Goal: Task Accomplishment & Management: Manage account settings

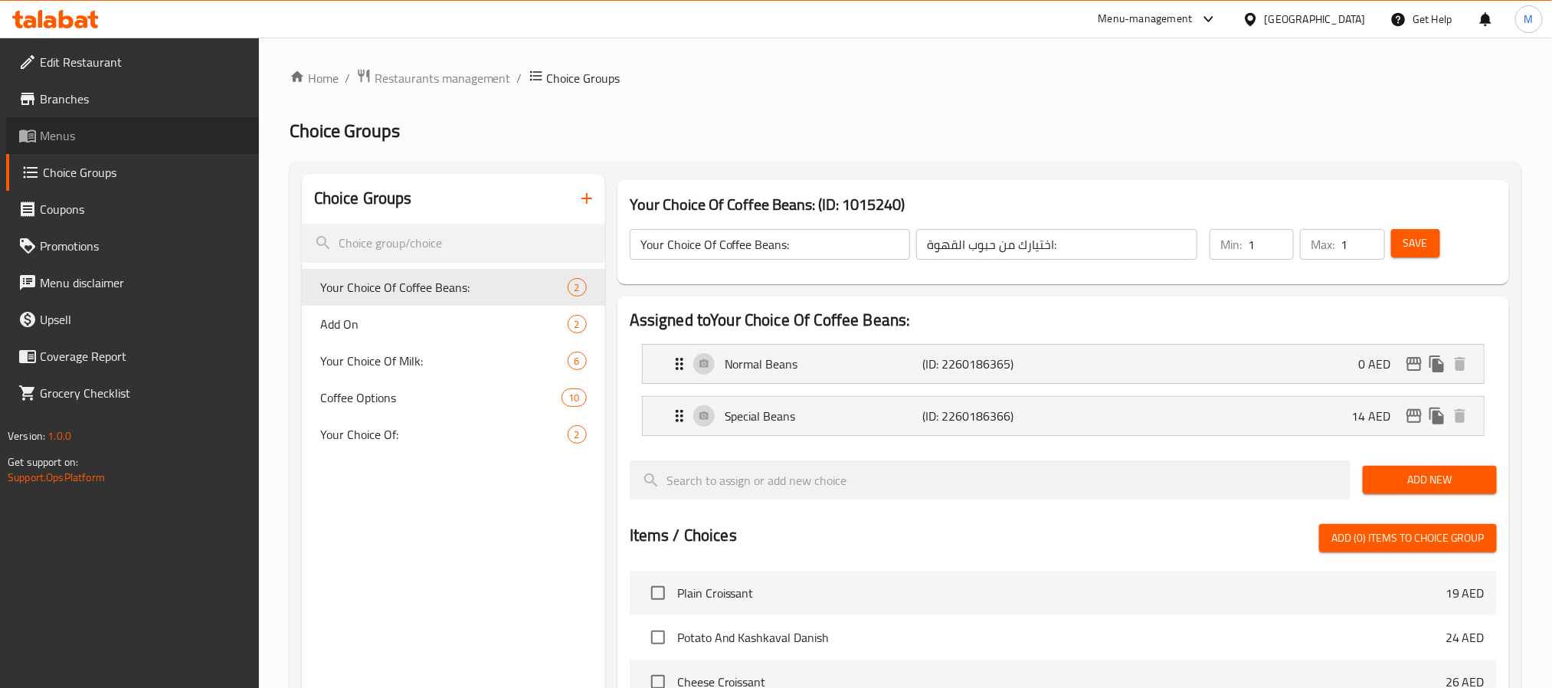
click at [136, 127] on span "Menus" at bounding box center [143, 135] width 207 height 18
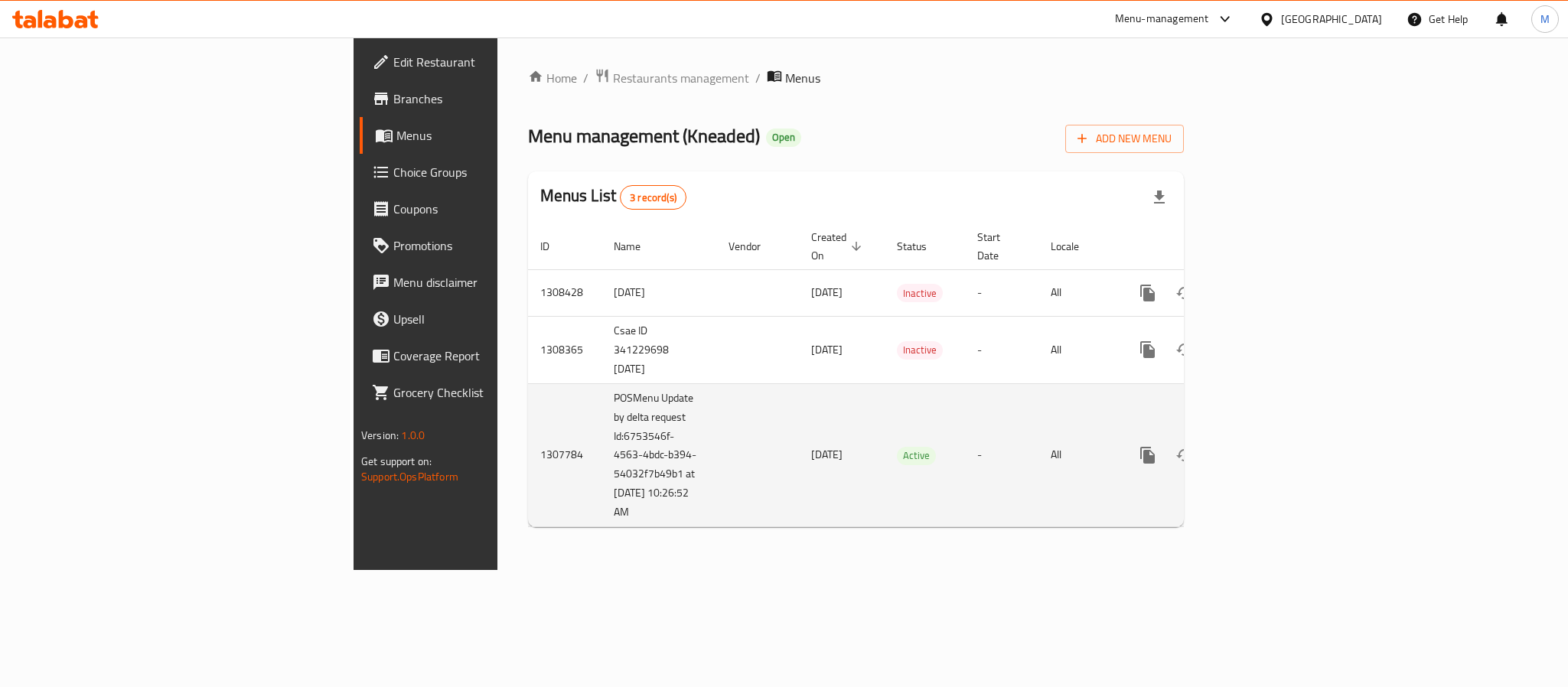
click at [1267, 446] on icon "enhanced table" at bounding box center [1257, 455] width 18 height 18
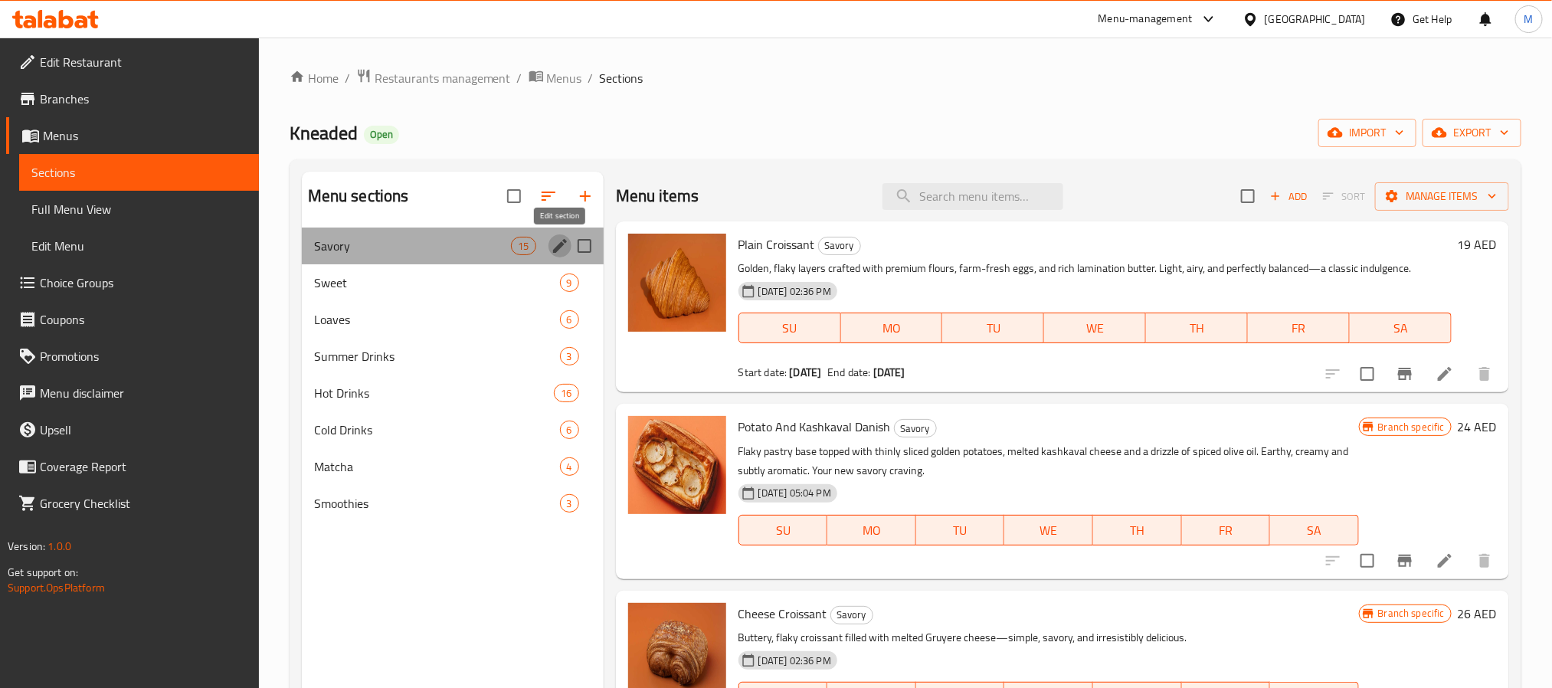
click at [558, 247] on icon "edit" at bounding box center [560, 246] width 14 height 14
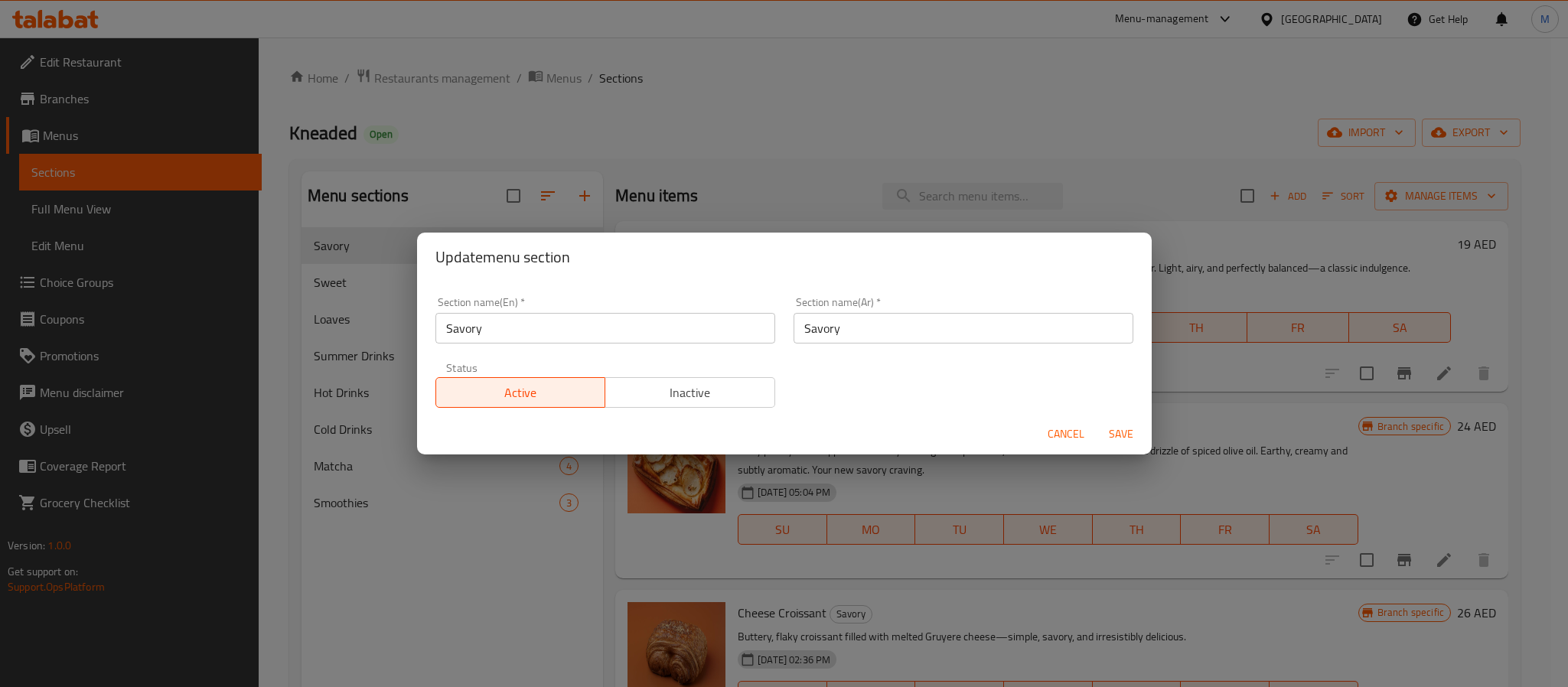
click at [889, 334] on input "Savory" at bounding box center [963, 328] width 340 height 31
click at [655, 329] on input "Savory" at bounding box center [605, 328] width 340 height 31
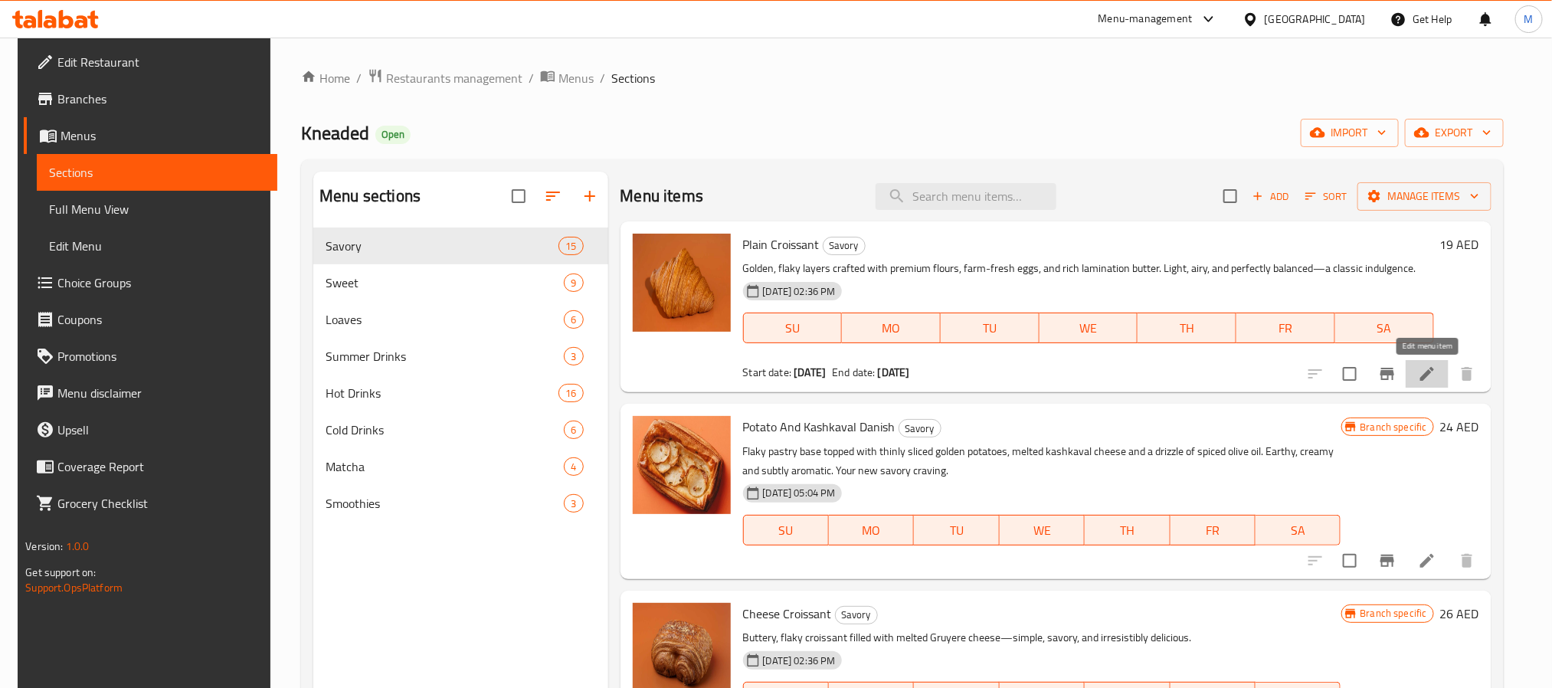
click at [1432, 377] on icon at bounding box center [1427, 374] width 18 height 18
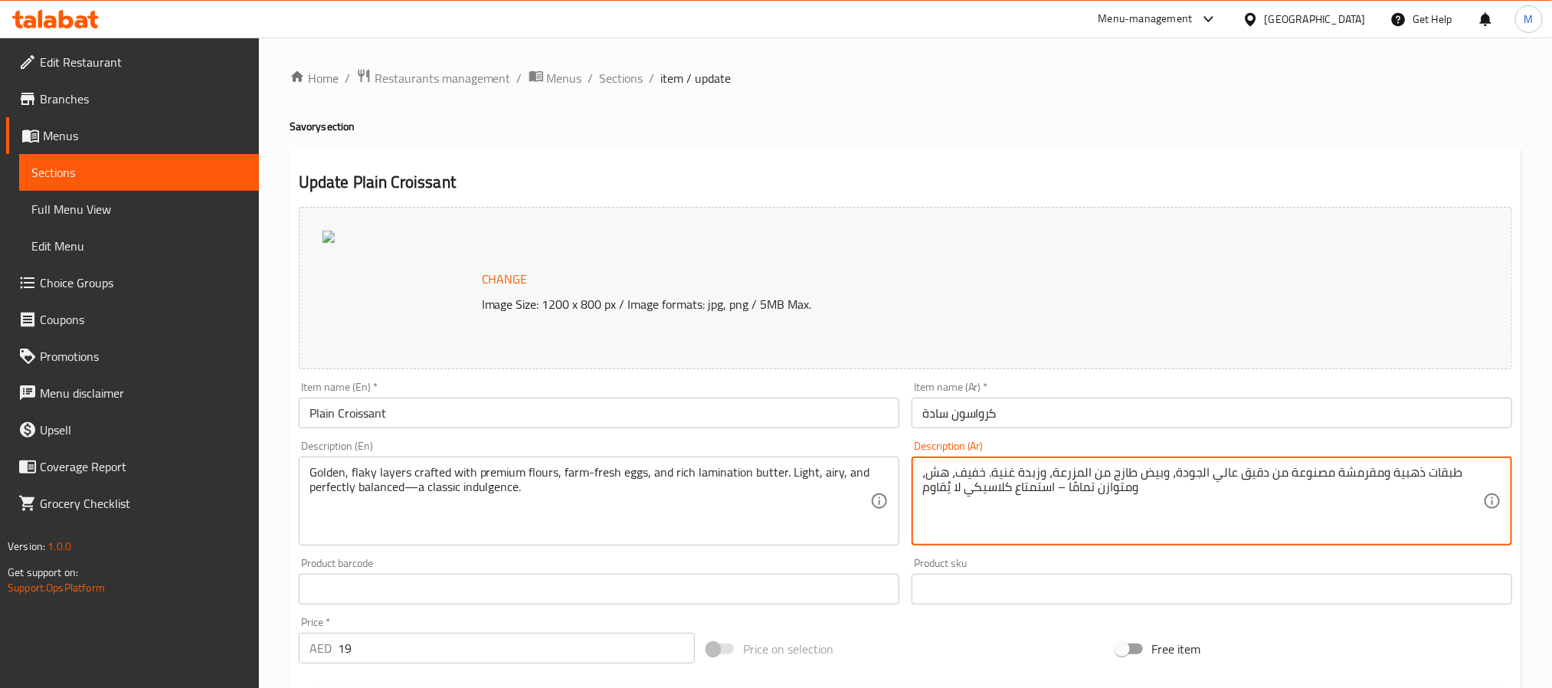
click at [1065, 417] on input "كرواسون سادة" at bounding box center [1212, 413] width 601 height 31
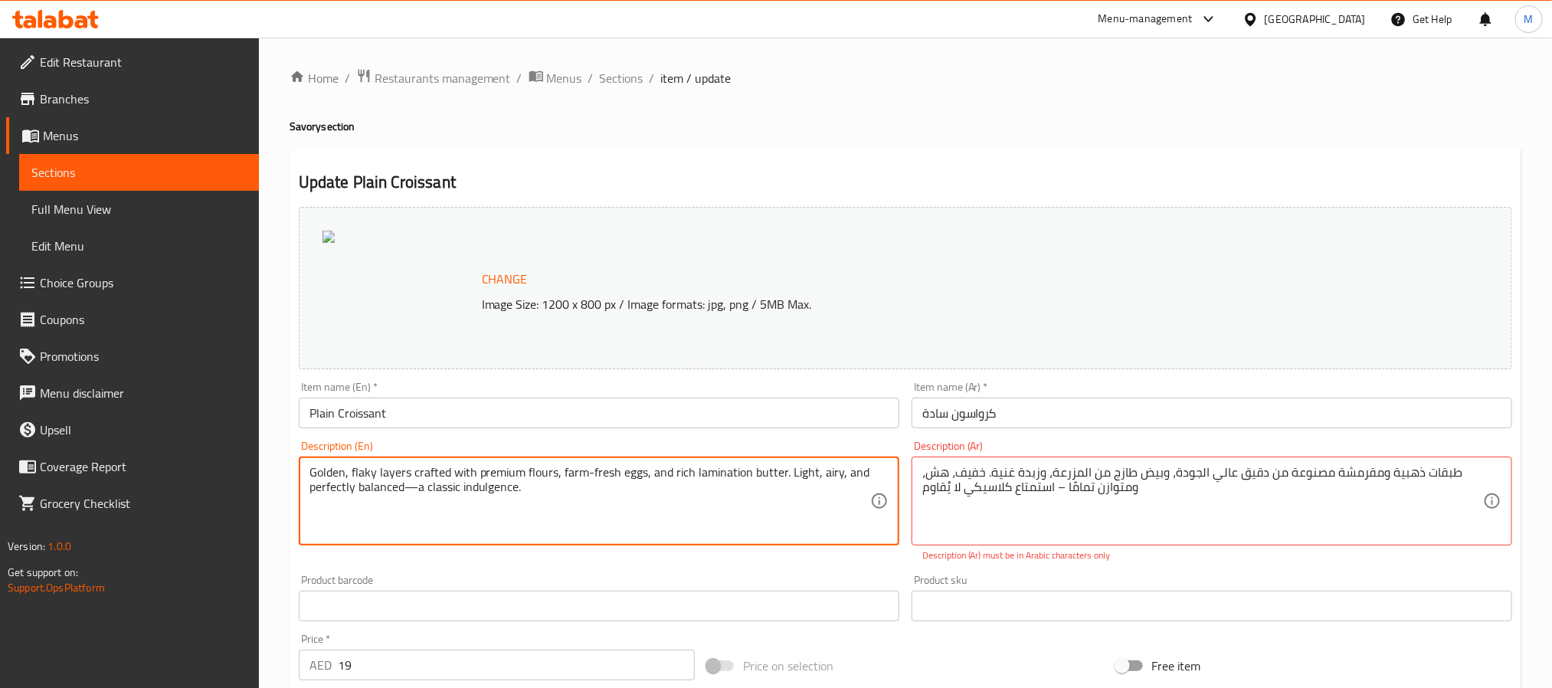
click at [729, 424] on input "Plain Croissant" at bounding box center [599, 413] width 601 height 31
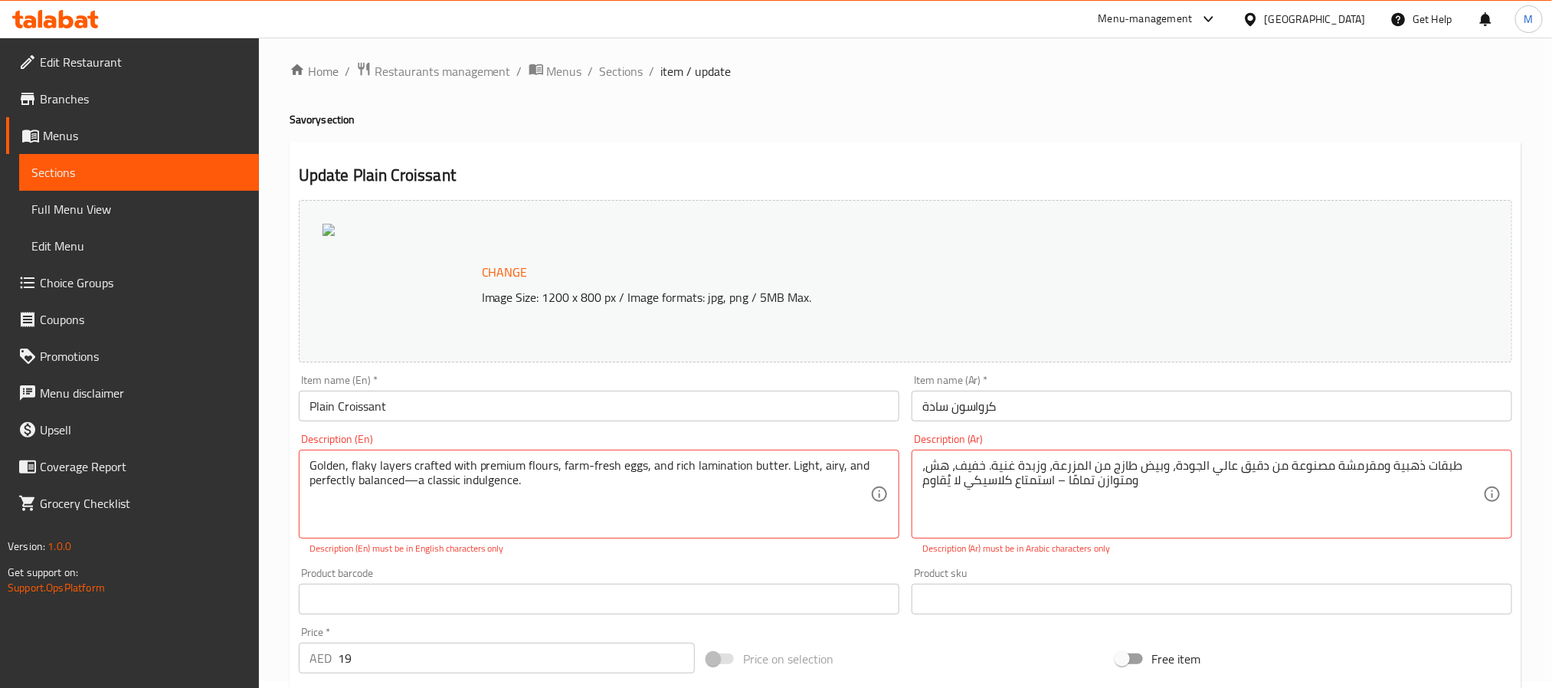
scroll to position [115, 0]
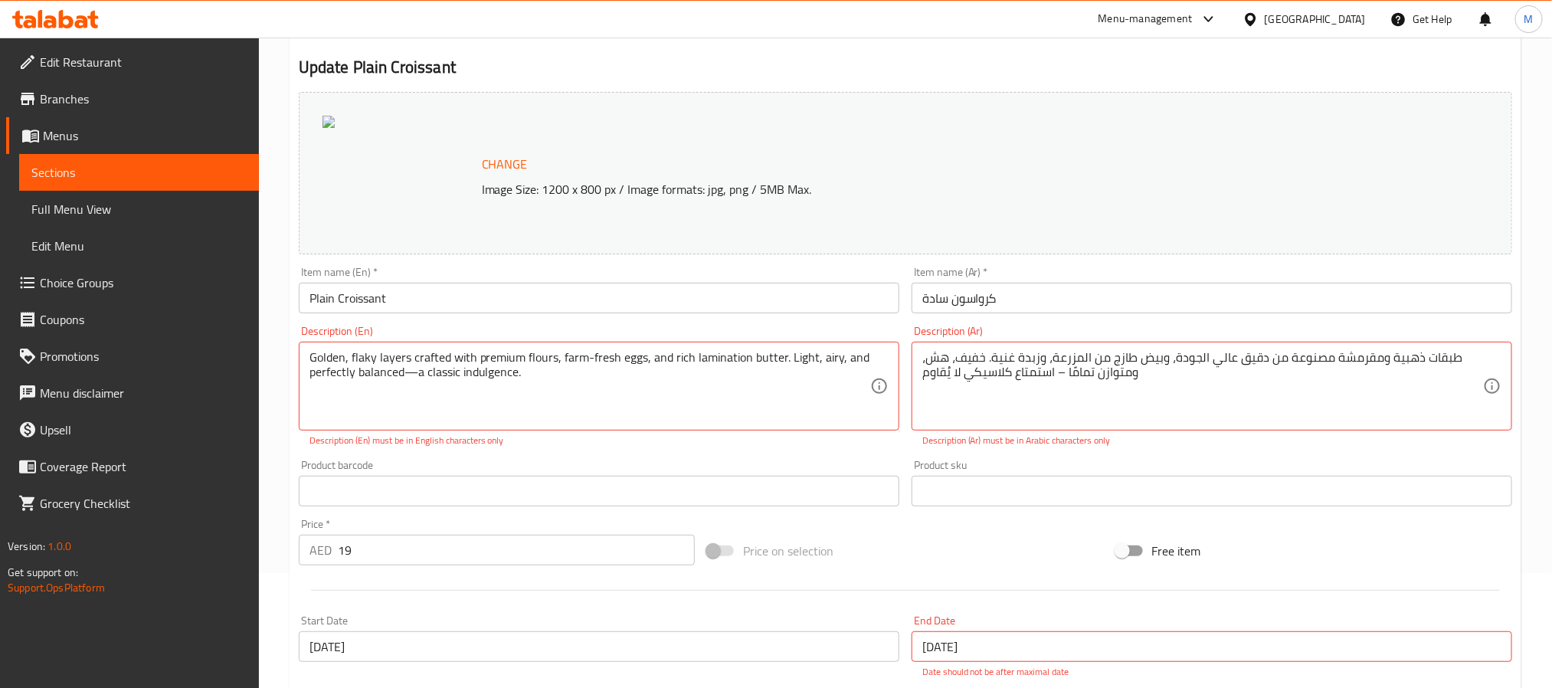
click at [558, 545] on input "19" at bounding box center [516, 550] width 357 height 31
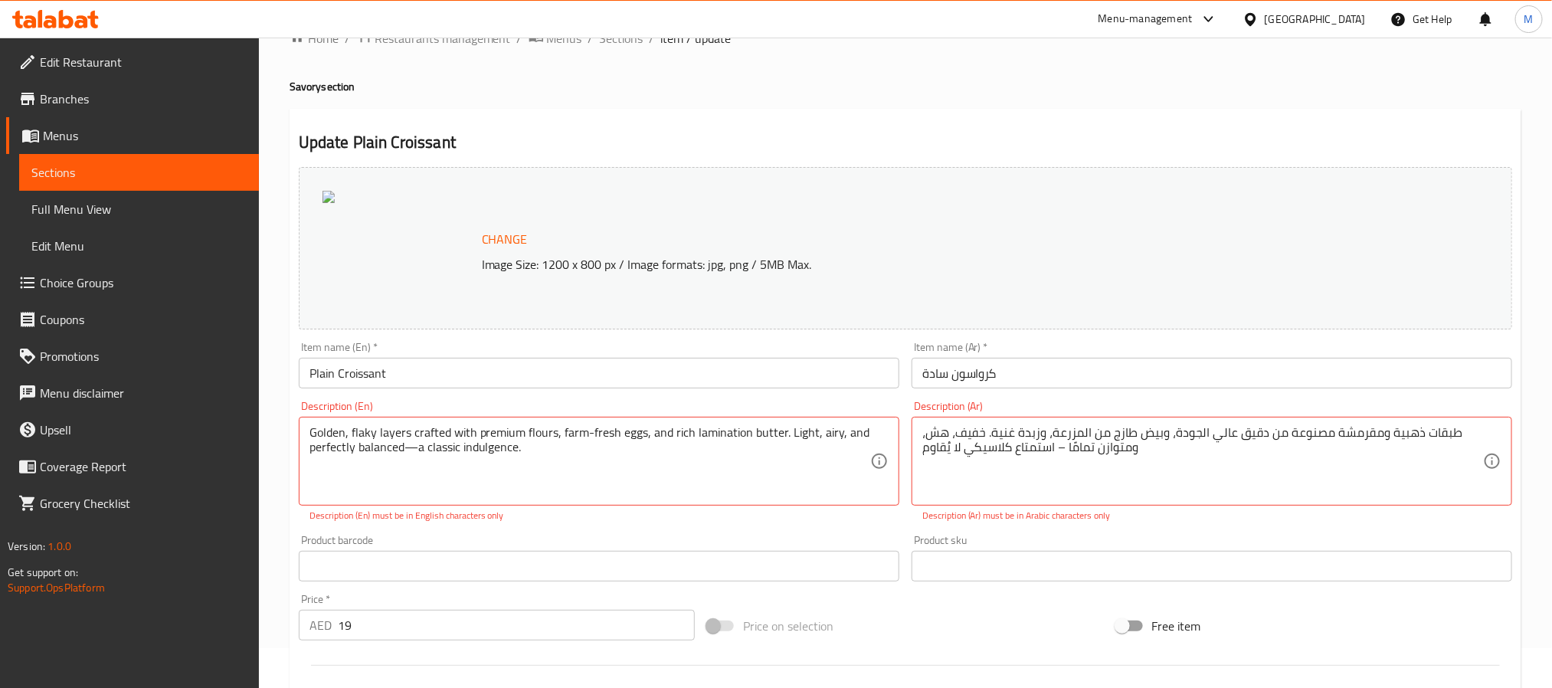
scroll to position [0, 0]
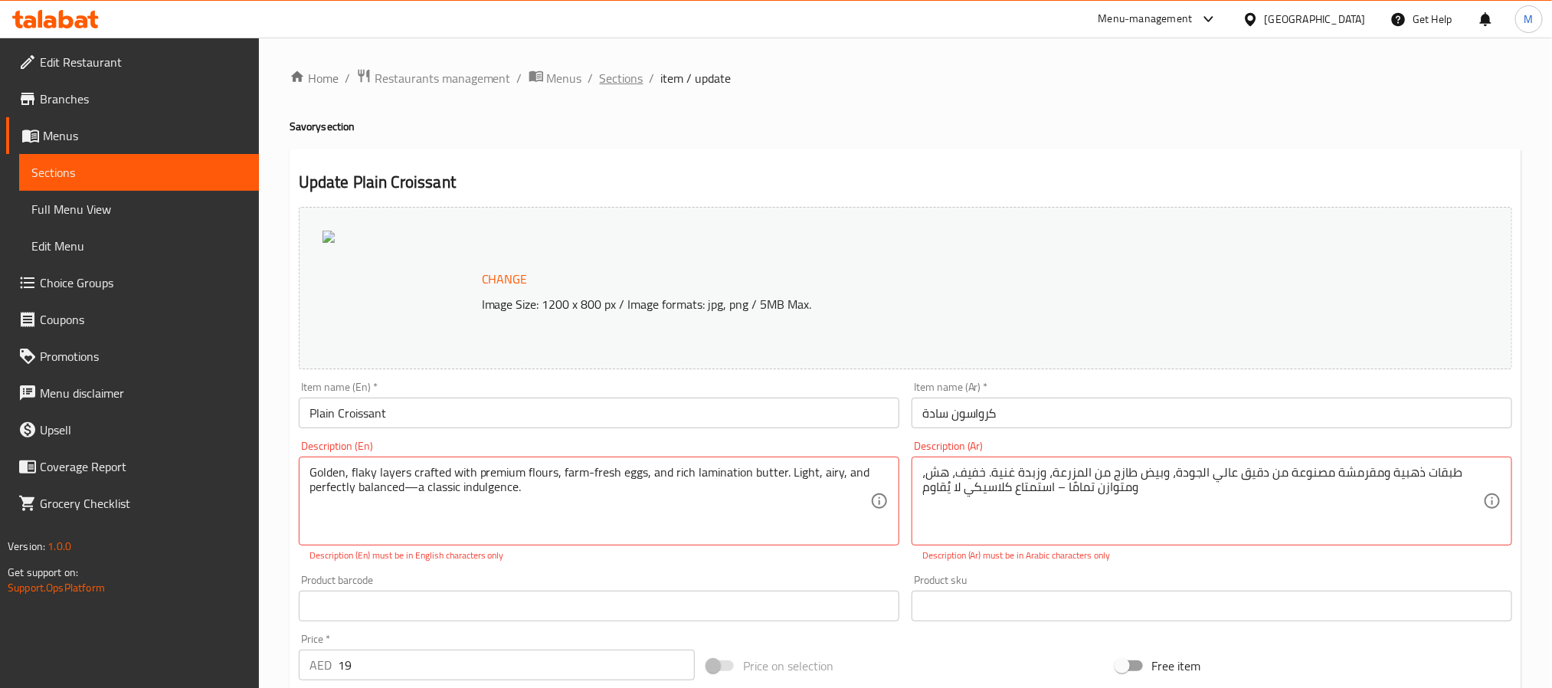
click at [634, 85] on span "Sections" at bounding box center [622, 78] width 44 height 18
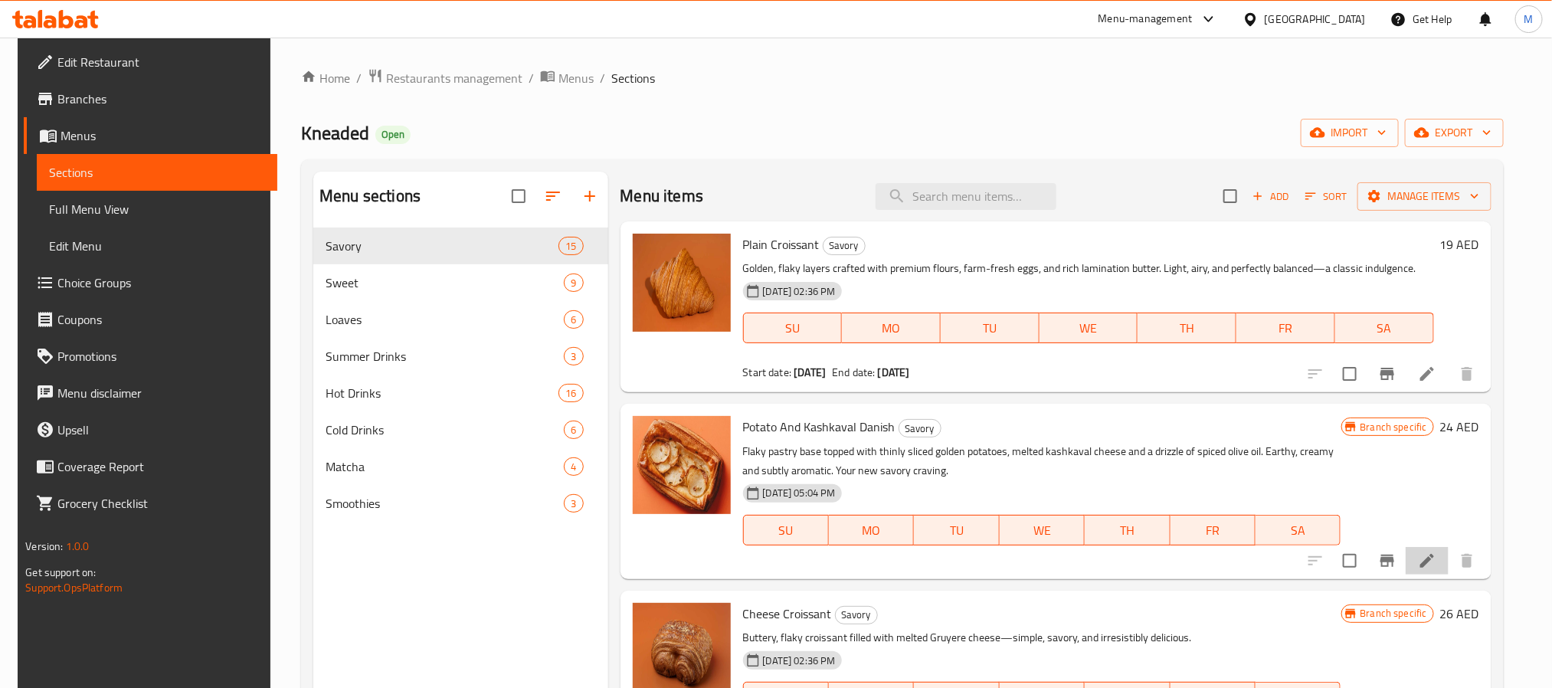
click at [1414, 557] on li at bounding box center [1427, 561] width 43 height 28
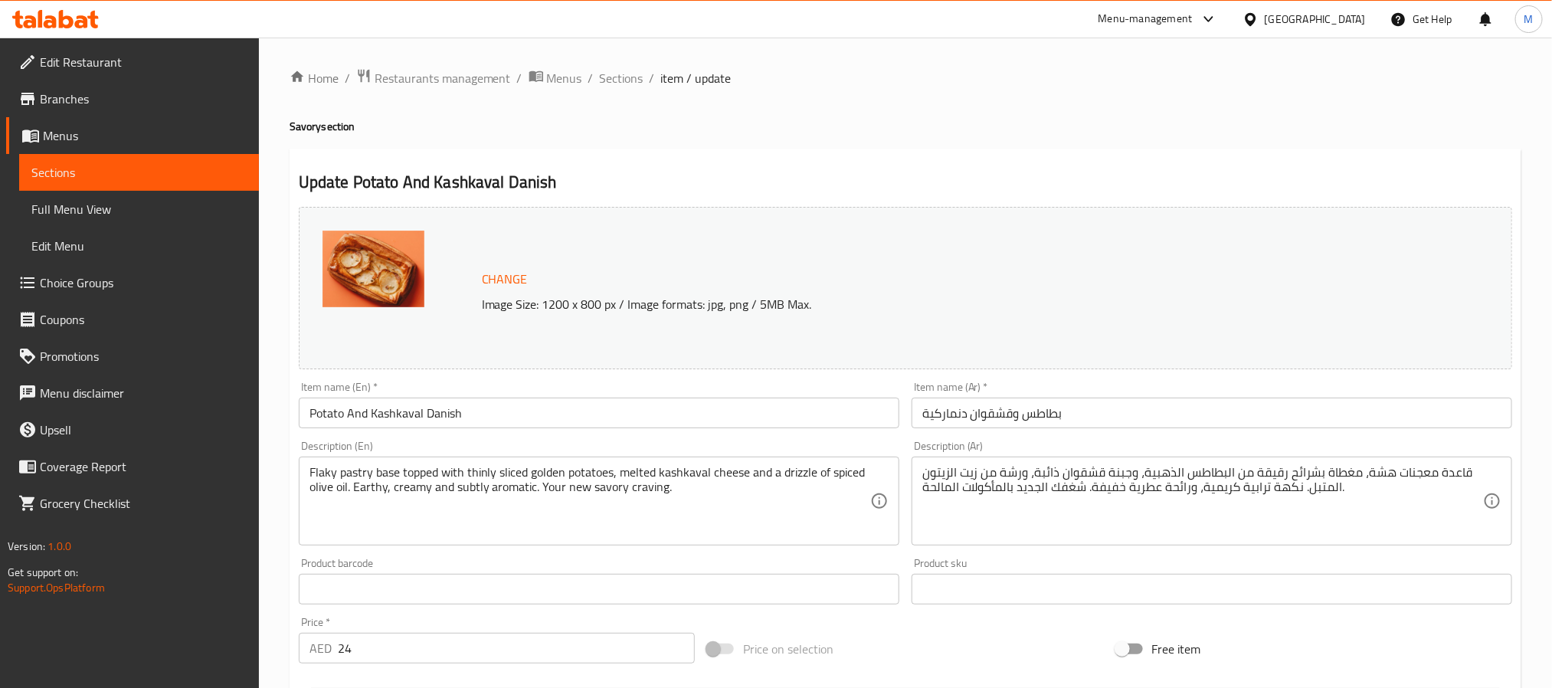
click at [1066, 418] on input "بطاطس وقشقوان دنماركية" at bounding box center [1212, 413] width 601 height 31
drag, startPoint x: 752, startPoint y: 502, endPoint x: 949, endPoint y: 499, distance: 196.9
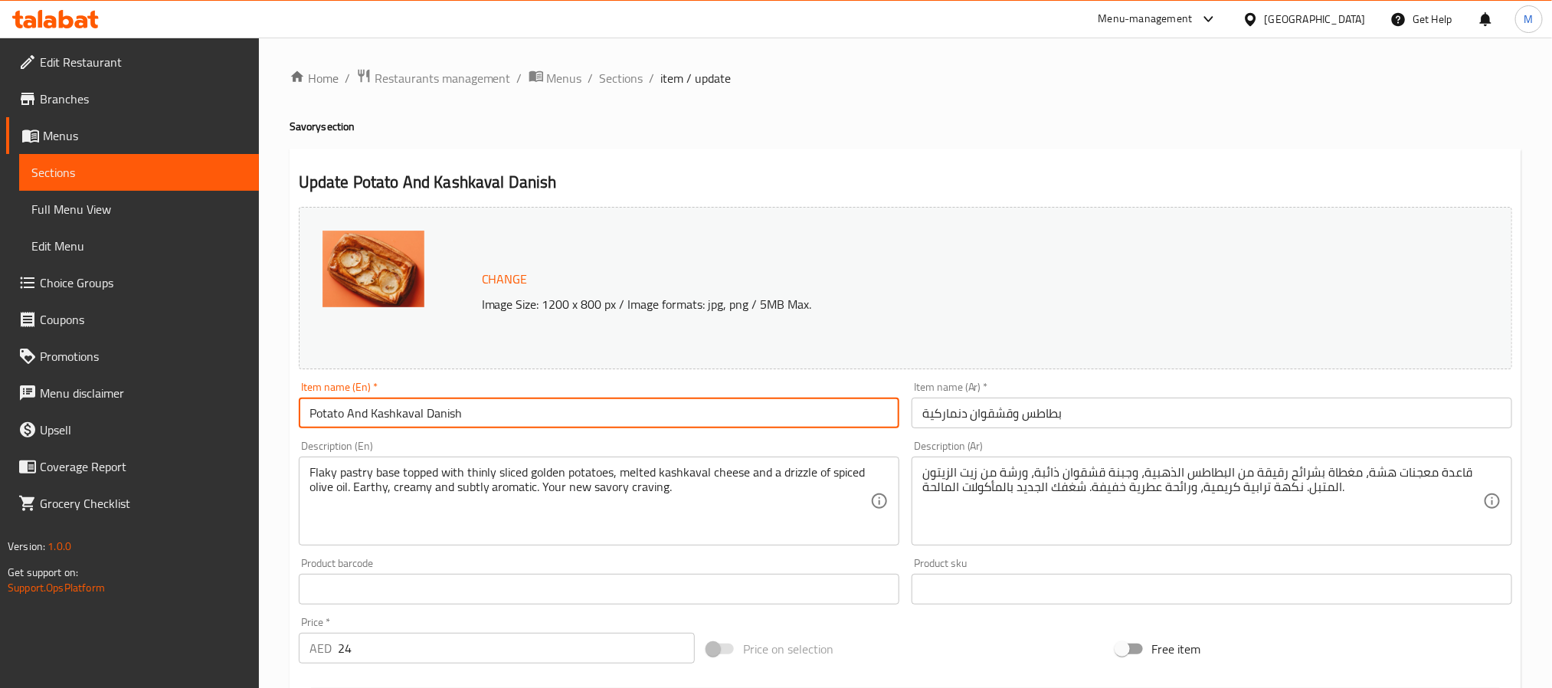
click at [770, 408] on input "Potato And Kashkaval Danish" at bounding box center [599, 413] width 601 height 31
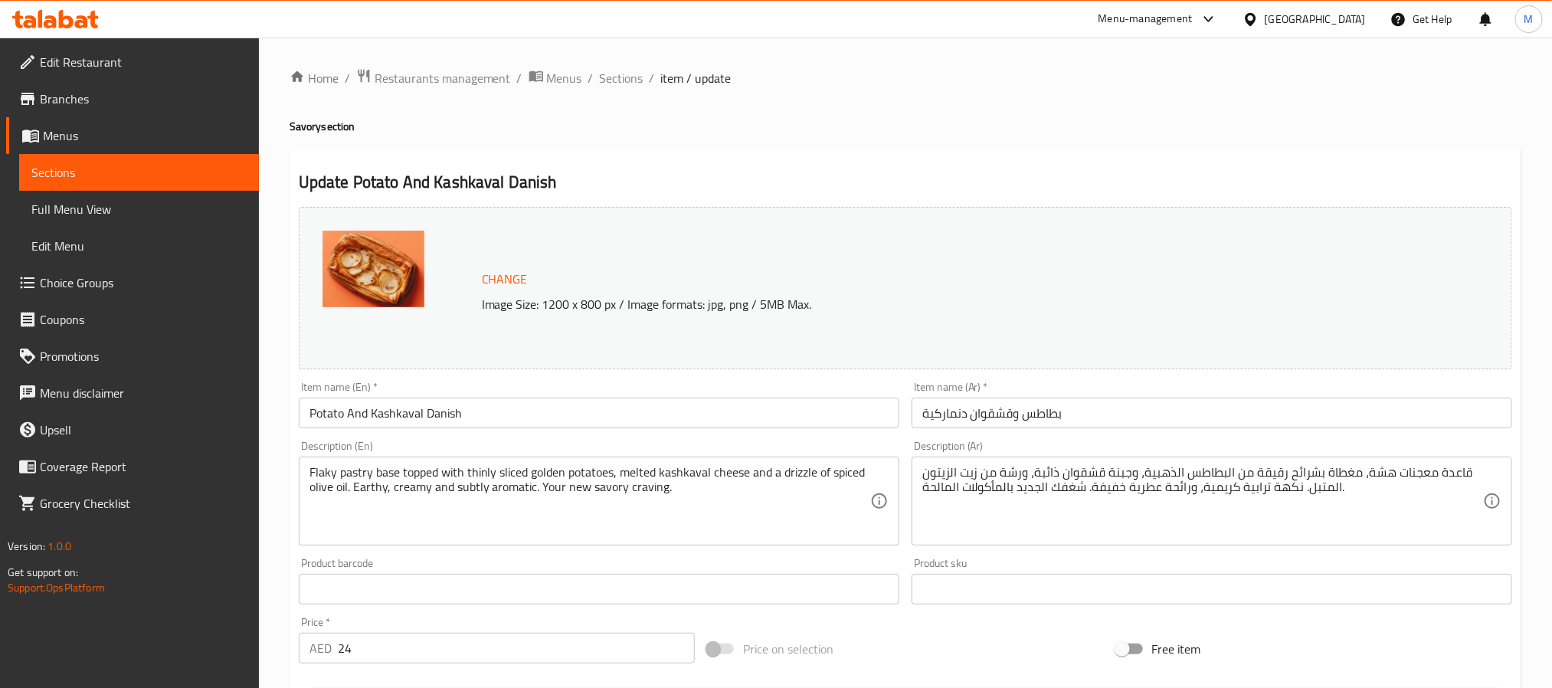
click at [637, 65] on div "Home / Restaurants management / Menus / Sections / item / update Savory section…" at bounding box center [905, 571] width 1293 height 1067
click at [633, 69] on span "Sections" at bounding box center [622, 78] width 44 height 18
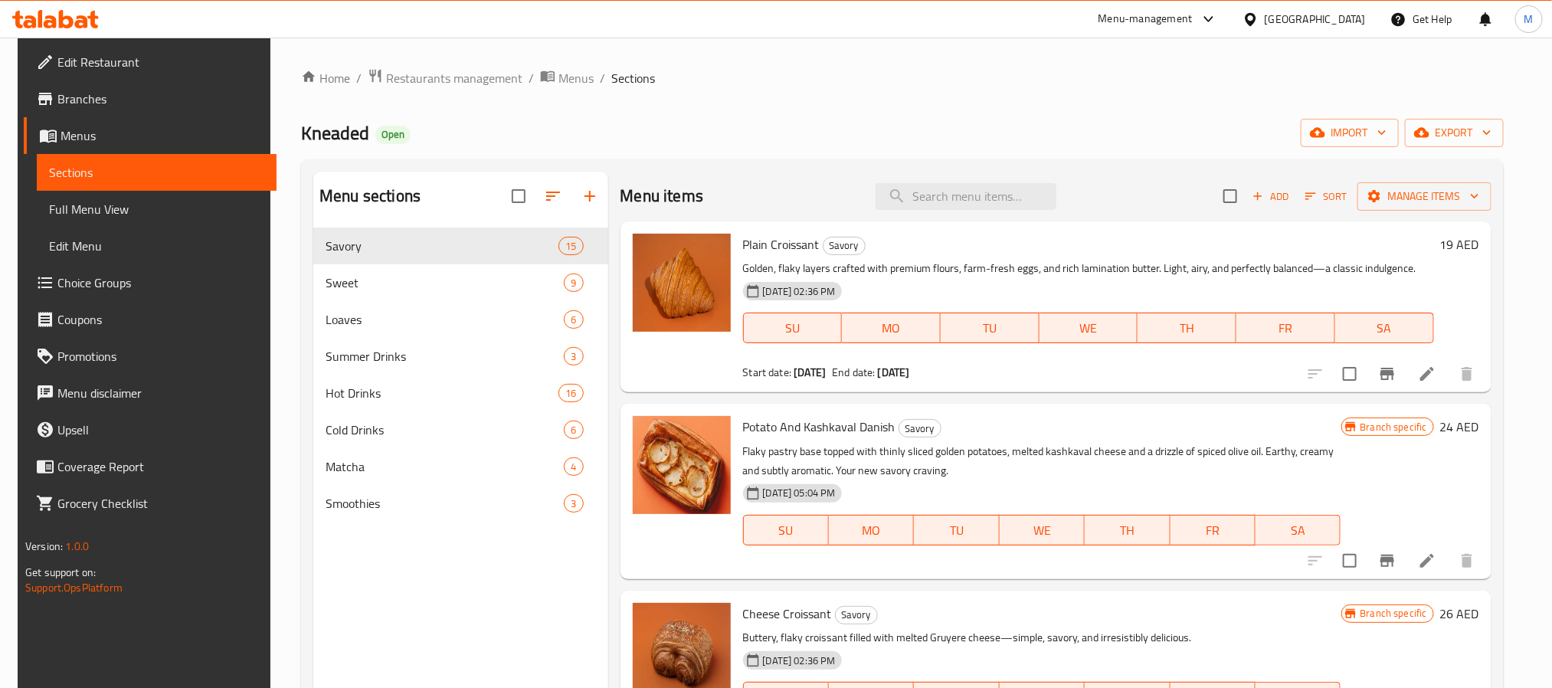
scroll to position [115, 0]
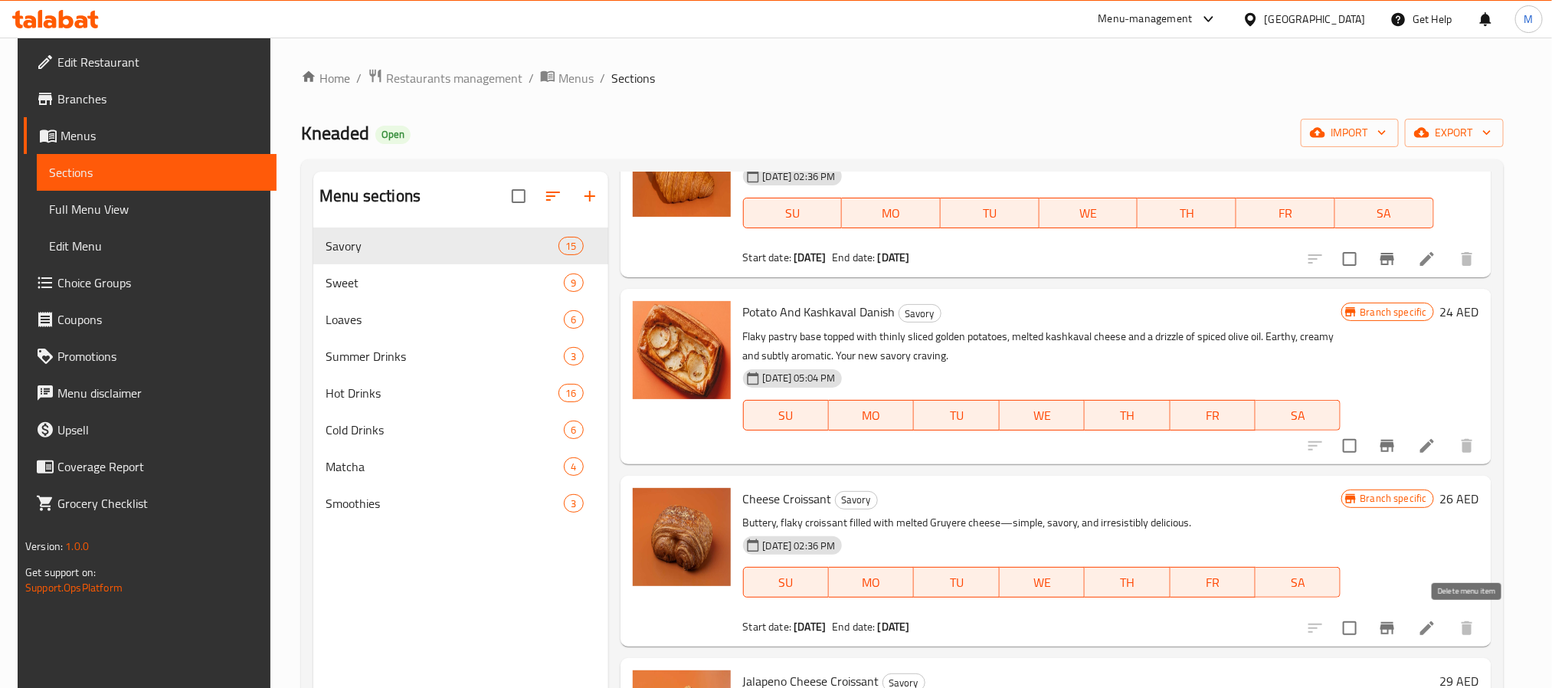
click at [1422, 635] on icon at bounding box center [1427, 628] width 14 height 14
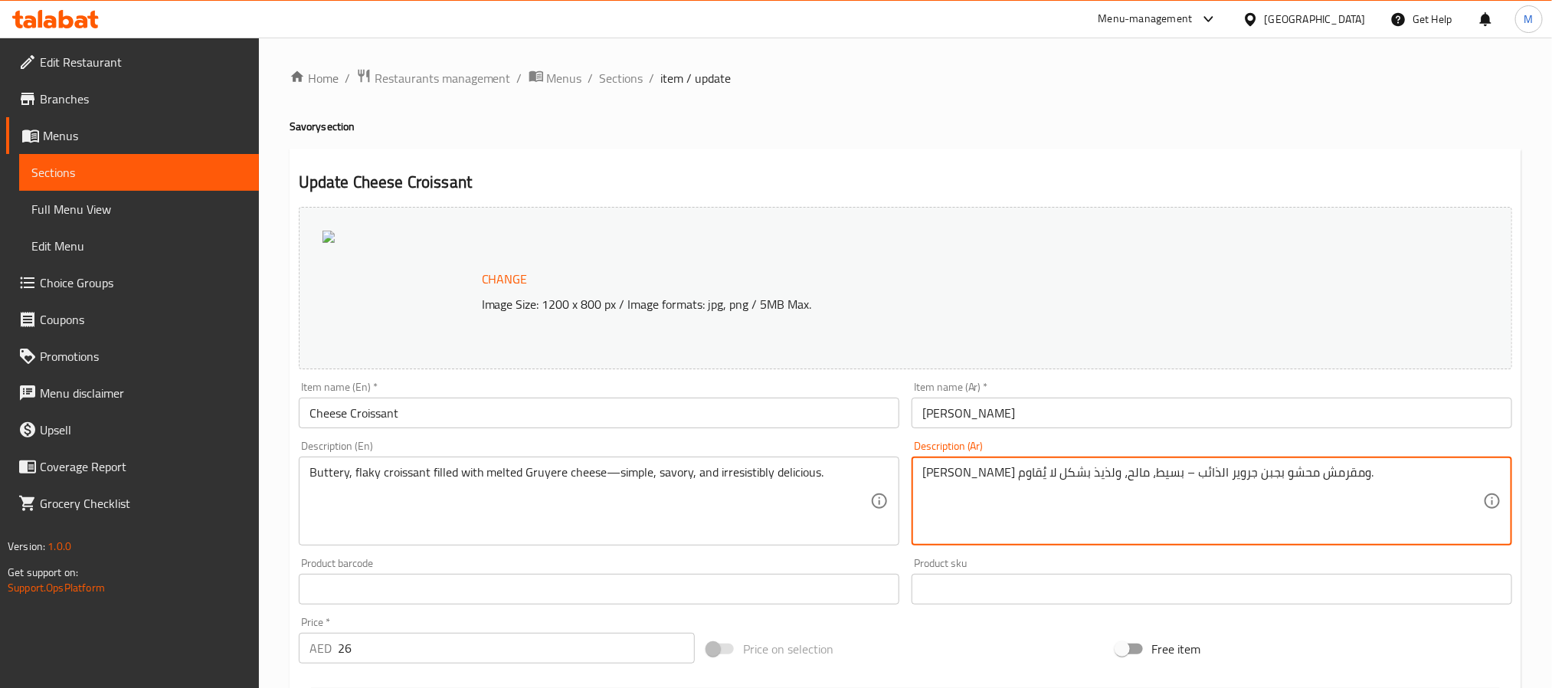
click at [1097, 416] on input "كرواسون جبن" at bounding box center [1212, 413] width 601 height 31
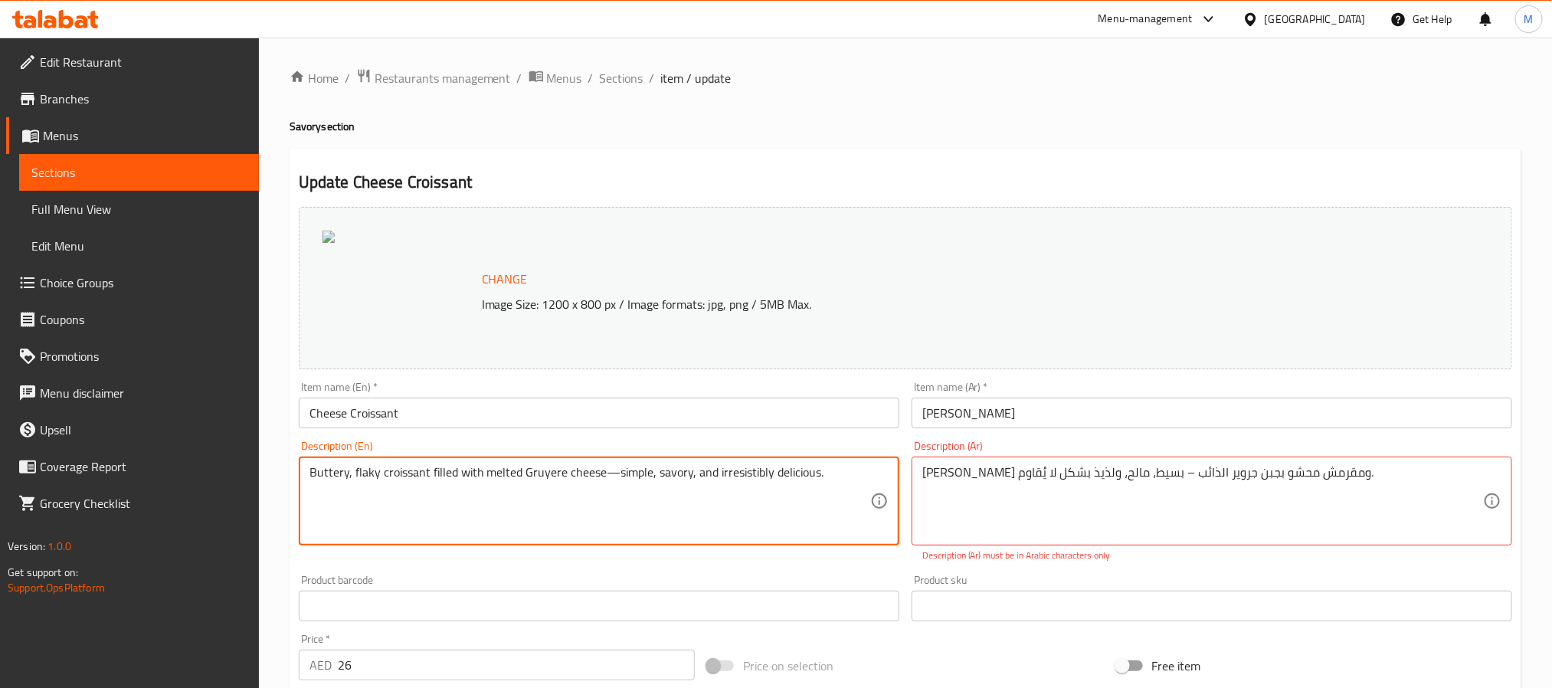
click at [727, 408] on input "Cheese Croissant" at bounding box center [599, 413] width 601 height 31
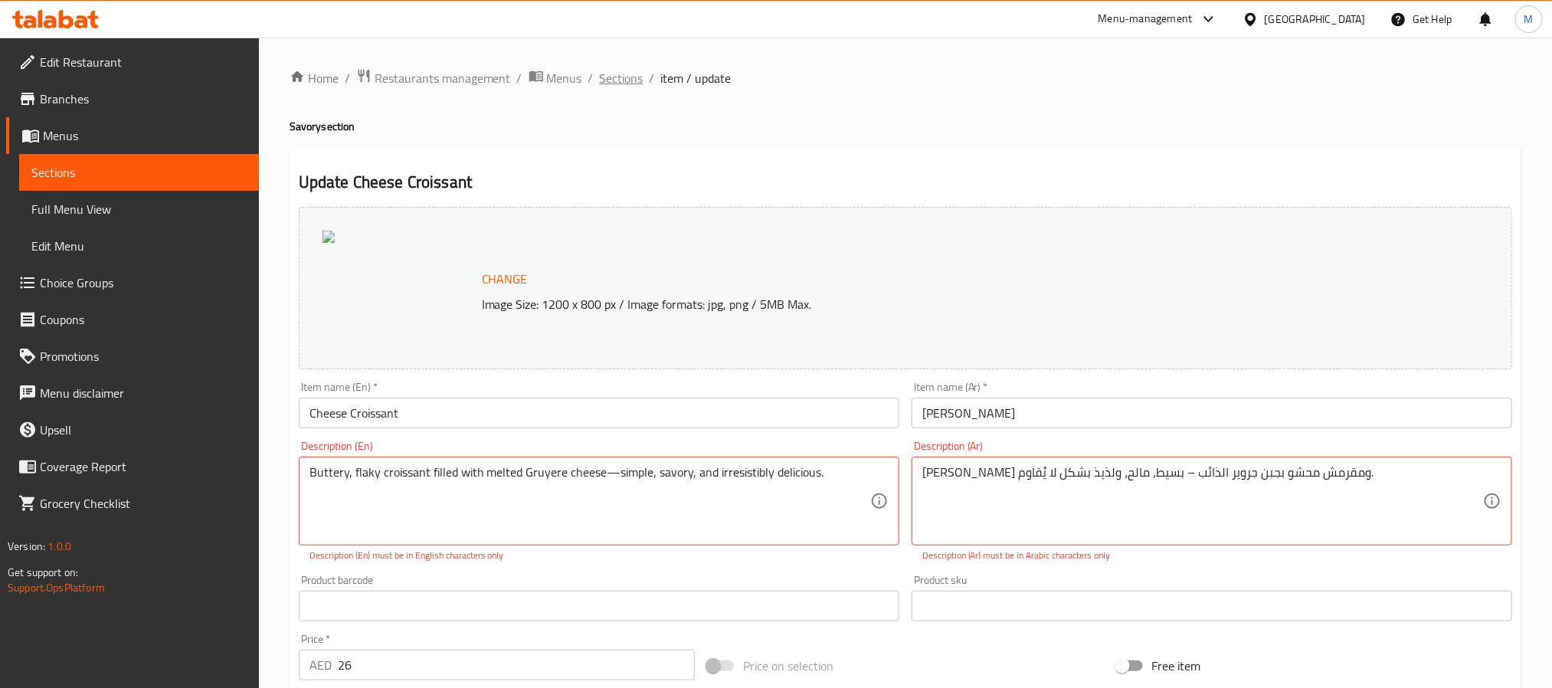
click at [626, 81] on span "Sections" at bounding box center [622, 78] width 44 height 18
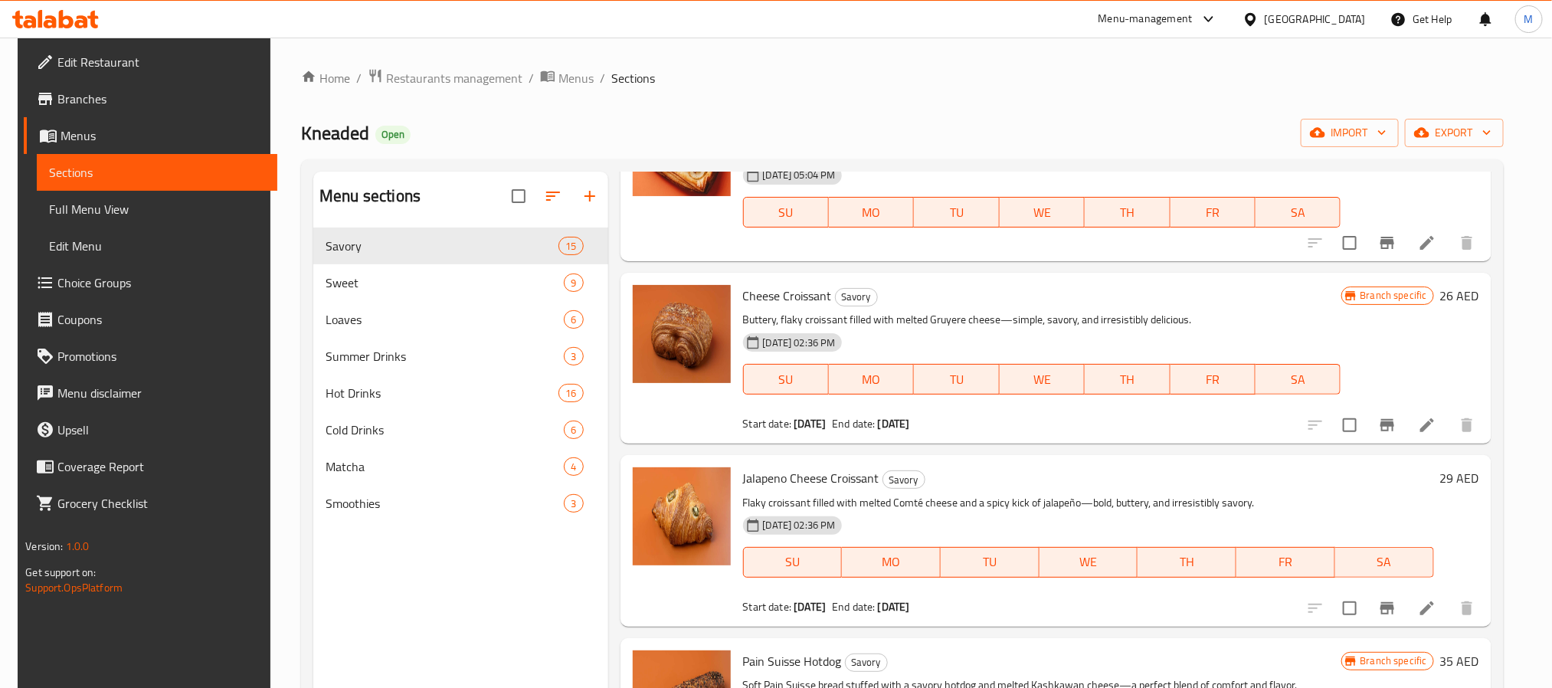
scroll to position [345, 0]
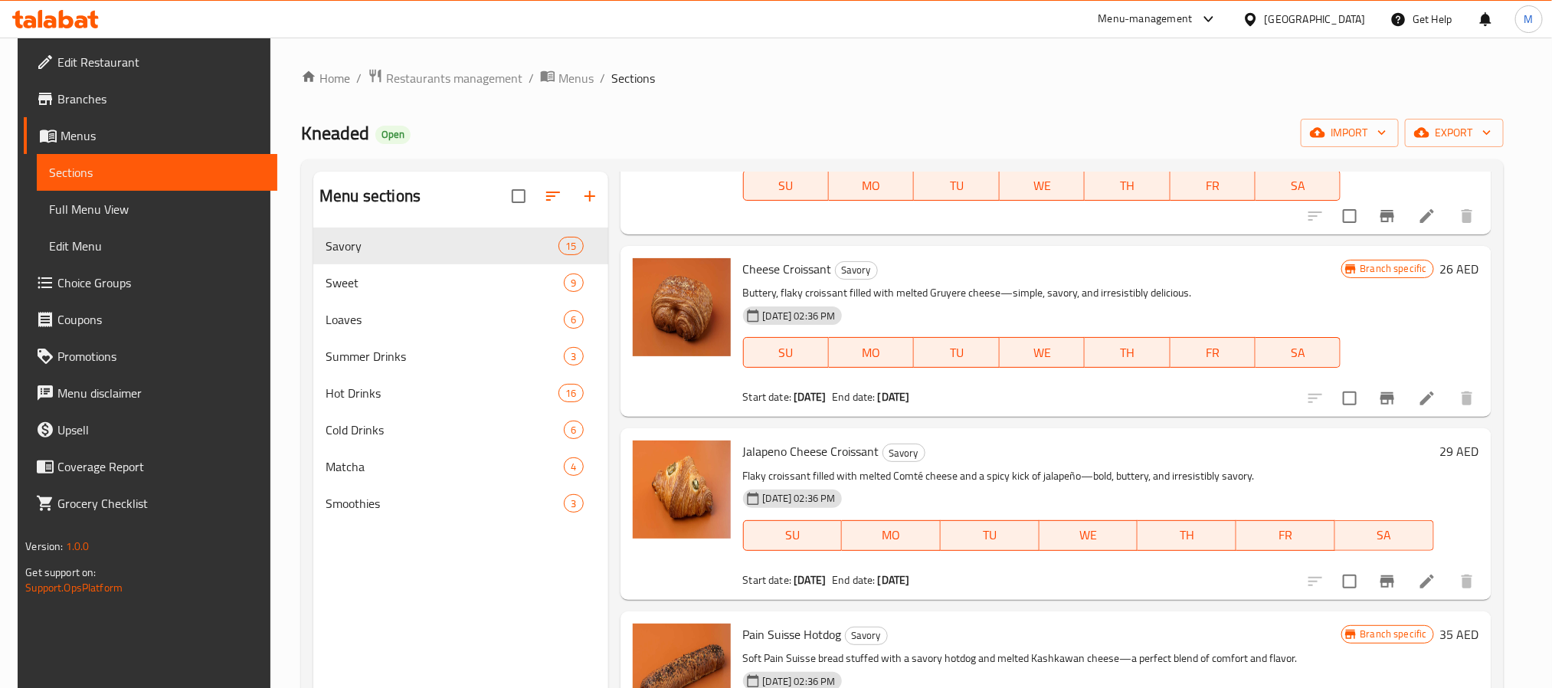
click at [1429, 580] on icon at bounding box center [1427, 582] width 14 height 14
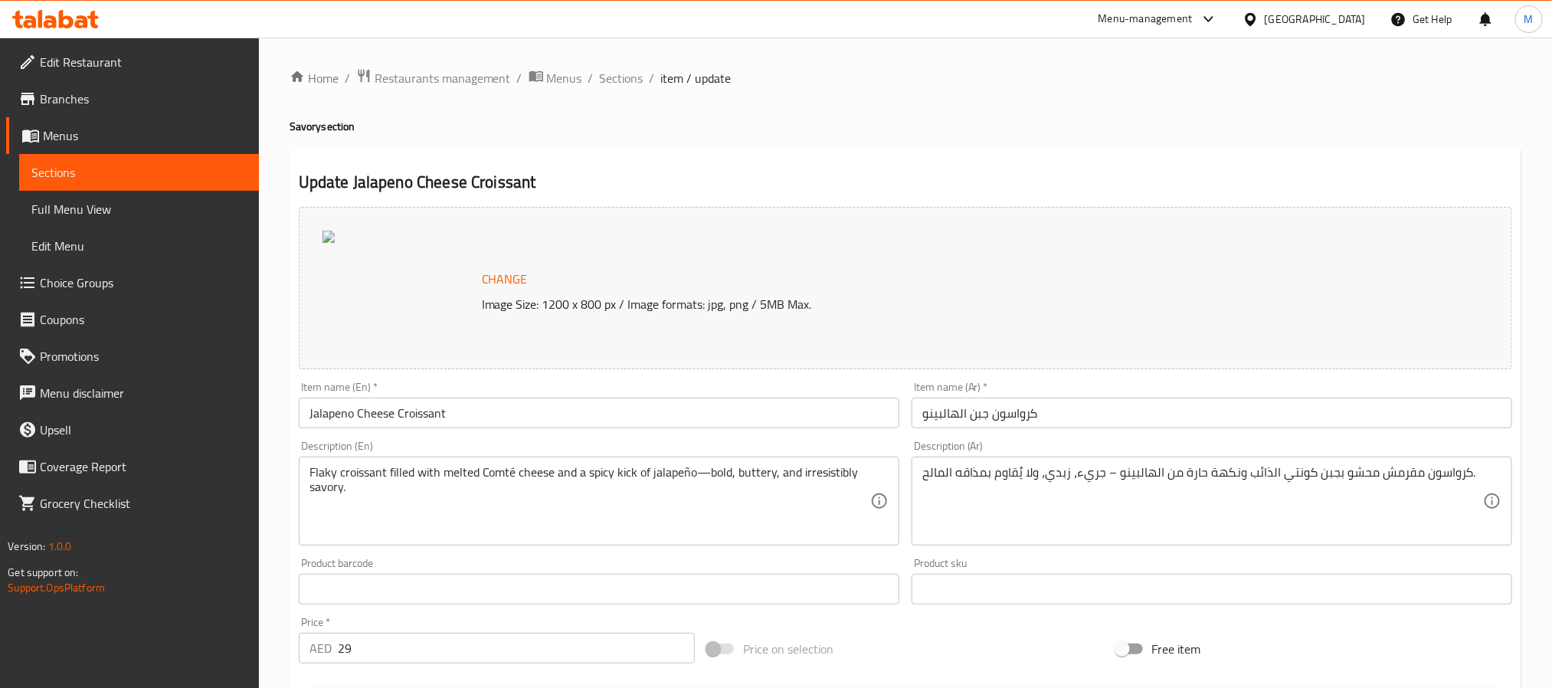
click at [1101, 427] on input "كرواسون جبن الهالبينو" at bounding box center [1212, 413] width 601 height 31
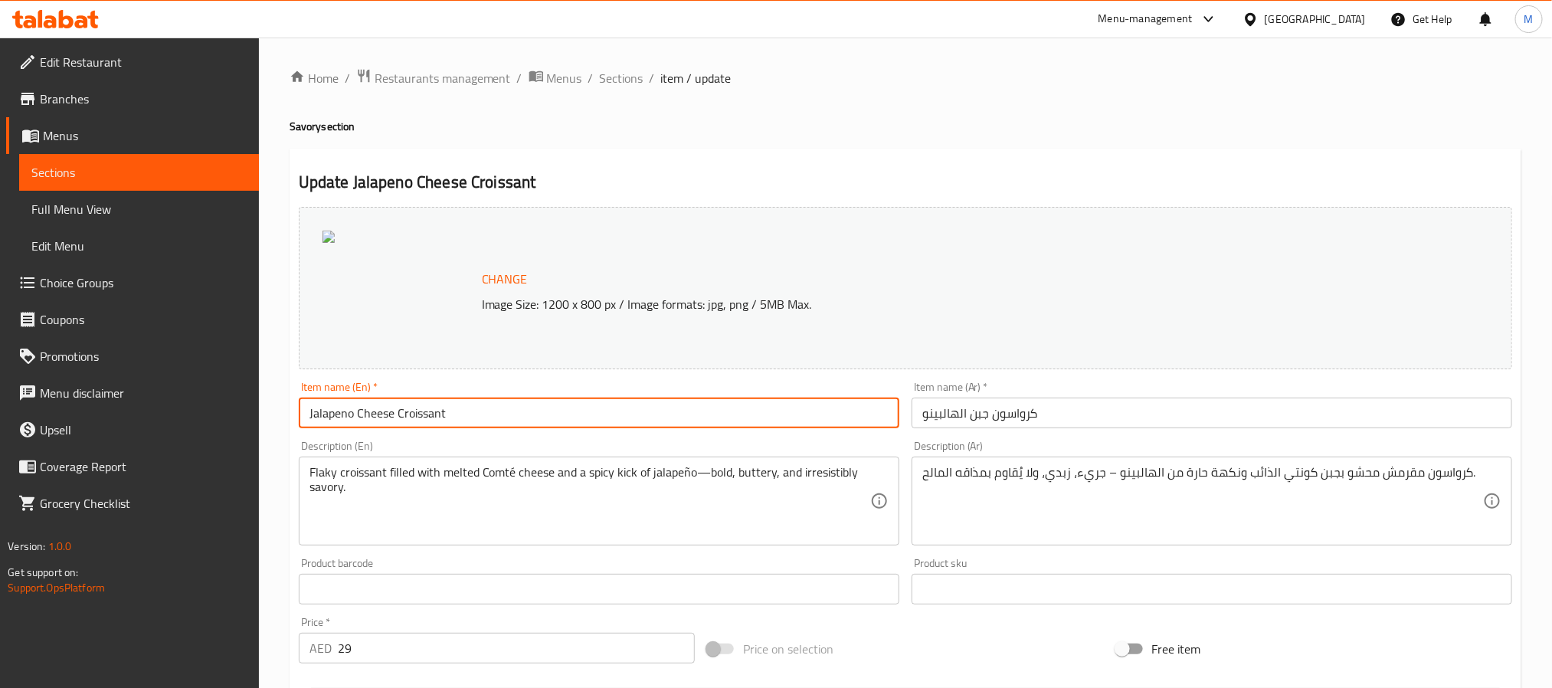
click at [673, 423] on input "Jalapeno Cheese Croissant" at bounding box center [599, 413] width 601 height 31
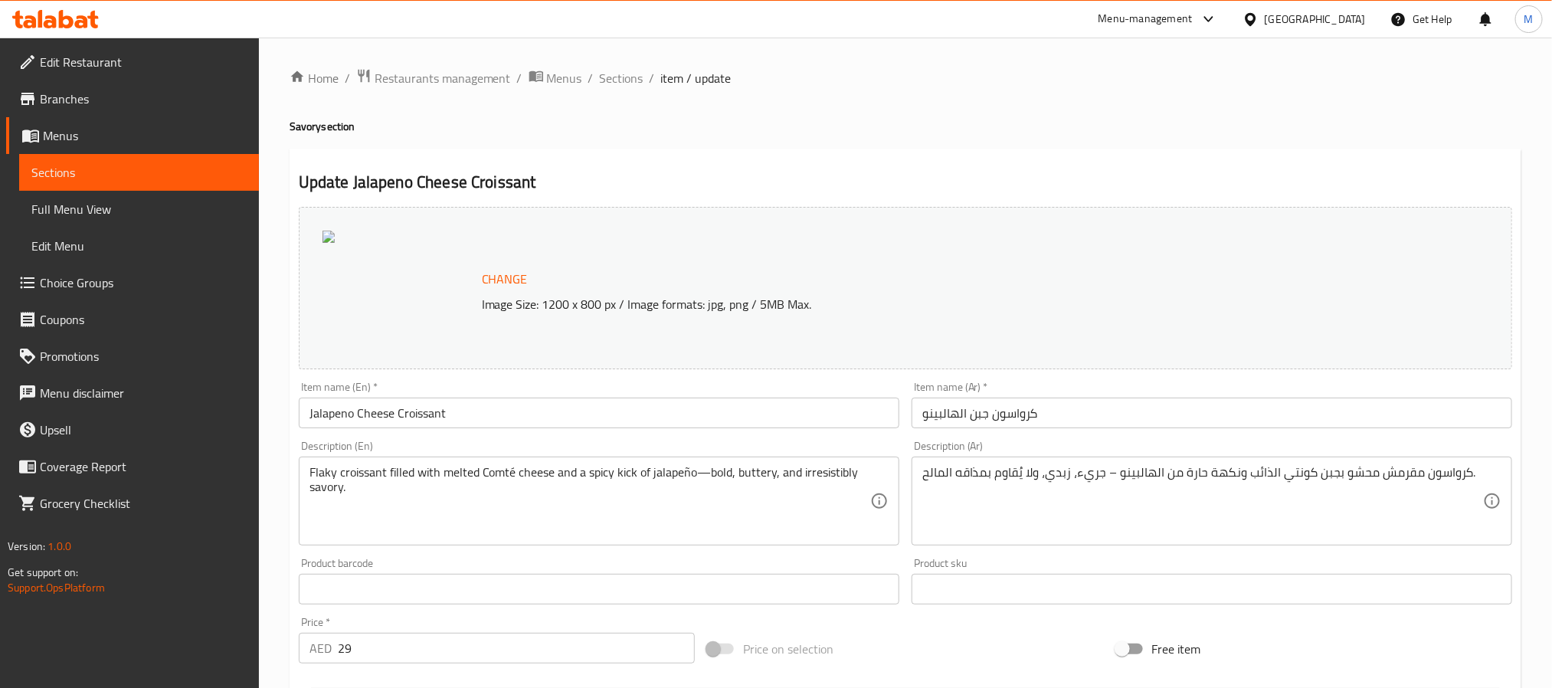
scroll to position [115, 0]
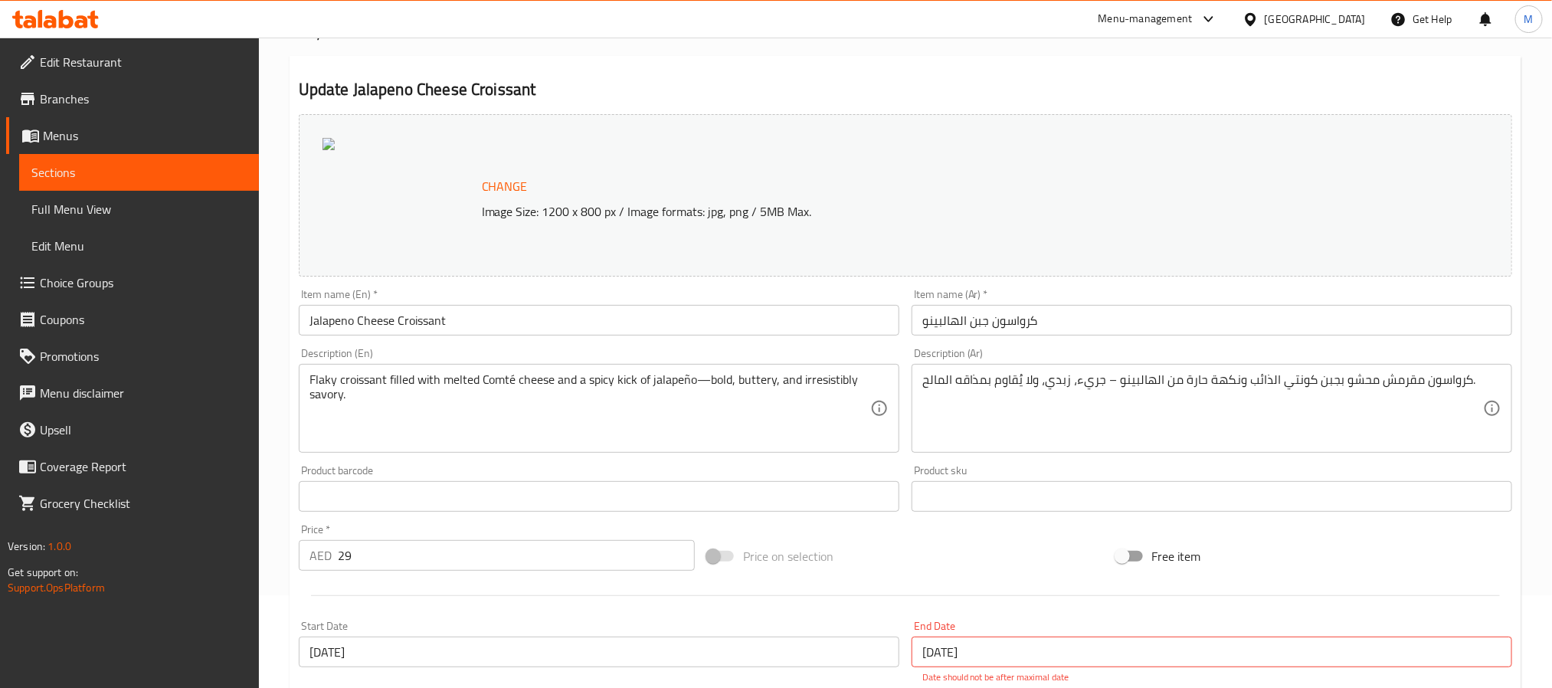
drag, startPoint x: 651, startPoint y: 433, endPoint x: 541, endPoint y: 462, distance: 114.1
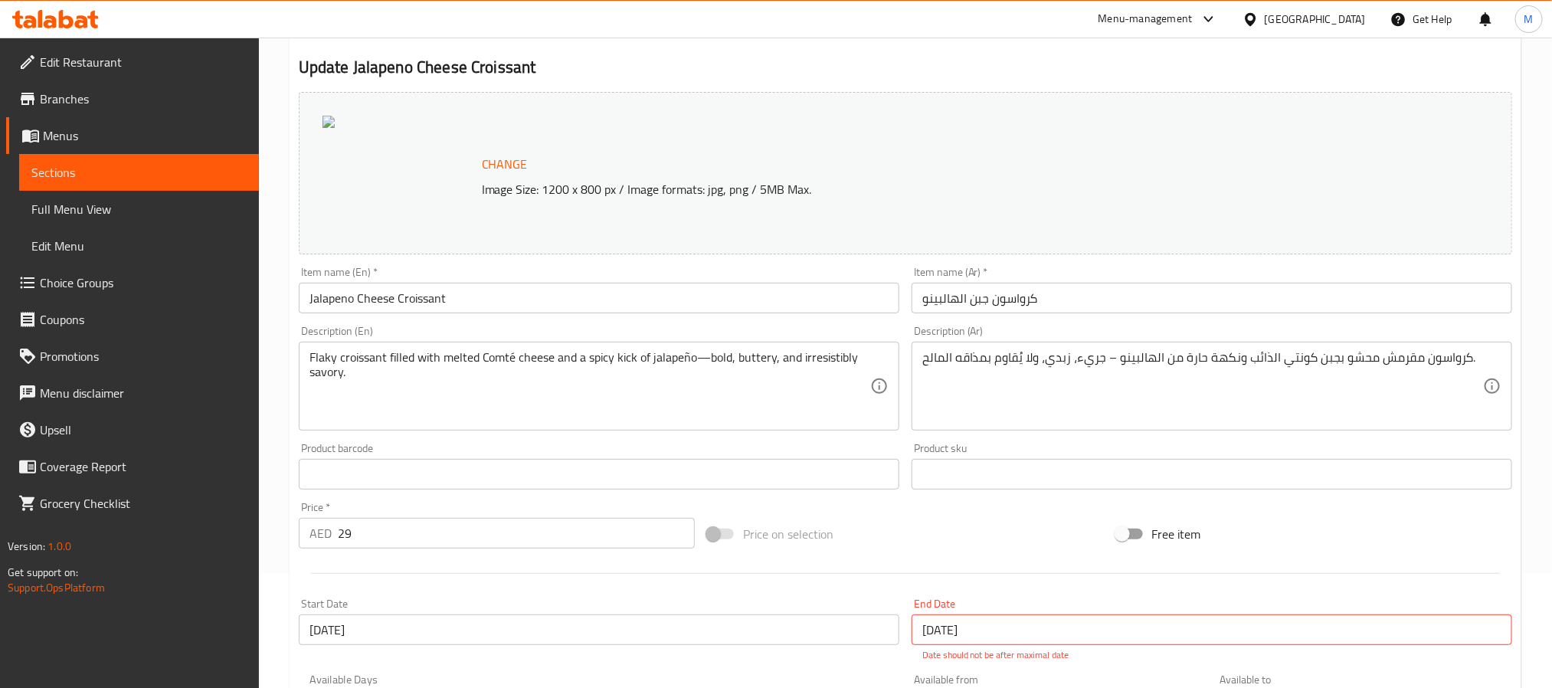
drag, startPoint x: 541, startPoint y: 462, endPoint x: 1050, endPoint y: 365, distance: 518.5
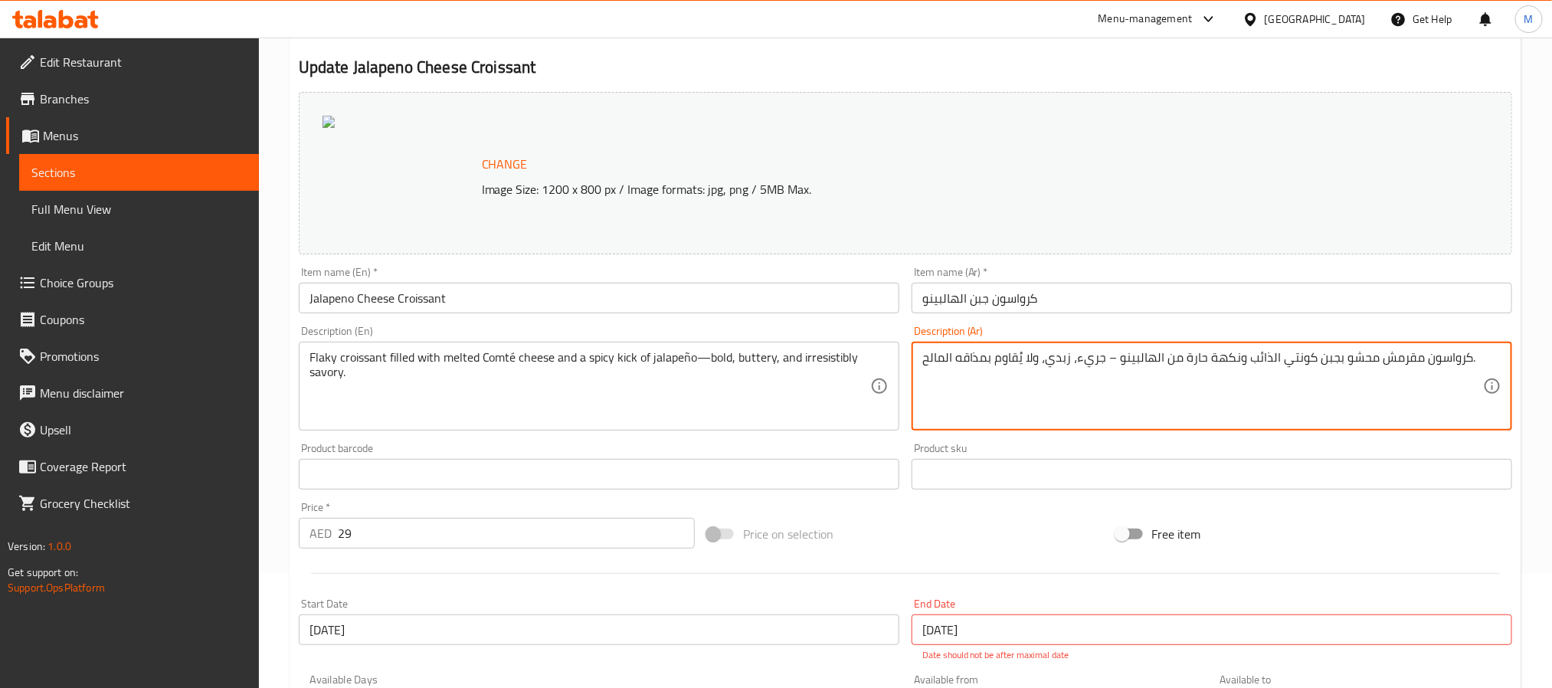
click at [1050, 365] on textarea "كرواسون مقرمش محشو بجبن كونتي الذائب ونكهة حارة من الهالبينو – جريء، زبدي، ولا …" at bounding box center [1202, 386] width 561 height 73
click at [1078, 301] on input "كرواسون جبن الهالبينو" at bounding box center [1212, 298] width 601 height 31
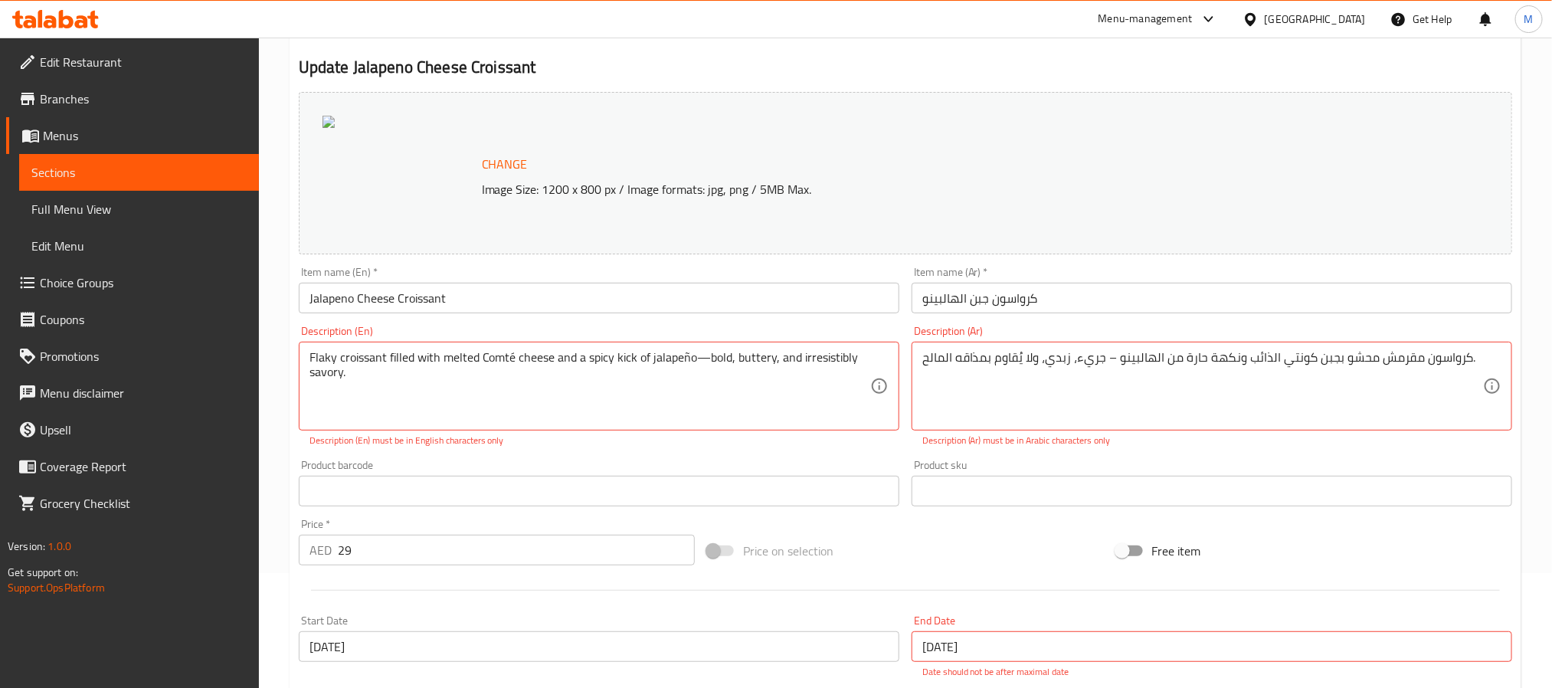
click at [433, 295] on input "Jalapeno Cheese Croissant" at bounding box center [599, 298] width 601 height 31
click at [584, 286] on input "Jalapeno Cheese Croissant" at bounding box center [599, 298] width 601 height 31
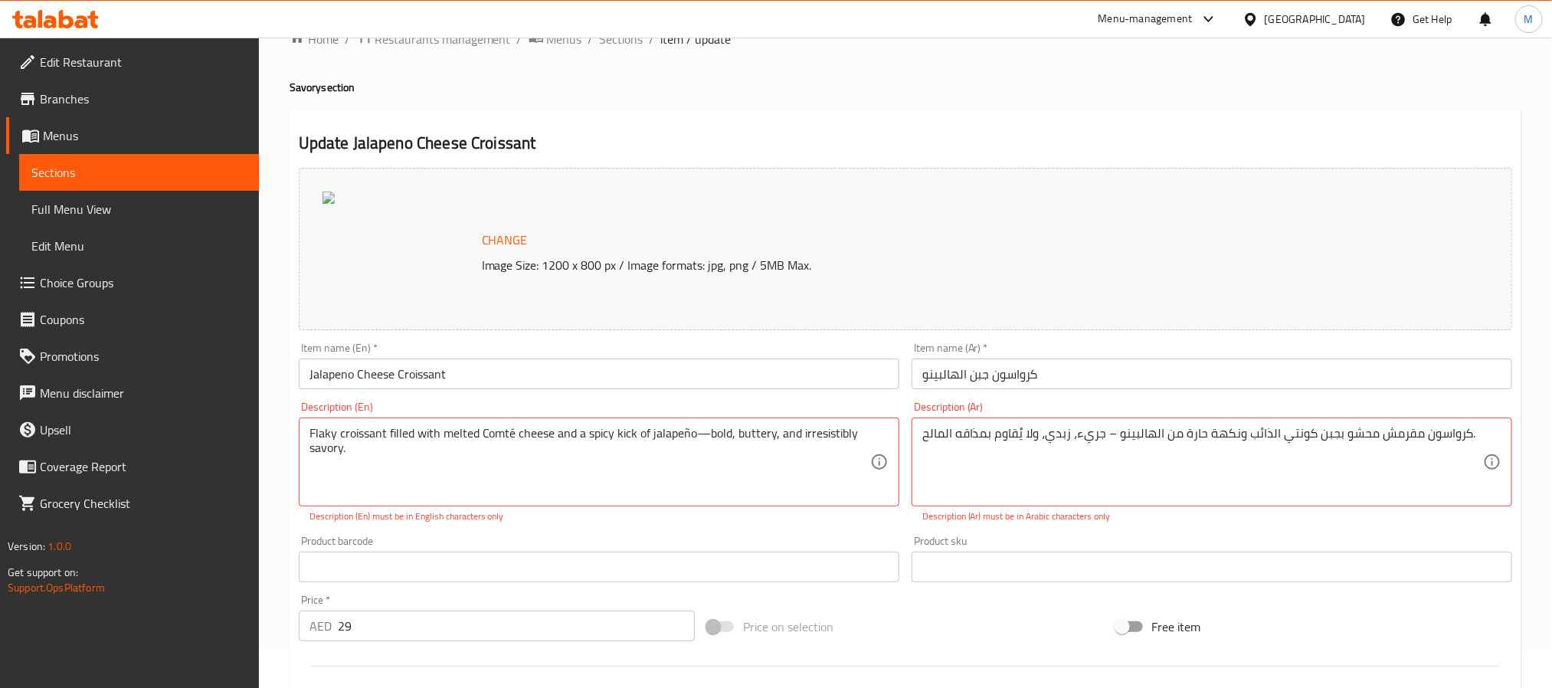
scroll to position [0, 0]
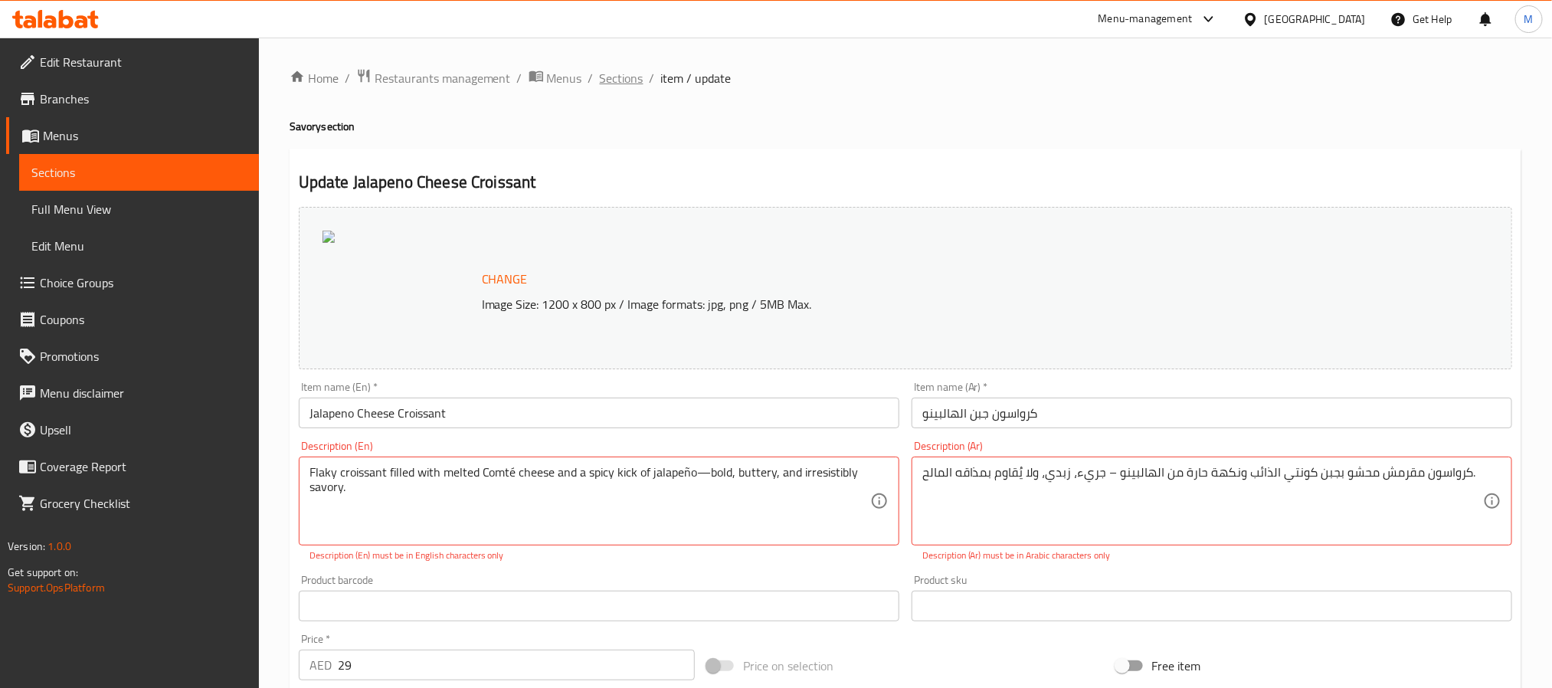
click at [634, 79] on span "Sections" at bounding box center [622, 78] width 44 height 18
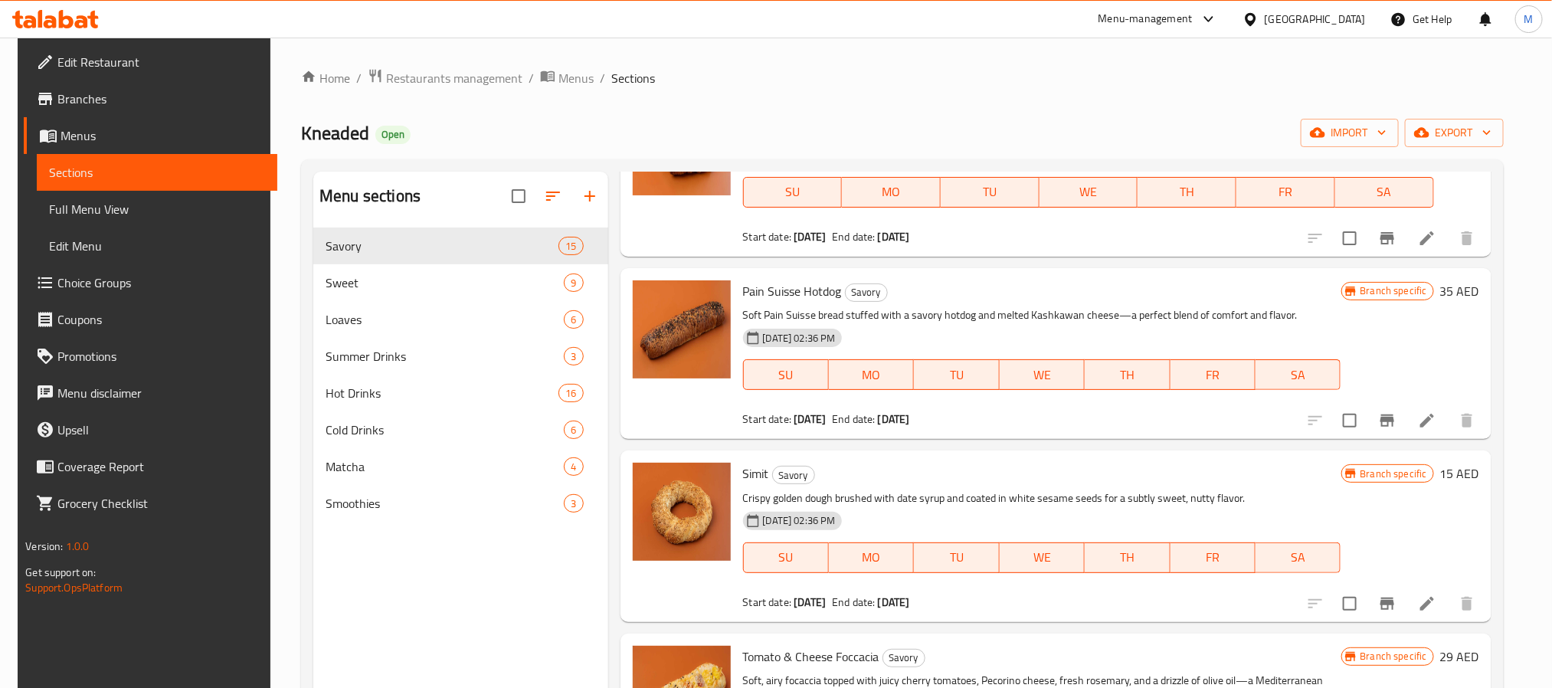
scroll to position [689, 0]
click at [1422, 414] on icon at bounding box center [1427, 419] width 18 height 18
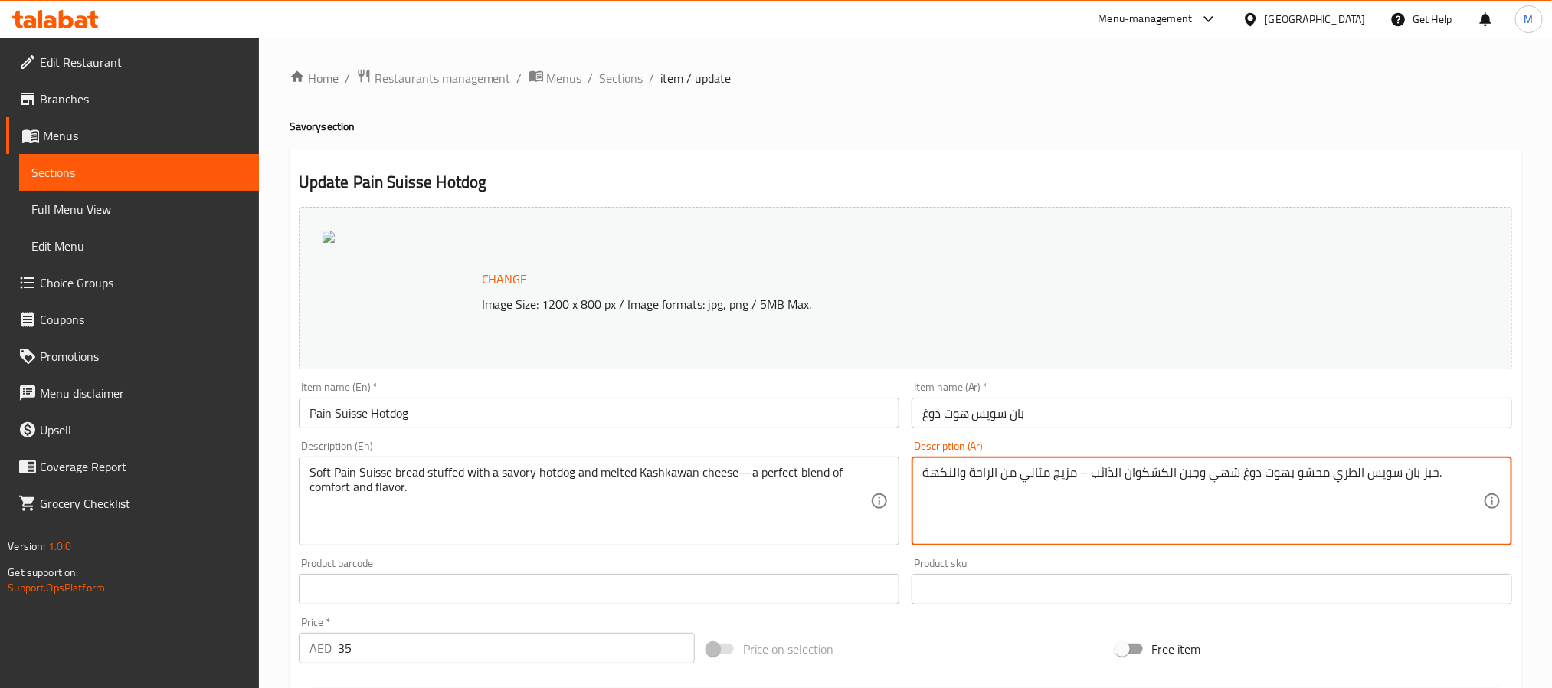
click at [1104, 421] on input "بان سويس هوت دوغ" at bounding box center [1212, 413] width 601 height 31
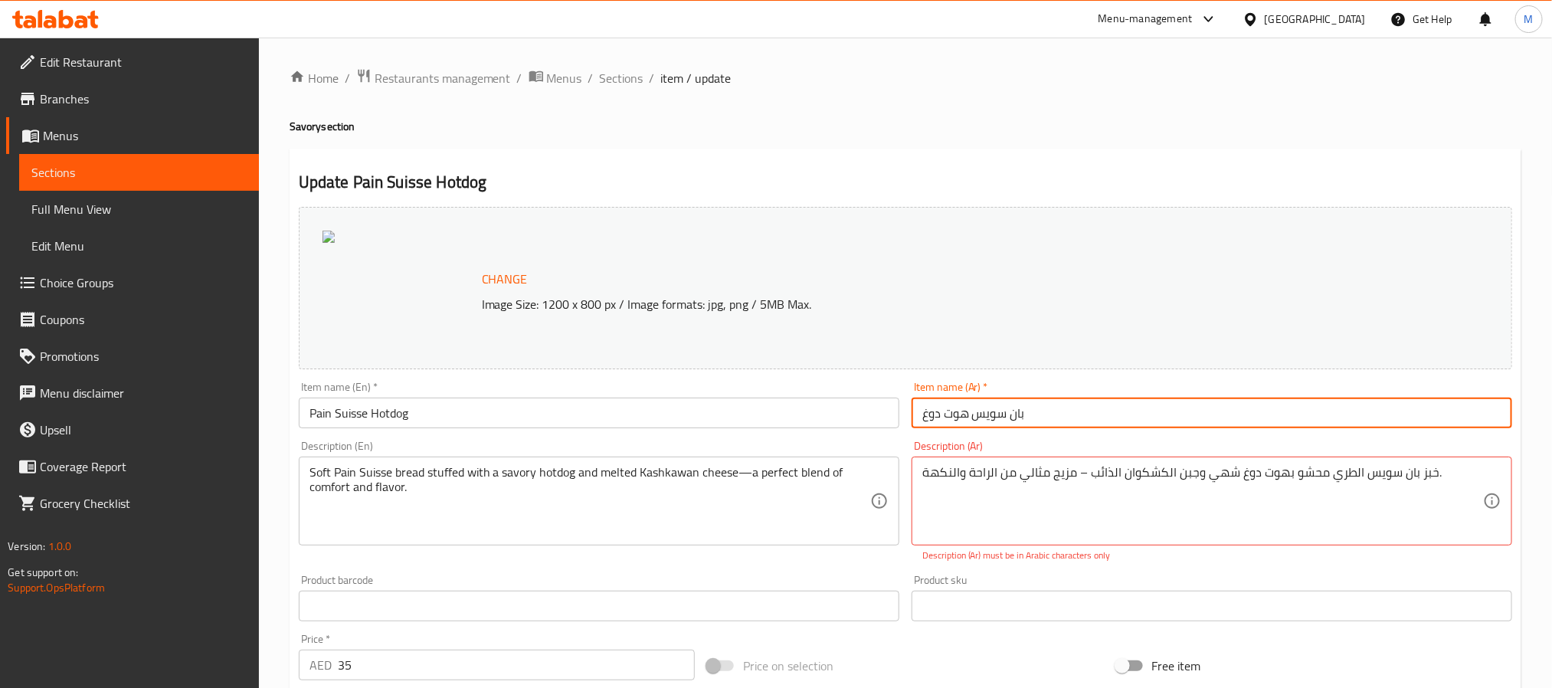
click at [740, 434] on div "Description (En) Soft Pain Suisse bread stuffed with a savory hotdog and melted…" at bounding box center [599, 501] width 613 height 134
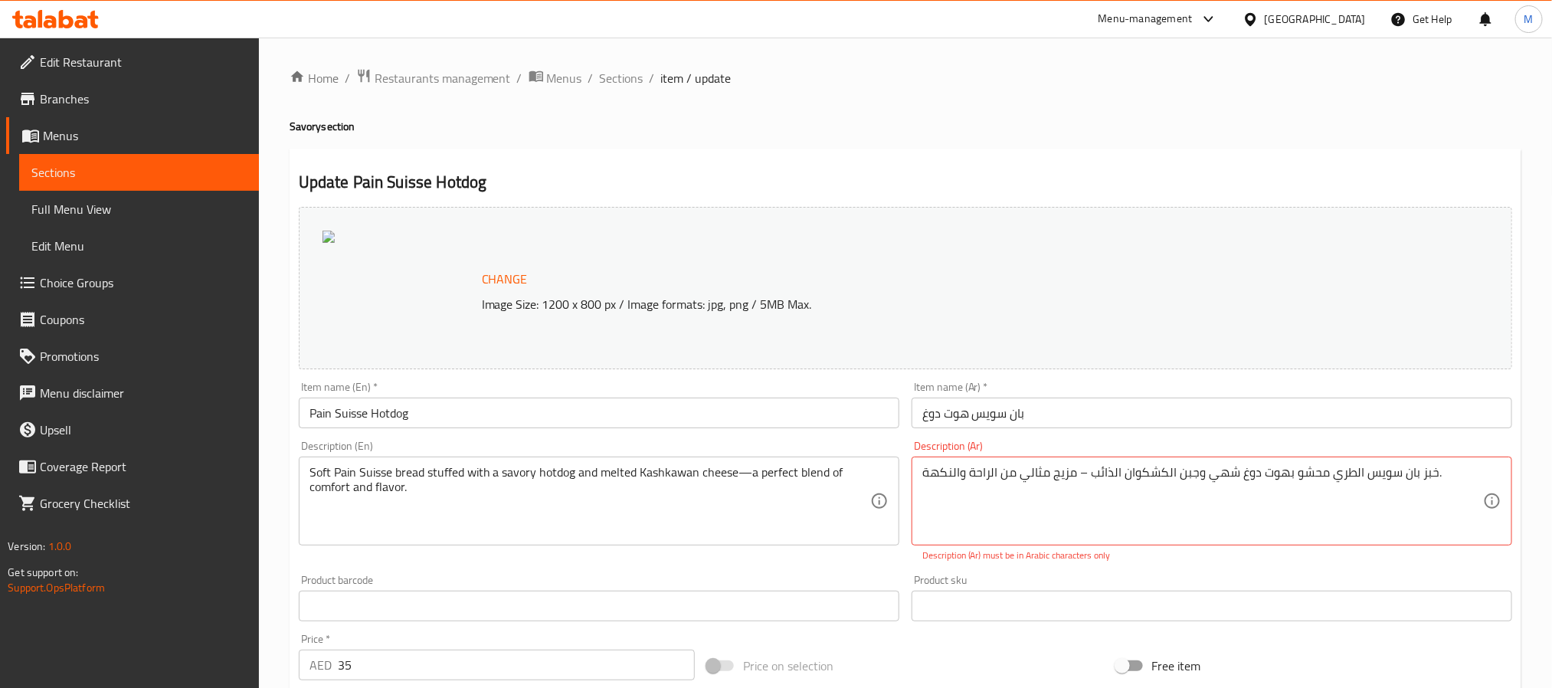
click at [736, 410] on input "Pain Suisse Hotdog" at bounding box center [599, 413] width 601 height 31
click at [627, 74] on span "Sections" at bounding box center [622, 78] width 44 height 18
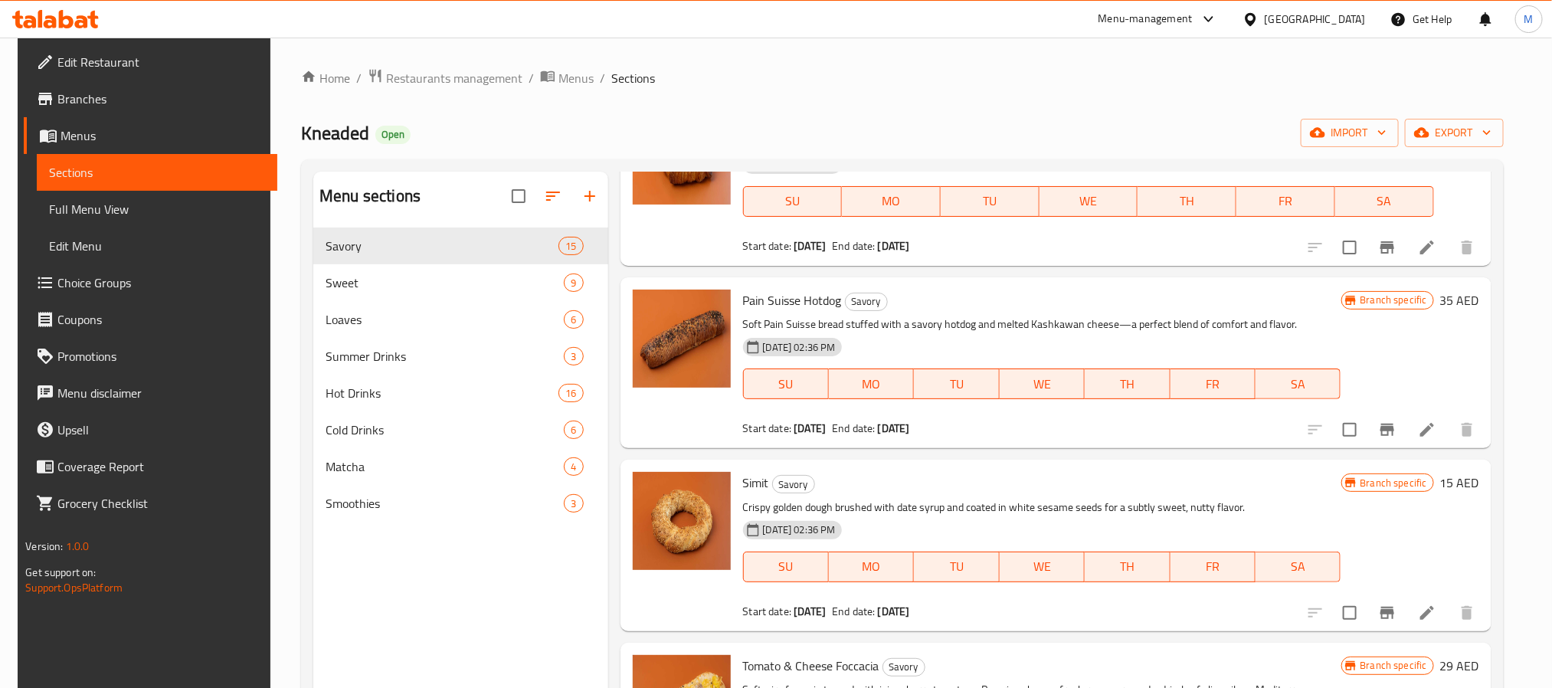
scroll to position [689, 0]
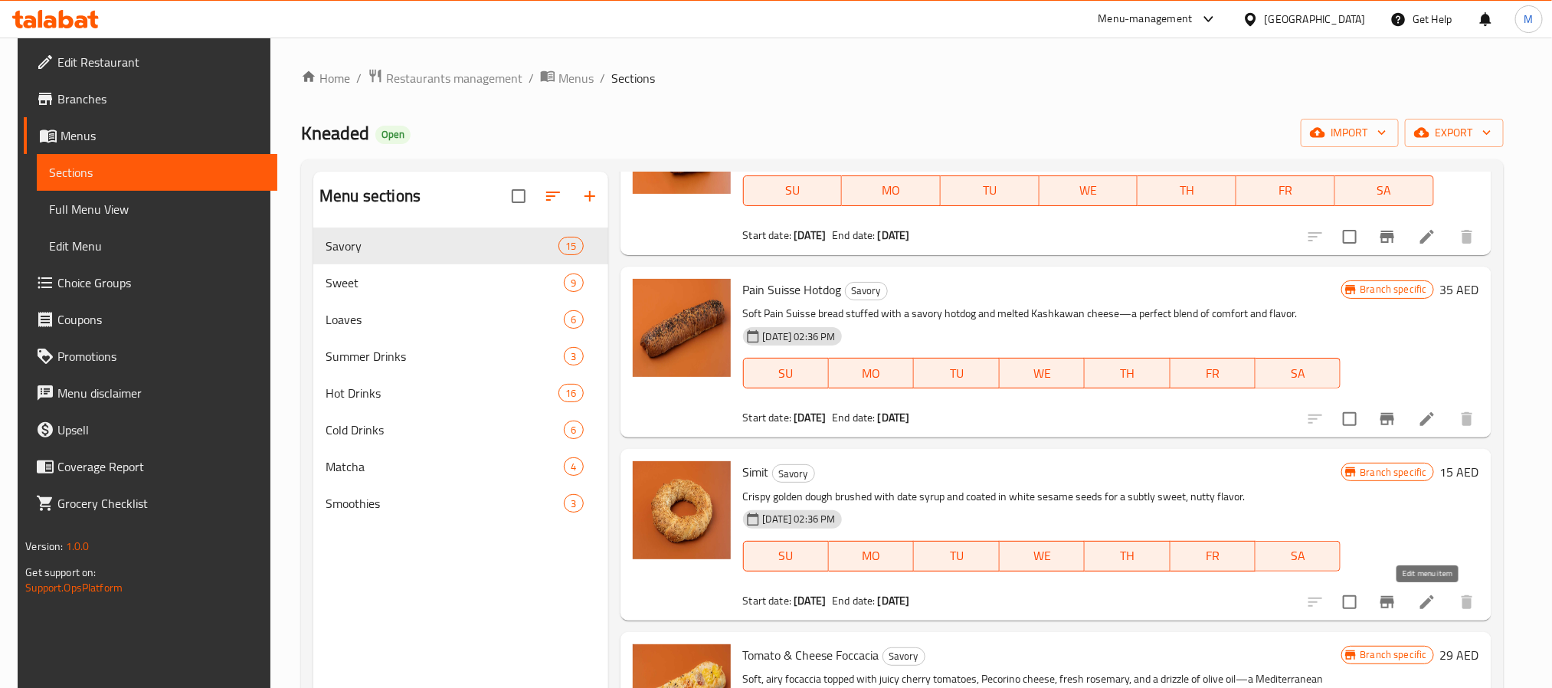
click at [1436, 595] on icon at bounding box center [1427, 602] width 18 height 18
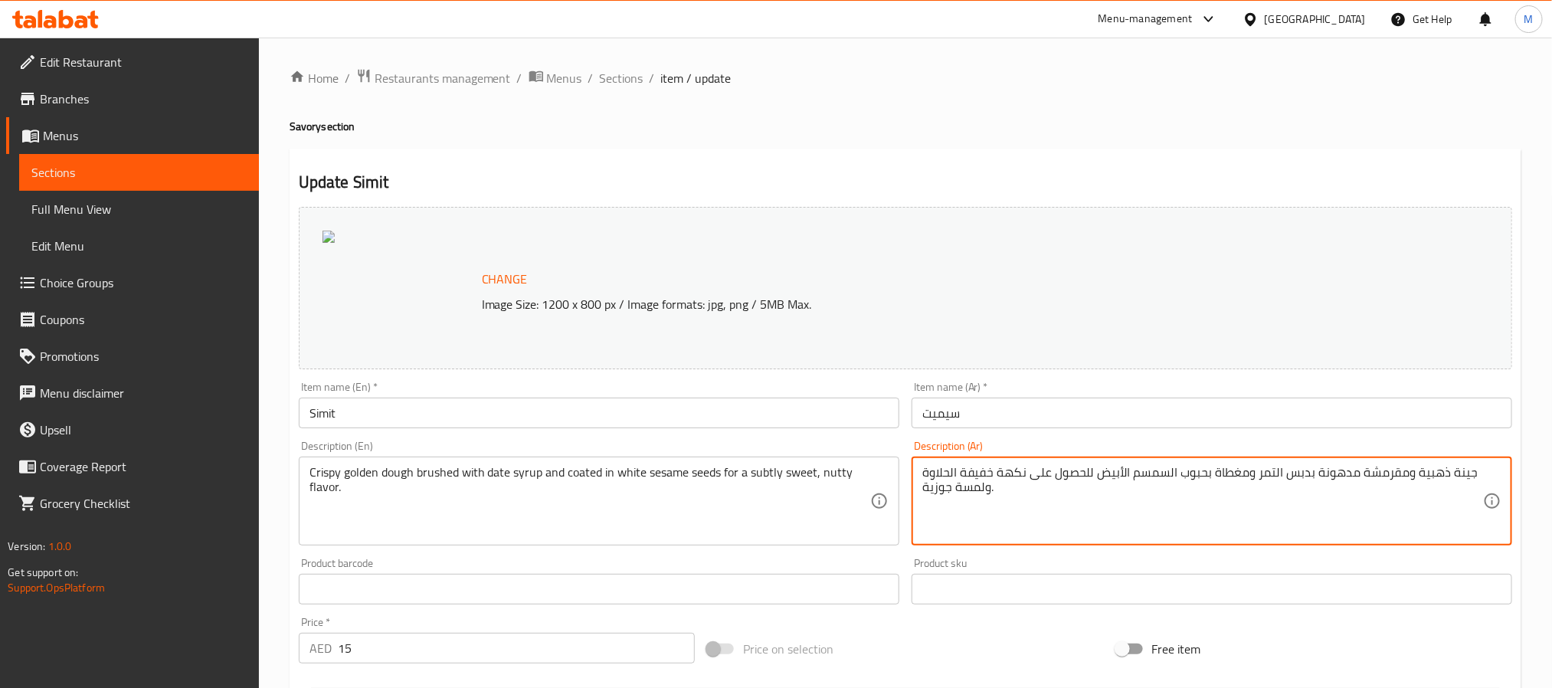
click at [1088, 418] on input "سيميت" at bounding box center [1212, 413] width 601 height 31
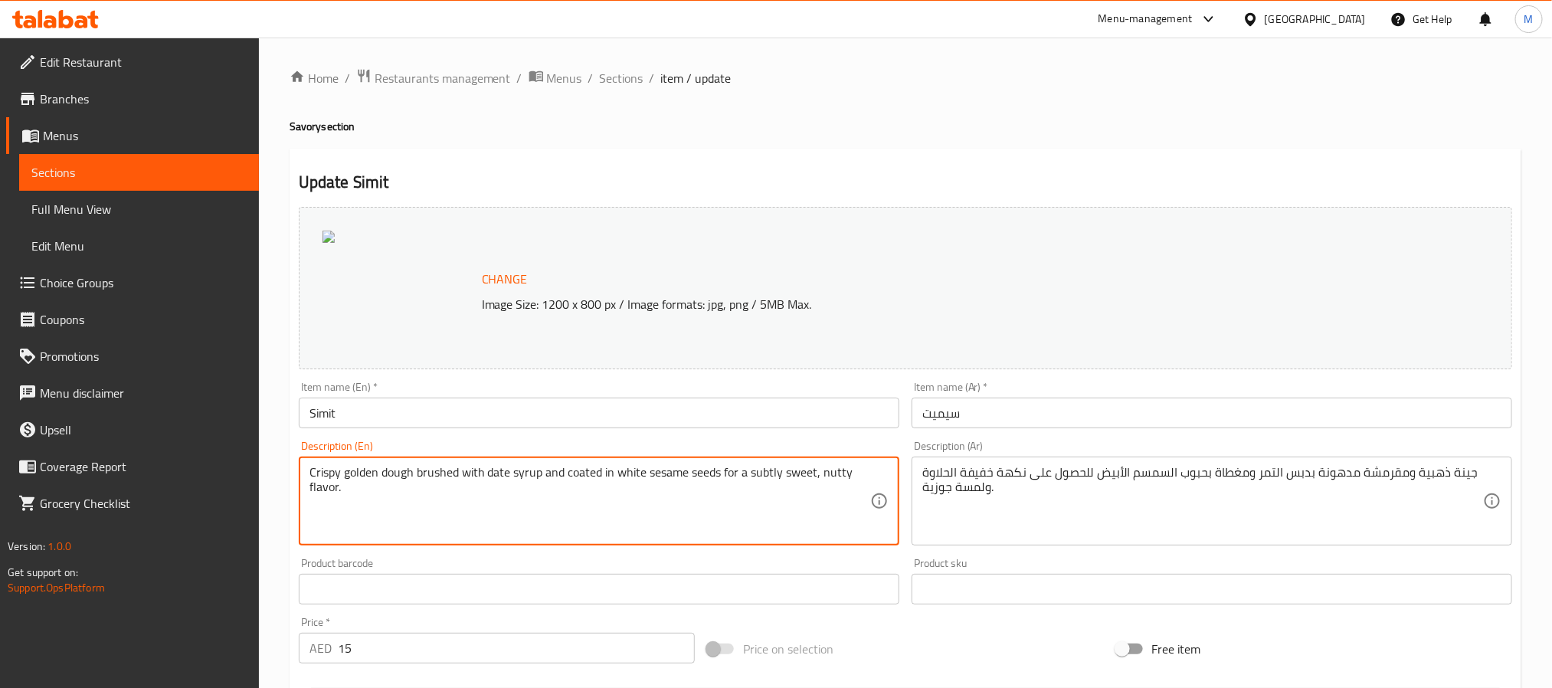
click at [779, 417] on input "Simit" at bounding box center [599, 413] width 601 height 31
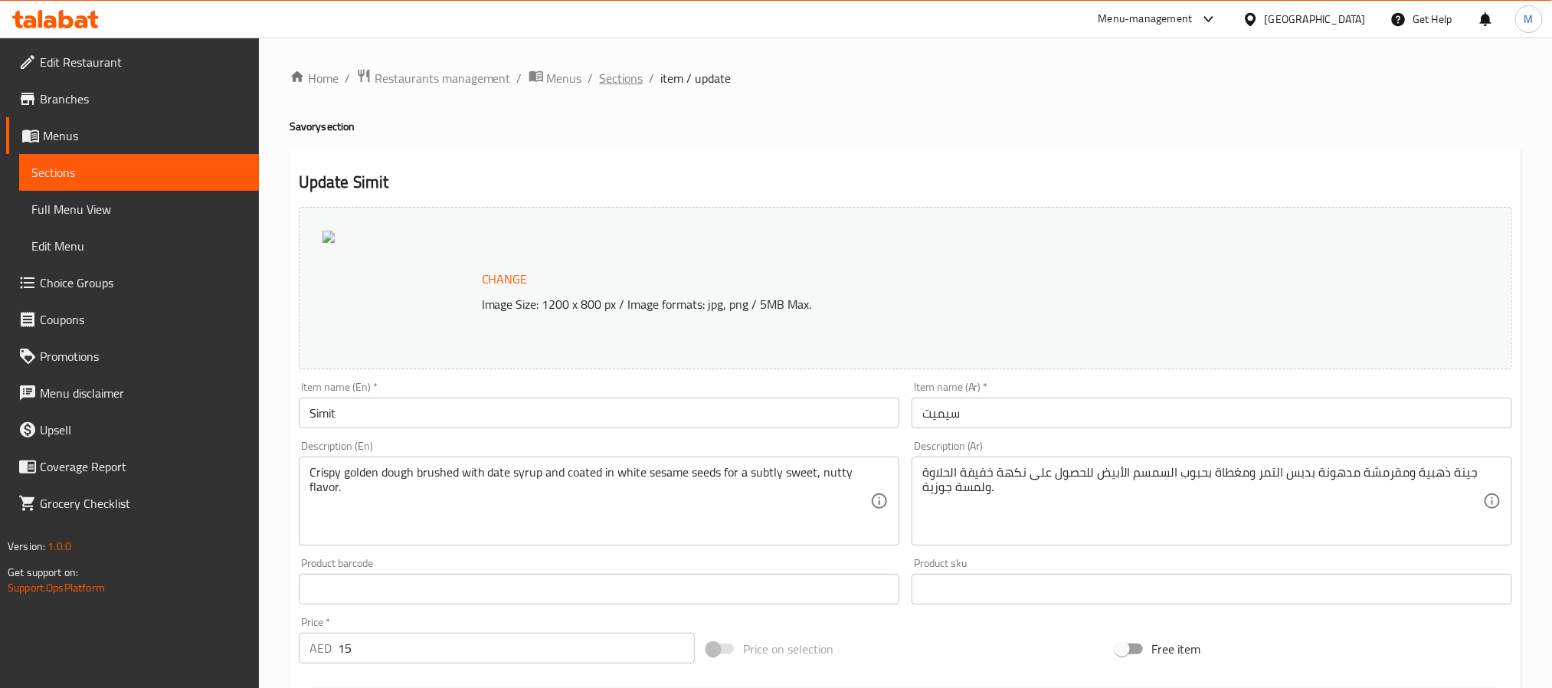
click at [619, 76] on span "Sections" at bounding box center [622, 78] width 44 height 18
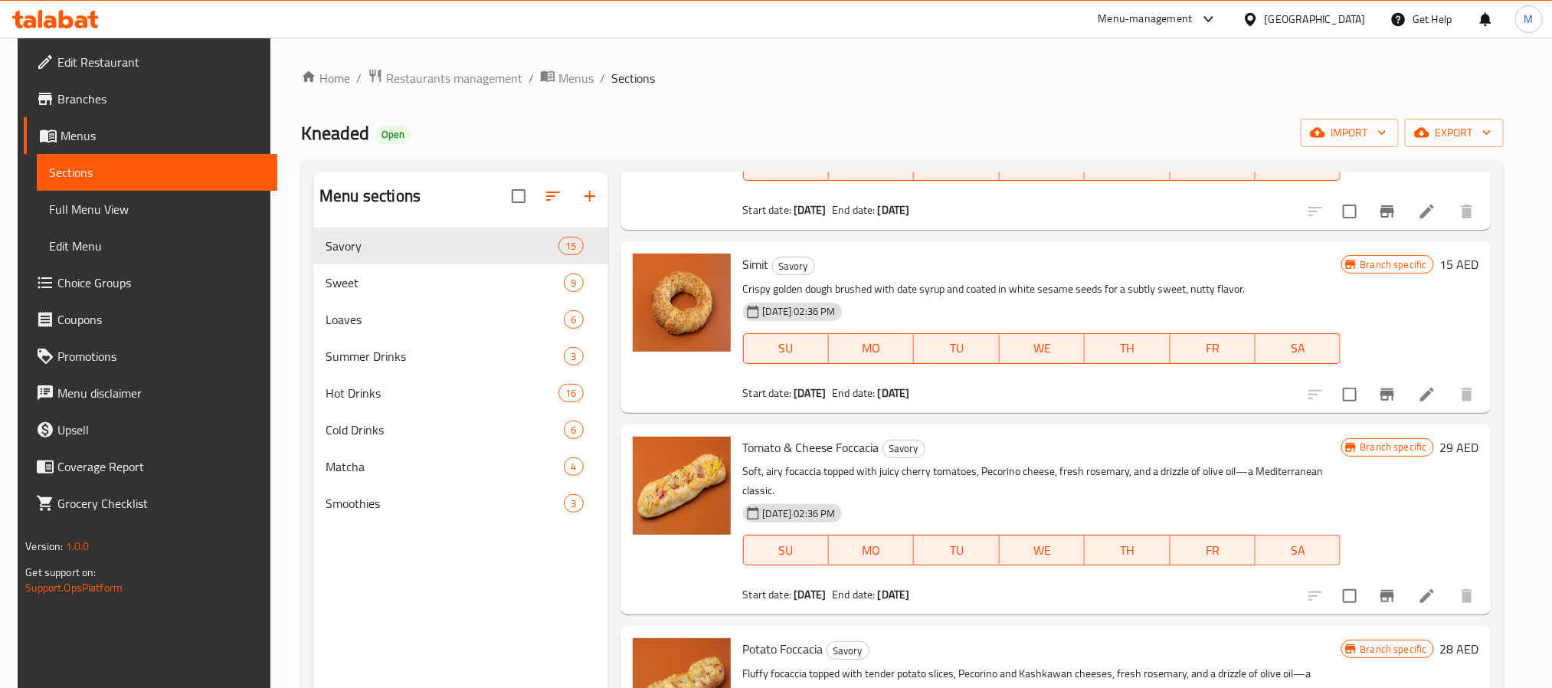
scroll to position [919, 0]
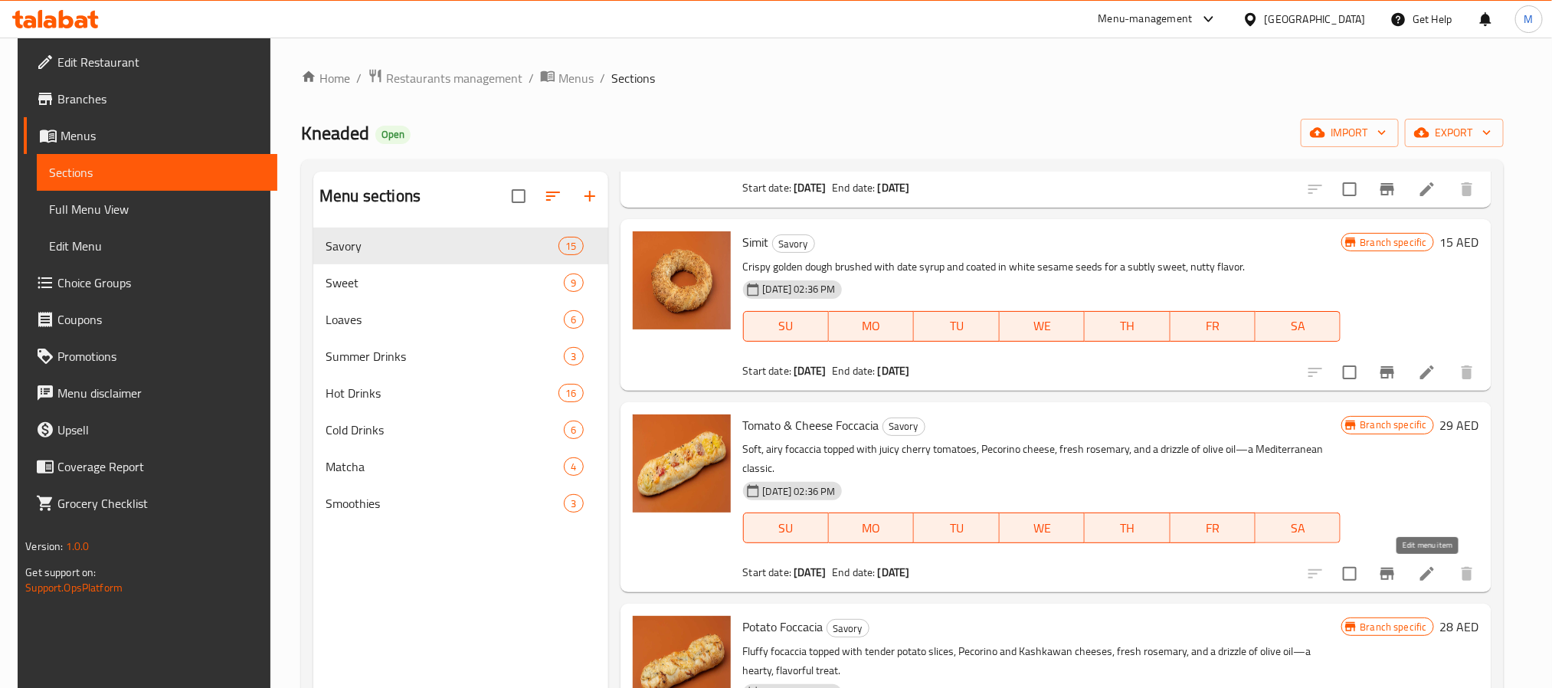
click at [1423, 568] on icon at bounding box center [1427, 574] width 18 height 18
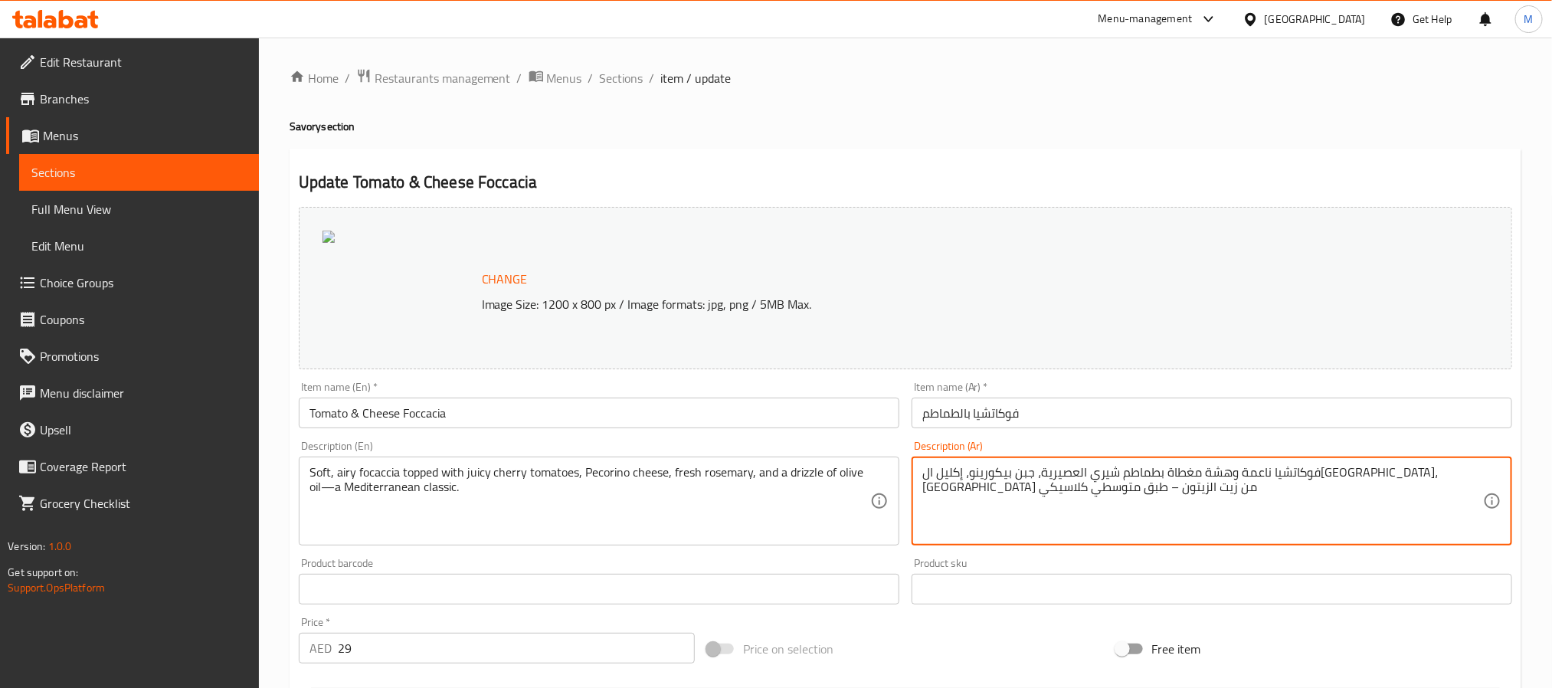
click at [1075, 414] on input "فوكاتشيا بالطماطم" at bounding box center [1212, 413] width 601 height 31
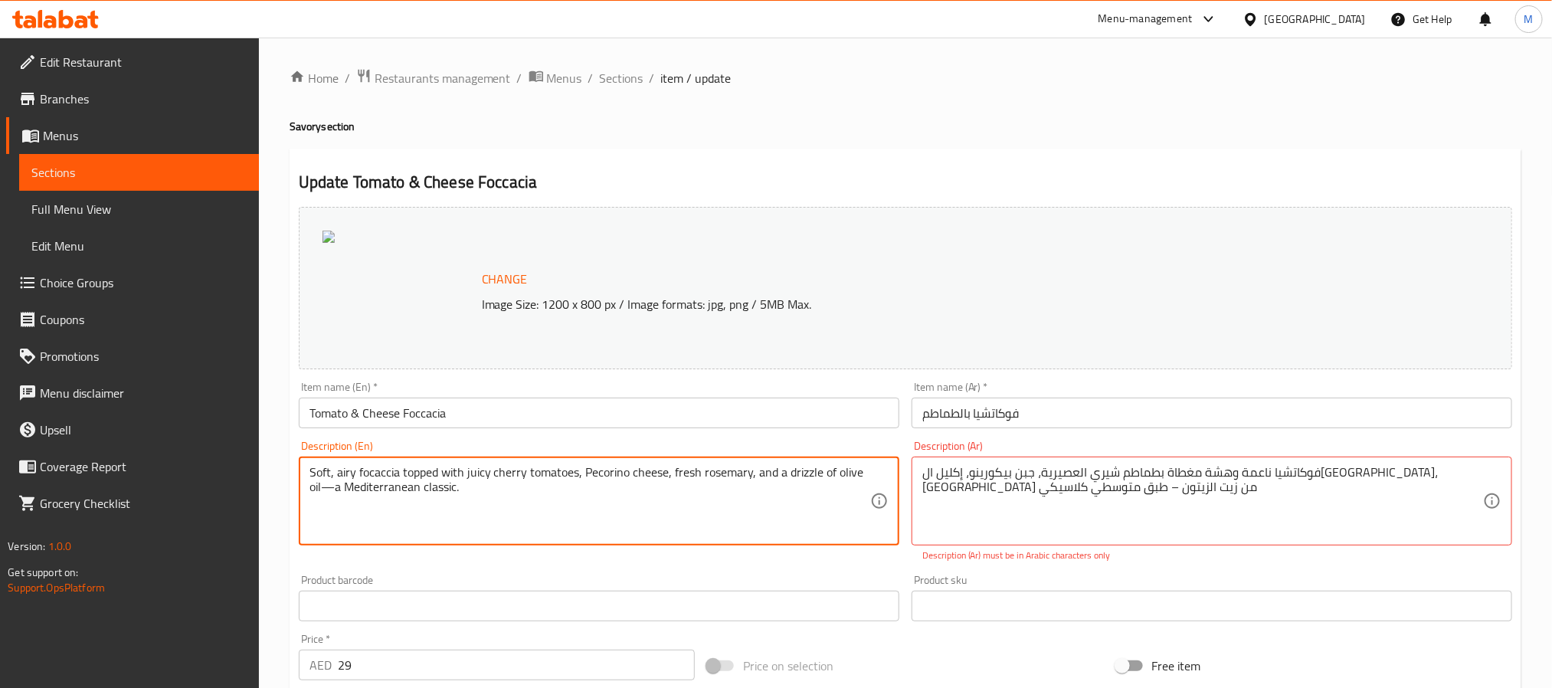
click at [699, 411] on input "Tomato & Cheese Foccacia" at bounding box center [599, 413] width 601 height 31
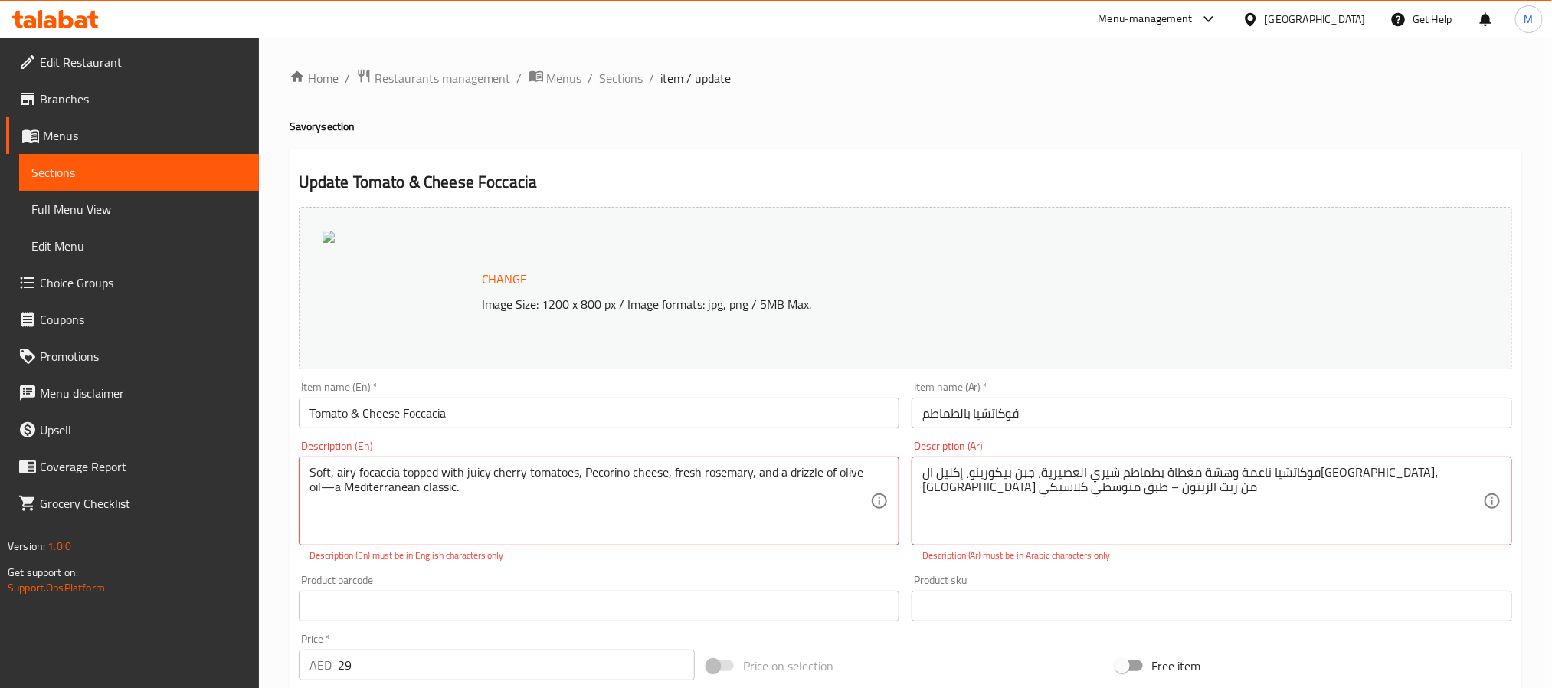
click at [610, 74] on span "Sections" at bounding box center [622, 78] width 44 height 18
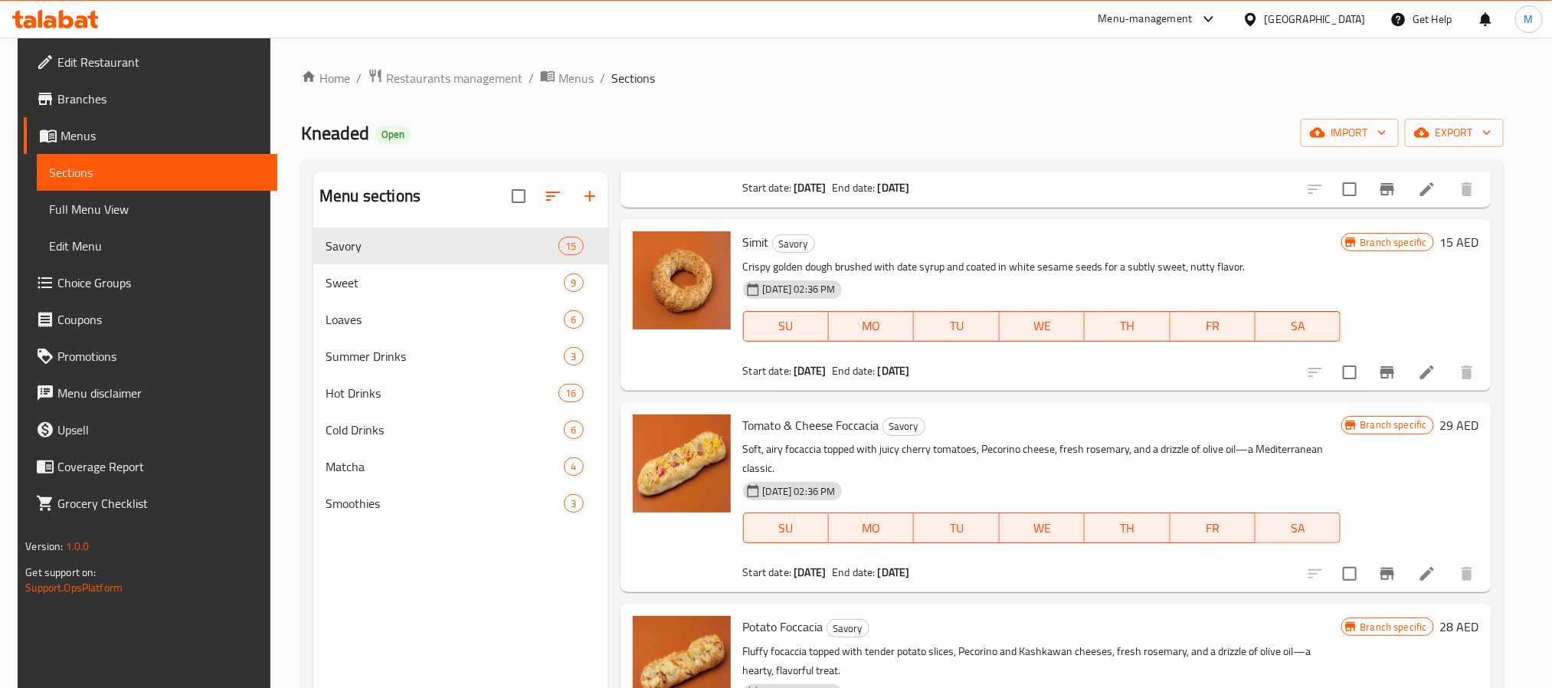
scroll to position [1034, 0]
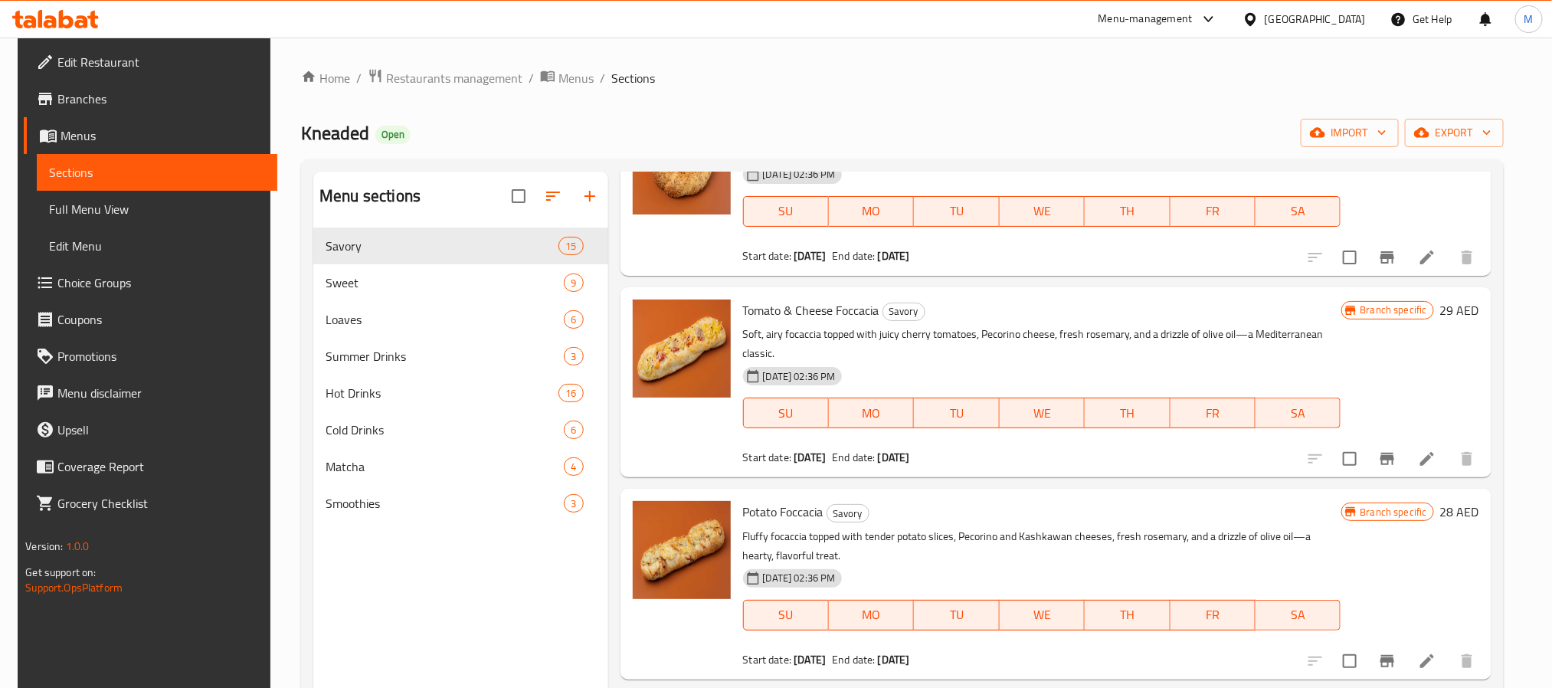
click at [1413, 655] on li at bounding box center [1427, 661] width 43 height 28
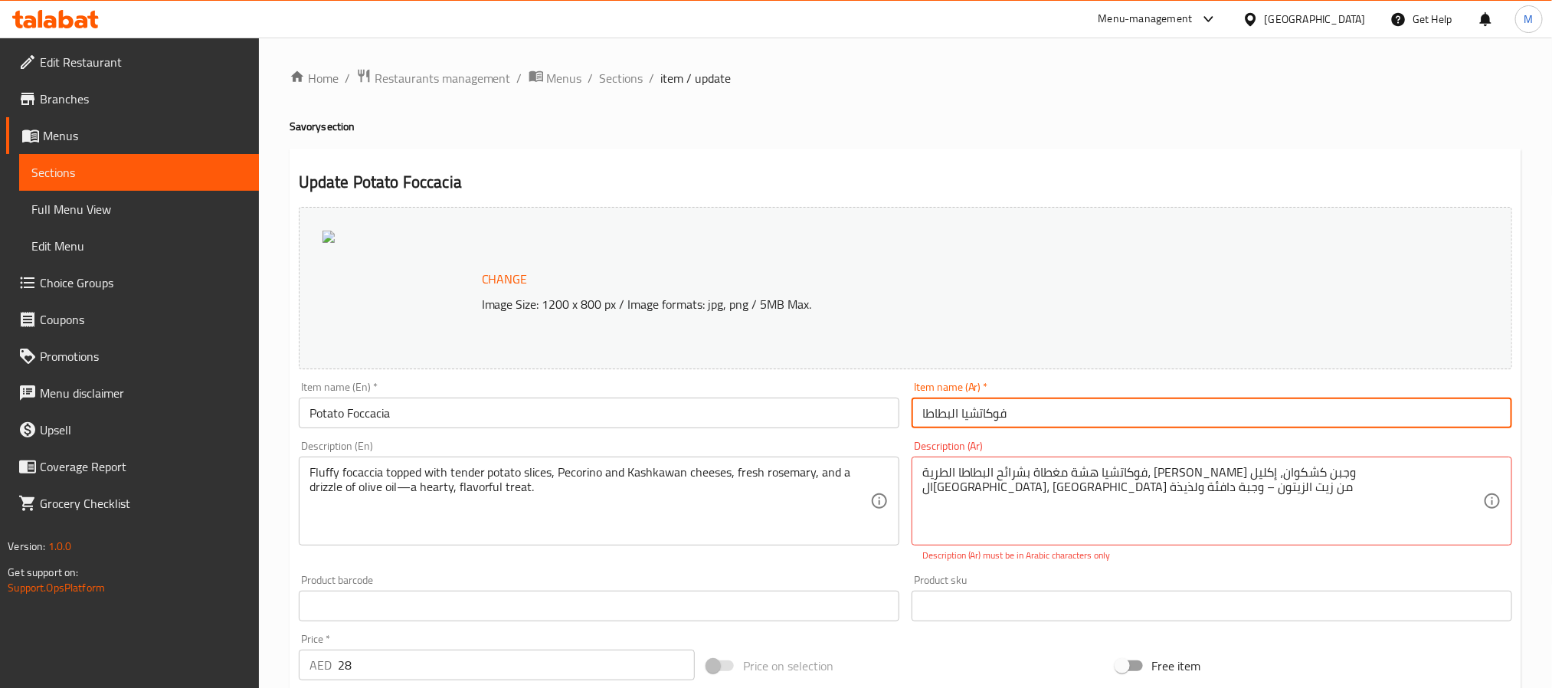
click at [1026, 414] on input "فوكاتشيا البطاطا" at bounding box center [1212, 413] width 601 height 31
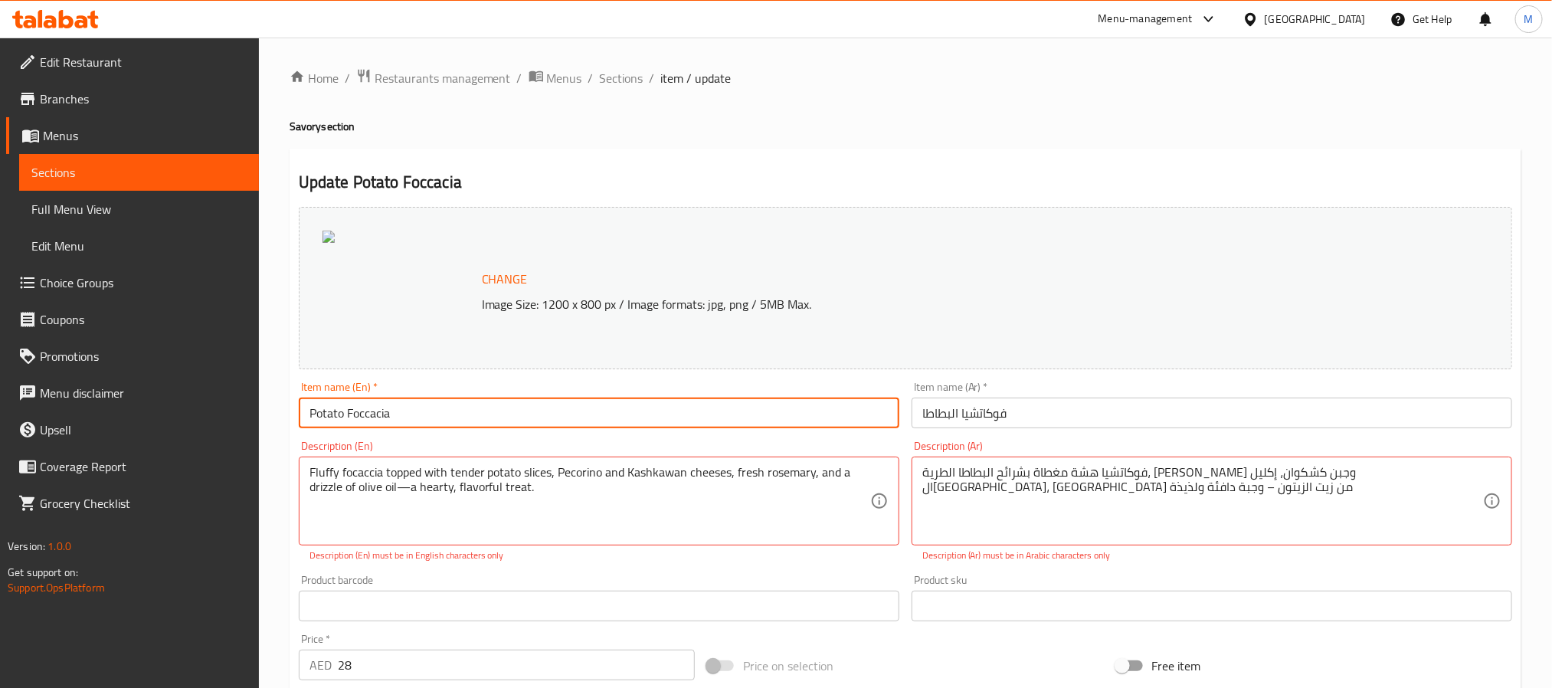
click at [650, 418] on input "Potato Foccacia" at bounding box center [599, 413] width 601 height 31
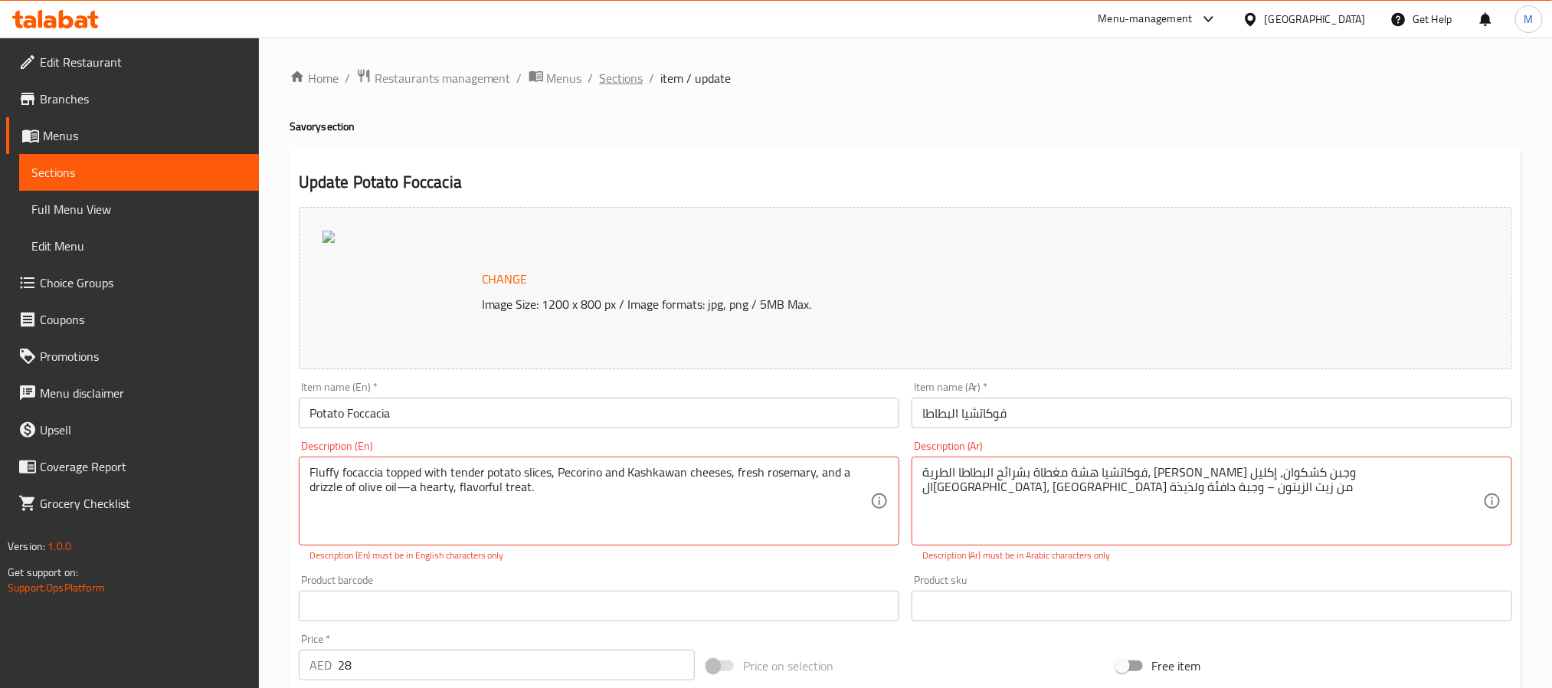
click at [626, 72] on span "Sections" at bounding box center [622, 78] width 44 height 18
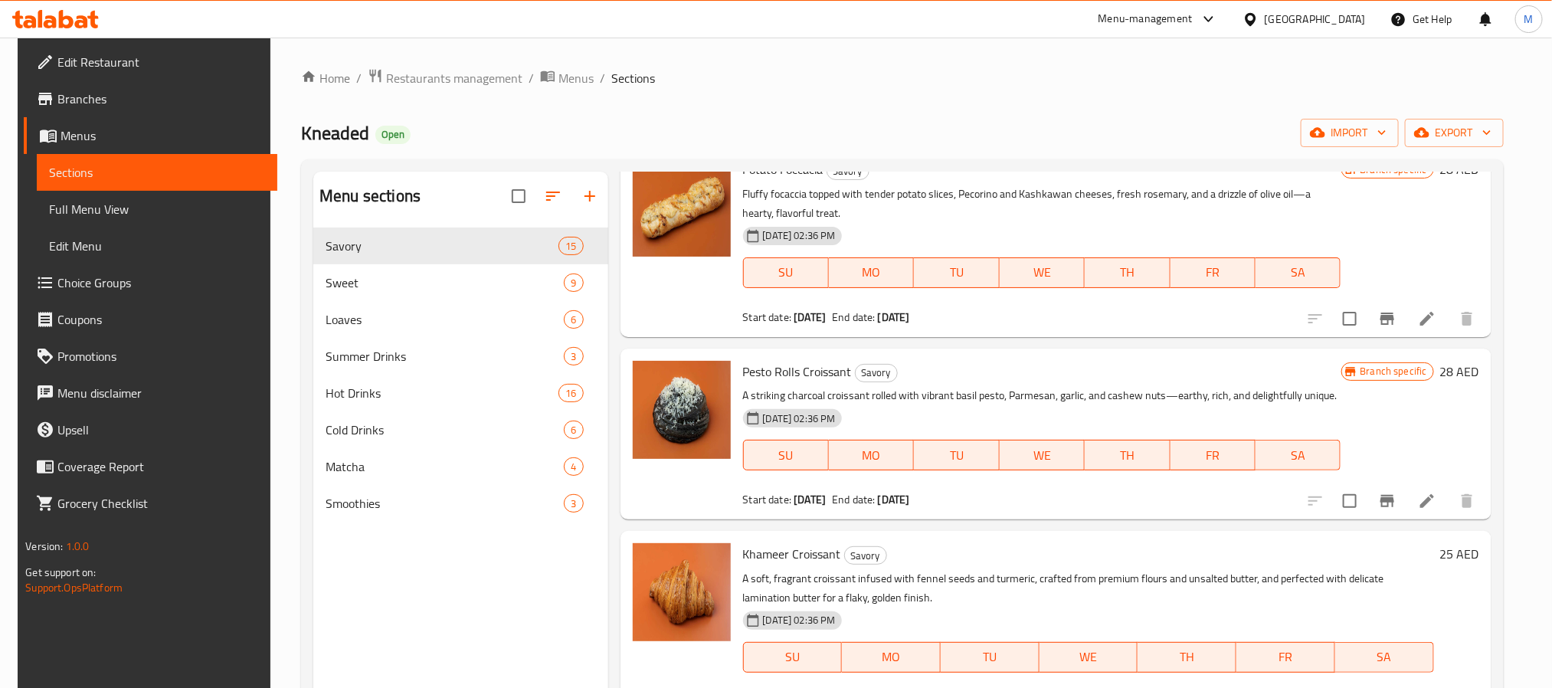
scroll to position [1379, 0]
click at [1412, 497] on li at bounding box center [1427, 499] width 43 height 28
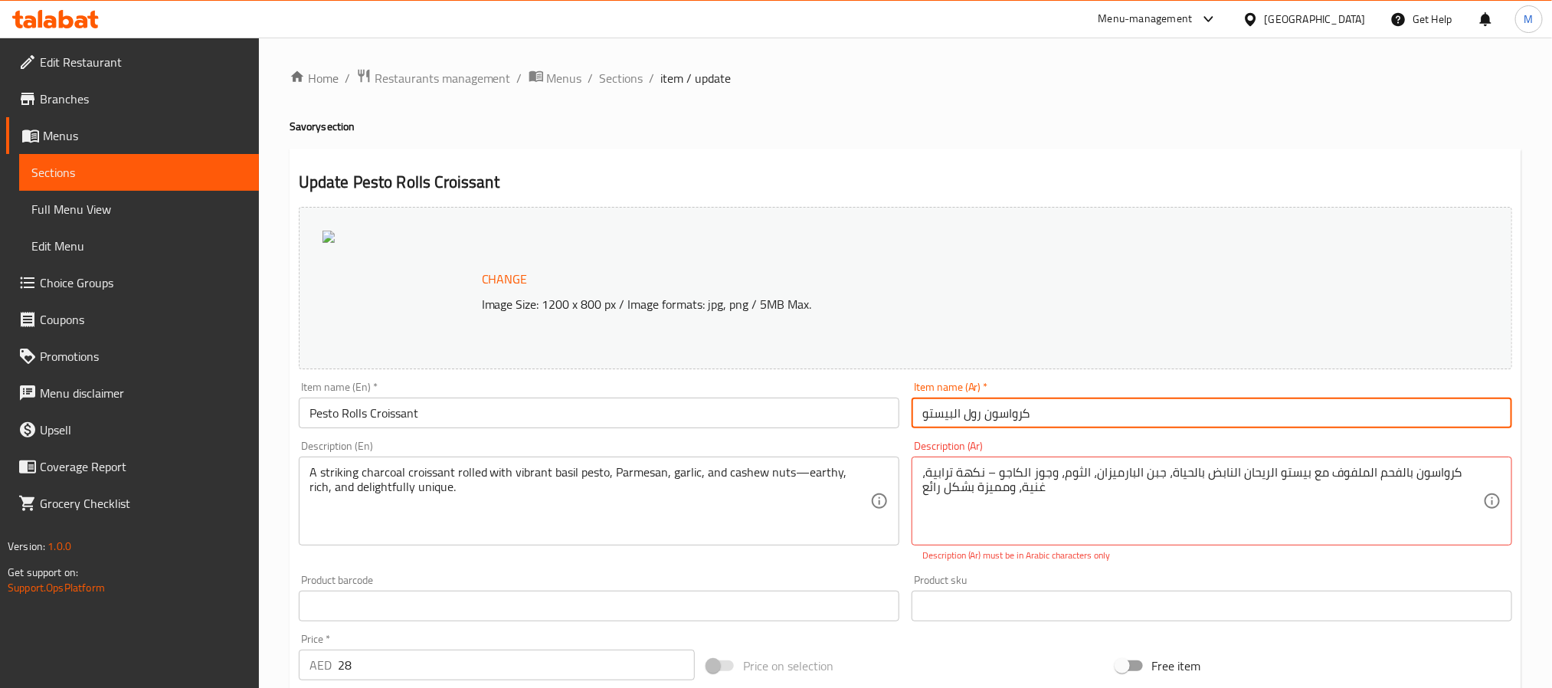
click at [1023, 419] on input "كرواسون رول البيستو" at bounding box center [1212, 413] width 601 height 31
click at [671, 441] on div "Description (En) A striking charcoal croissant rolled with vibrant basil pesto,…" at bounding box center [599, 492] width 601 height 105
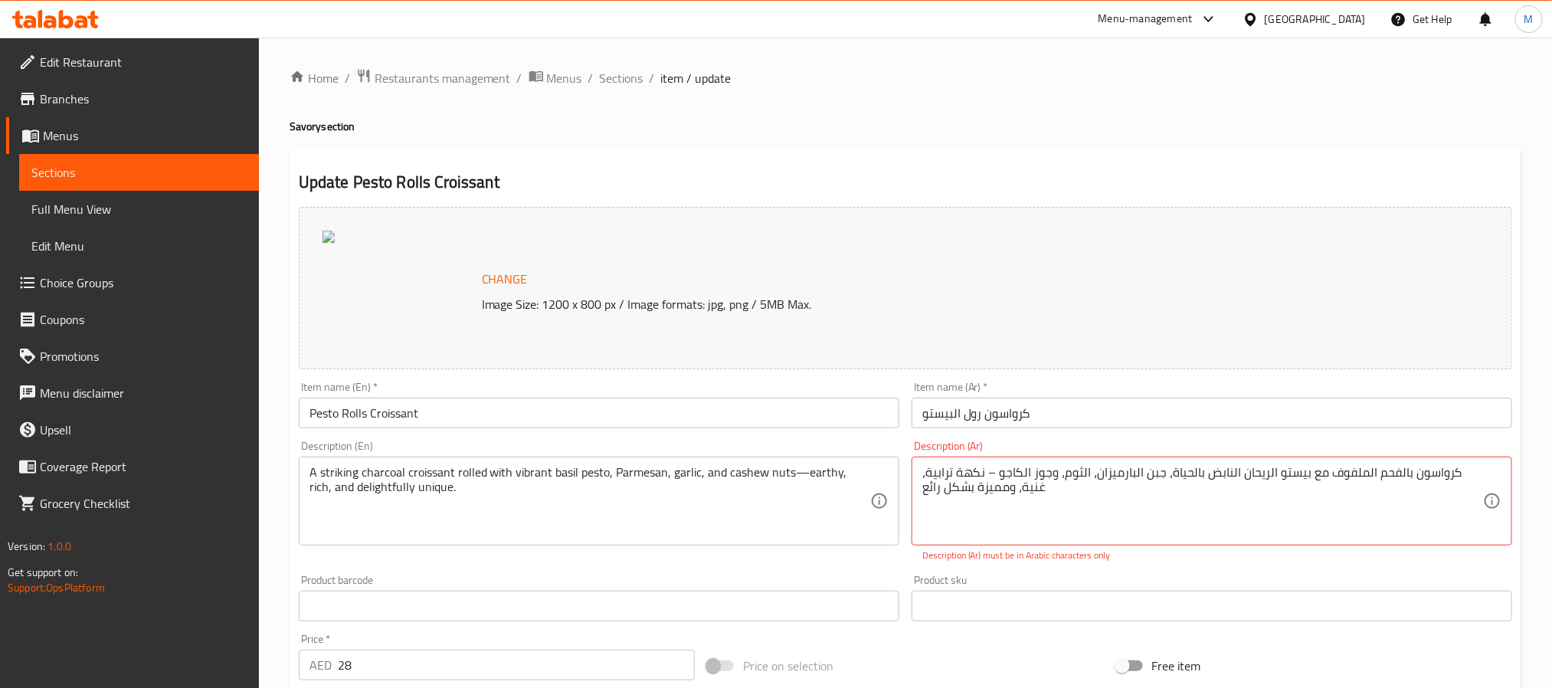
click at [690, 391] on div "Item name (En)   * Pesto Rolls Croissant Item name (En) *" at bounding box center [599, 404] width 601 height 47
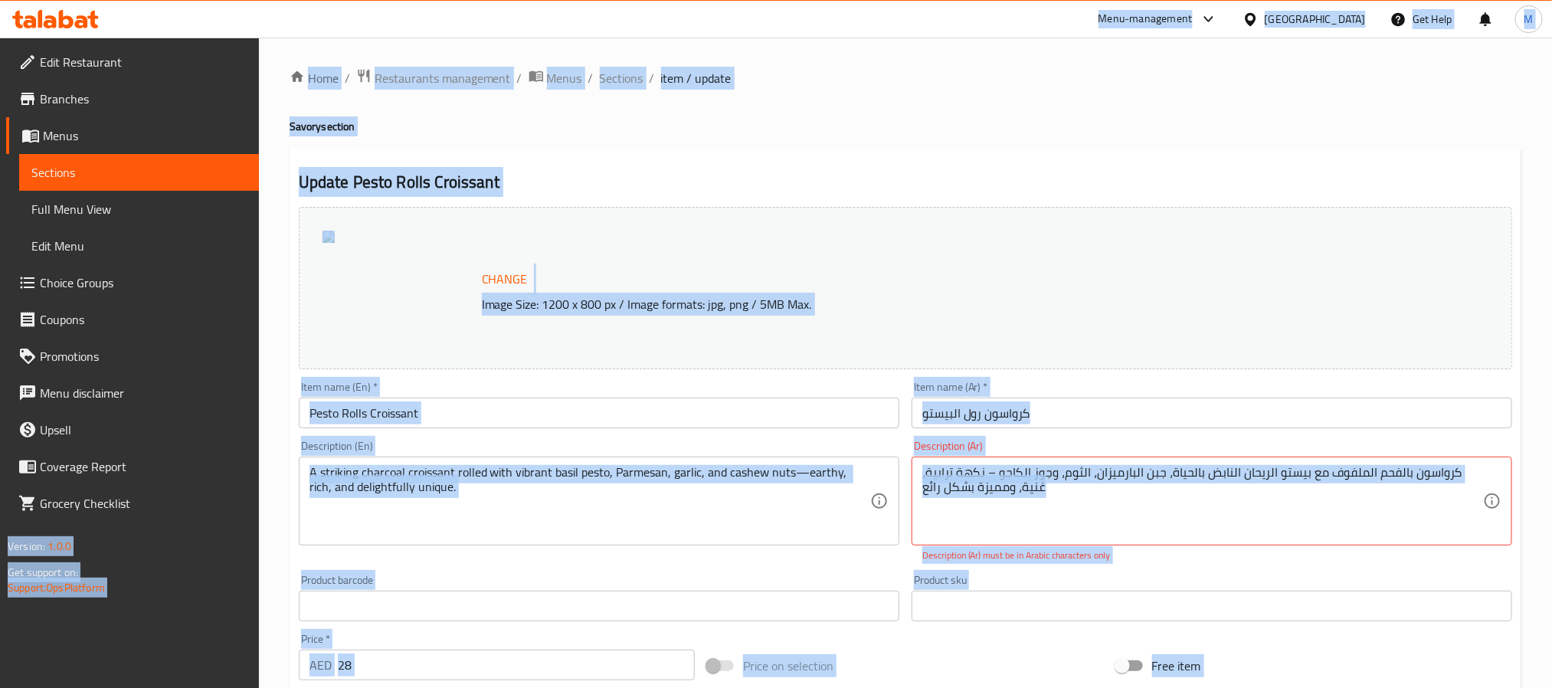
copy body "Menu-management United Arab Emirates Get Help M Edit Restaurant Branches Menus …"
click at [699, 419] on input "Pesto Rolls Croissant" at bounding box center [599, 413] width 601 height 31
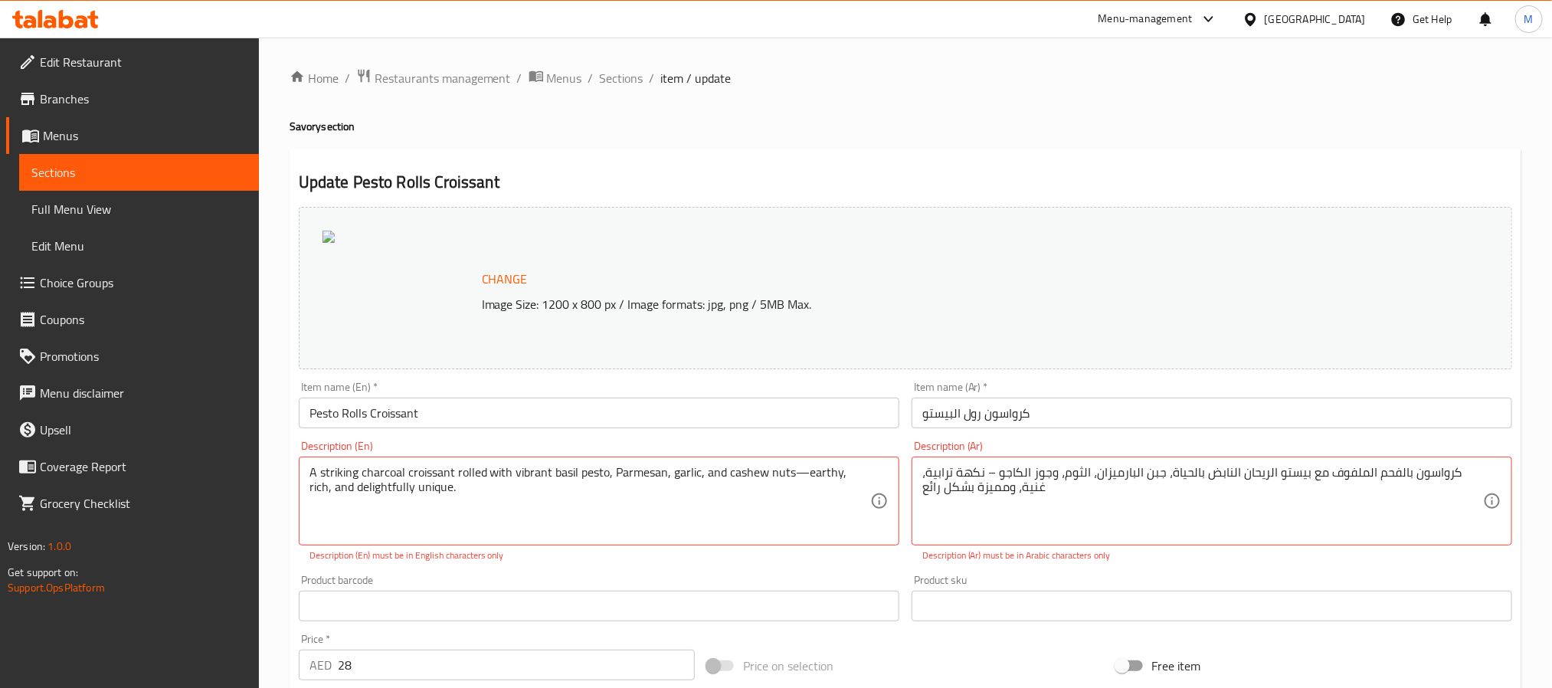
click at [1439, 552] on p "Description (Ar) must be in Arabic characters only" at bounding box center [1211, 555] width 579 height 14
click at [625, 83] on span "Sections" at bounding box center [622, 78] width 44 height 18
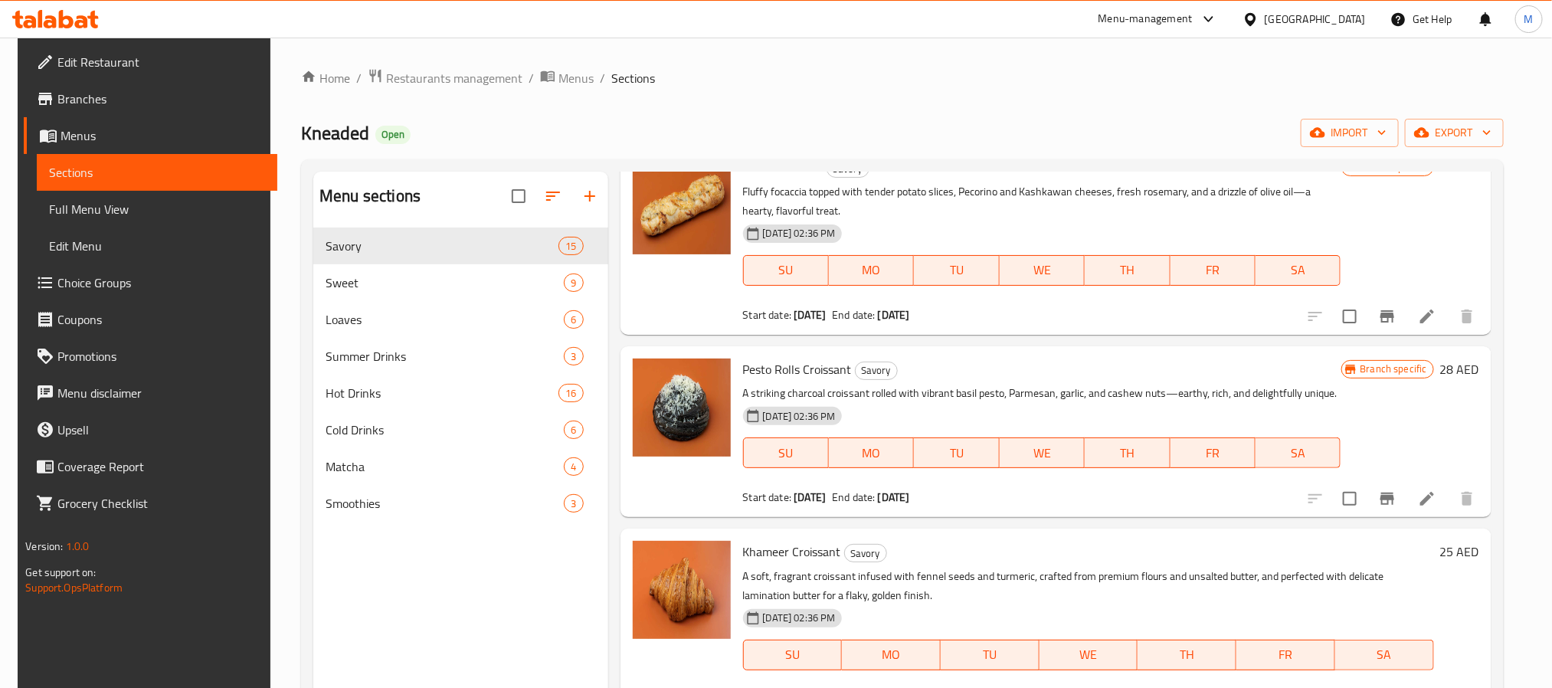
scroll to position [1494, 0]
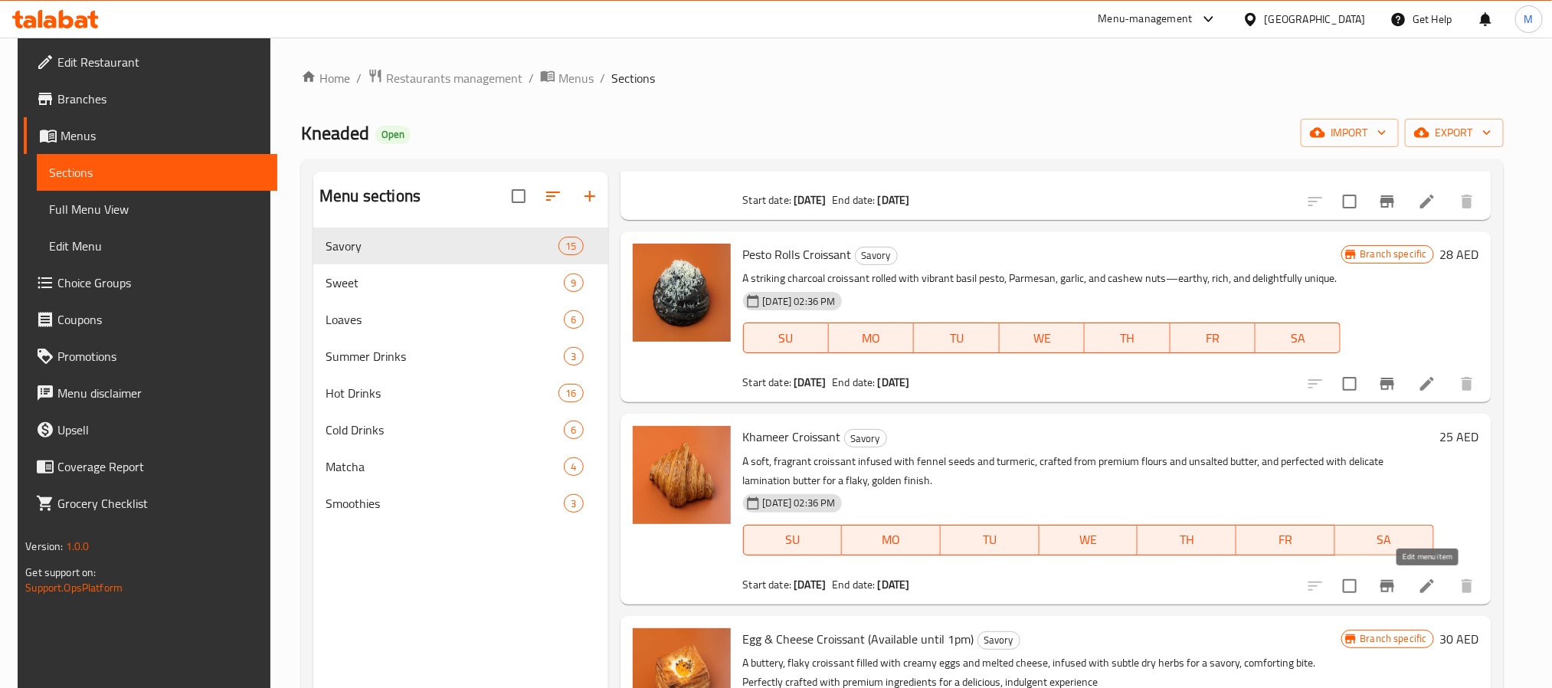
click at [1427, 584] on icon at bounding box center [1427, 586] width 14 height 14
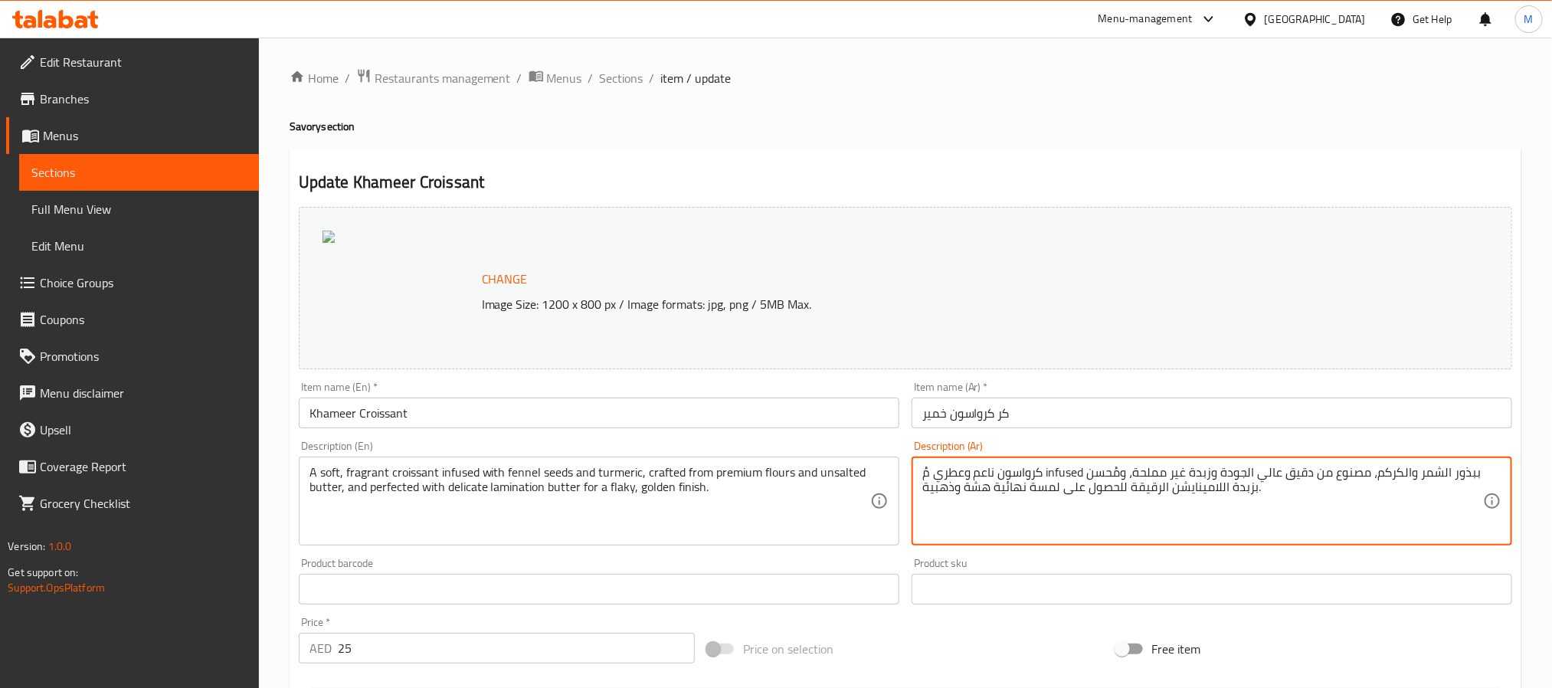
click at [1020, 517] on textarea "كرواسون ناعم وعطري مُ infused ببذور الشمر والكركم، مصنوع من دقيق عالي الجودة وز…" at bounding box center [1202, 501] width 561 height 73
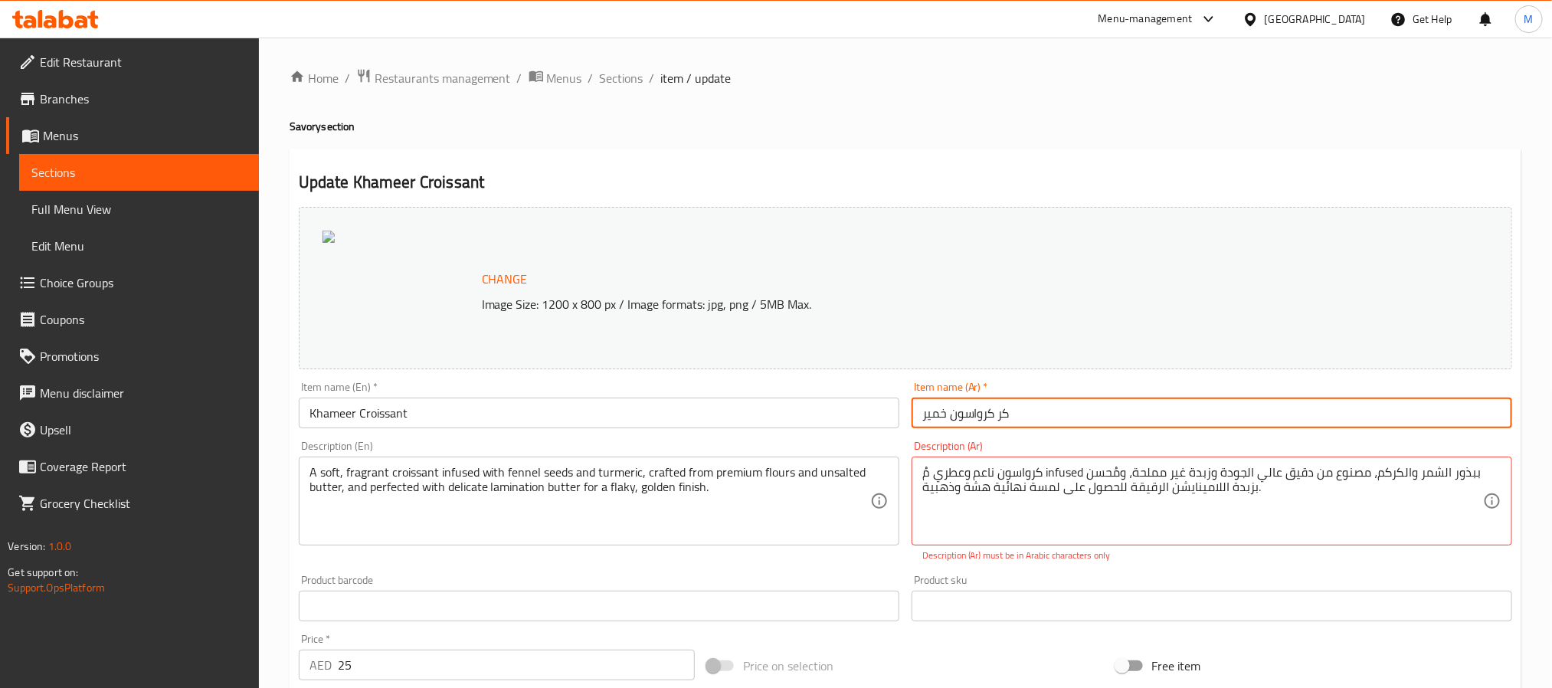
click at [1036, 418] on input "كر كرواسون خمير" at bounding box center [1212, 413] width 601 height 31
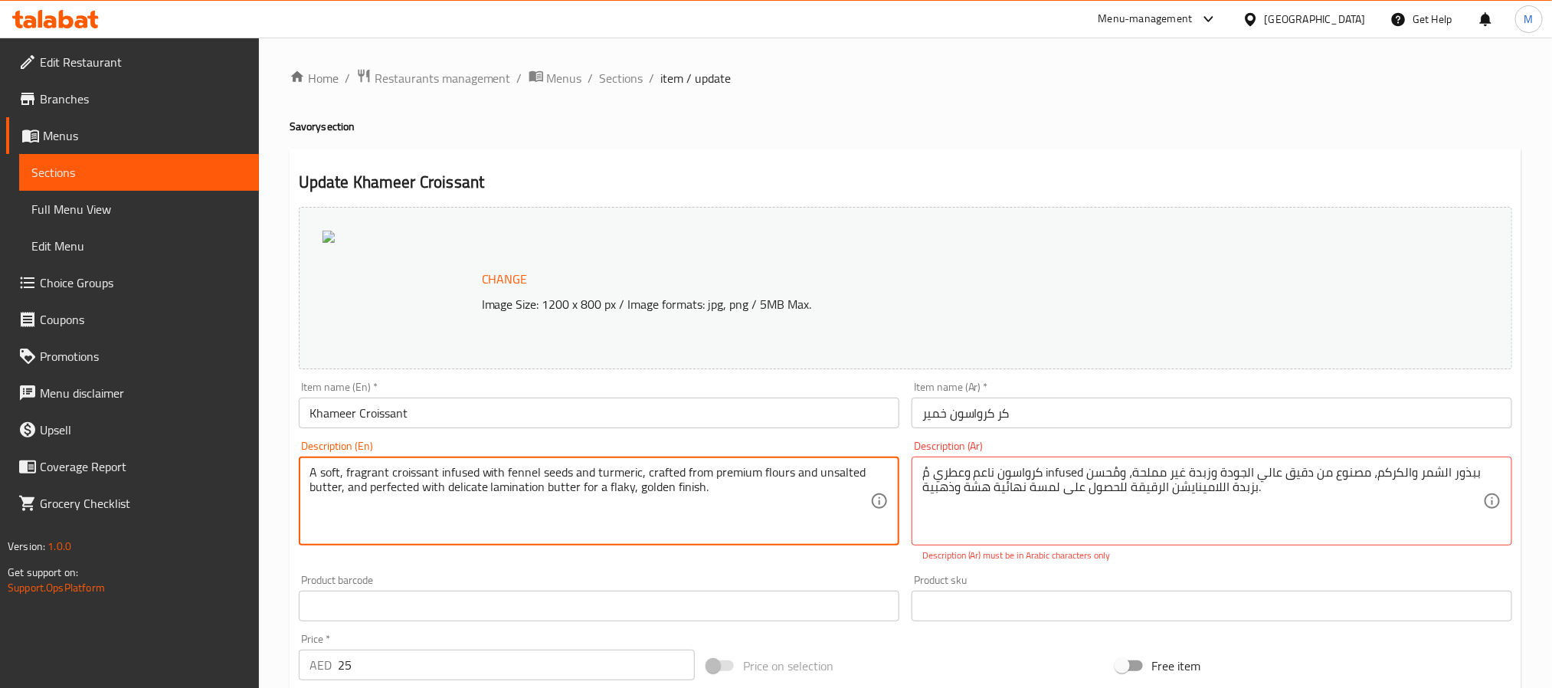
click at [979, 411] on input "كر كرواسون خمير" at bounding box center [1212, 413] width 601 height 31
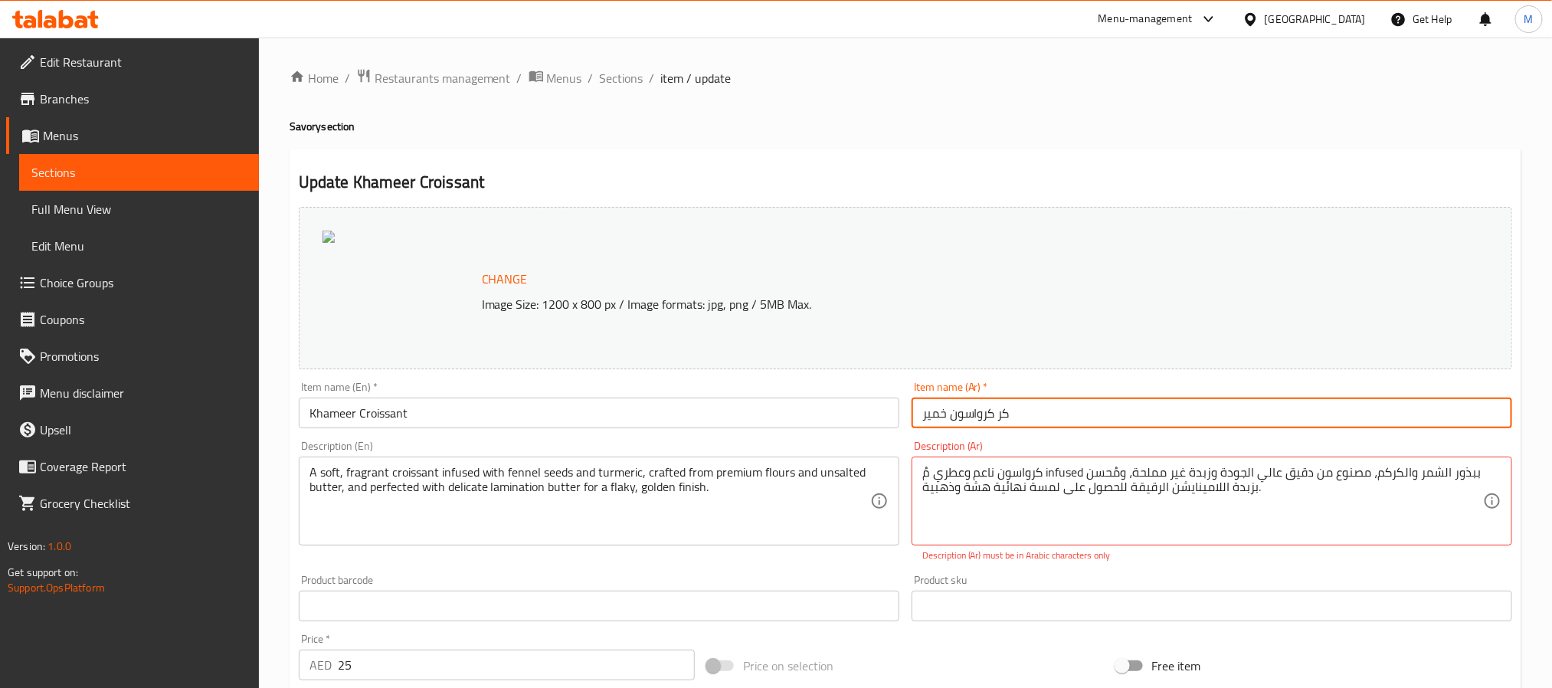
drag, startPoint x: 995, startPoint y: 407, endPoint x: 817, endPoint y: 395, distance: 178.9
click at [817, 395] on div "Change Image Size: 1200 x 800 px / Image formats: jpg, png / 5MB Max. Item name…" at bounding box center [906, 559] width 1226 height 716
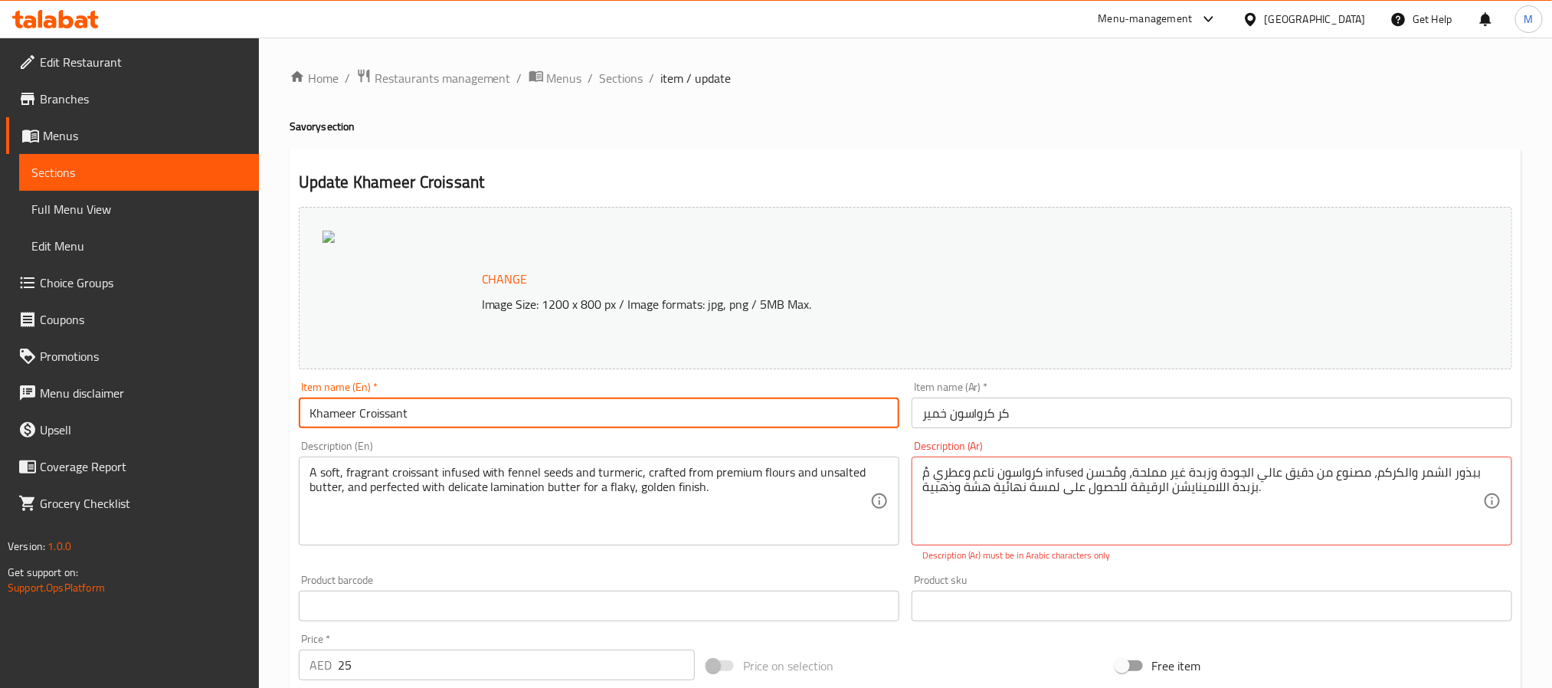
click at [483, 418] on input "Khameer Croissant" at bounding box center [599, 413] width 601 height 31
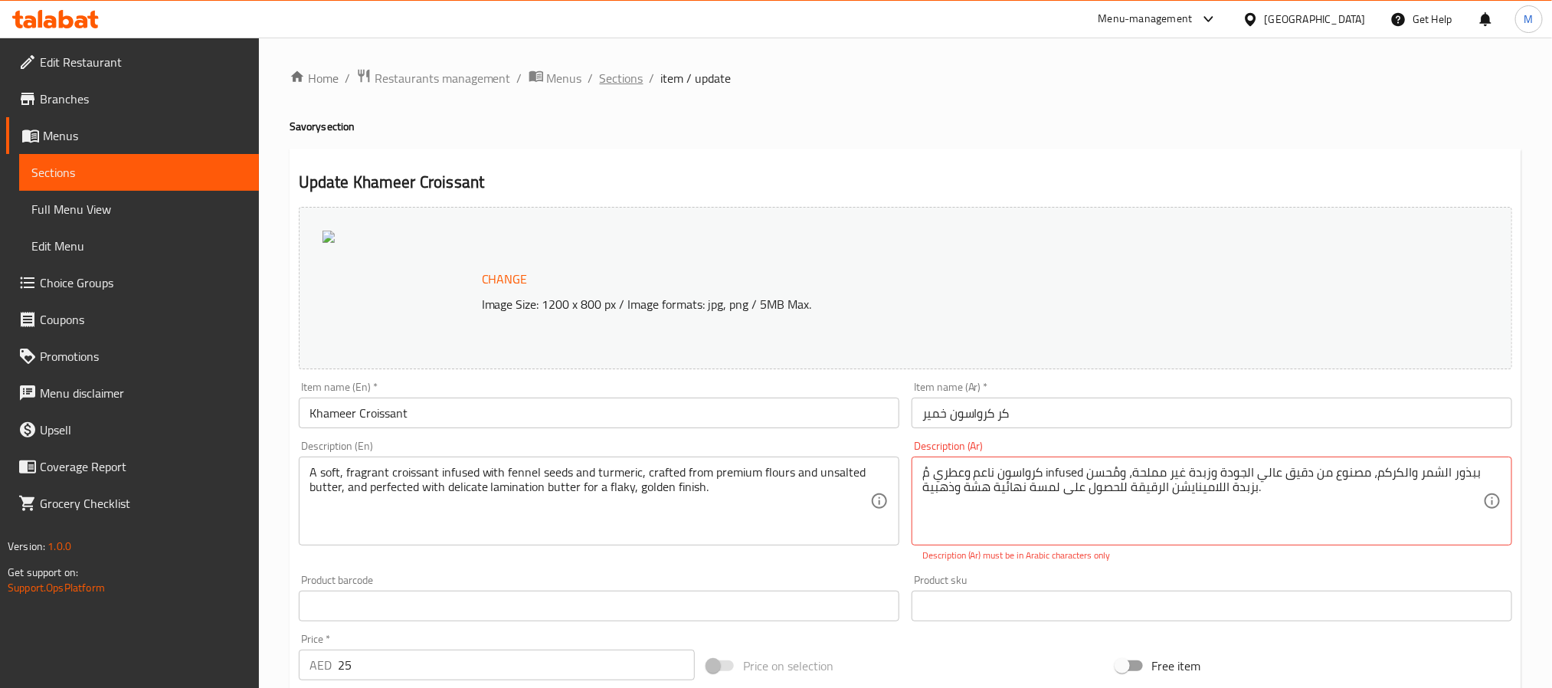
click at [632, 78] on span "Sections" at bounding box center [622, 78] width 44 height 18
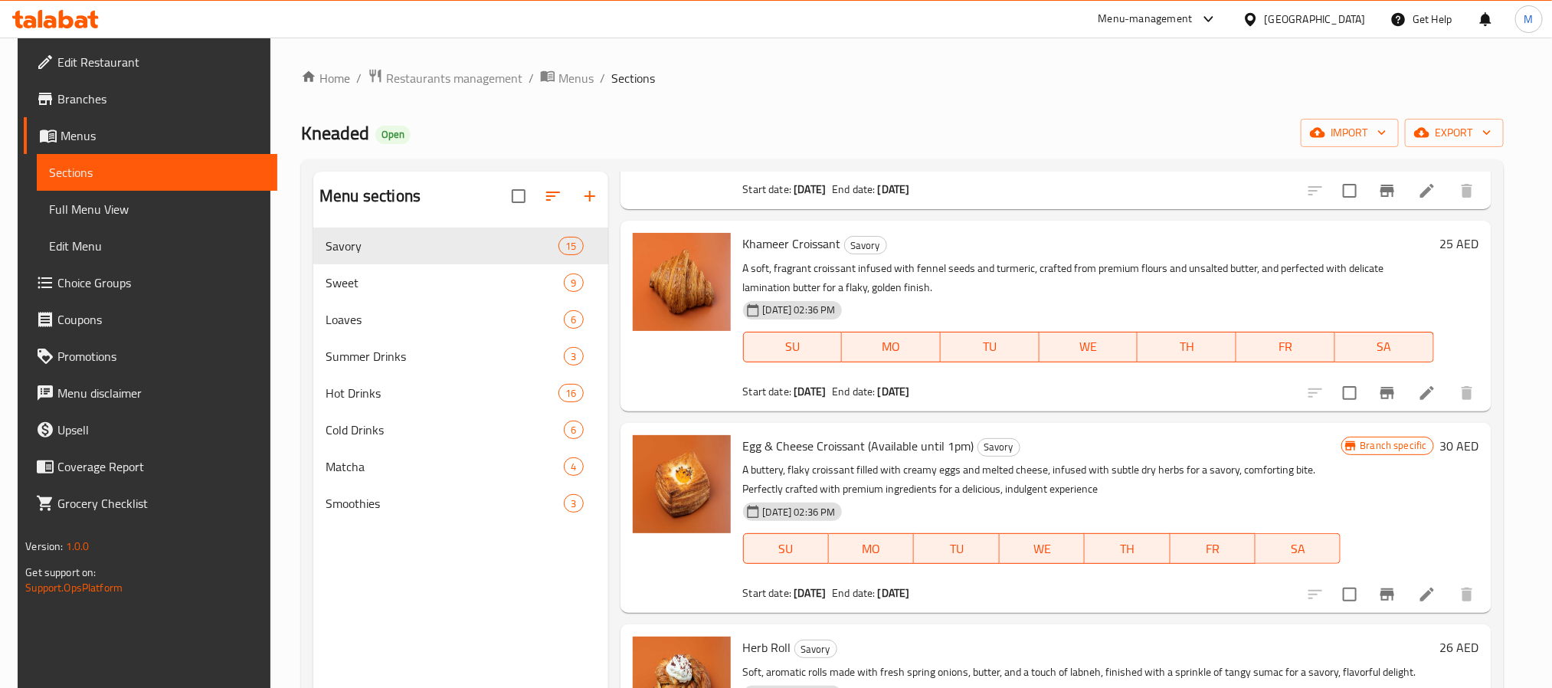
scroll to position [1724, 0]
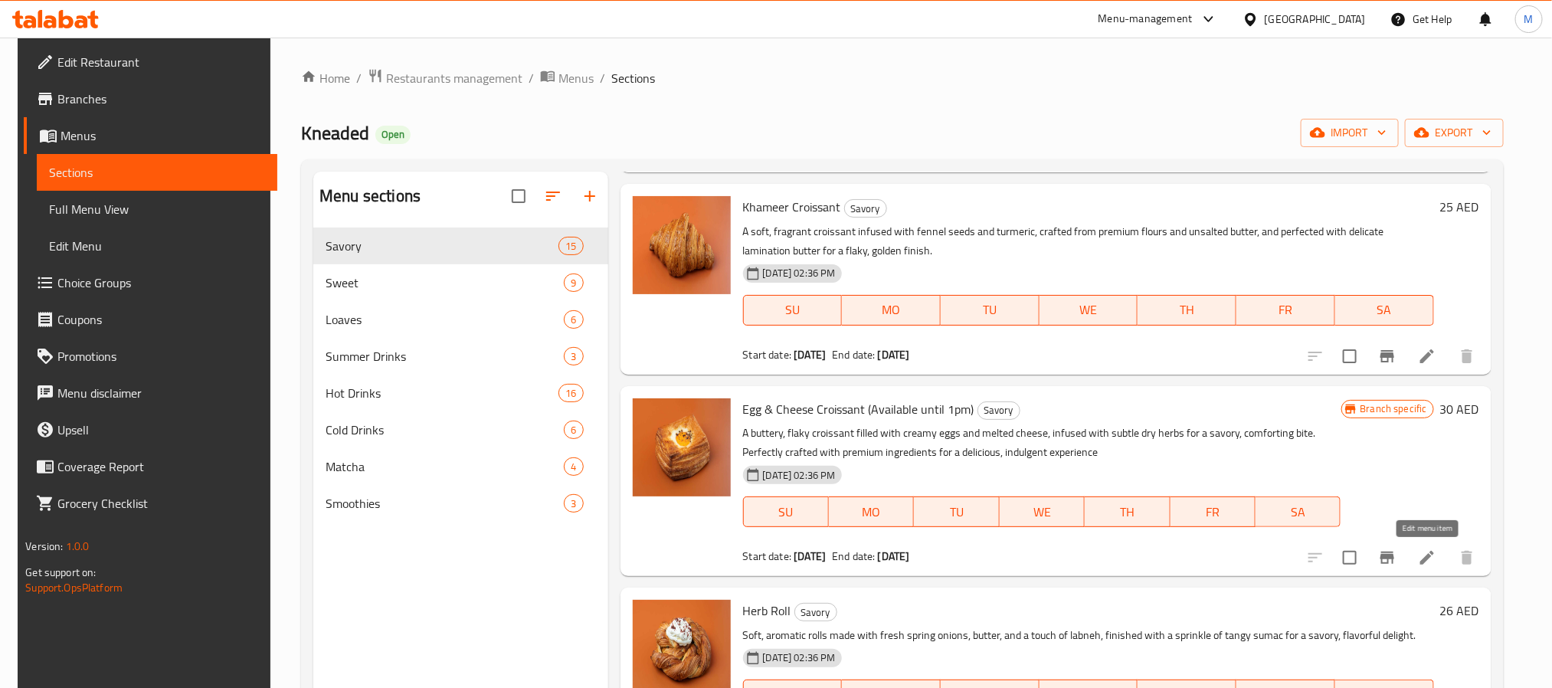
click at [1419, 552] on icon at bounding box center [1427, 557] width 18 height 18
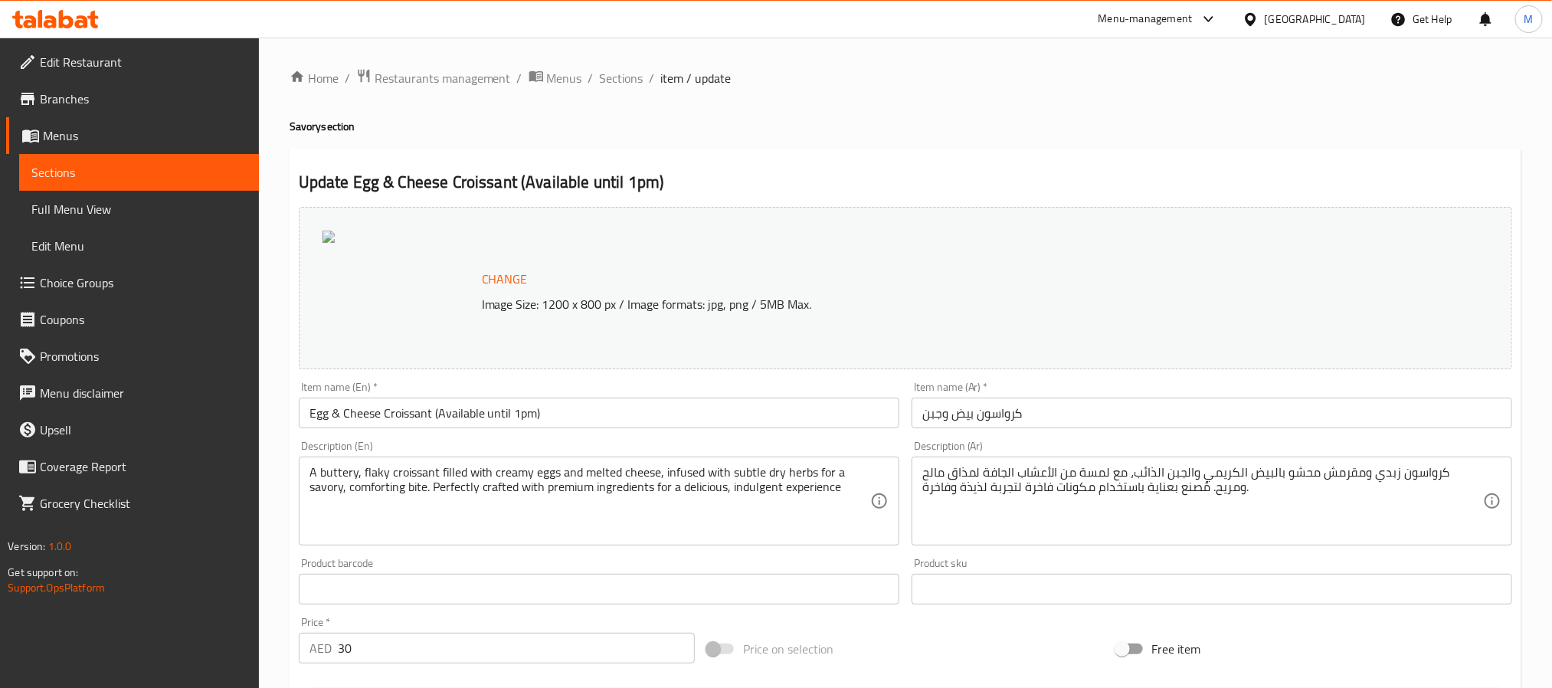
click at [444, 416] on input "Egg & Cheese Croissant (Available until 1pm)" at bounding box center [599, 413] width 601 height 31
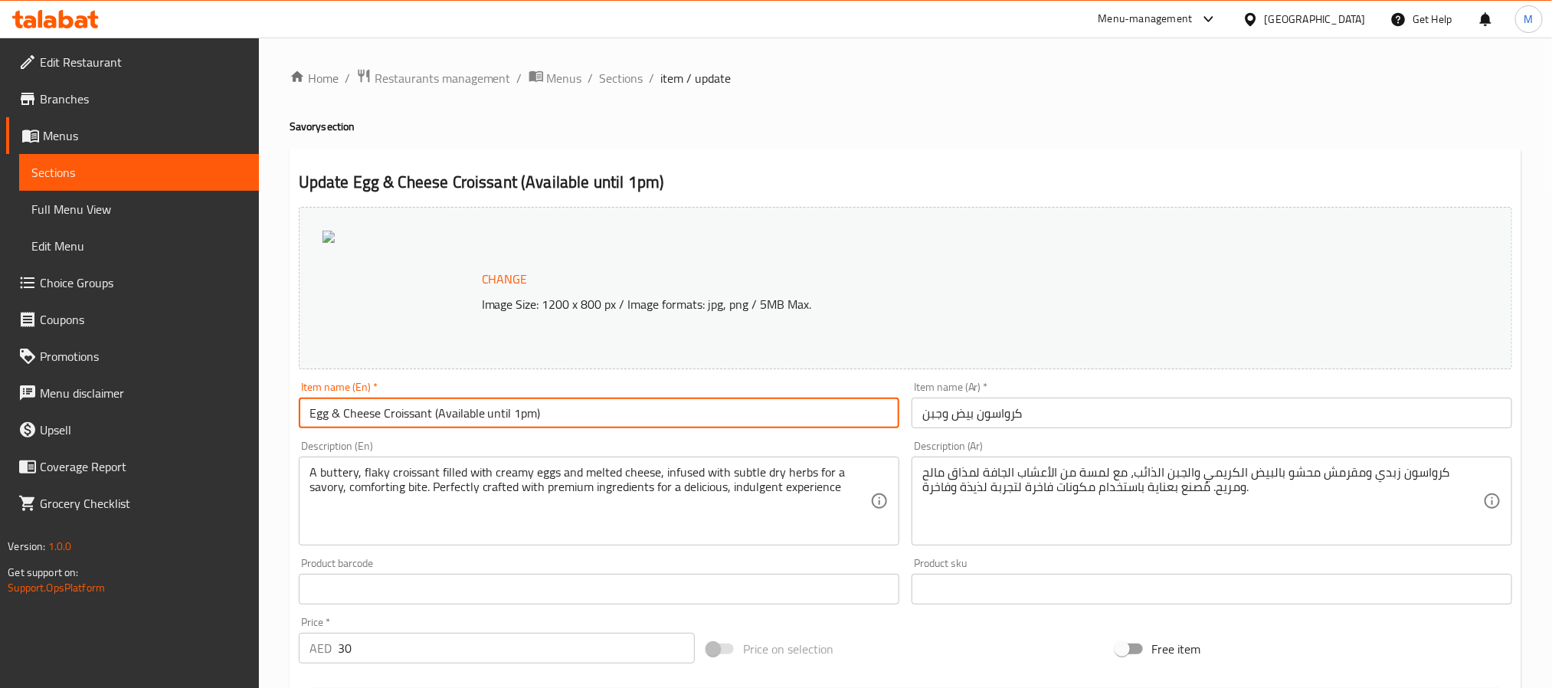
click at [444, 416] on input "Egg & Cheese Croissant (Available until 1pm)" at bounding box center [599, 413] width 601 height 31
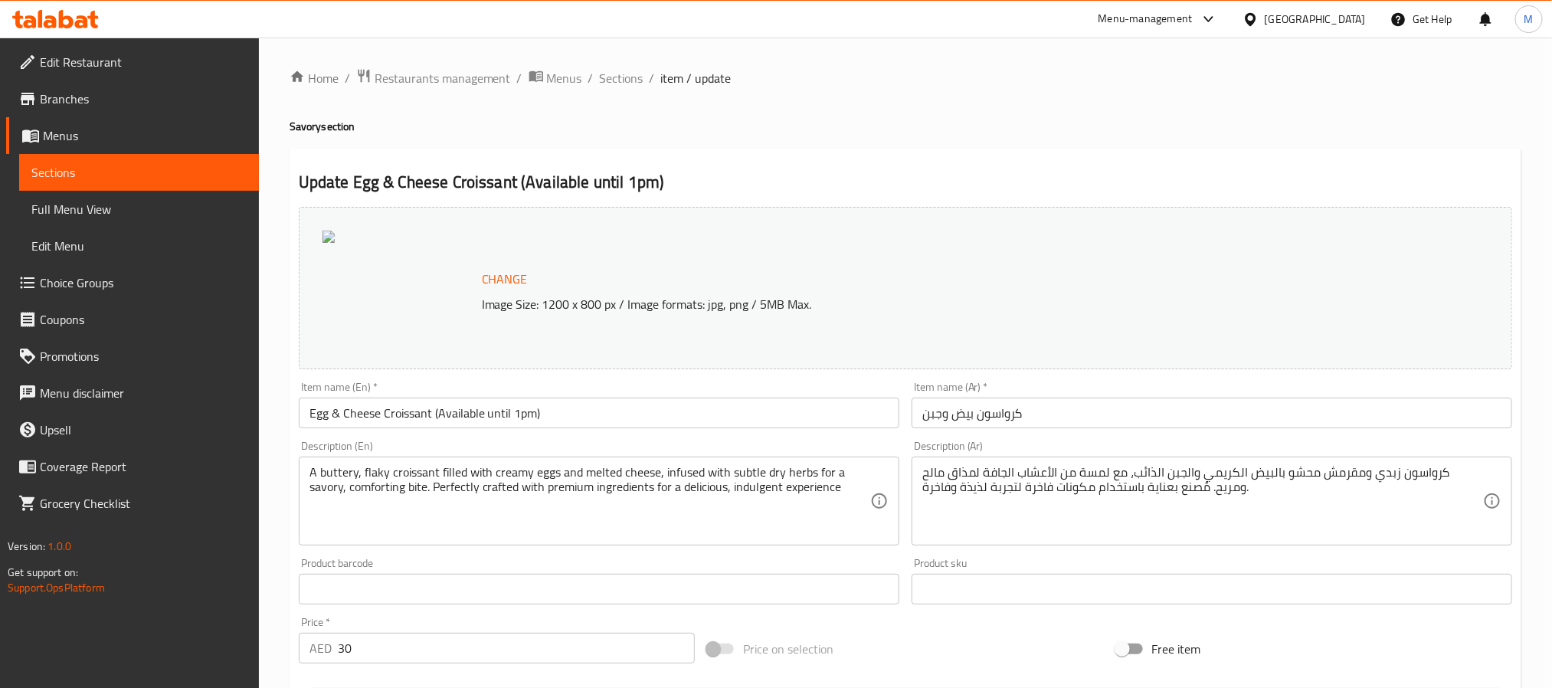
click at [1065, 404] on input "كرواسون بيض وجبن" at bounding box center [1212, 413] width 601 height 31
click at [621, 78] on span "Sections" at bounding box center [622, 78] width 44 height 18
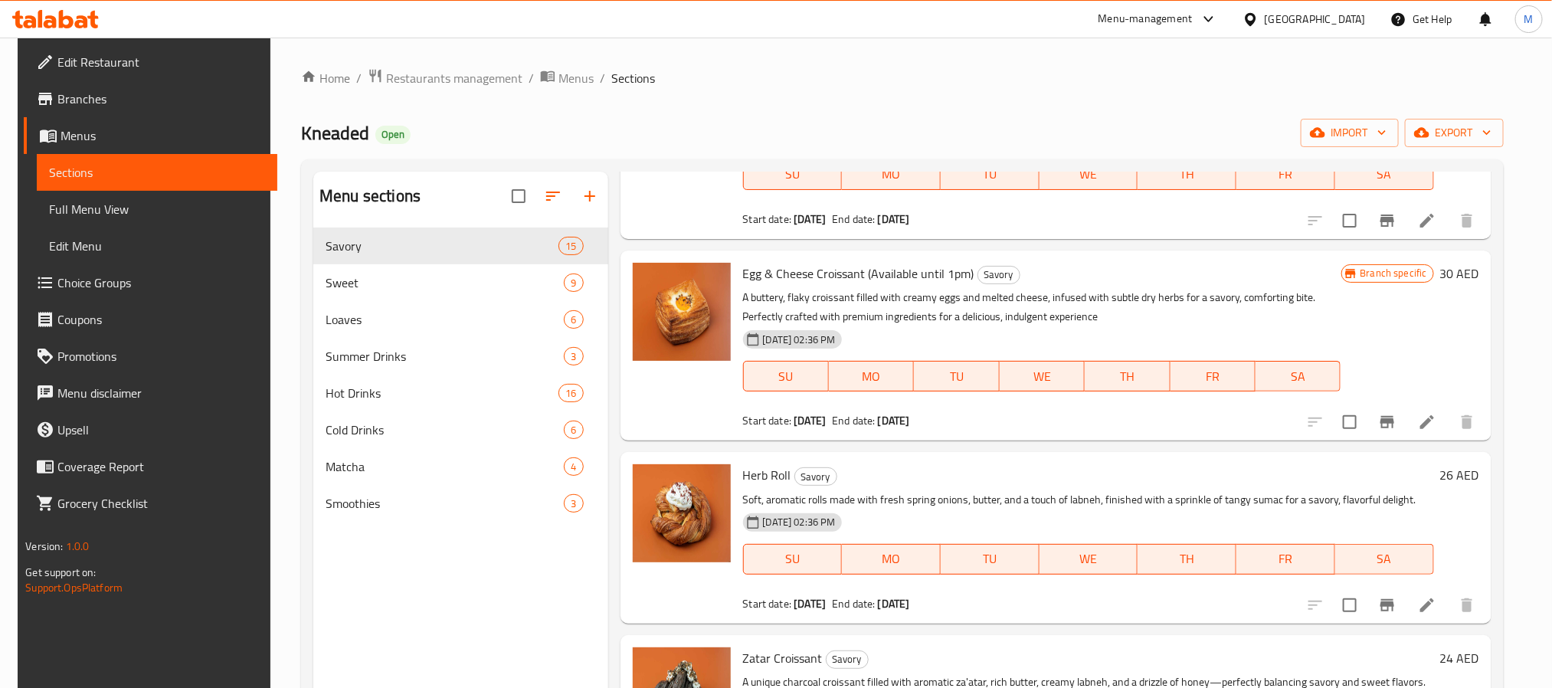
scroll to position [1953, 0]
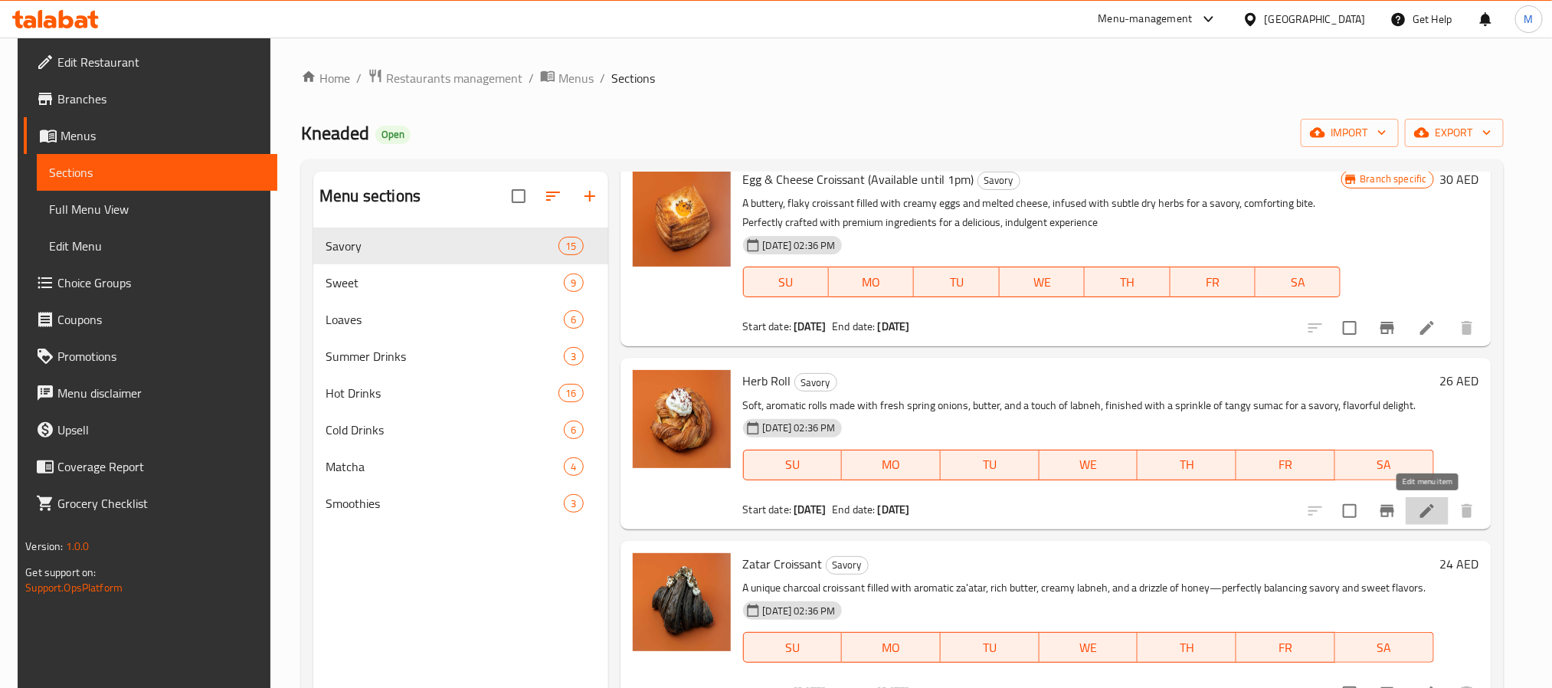
click at [1434, 513] on icon at bounding box center [1427, 511] width 18 height 18
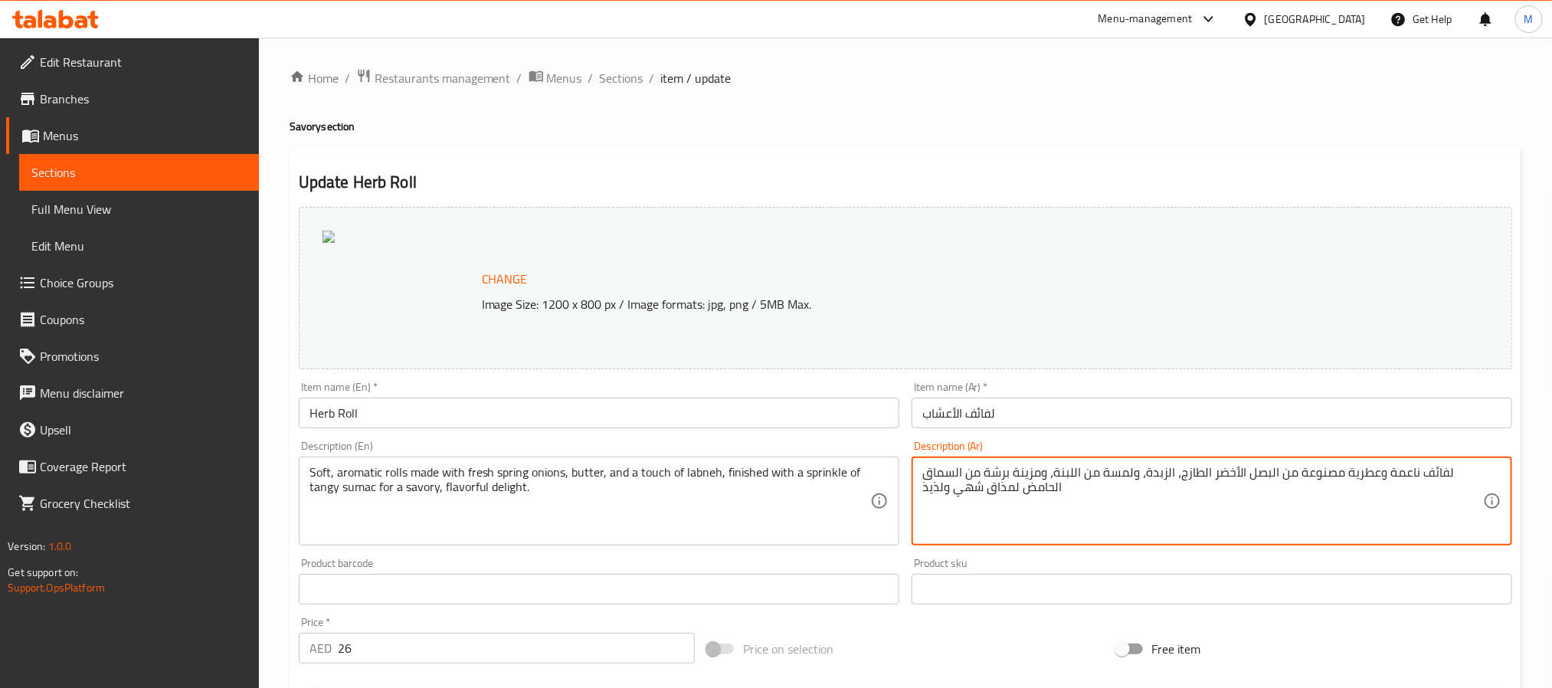
click at [1016, 414] on input "لفائف الأعشاب" at bounding box center [1212, 413] width 601 height 31
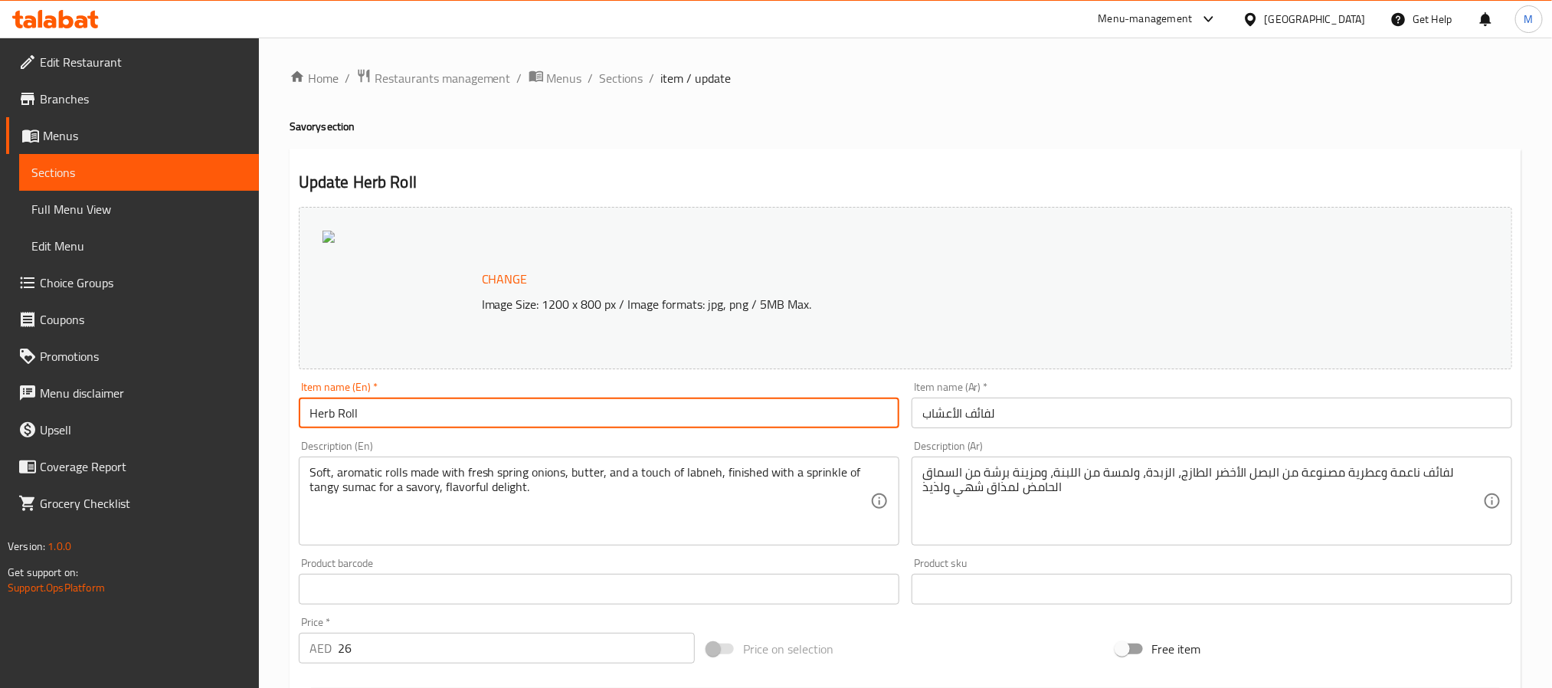
click at [480, 407] on input "Herb Roll" at bounding box center [599, 413] width 601 height 31
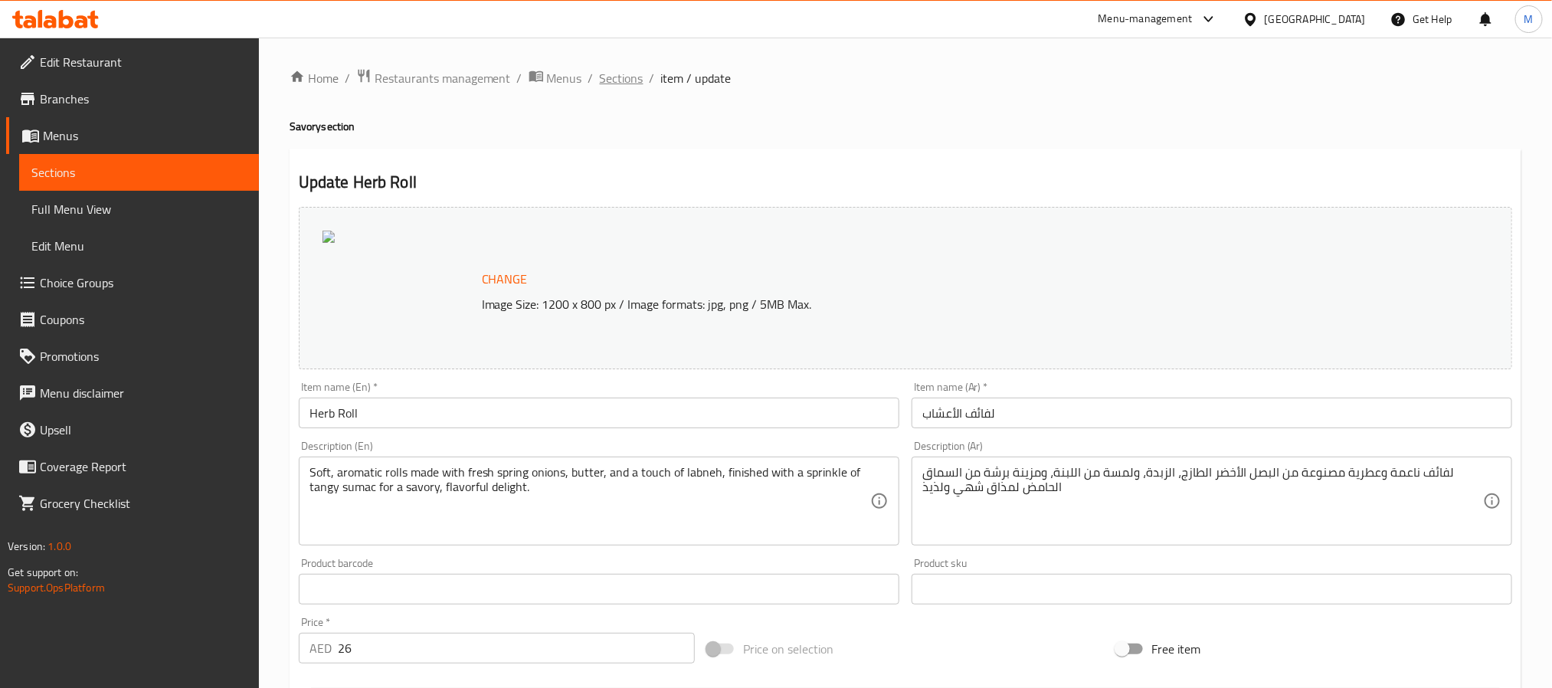
click at [621, 74] on span "Sections" at bounding box center [622, 78] width 44 height 18
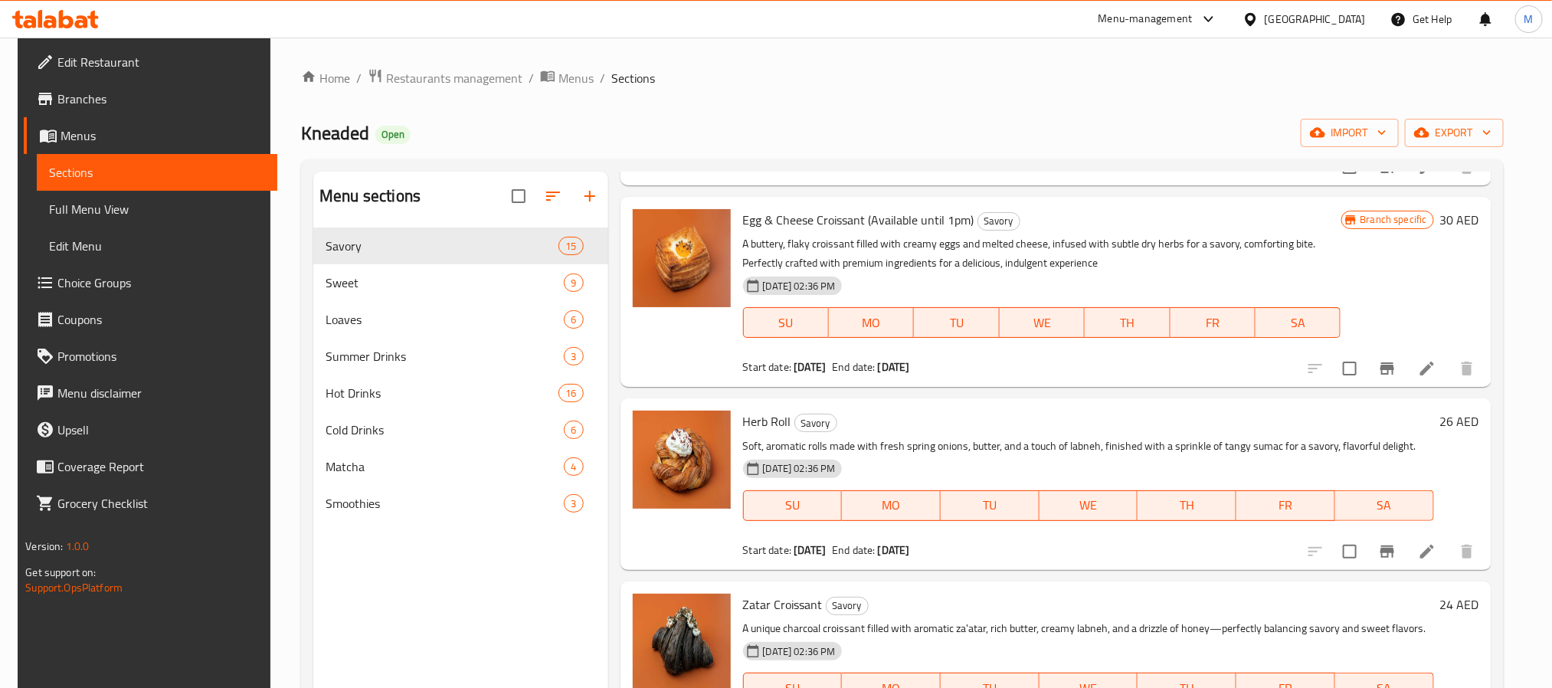
scroll to position [1953, 0]
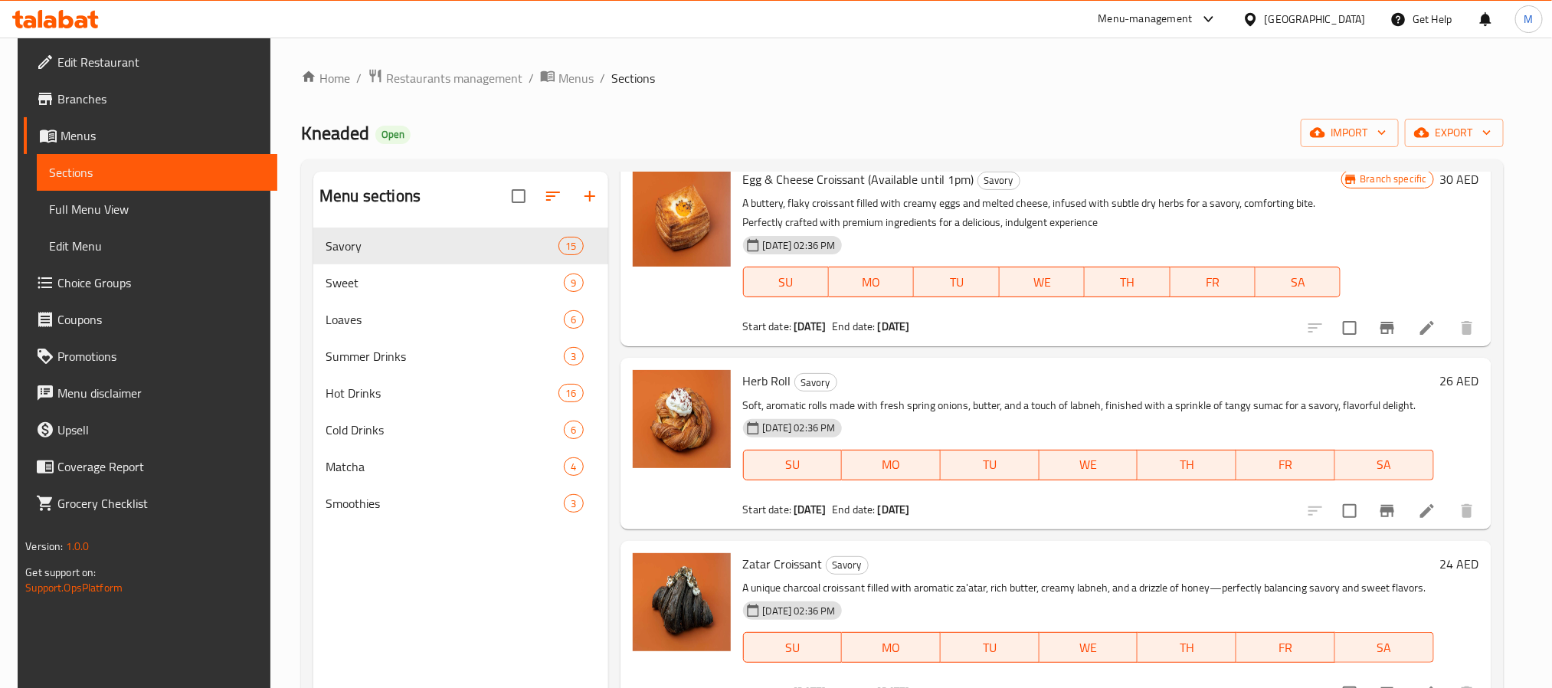
click at [774, 561] on span "Zatar Croissant" at bounding box center [783, 563] width 80 height 23
copy h6 "Zatar Croissant"
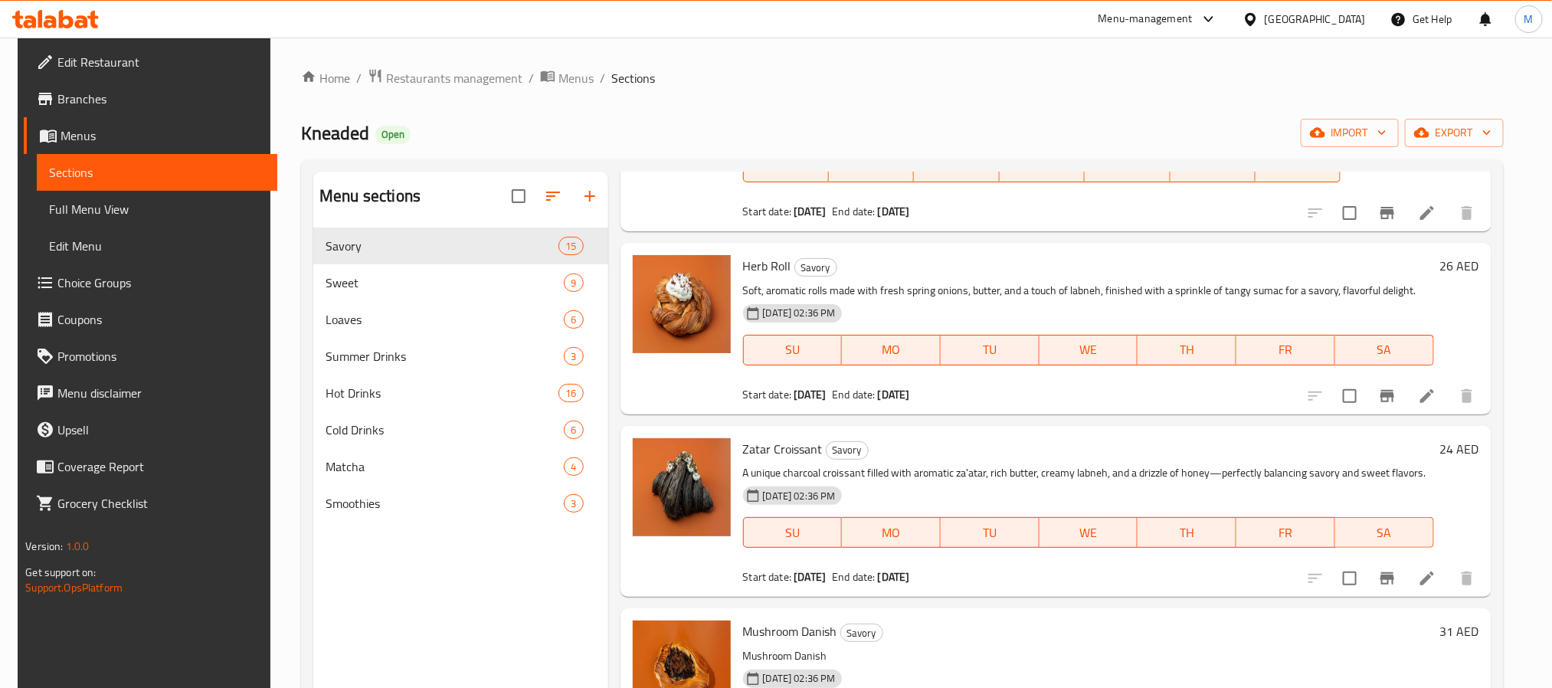
click at [1390, 480] on p "A unique charcoal croissant filled with aromatic za'atar, rich butter, creamy l…" at bounding box center [1088, 472] width 691 height 19
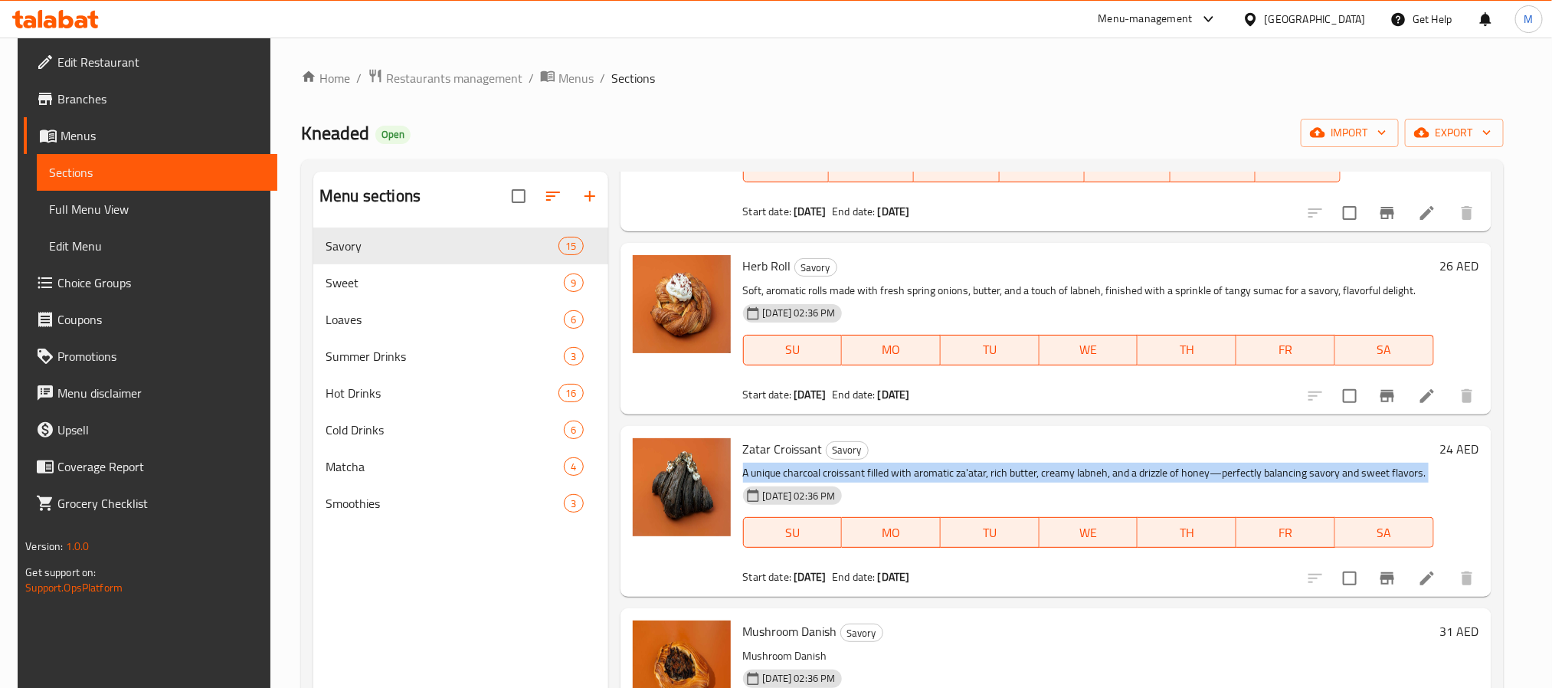
click at [1390, 480] on p "A unique charcoal croissant filled with aromatic za'atar, rich butter, creamy l…" at bounding box center [1088, 472] width 691 height 19
copy div "A unique charcoal croissant filled with aromatic za'atar, rich butter, creamy l…"
click at [1432, 575] on icon at bounding box center [1427, 578] width 18 height 18
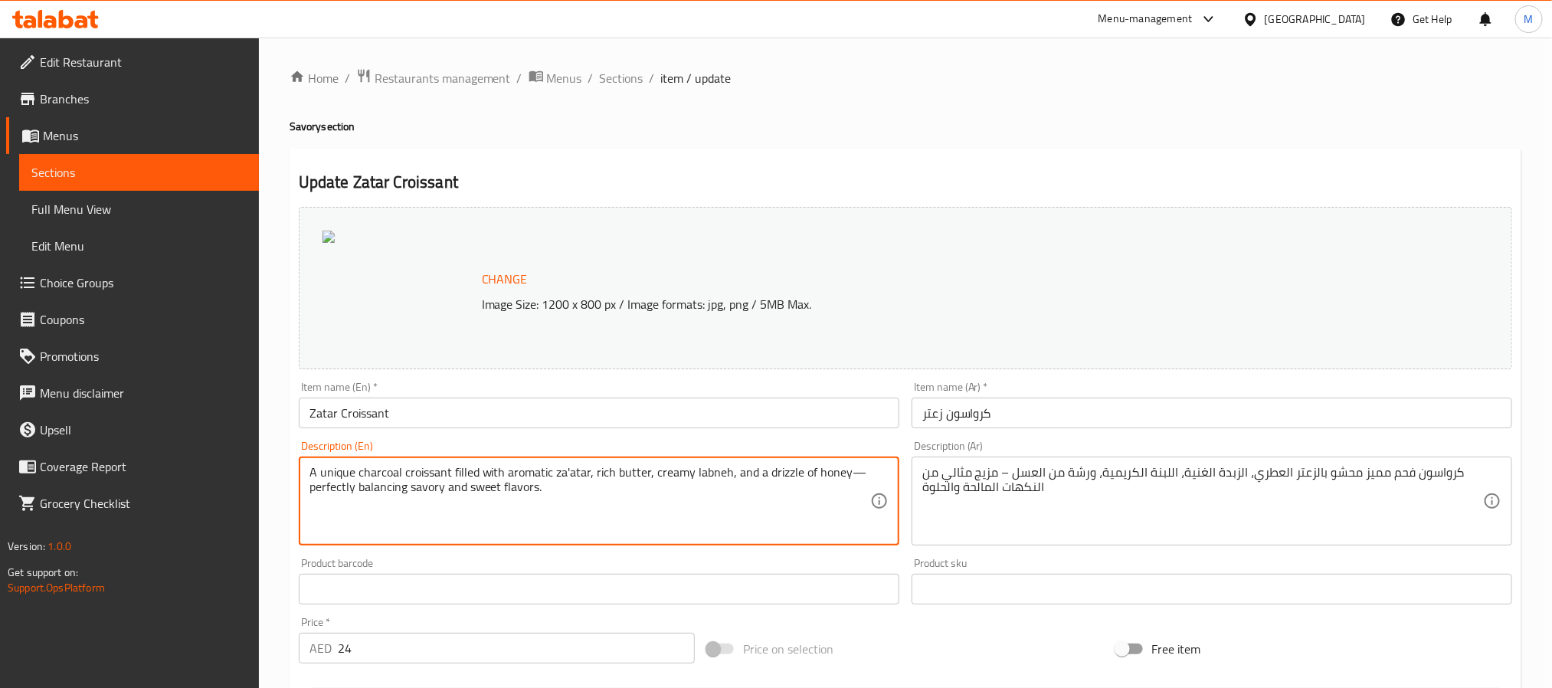
click at [807, 495] on textarea "A unique charcoal croissant filled with aromatic za'atar, rich butter, creamy l…" at bounding box center [589, 501] width 561 height 73
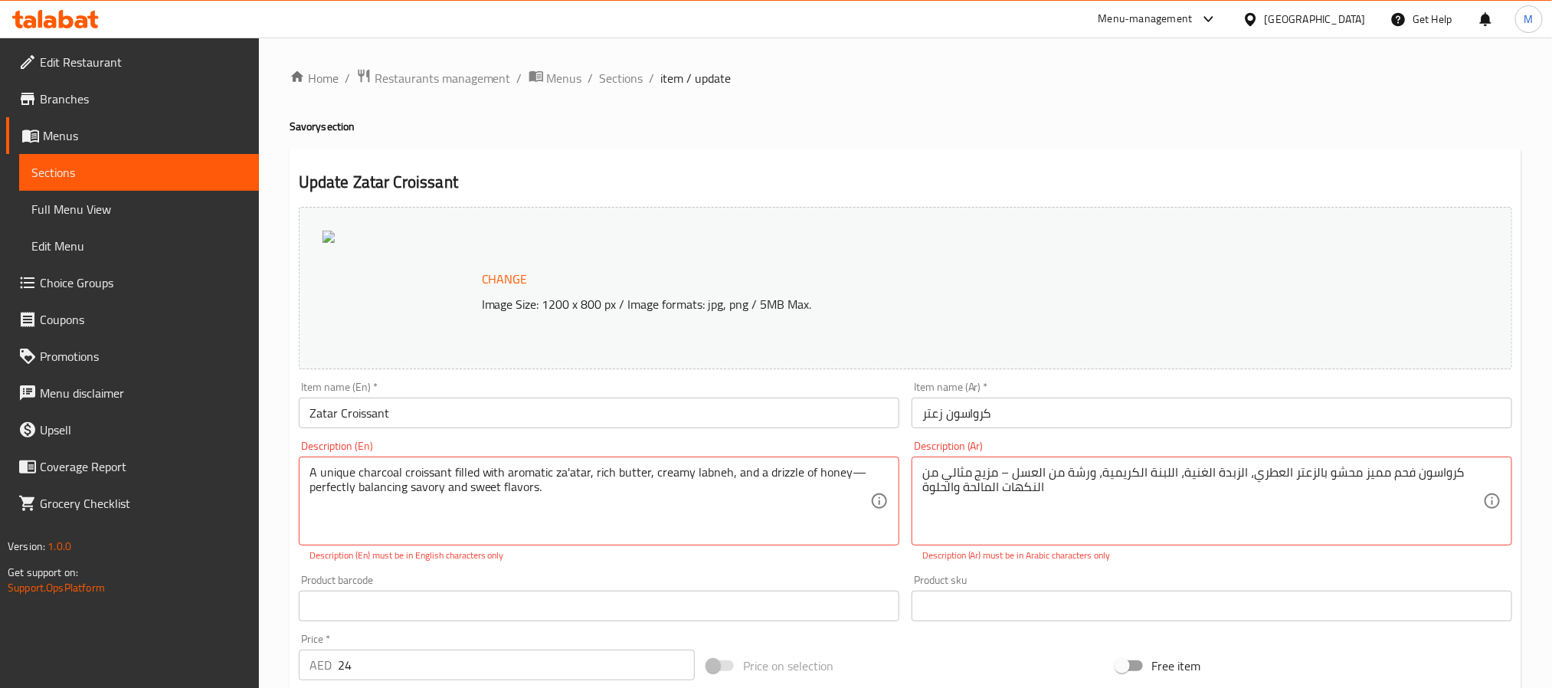
click at [1014, 412] on input "كرواسون زعتر" at bounding box center [1212, 413] width 601 height 31
click at [627, 78] on span "Sections" at bounding box center [622, 78] width 44 height 18
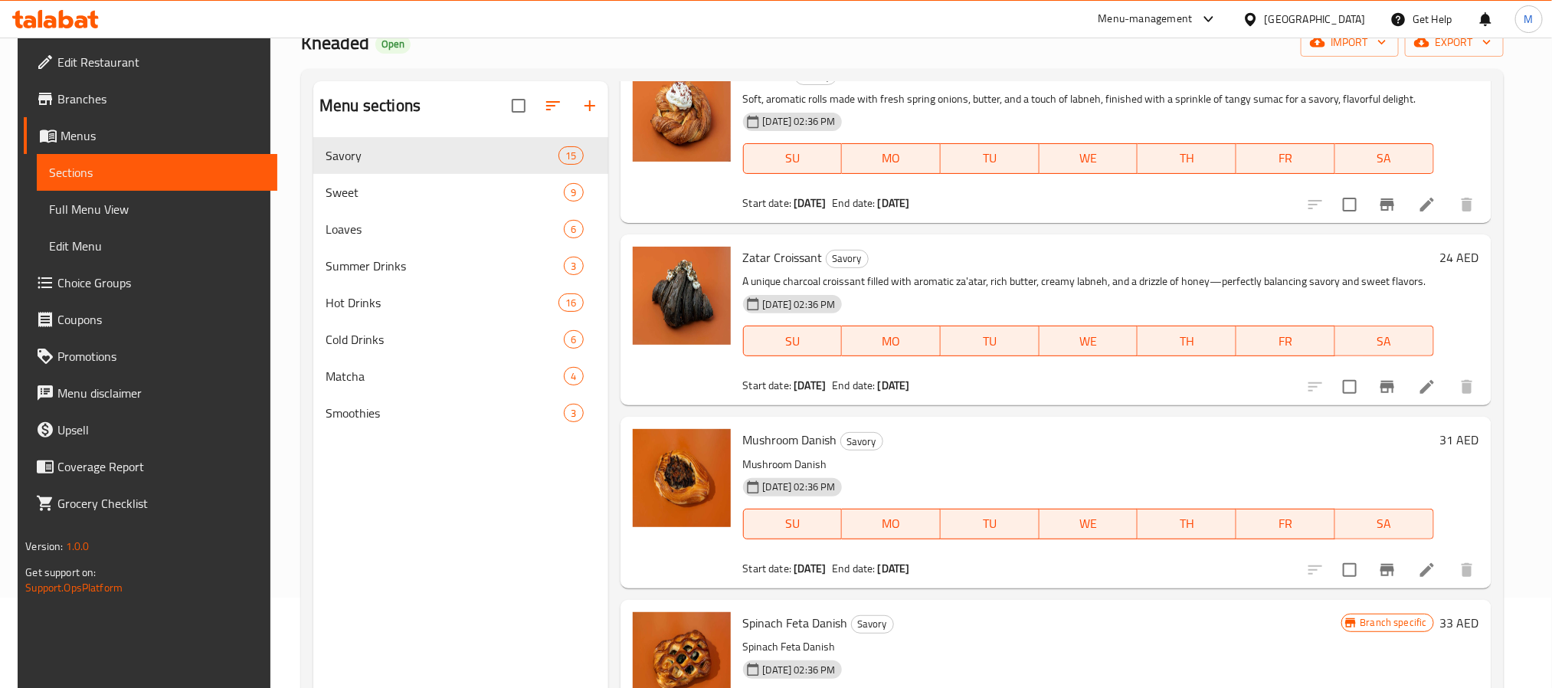
scroll to position [214, 0]
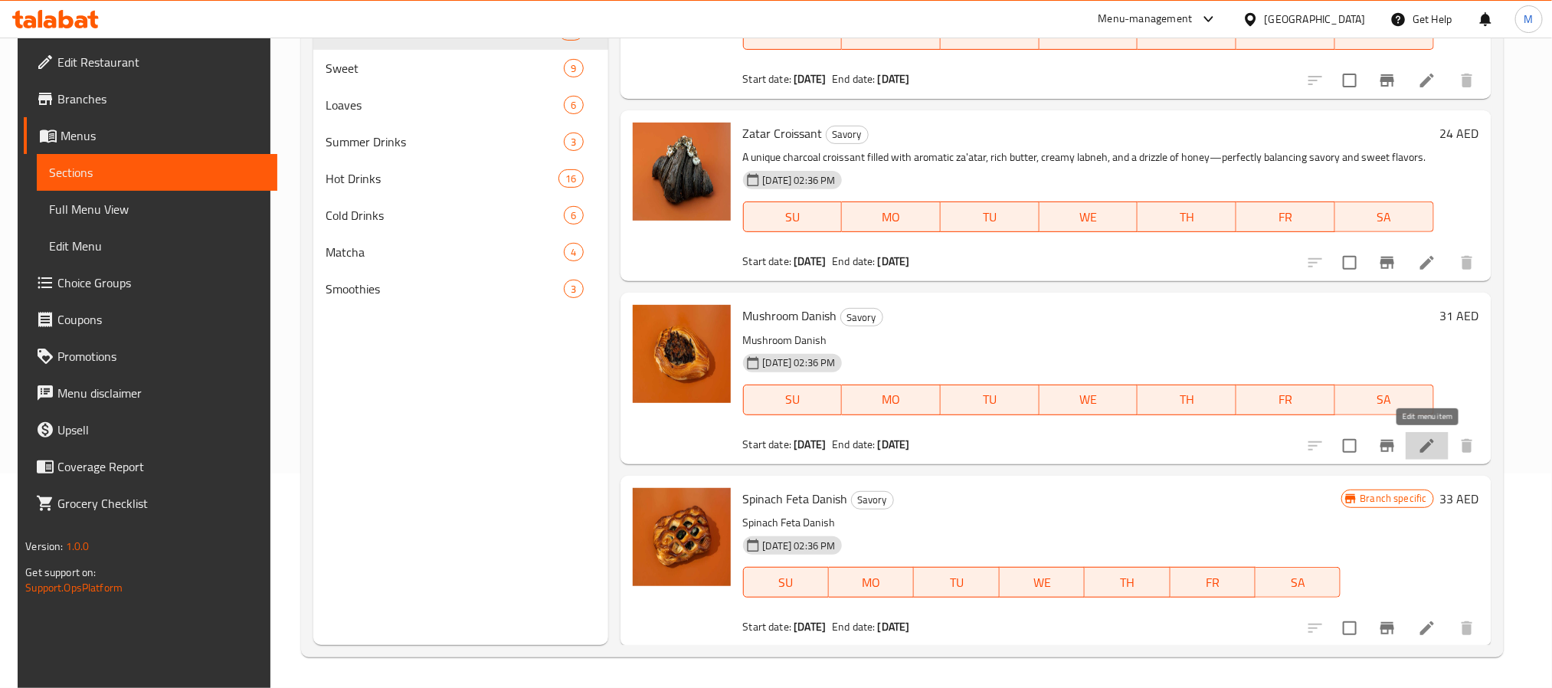
click at [1432, 437] on icon at bounding box center [1427, 446] width 18 height 18
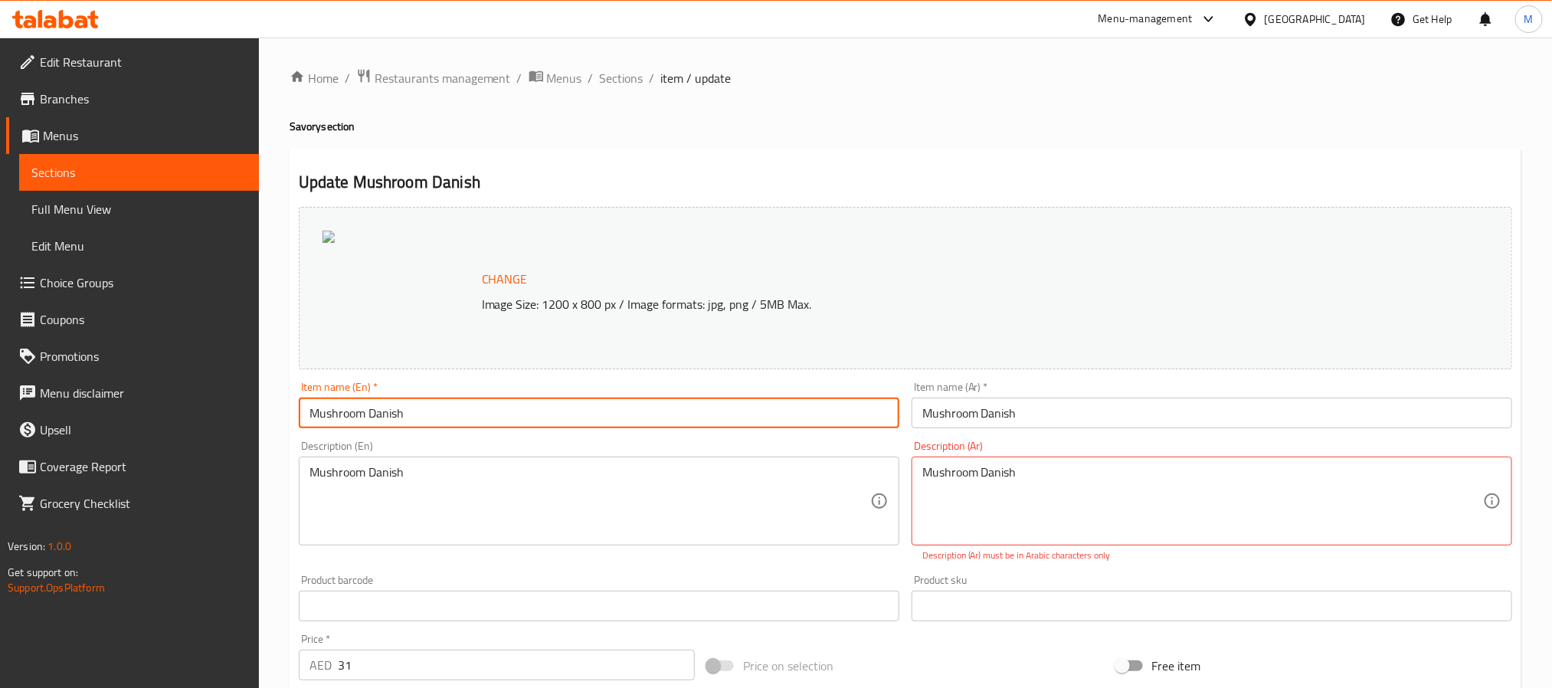
click at [650, 418] on input "Mushroom Danish" at bounding box center [599, 413] width 601 height 31
click at [959, 400] on input "Mushroom Danish" at bounding box center [1212, 413] width 601 height 31
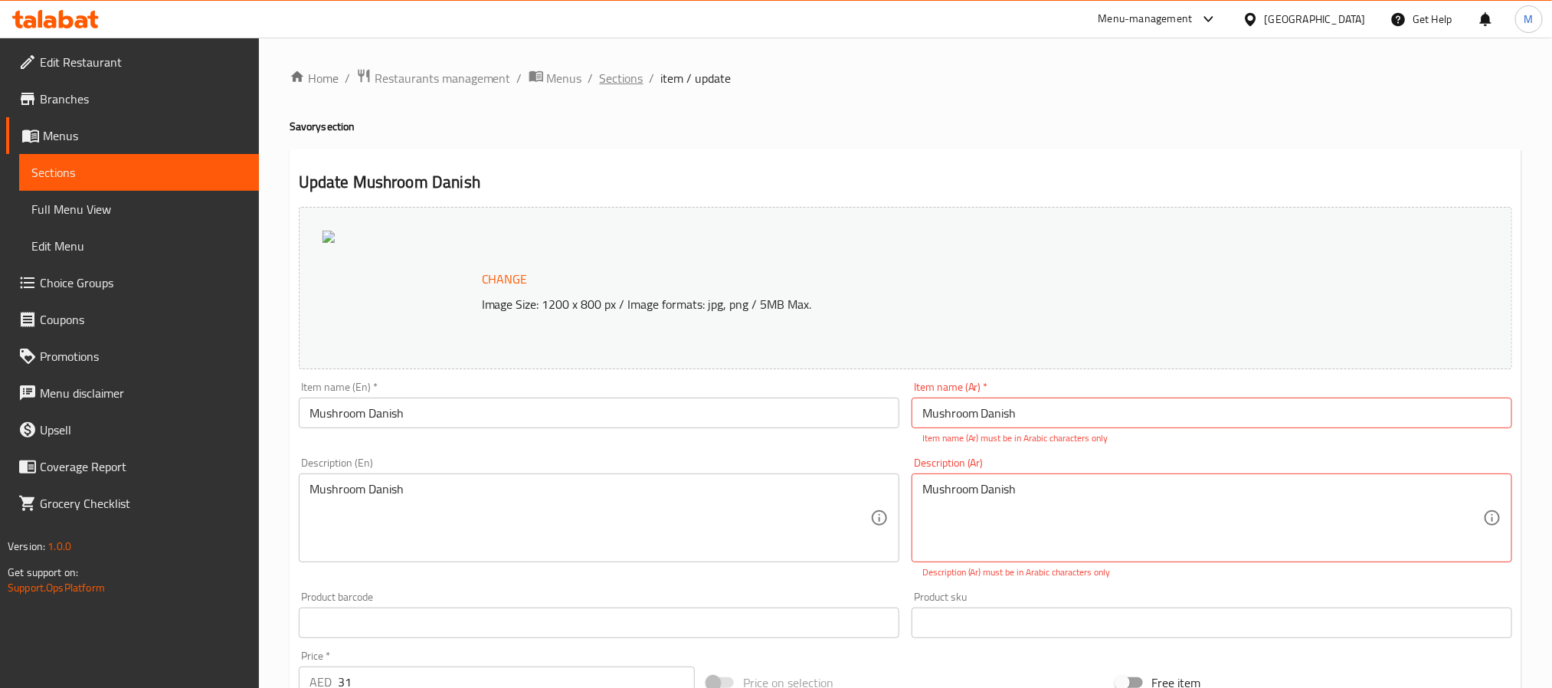
click at [618, 87] on span "Sections" at bounding box center [622, 78] width 44 height 18
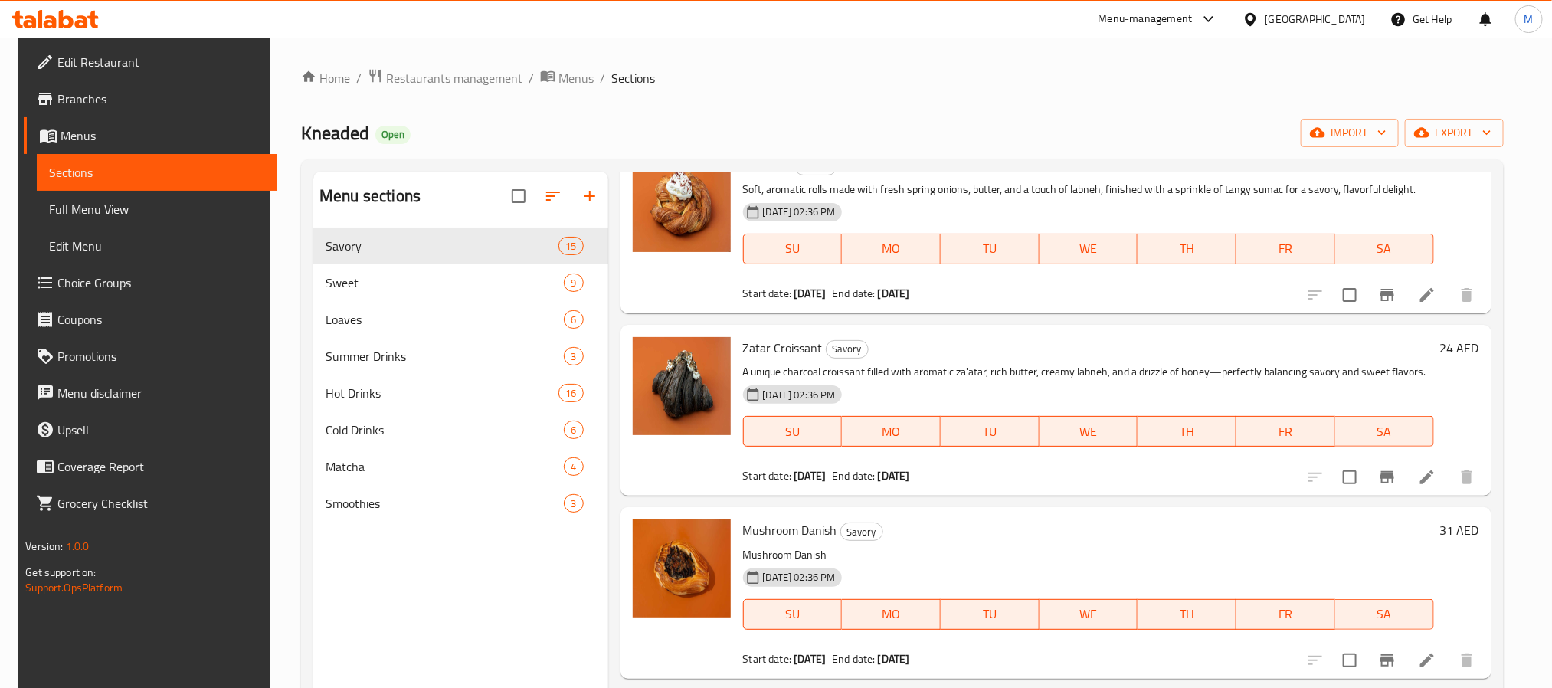
scroll to position [214, 0]
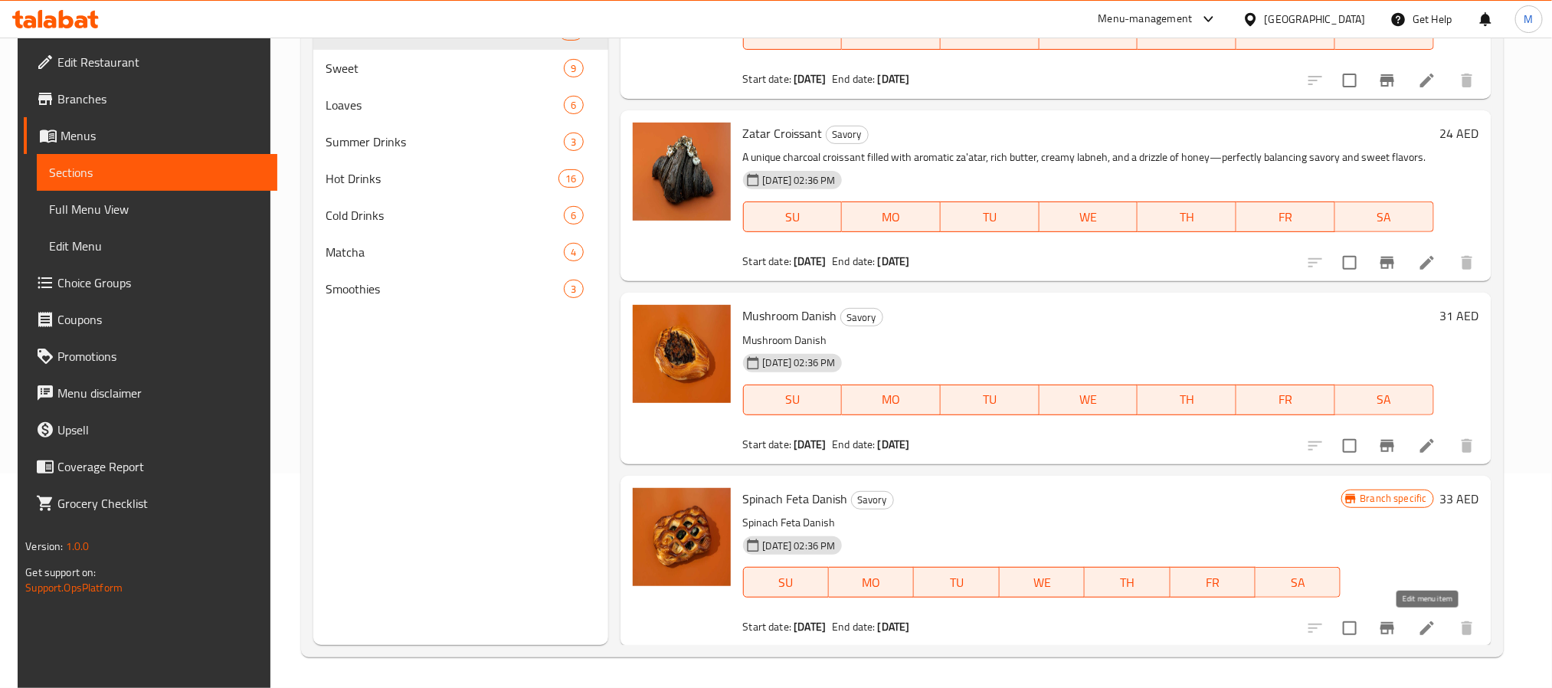
click at [1432, 635] on icon at bounding box center [1427, 628] width 18 height 18
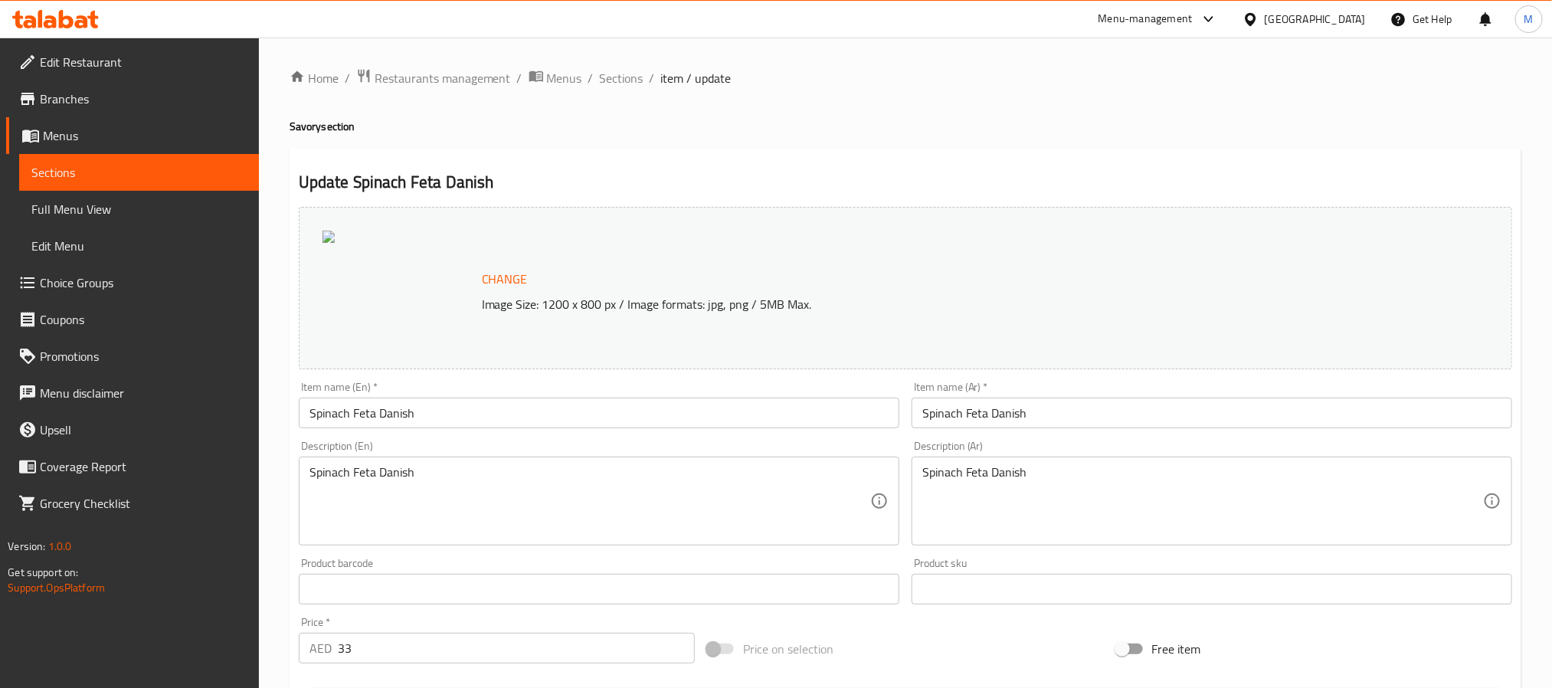
click at [1039, 416] on input "Spinach Feta Danish" at bounding box center [1212, 413] width 601 height 31
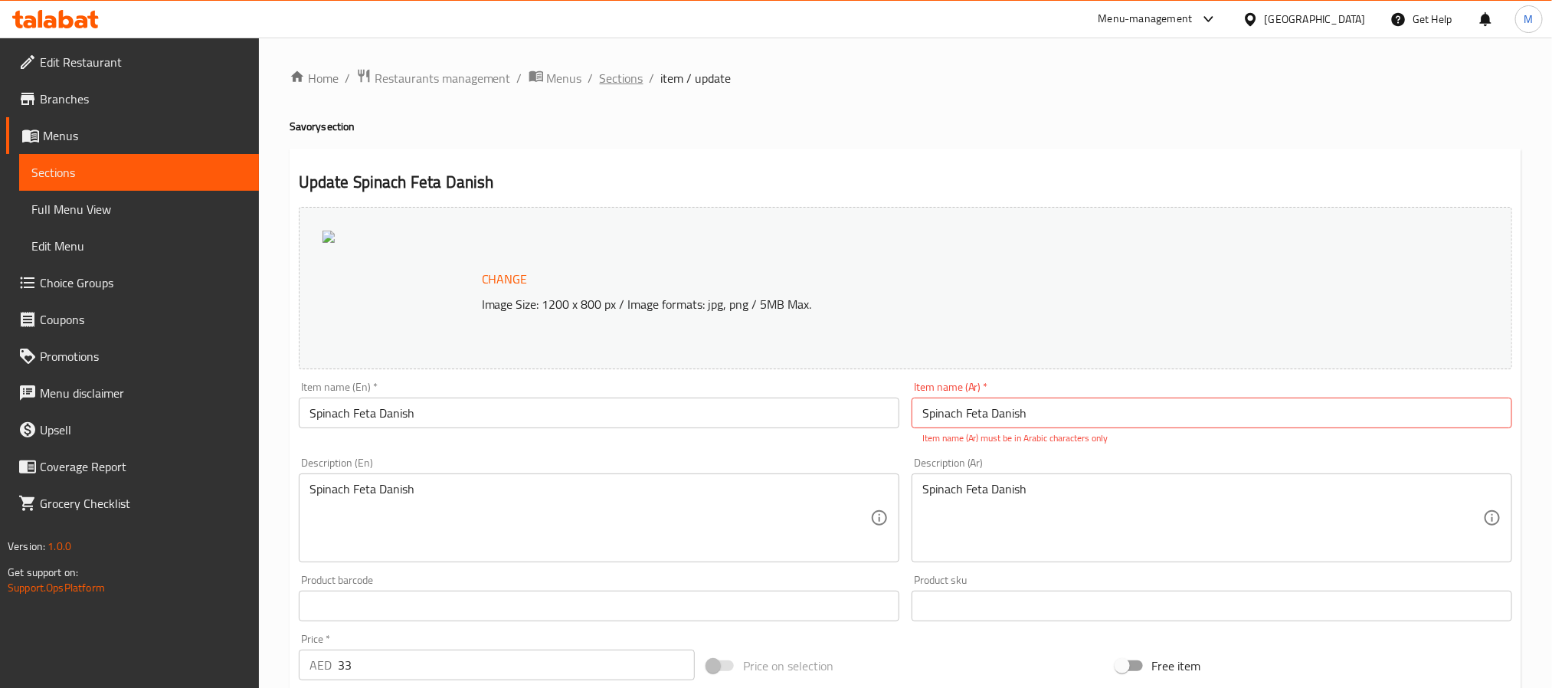
click at [605, 76] on span "Sections" at bounding box center [622, 78] width 44 height 18
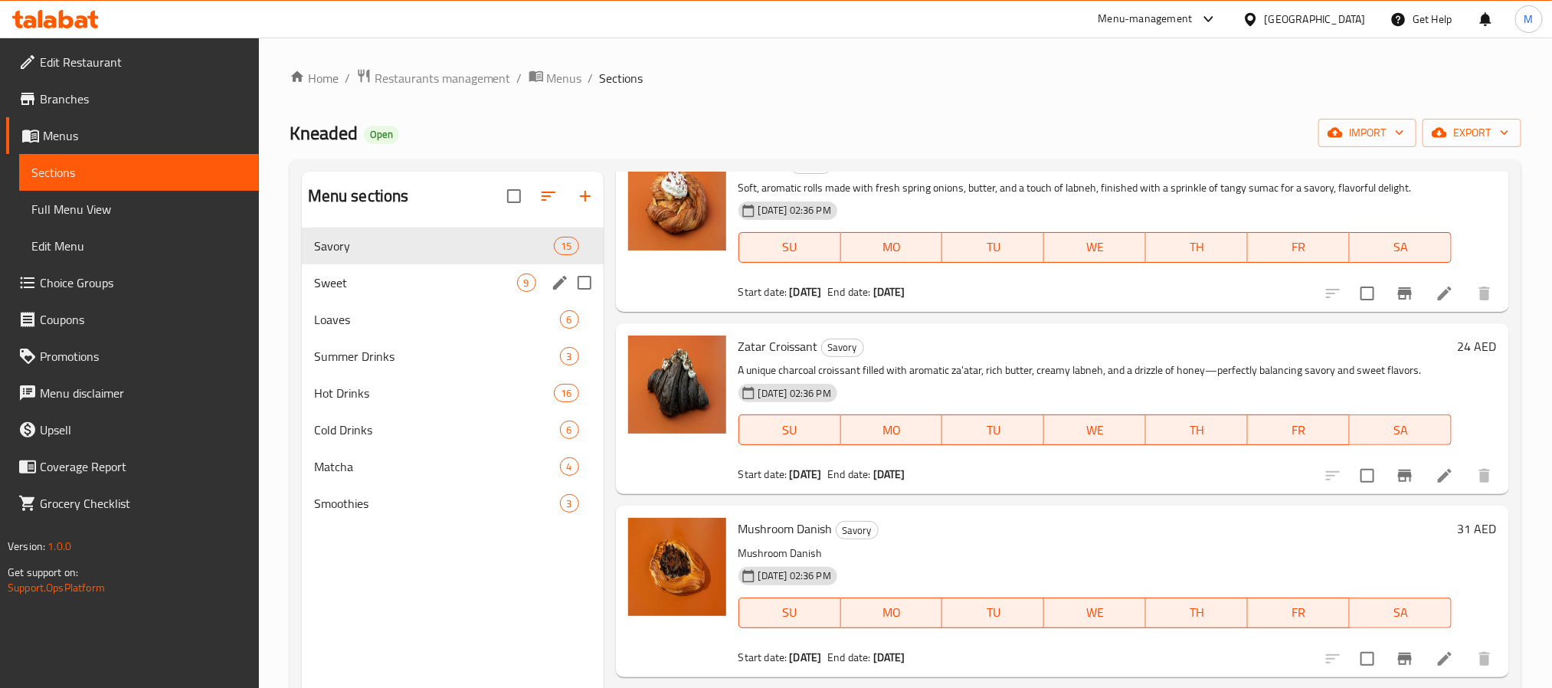
click at [409, 287] on span "Sweet" at bounding box center [415, 282] width 203 height 18
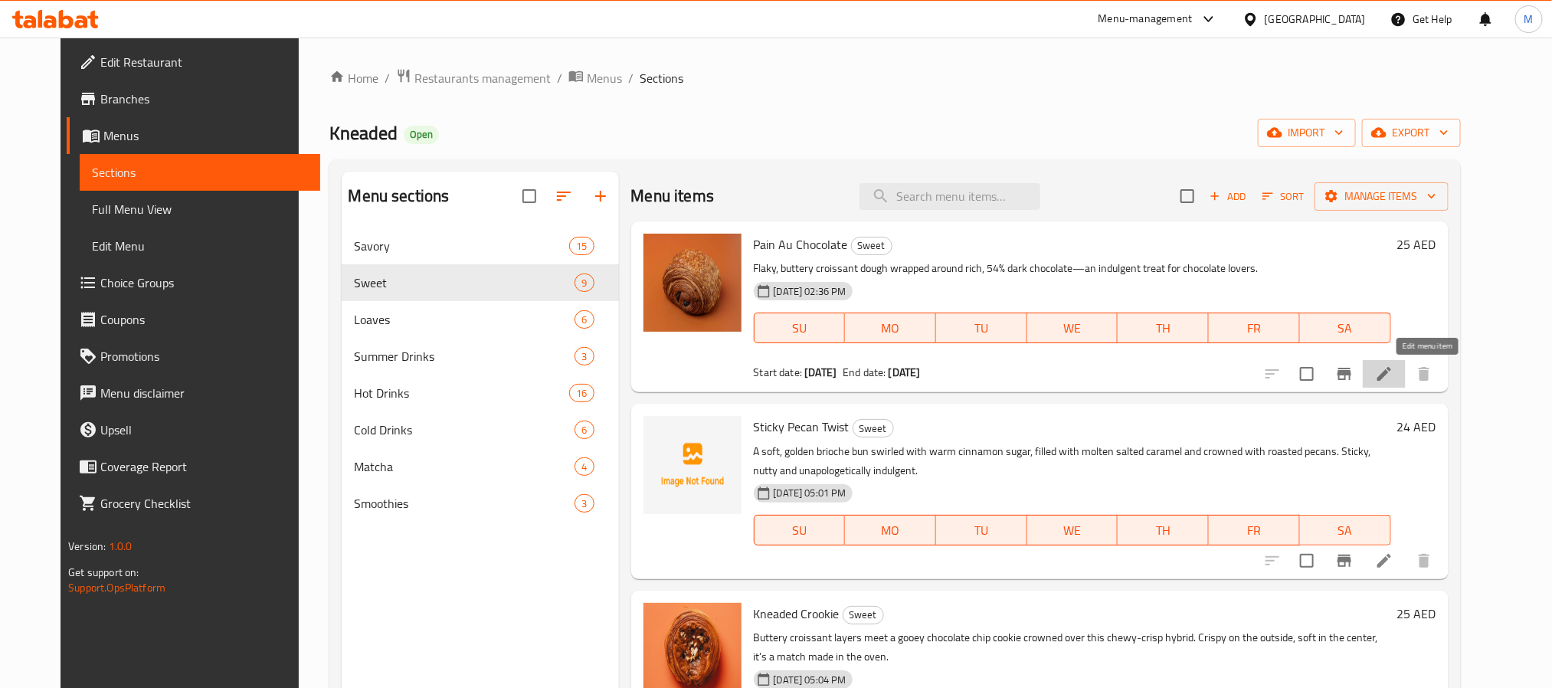
click at [1391, 372] on icon at bounding box center [1384, 374] width 14 height 14
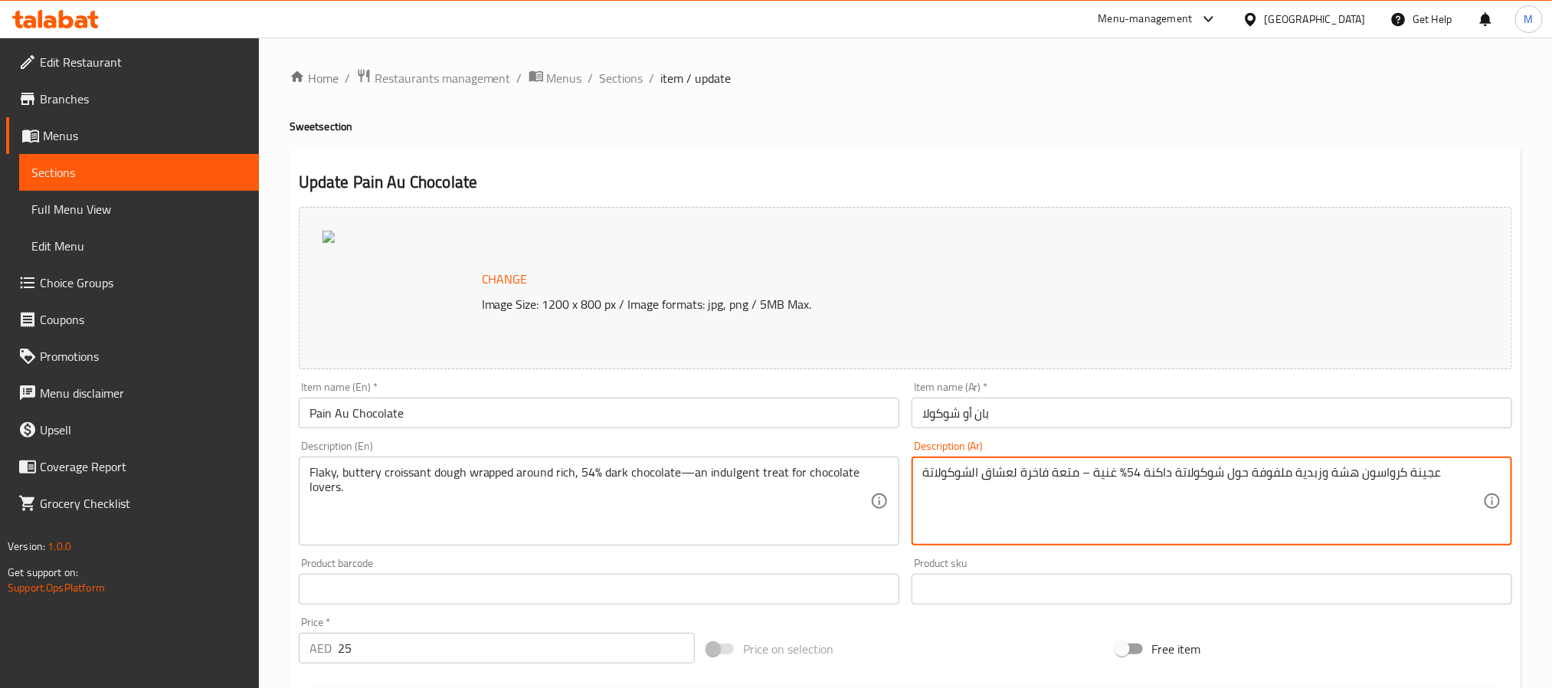
click at [1136, 418] on input "بان أو شوكولا" at bounding box center [1212, 413] width 601 height 31
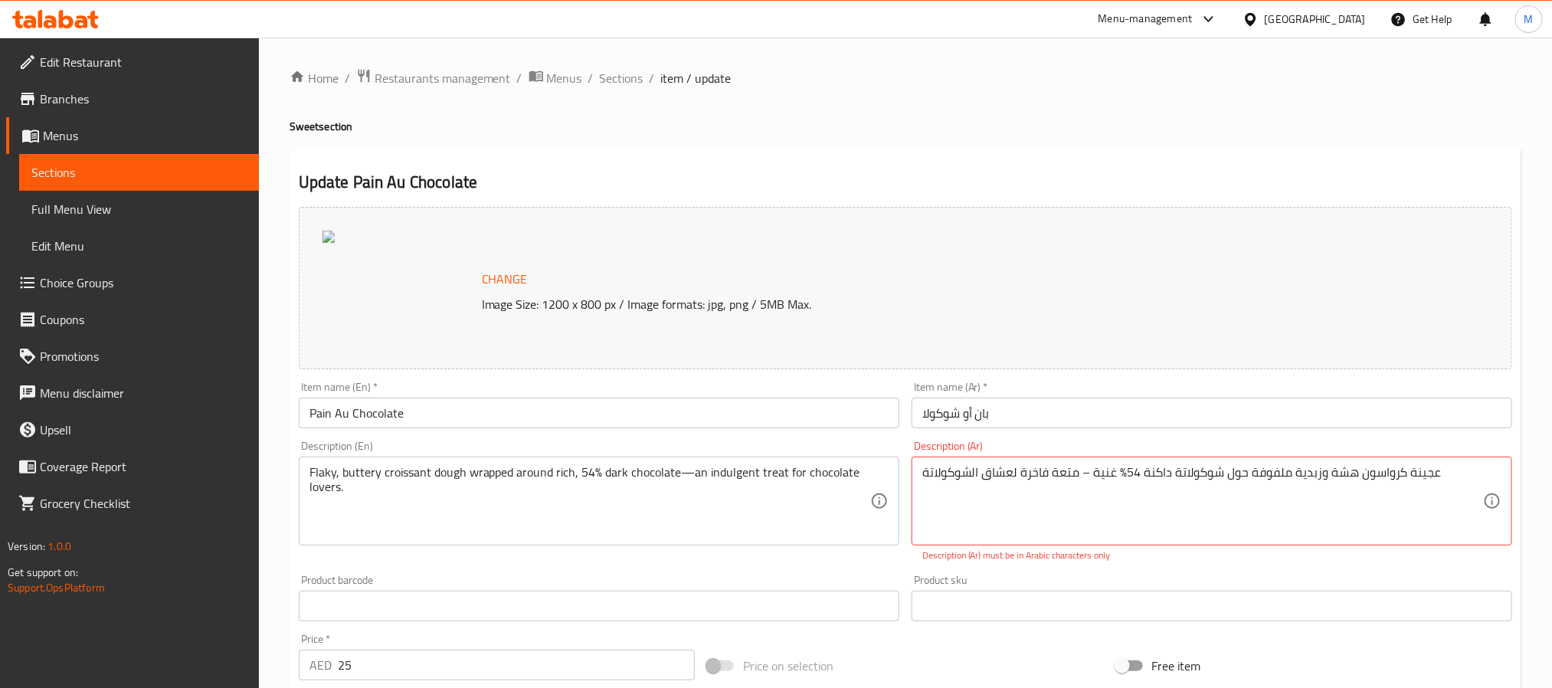
click at [437, 425] on input "Pain Au Chocolate" at bounding box center [599, 413] width 601 height 31
click at [375, 672] on input "25" at bounding box center [516, 665] width 357 height 31
click at [637, 76] on span "Sections" at bounding box center [622, 78] width 44 height 18
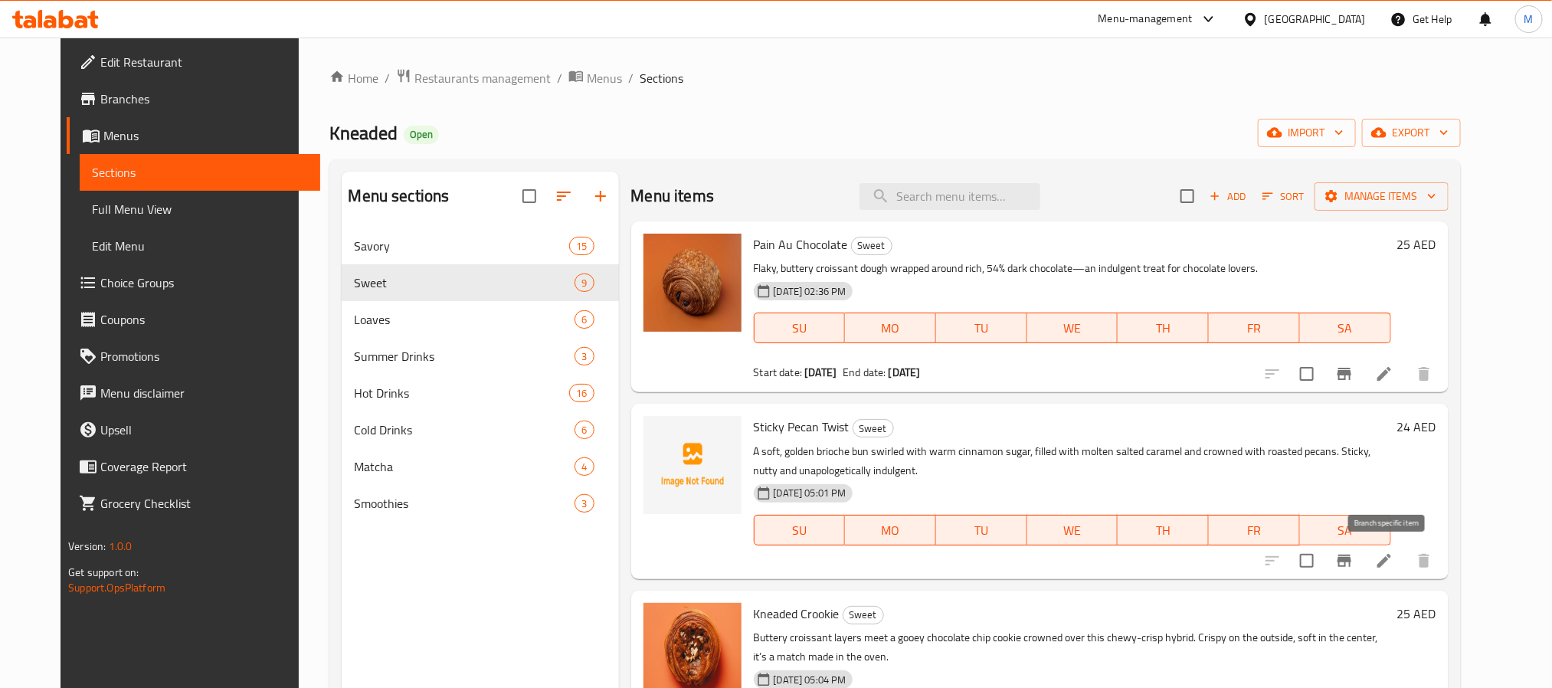
click at [1406, 563] on li at bounding box center [1384, 561] width 43 height 28
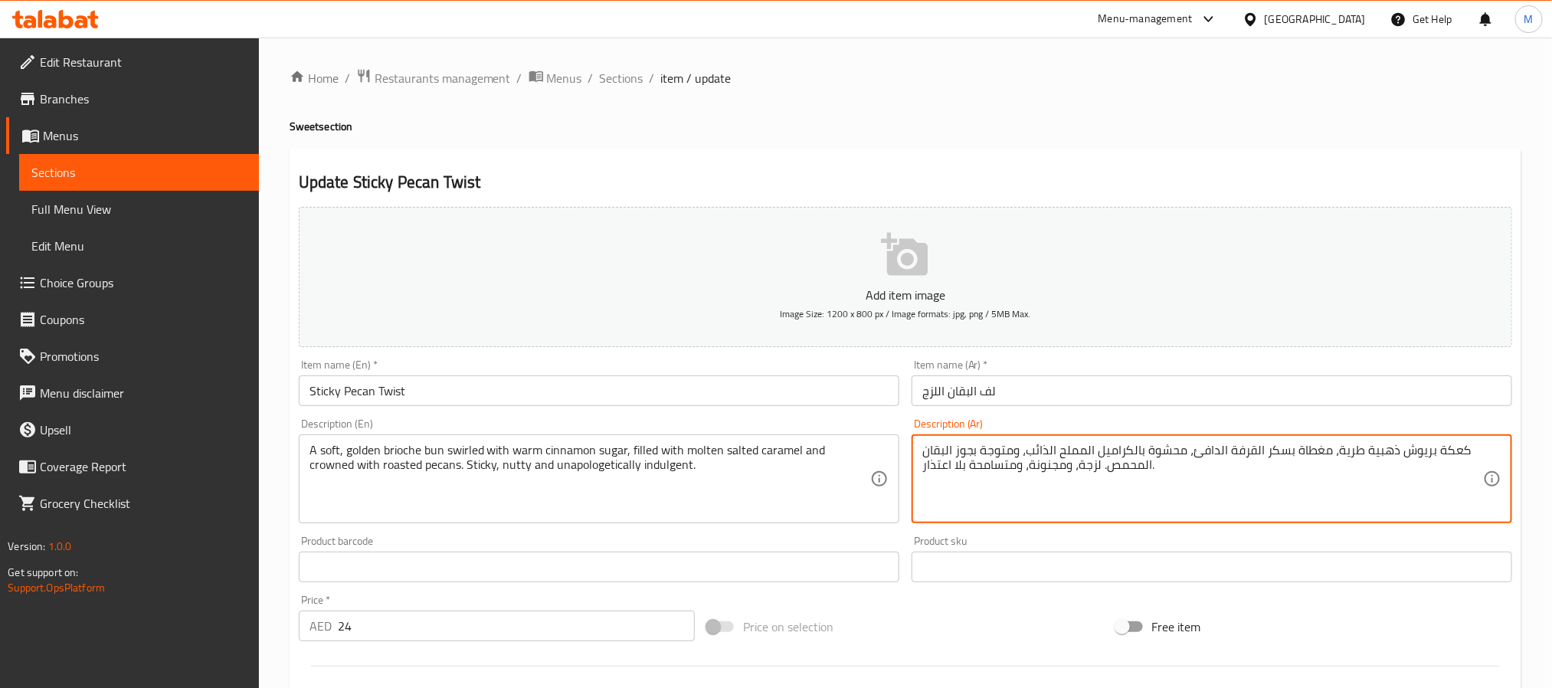
click at [1127, 396] on input "لف البقان اللزج" at bounding box center [1212, 390] width 601 height 31
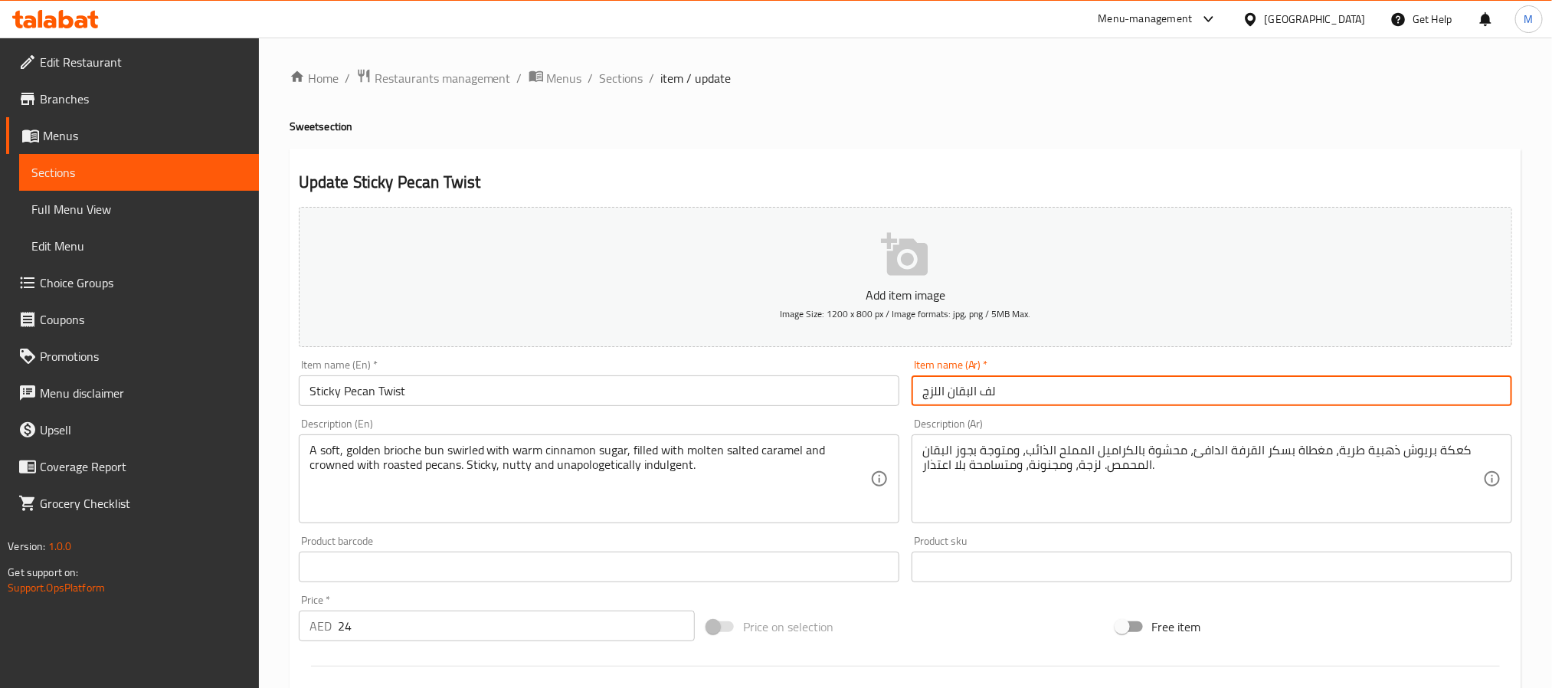
click at [745, 375] on input "Sticky Pecan Twist" at bounding box center [599, 390] width 601 height 31
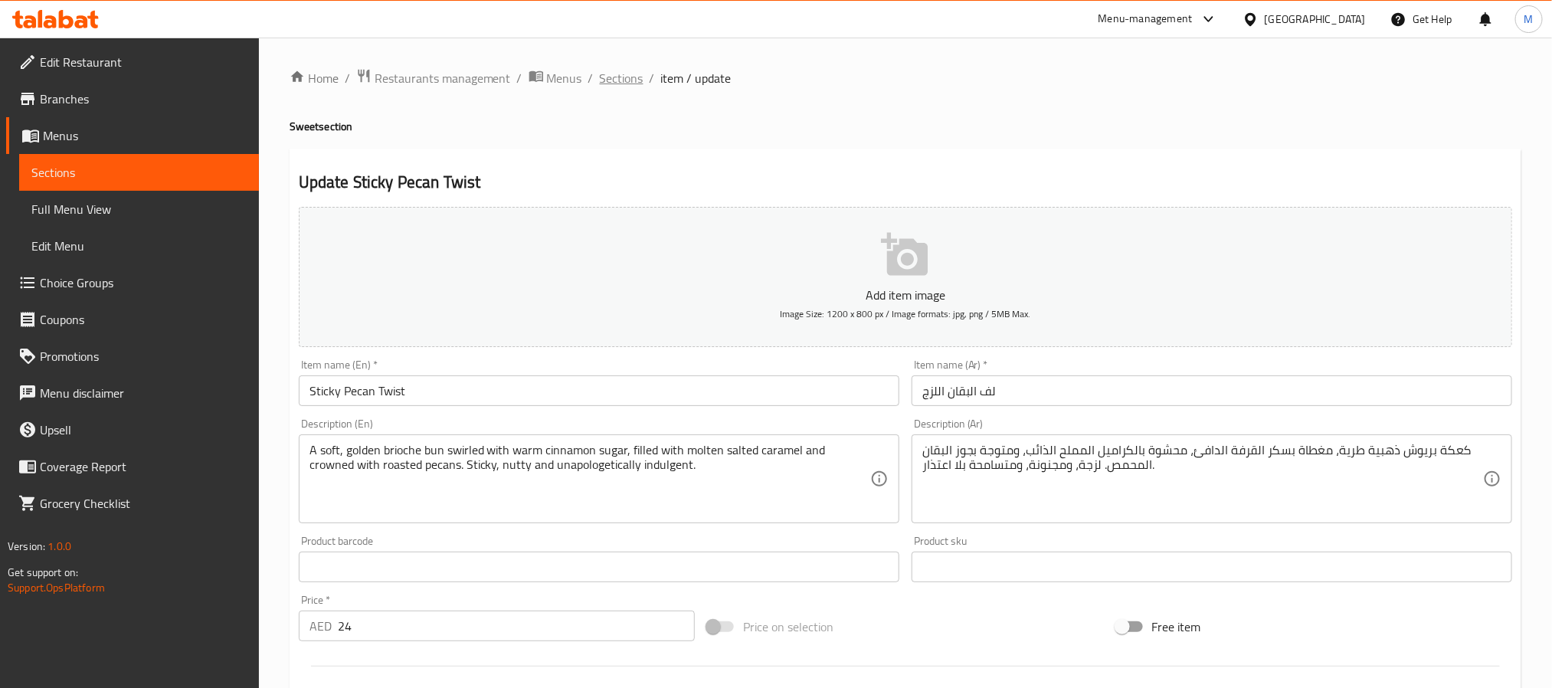
click at [632, 74] on span "Sections" at bounding box center [622, 78] width 44 height 18
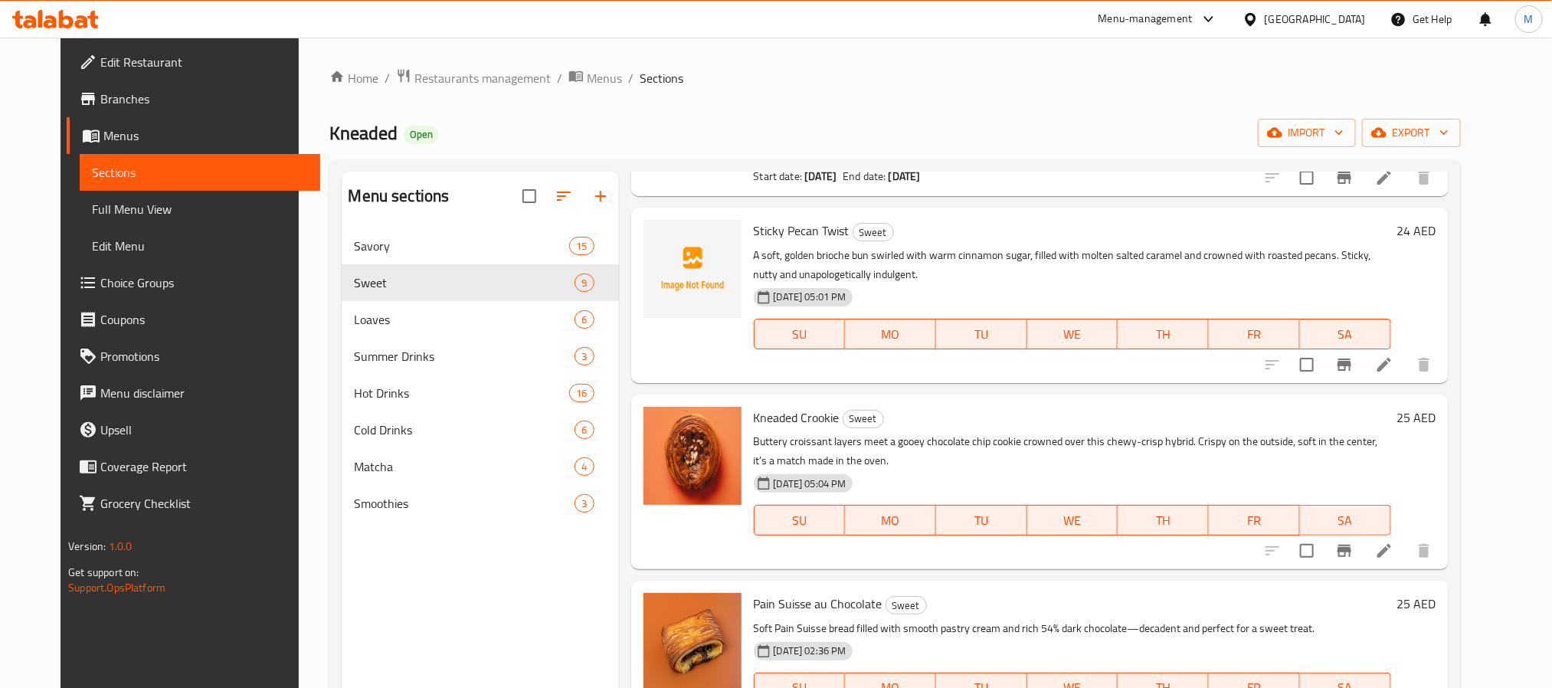
scroll to position [230, 0]
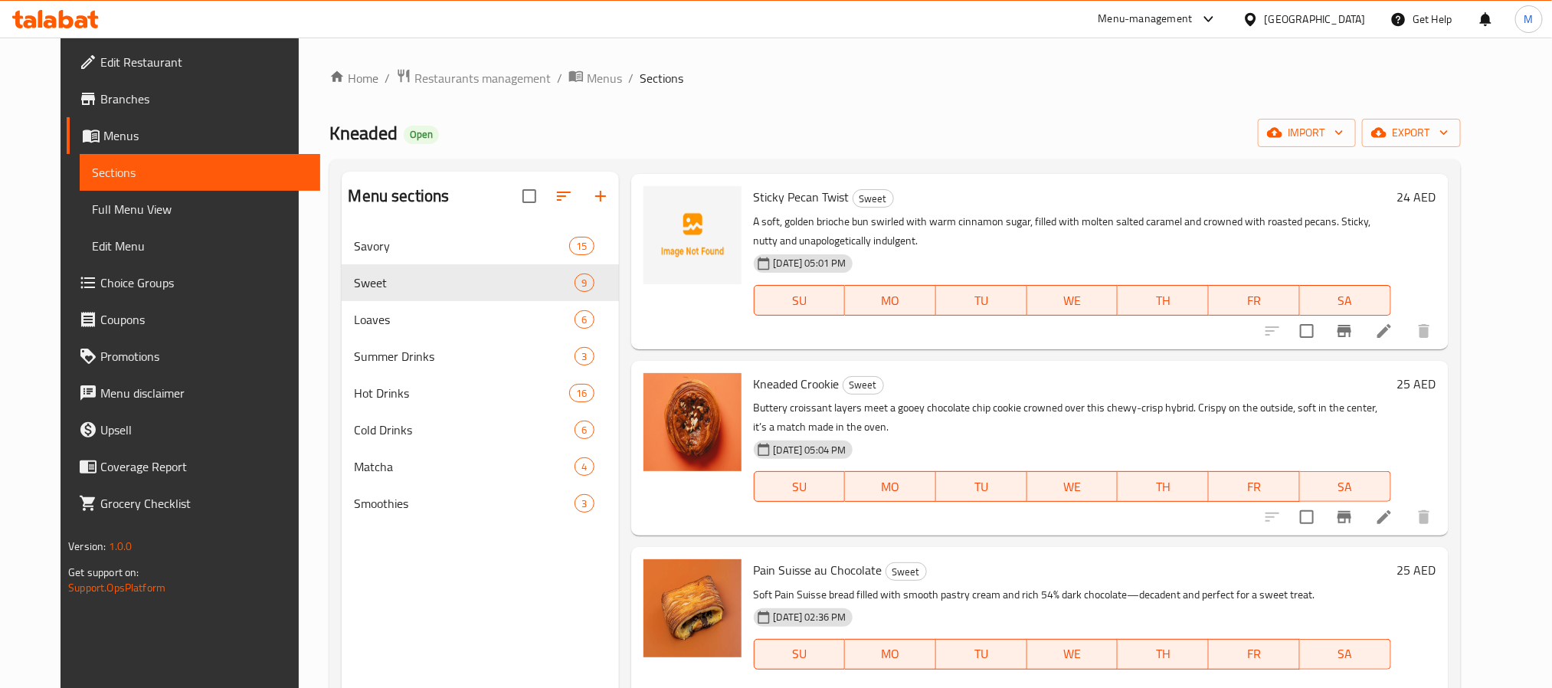
click at [778, 373] on span "Kneaded Crookie" at bounding box center [797, 383] width 86 height 23
copy h6 "Kneaded Crookie"
click at [1393, 519] on icon at bounding box center [1384, 517] width 18 height 18
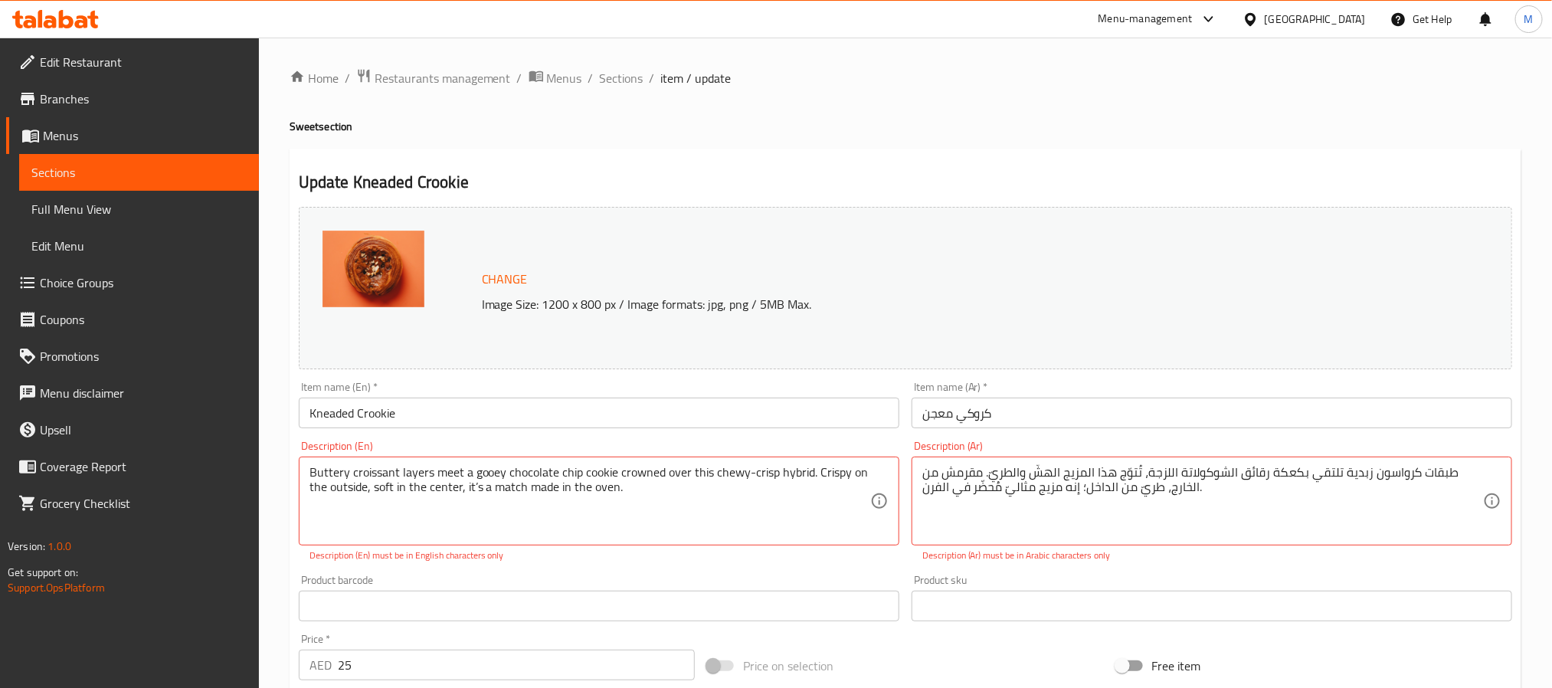
drag, startPoint x: 1039, startPoint y: 421, endPoint x: 1126, endPoint y: 410, distance: 87.2
click at [1039, 421] on input "كروكي معجن" at bounding box center [1212, 413] width 601 height 31
click at [633, 76] on span "Sections" at bounding box center [622, 78] width 44 height 18
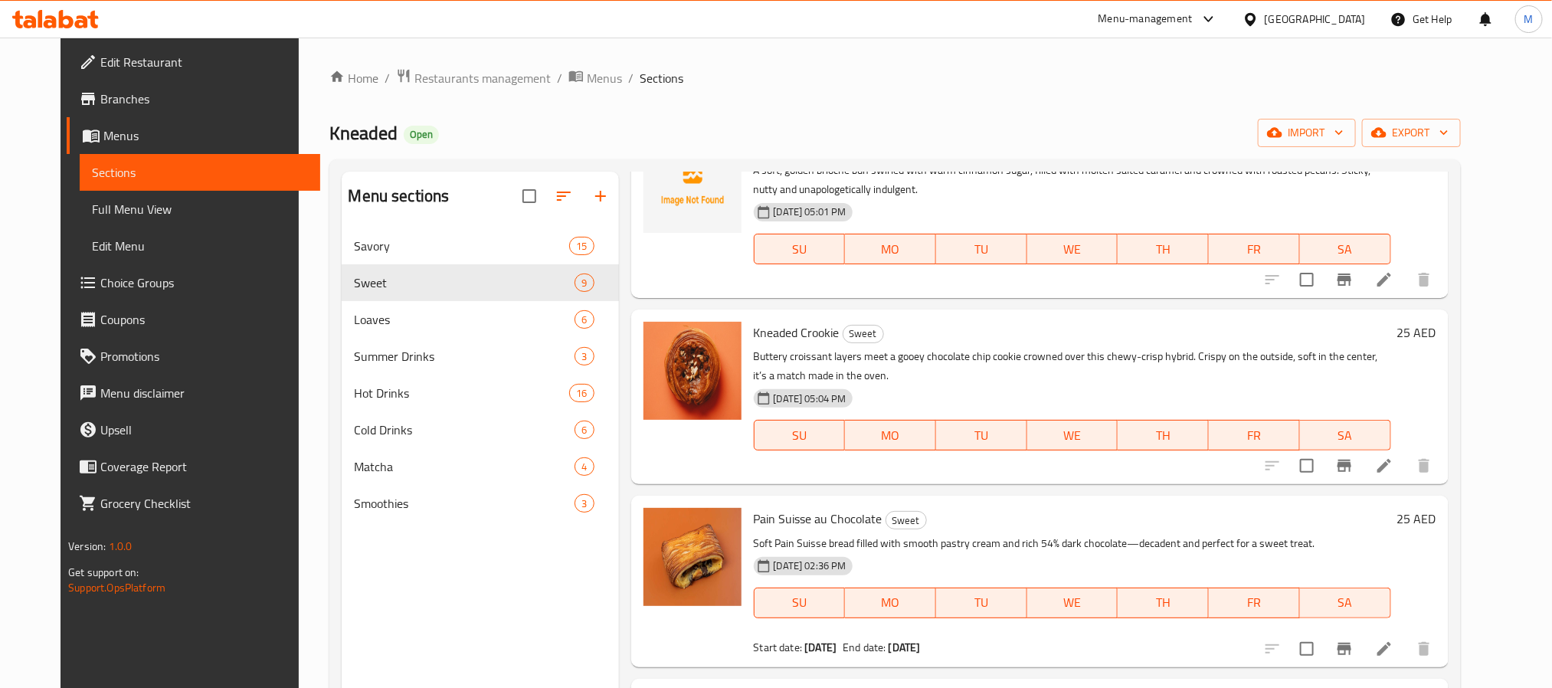
scroll to position [460, 0]
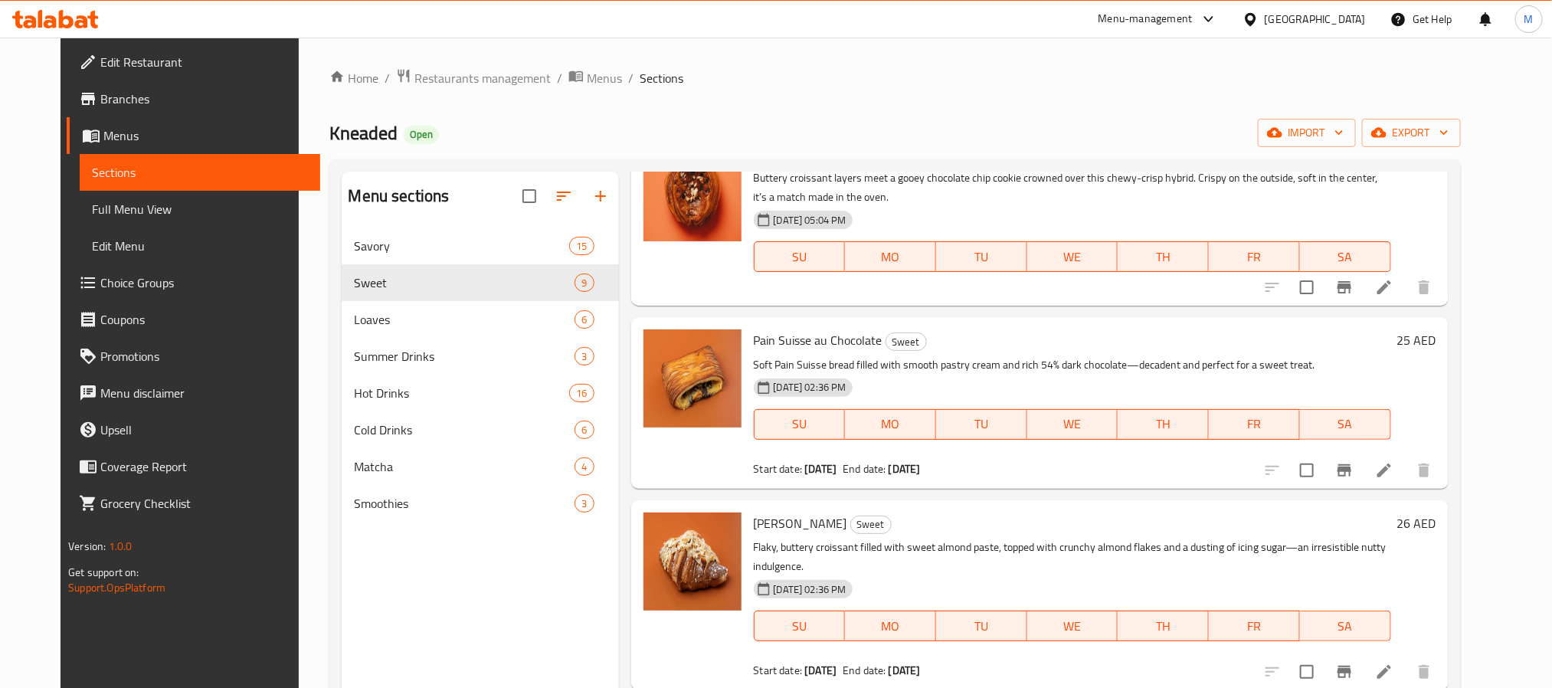
click at [1406, 472] on li at bounding box center [1384, 471] width 43 height 28
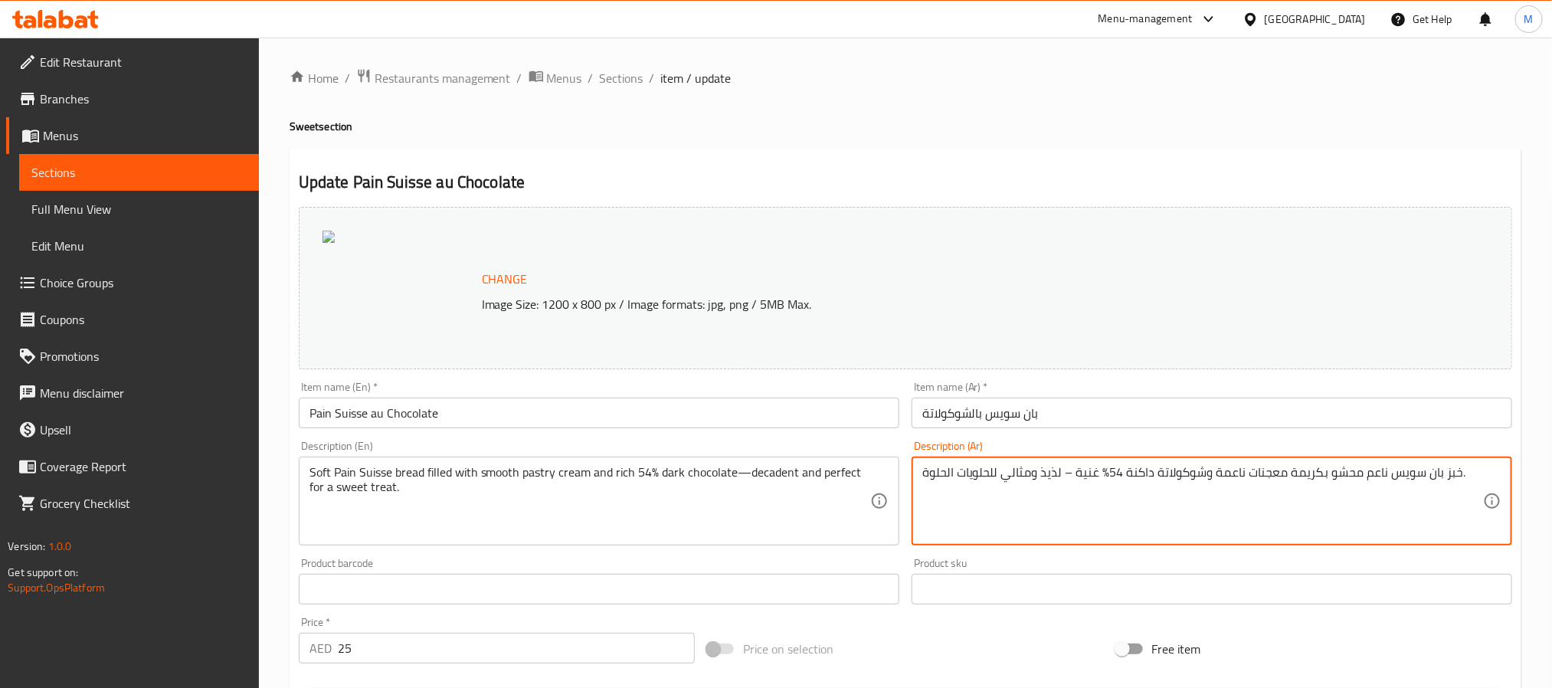
click at [1108, 414] on input "بان سويس بالشوكولاتة" at bounding box center [1212, 413] width 601 height 31
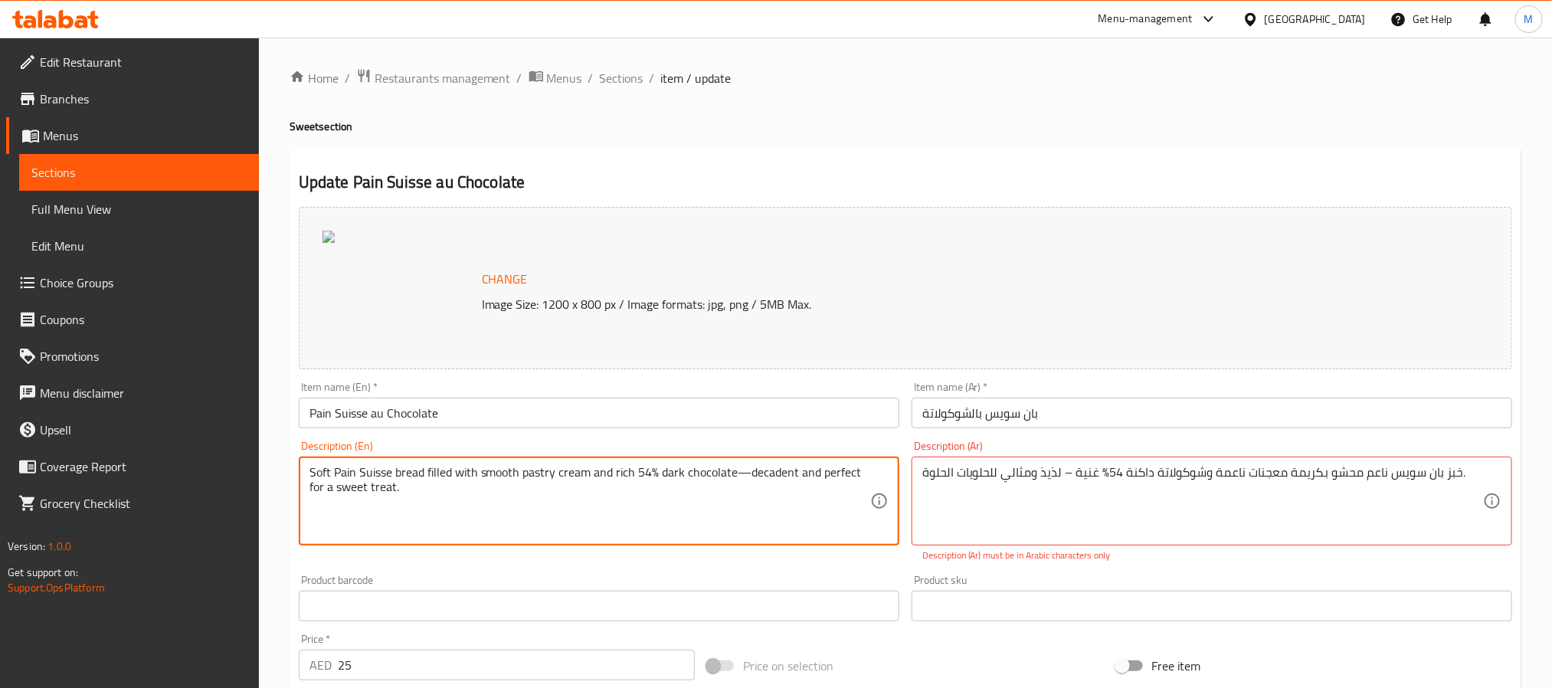
click at [674, 409] on input "Pain Suisse au Chocolate" at bounding box center [599, 413] width 601 height 31
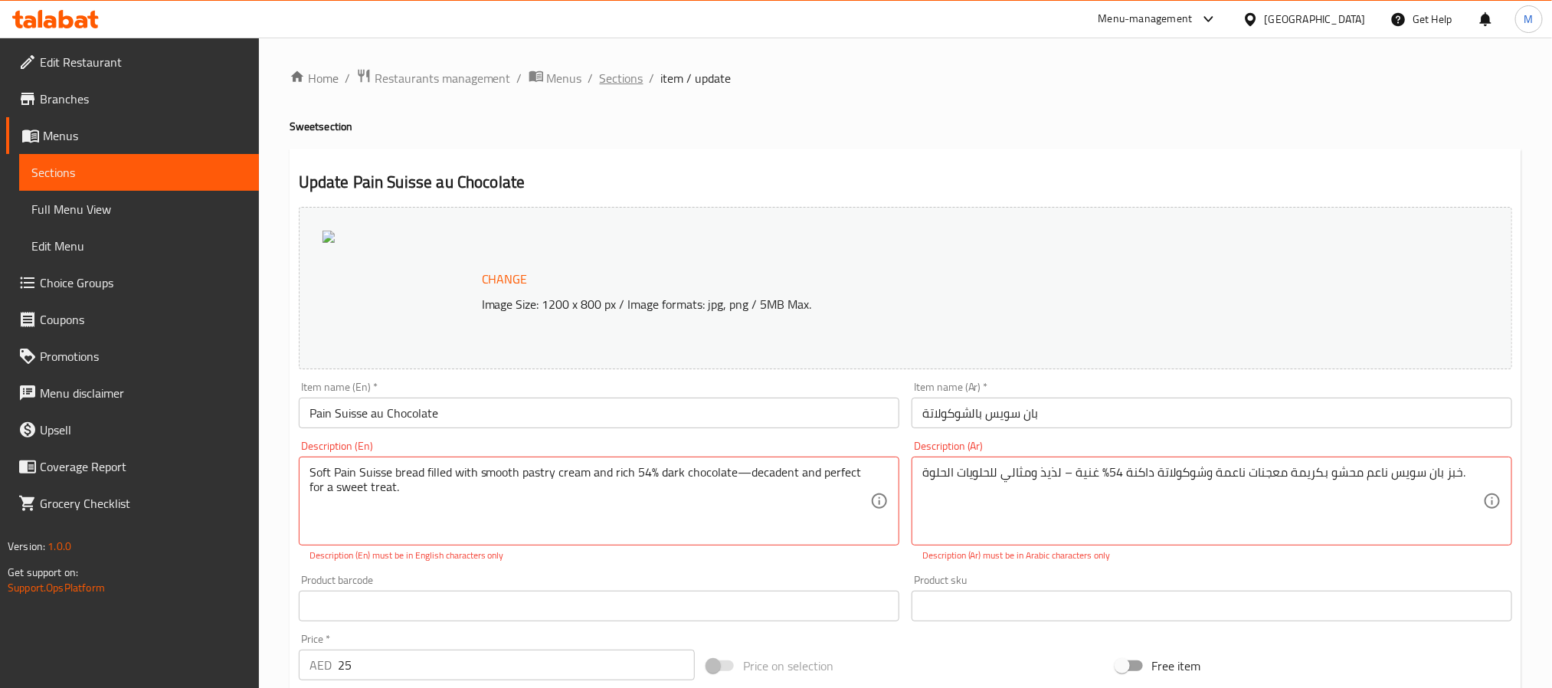
click at [628, 81] on span "Sections" at bounding box center [622, 78] width 44 height 18
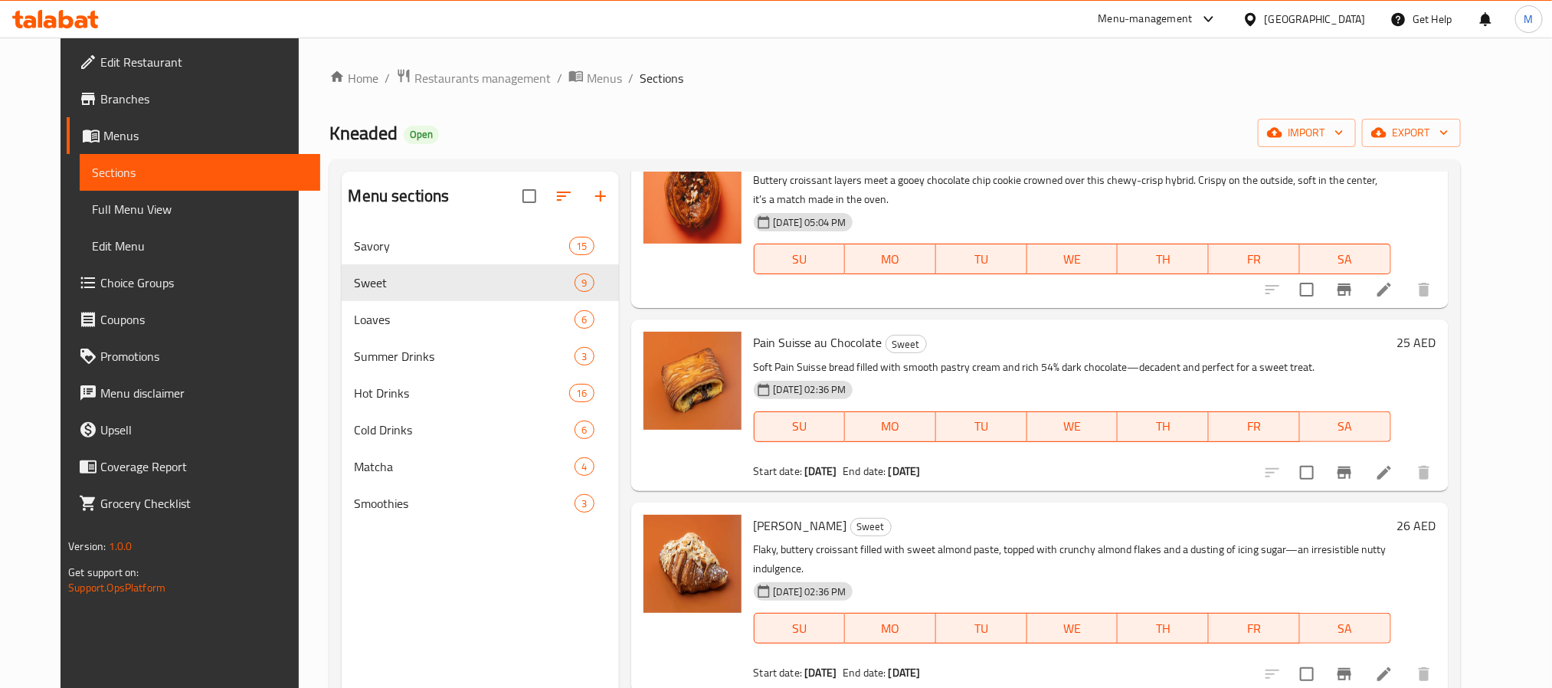
scroll to position [460, 0]
click at [754, 517] on span "Almond Croissant" at bounding box center [800, 523] width 93 height 23
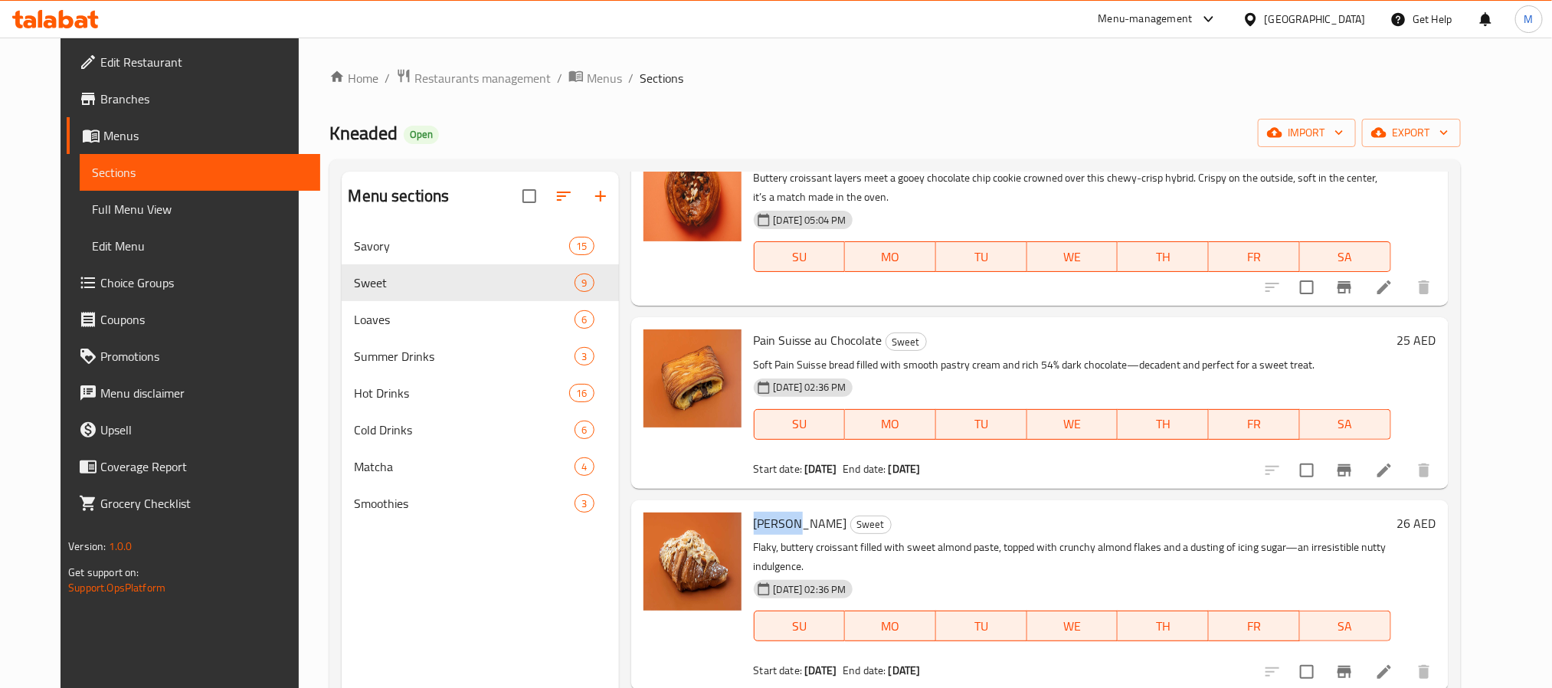
click at [754, 517] on span "Almond Croissant" at bounding box center [800, 523] width 93 height 23
copy h6 "Almond Croissant"
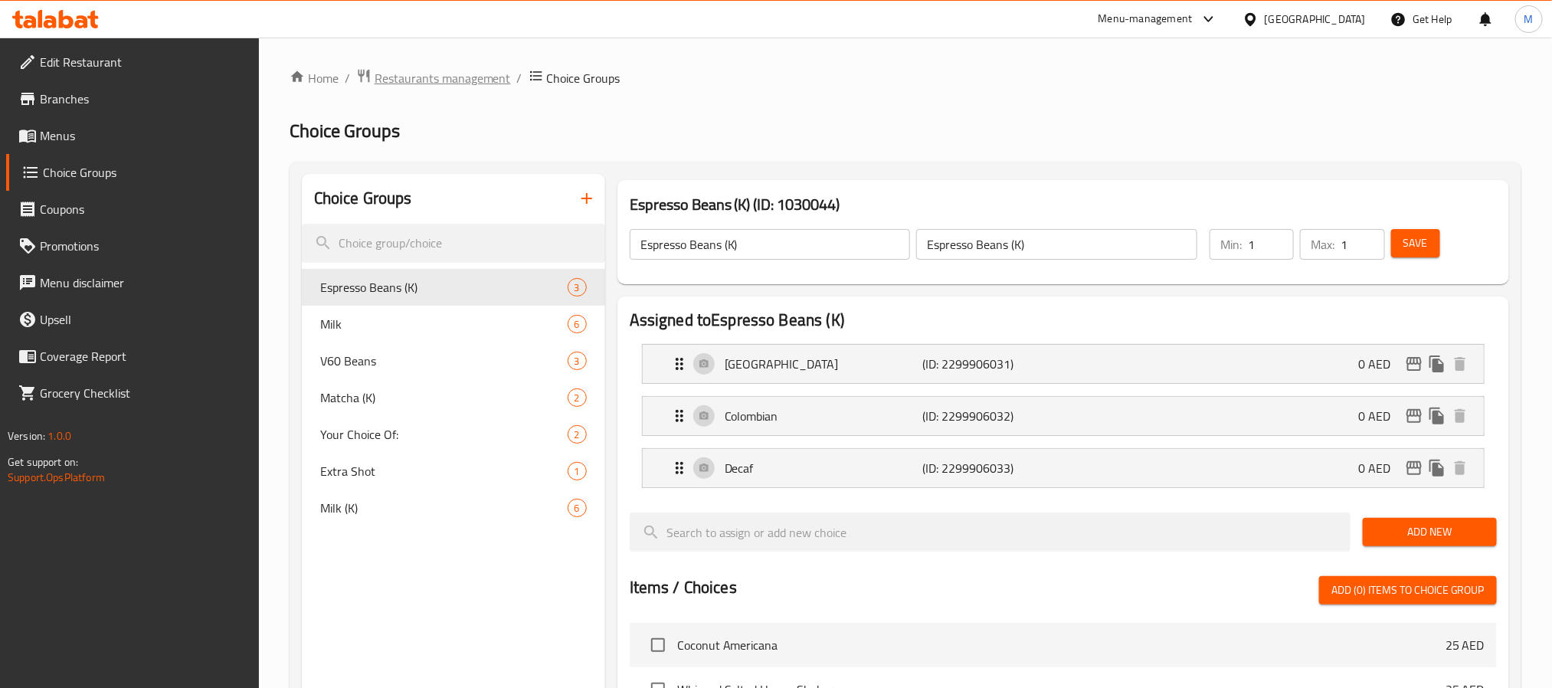
click at [458, 70] on span "Restaurants management" at bounding box center [443, 78] width 136 height 18
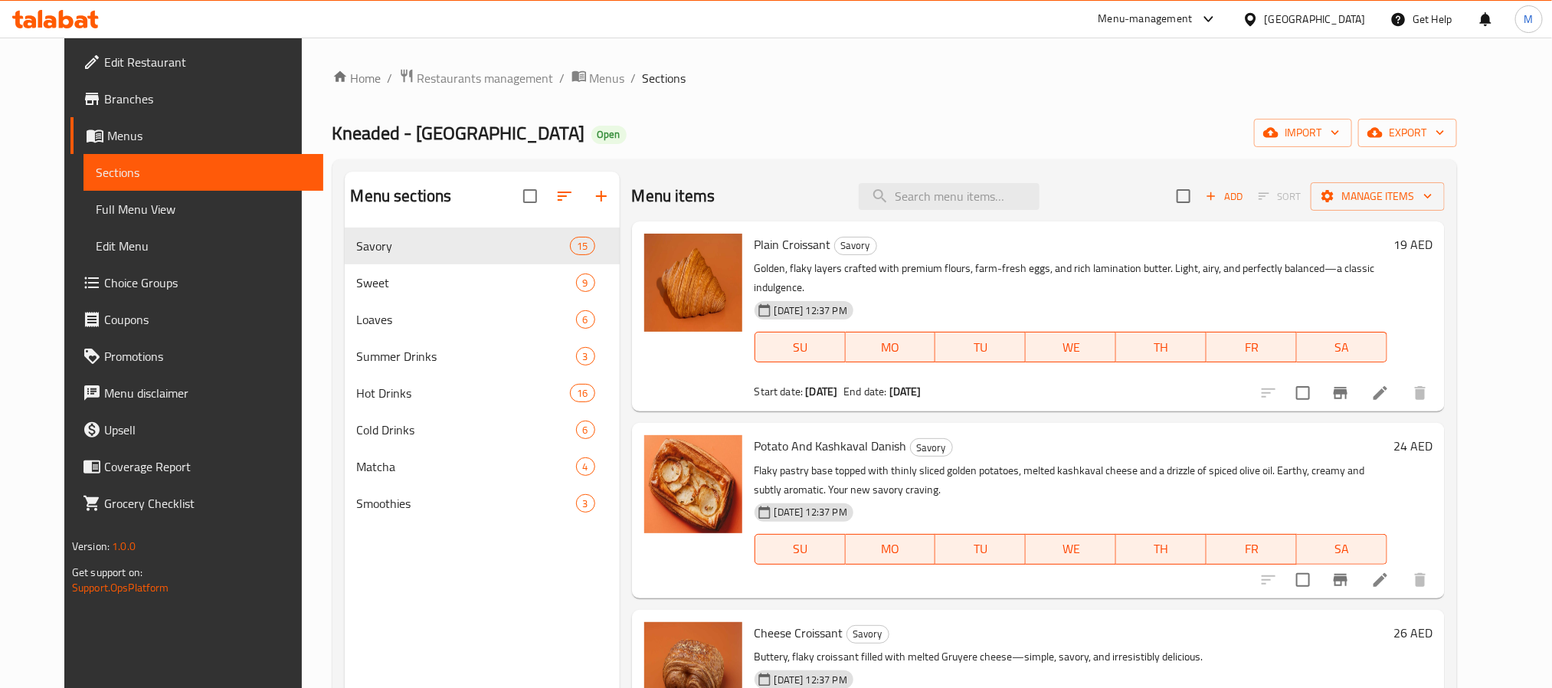
click at [107, 136] on span "Menus" at bounding box center [209, 135] width 204 height 18
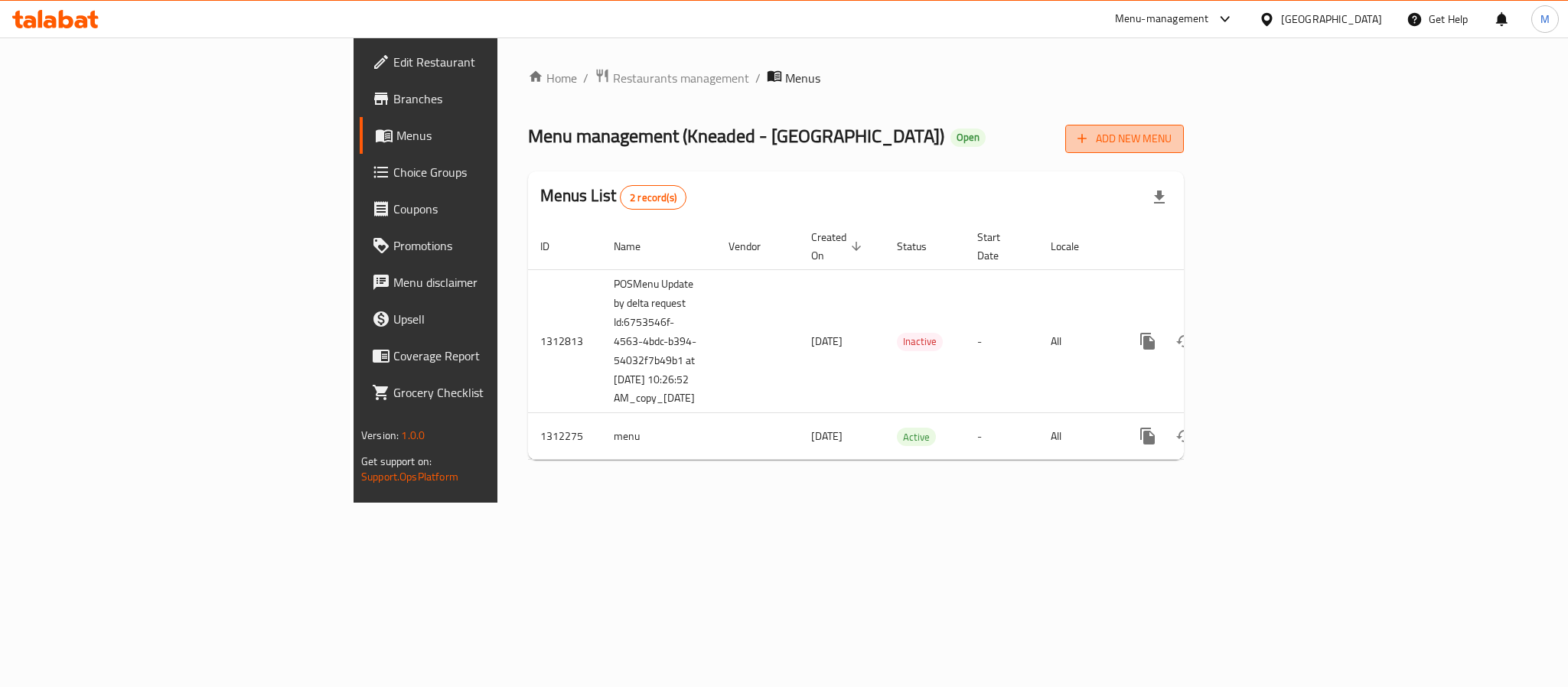
click at [1172, 134] on span "Add New Menu" at bounding box center [1125, 138] width 94 height 19
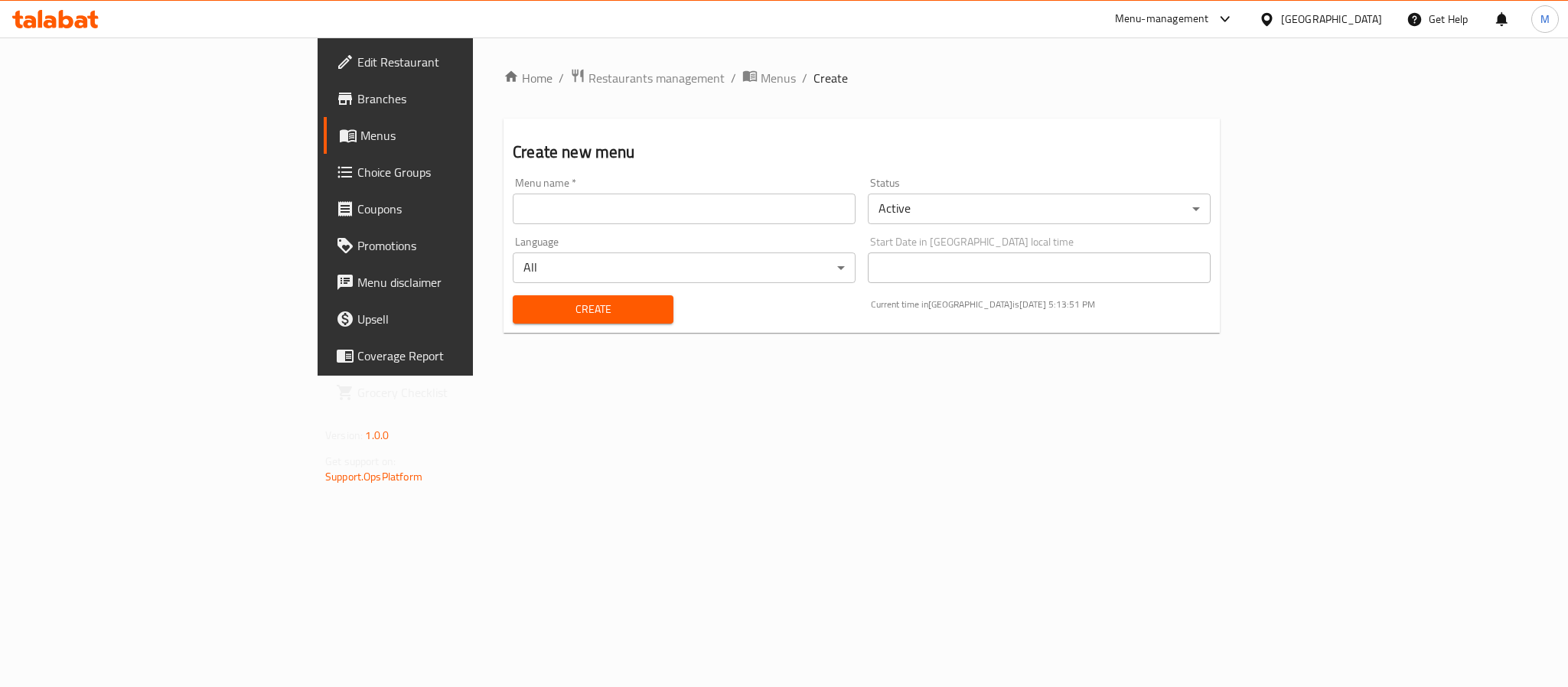
click at [512, 216] on input "text" at bounding box center [683, 209] width 343 height 31
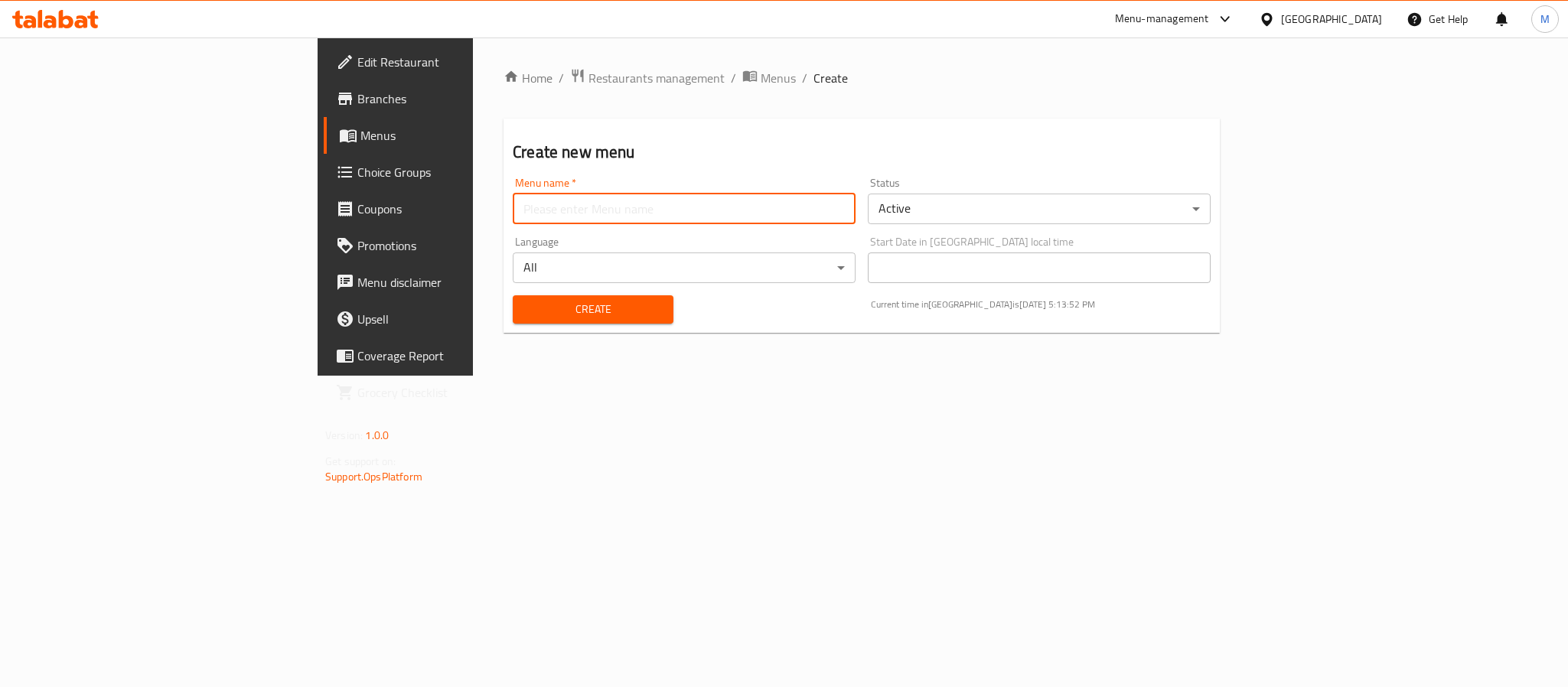
type input "ى"
type input "n"
paste input "342091969"
type input "New Menu : 342091969"
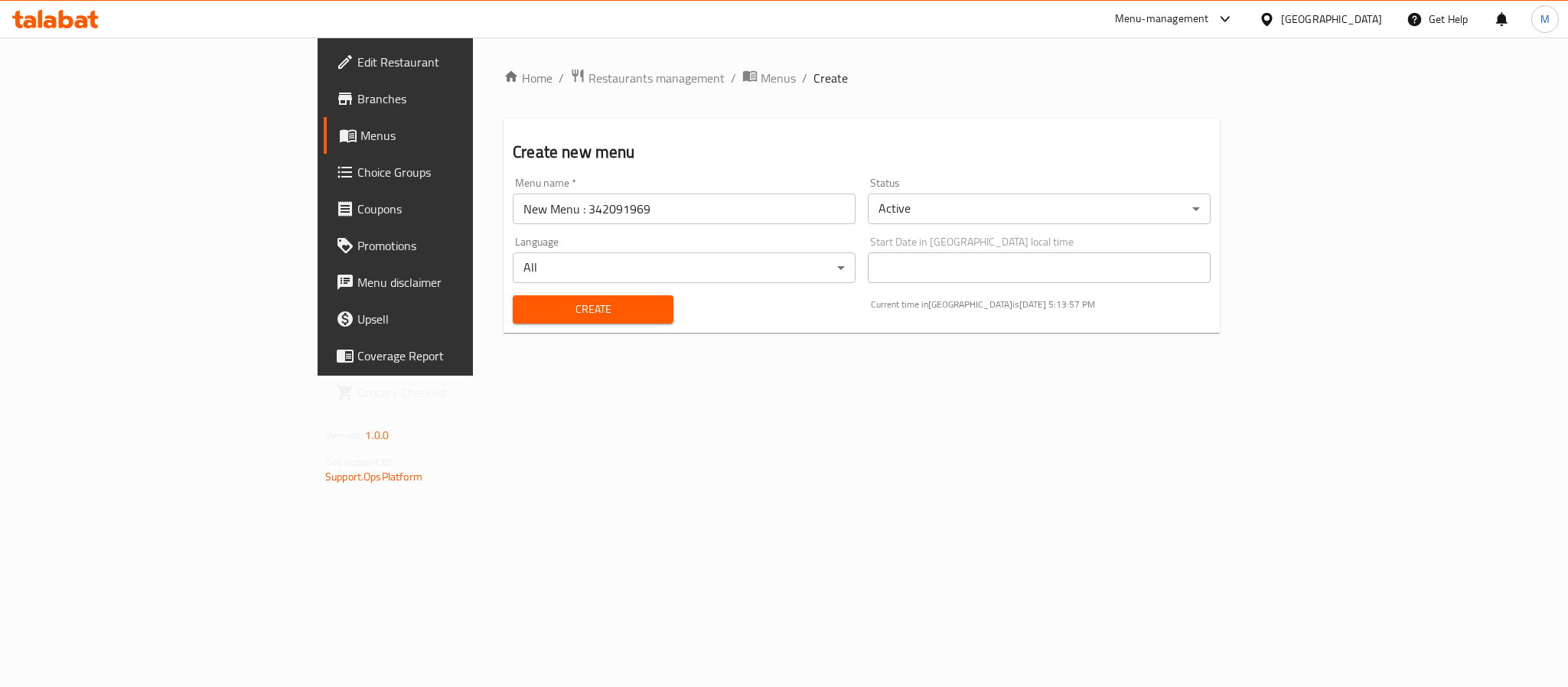
click at [986, 231] on div "Start Date in United Arab Emirates local time Start Date in United Arab Emirate…" at bounding box center [1039, 260] width 355 height 59
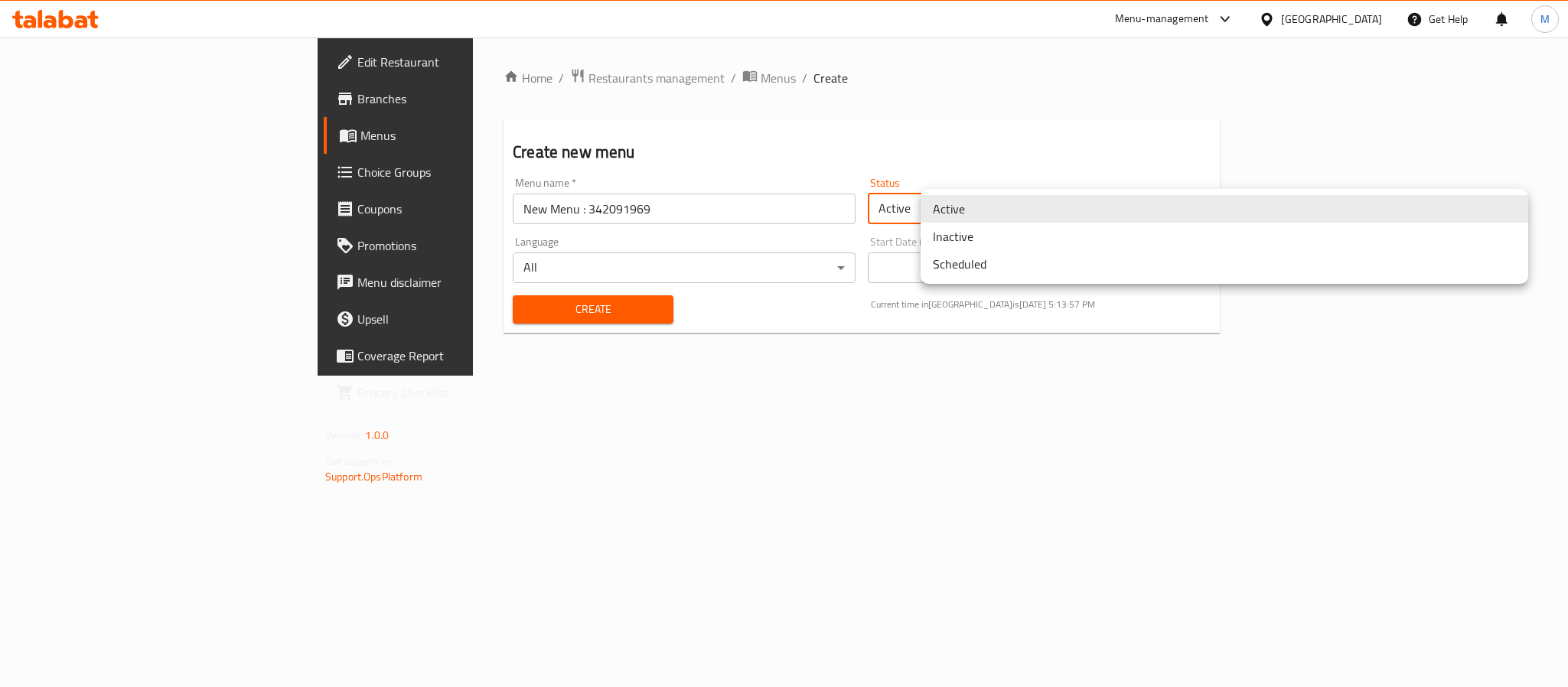
click at [1002, 205] on body "​ Menu-management United Arab Emirates Get Help M Edit Restaurant Branches Menu…" at bounding box center [784, 362] width 1568 height 649
click at [973, 242] on li "Inactive" at bounding box center [1224, 237] width 607 height 28
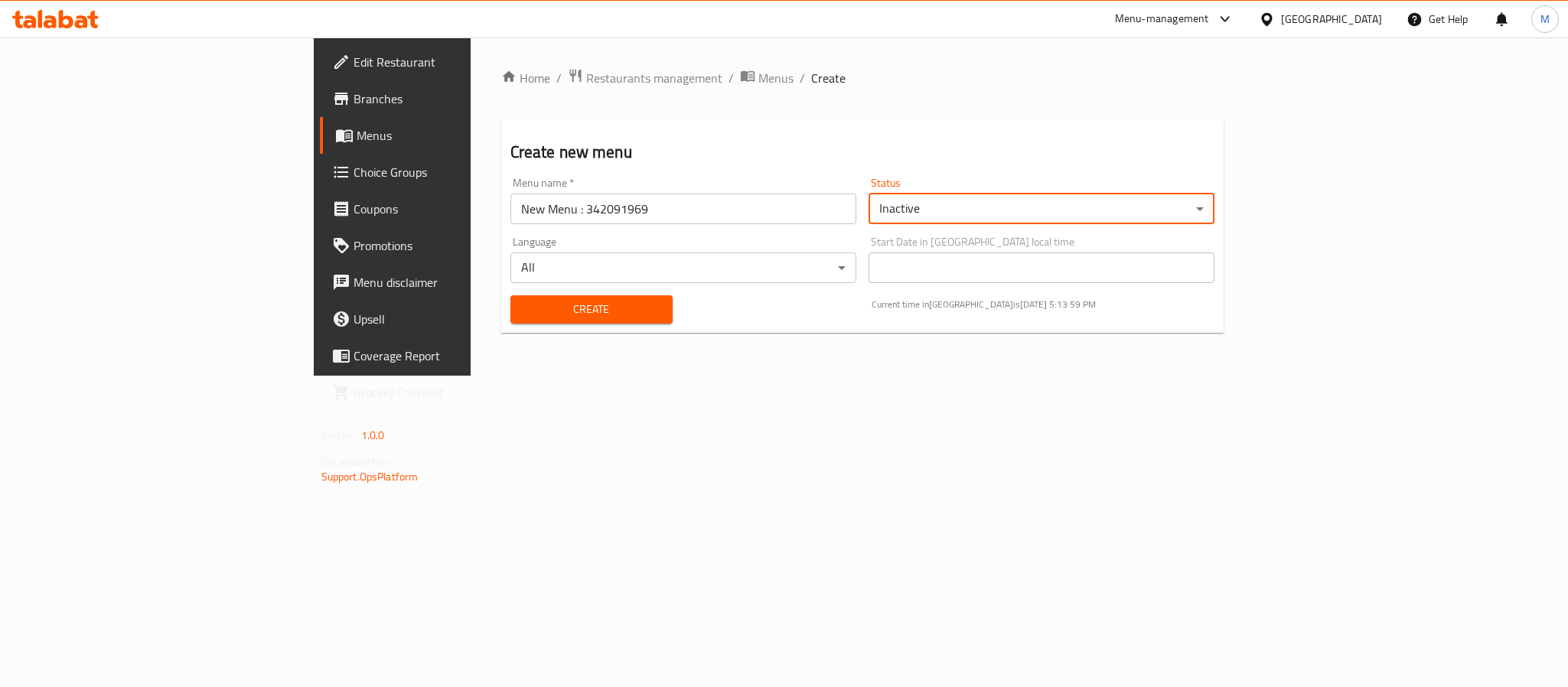
click at [522, 315] on span "Create" at bounding box center [591, 309] width 138 height 19
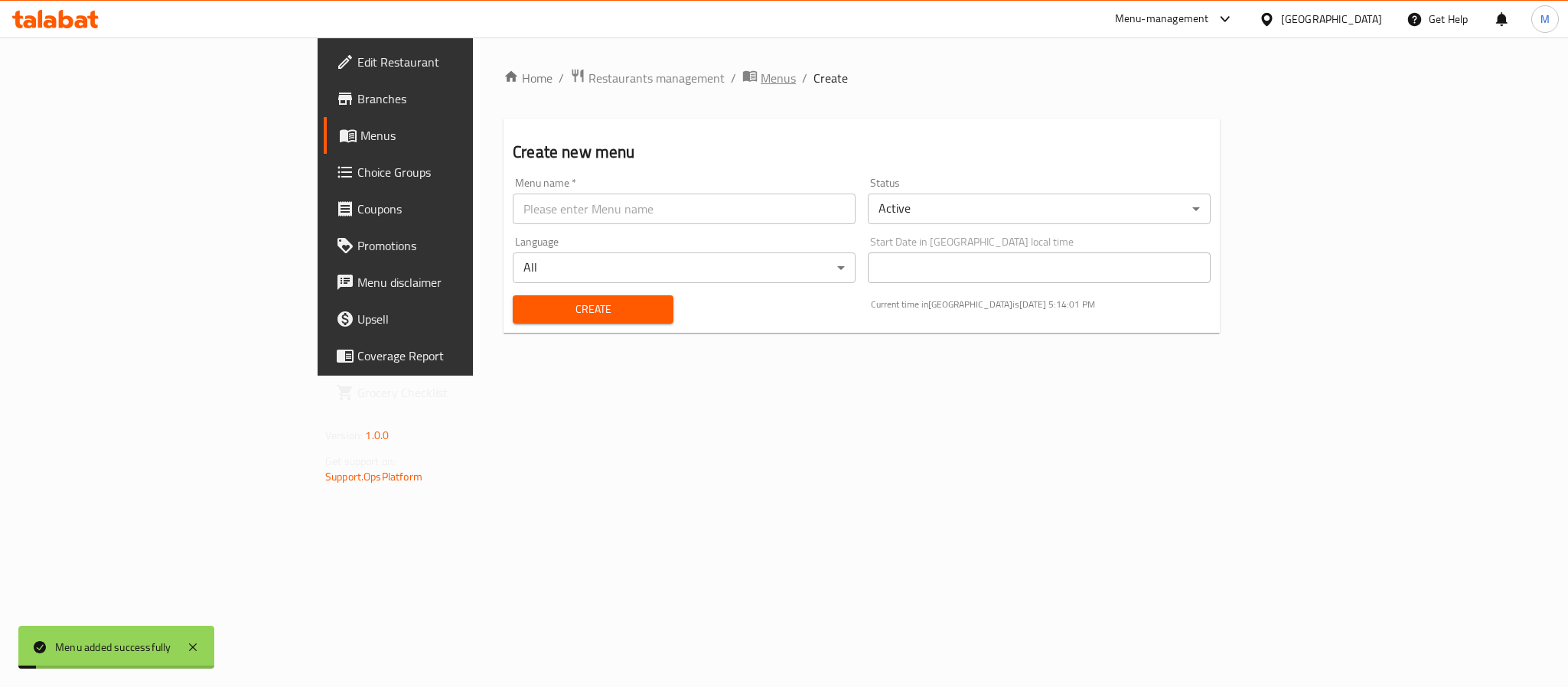
click at [760, 70] on span "Menus" at bounding box center [777, 78] width 35 height 18
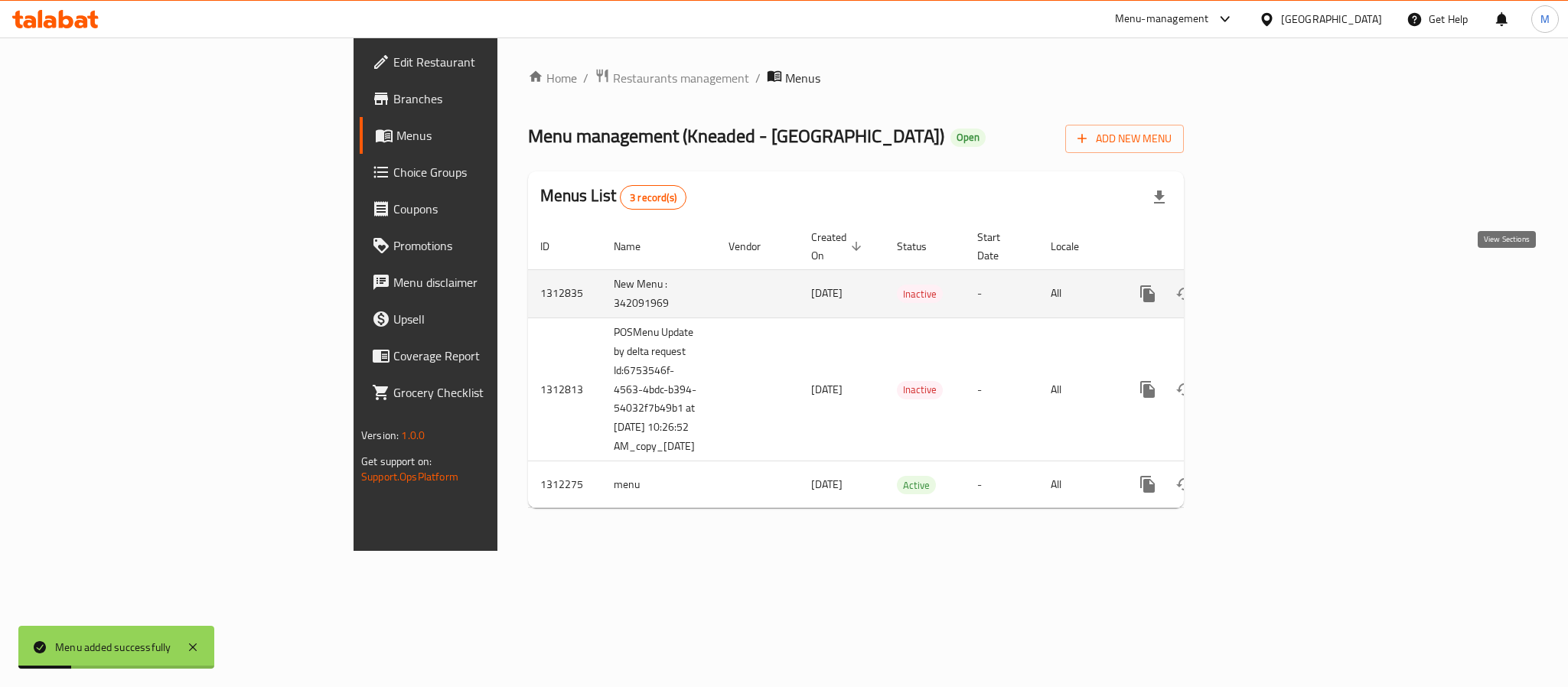
click at [1264, 287] on icon "enhanced table" at bounding box center [1257, 294] width 14 height 14
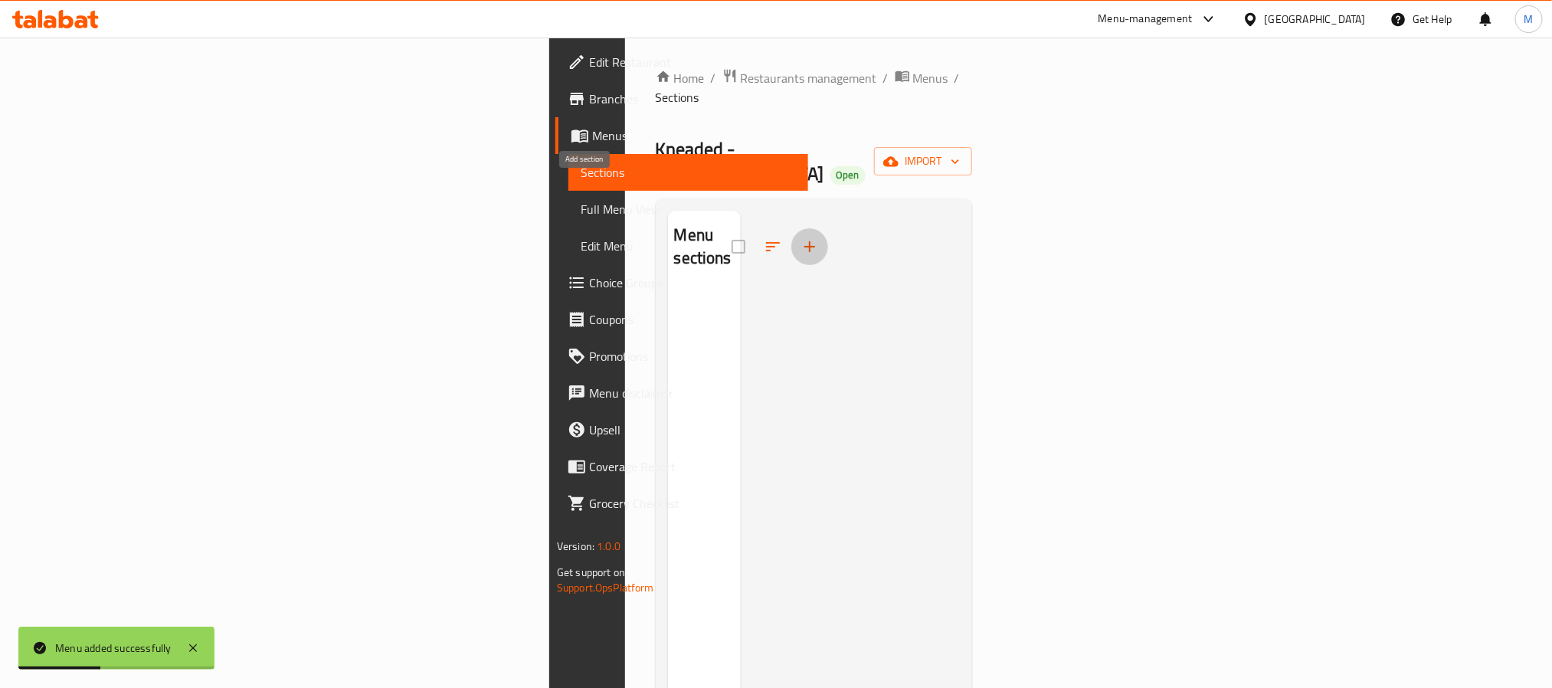
click at [804, 241] on icon "button" at bounding box center [809, 246] width 11 height 11
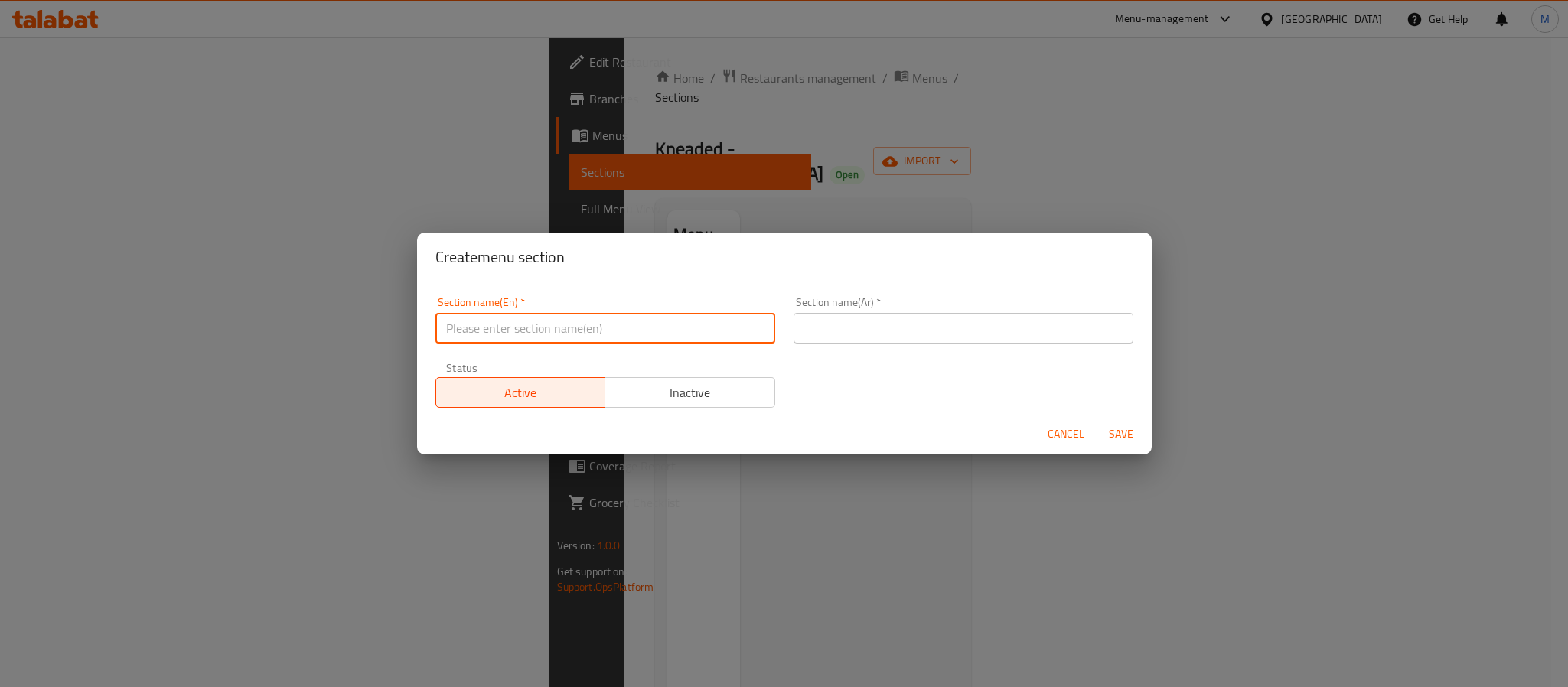
click at [530, 326] on input "text" at bounding box center [605, 328] width 340 height 31
paste input "Savory"
type input "Savory"
drag, startPoint x: 944, startPoint y: 327, endPoint x: 976, endPoint y: 340, distance: 34.5
click at [944, 327] on input "text" at bounding box center [963, 328] width 340 height 31
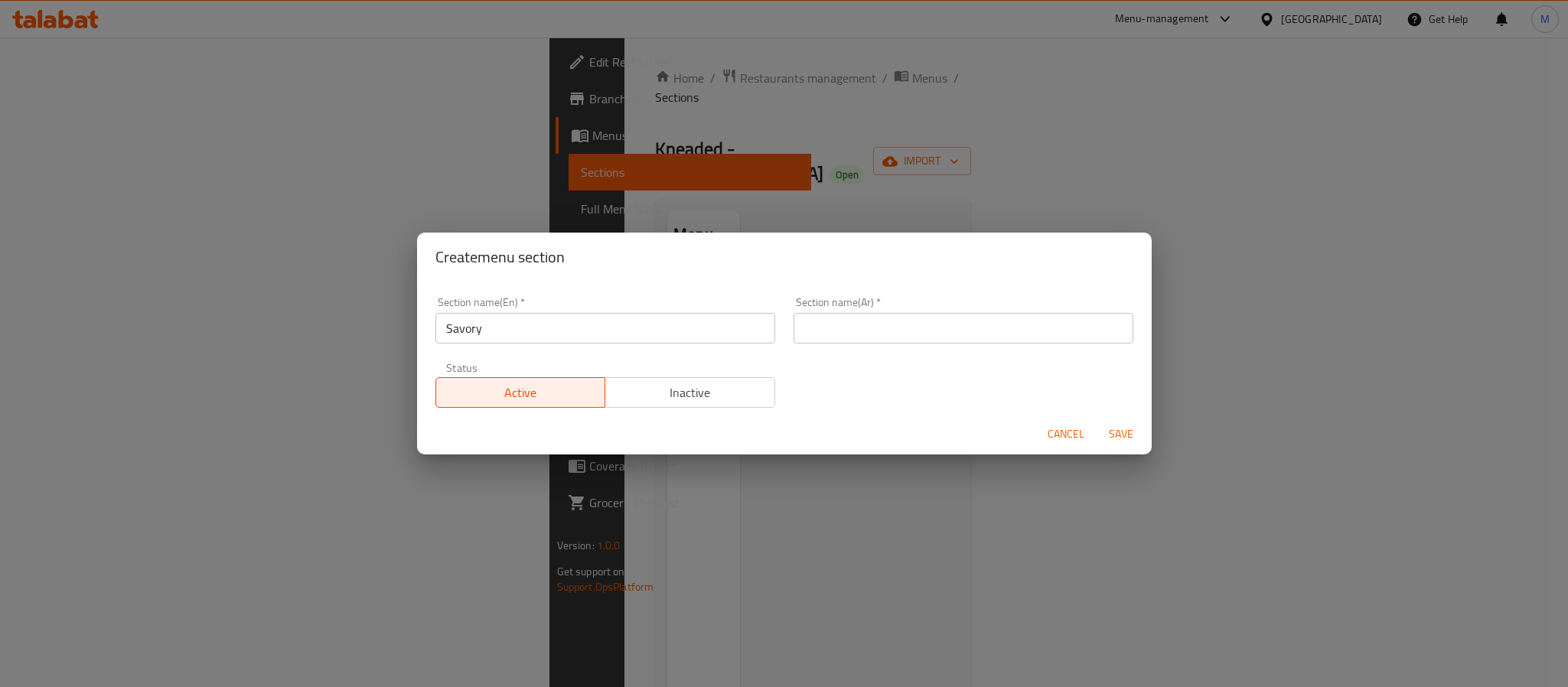
paste input "مالح"
type input "مالح"
click at [866, 404] on div "Section name(En)   * Savory Section name(En) * Section name(Ar)   * مالح Sectio…" at bounding box center [784, 351] width 716 height 129
click at [1125, 427] on span "Save" at bounding box center [1121, 433] width 37 height 19
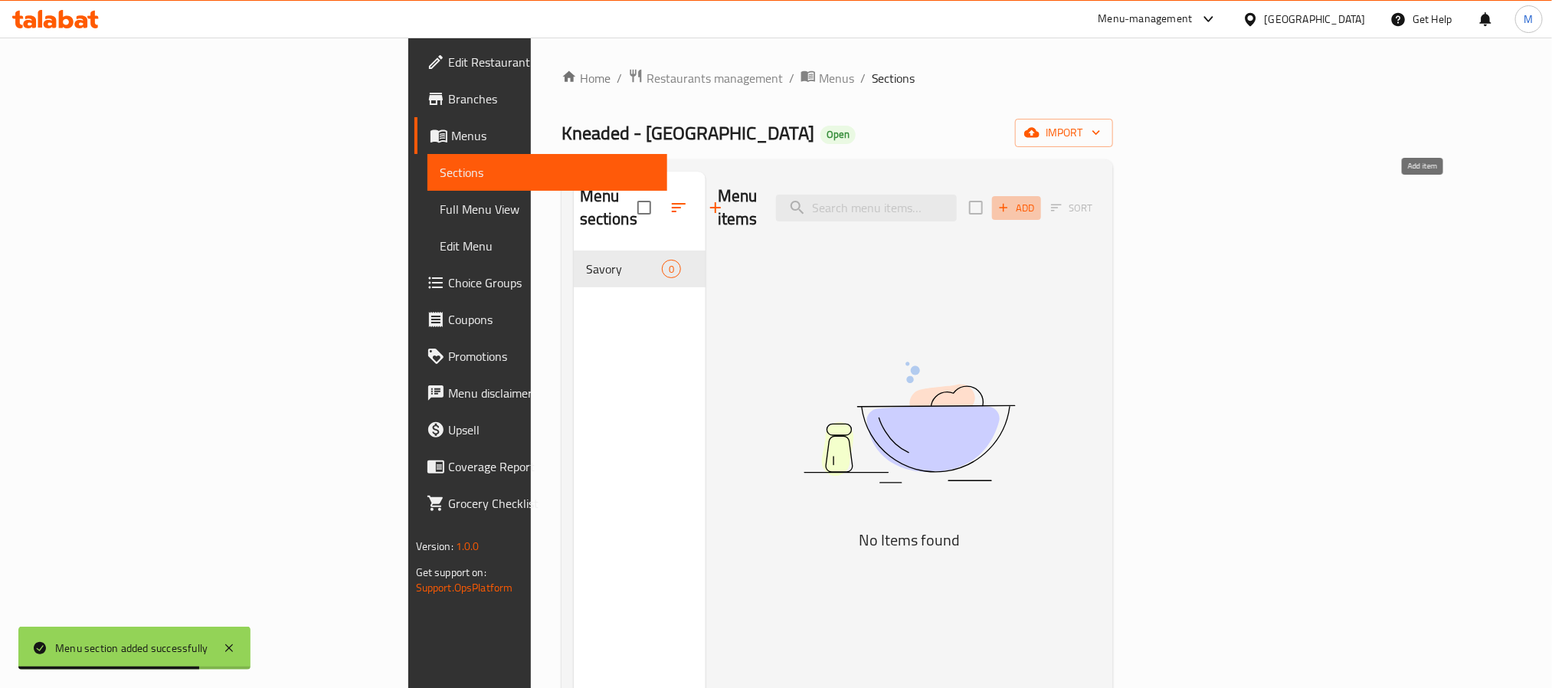
click at [1010, 201] on icon "button" at bounding box center [1004, 208] width 14 height 14
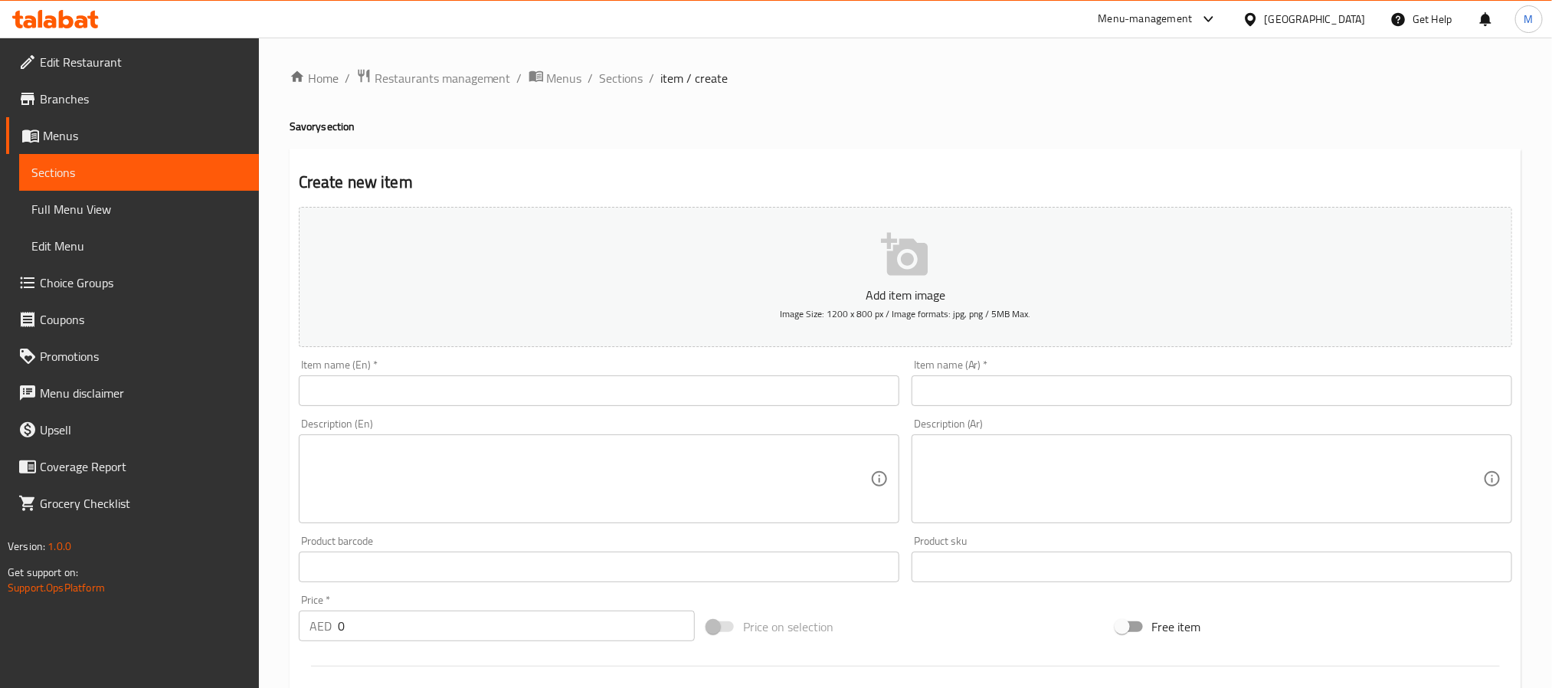
click at [802, 391] on input "text" at bounding box center [599, 390] width 601 height 31
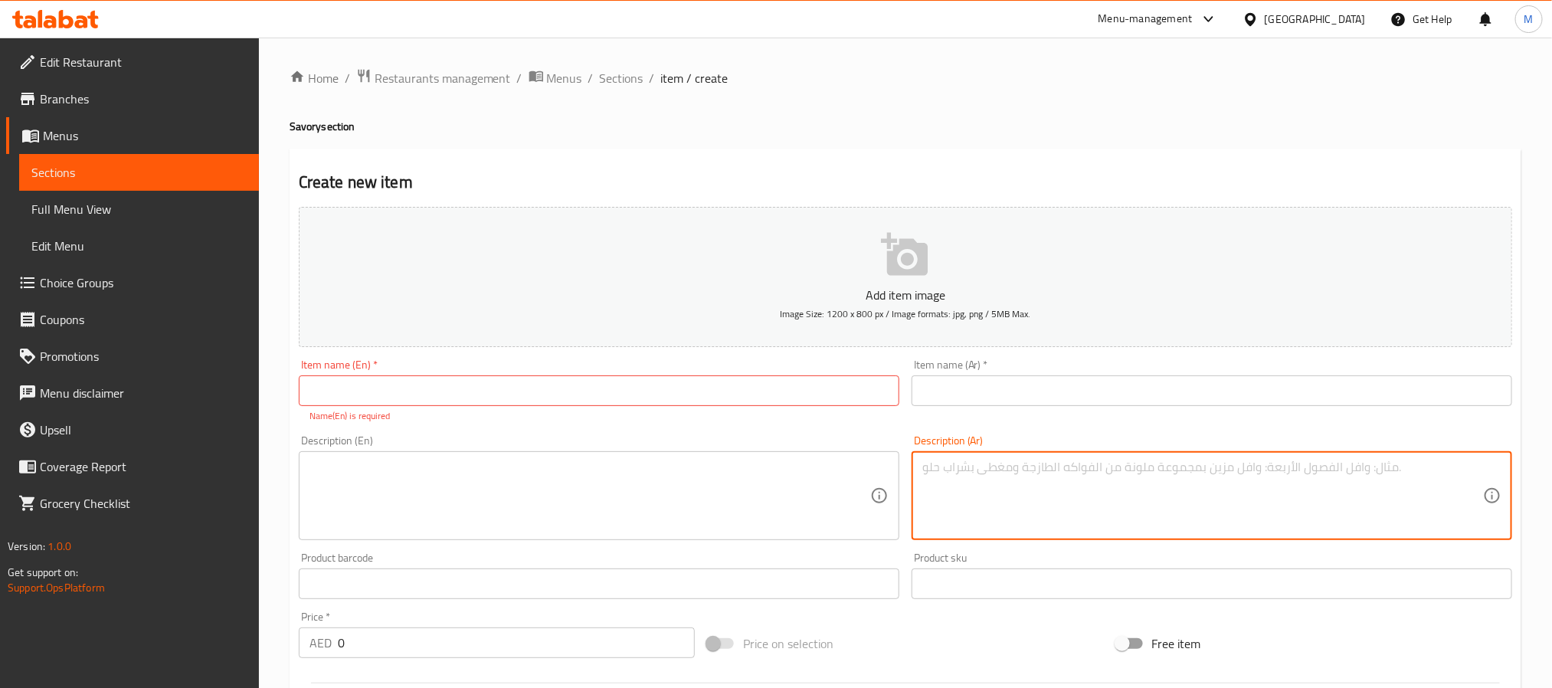
drag, startPoint x: 1168, startPoint y: 519, endPoint x: 1143, endPoint y: 502, distance: 30.8
click at [1168, 519] on textarea at bounding box center [1202, 496] width 561 height 73
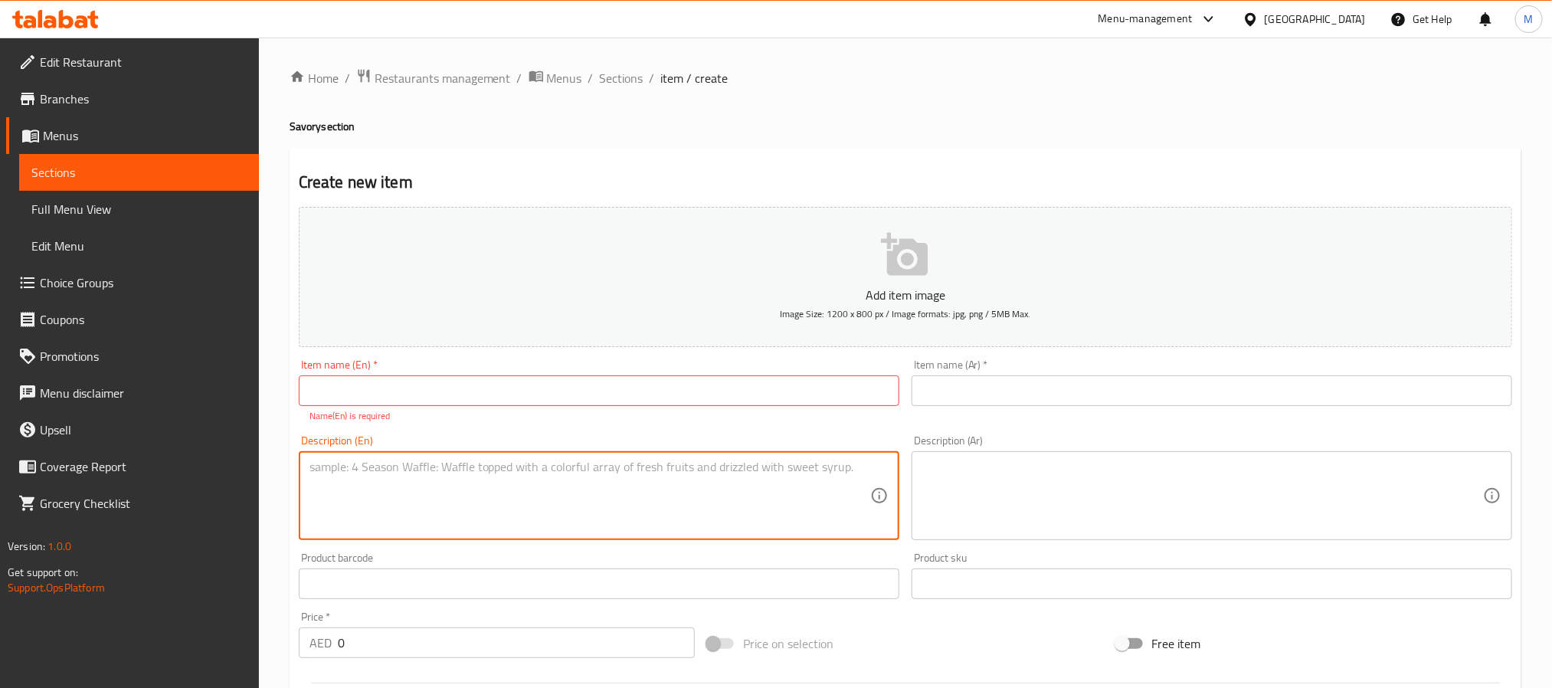
click at [648, 490] on textarea at bounding box center [589, 496] width 561 height 73
paste textarea "Plain Croissant"
type textarea "Plain Croissant"
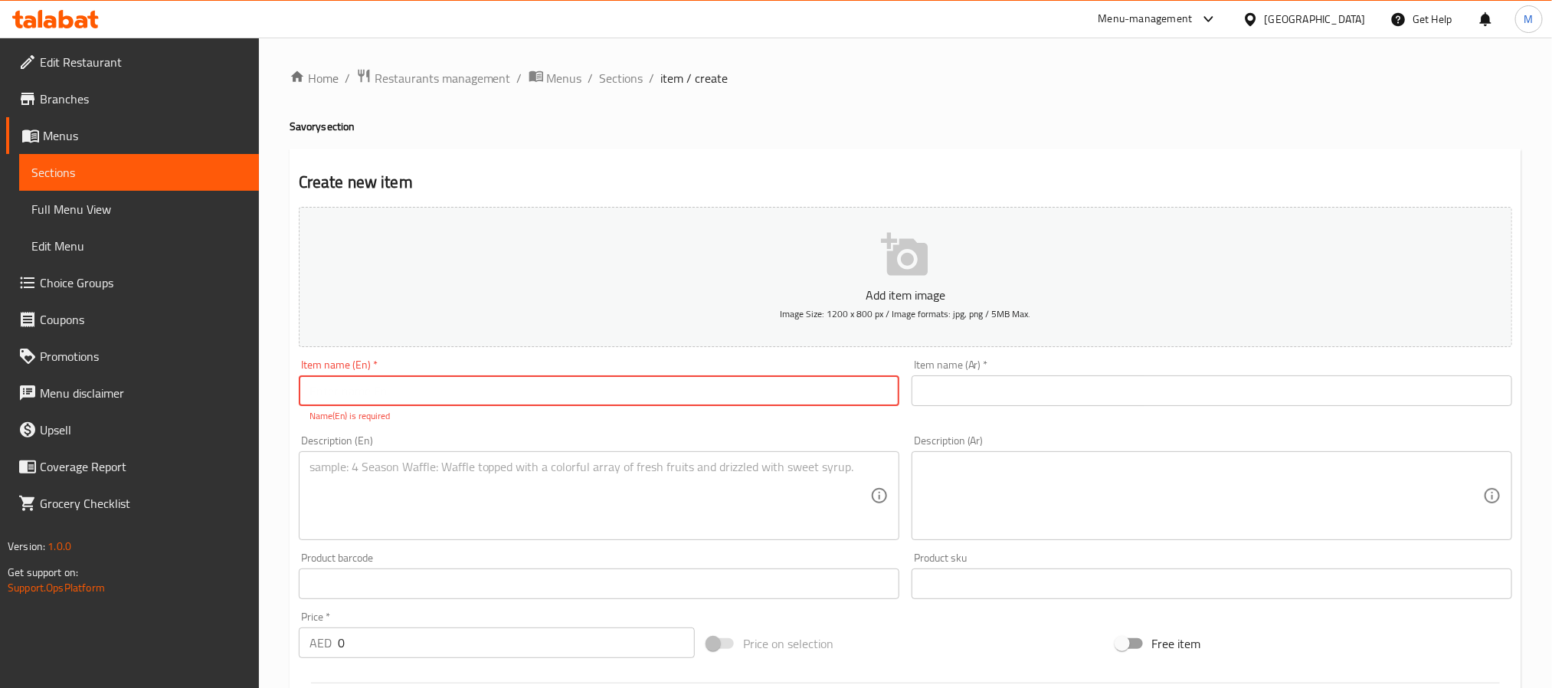
click at [620, 382] on input "text" at bounding box center [599, 390] width 601 height 31
paste input "Plain Croissant"
type input "Plain Croissant"
click at [386, 494] on textarea at bounding box center [589, 496] width 561 height 73
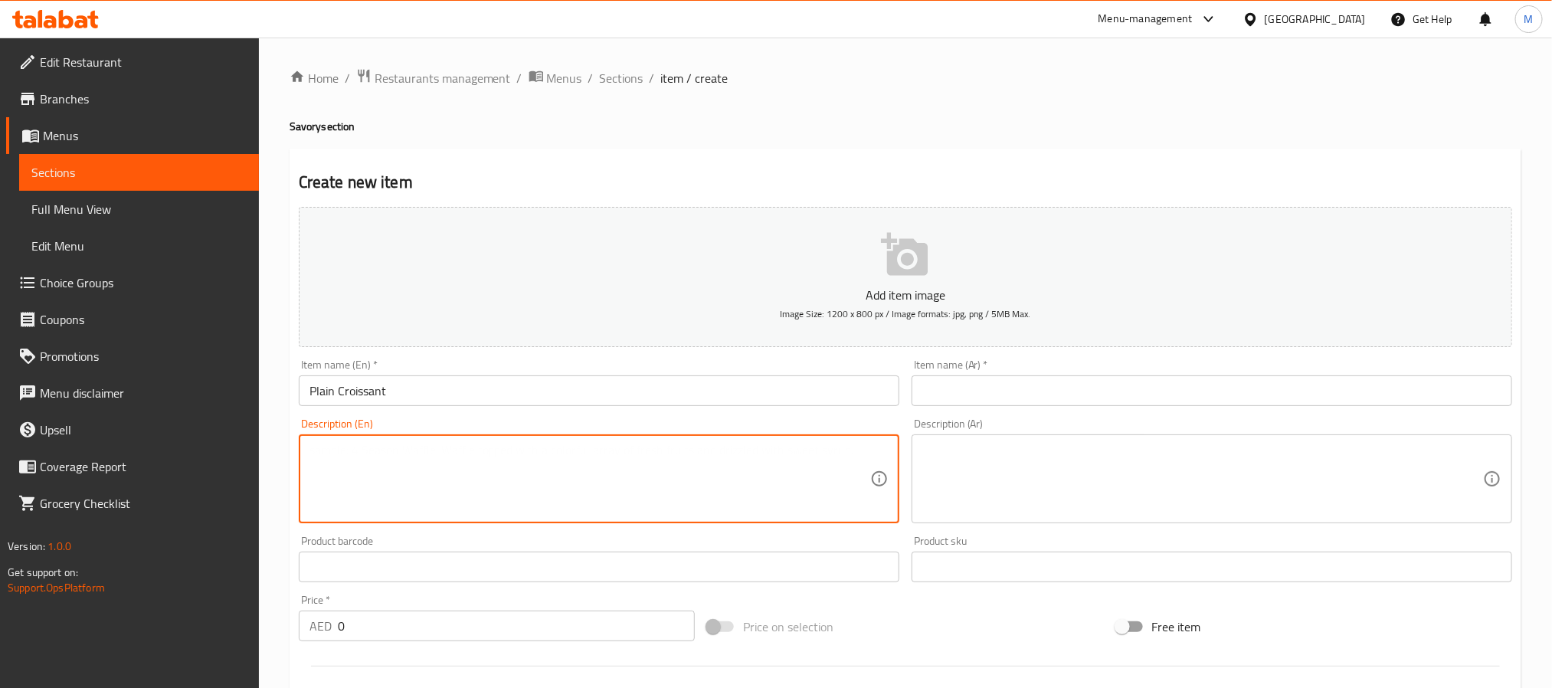
paste textarea "Golden, flaky layers crafted with premium flours, farm-fresh eggs, and rich lam…"
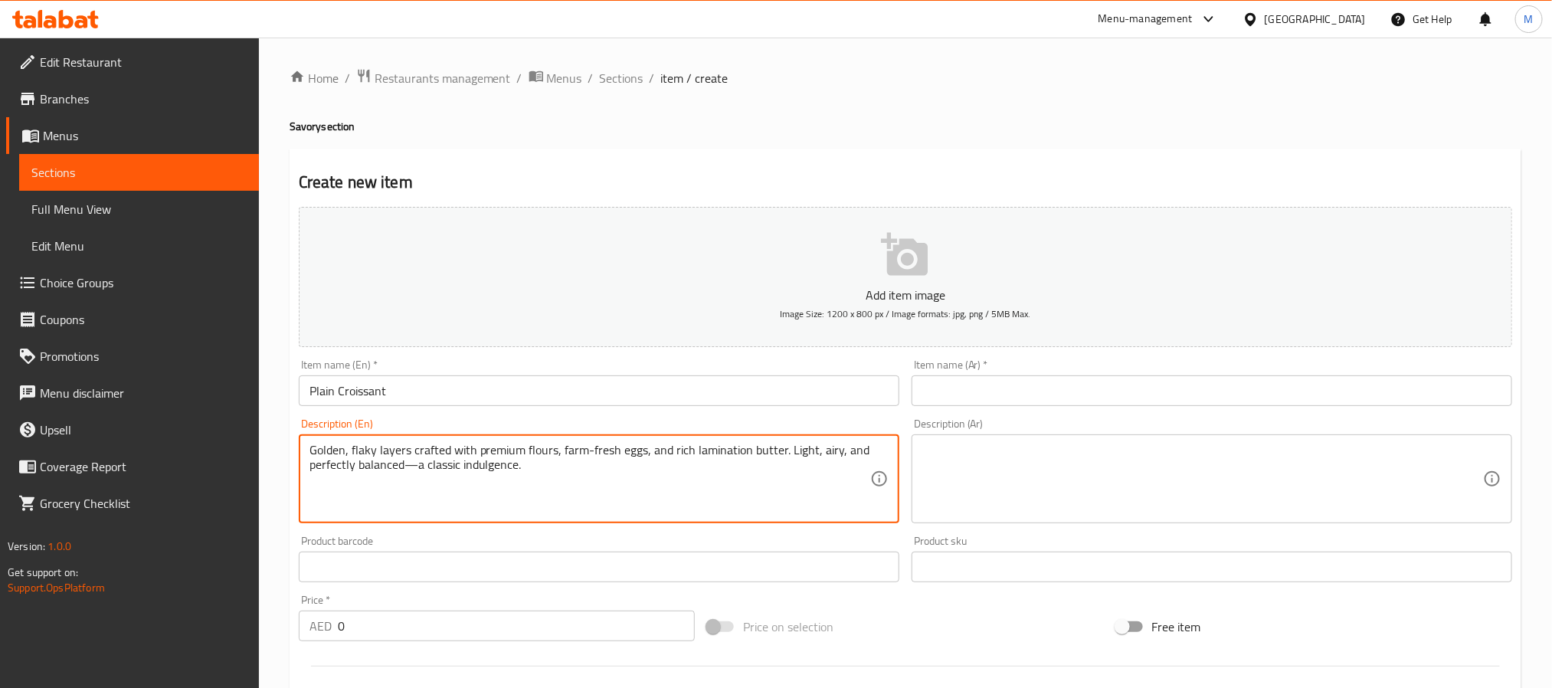
type textarea "Golden, flaky layers crafted with premium flours, farm-fresh eggs, and rich lam…"
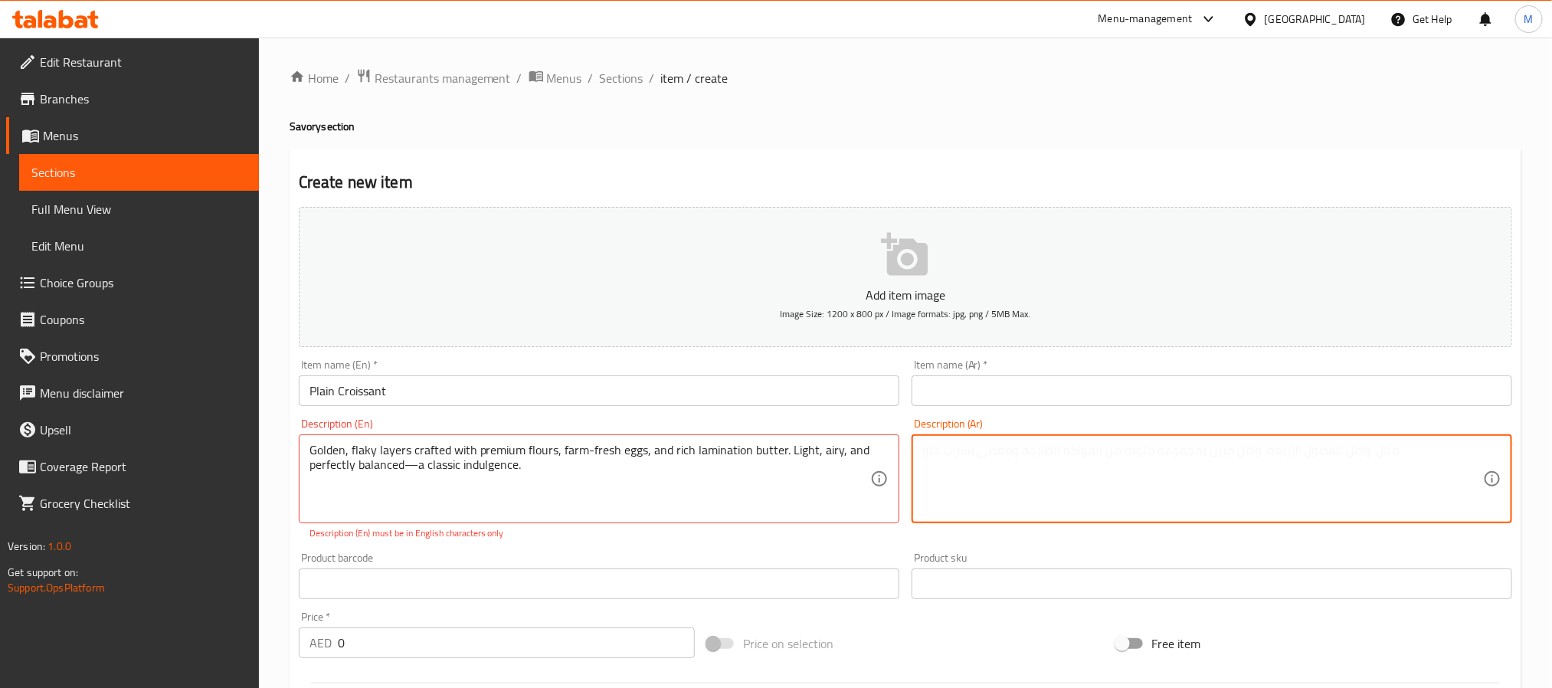
click at [1103, 496] on textarea at bounding box center [1202, 479] width 561 height 73
paste textarea "طبقات ذهبية ومقرمشة مصنوعة من دقيق عالي الجودة، وبيض طازج من المزرعة، وزبدة غني…"
type textarea "طبقات ذهبية ومقرمشة مصنوعة من دقيق عالي الجودة، وبيض طازج من المزرعة، وزبدة غني…"
click at [1028, 380] on input "text" at bounding box center [1212, 390] width 601 height 31
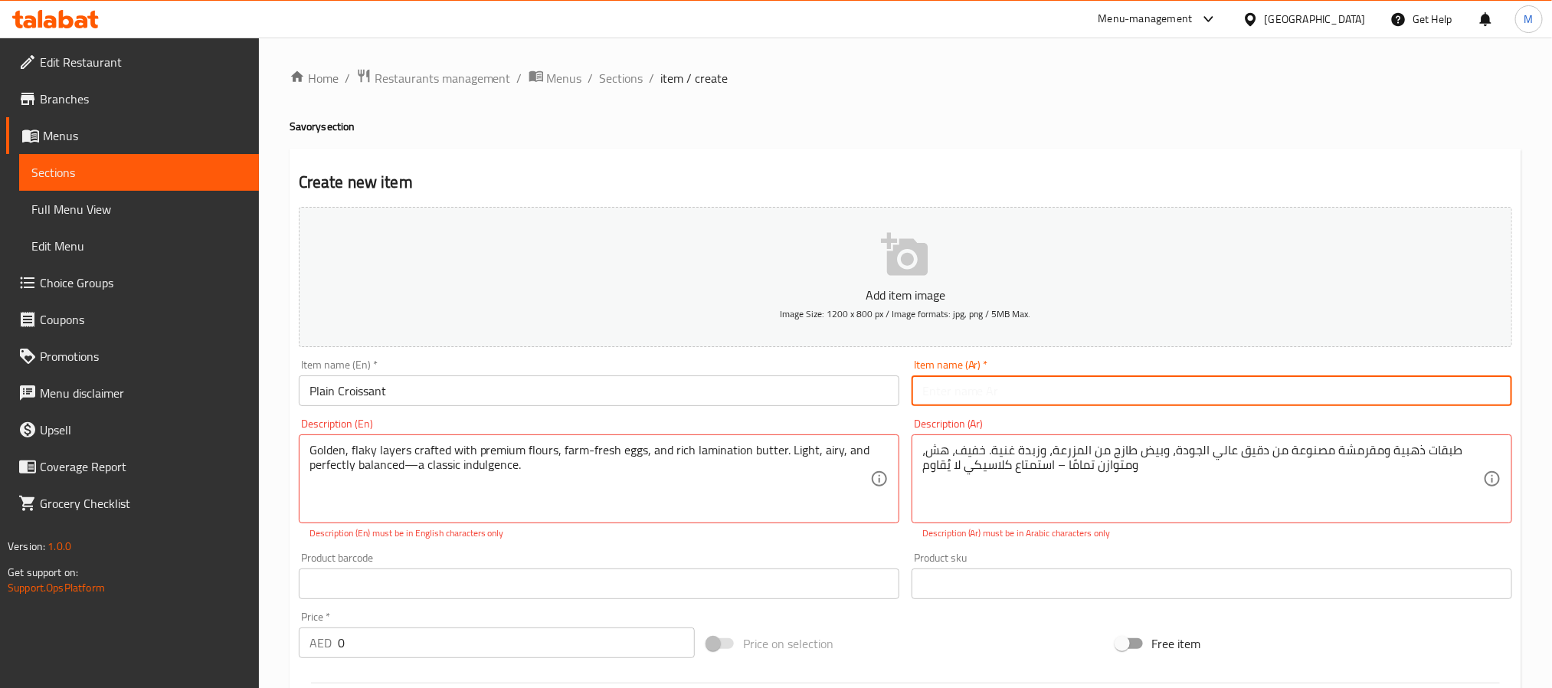
paste input "كرواسون سادة"
type input "كرواسون سادة"
drag, startPoint x: 1241, startPoint y: 483, endPoint x: 1233, endPoint y: 473, distance: 13.0
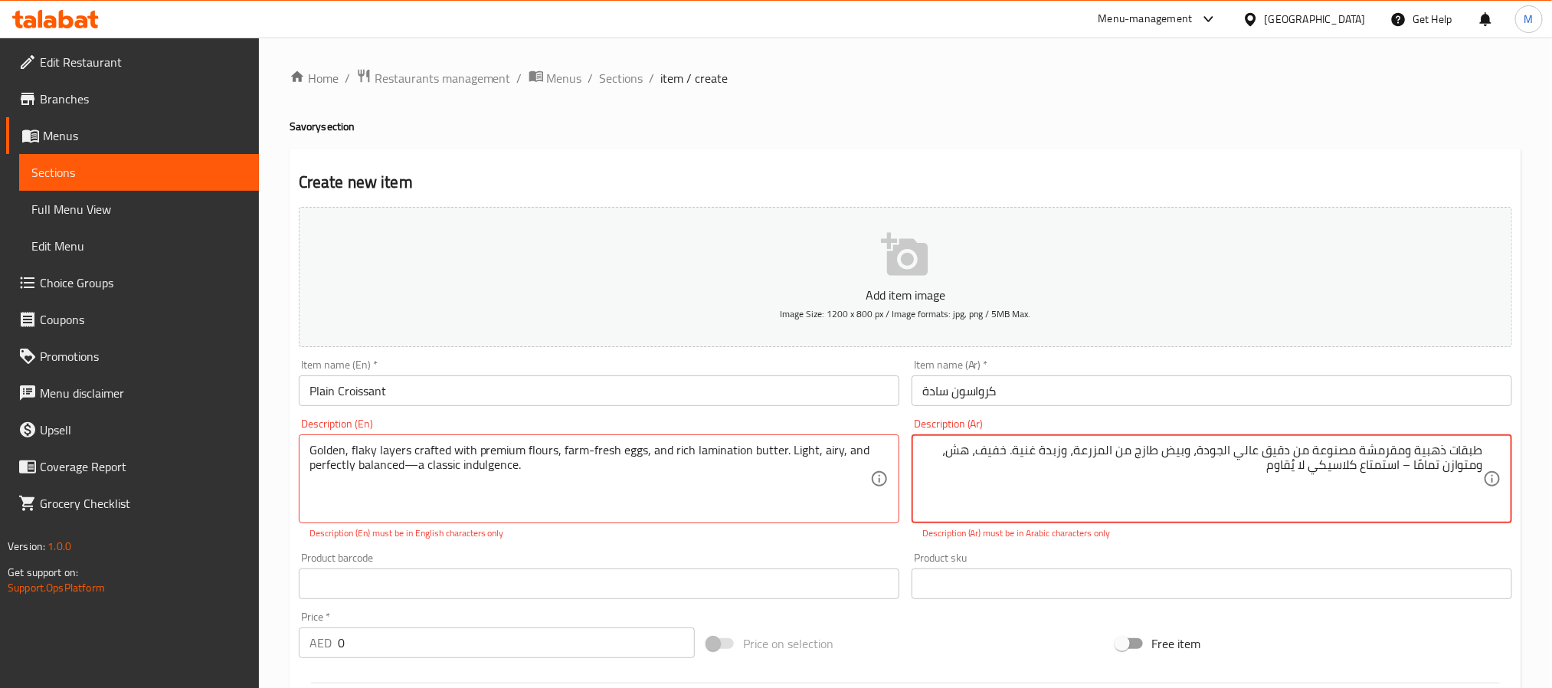
click at [1407, 465] on textarea "طبقات ذهبية ومقرمشة مصنوعة من دقيق عالي الجودة، وبيض طازج من المزرعة، وزبدة غني…" at bounding box center [1202, 479] width 561 height 73
click at [1406, 472] on textarea "طبقات ذهبية ومقرمشة مصنوعة من دقيق عالي الجودة، وبيض طازج من المزرعة، وزبدة غني…" at bounding box center [1202, 479] width 561 height 73
type textarea "طبقات ذهبية ومقرمشة مصنوعة من دقيق عالي الجودة، وبيض طازج من المزرعة، وزبدة غني…"
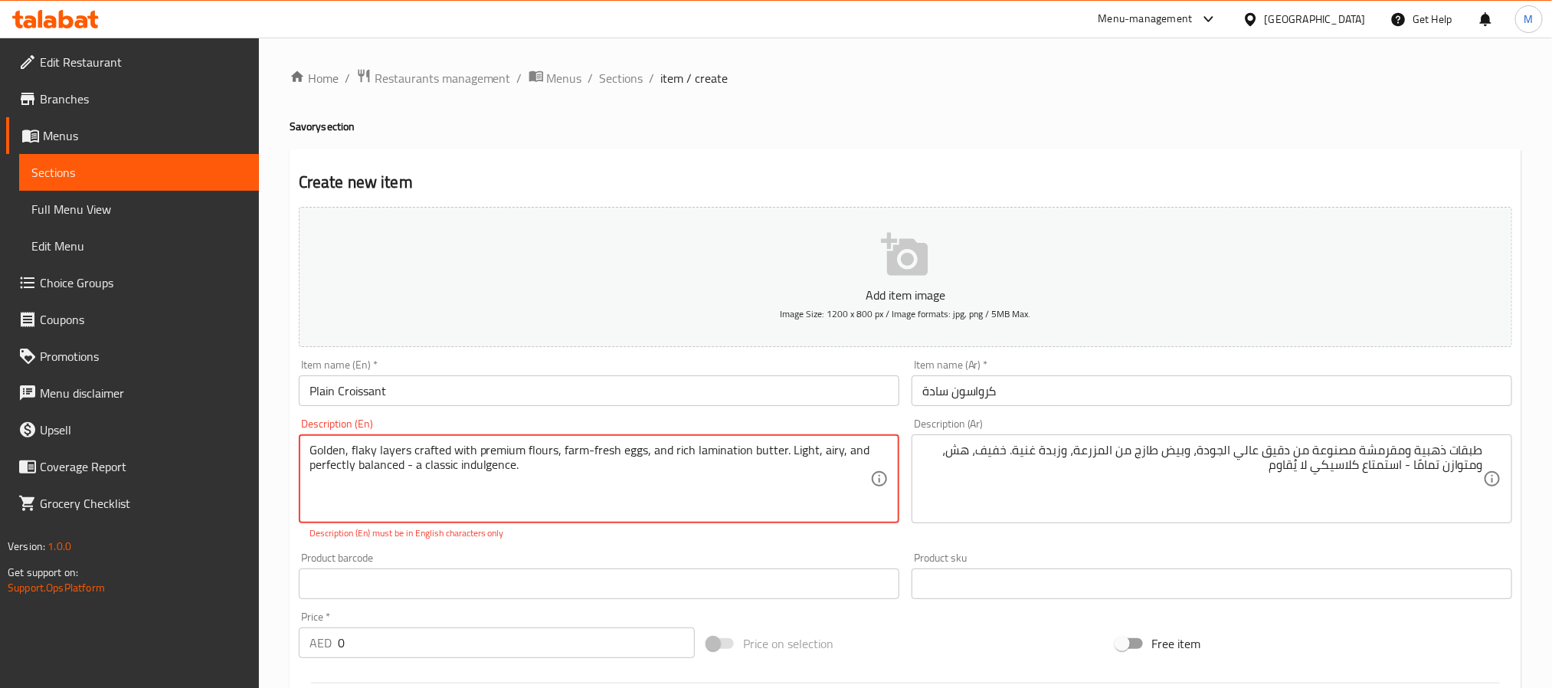
type textarea "Golden, flaky layers crafted with premium flours, farm-fresh eggs, and rich lam…"
click at [603, 549] on div "Product barcode Product barcode" at bounding box center [599, 575] width 613 height 59
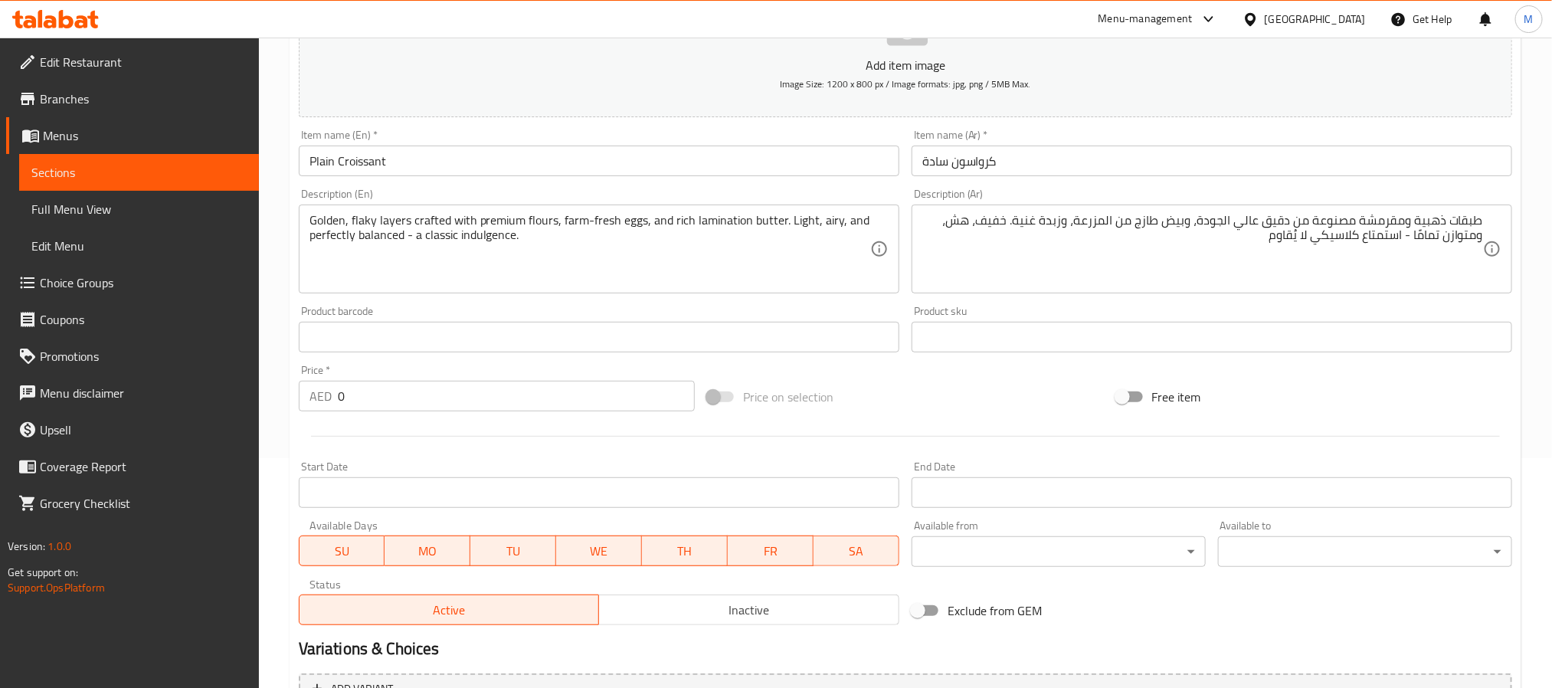
click at [441, 398] on input "0" at bounding box center [516, 396] width 357 height 31
paste input "19"
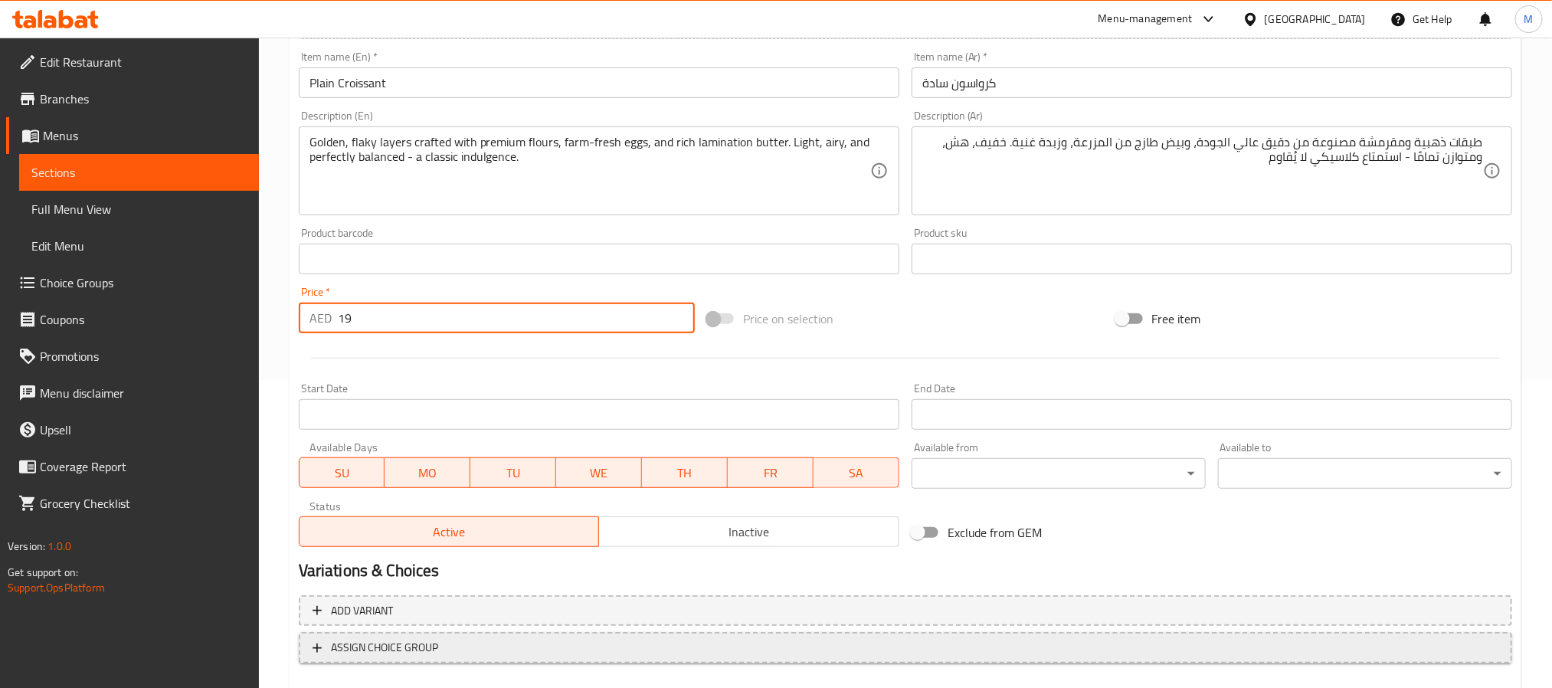
scroll to position [393, 0]
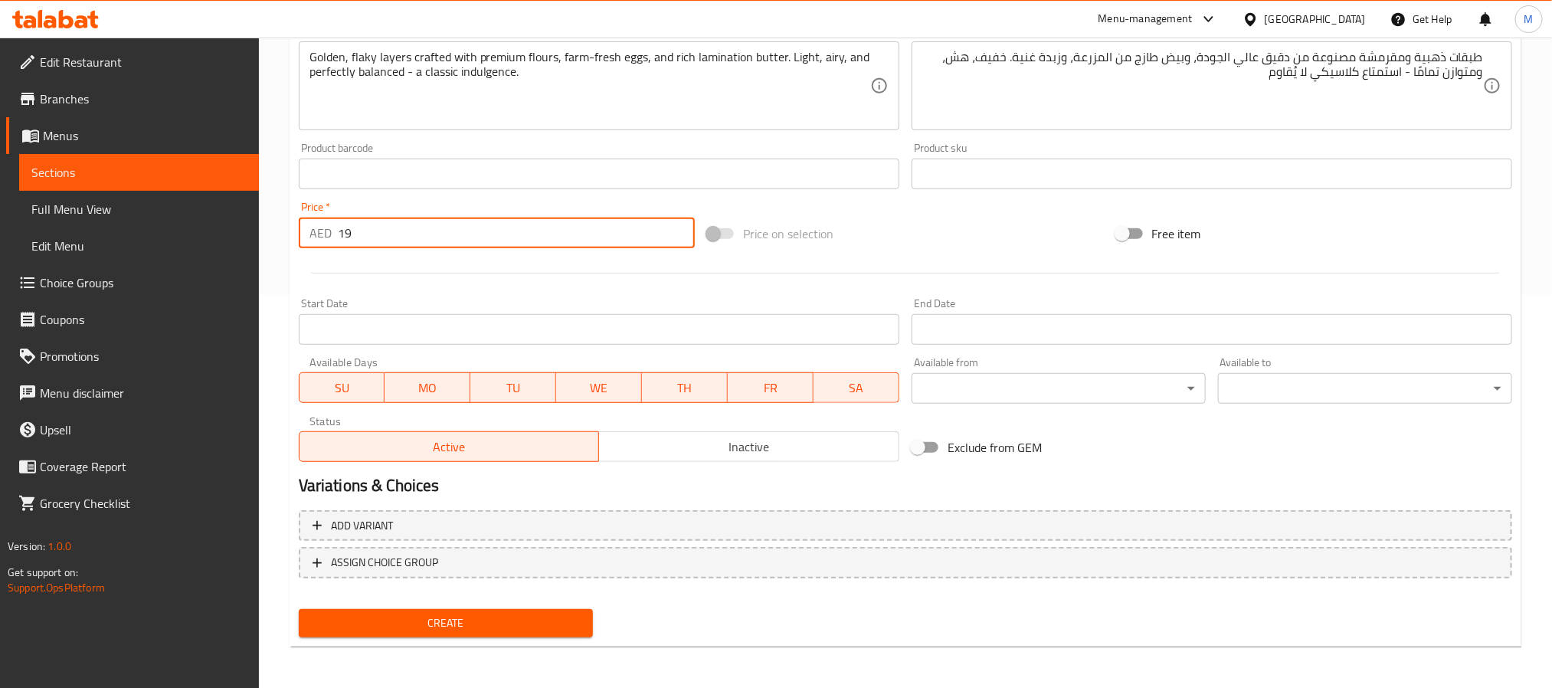
type input "19"
click at [417, 627] on span "Create" at bounding box center [446, 623] width 270 height 19
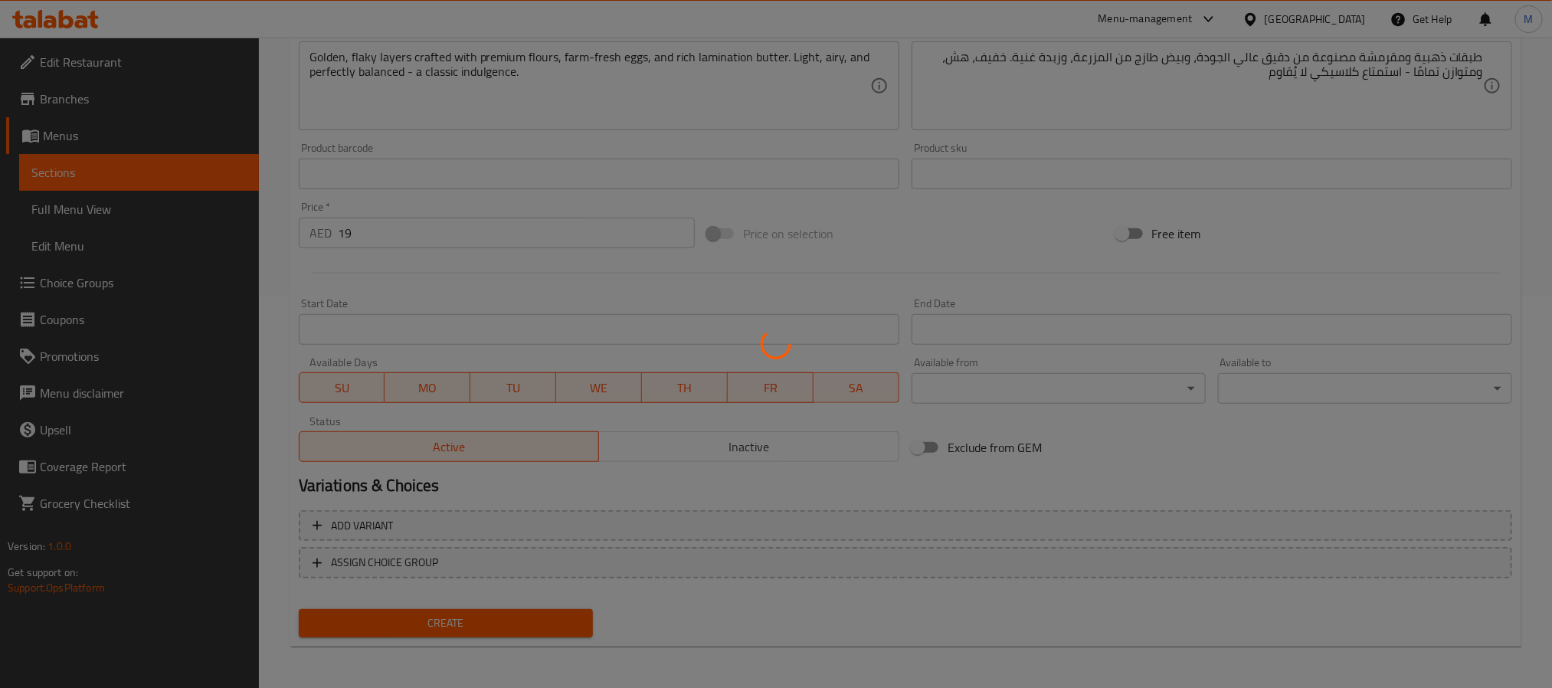
type input "0"
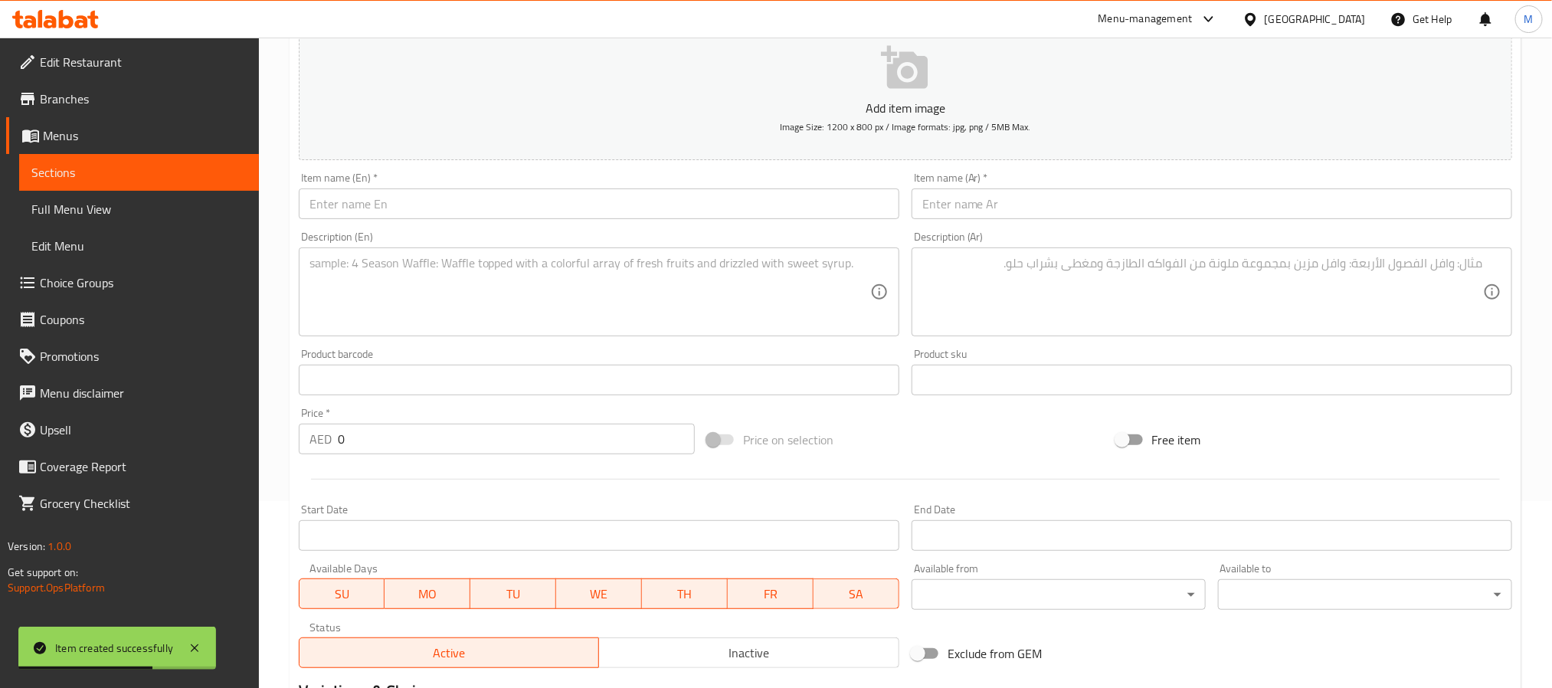
scroll to position [0, 0]
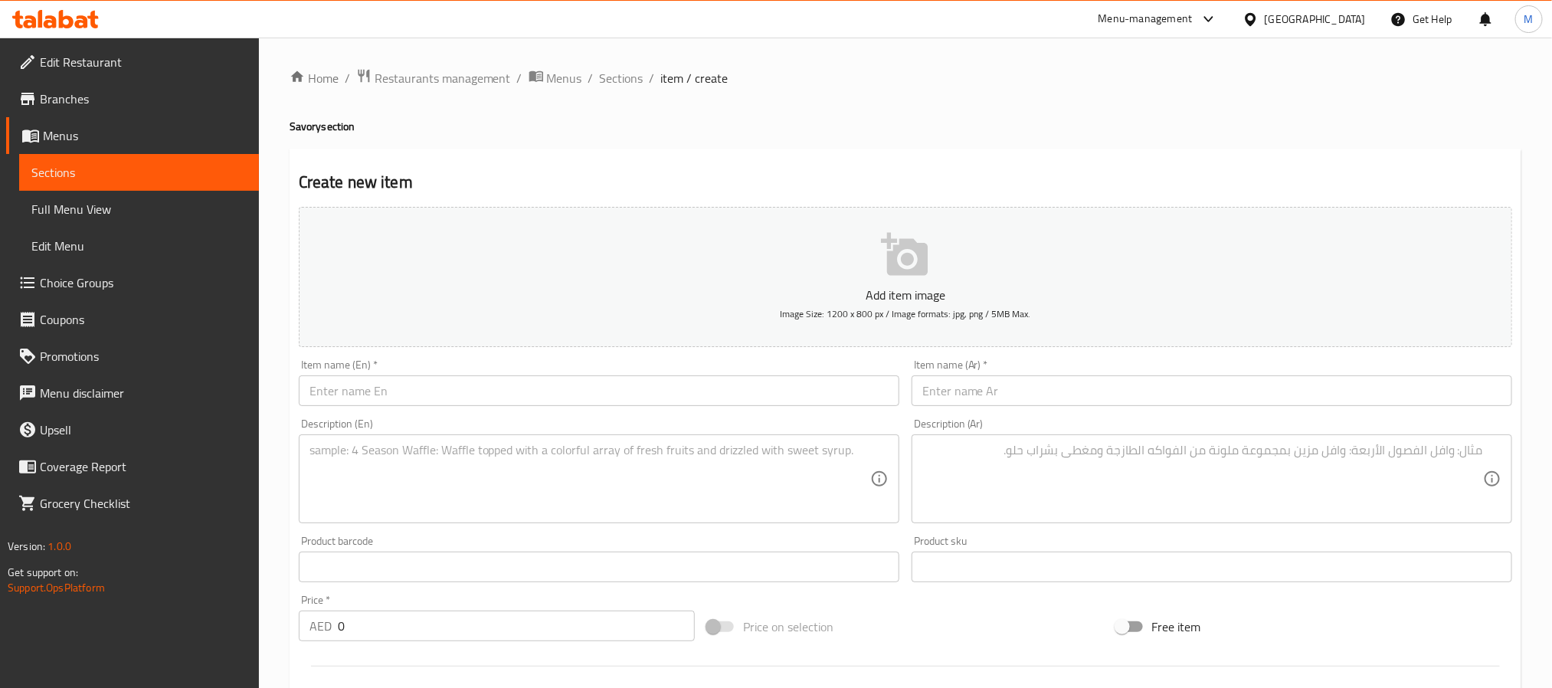
click at [1017, 488] on textarea at bounding box center [1202, 479] width 561 height 73
paste textarea "قاعدة معجنات هشة، مغطاة بشرائح رقيقة من البطاطس الذهبية، وجبنة قشقوان ذائبة، ور…"
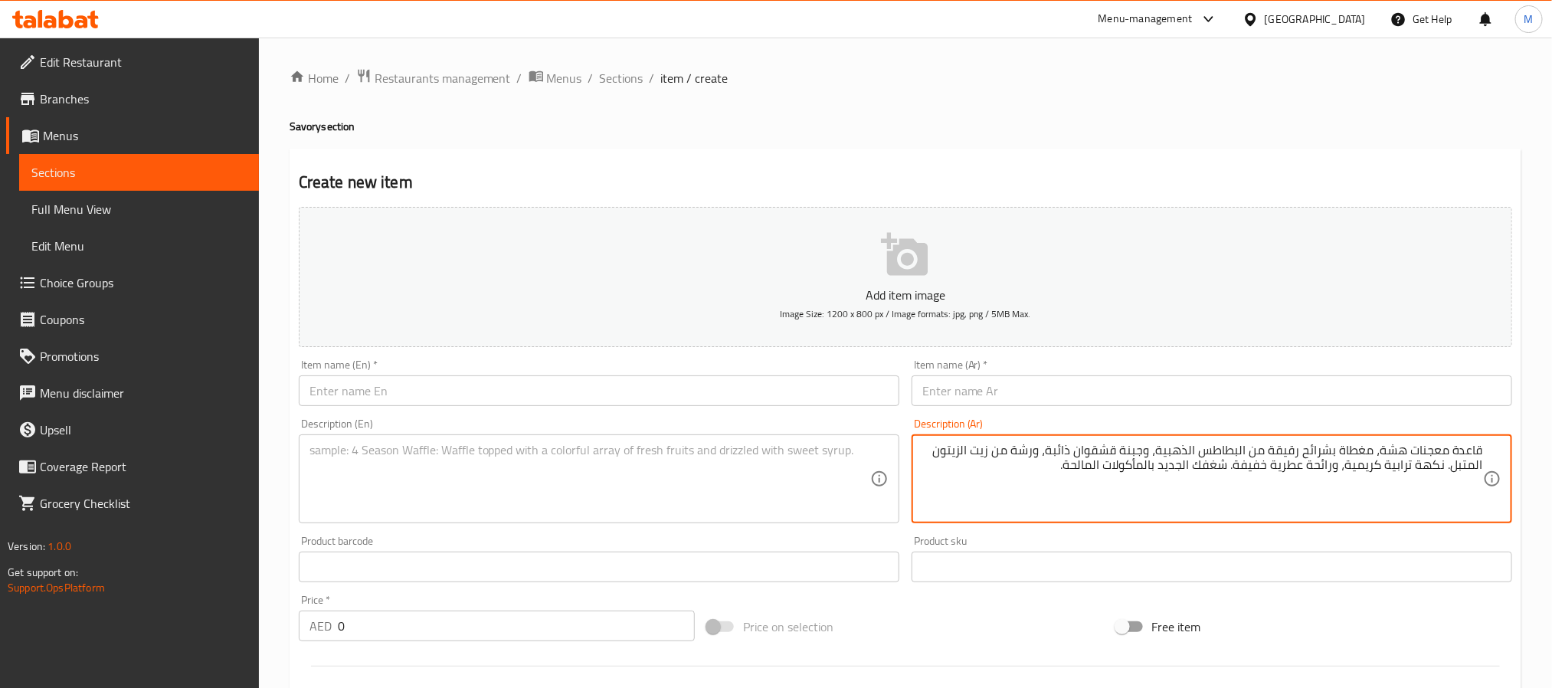
type textarea "قاعدة معجنات هشة، مغطاة بشرائح رقيقة من البطاطس الذهبية، وجبنة قشقوان ذائبة، ور…"
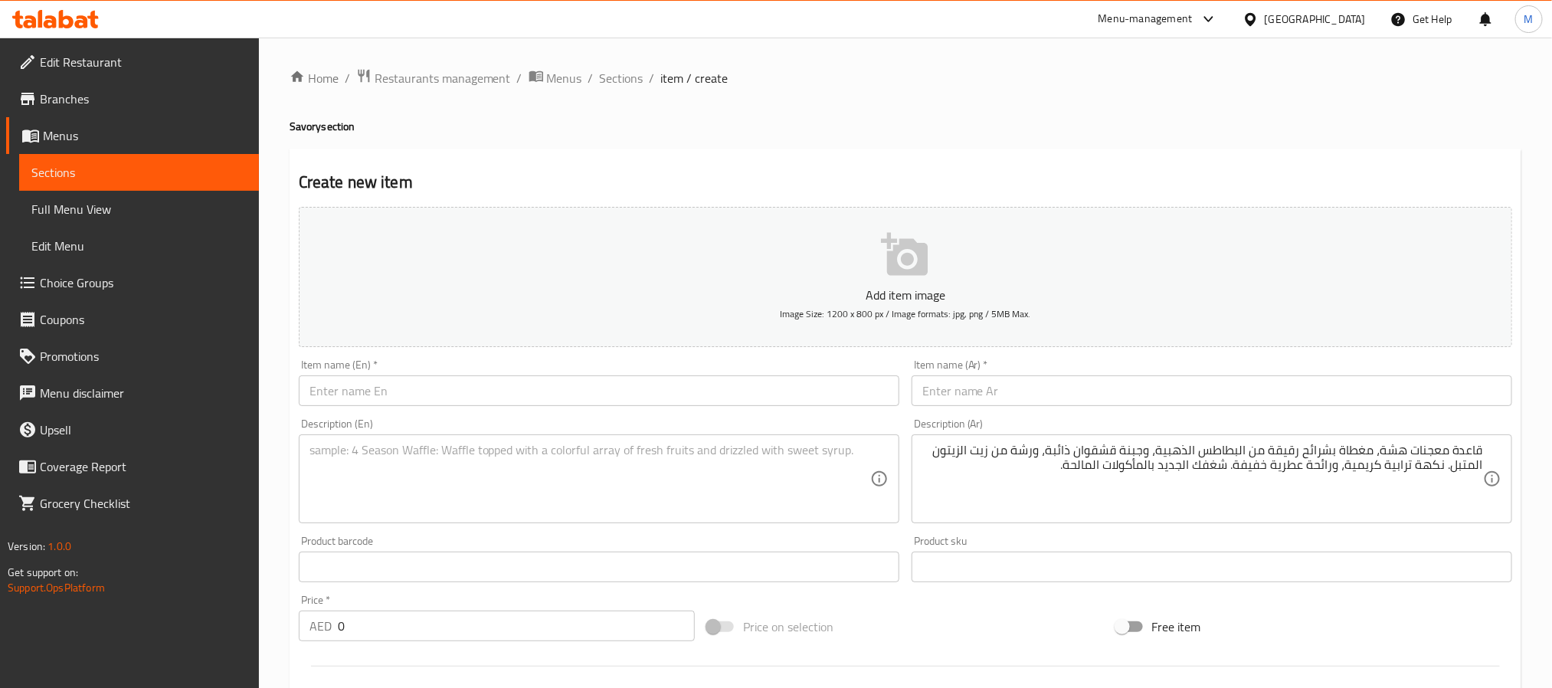
click at [1076, 408] on div "Item name (Ar)   * Item name (Ar) *" at bounding box center [1211, 382] width 613 height 59
paste input "بطاطس وقشقوان دنماركية"
click at [1076, 388] on input "text" at bounding box center [1212, 390] width 601 height 31
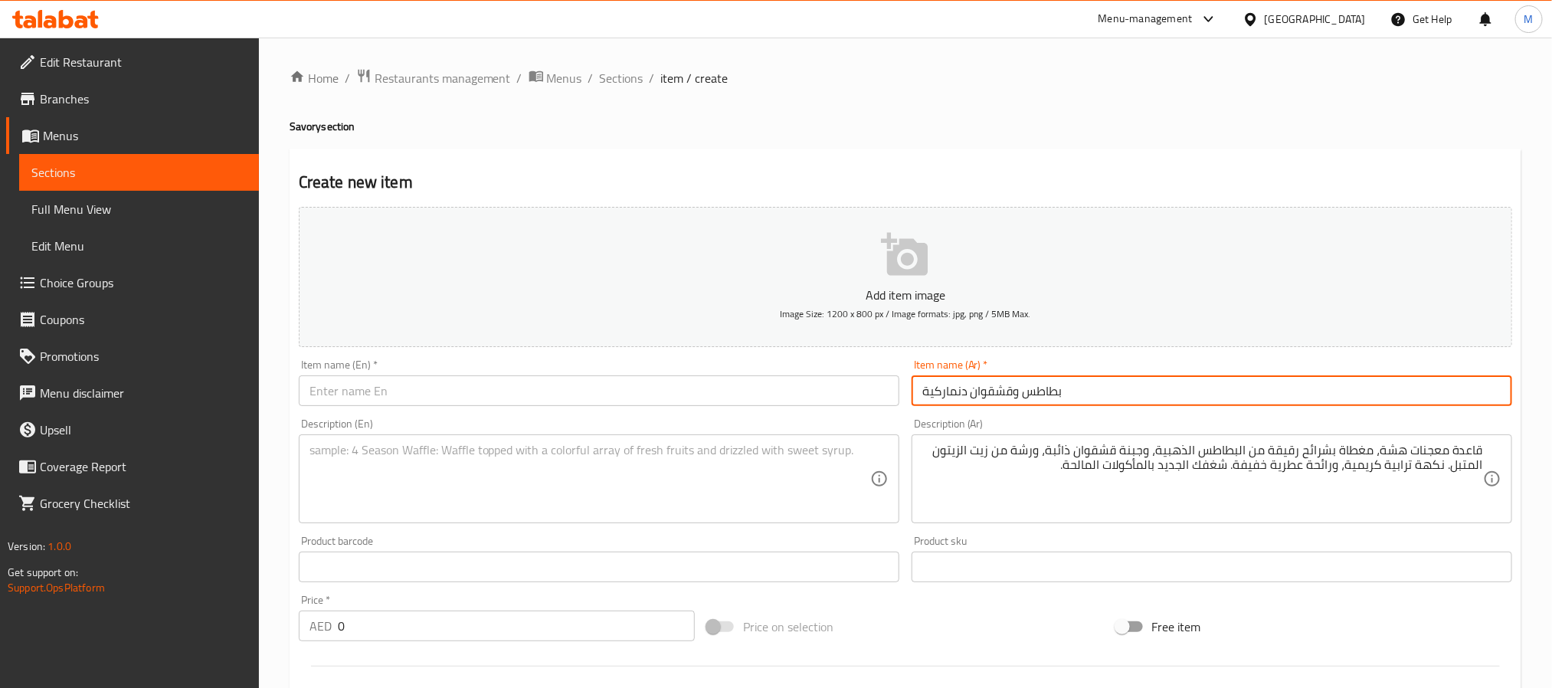
type input "بطاطس وقشقوان دنماركية"
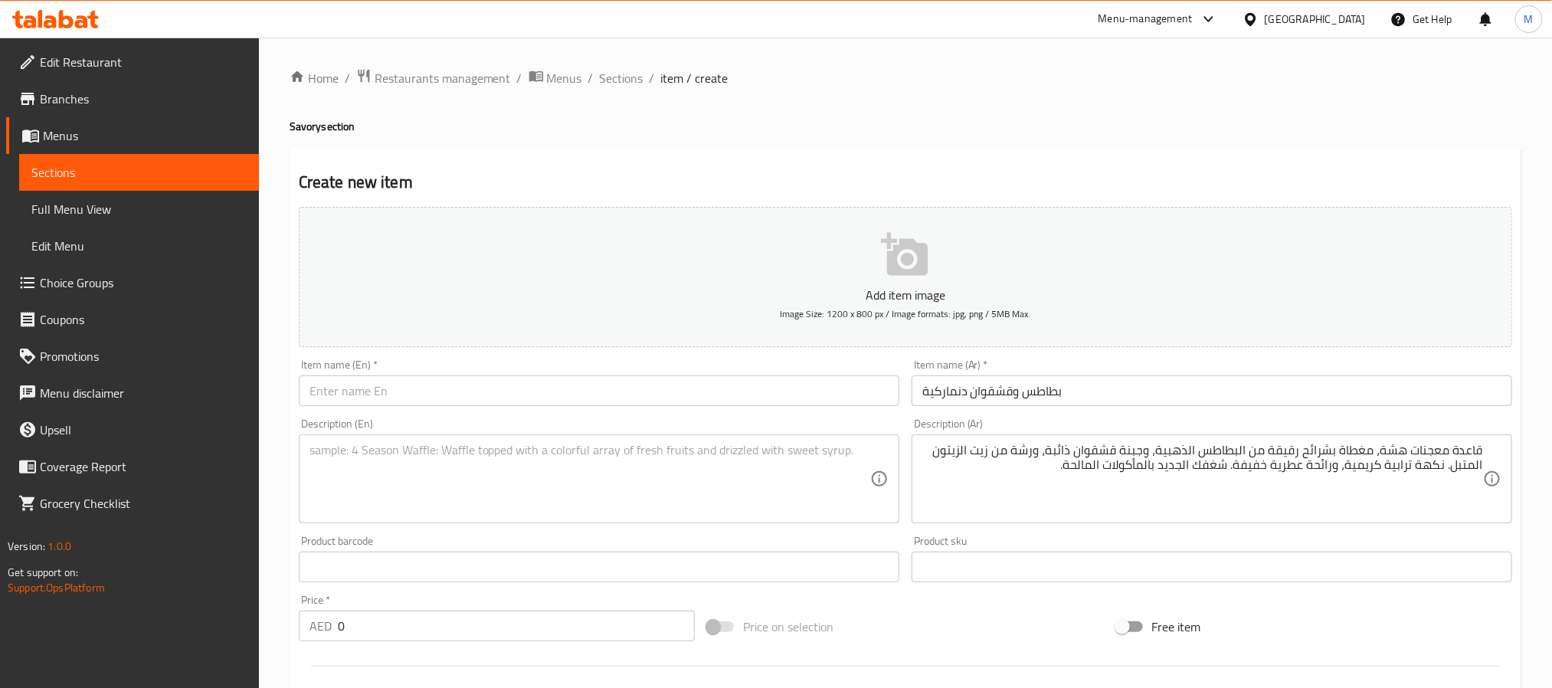
paste textarea "Flaky pastry base topped with thinly sliced golden potatoes, melted kashkaval c…"
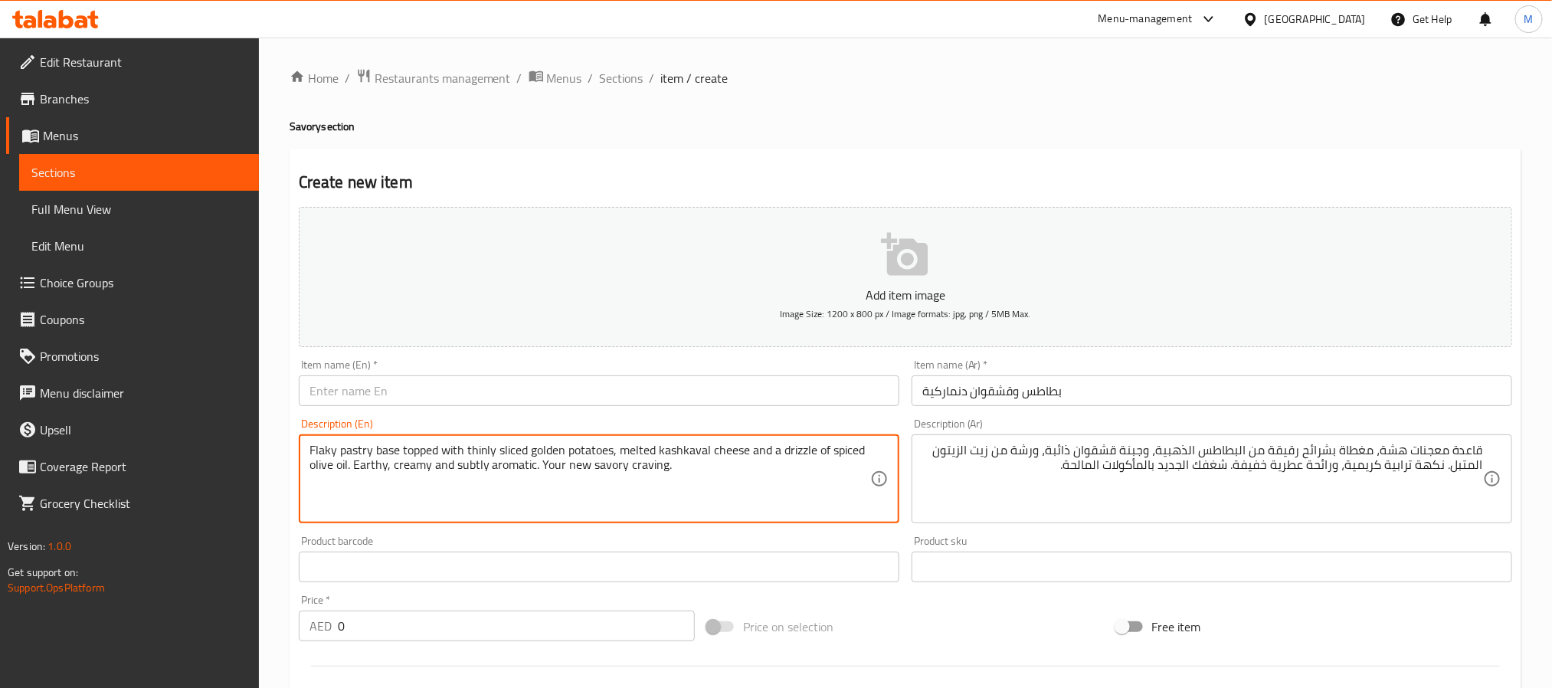
type textarea "Flaky pastry base topped with thinly sliced golden potatoes, melted kashkaval c…"
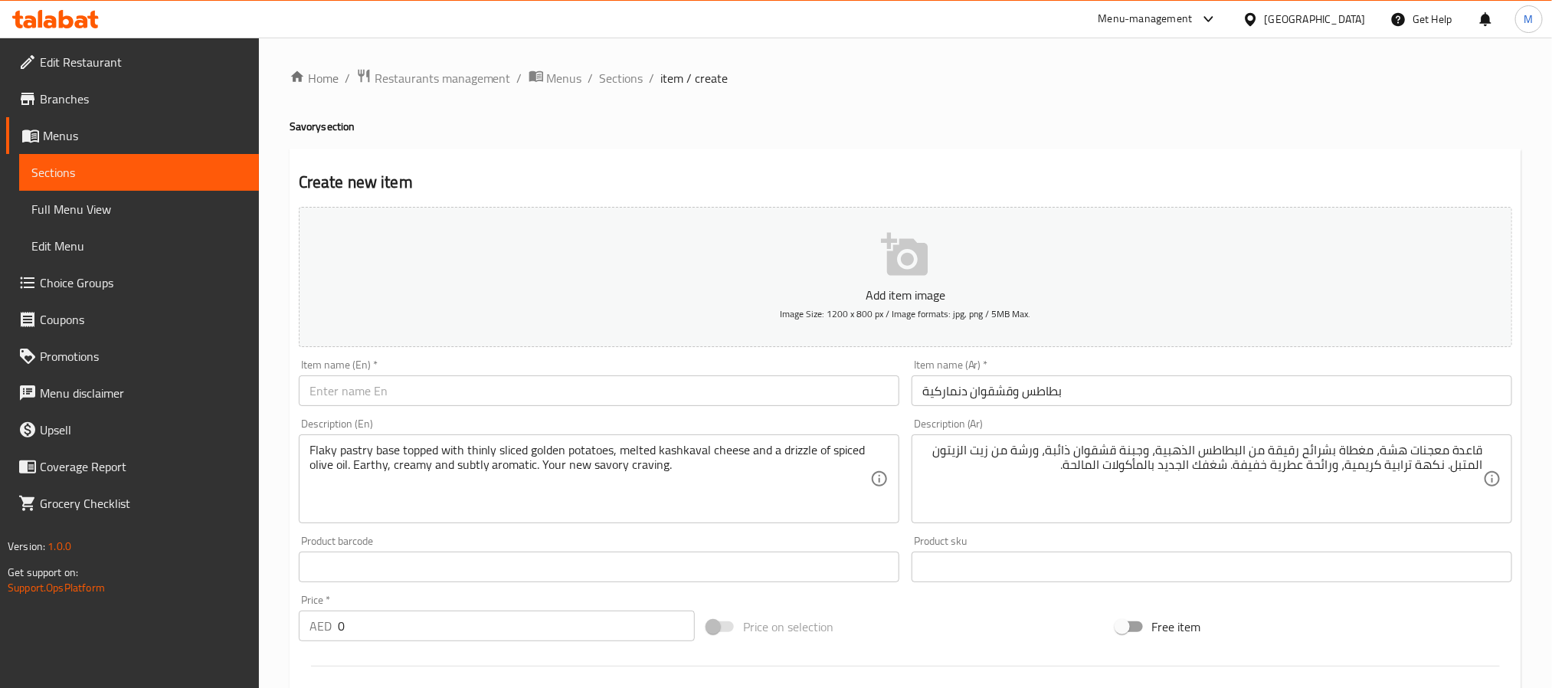
click at [421, 411] on div "Item name (En)   * Item name (En) *" at bounding box center [599, 382] width 613 height 59
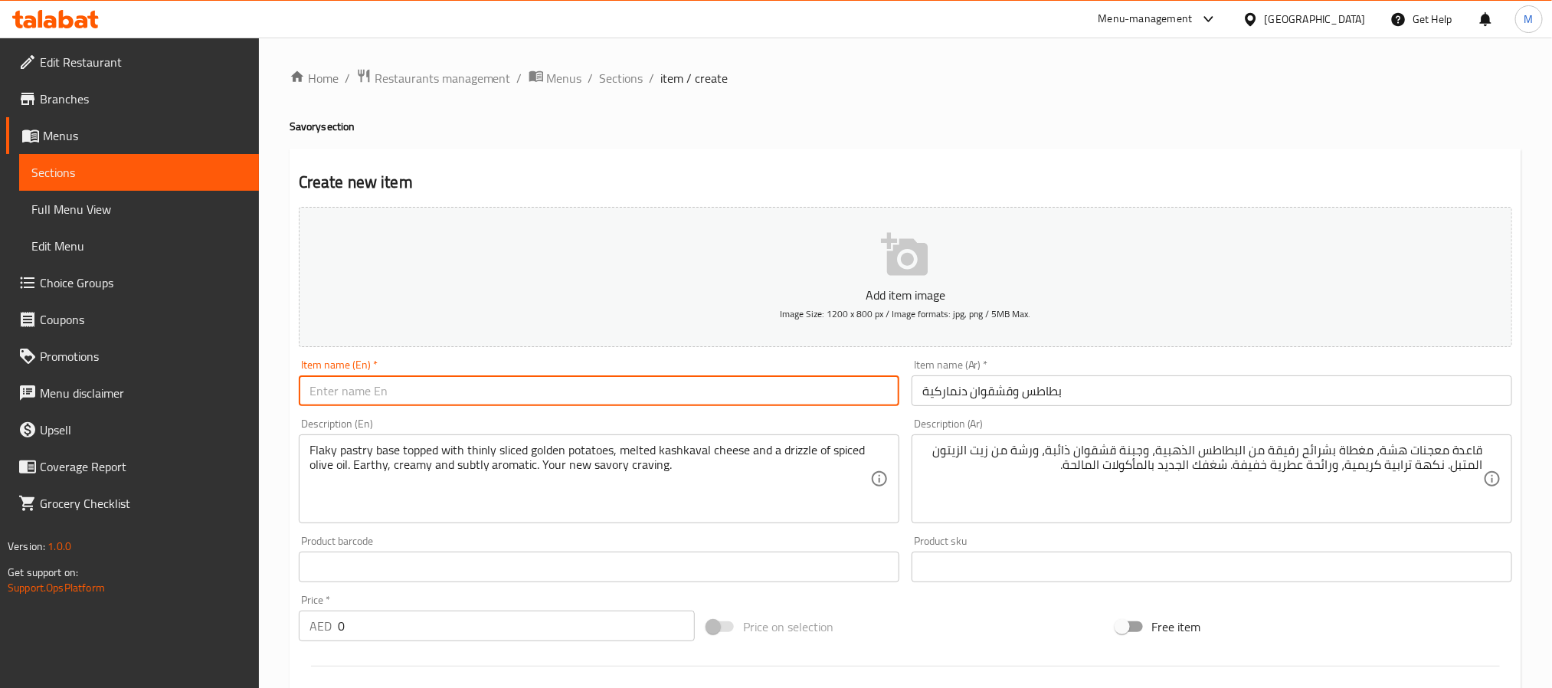
paste input "Potato And Kashkaval Danish"
click at [425, 402] on input "text" at bounding box center [599, 390] width 601 height 31
type input "Potato And Kashkaval Danish"
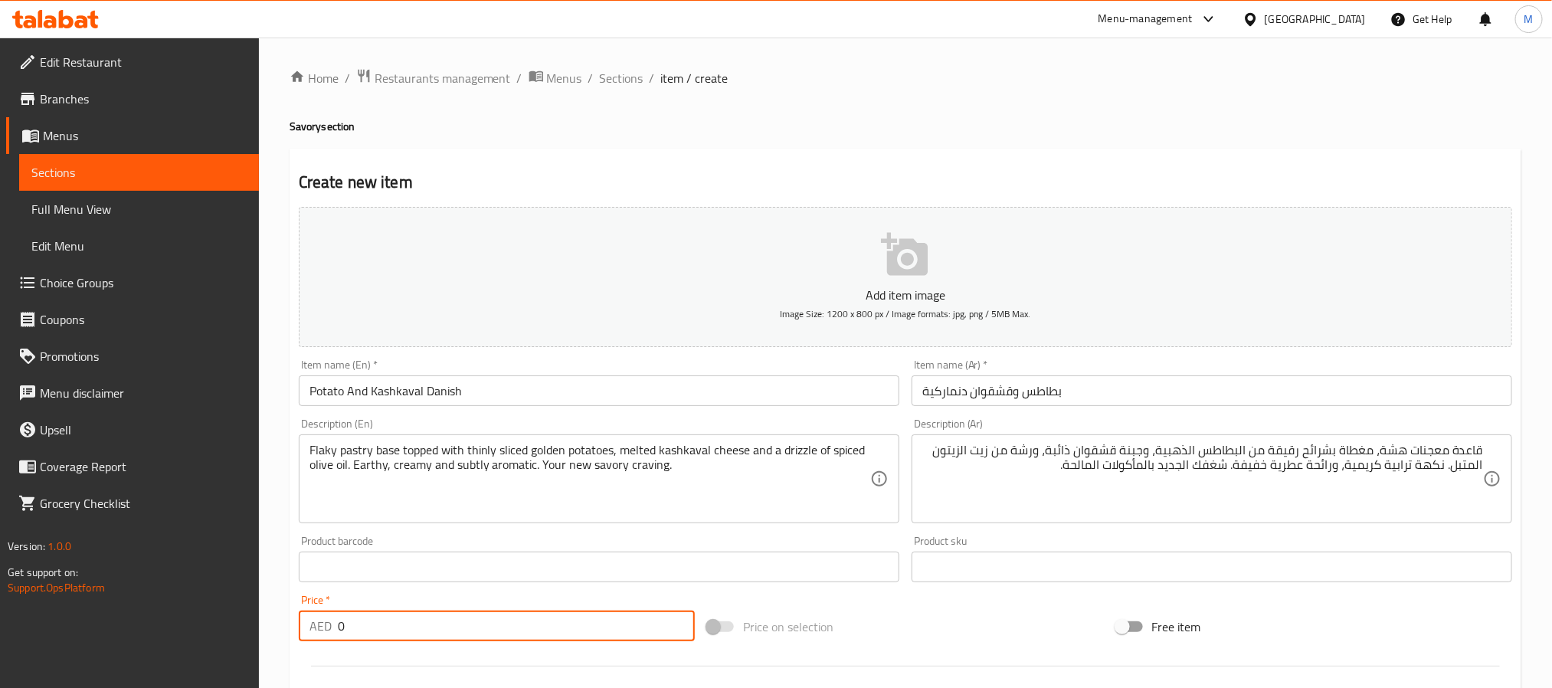
drag, startPoint x: 378, startPoint y: 623, endPoint x: 34, endPoint y: 612, distance: 343.3
click at [44, 612] on div "Edit Restaurant Branches Menus Sections Full Menu View Edit Menu Choice Groups …" at bounding box center [776, 560] width 1552 height 1045
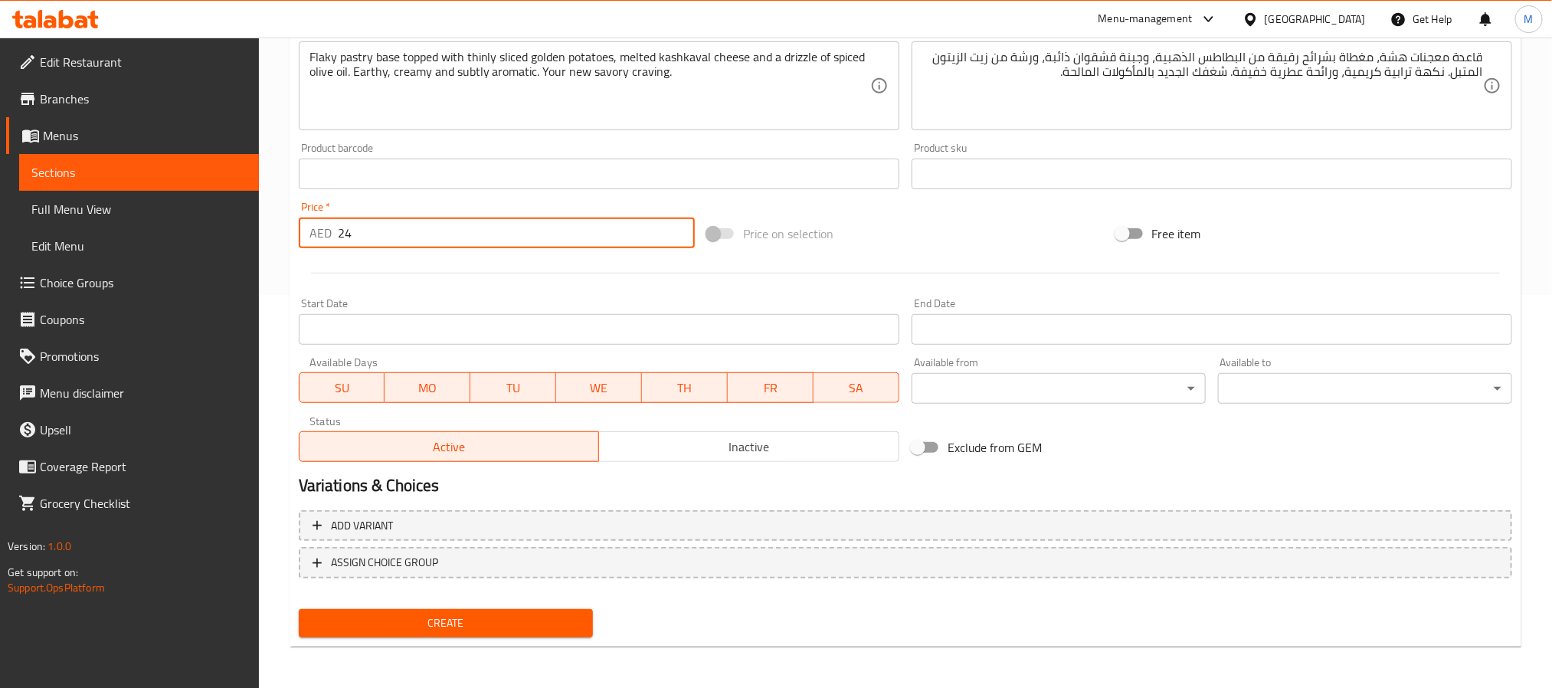
type input "24"
click at [386, 604] on div "Create" at bounding box center [446, 623] width 306 height 41
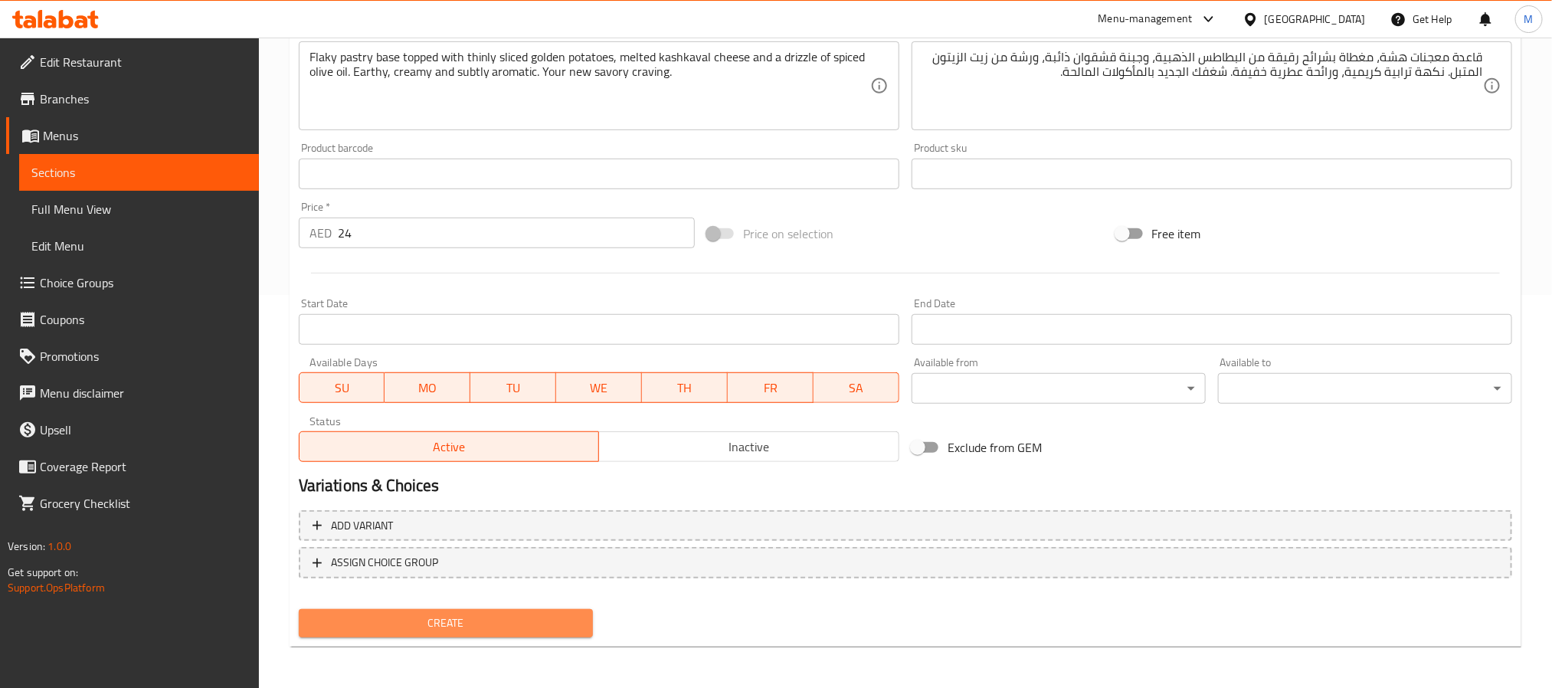
click at [394, 627] on span "Create" at bounding box center [446, 623] width 270 height 19
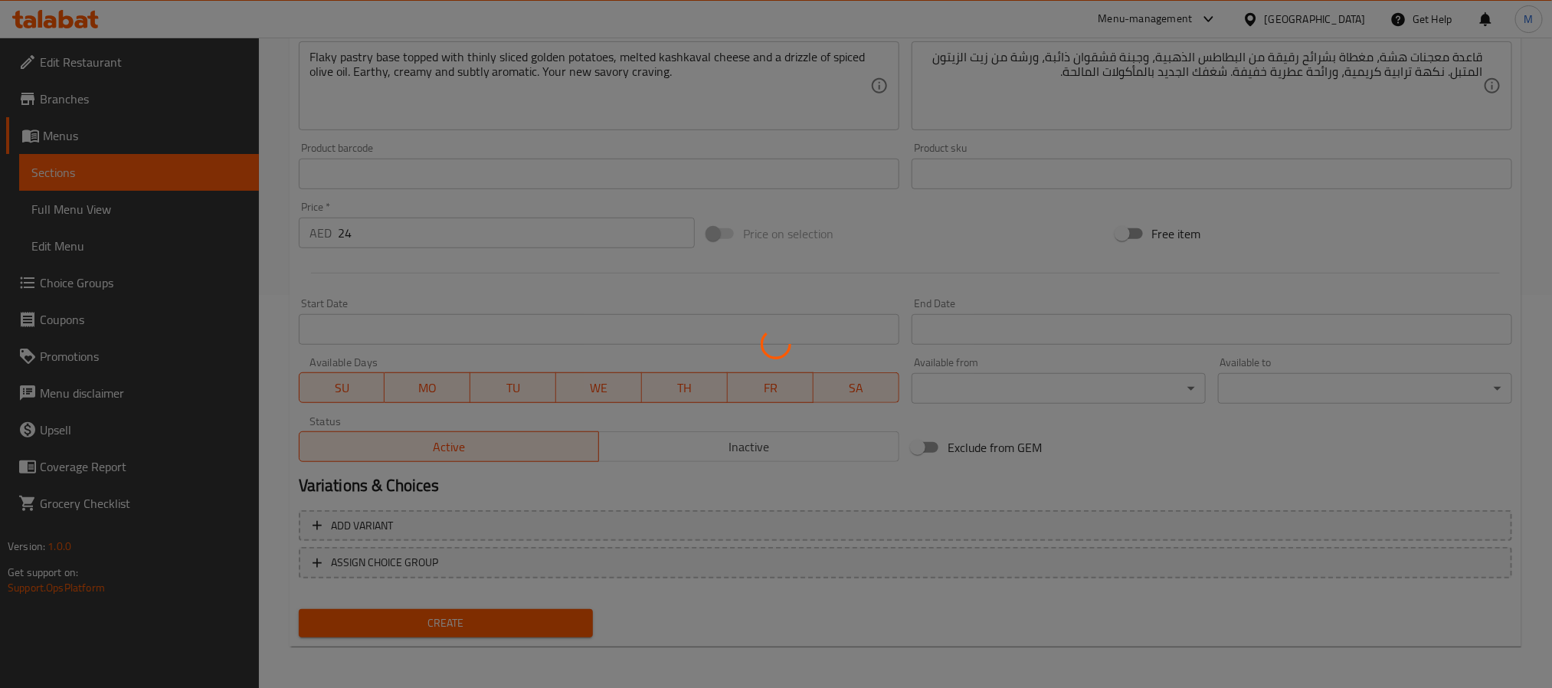
type input "0"
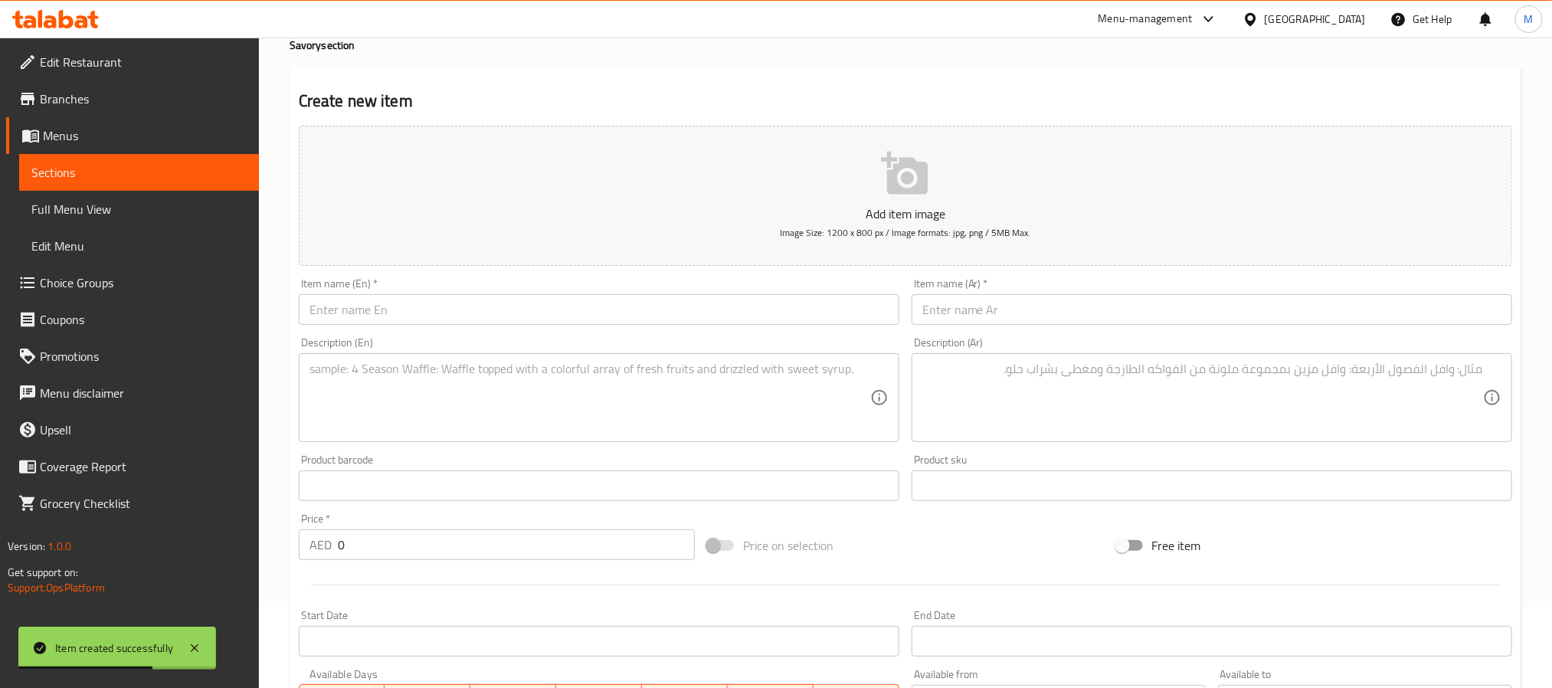
scroll to position [48, 0]
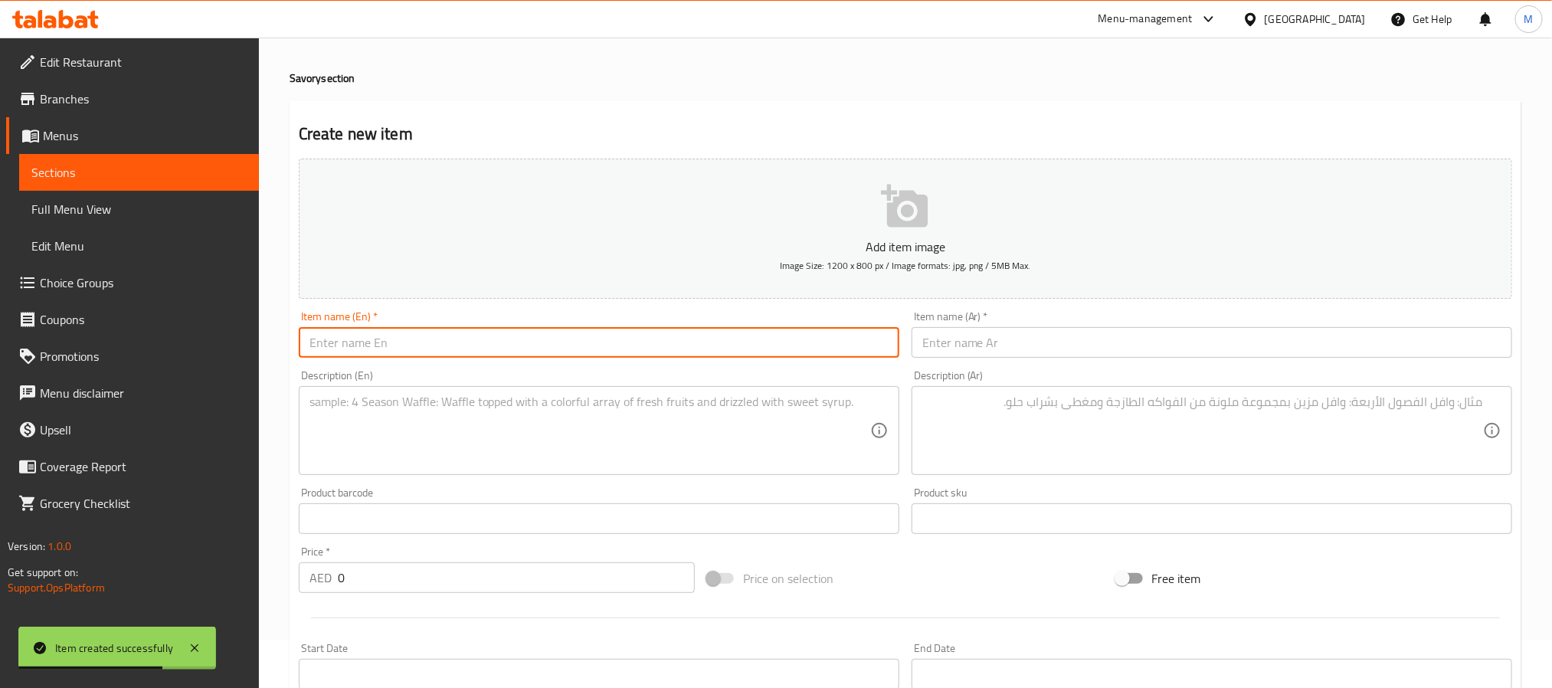
click at [448, 334] on input "text" at bounding box center [599, 342] width 601 height 31
paste input "Cheese Croissant"
type input "Cheese Croissant"
click at [446, 416] on textarea at bounding box center [589, 430] width 561 height 73
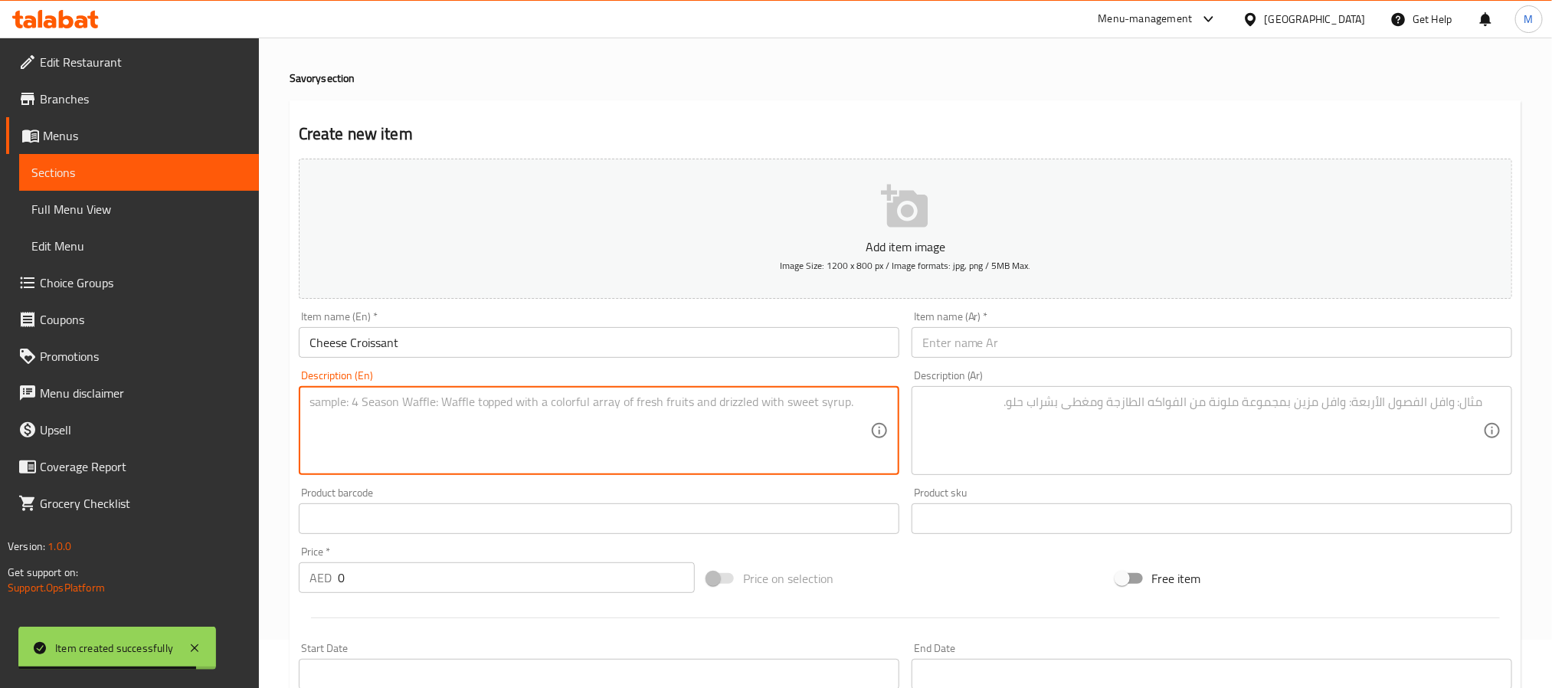
paste textarea "Buttery, flaky croissant filled with melted Gruyere cheese—simple, savory, and …"
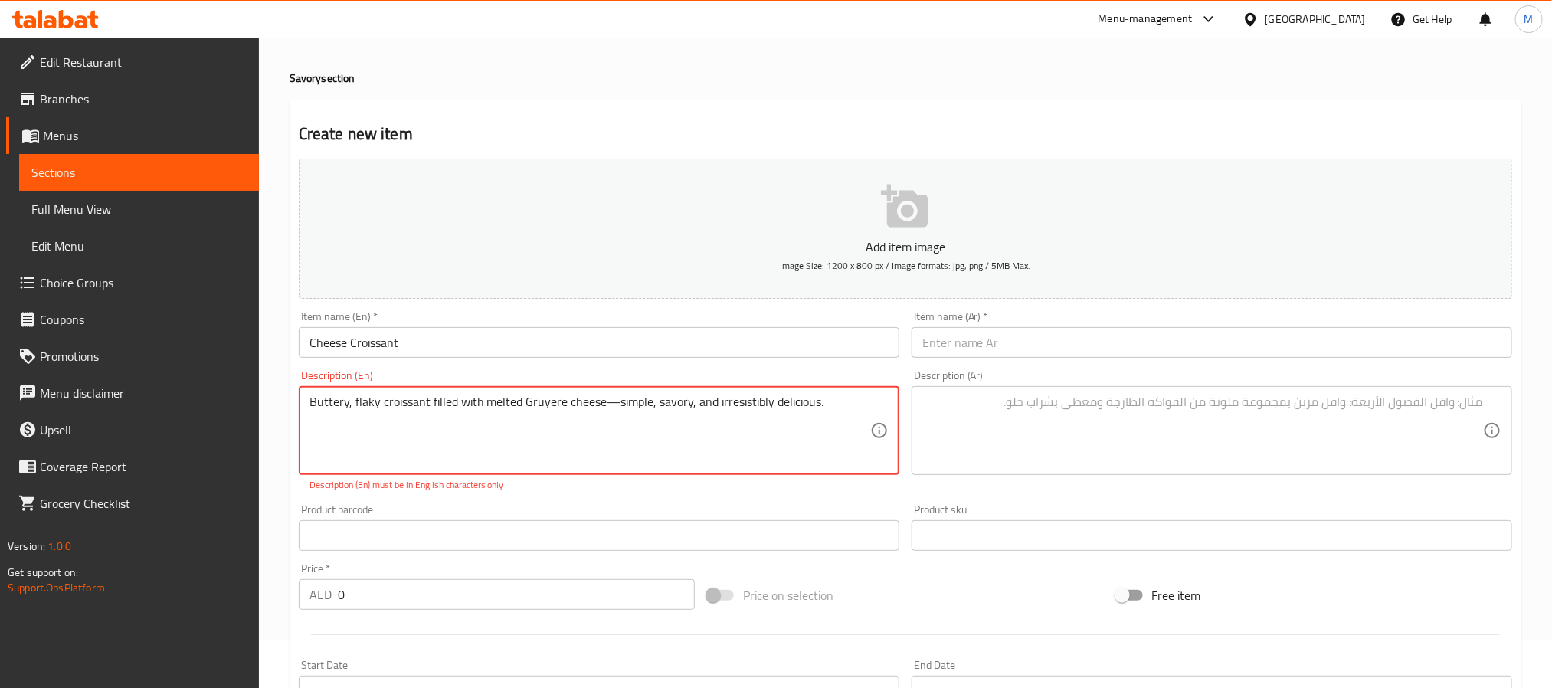
click at [607, 398] on textarea "Buttery, flaky croissant filled with melted Gruyere cheese—simple, savory, and …" at bounding box center [589, 430] width 561 height 73
type textarea "Buttery, flaky croissant filled with melted Gruyere cheese - simple, savory, an…"
click at [968, 431] on textarea at bounding box center [1202, 430] width 561 height 73
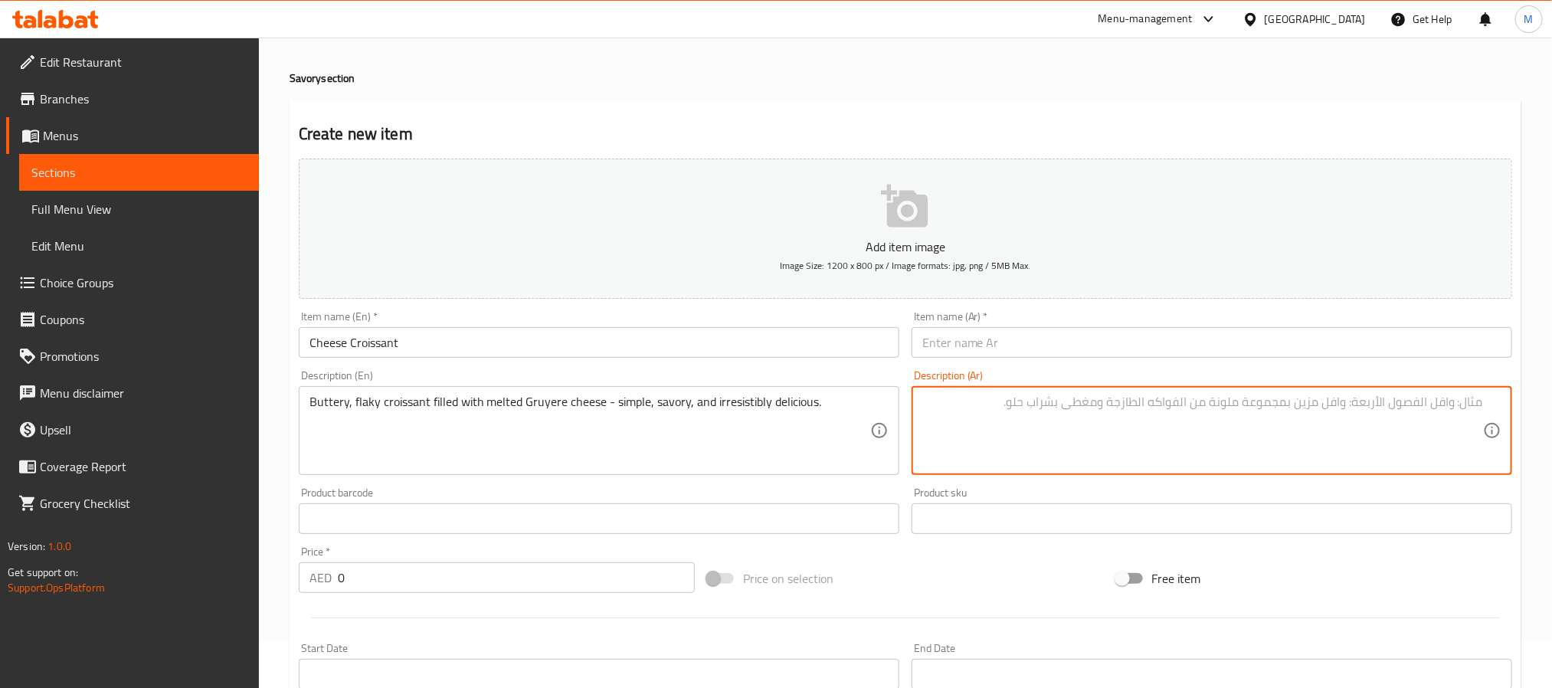
paste textarea "Buttery, flaky croissant filled with melted Gruyere cheese—simple, savory, and …"
type textarea "Buttery, flaky croissant filled with melted Gruyere cheese—simple, savory, and …"
paste textarea "سون زبدي ومقرمش محشو بجبن جروير الذائب – بسيط، مالح، ولذيذ بشكل لا يُقاوم."
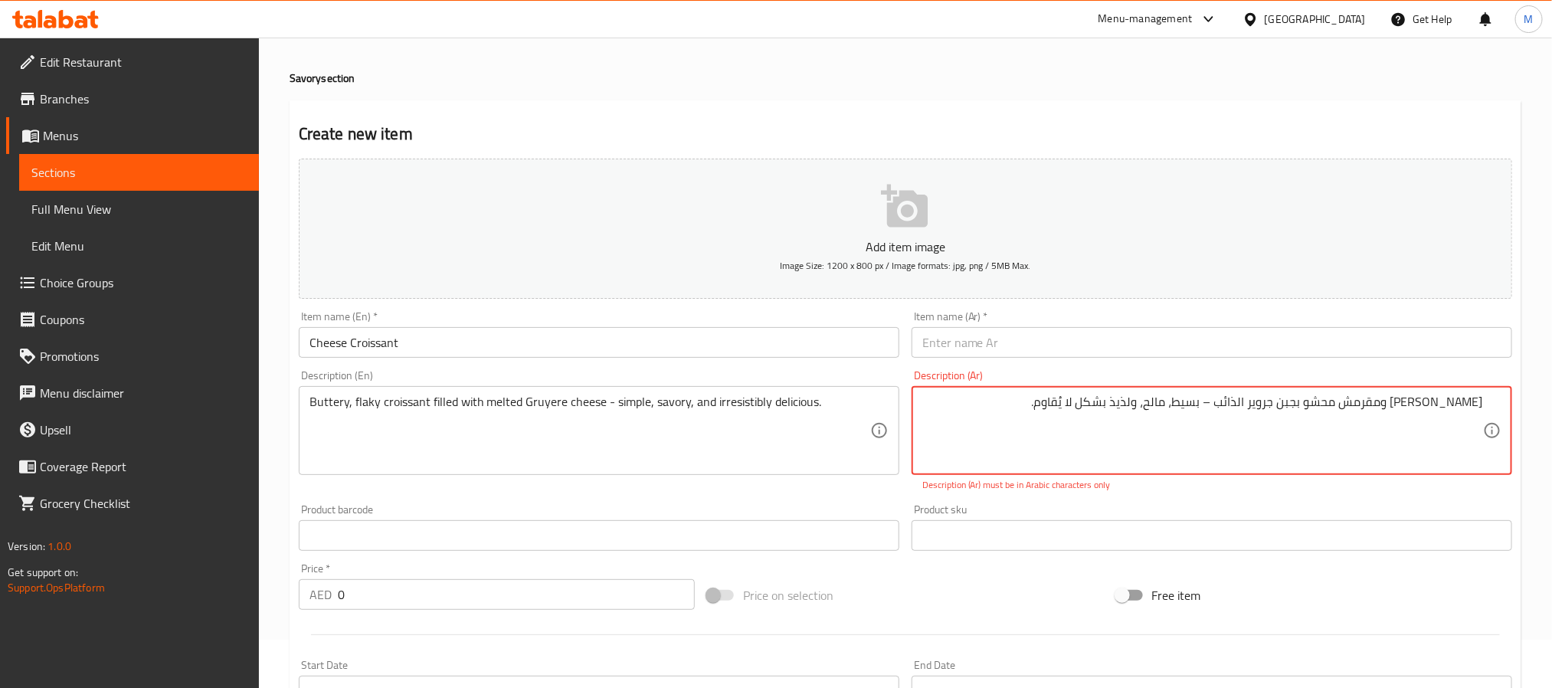
type textarea "سون زبدي ومقرمش محشو بجبن جروير الذائب – بسيط، مالح، ولذيذ بشكل لا يُقاوم."
click at [1042, 349] on input "text" at bounding box center [1212, 342] width 601 height 31
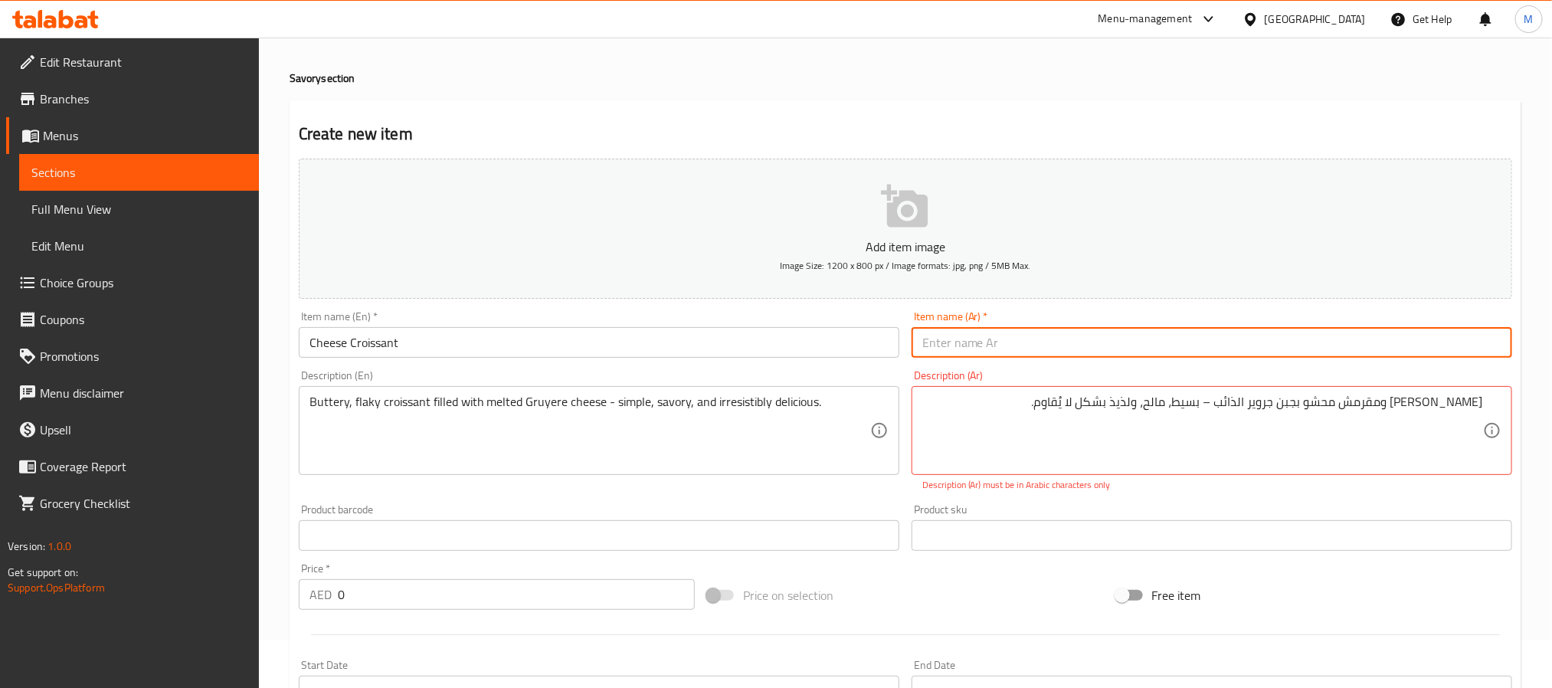
paste input "كرواسون جبن"
type input "كرواسون جبن"
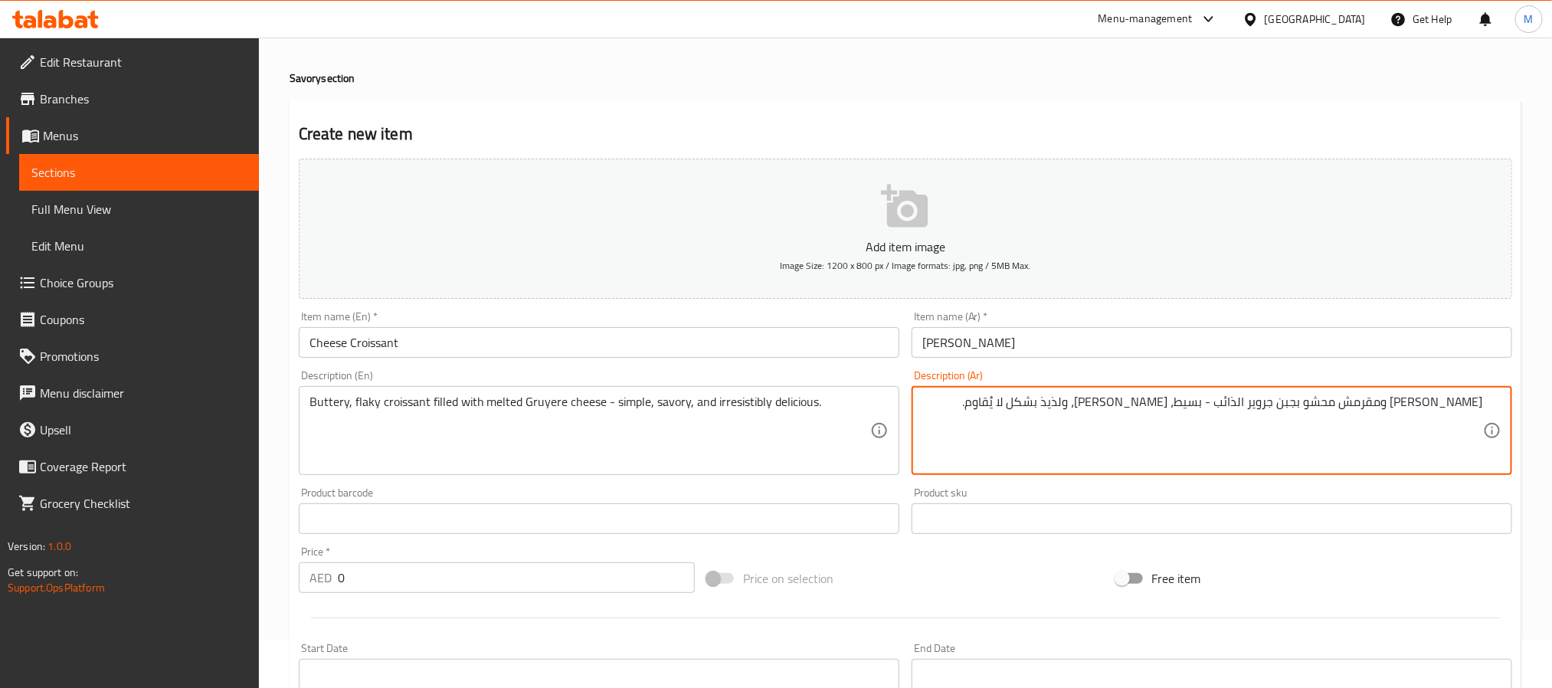
type textarea "سون زبدي ومقرمش محشو بجبن جروير الذائب - بسيط، مالح، ولذيذ بشكل لا يُقاوم."
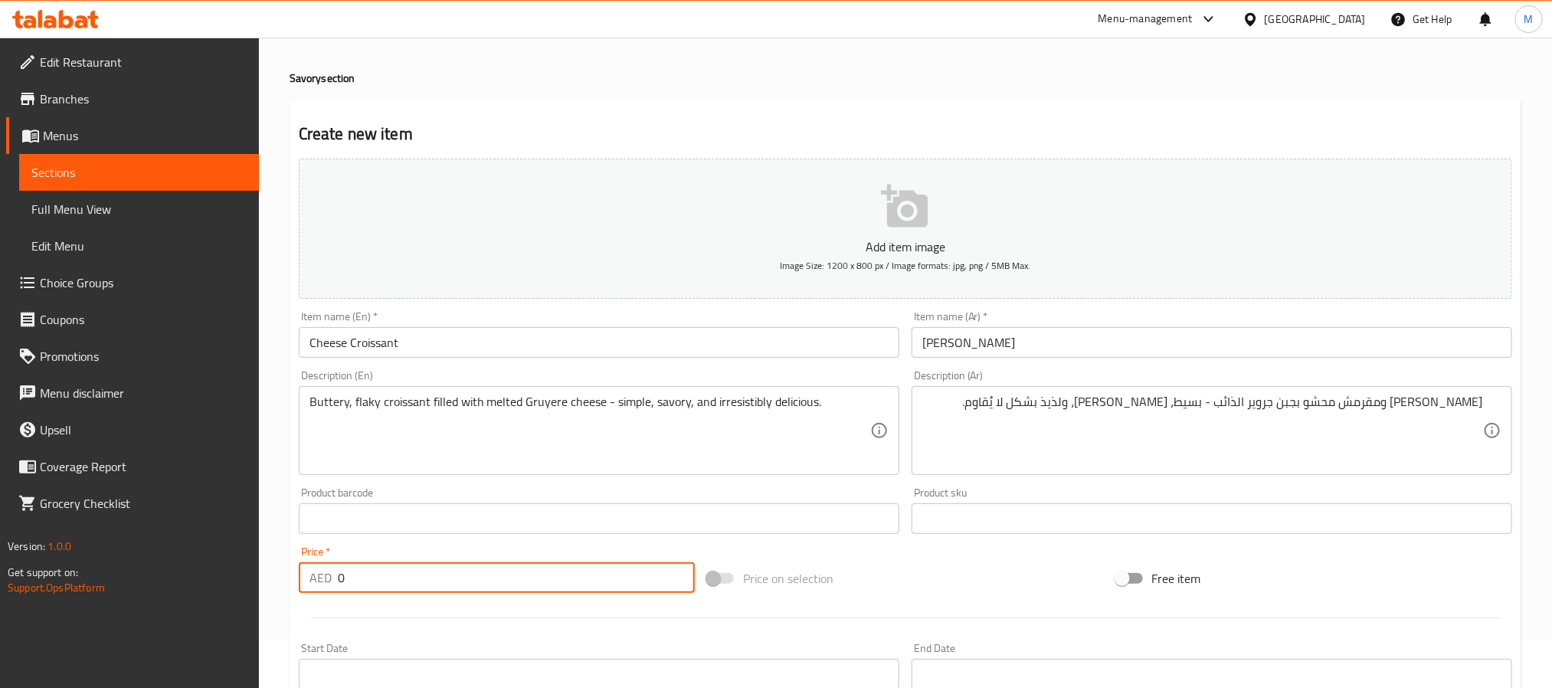
drag, startPoint x: 570, startPoint y: 568, endPoint x: 354, endPoint y: 578, distance: 216.2
click at [354, 578] on input "0" at bounding box center [516, 577] width 357 height 31
drag, startPoint x: 508, startPoint y: 571, endPoint x: 5, endPoint y: 434, distance: 521.4
click at [0, 577] on html "​ Menu-management United Arab Emirates Get Help M Edit Restaurant Branches Menu…" at bounding box center [776, 296] width 1552 height 688
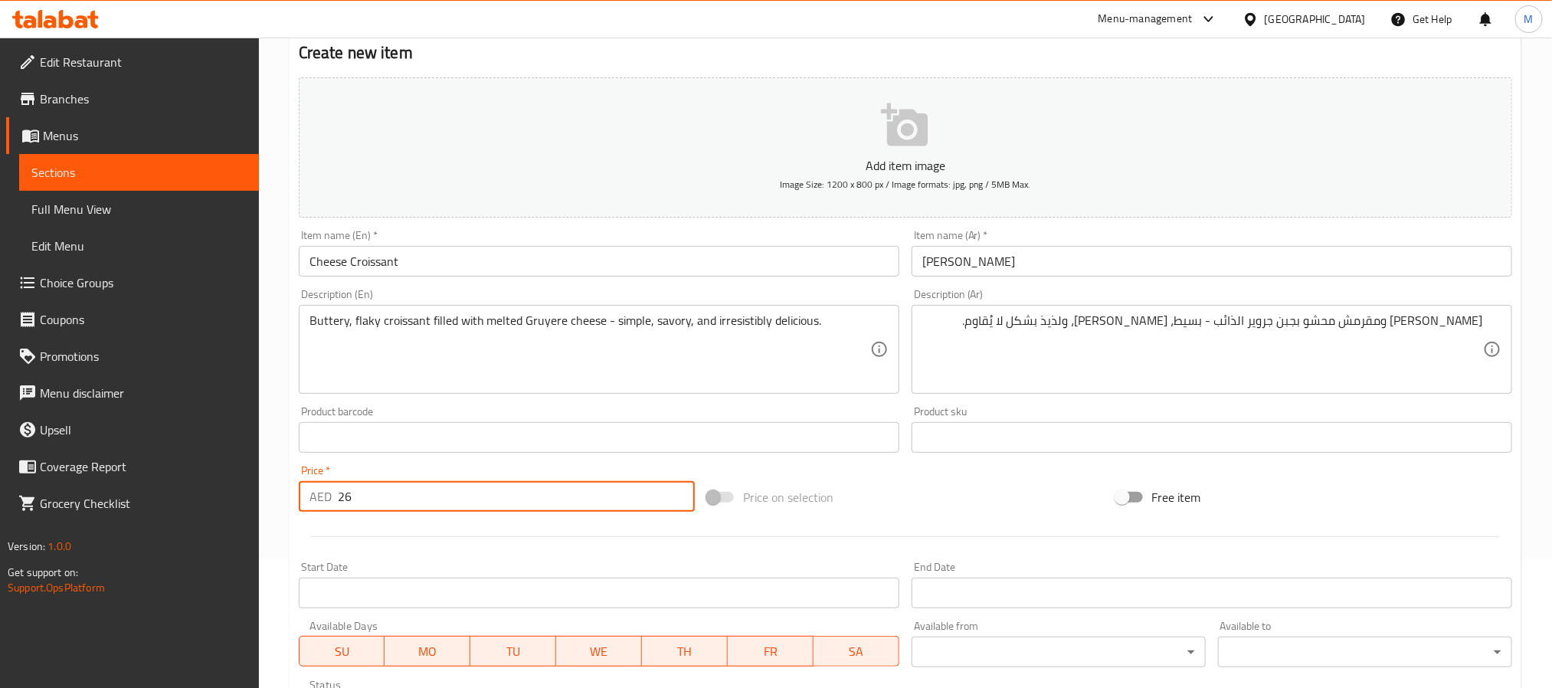
scroll to position [393, 0]
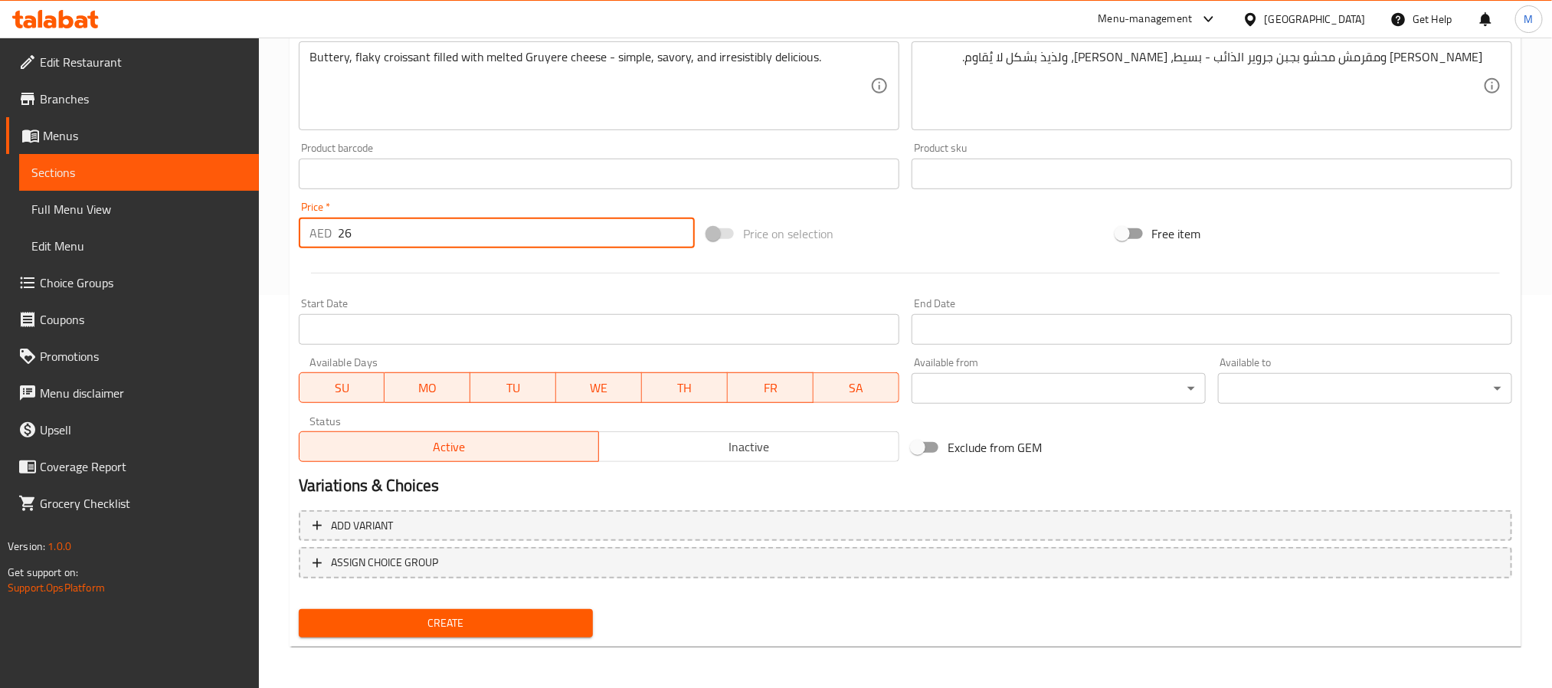
type input "26"
click at [421, 625] on span "Create" at bounding box center [446, 623] width 270 height 19
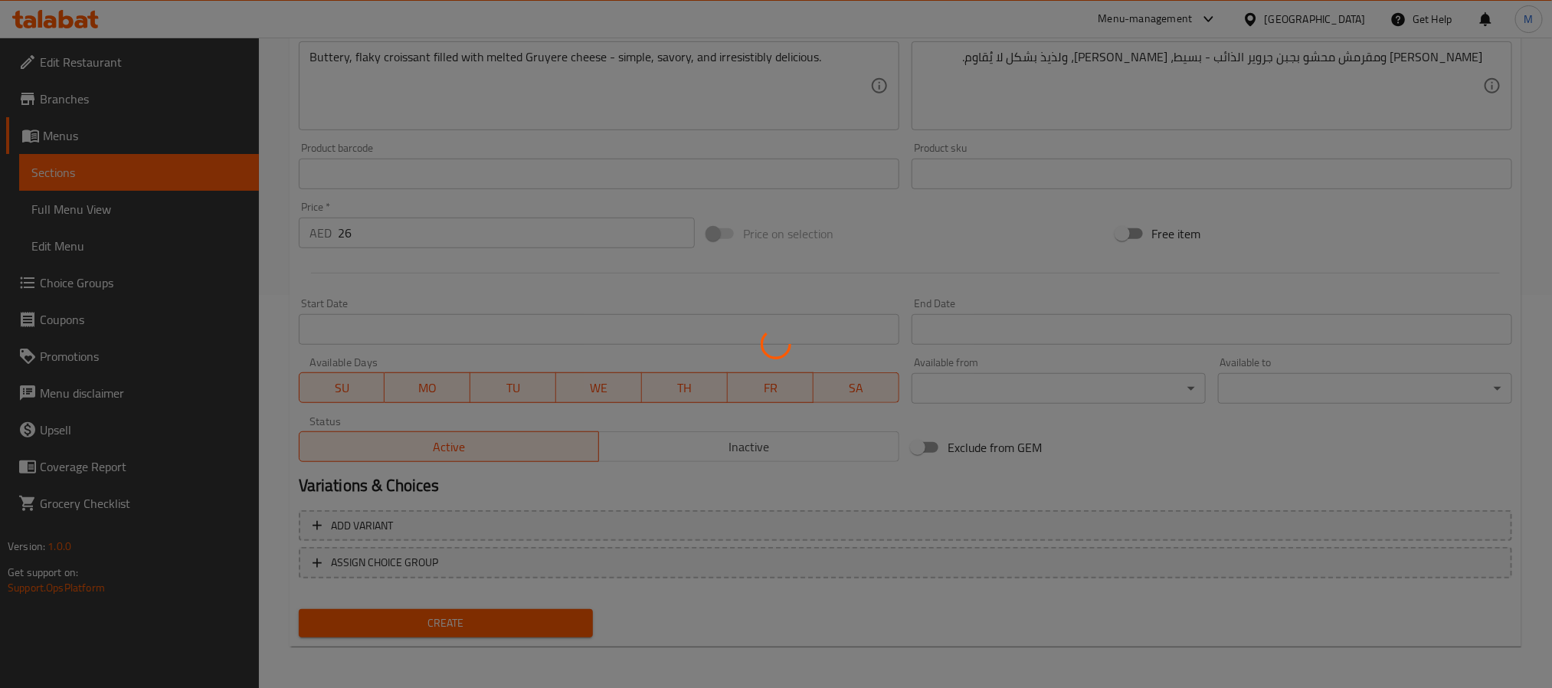
type input "0"
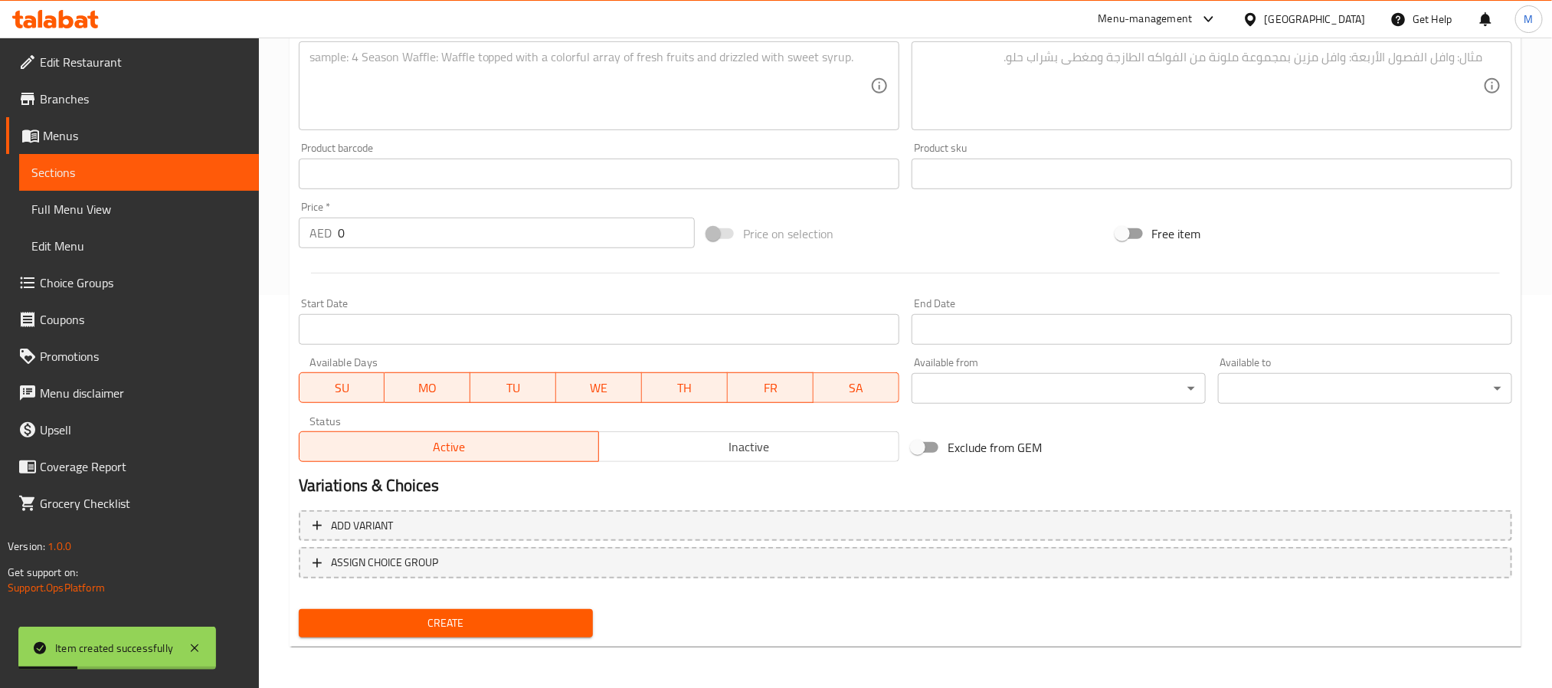
scroll to position [0, 0]
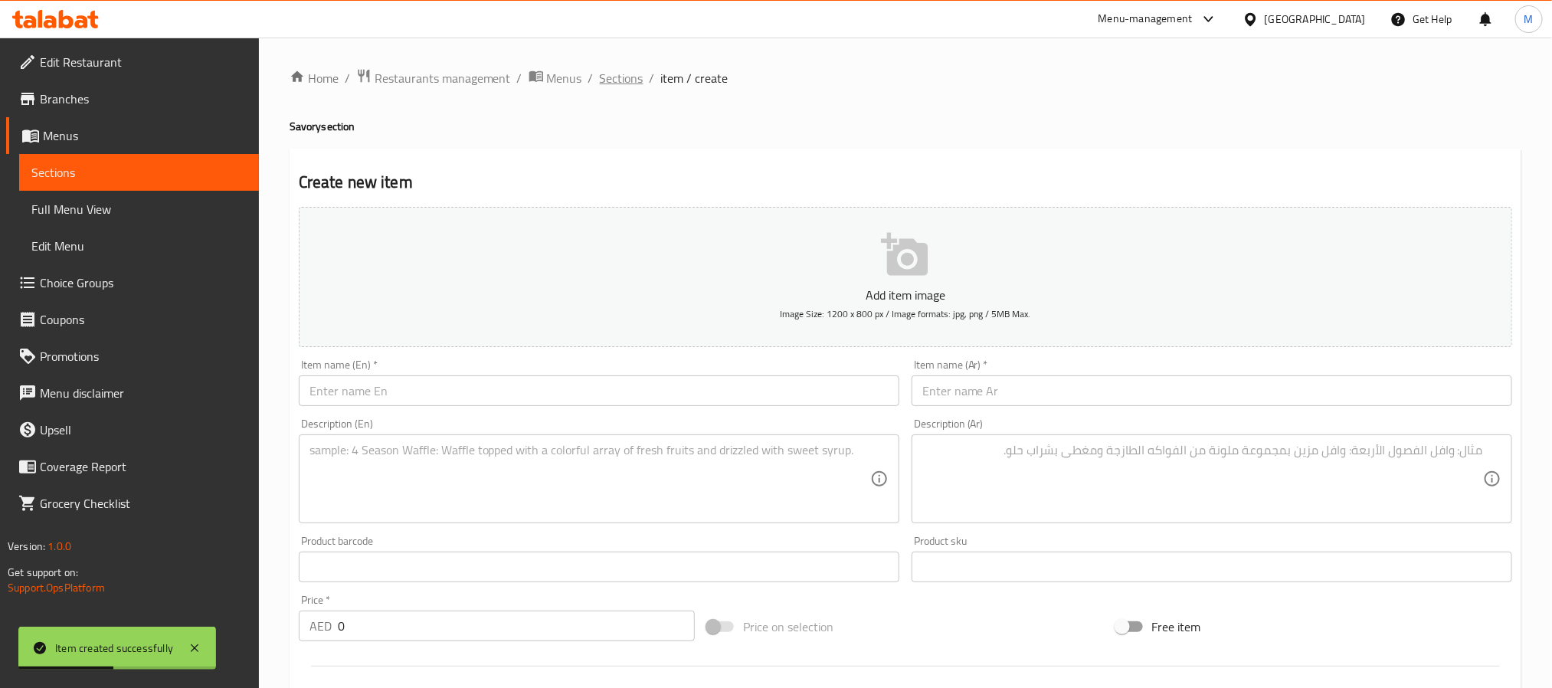
click at [618, 81] on span "Sections" at bounding box center [622, 78] width 44 height 18
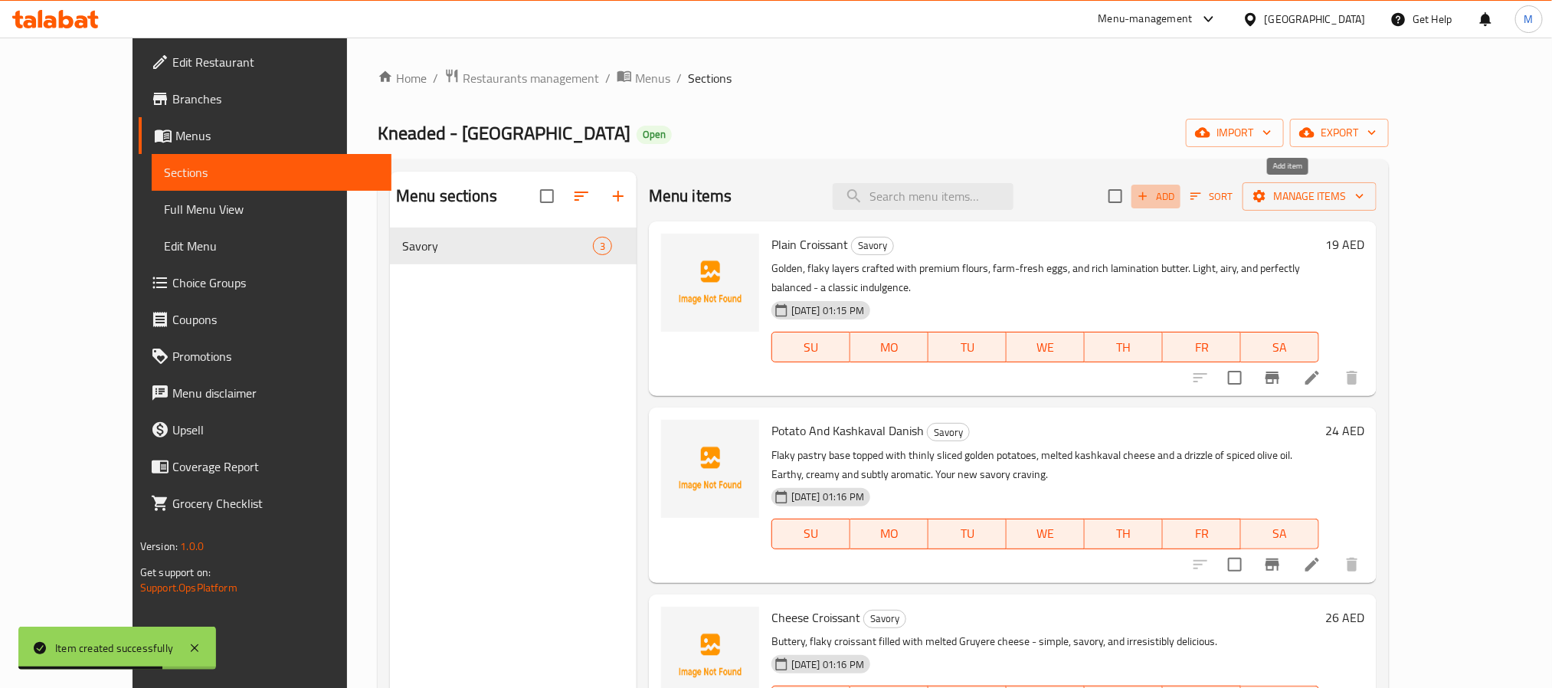
click at [1177, 195] on span "Add" at bounding box center [1155, 197] width 41 height 18
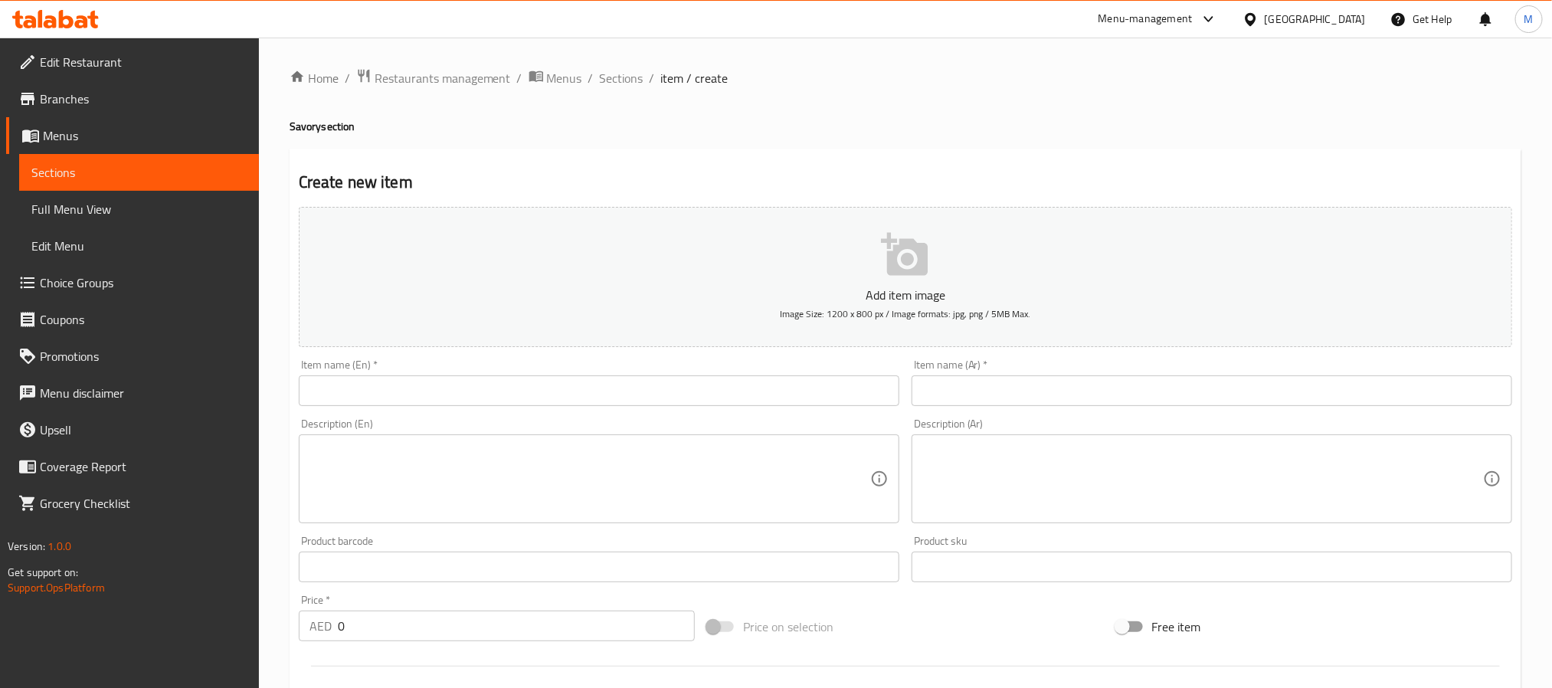
click at [1032, 400] on input "text" at bounding box center [1212, 390] width 601 height 31
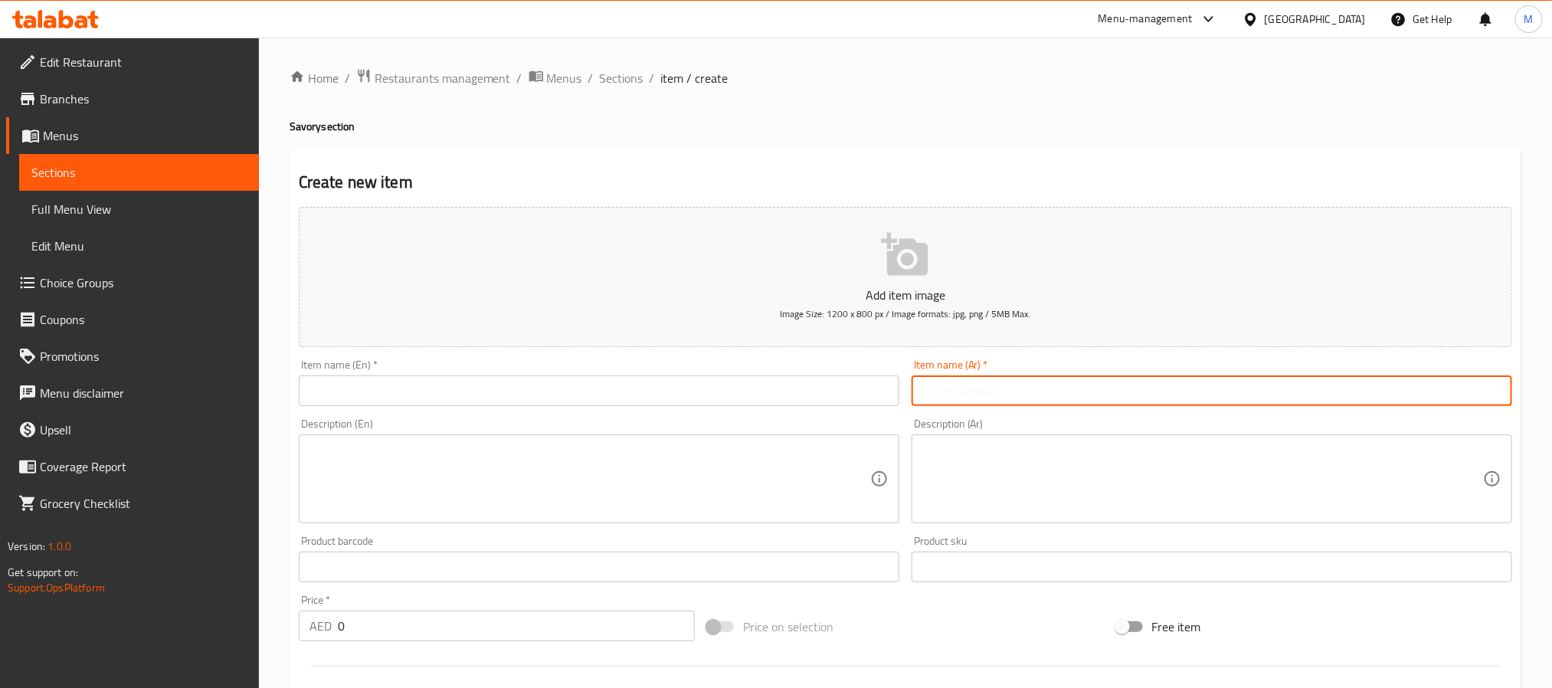
paste input "كرواسون جبن الهالبينو"
type input "كرواسون جبن الهالبينو"
click at [966, 497] on textarea at bounding box center [1202, 479] width 561 height 73
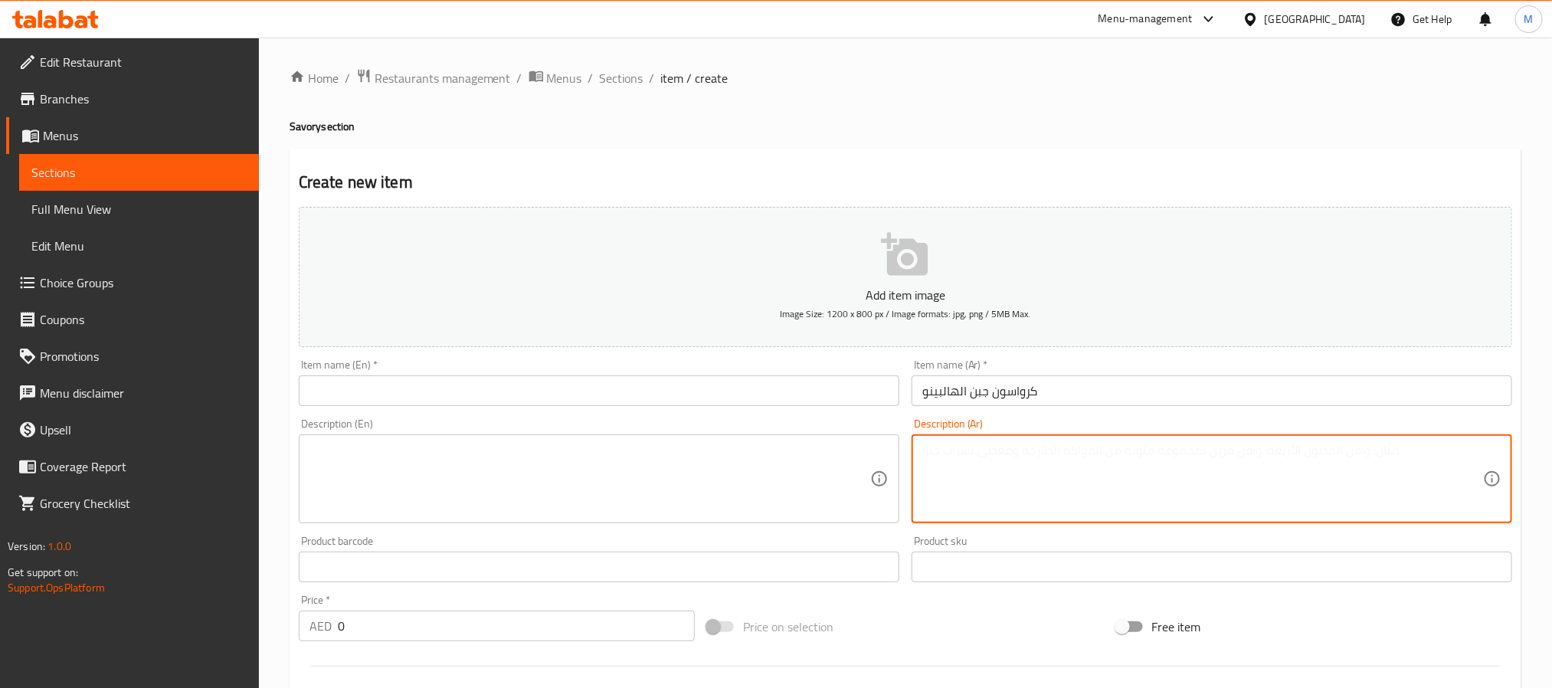
paste textarea "كرواسون مقرمش محشو بجبن كونتي الذائب ونكهة حارة من الهالبينو – جريء، زبدي، ولا …"
type textarea "كرواسون مقرمش محشو بجبن كونتي الذائب ونكهة حارة من الهالبينو جريء، زبدي، ولا يُ…"
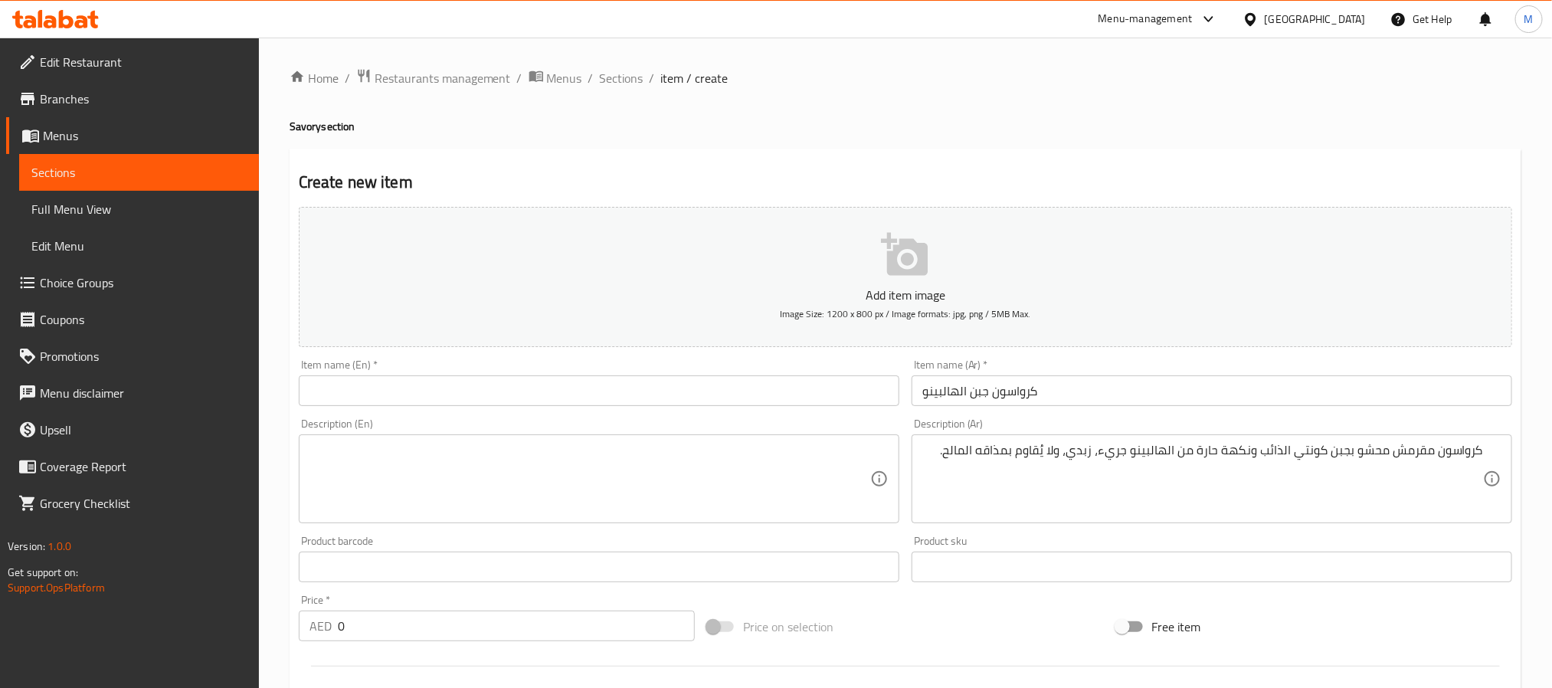
click at [535, 516] on div "Description (En)" at bounding box center [599, 478] width 601 height 89
paste textarea "Flaky croissant filled with melted Comté cheese and a spicy kick of jalapeño—bo…"
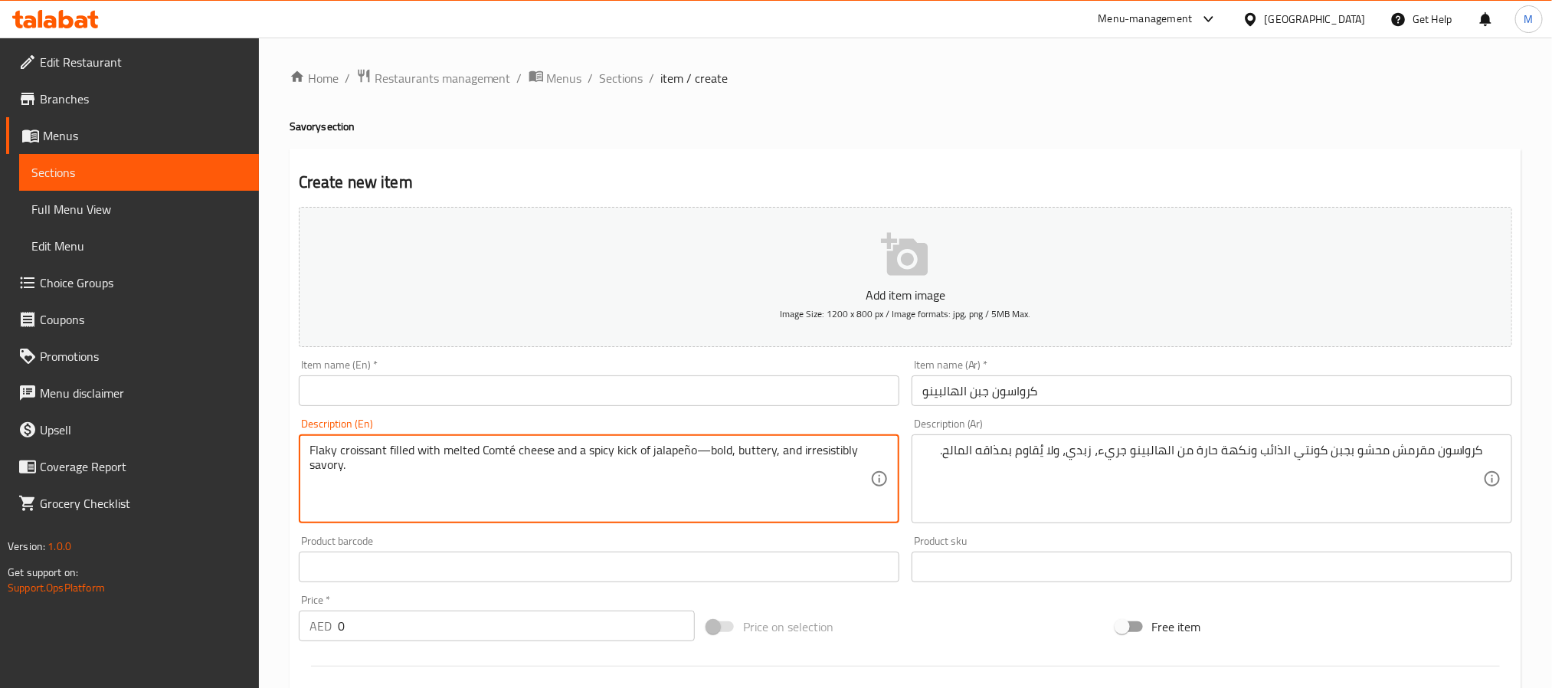
click at [710, 450] on textarea "Flaky croissant filled with melted Comté cheese and a spicy kick of jalapeño—bo…" at bounding box center [589, 479] width 561 height 73
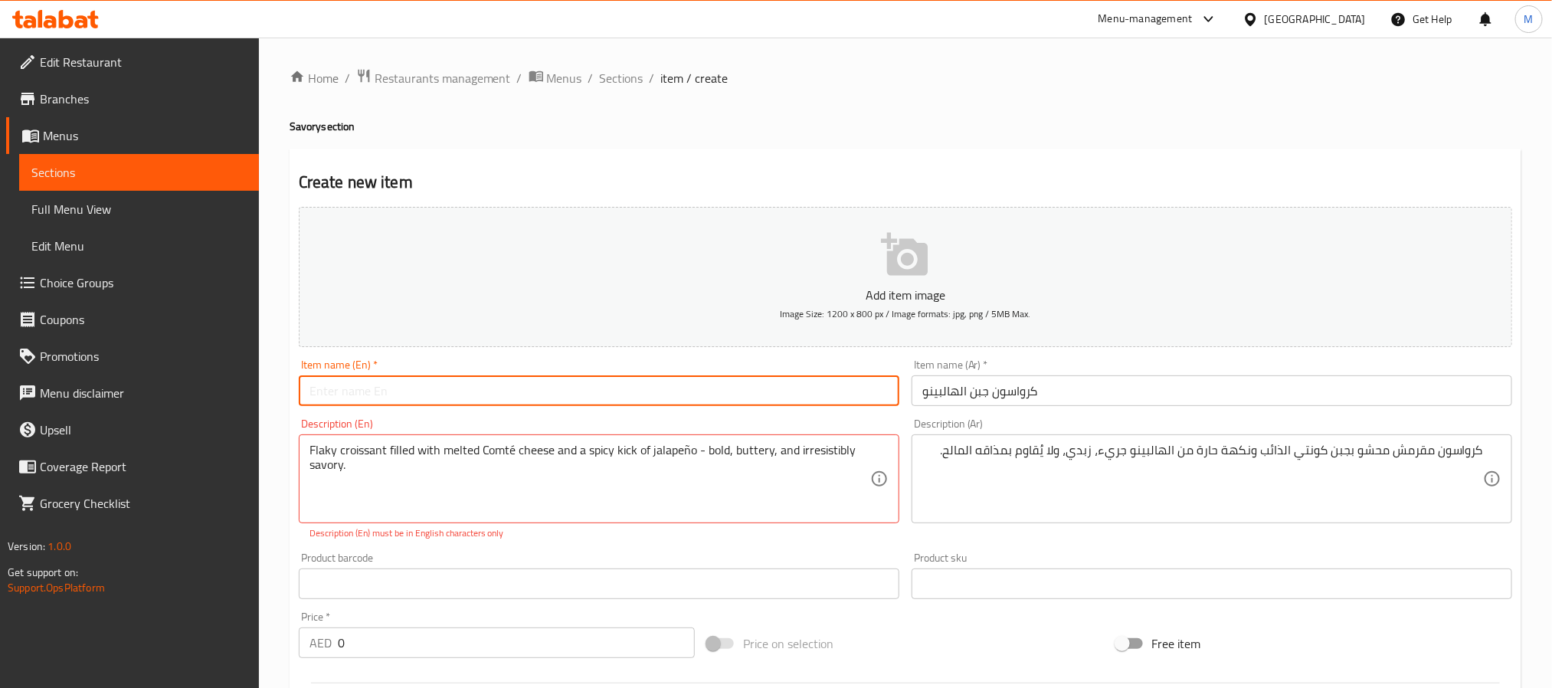
click at [697, 398] on input "text" at bounding box center [599, 390] width 601 height 31
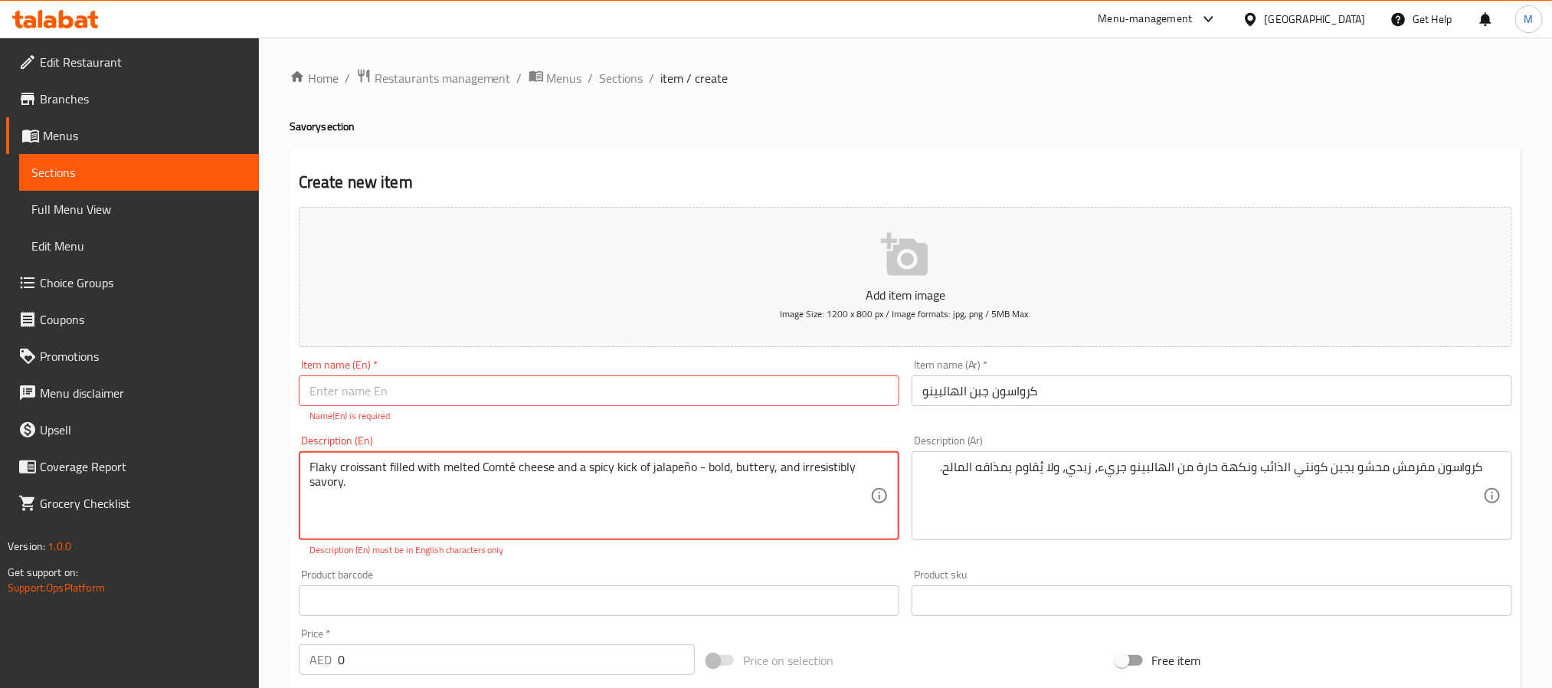
click at [692, 470] on textarea "Flaky croissant filled with melted Comté cheese and a spicy kick of jalapeño - …" at bounding box center [589, 496] width 561 height 73
click at [692, 391] on input "text" at bounding box center [599, 390] width 601 height 31
click at [511, 467] on textarea "Flaky croissant filled with melted Comté cheese and a spicy kick of jalapeno - …" at bounding box center [589, 496] width 561 height 73
type textarea "Flaky croissant filled with melted Comte cheese and a spicy kick of jalapeno - …"
click at [440, 375] on div "Item name (En)   * Item name (En) * Name(En) is required" at bounding box center [599, 391] width 601 height 64
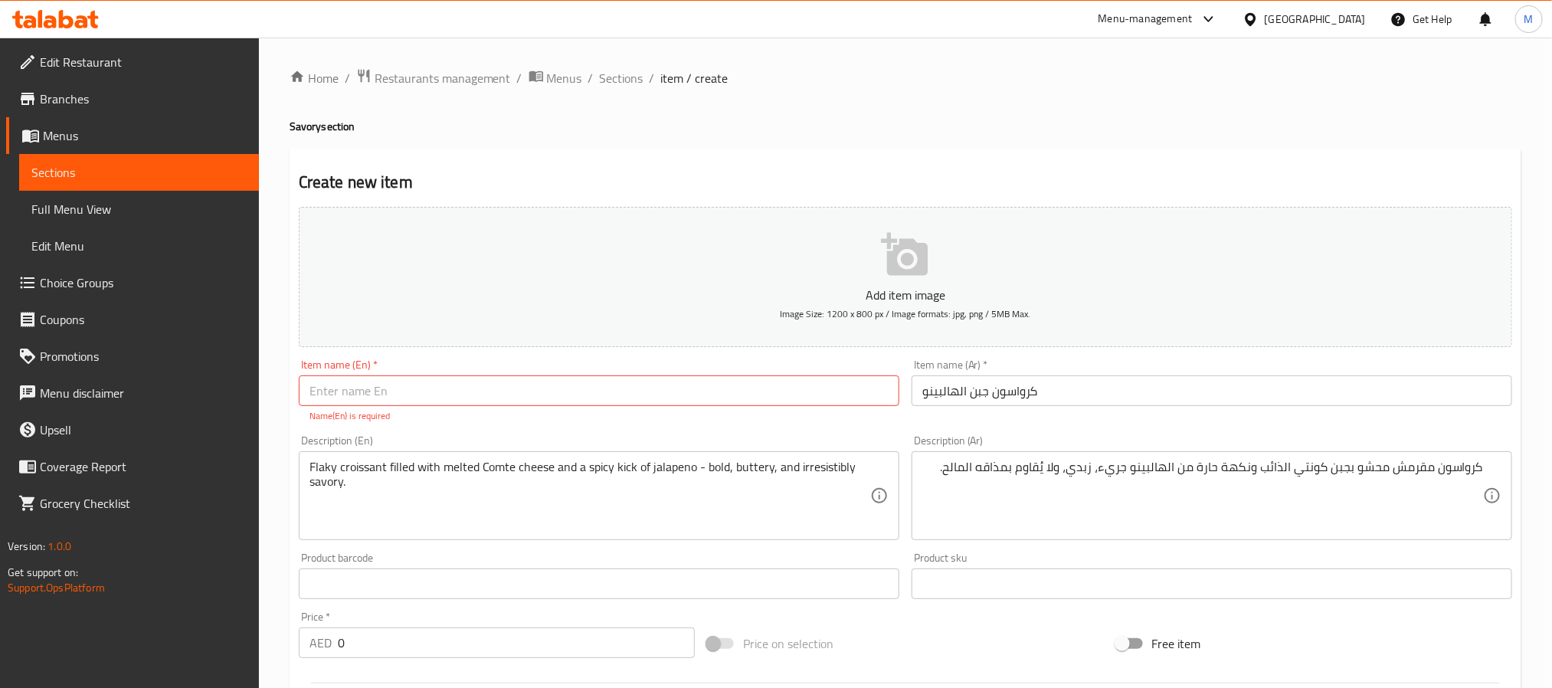
click at [358, 385] on input "text" at bounding box center [599, 390] width 601 height 31
click at [449, 406] on input "text" at bounding box center [599, 390] width 601 height 31
paste input "Jalapeno Cheese Croissant"
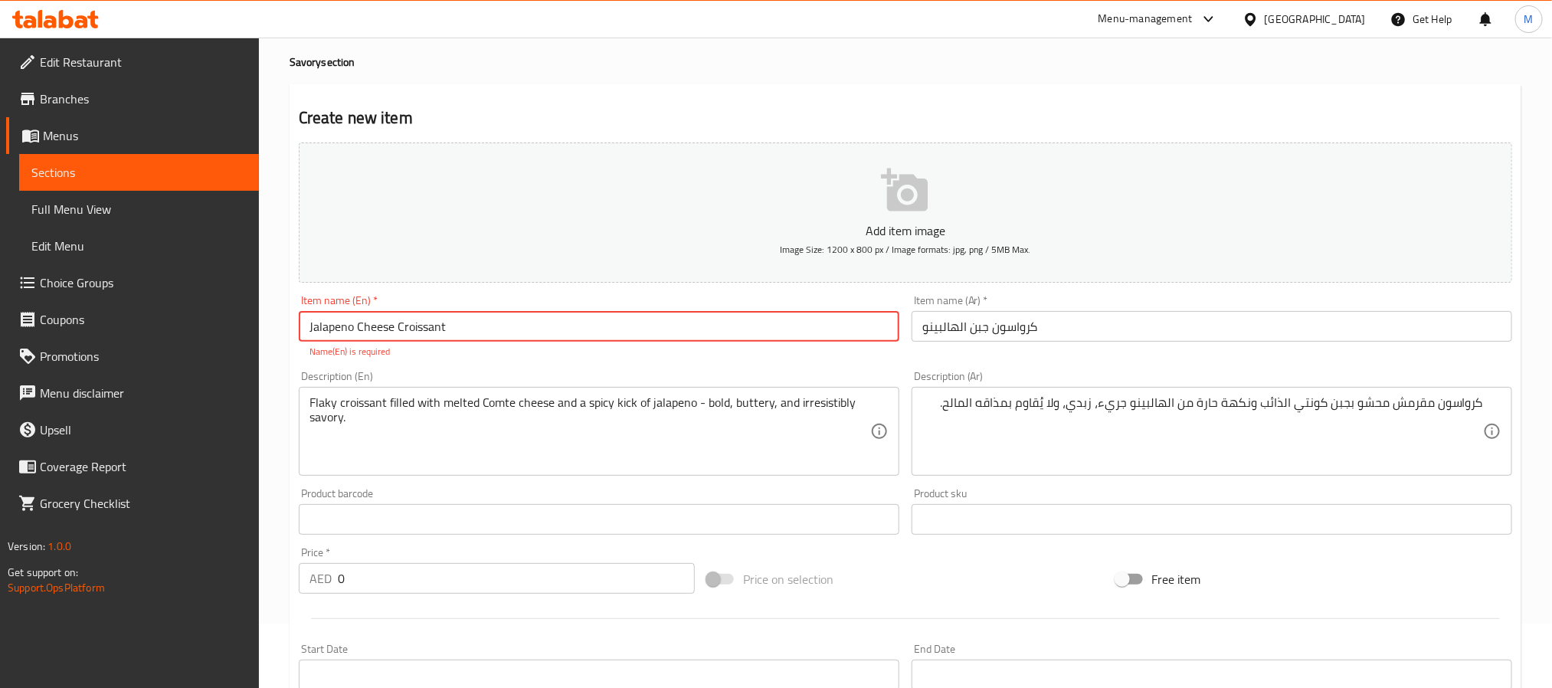
scroll to position [115, 0]
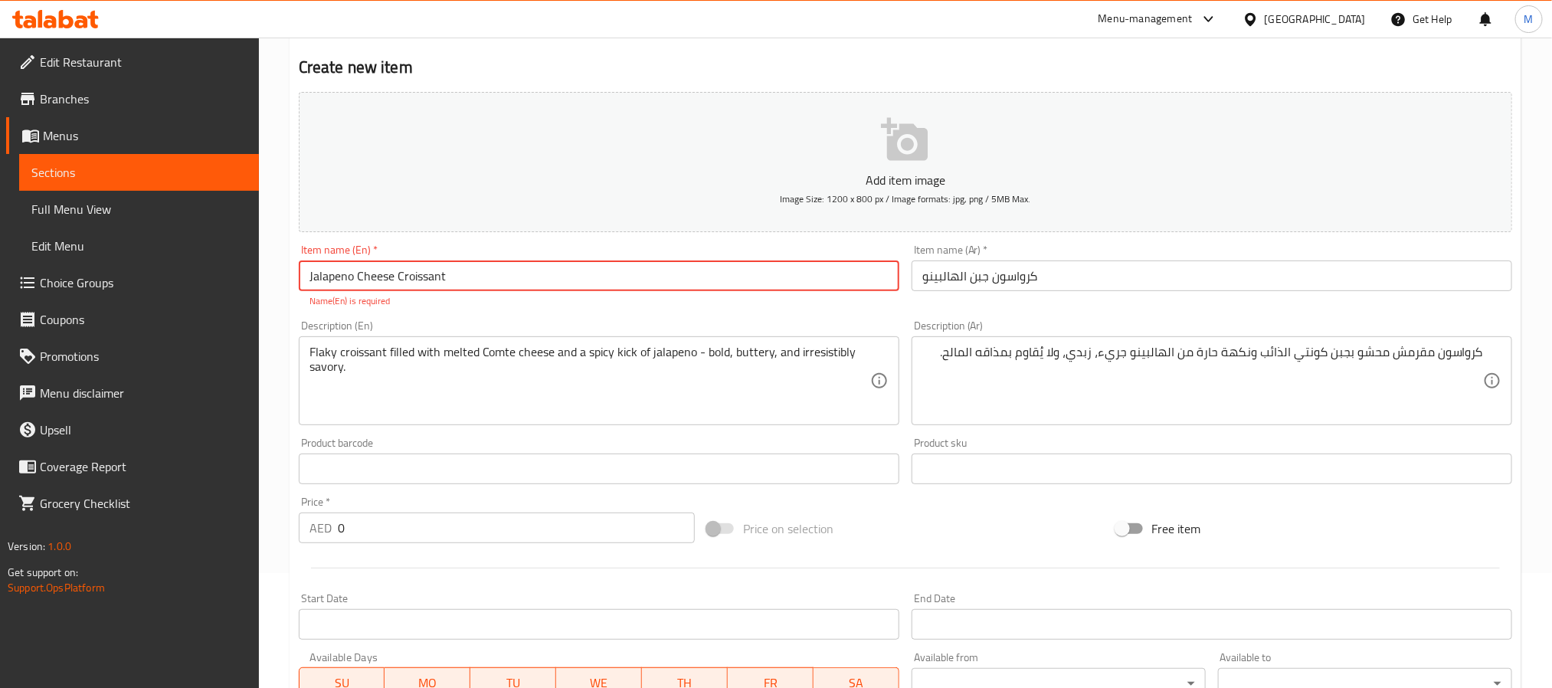
type input "Jalapeno Cheese Croissant"
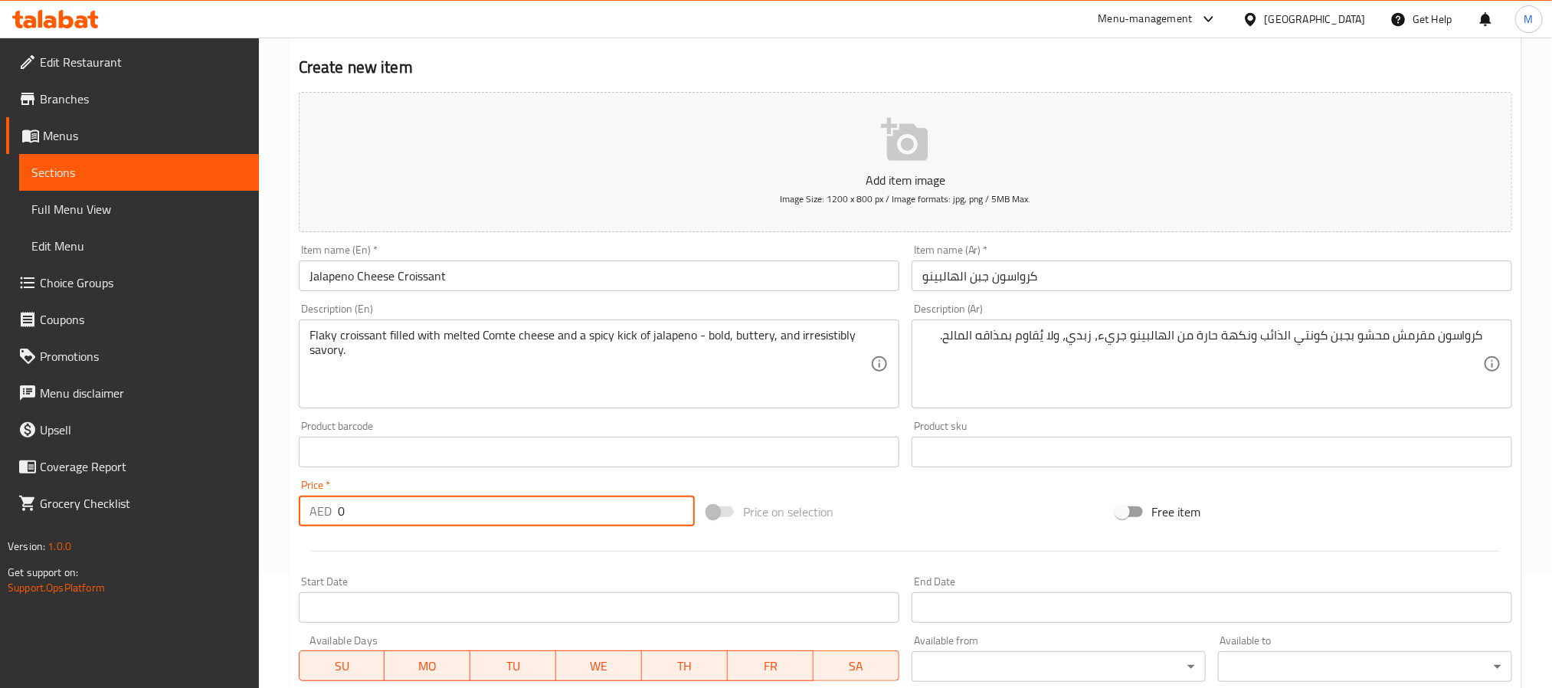
drag, startPoint x: 370, startPoint y: 522, endPoint x: 92, endPoint y: 522, distance: 278.1
click at [92, 522] on div "Edit Restaurant Branches Menus Sections Full Menu View Edit Menu Choice Groups …" at bounding box center [776, 445] width 1552 height 1045
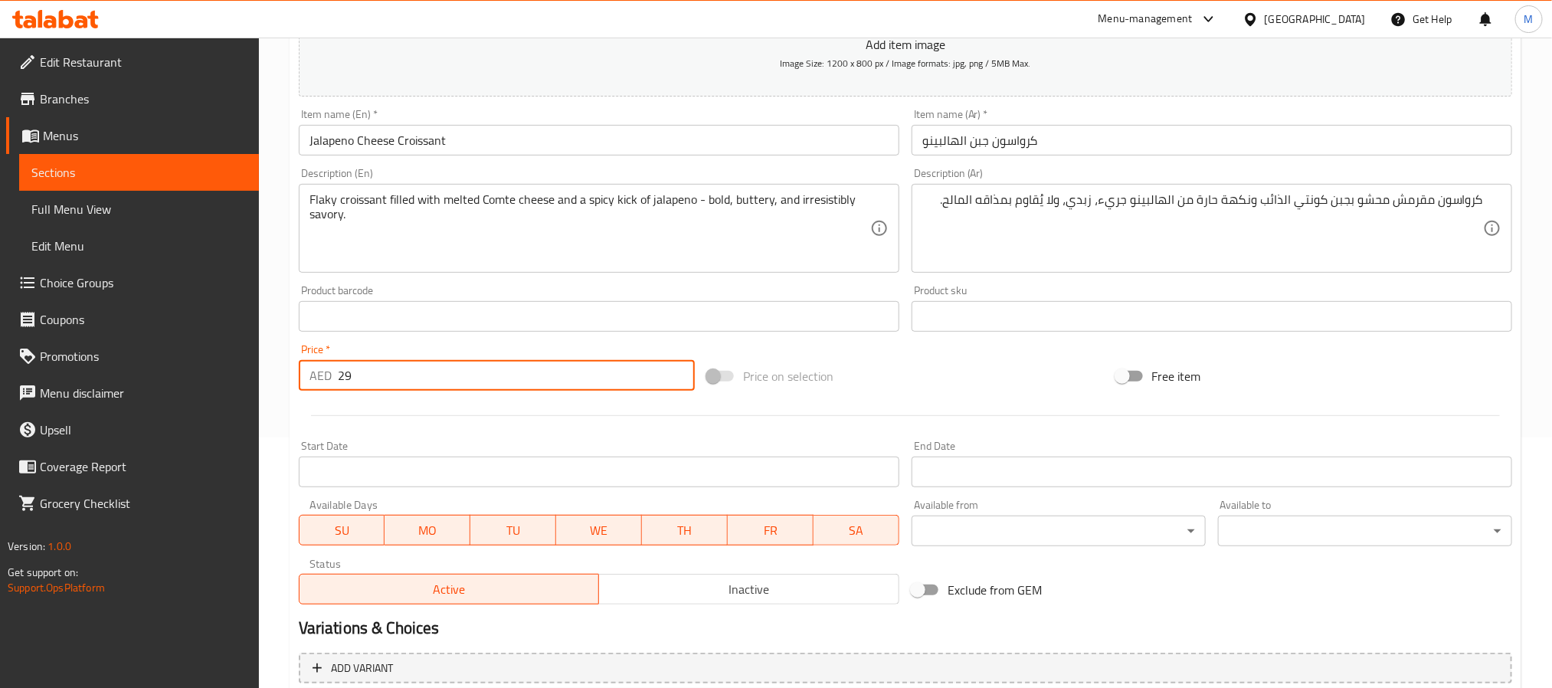
scroll to position [393, 0]
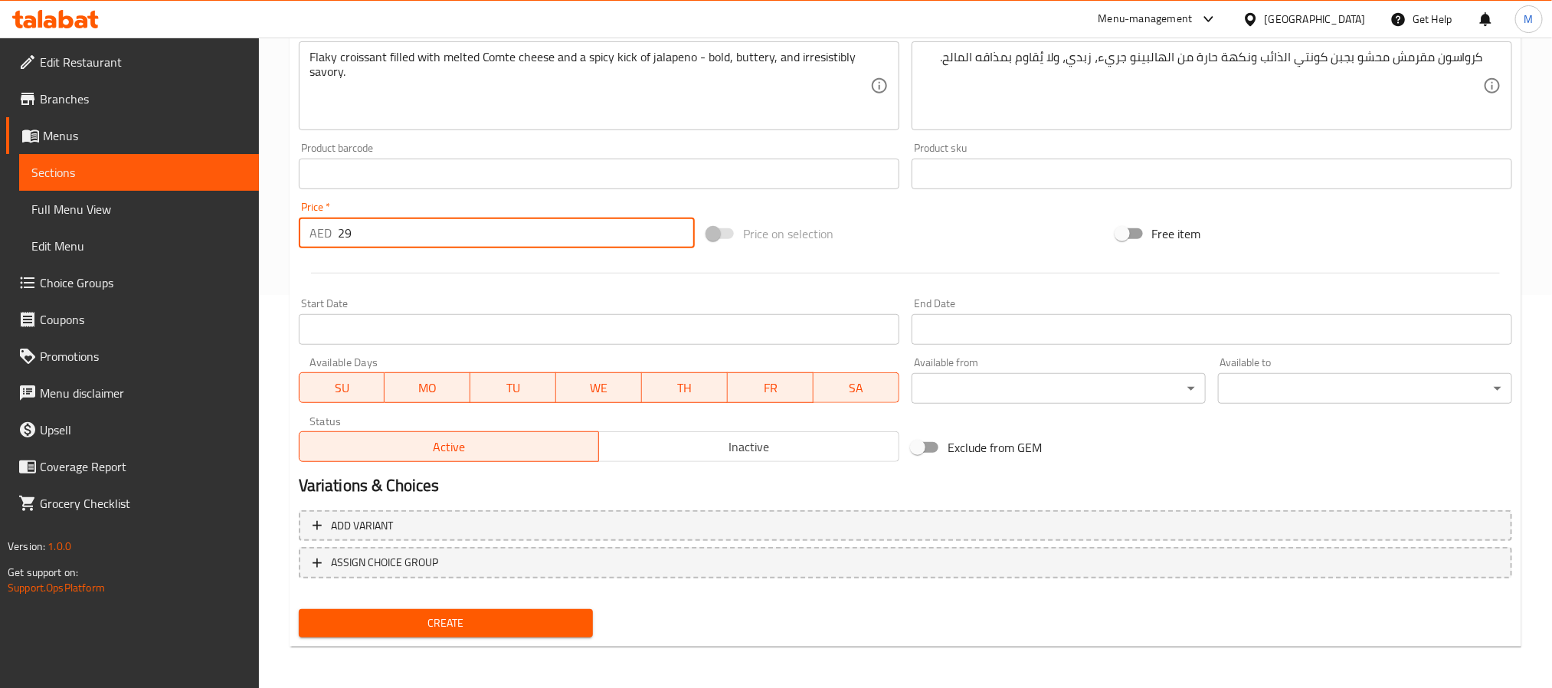
type input "29"
click at [509, 637] on div "Create" at bounding box center [446, 623] width 306 height 41
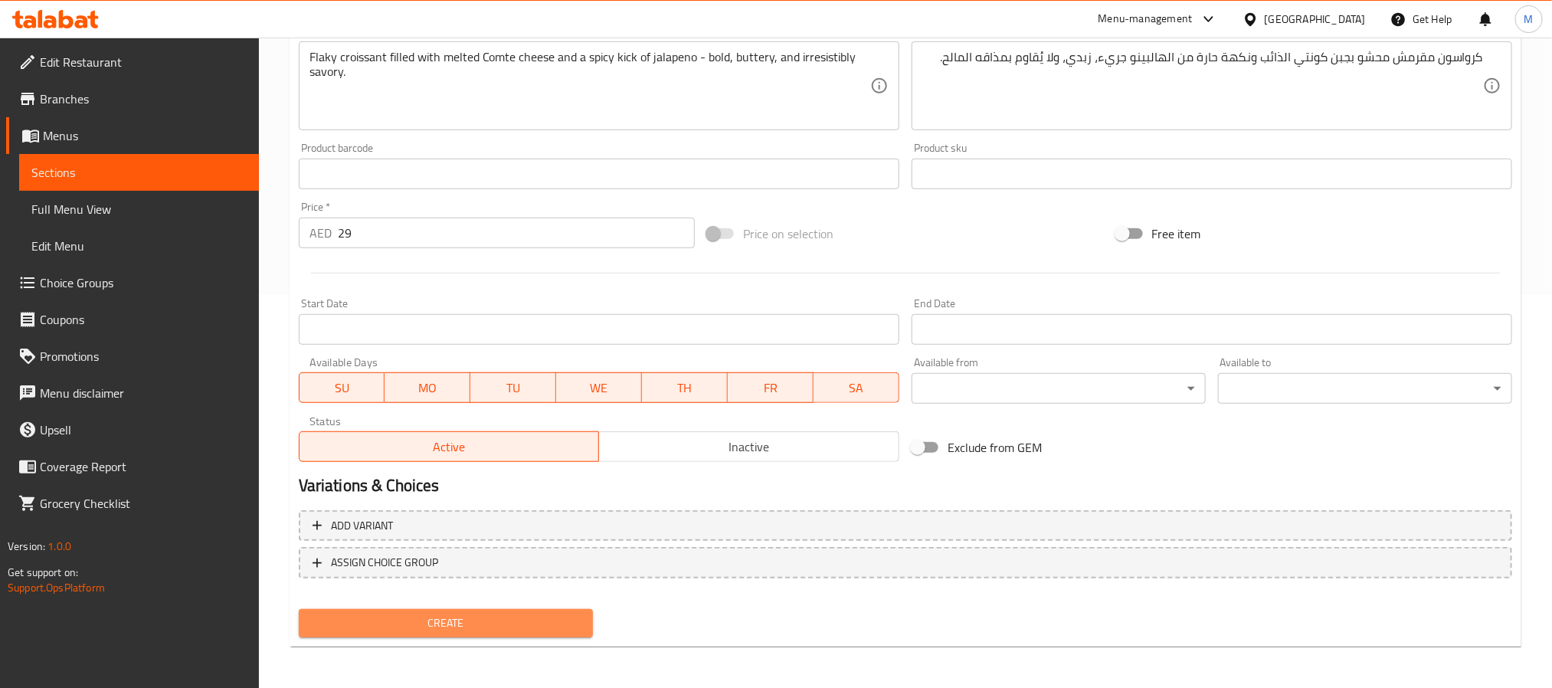
click at [517, 614] on span "Create" at bounding box center [446, 623] width 270 height 19
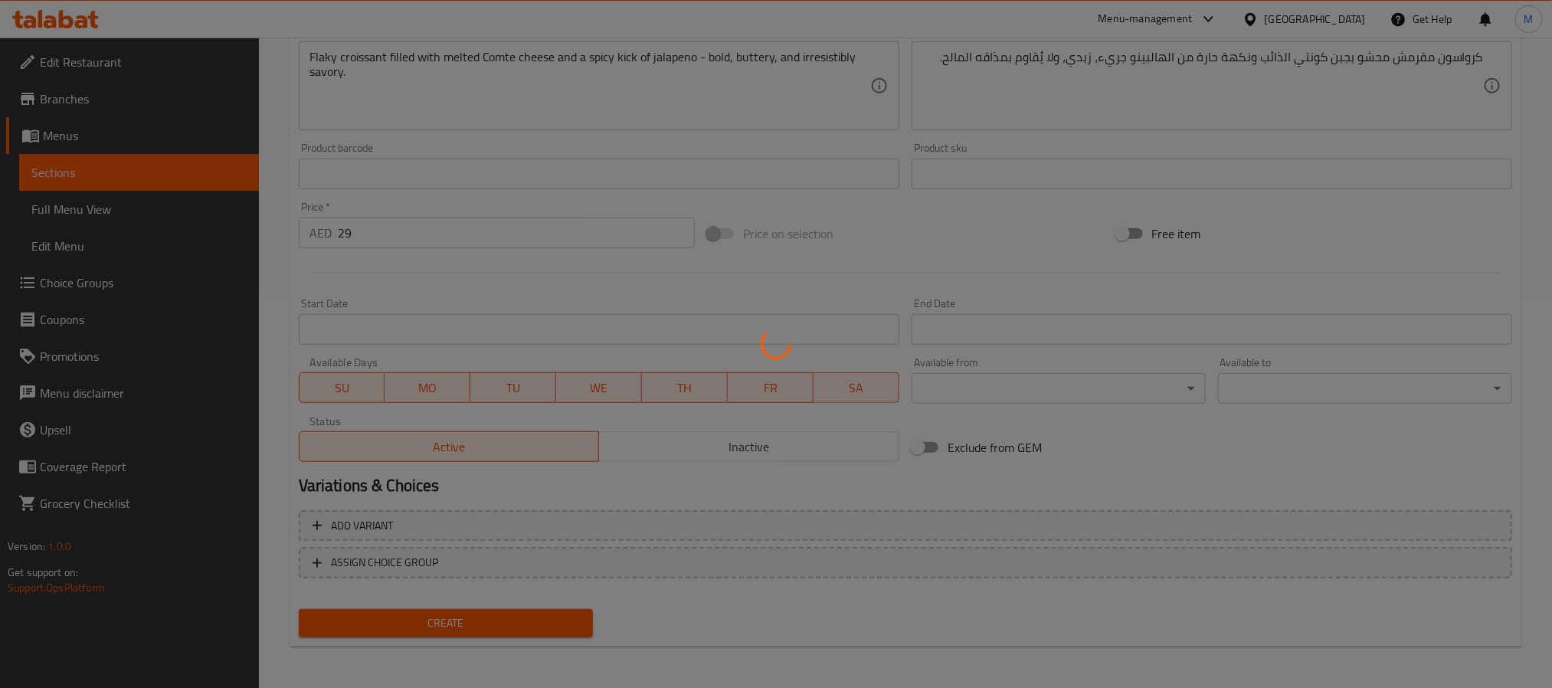
type input "0"
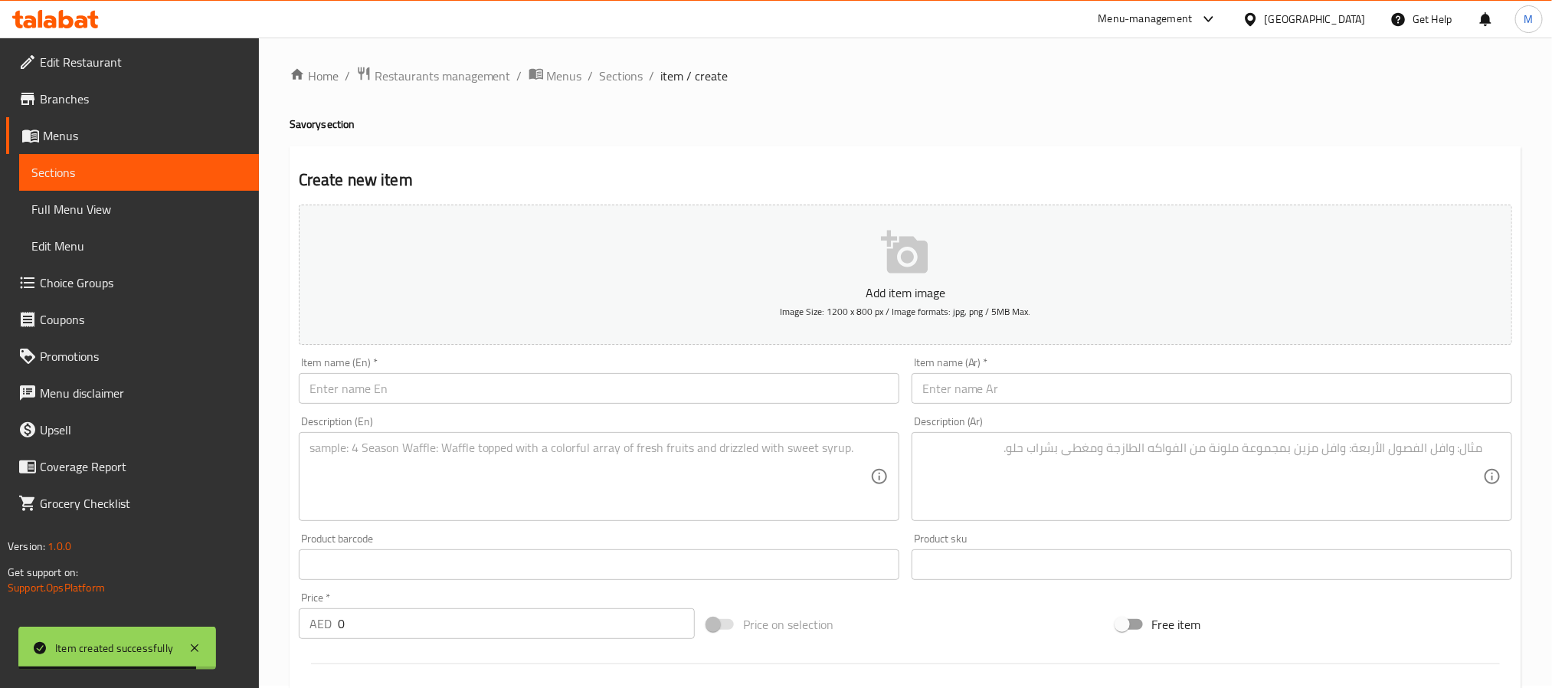
scroll to position [0, 0]
click at [424, 467] on textarea at bounding box center [589, 479] width 561 height 73
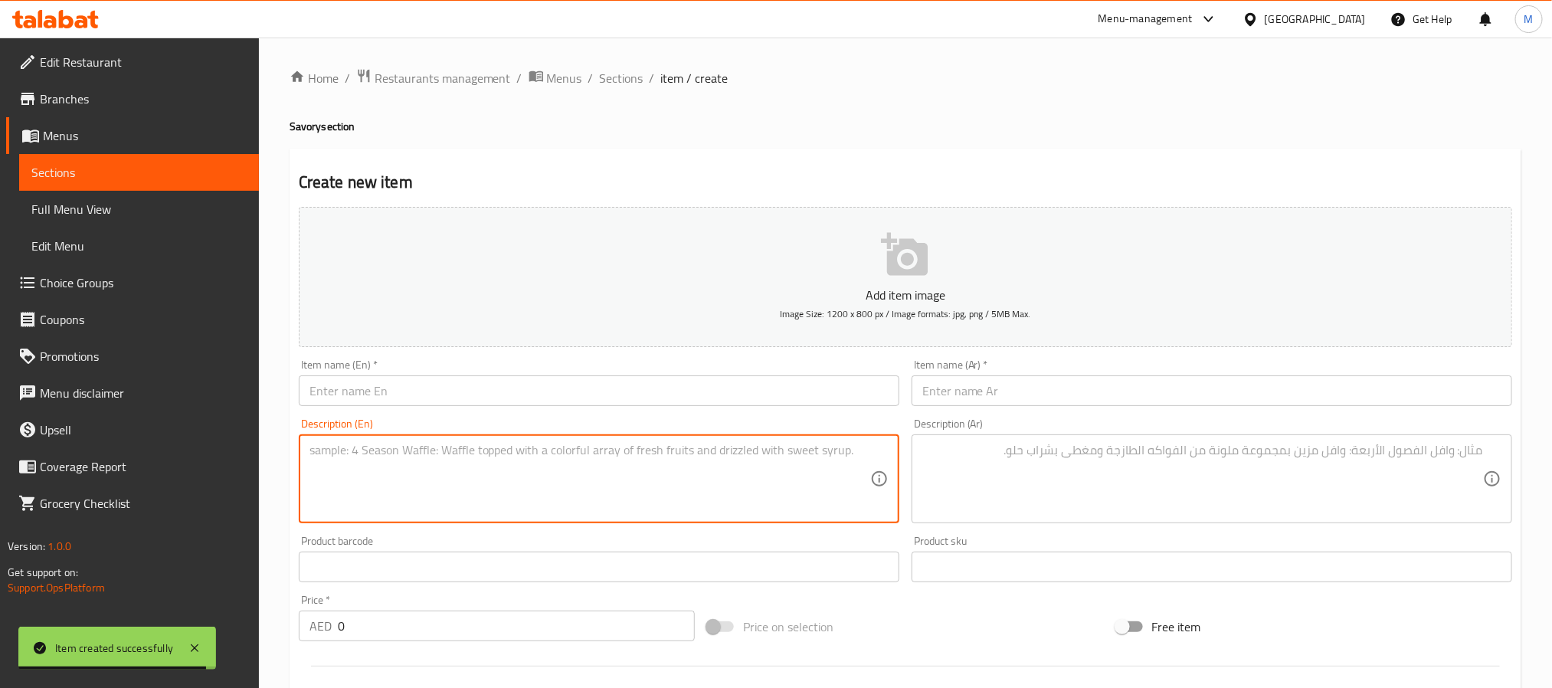
paste textarea "Soft Pain Suisse bread stuffed with a savory hotdog and melted Kashkawan cheese…"
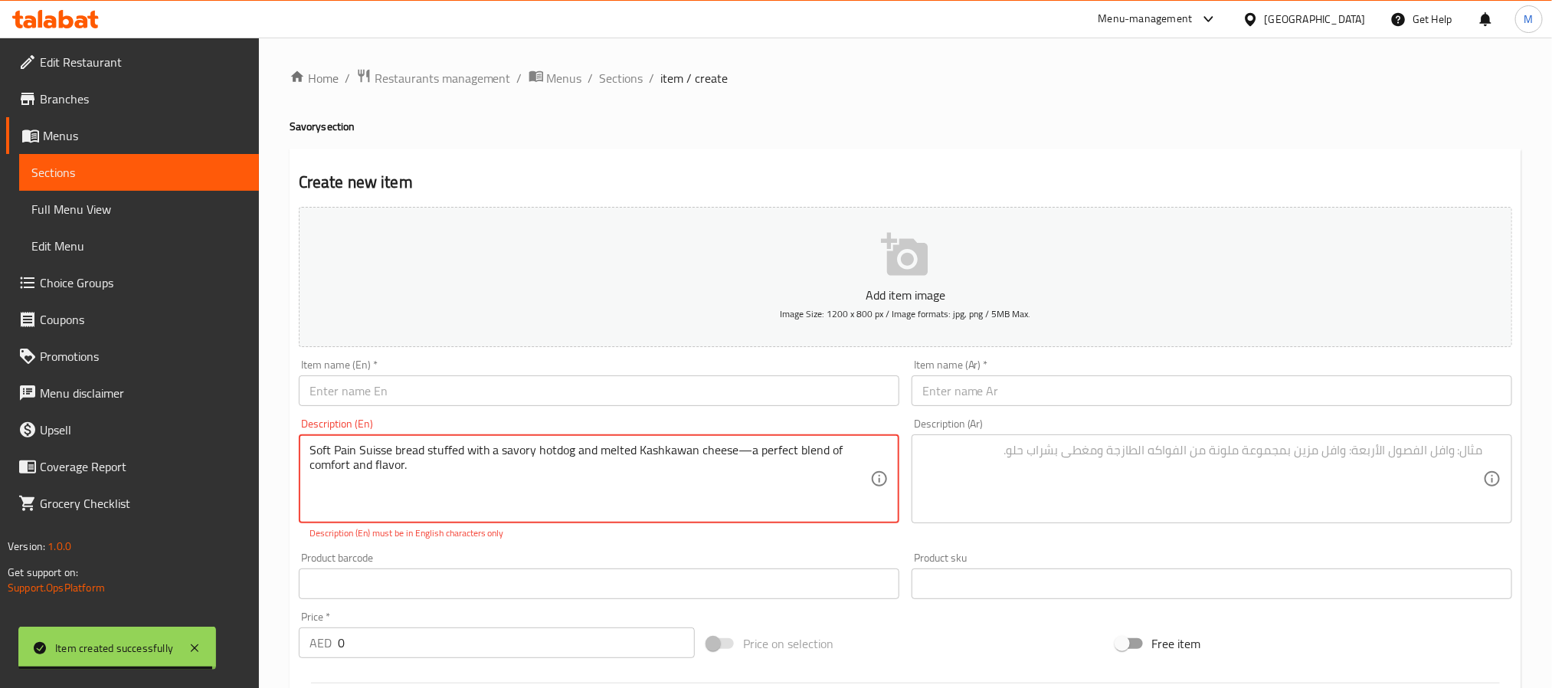
type textarea "Soft Pain Suisse bread stuffed with a savory hotdog and melted Kashkawan cheese…"
click at [450, 391] on input "text" at bounding box center [599, 390] width 601 height 31
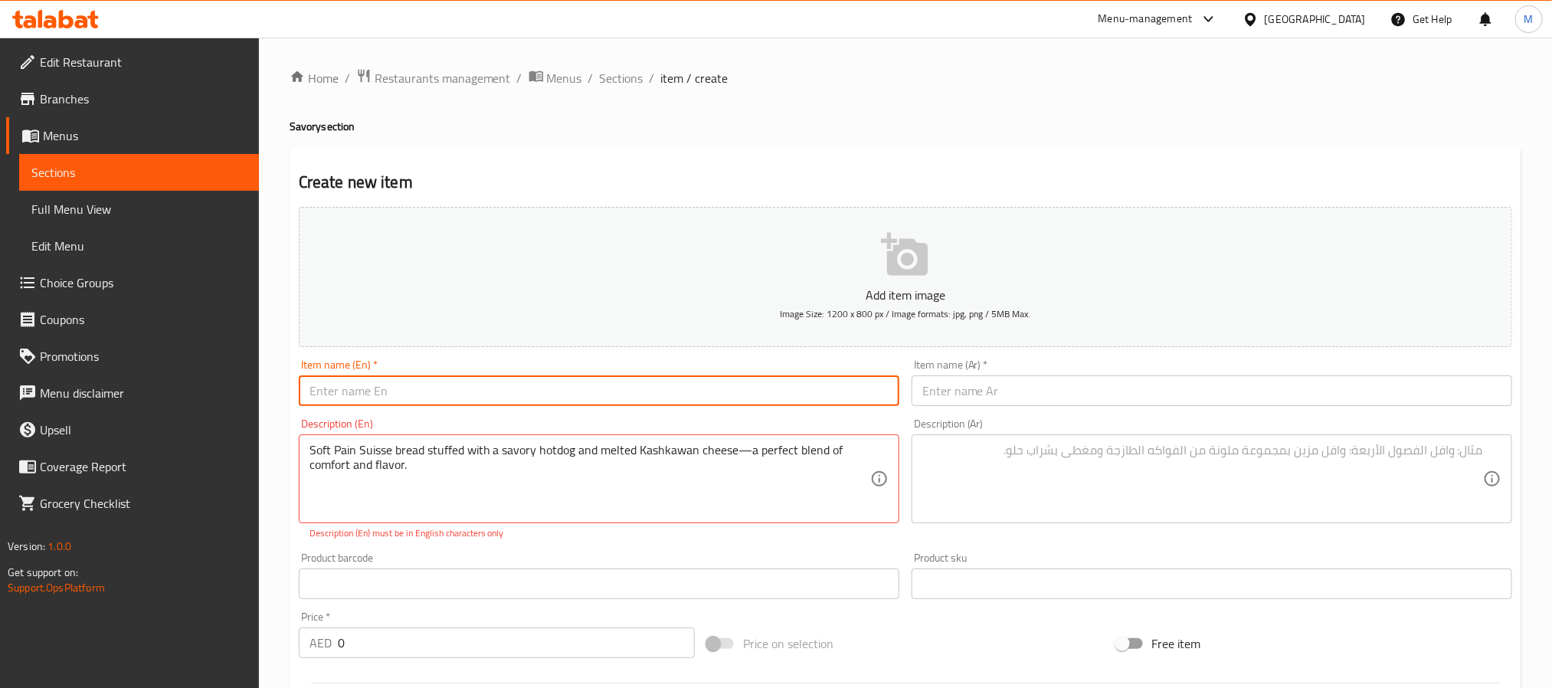
paste input "Pain Suisse Hotdog"
type input "Pain Suisse Hotdog"
click at [1154, 501] on textarea at bounding box center [1202, 479] width 561 height 73
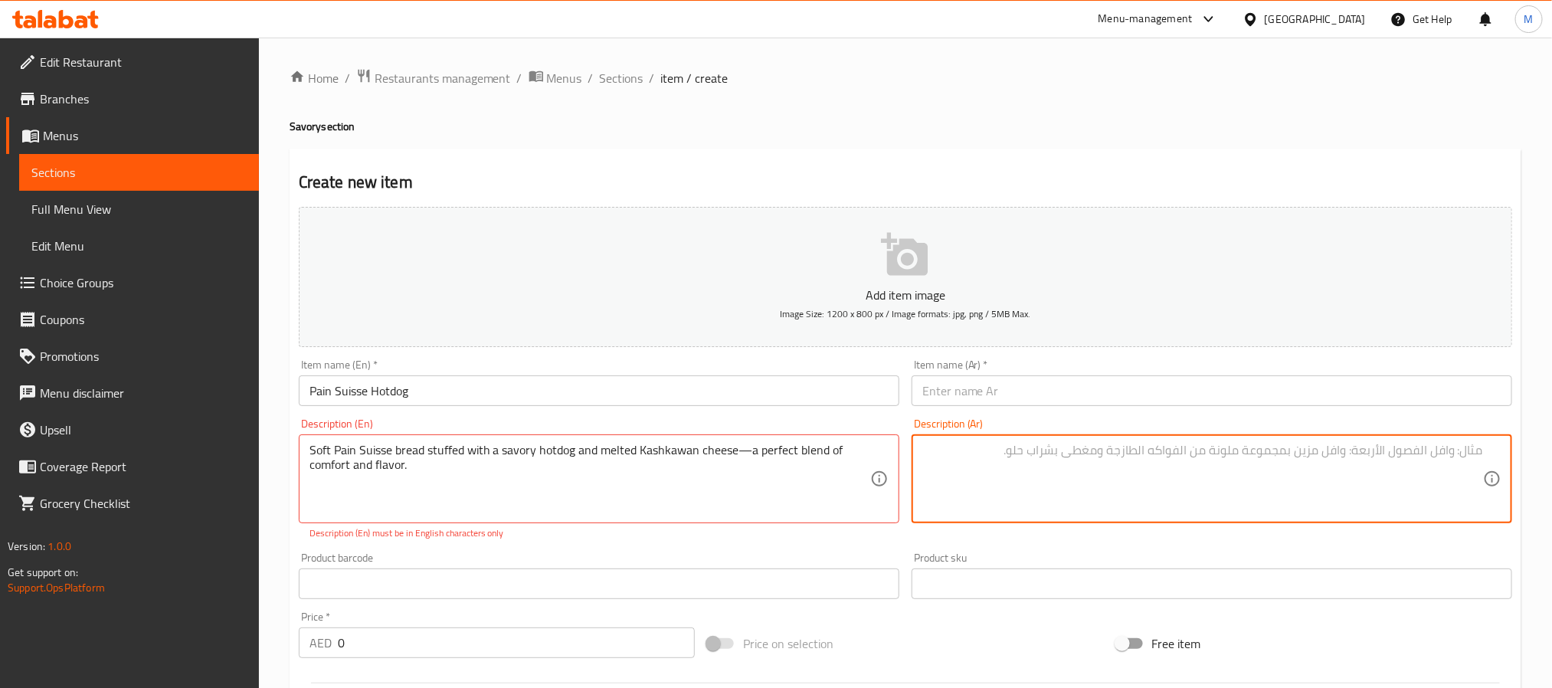
paste textarea "خبز بان سويس الطري محشو بهوت دوغ شهي وجبن الكشكوان الذائب – مزيج مثالي من الراح…"
type textarea "خبز بان سويس الطري محشو بهوت دوغ شهي وجبن الكشكوان الذائب – مزيج مثالي من الراح…"
click at [1165, 402] on input "text" at bounding box center [1212, 390] width 601 height 31
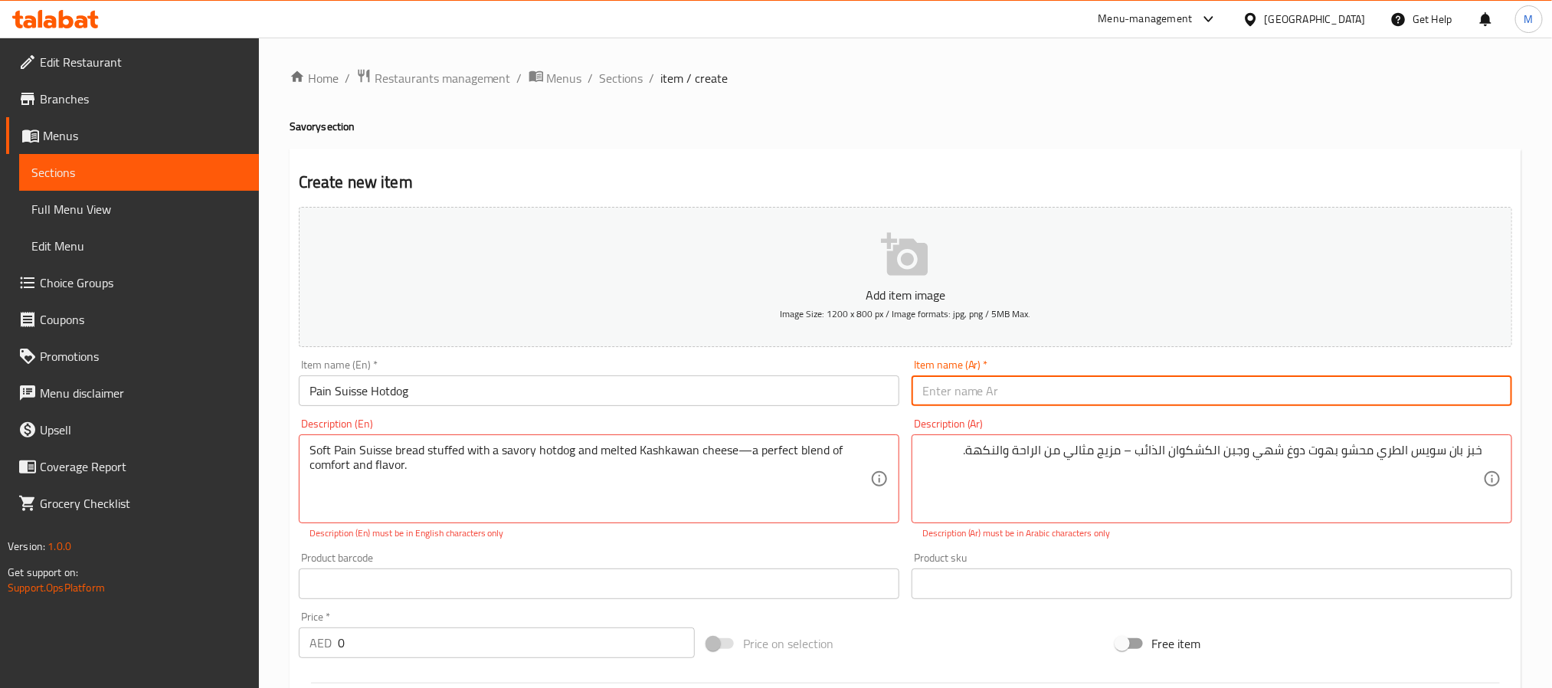
paste input "بان سويس هوت دوغ"
type input "بان سويس هوت دوغ"
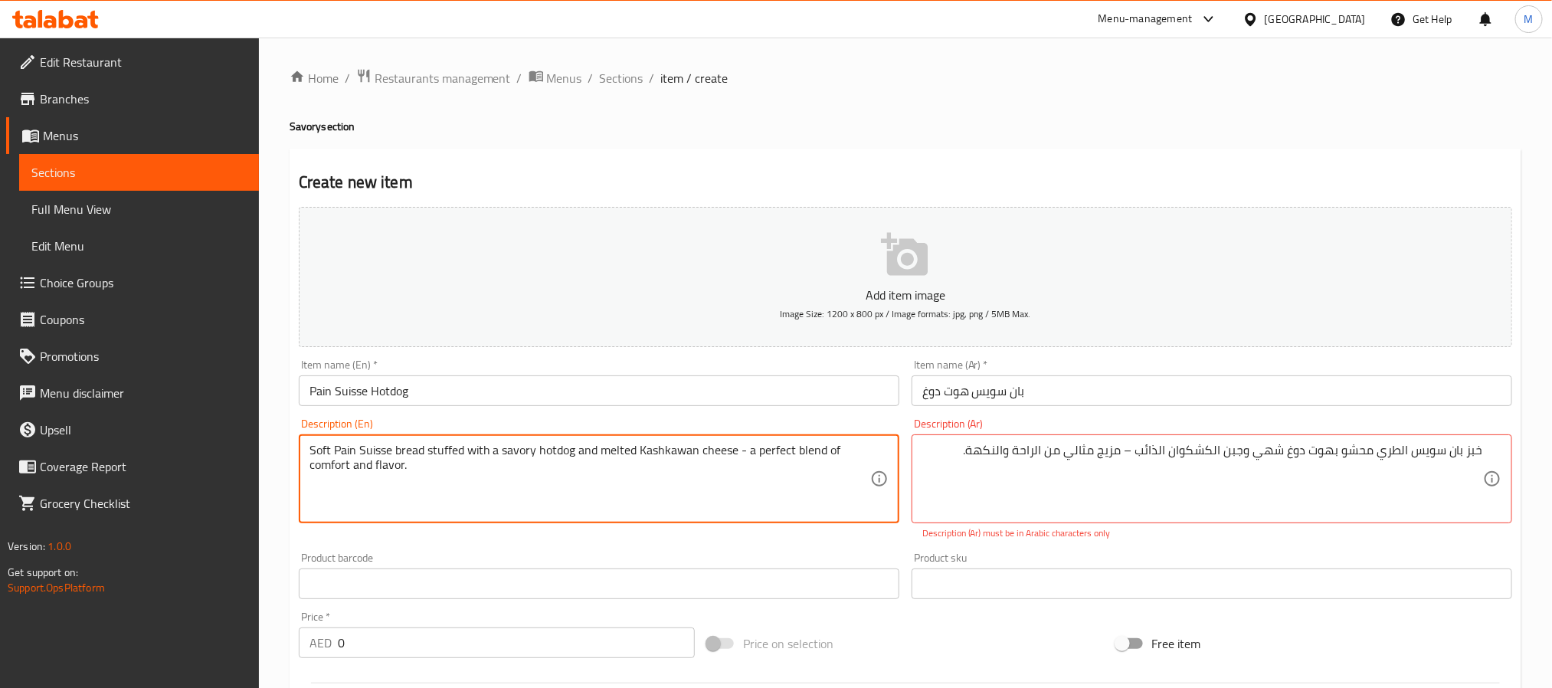
type textarea "Soft Pain Suisse bread stuffed with a savory hotdog and melted Kashkawan cheese…"
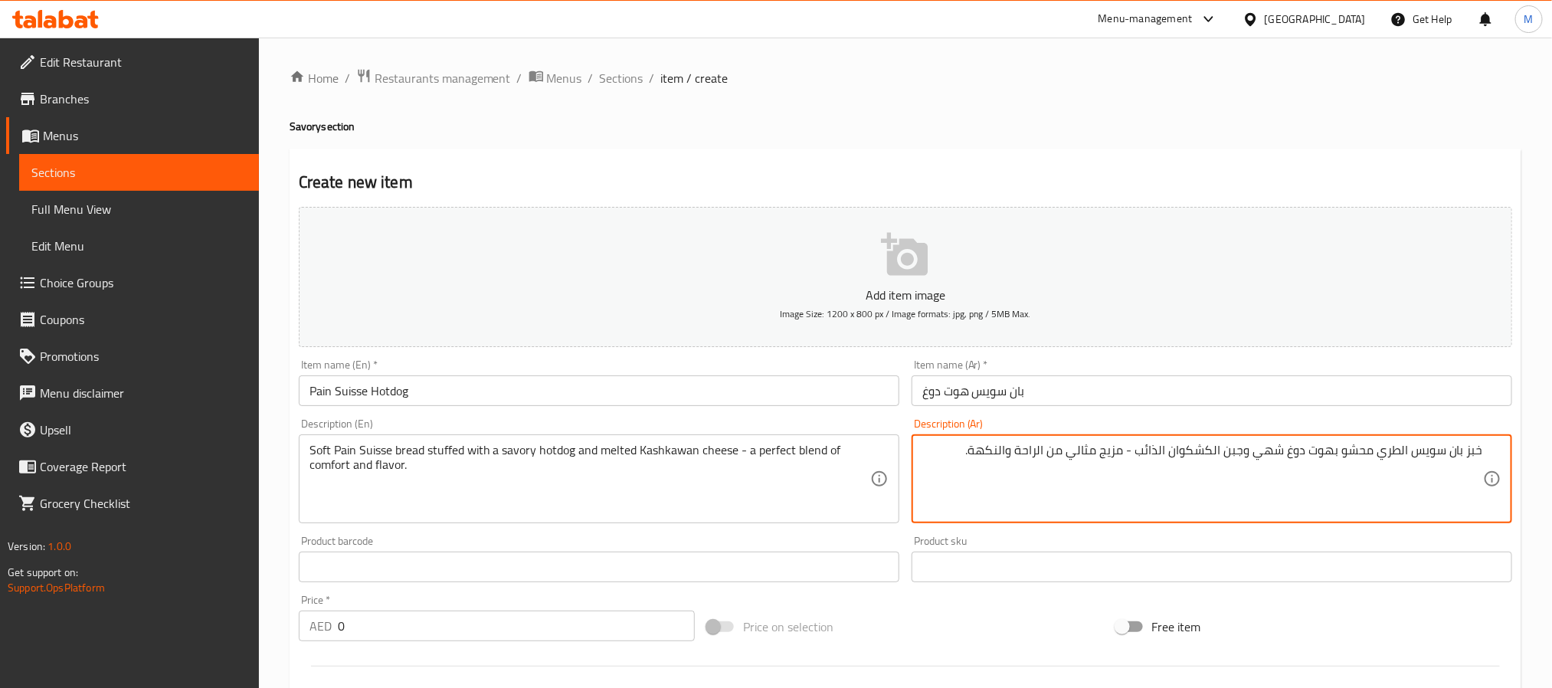
type textarea "خبز بان سويس الطري محشو بهوت دوغ شهي وجبن الكشكوان الذائب - مزيج مثالي من الراح…"
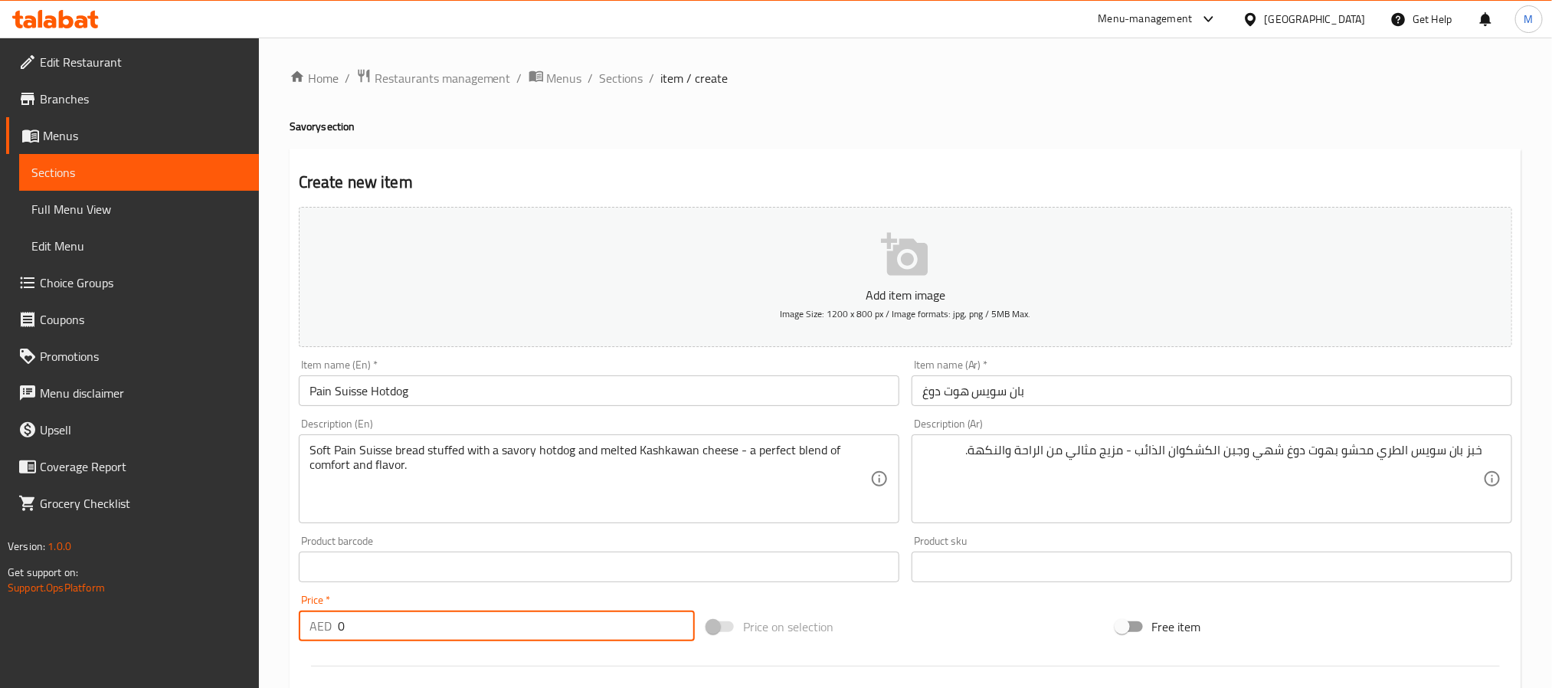
drag, startPoint x: 448, startPoint y: 637, endPoint x: 108, endPoint y: 610, distance: 341.2
click at [97, 618] on div "Edit Restaurant Branches Menus Sections Full Menu View Edit Menu Choice Groups …" at bounding box center [776, 560] width 1552 height 1045
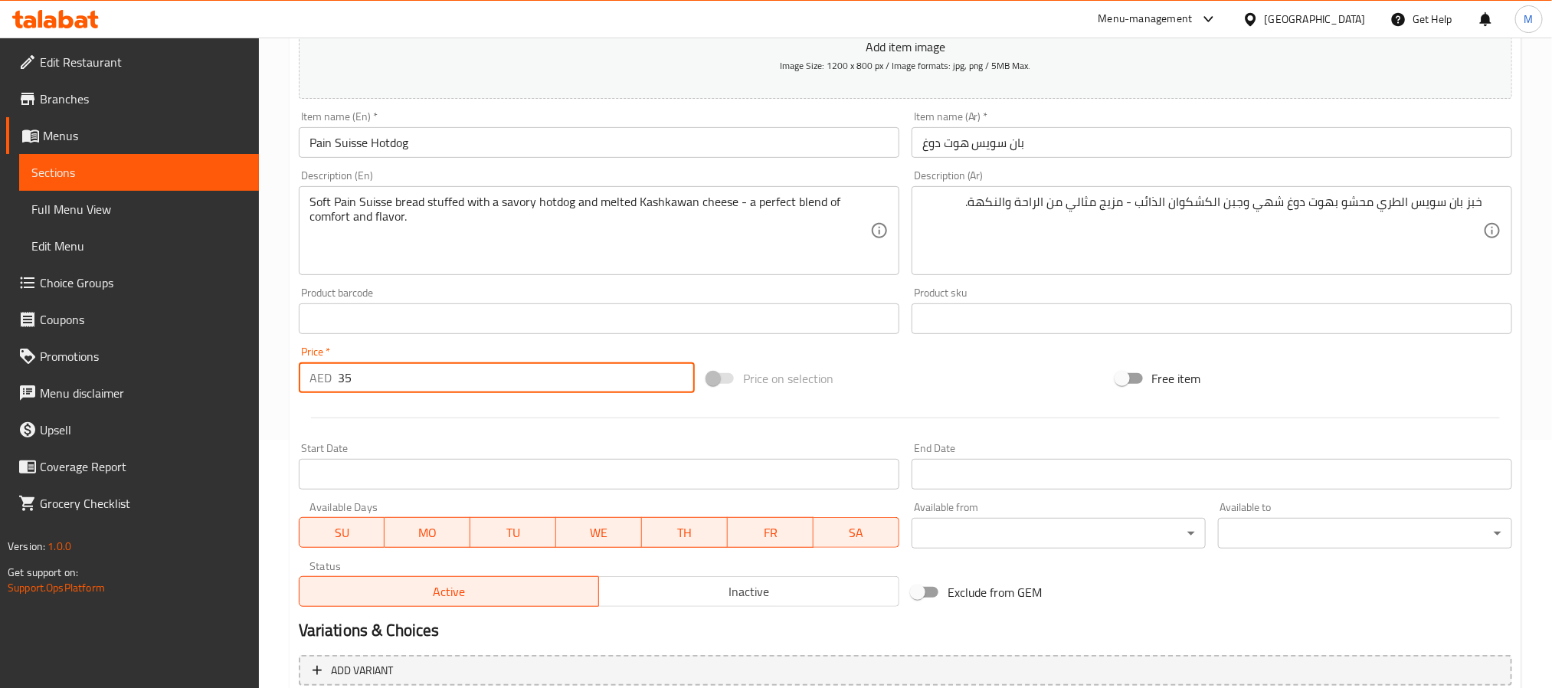
scroll to position [393, 0]
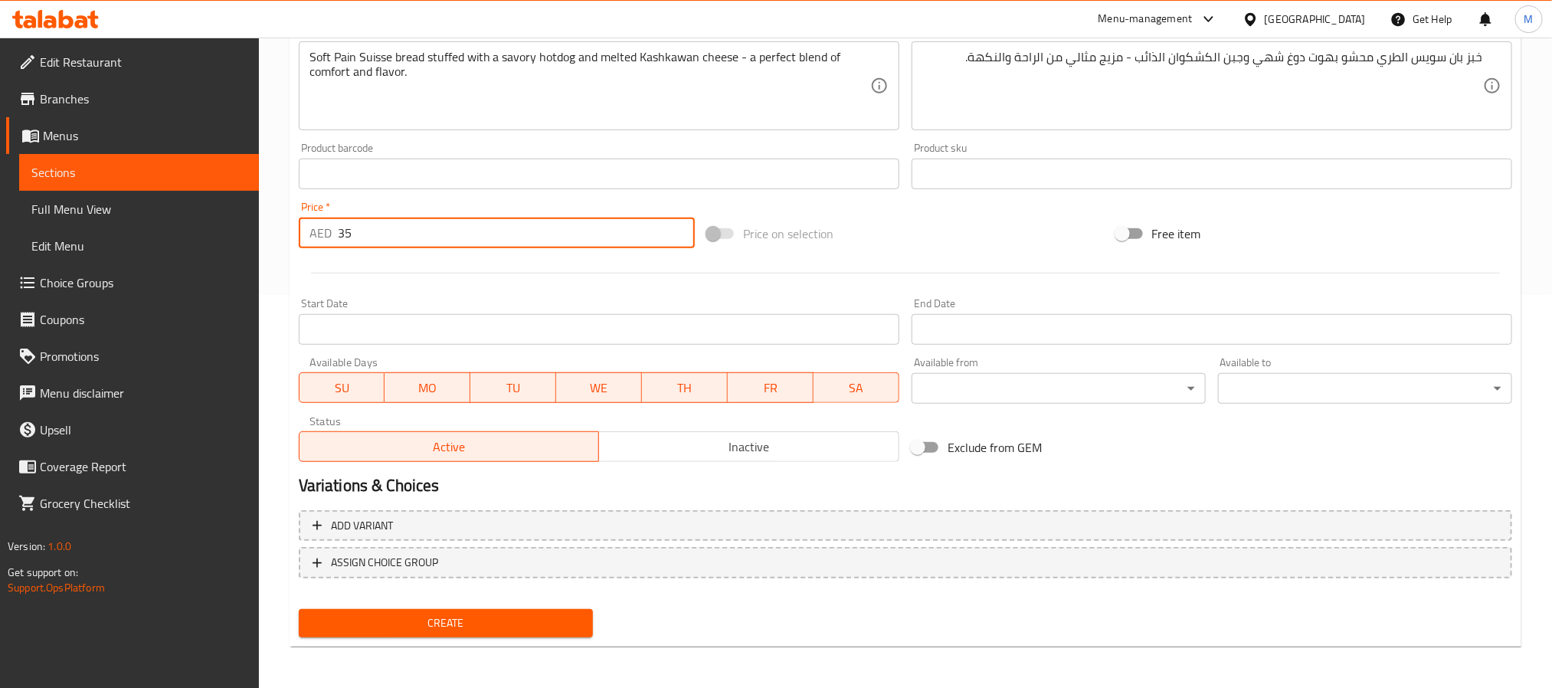
type input "35"
click at [432, 605] on div "Create" at bounding box center [446, 623] width 306 height 41
click at [423, 630] on span "Create" at bounding box center [446, 623] width 270 height 19
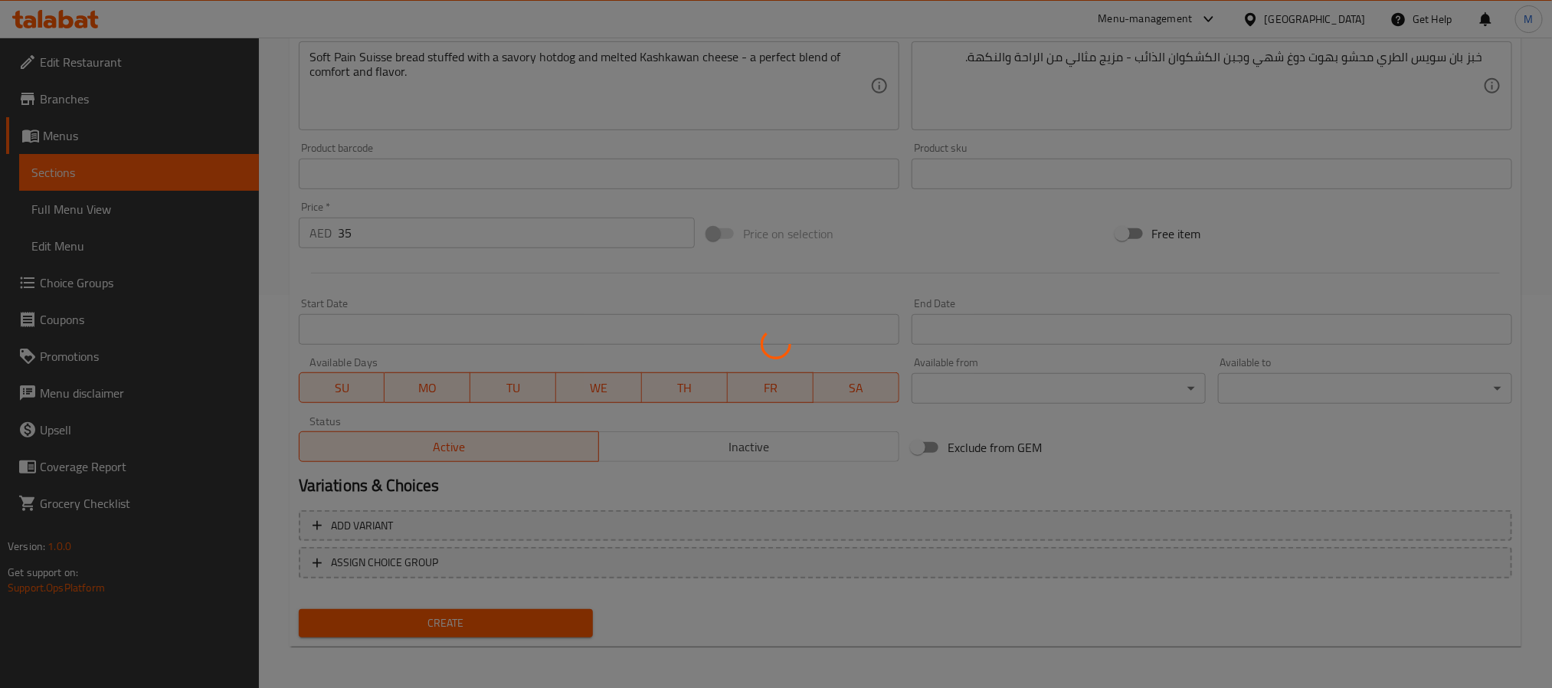
type input "0"
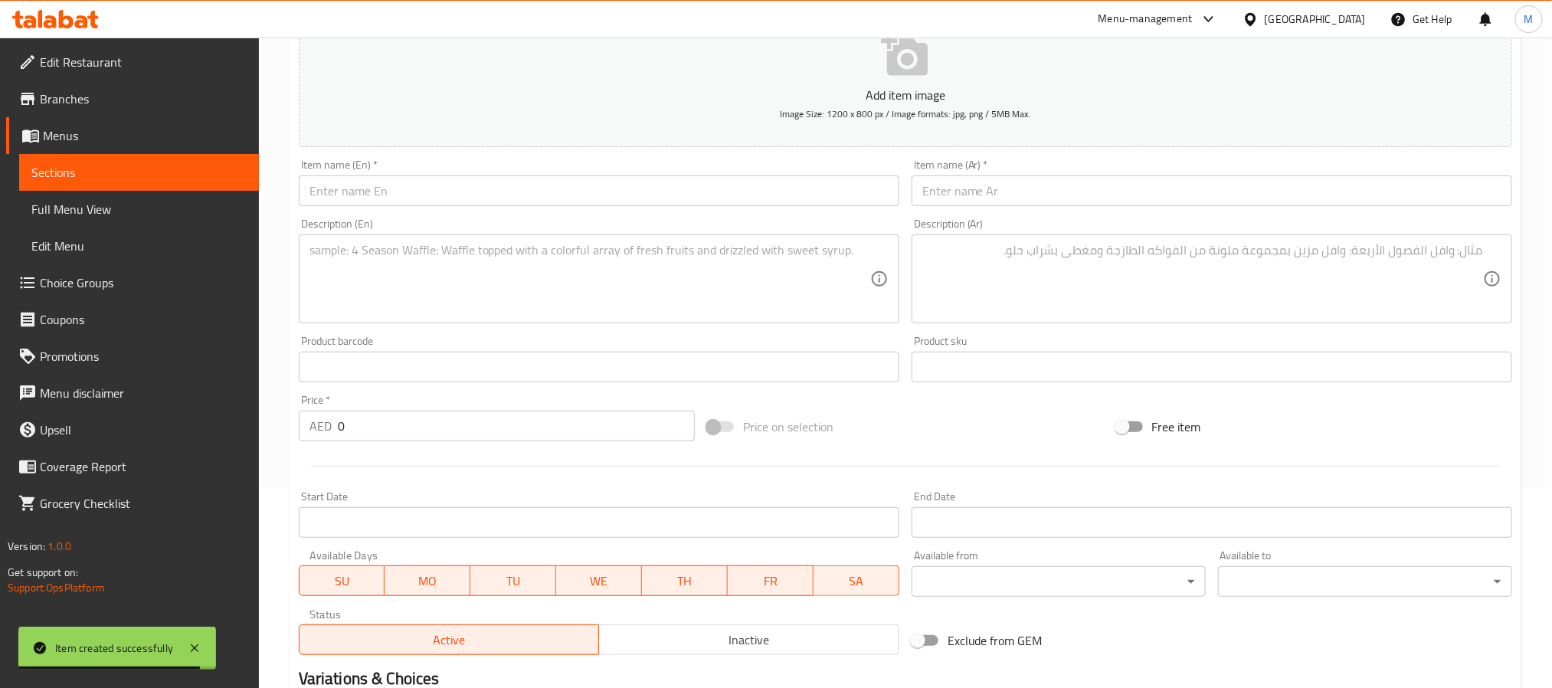
scroll to position [0, 0]
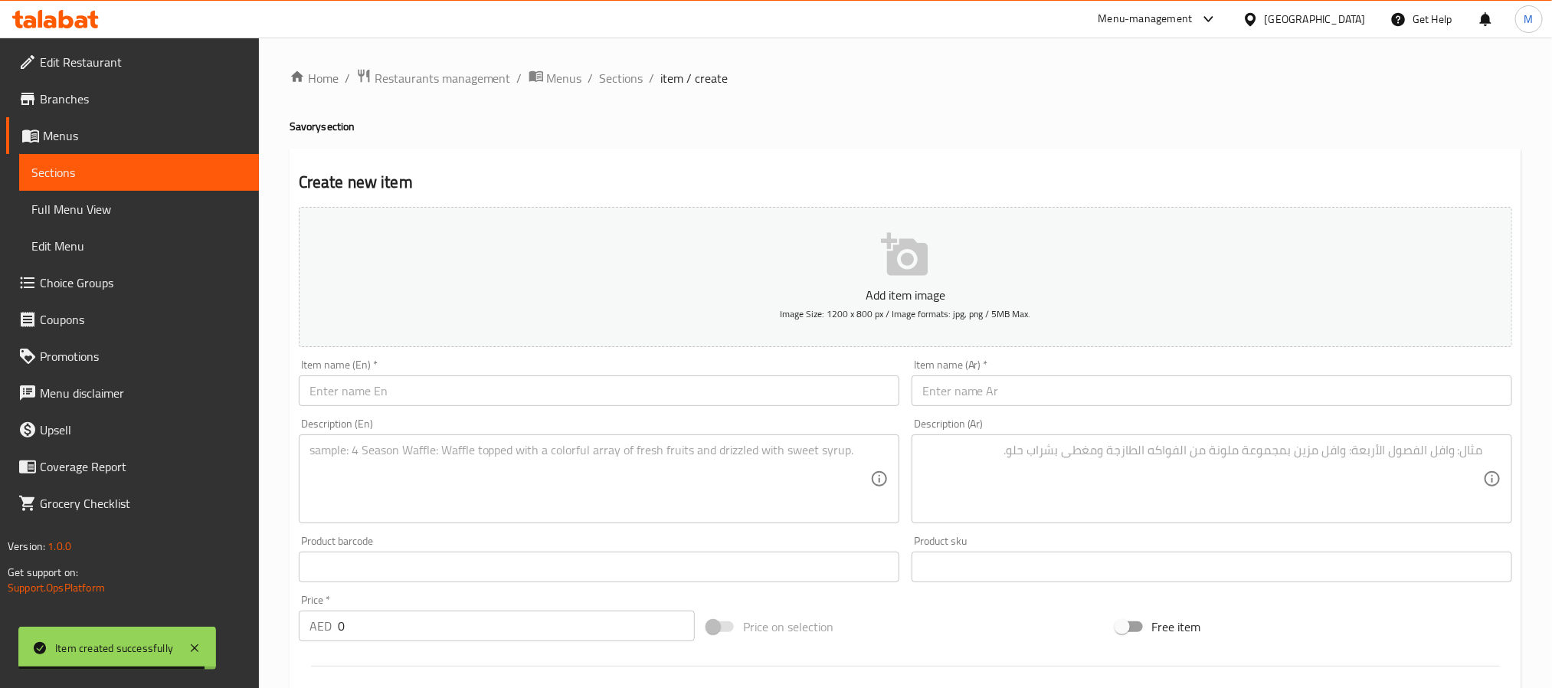
click at [1017, 386] on input "text" at bounding box center [1212, 390] width 601 height 31
paste input "سيميت"
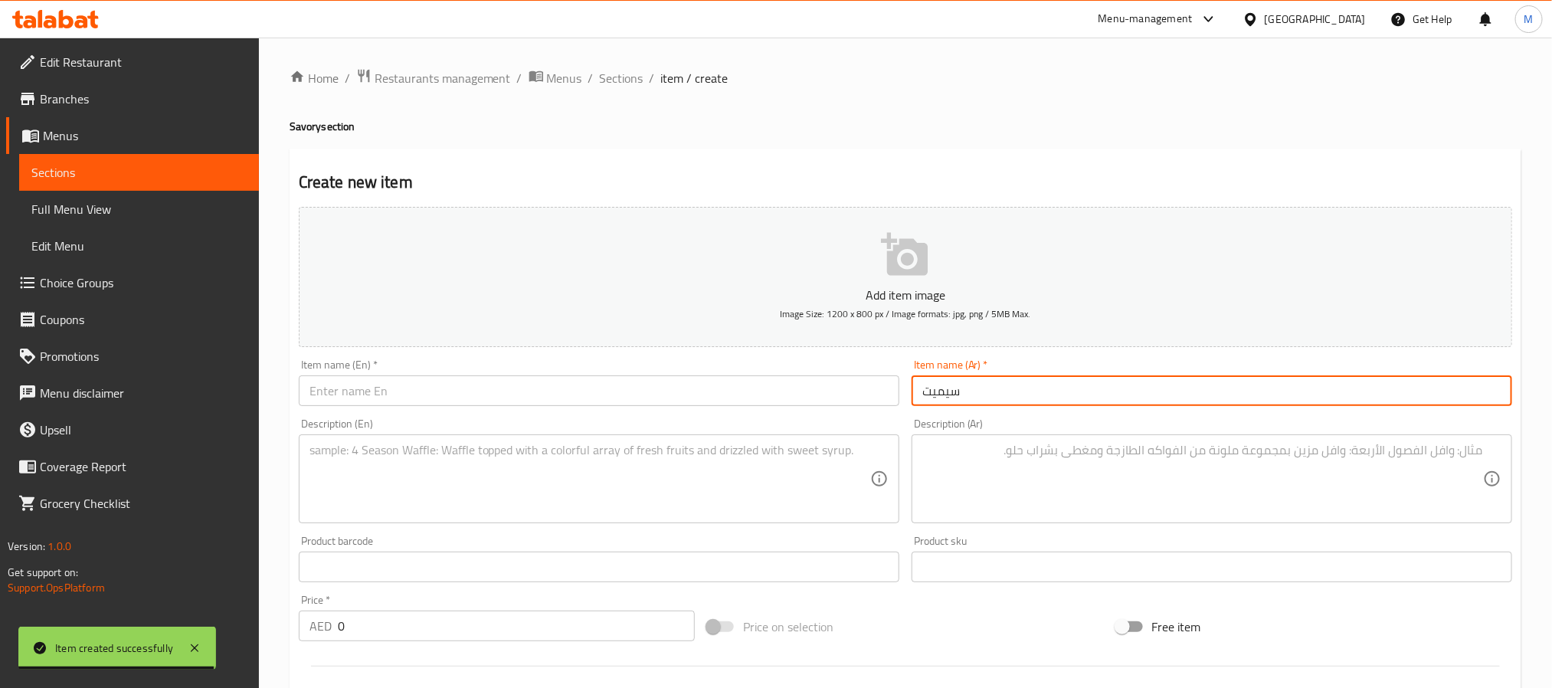
type input "سيميت"
click at [981, 457] on textarea at bounding box center [1202, 479] width 561 height 73
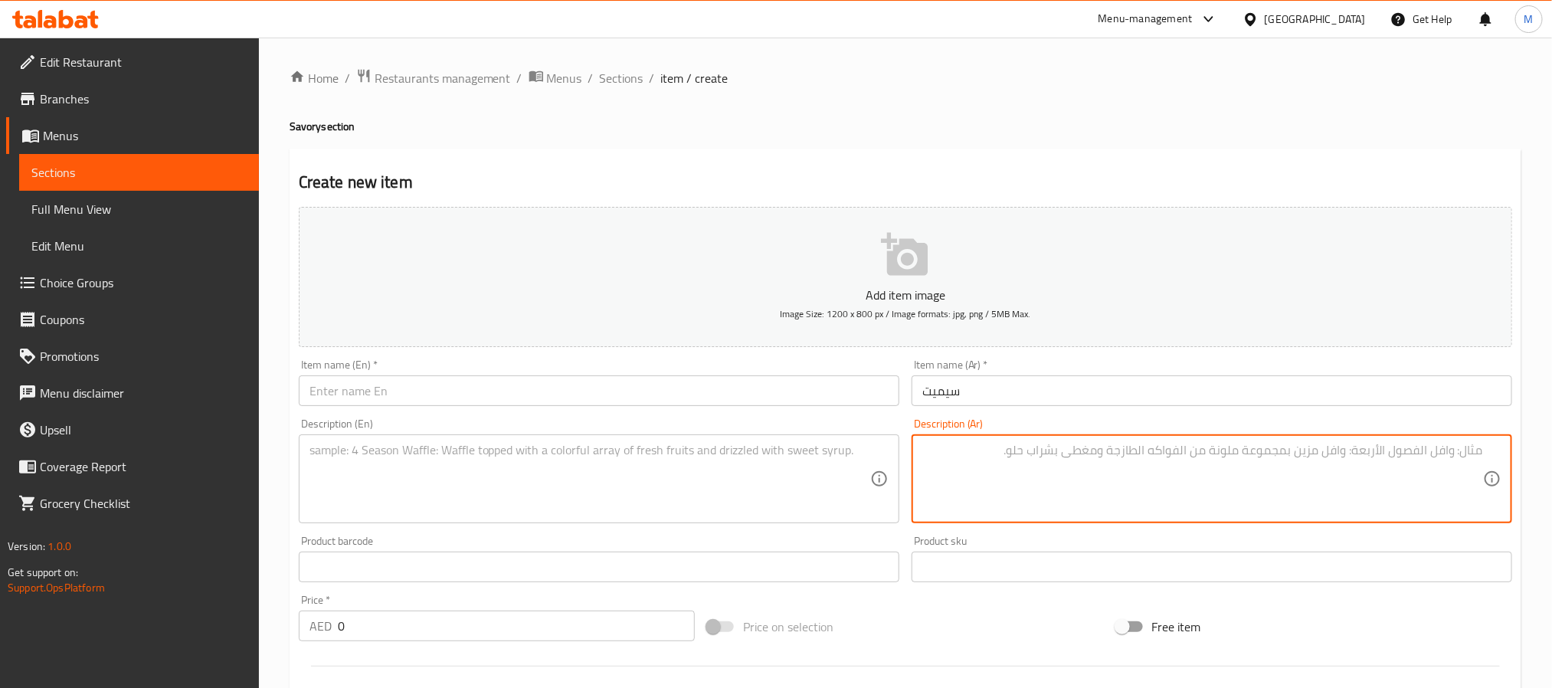
paste textarea "جينة ذهبية ومقرمشة مدهونة بدبس التمر ومغطاة بحبوب السمسم الأبيض للحصول على نكهة…"
type textarea "جينة ذهبية ومقرمشة مدهونة بدبس التمر ومغطاة بحبوب السمسم الأبيض للحصول على نكهة…"
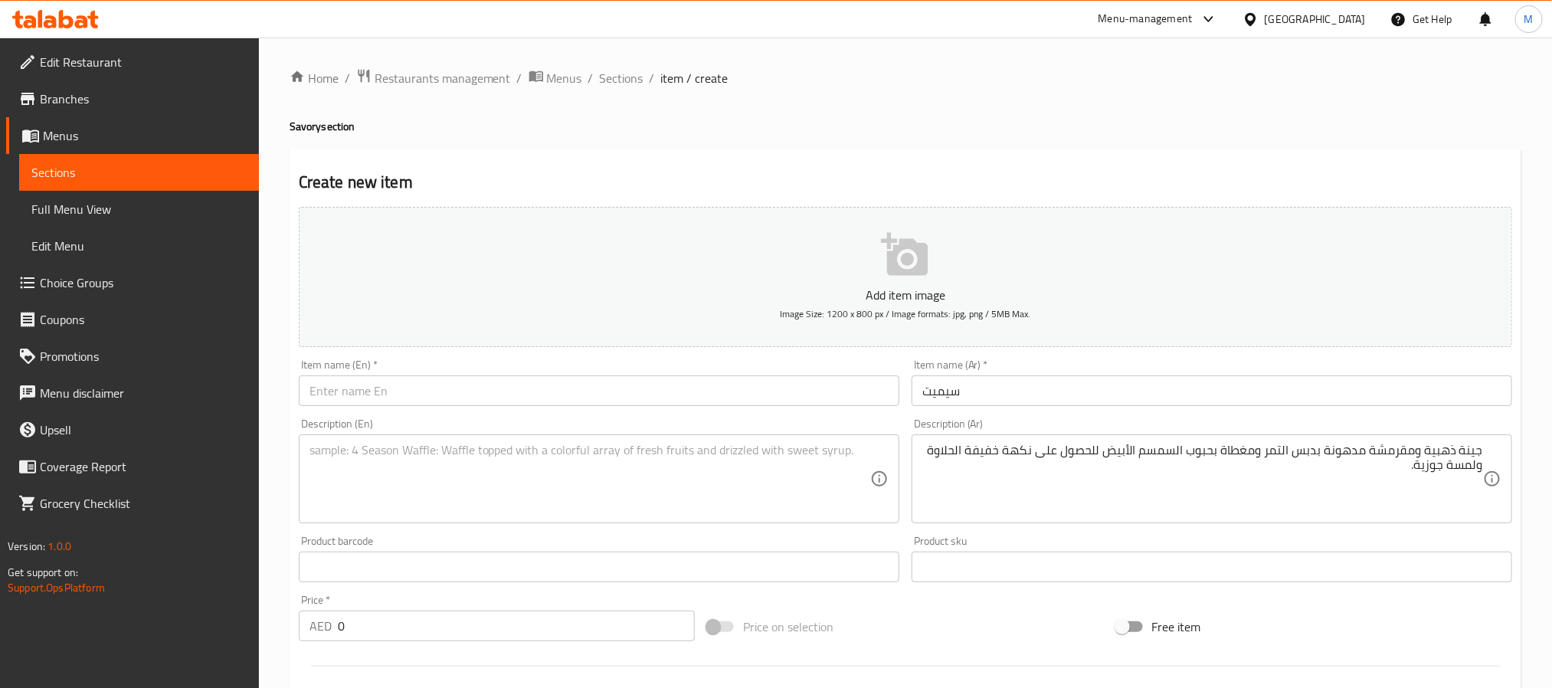
click at [373, 366] on div "Item name (En)   * Item name (En) *" at bounding box center [599, 382] width 601 height 47
click at [379, 389] on input "text" at bounding box center [599, 390] width 601 height 31
paste input "Simit"
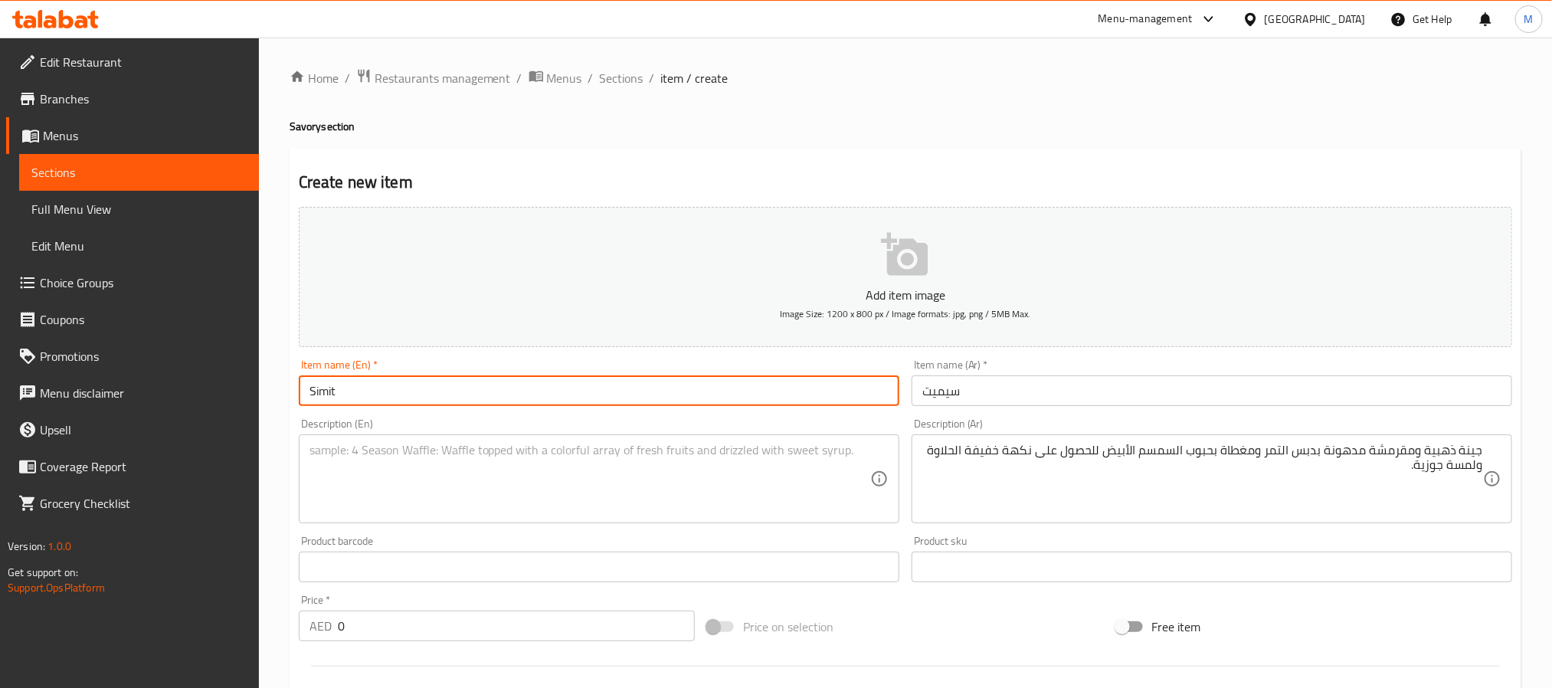
type input "Simit"
click at [382, 483] on textarea at bounding box center [589, 479] width 561 height 73
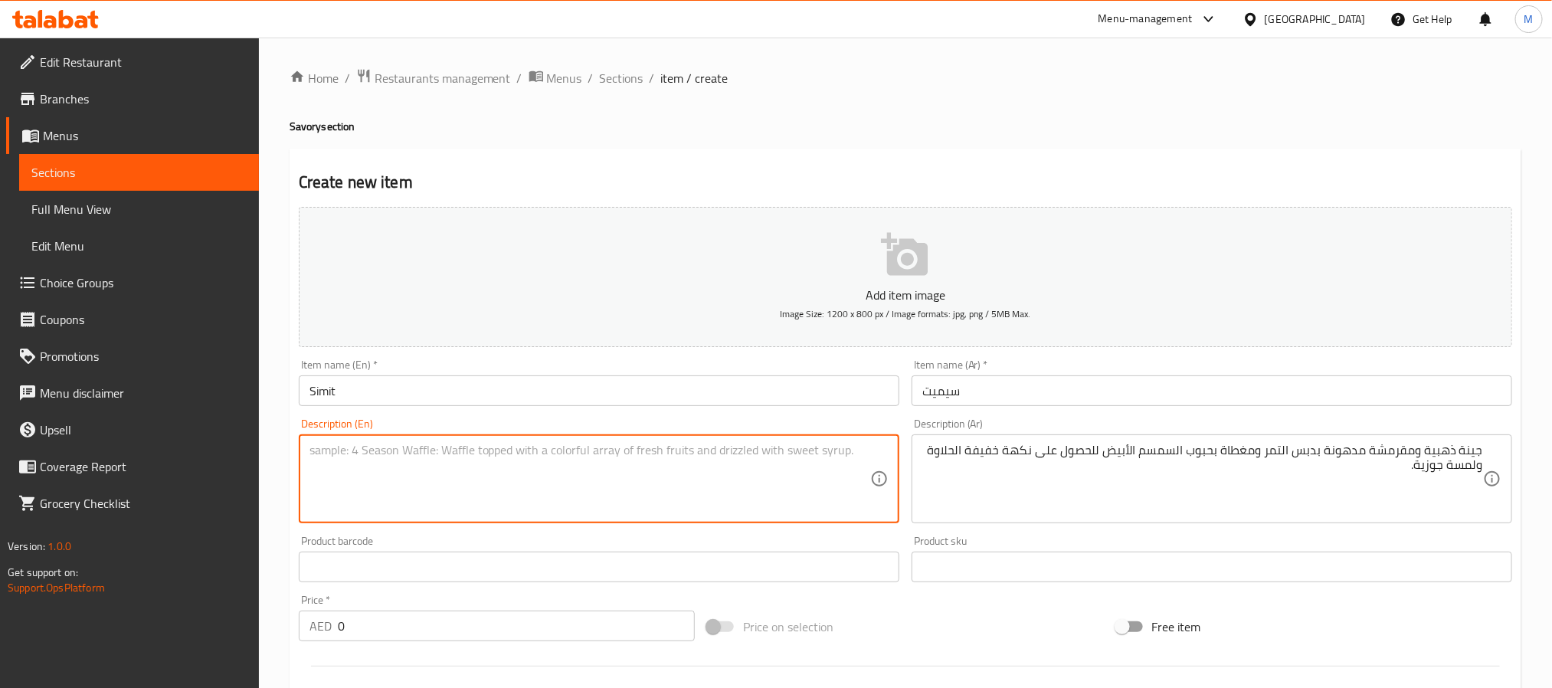
paste textarea "Crispy golden dough brushed with date syrup and coated in white sesame seeds fo…"
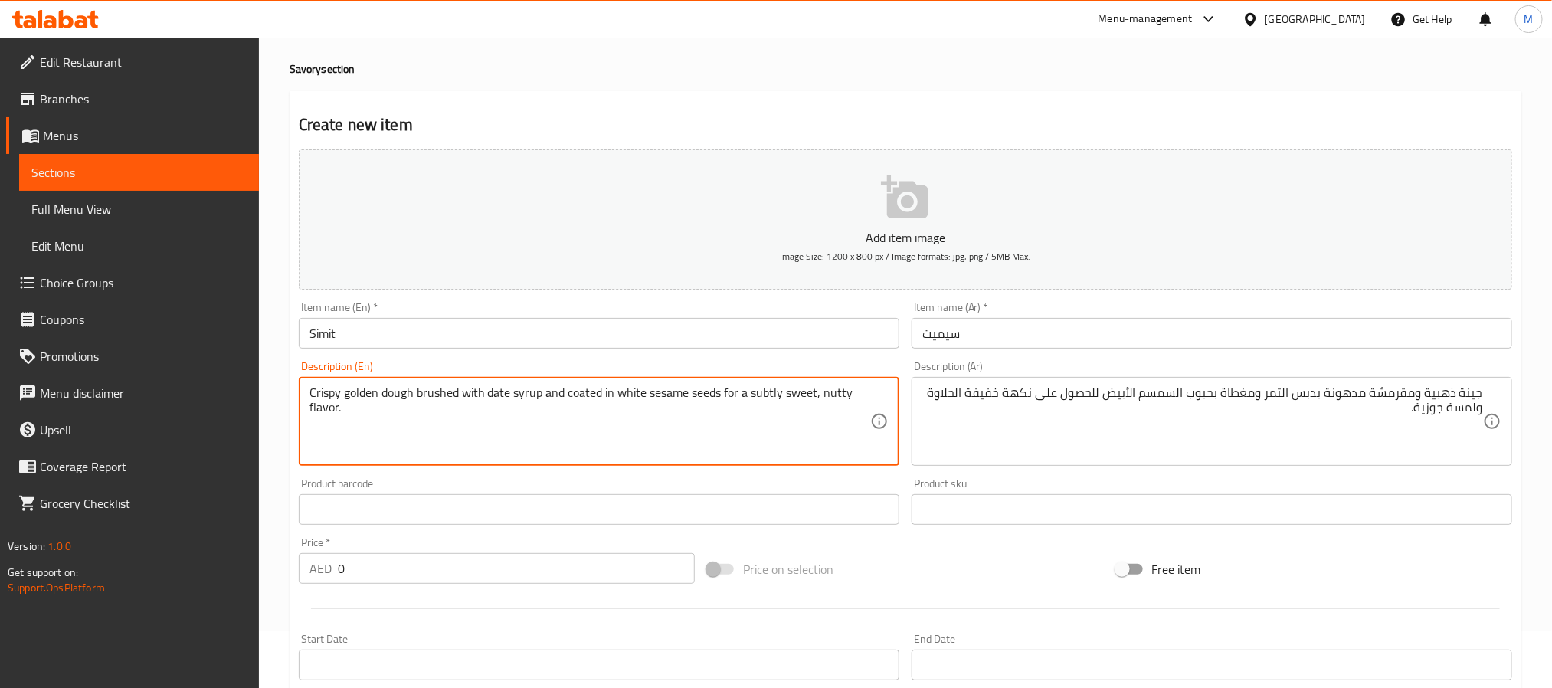
scroll to position [115, 0]
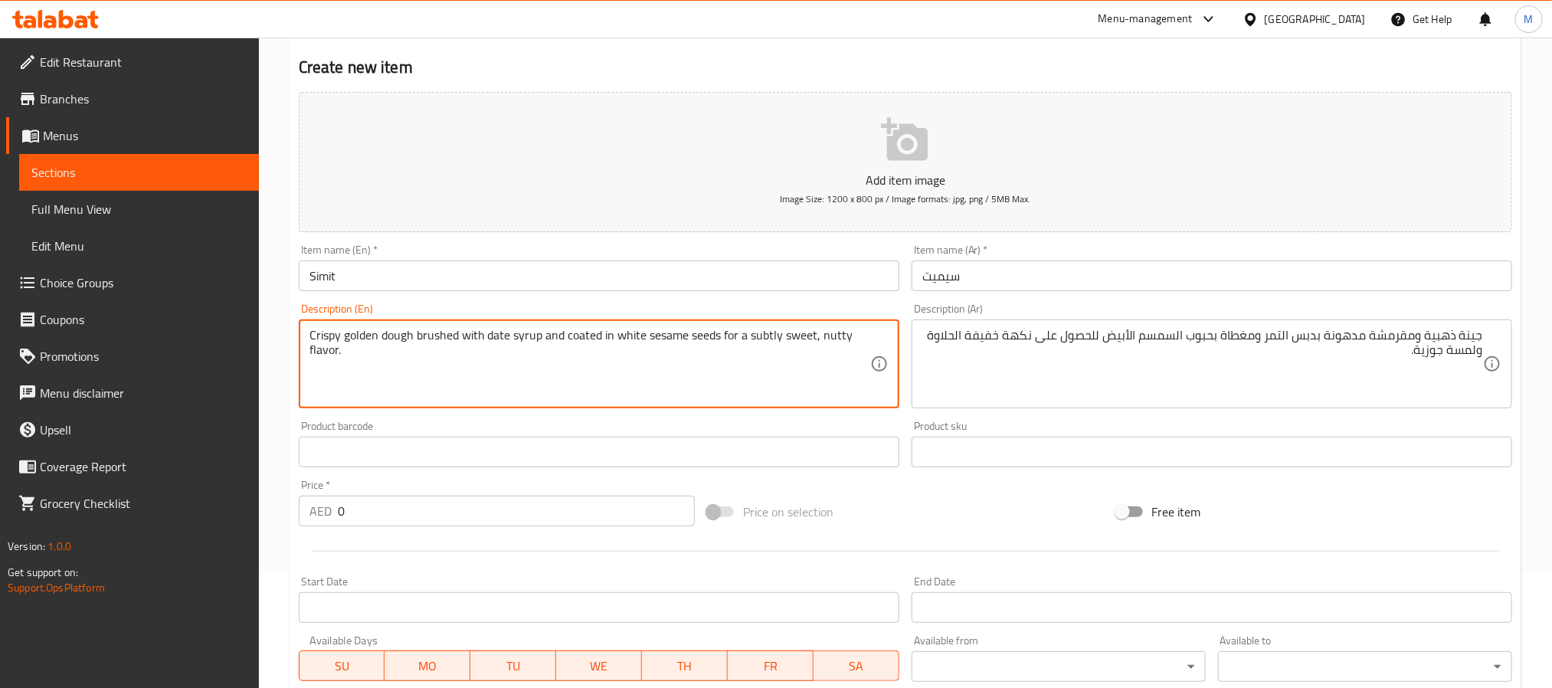
type textarea "Crispy golden dough brushed with date syrup and coated in white sesame seeds fo…"
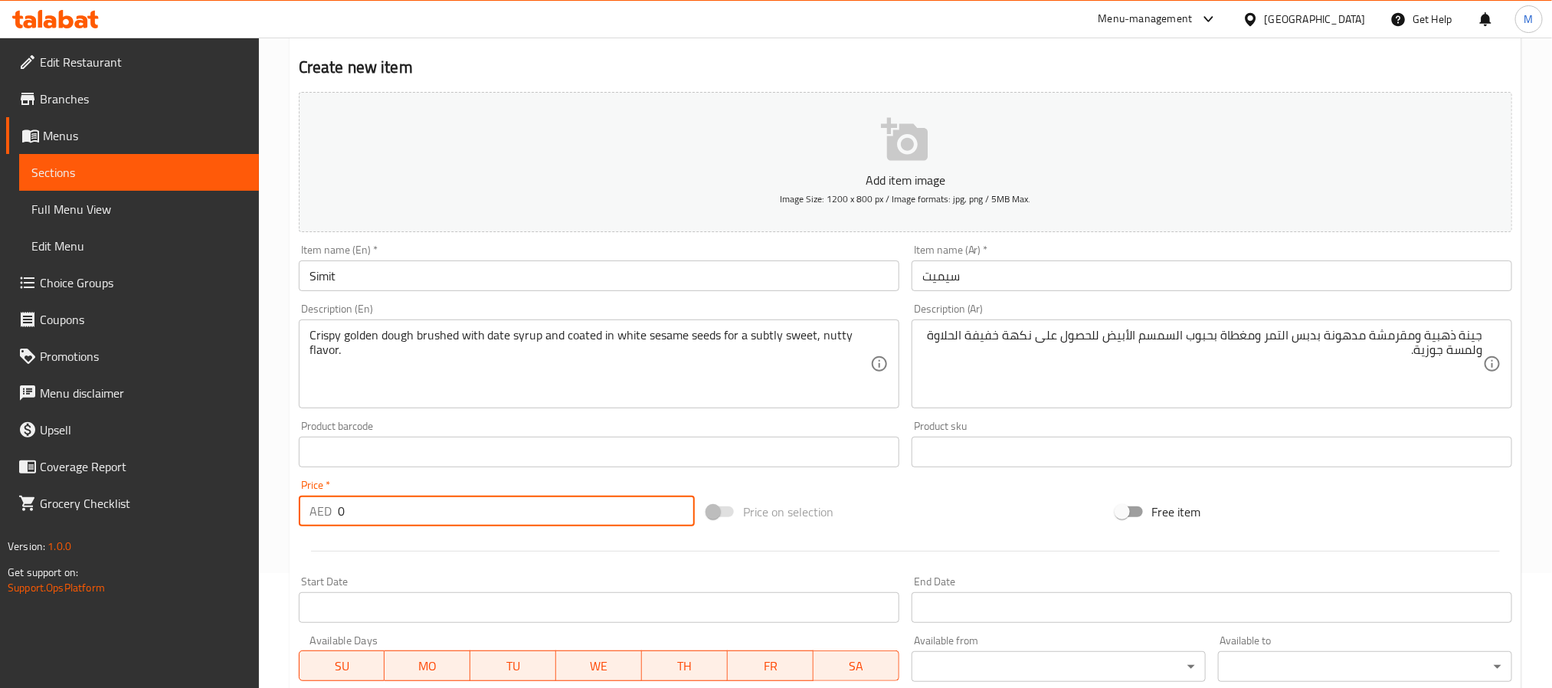
drag, startPoint x: 354, startPoint y: 522, endPoint x: 83, endPoint y: 558, distance: 273.6
click at [83, 558] on div "Edit Restaurant Branches Menus Sections Full Menu View Edit Menu Choice Groups …" at bounding box center [776, 445] width 1552 height 1045
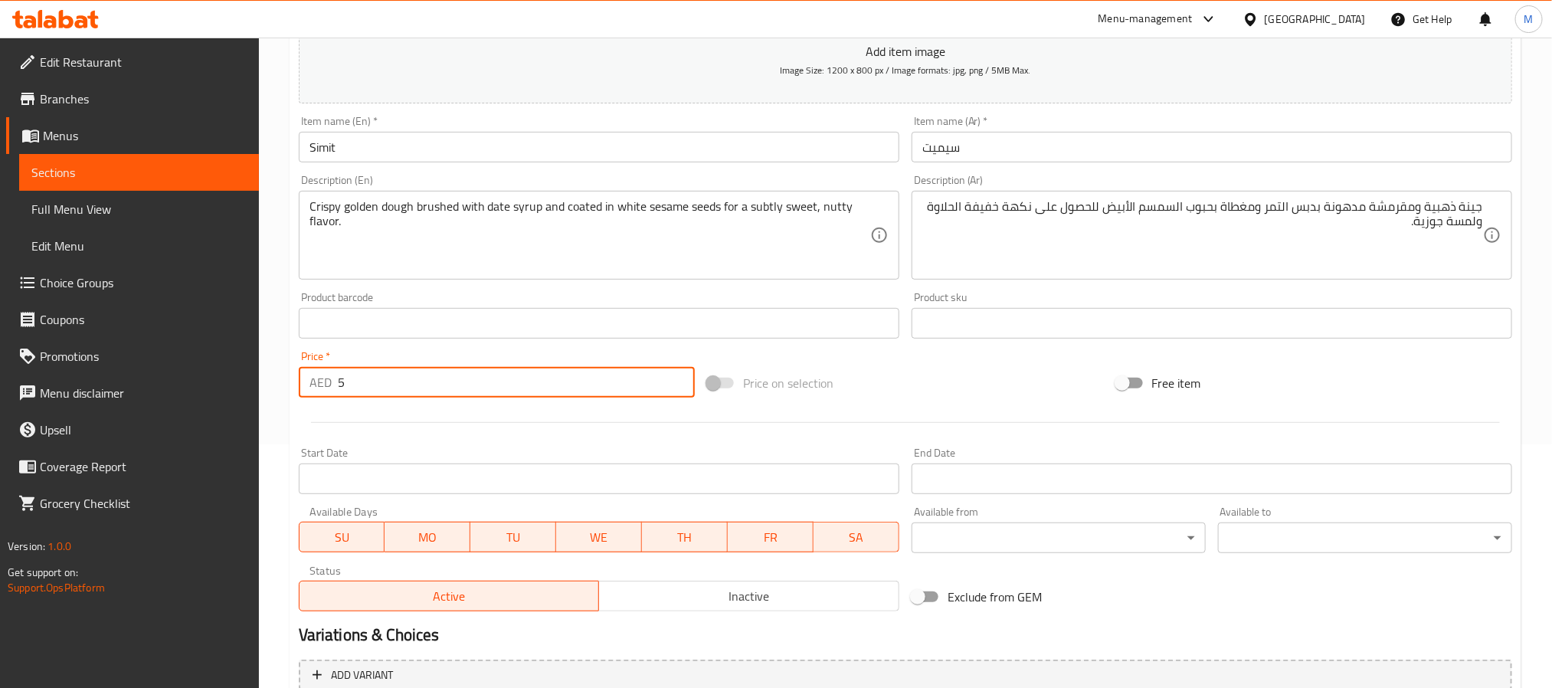
scroll to position [393, 0]
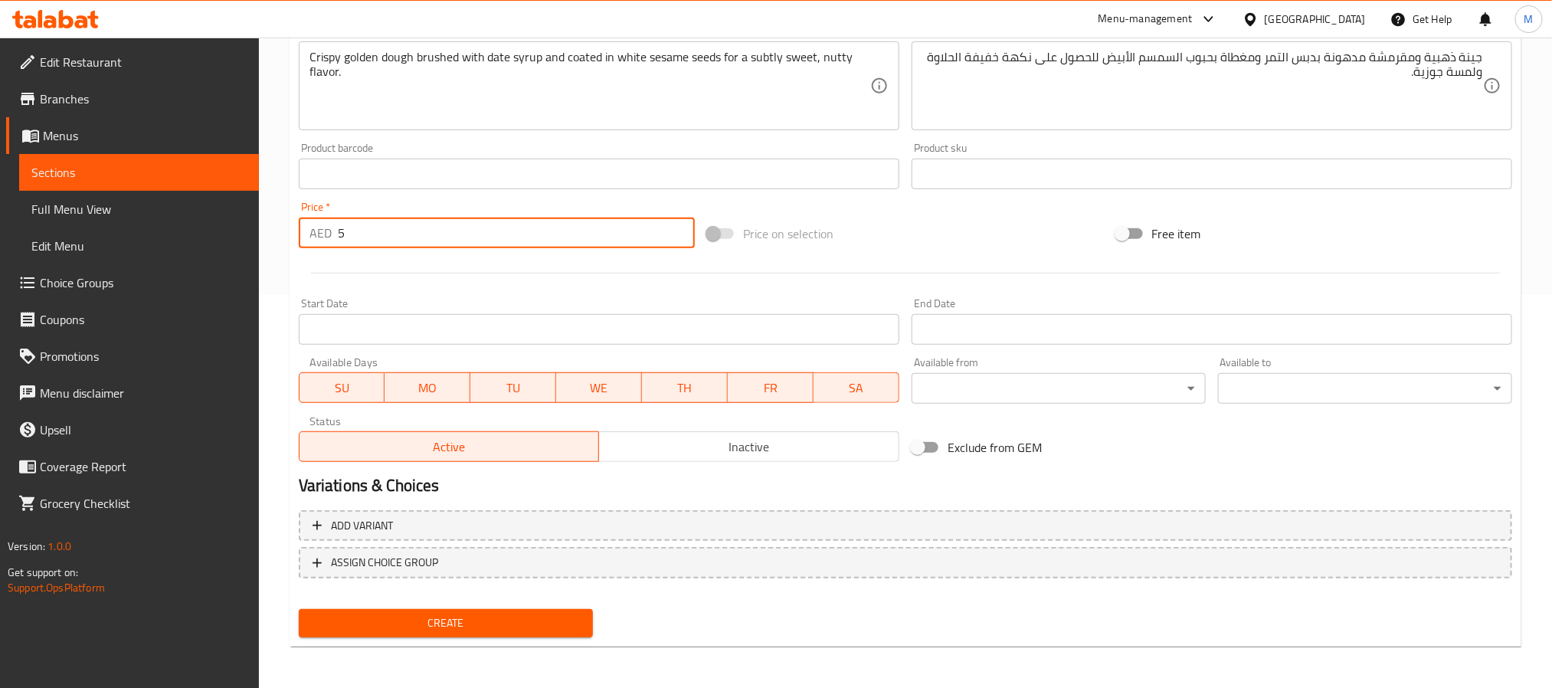
drag, startPoint x: 386, startPoint y: 226, endPoint x: 55, endPoint y: 260, distance: 332.7
click at [65, 258] on div "Edit Restaurant Branches Menus Sections Full Menu View Edit Menu Choice Groups …" at bounding box center [776, 167] width 1552 height 1045
type input "15"
click at [451, 609] on button "Create" at bounding box center [446, 623] width 294 height 28
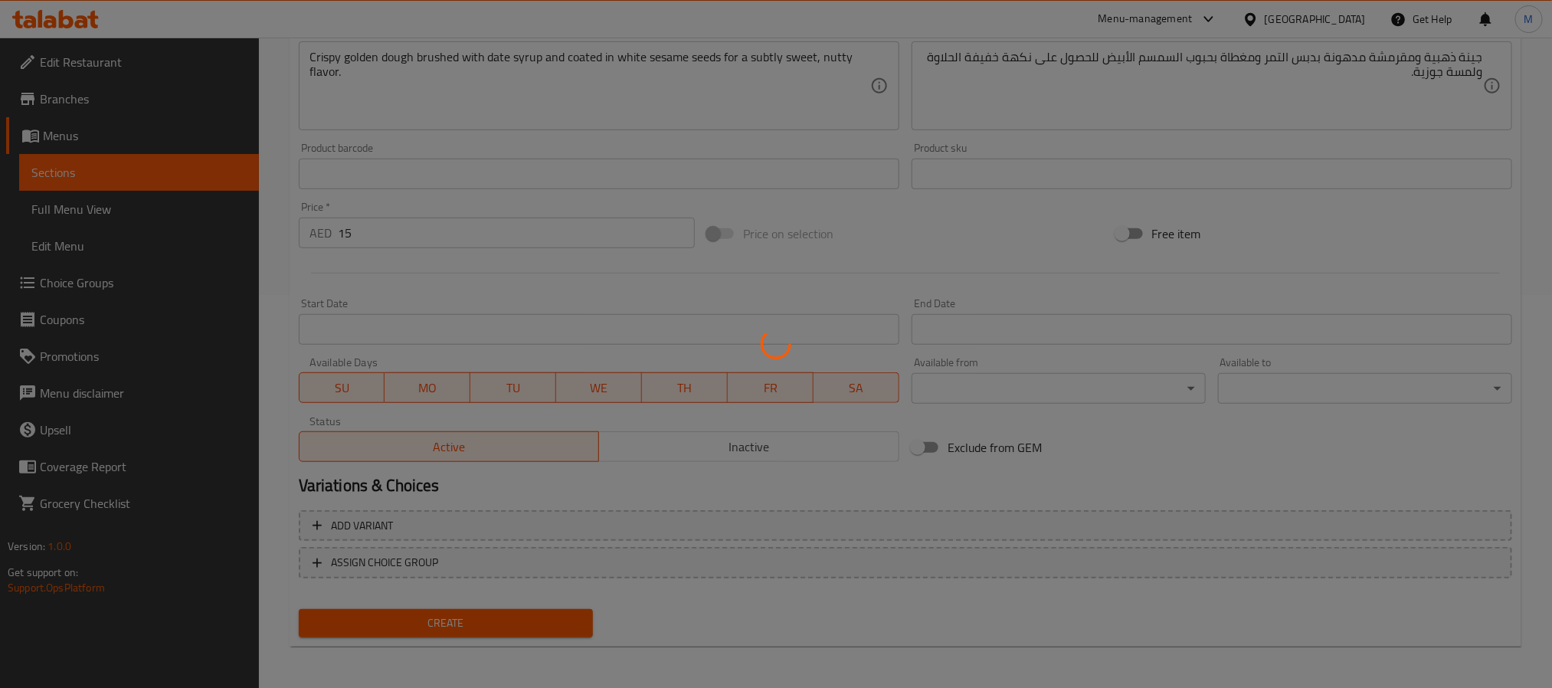
type input "0"
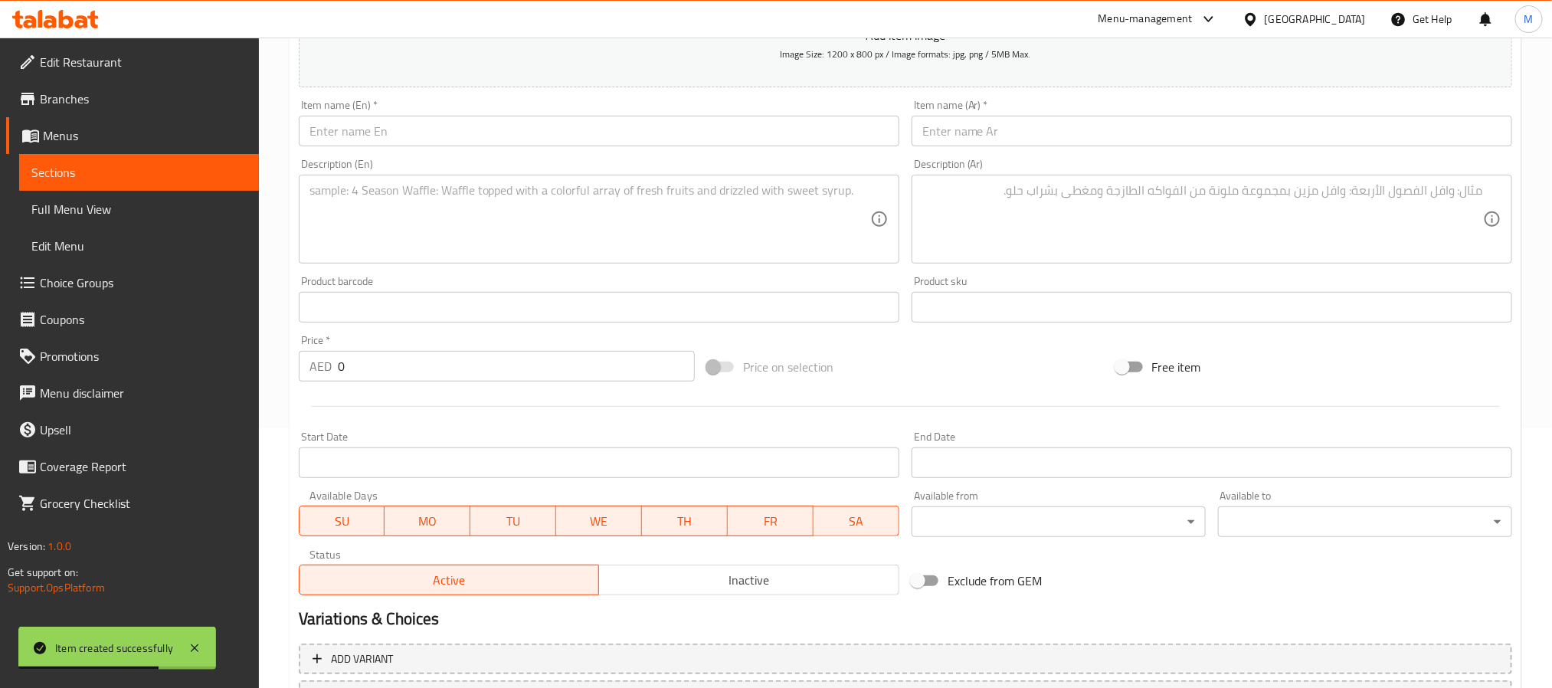
scroll to position [48, 0]
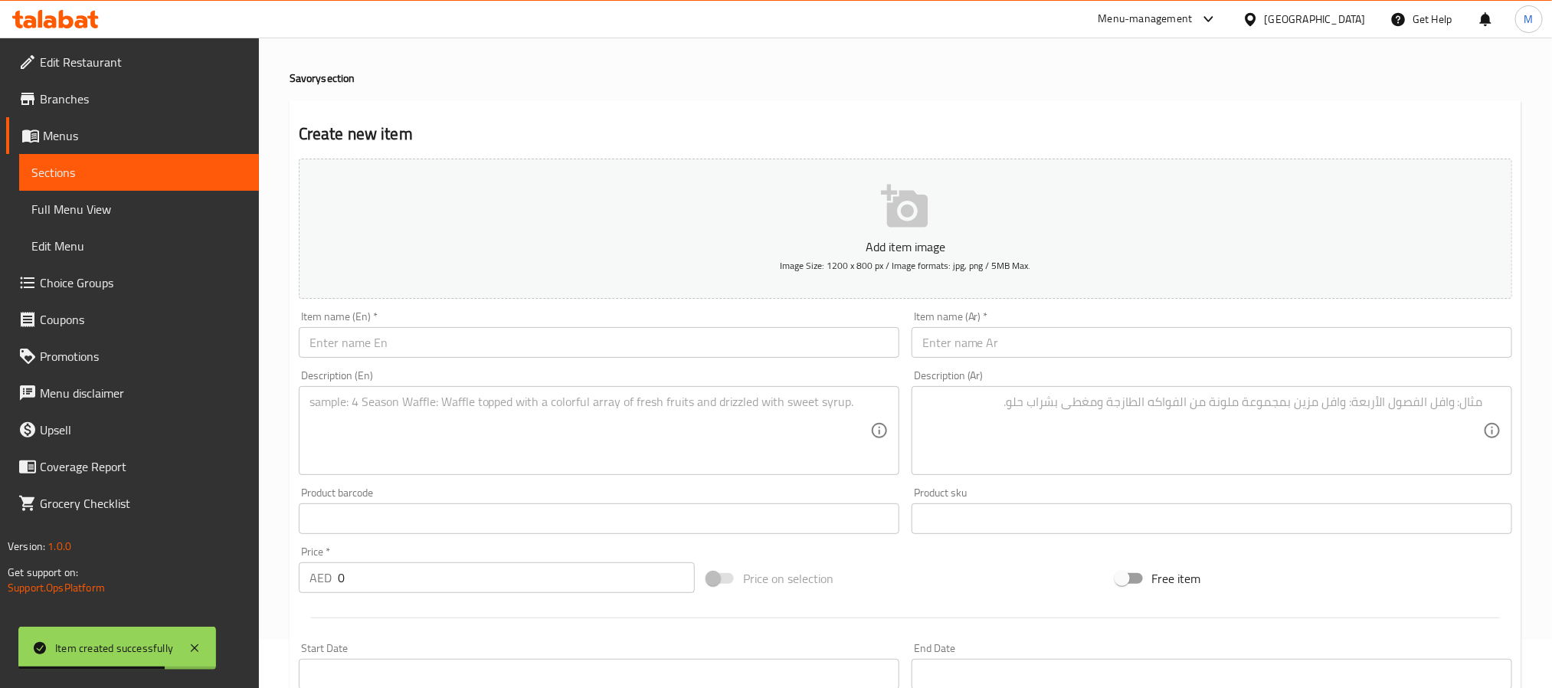
click at [401, 340] on input "text" at bounding box center [599, 342] width 601 height 31
paste input "Tomato & Cheese Foccacia"
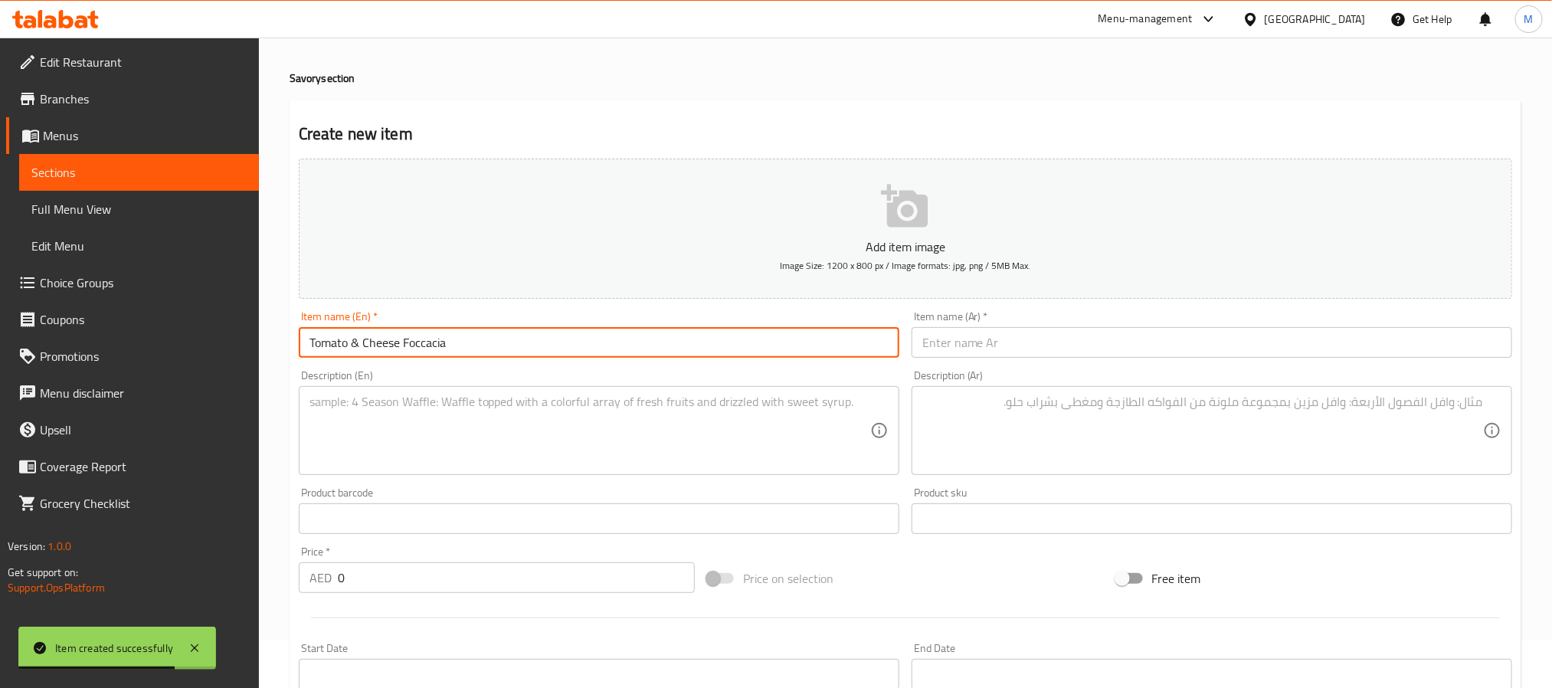
type input "Tomato & Cheese Foccacia"
click at [311, 424] on textarea at bounding box center [589, 430] width 561 height 73
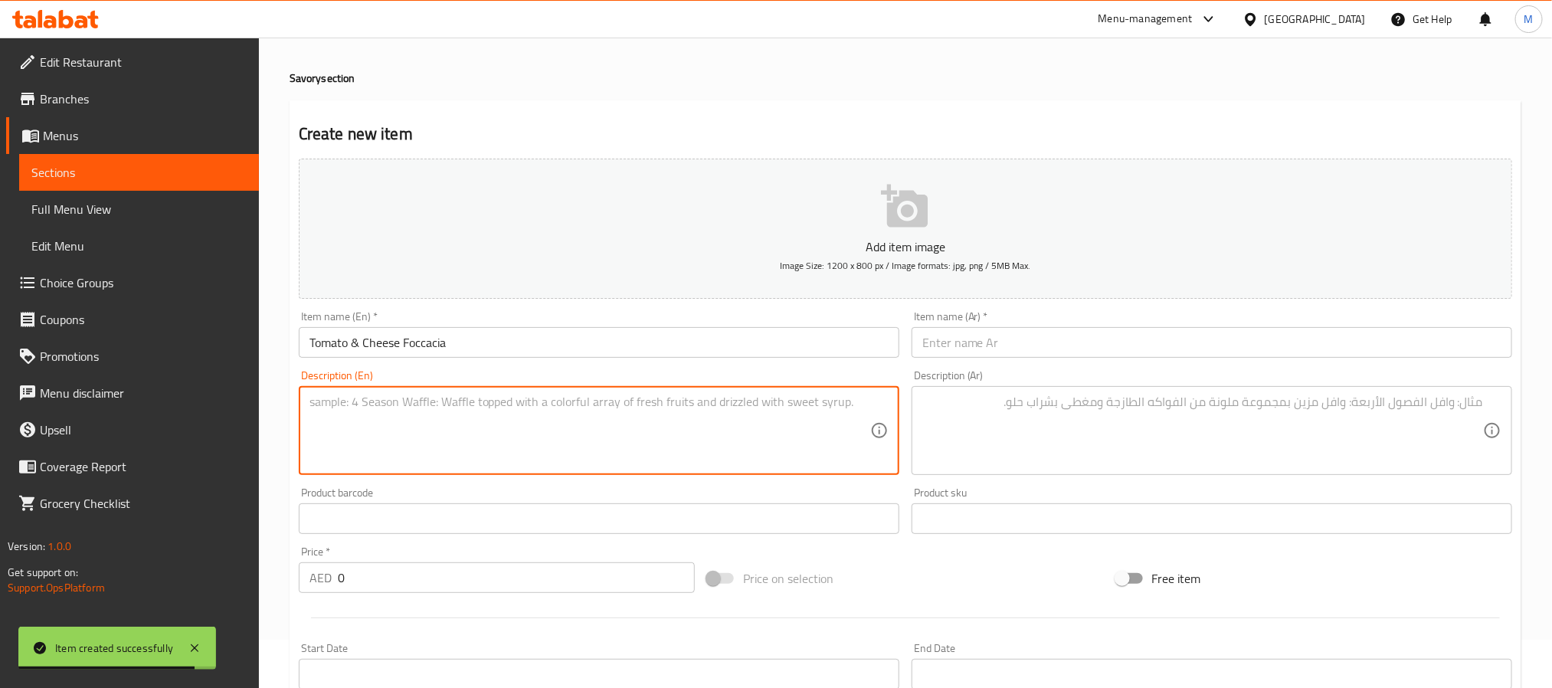
paste textarea "Soft, airy focaccia topped with juicy cherry tomatoes, Pecorino cheese, fresh r…"
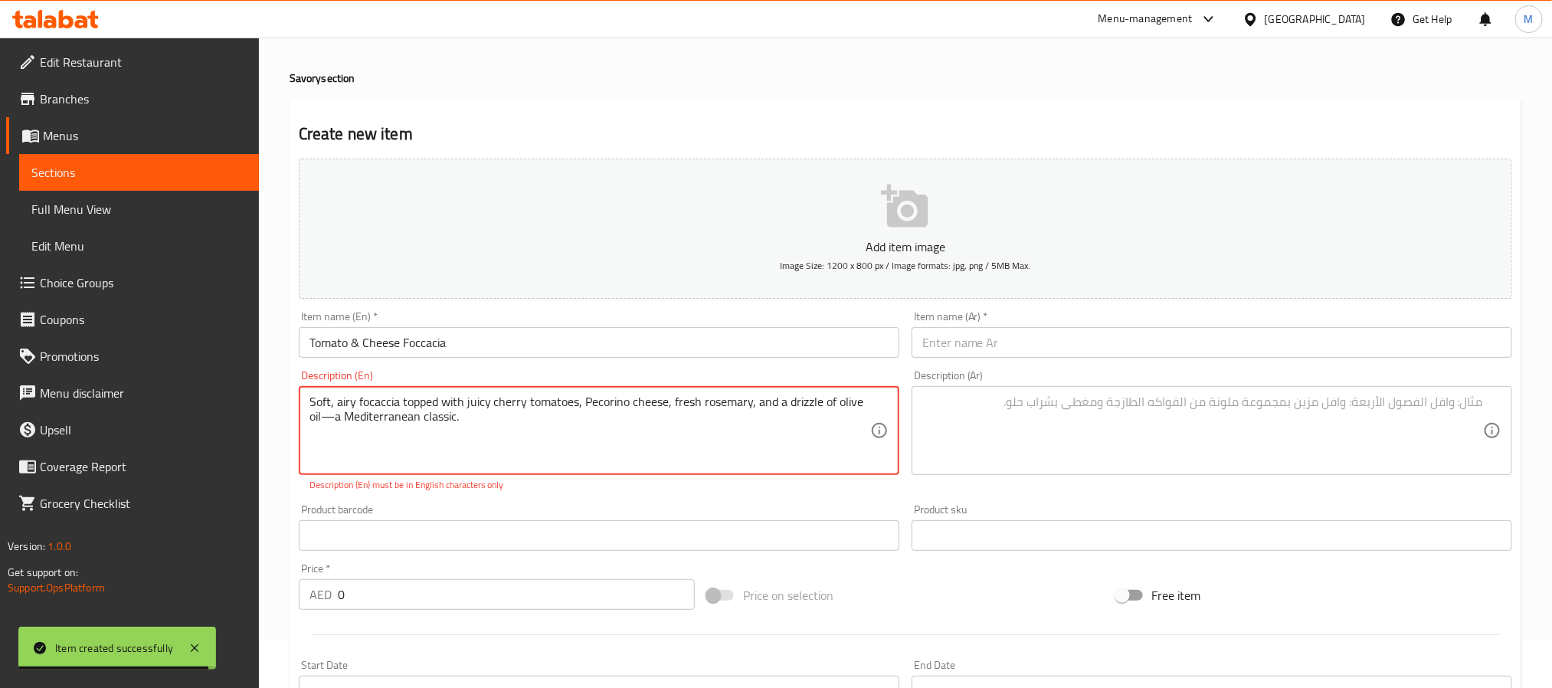
type textarea "Soft, airy focaccia topped with juicy cherry tomatoes, Pecorino cheese, fresh r…"
click at [355, 339] on input "Tomato & Cheese Foccacia" at bounding box center [599, 342] width 601 height 31
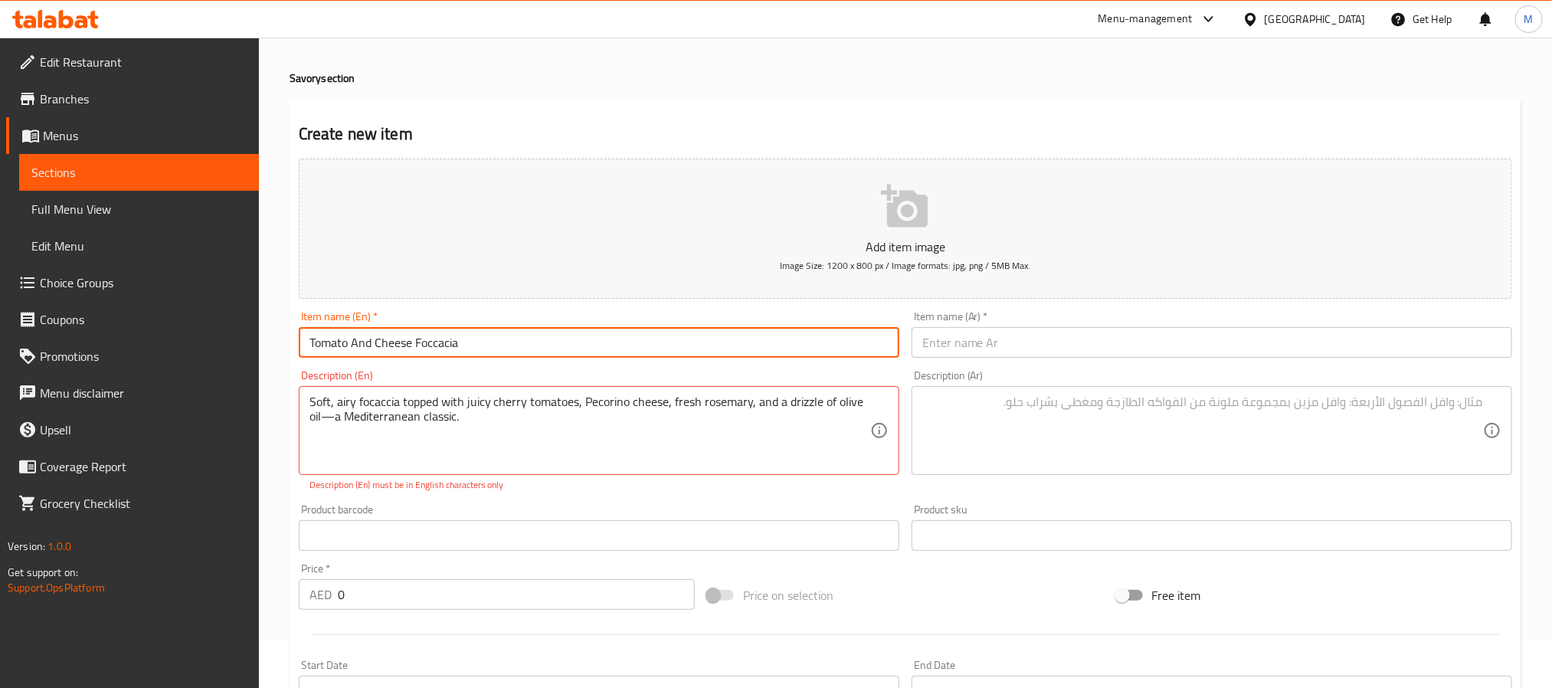
type input "Tomato And Cheese Foccacia"
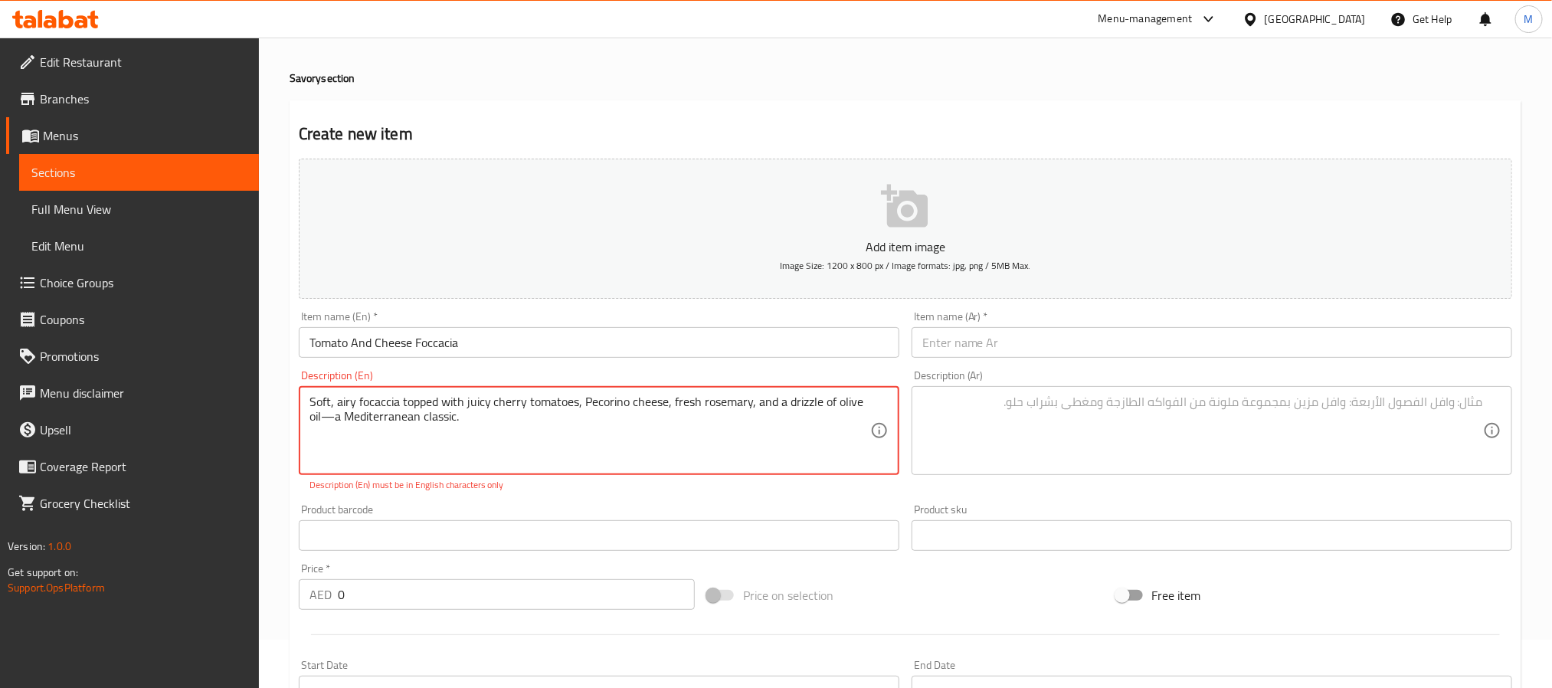
drag, startPoint x: 333, startPoint y: 421, endPoint x: 462, endPoint y: 469, distance: 137.4
click at [333, 421] on textarea "Soft, airy focaccia topped with juicy cherry tomatoes, Pecorino cheese, fresh r…" at bounding box center [589, 430] width 561 height 73
click at [694, 441] on textarea "Soft, airy focaccia topped with juicy cherry tomatoes, Pecorino cheese, fresh r…" at bounding box center [589, 430] width 561 height 73
type textarea "Soft, airy focaccia topped with juicy cherry tomatoes, pecorino cheese, fresh r…"
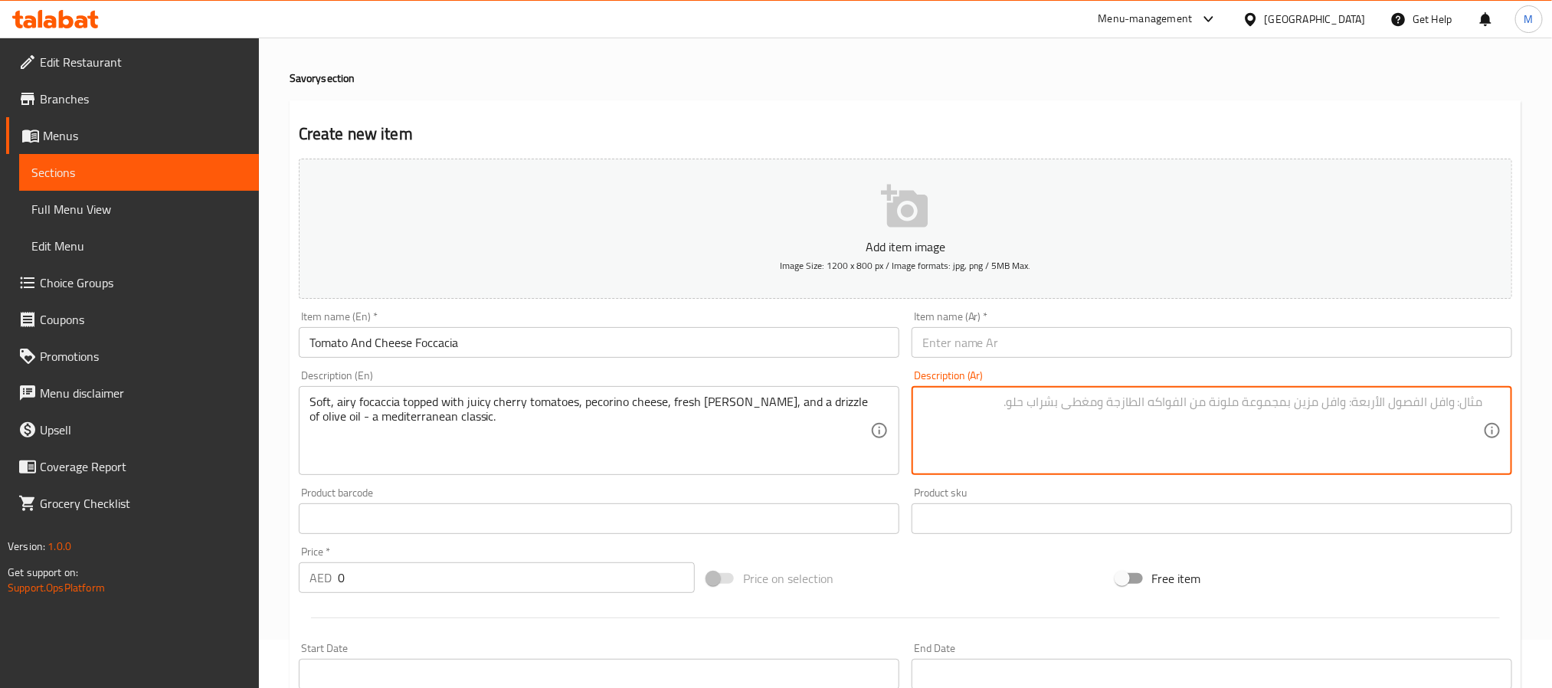
click at [1030, 421] on textarea at bounding box center [1202, 430] width 561 height 73
paste textarea "فوكاتشيا ناعمة وهشة مغطاة بطماطم شيري العصيرية، جبن بيكورينو، إكليل الجبل الطاز…"
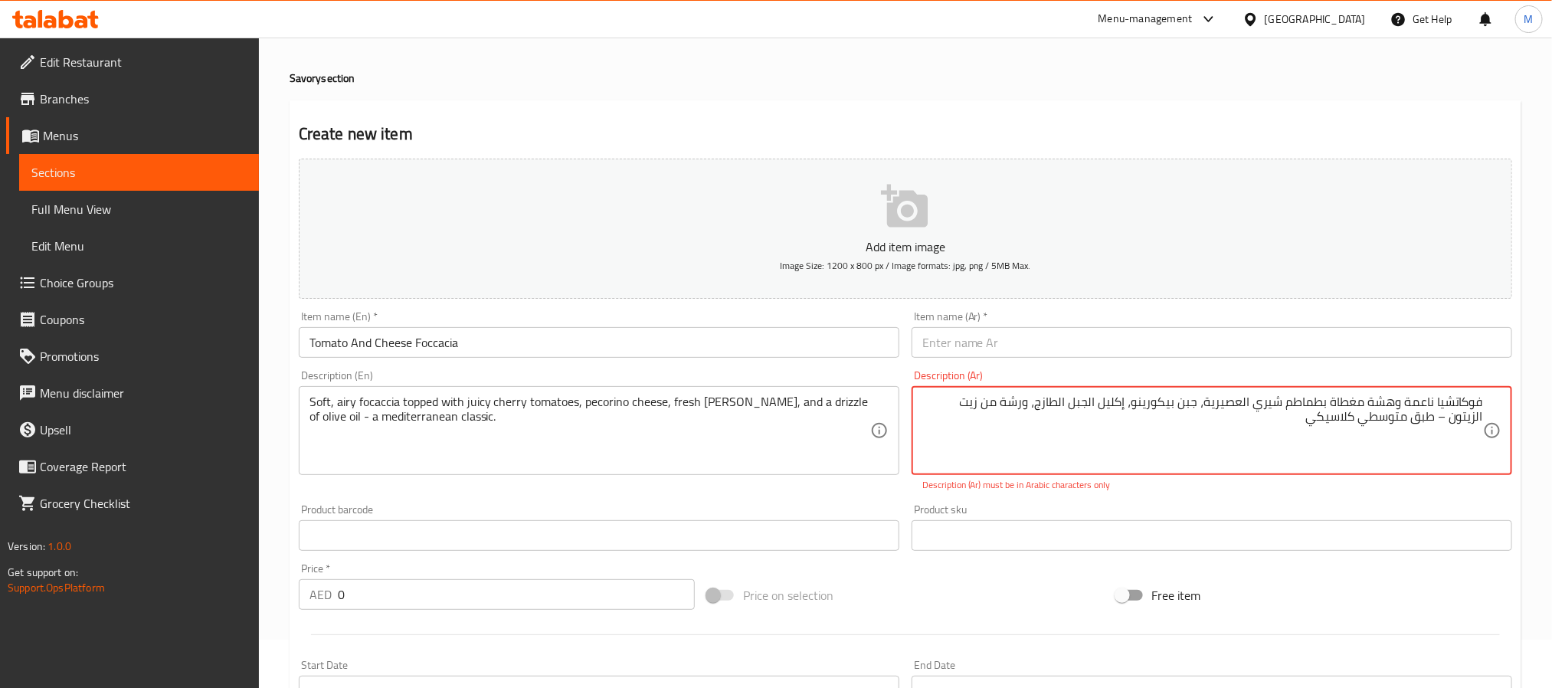
type textarea "فوكاتشيا ناعمة وهشة مغطاة بطماطم شيري العصيرية، جبن بيكورينو، إكليل الجبل الطاز…"
click at [1071, 339] on input "text" at bounding box center [1212, 342] width 601 height 31
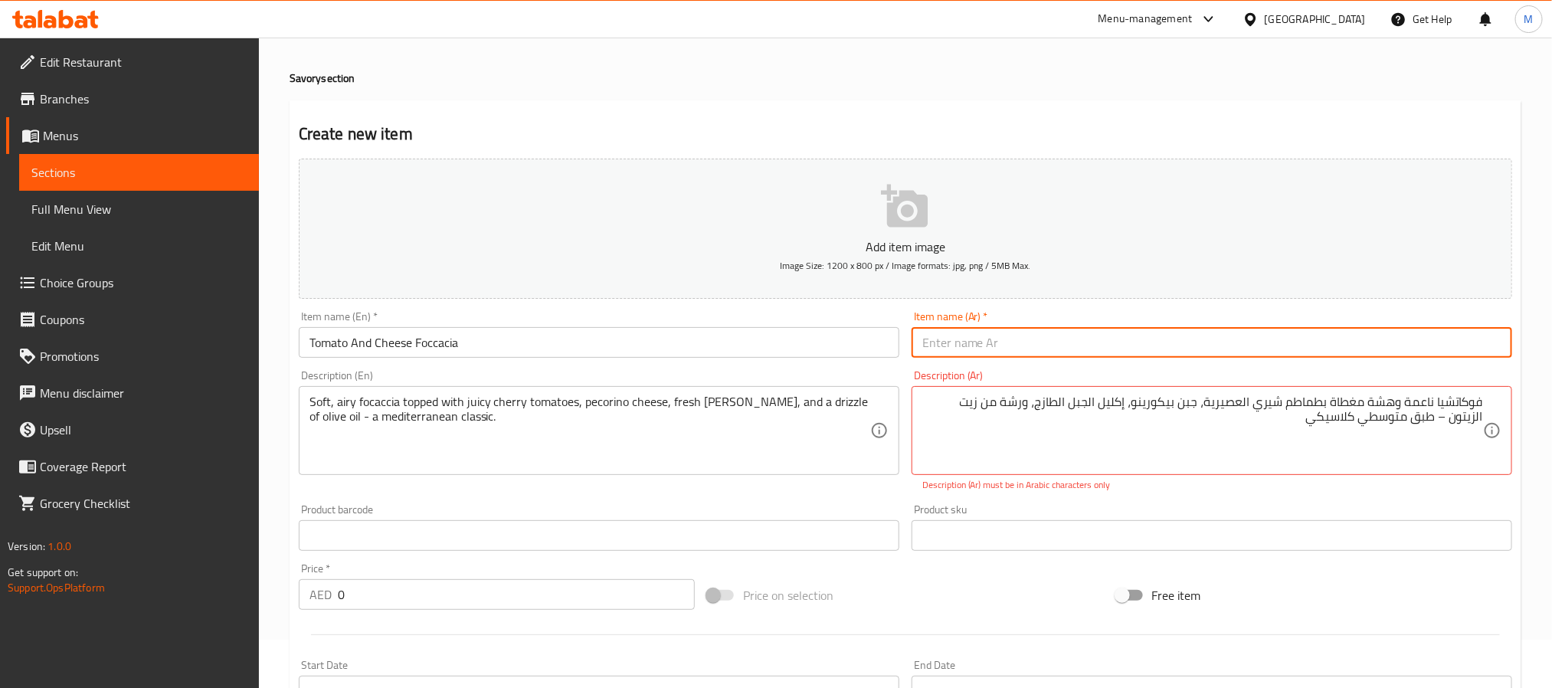
paste input "فوكاتشيا بالطماطم"
type input "فوكاتشيا بالطماطم"
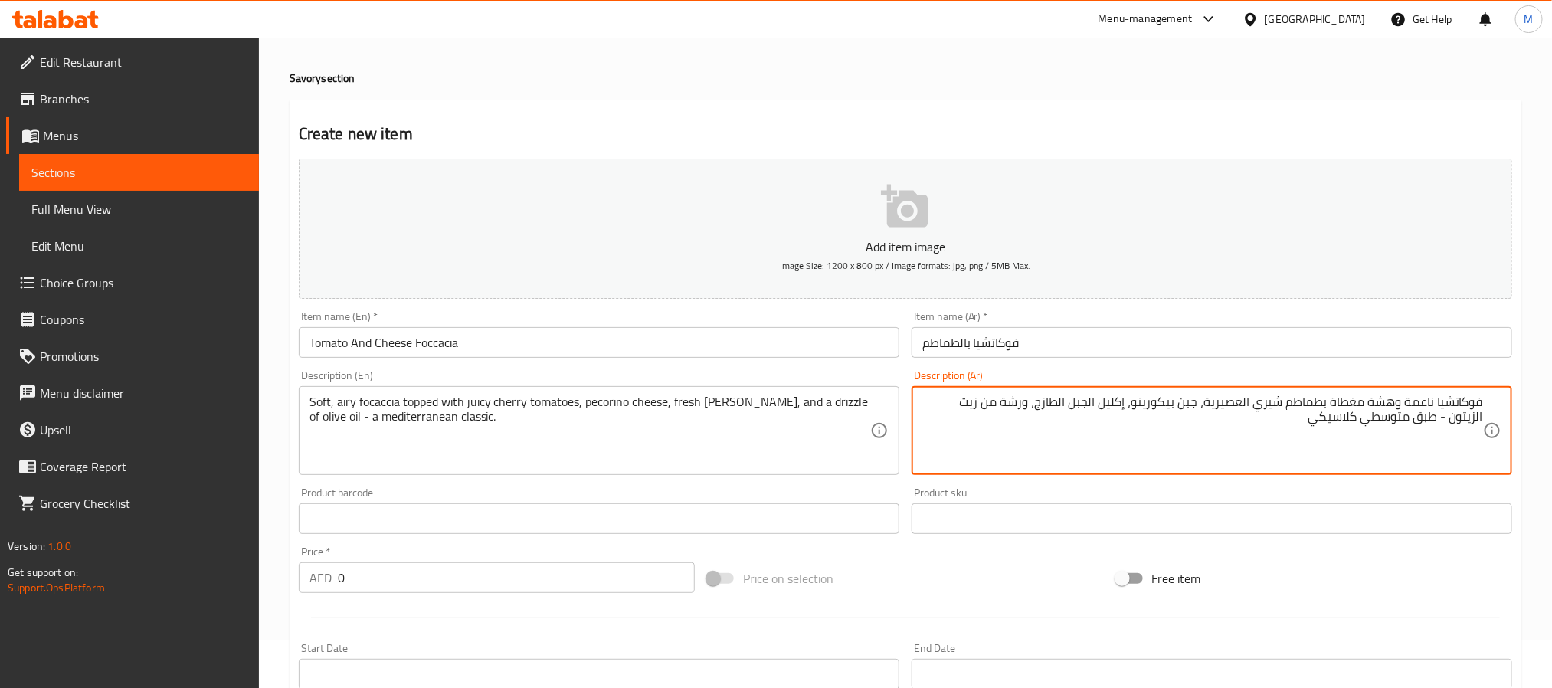
type textarea "فوكاتشيا ناعمة وهشة مغطاة بطماطم شيري العصيرية، جبن بيكورينو، إكليل الجبل الطاز…"
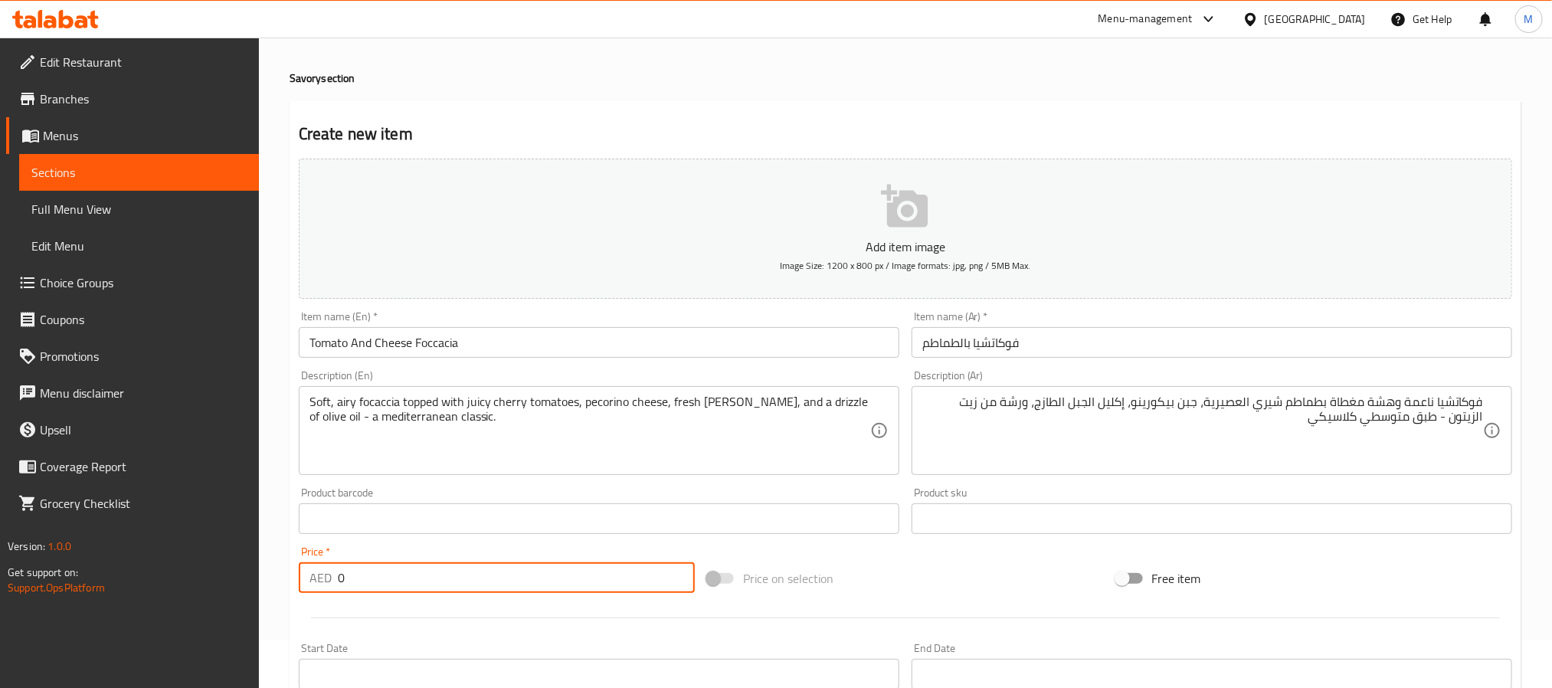
drag, startPoint x: 379, startPoint y: 584, endPoint x: -28, endPoint y: 525, distance: 411.0
click at [0, 525] on html "​ Menu-management United Arab Emirates Get Help M Edit Restaurant Branches Menu…" at bounding box center [776, 296] width 1552 height 688
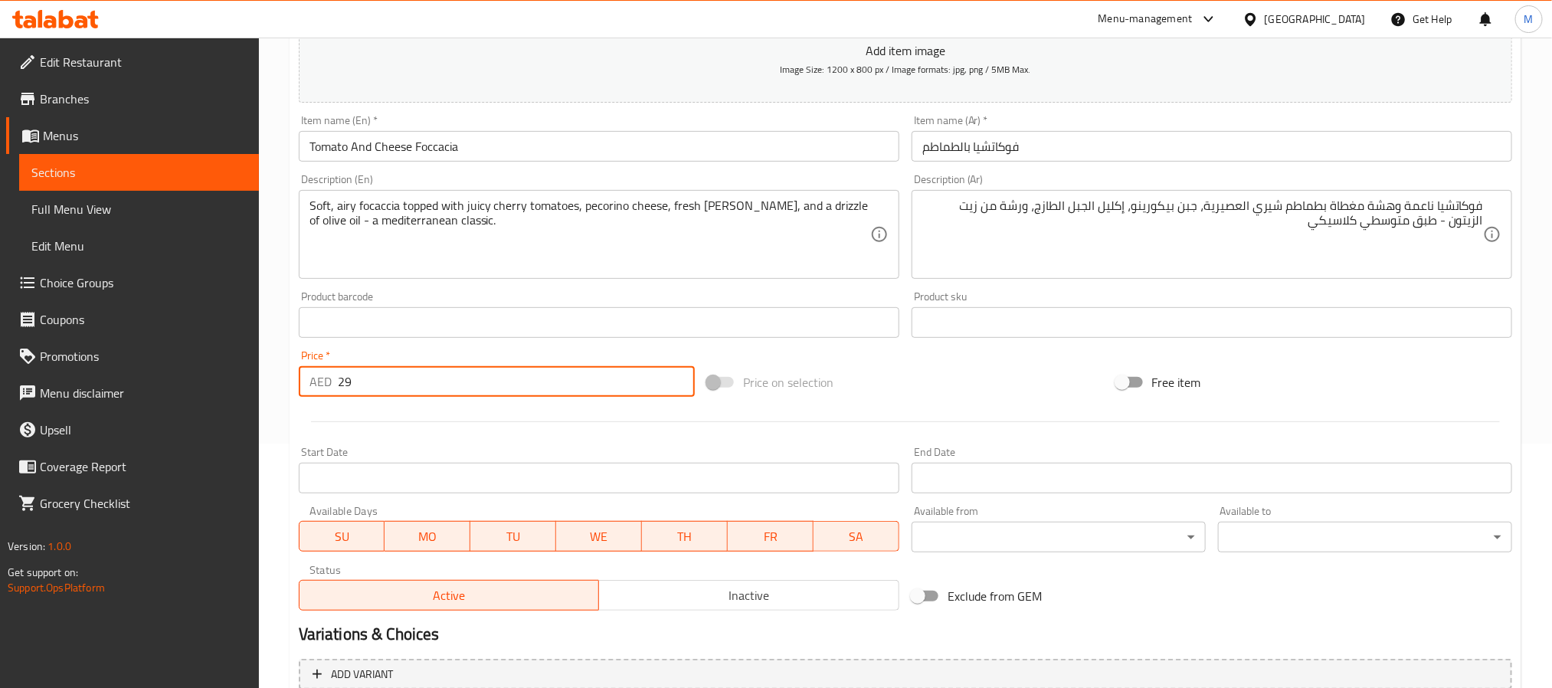
scroll to position [393, 0]
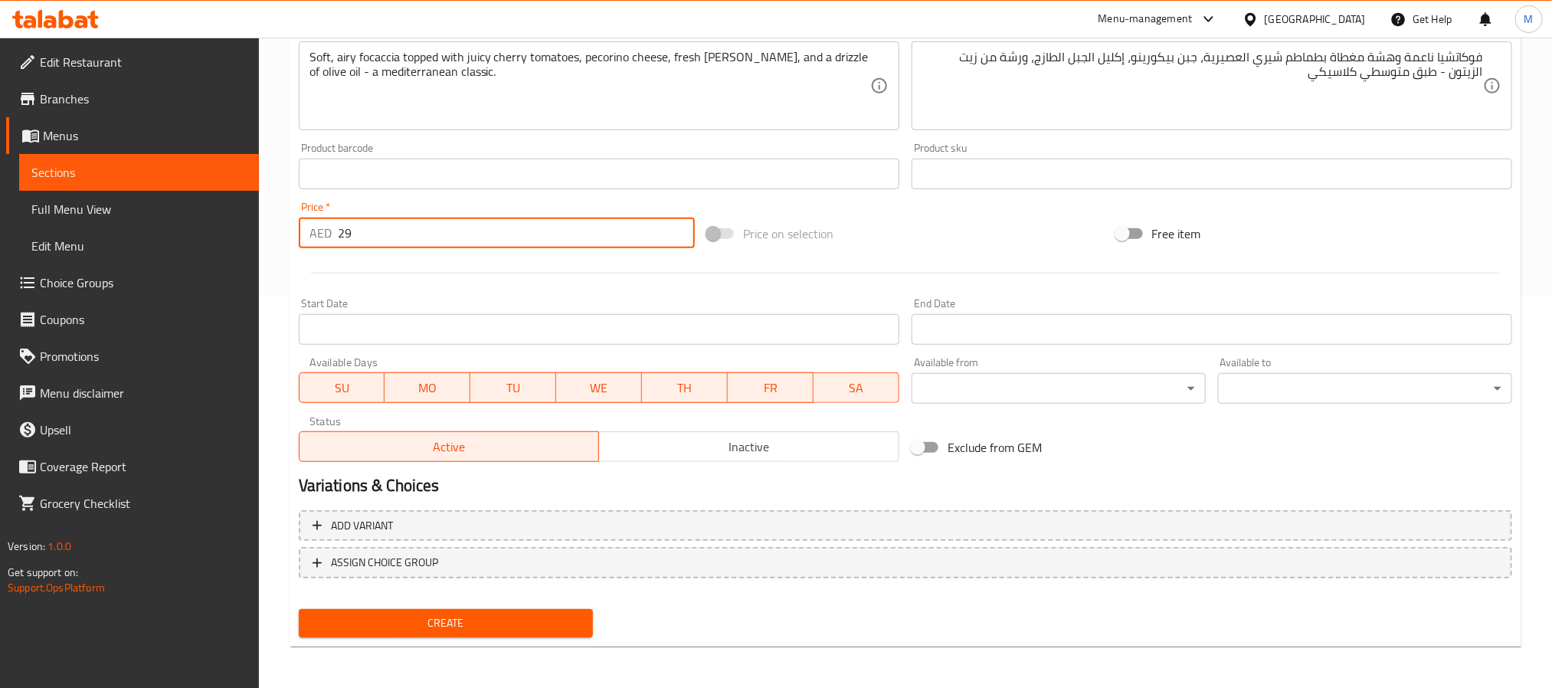
type input "29"
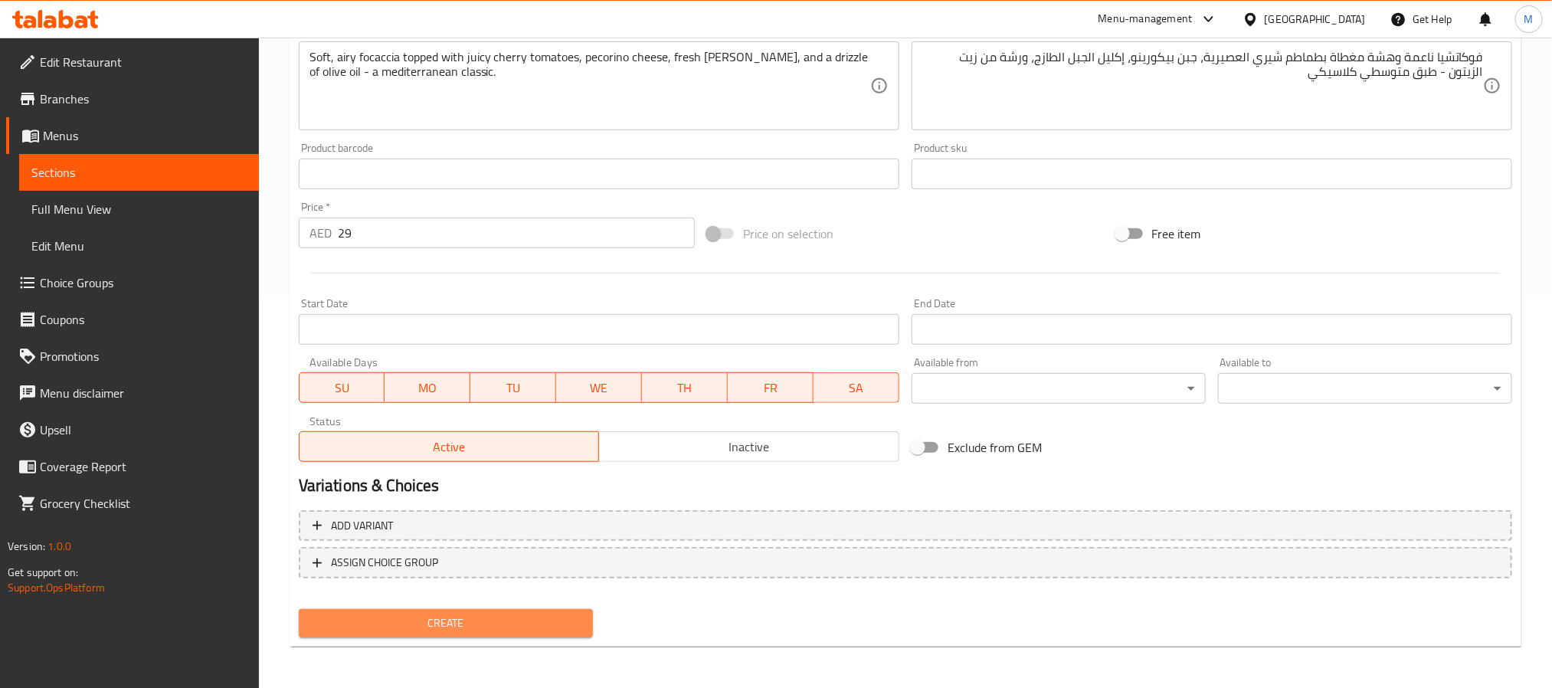
click at [433, 630] on span "Create" at bounding box center [446, 623] width 270 height 19
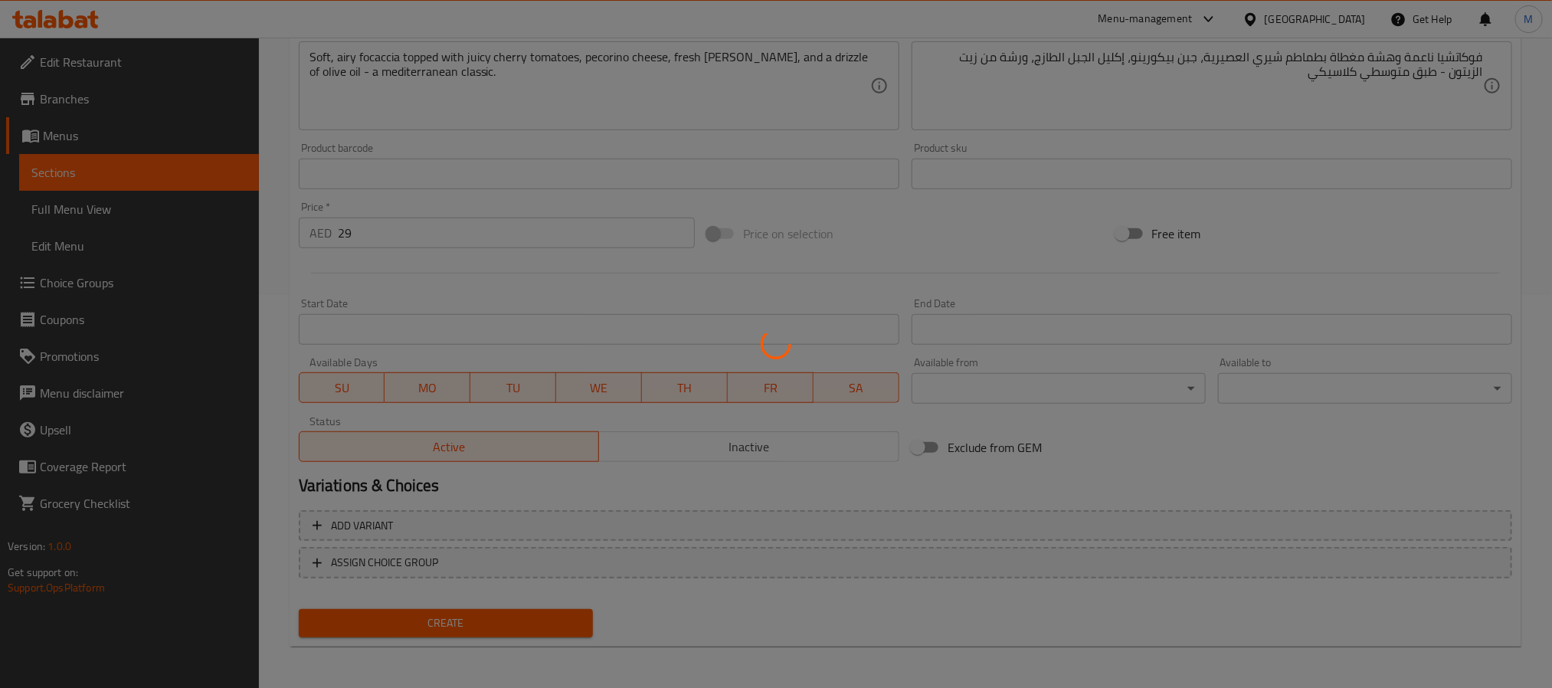
type input "0"
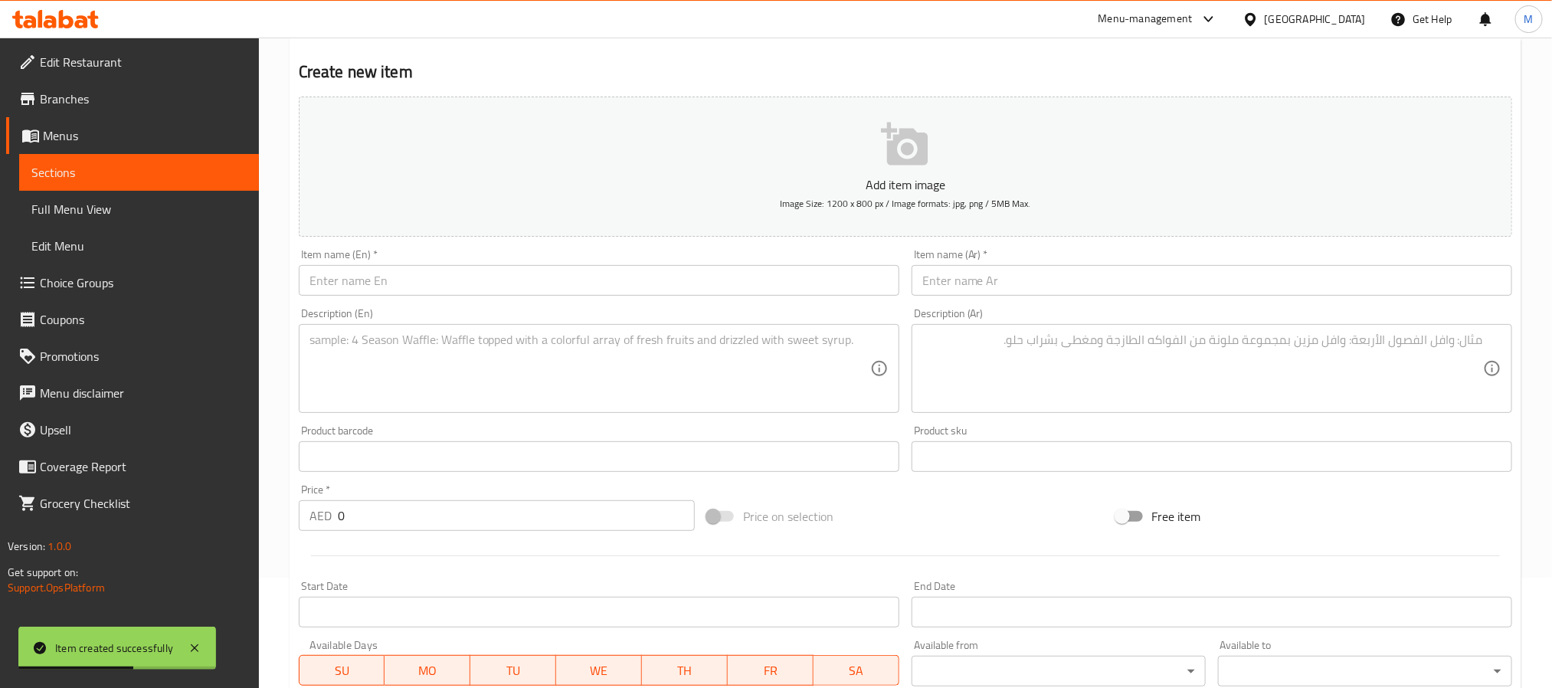
scroll to position [0, 0]
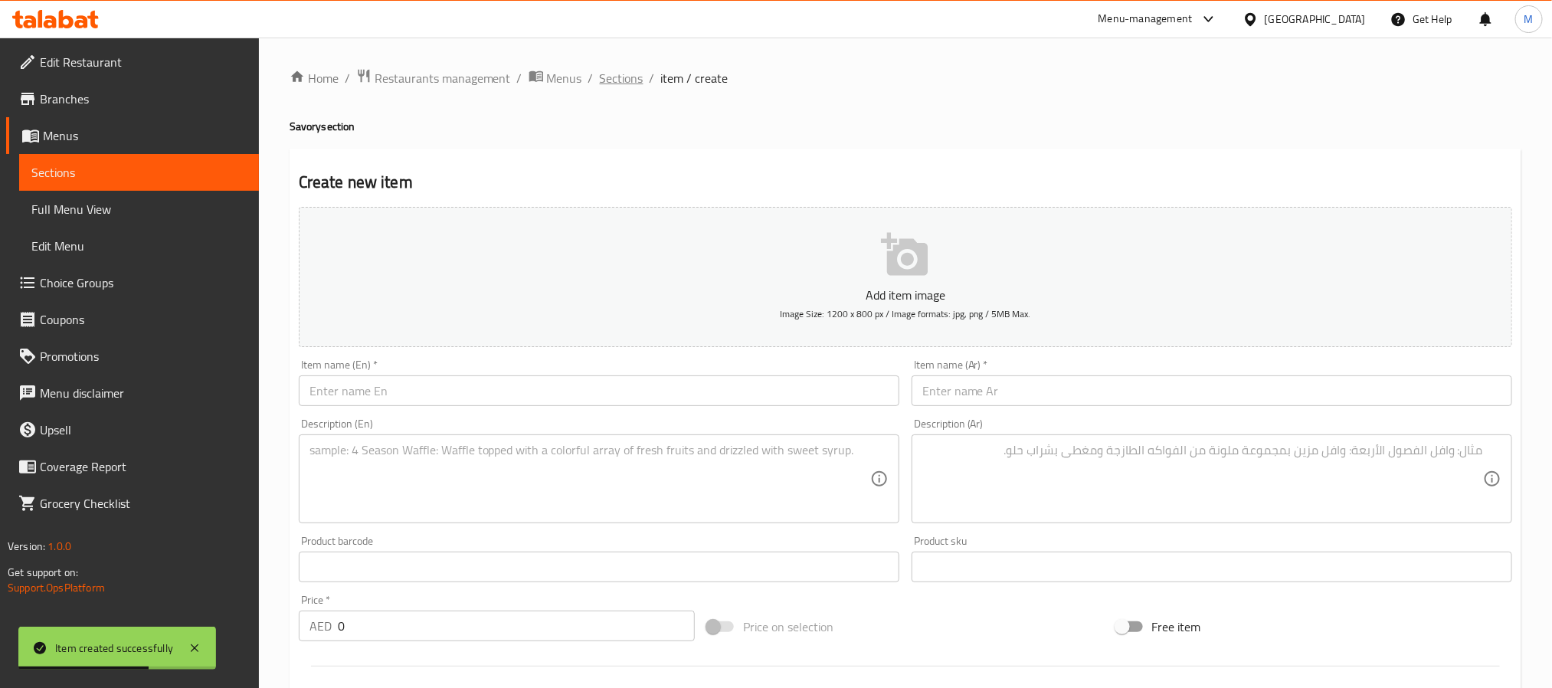
click at [626, 77] on span "Sections" at bounding box center [622, 78] width 44 height 18
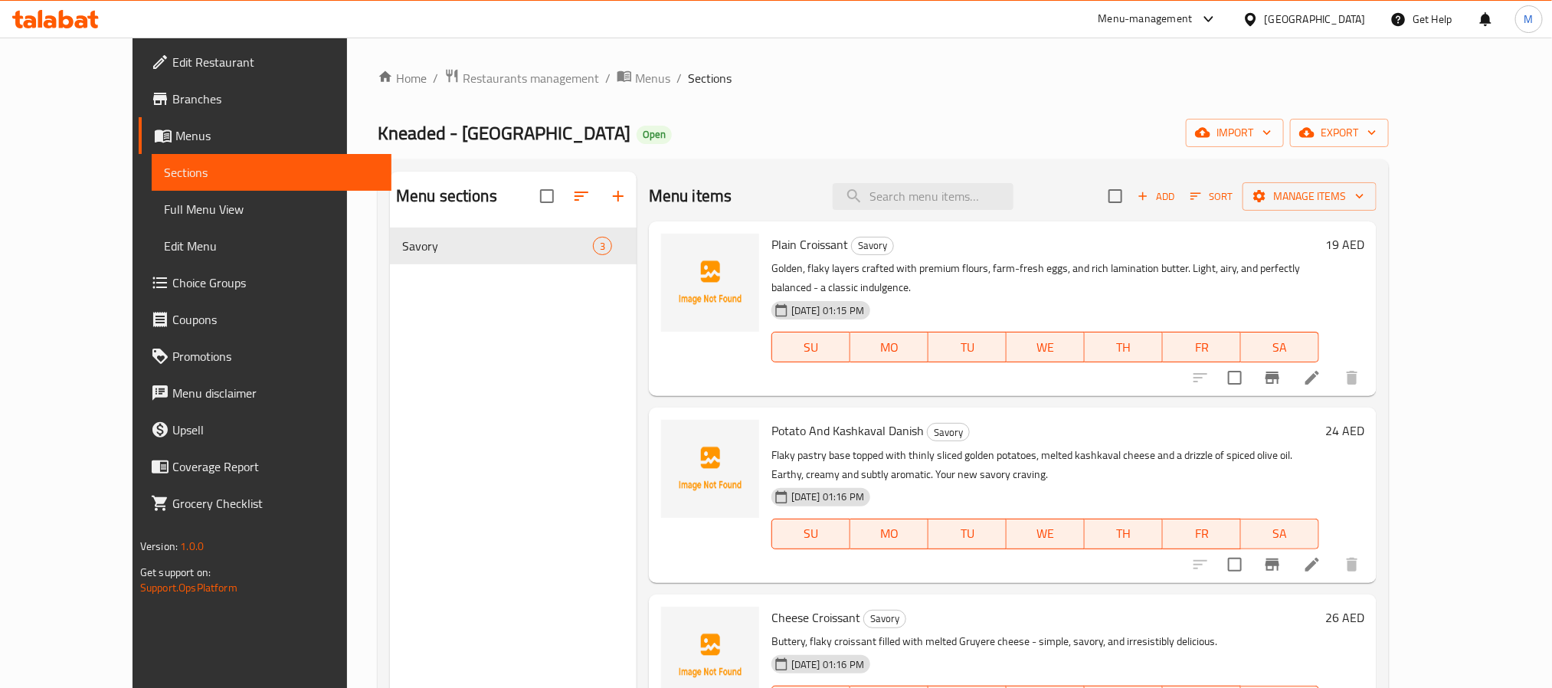
scroll to position [214, 0]
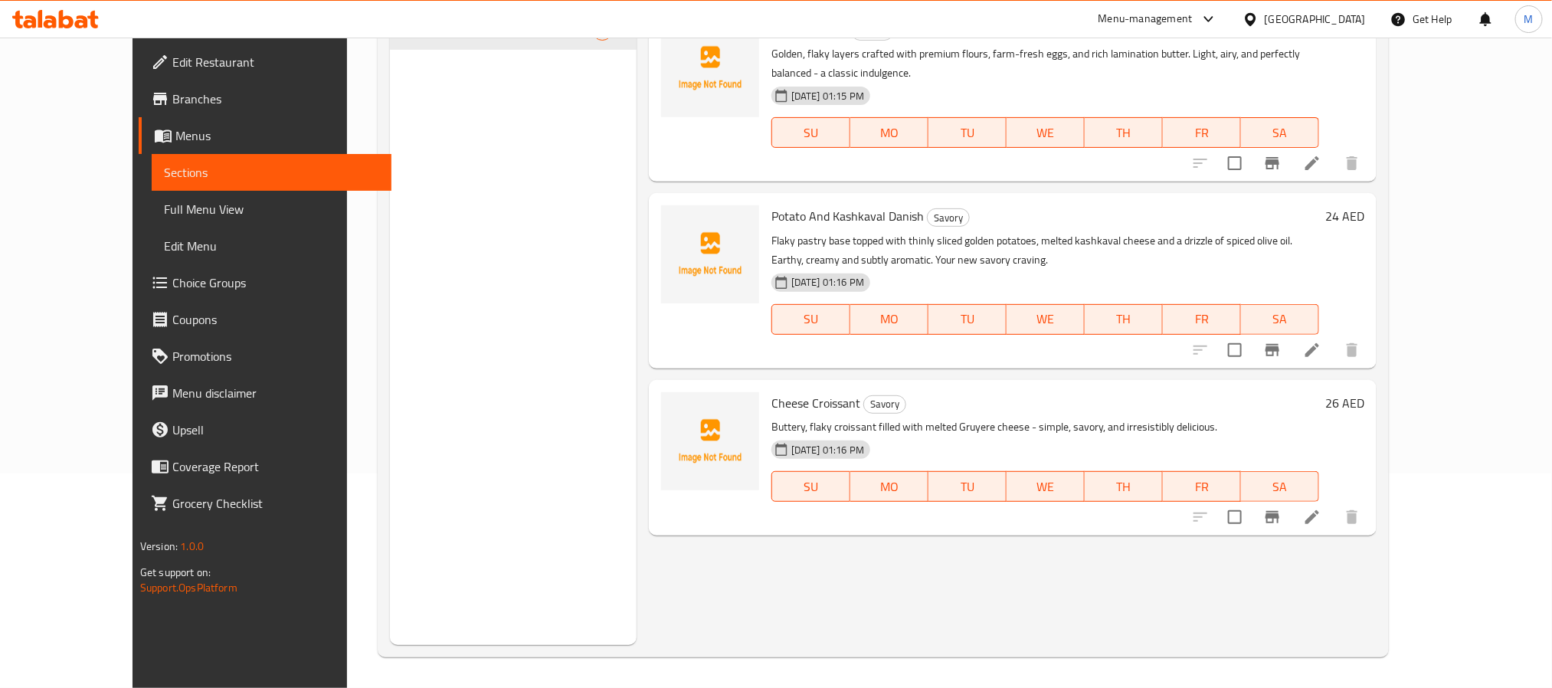
click at [890, 568] on div "Menu items Add Sort Manage items Plain Croissant Savory Golden, flaky layers cr…" at bounding box center [1007, 301] width 740 height 688
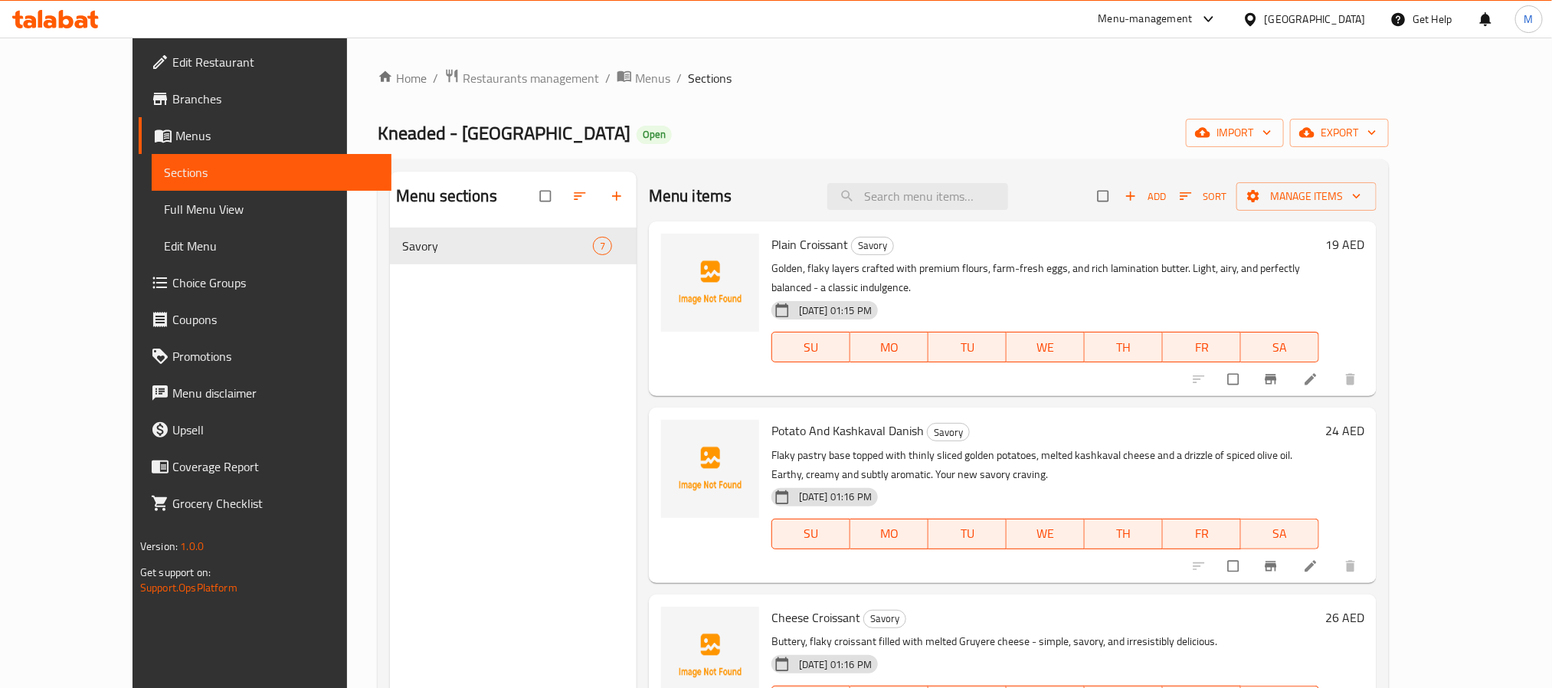
click at [1166, 192] on span "Add" at bounding box center [1145, 197] width 41 height 18
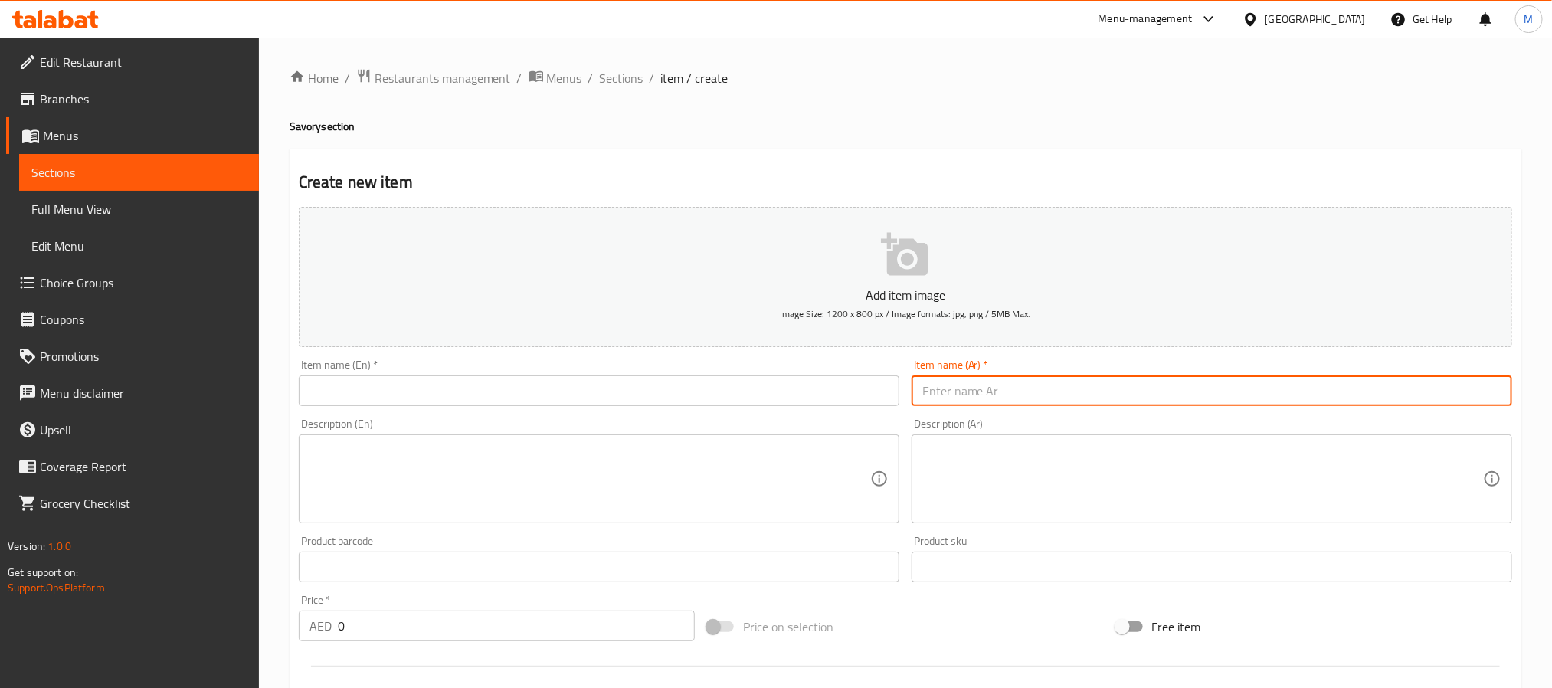
click at [1129, 391] on input "text" at bounding box center [1212, 390] width 601 height 31
paste input "فوكاتشيا البطاطا"
type input "فوكاتشيا البطاطا"
click at [963, 462] on textarea at bounding box center [1202, 479] width 561 height 73
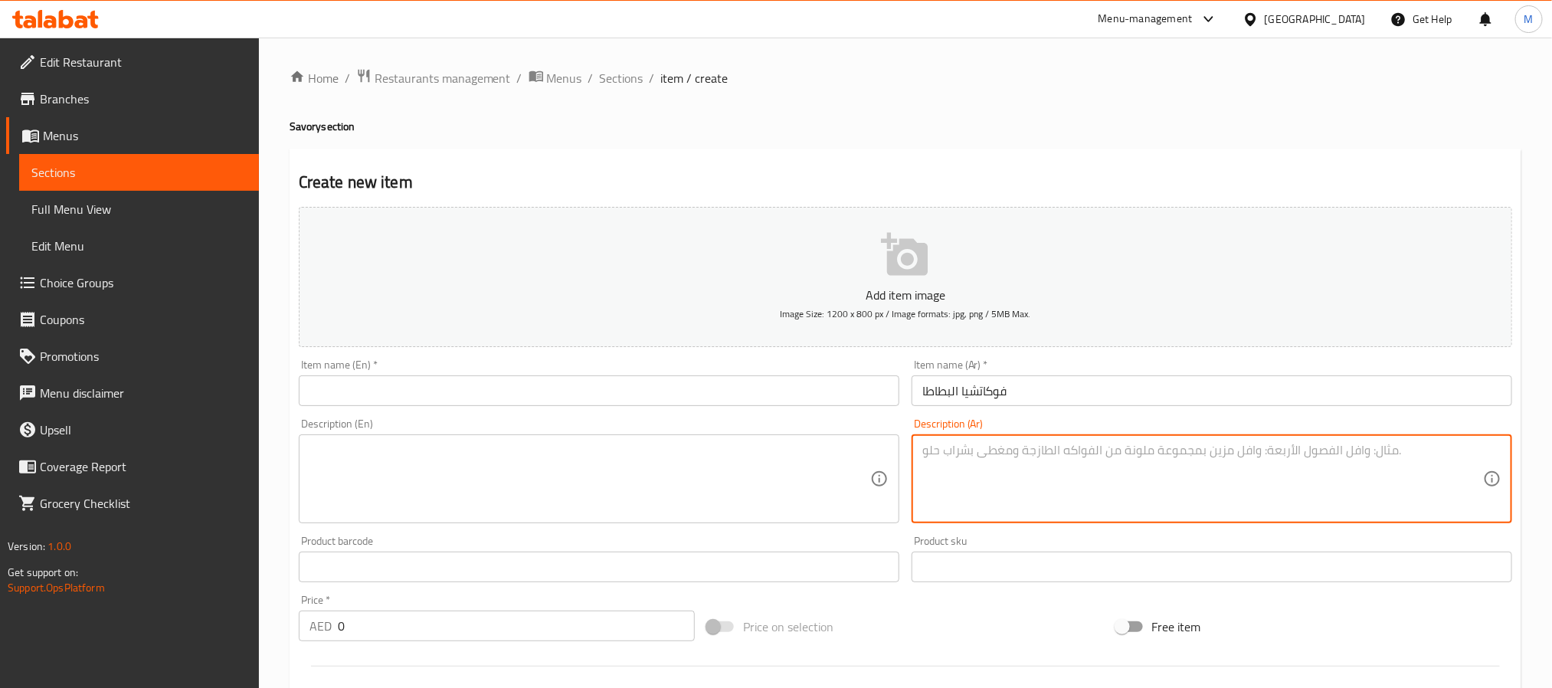
paste textarea "فوكاتشيا هشة مغطاة بشرائح البطاطا الطرية، جبن بيكورينو وجبن كشكوان، إكليل الجبل…"
click at [1021, 469] on textarea "فوكاتشيا هشة مغطاة بشرائح البطاطا الطرية، جبن بيكورينو وجبن كشكوان، إكليل الجبل…" at bounding box center [1202, 479] width 561 height 73
type textarea "فوكاتشيا هشة مغطاة بشرائح البطاطا الطرية، جبن بيكورينو وجبن كشكوان، إكليل الجبل…"
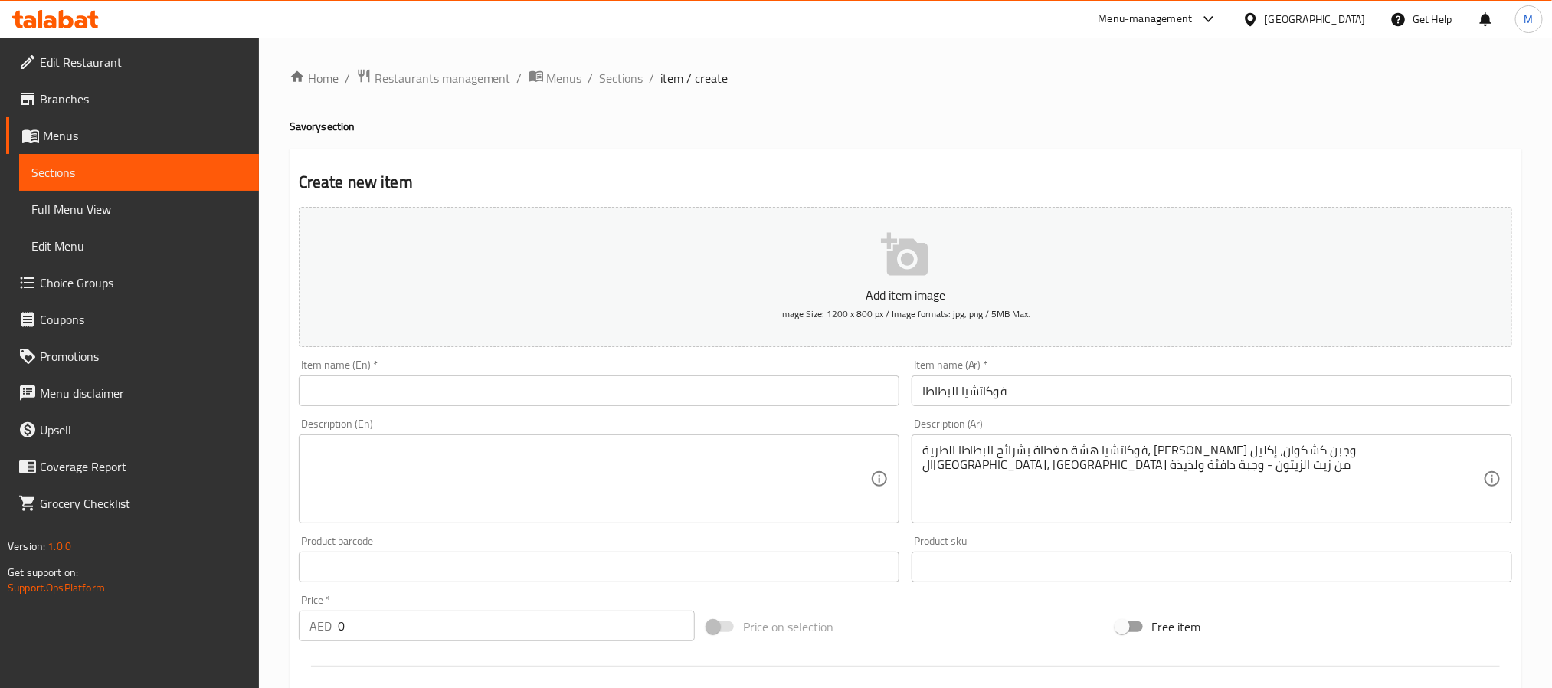
click at [449, 398] on input "text" at bounding box center [599, 390] width 601 height 31
paste input "Potato Foccacia"
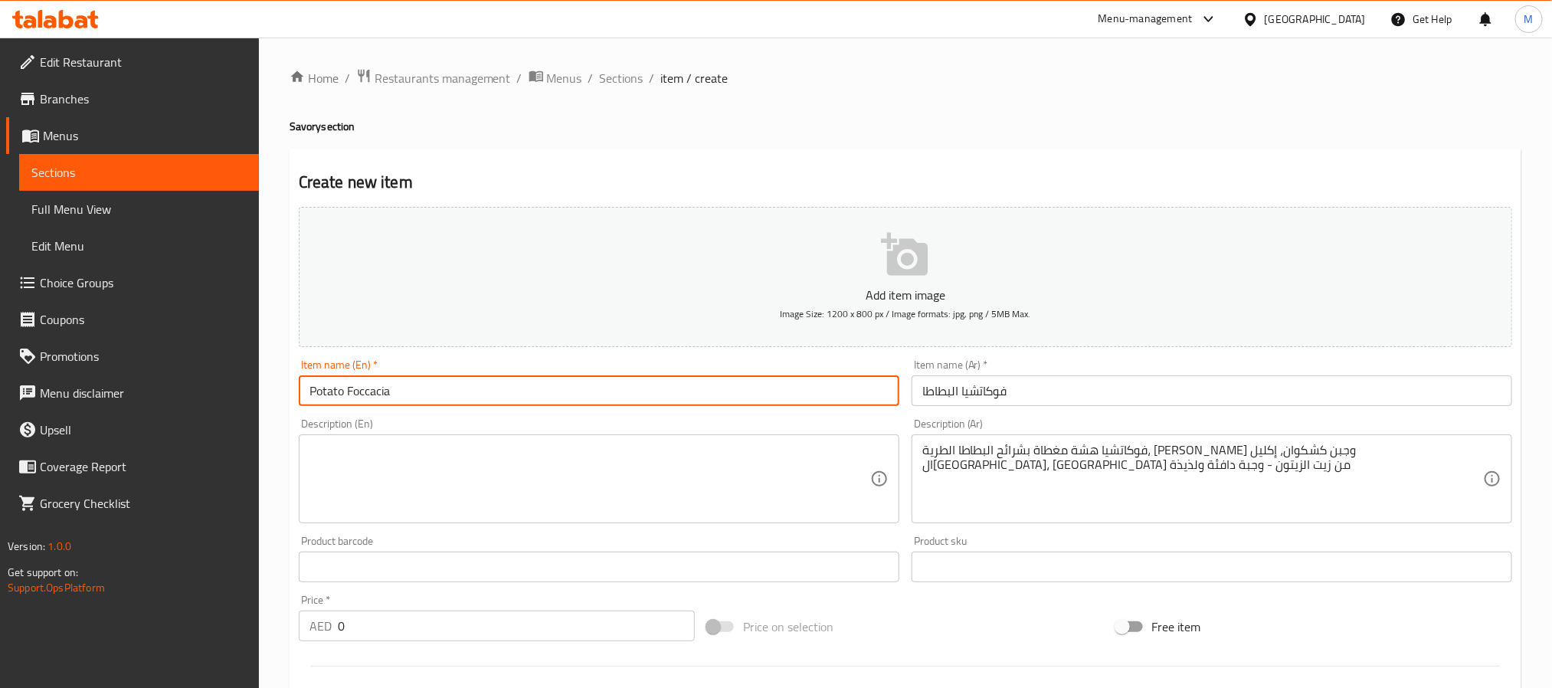
type input "Potato Foccacia"
click at [388, 499] on textarea at bounding box center [589, 479] width 561 height 73
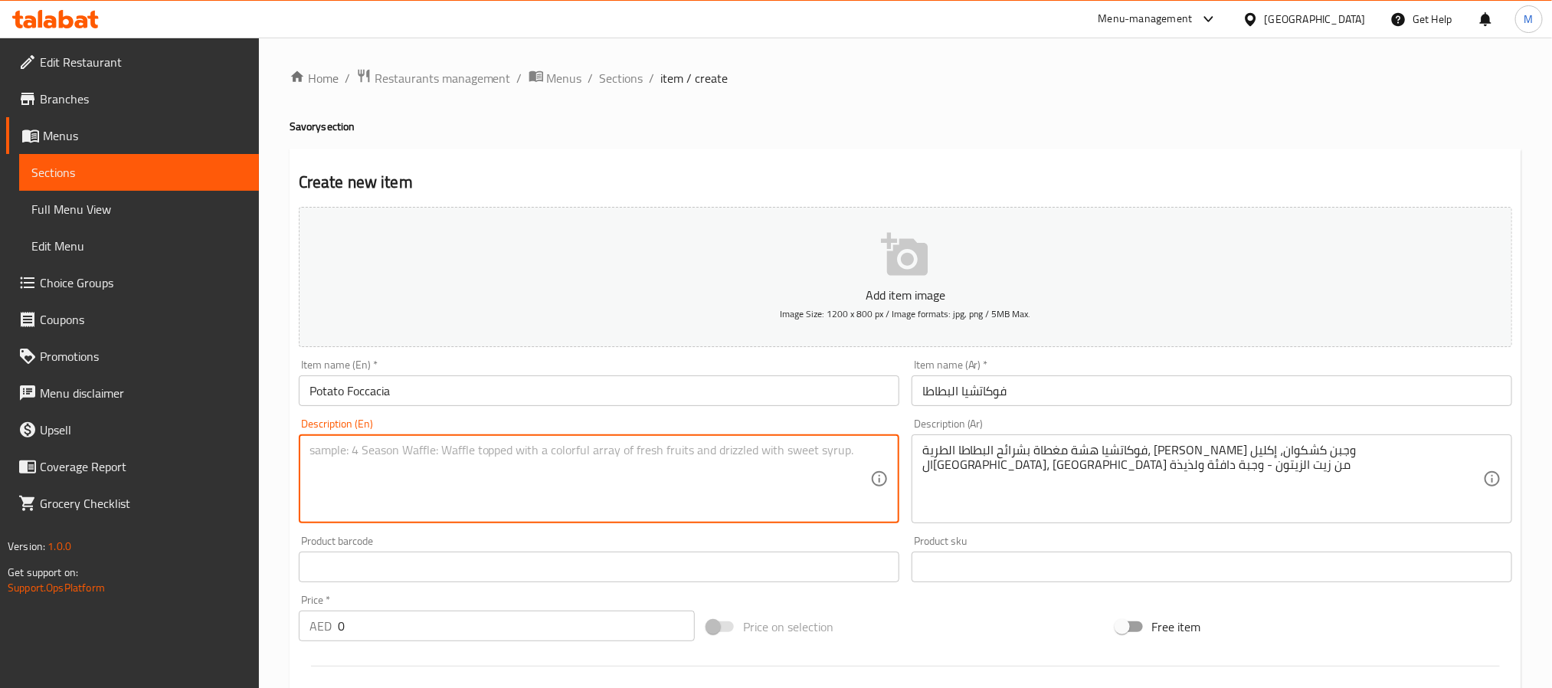
paste textarea "Fluffy focaccia topped with tender potato slices, Pecorino and Kashkawan cheese…"
click at [410, 467] on textarea "Fluffy focaccia topped with tender potato slices, Pecorino and Kashkawan cheese…" at bounding box center [589, 479] width 561 height 73
type textarea "Fluffy focaccia topped with tender potato slices, Pecorino and Kashkawan cheese…"
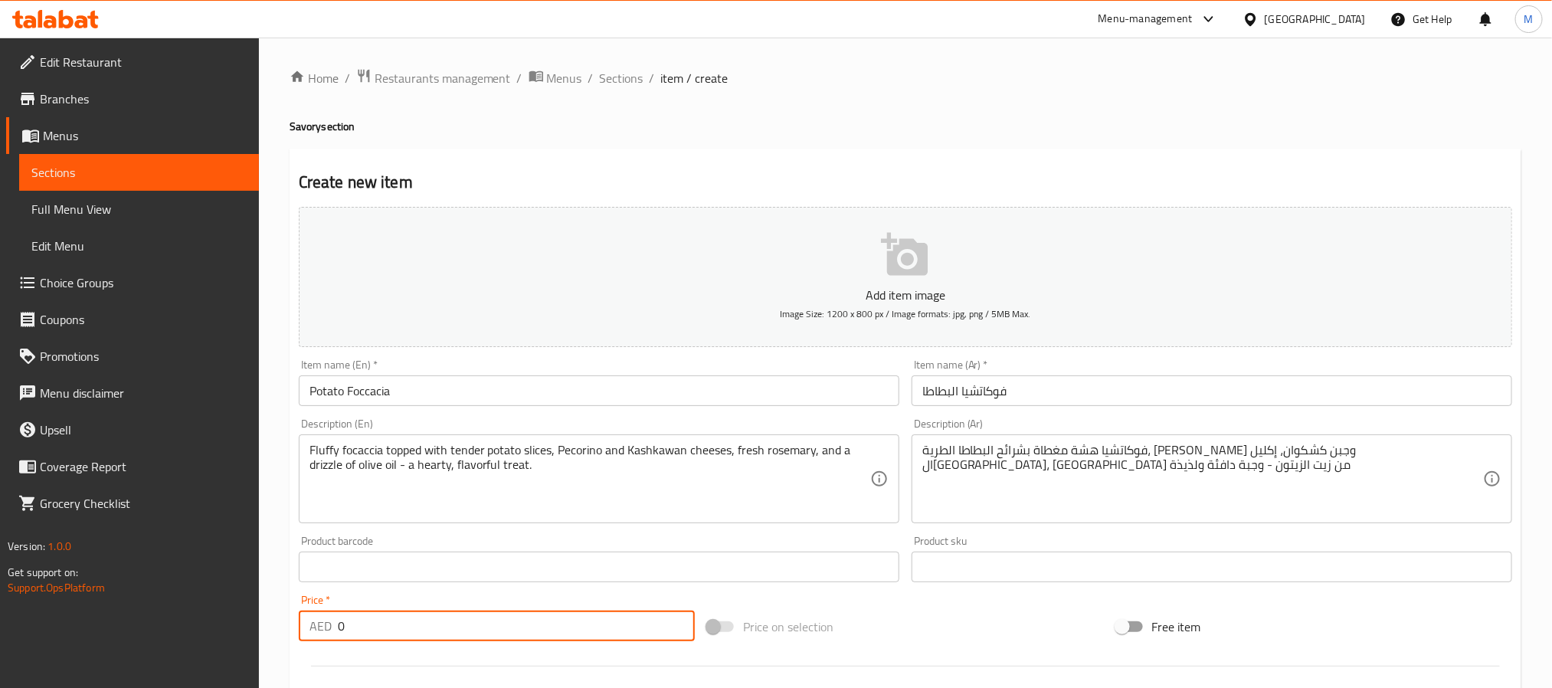
drag, startPoint x: 434, startPoint y: 618, endPoint x: 201, endPoint y: 630, distance: 233.9
click at [201, 630] on div "Edit Restaurant Branches Menus Sections Full Menu View Edit Menu Choice Groups …" at bounding box center [776, 560] width 1552 height 1045
type input "28"
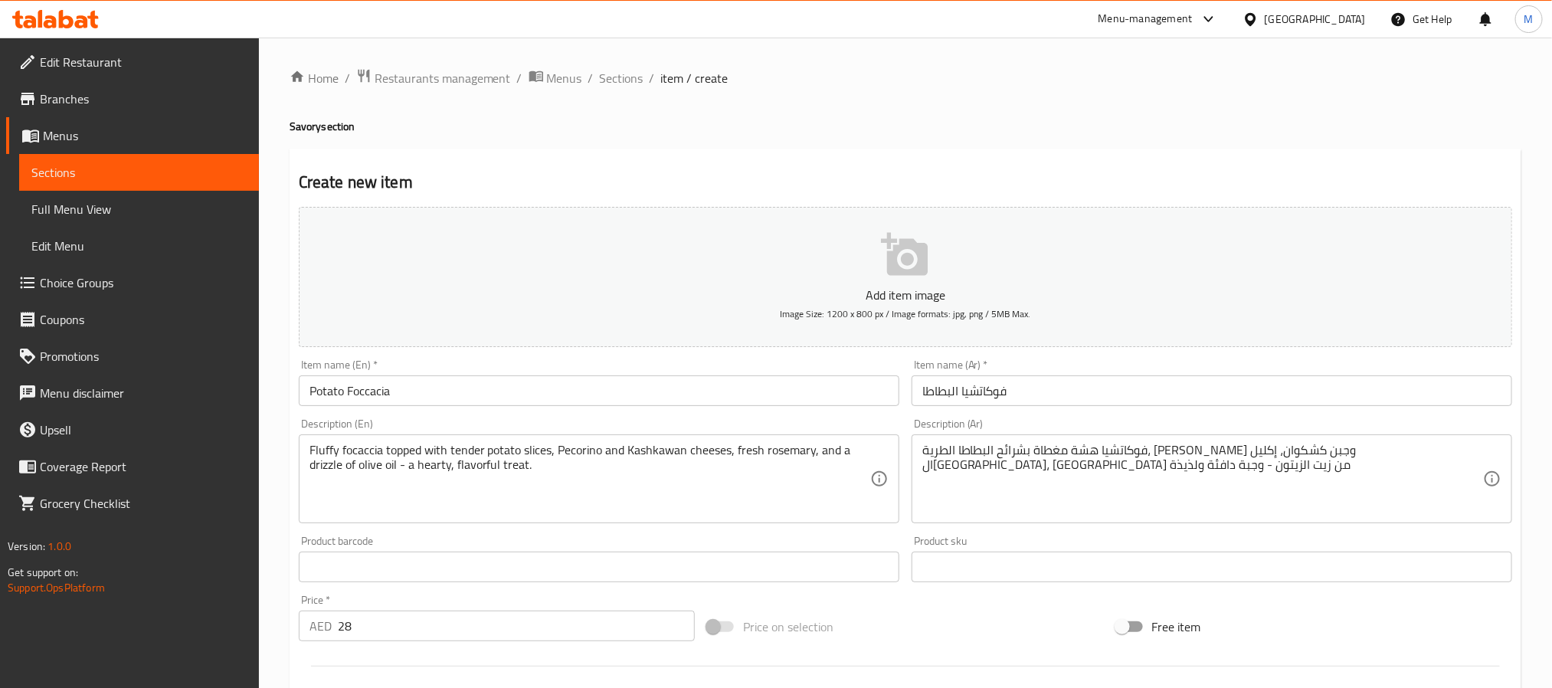
drag, startPoint x: 15, startPoint y: 702, endPoint x: 0, endPoint y: 742, distance: 43.1
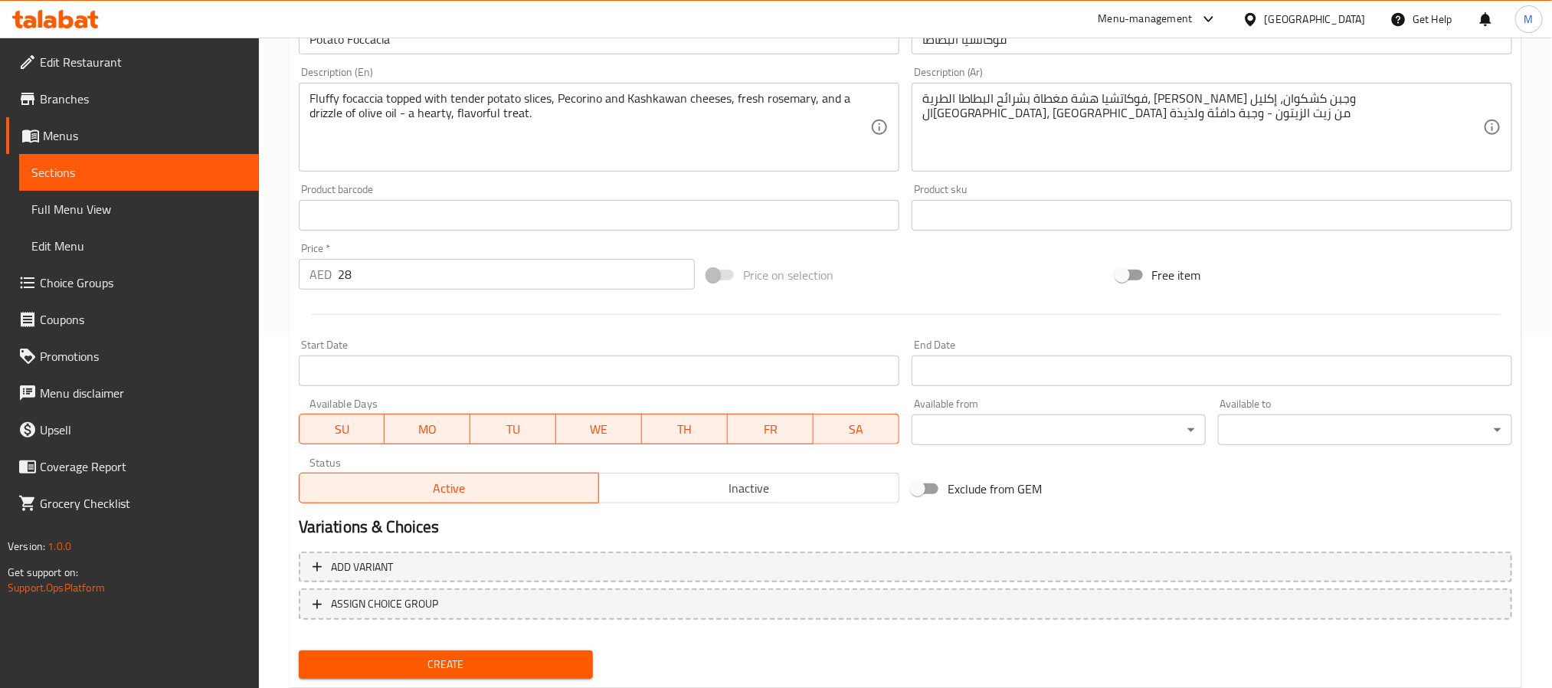
scroll to position [393, 0]
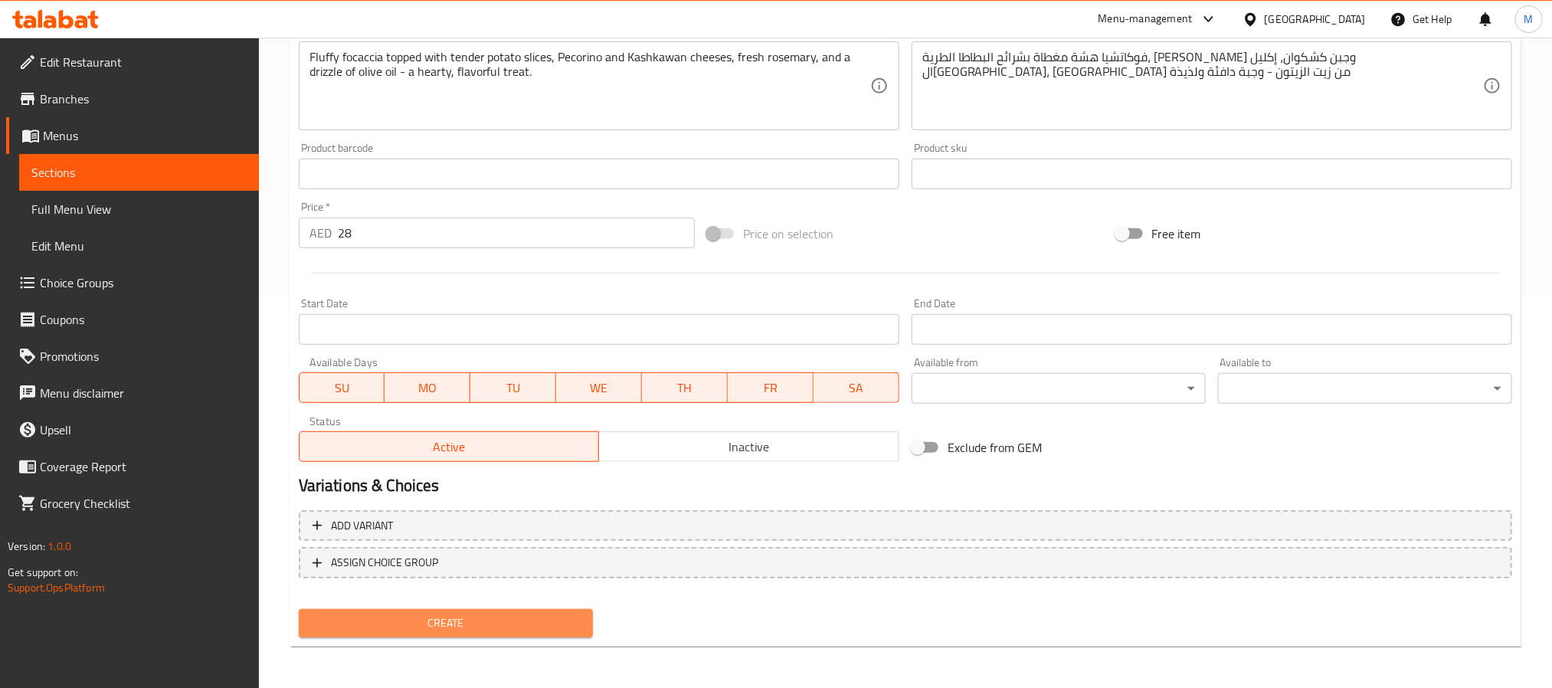
click at [403, 611] on button "Create" at bounding box center [446, 623] width 294 height 28
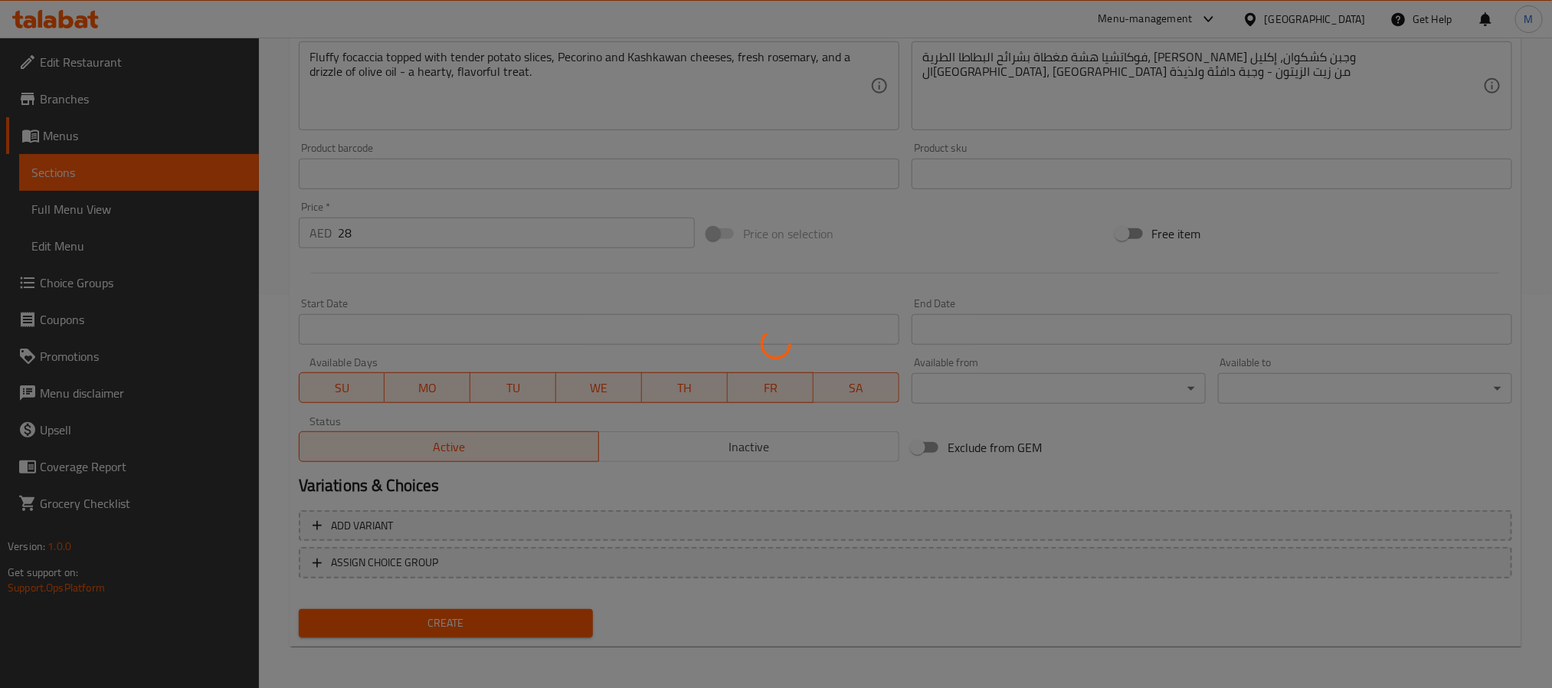
type input "0"
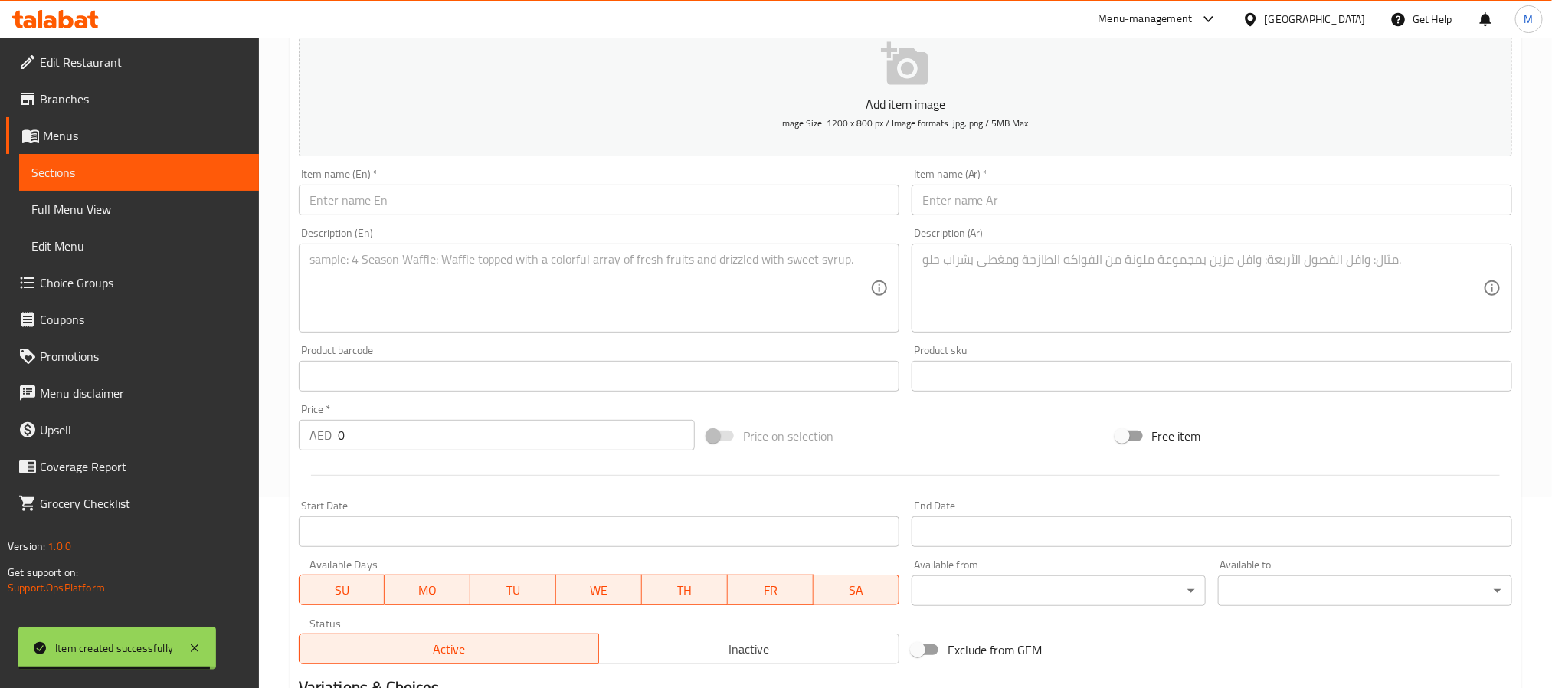
scroll to position [0, 0]
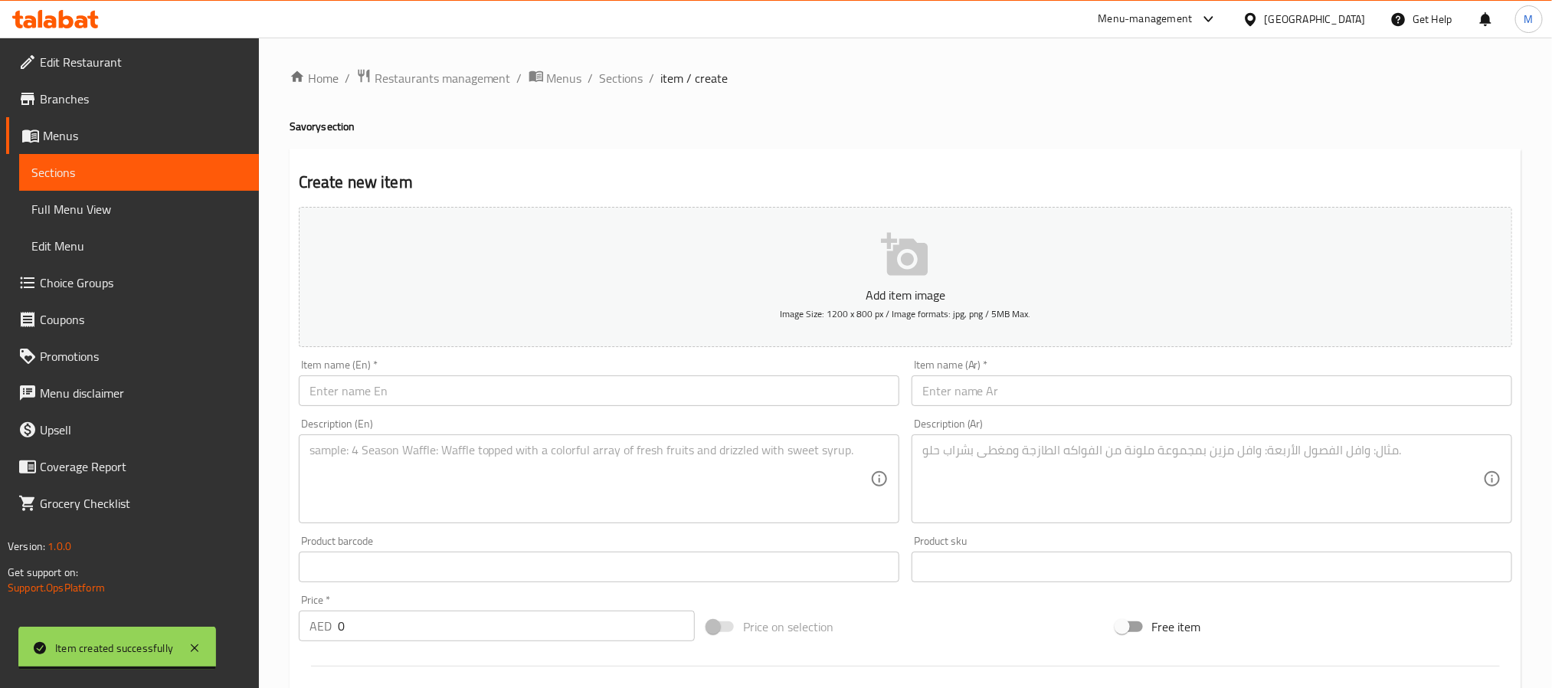
click at [440, 508] on textarea at bounding box center [589, 479] width 561 height 73
paste textarea "A striking charcoal croissant rolled with vibrant basil pesto, Parmesan, garlic…"
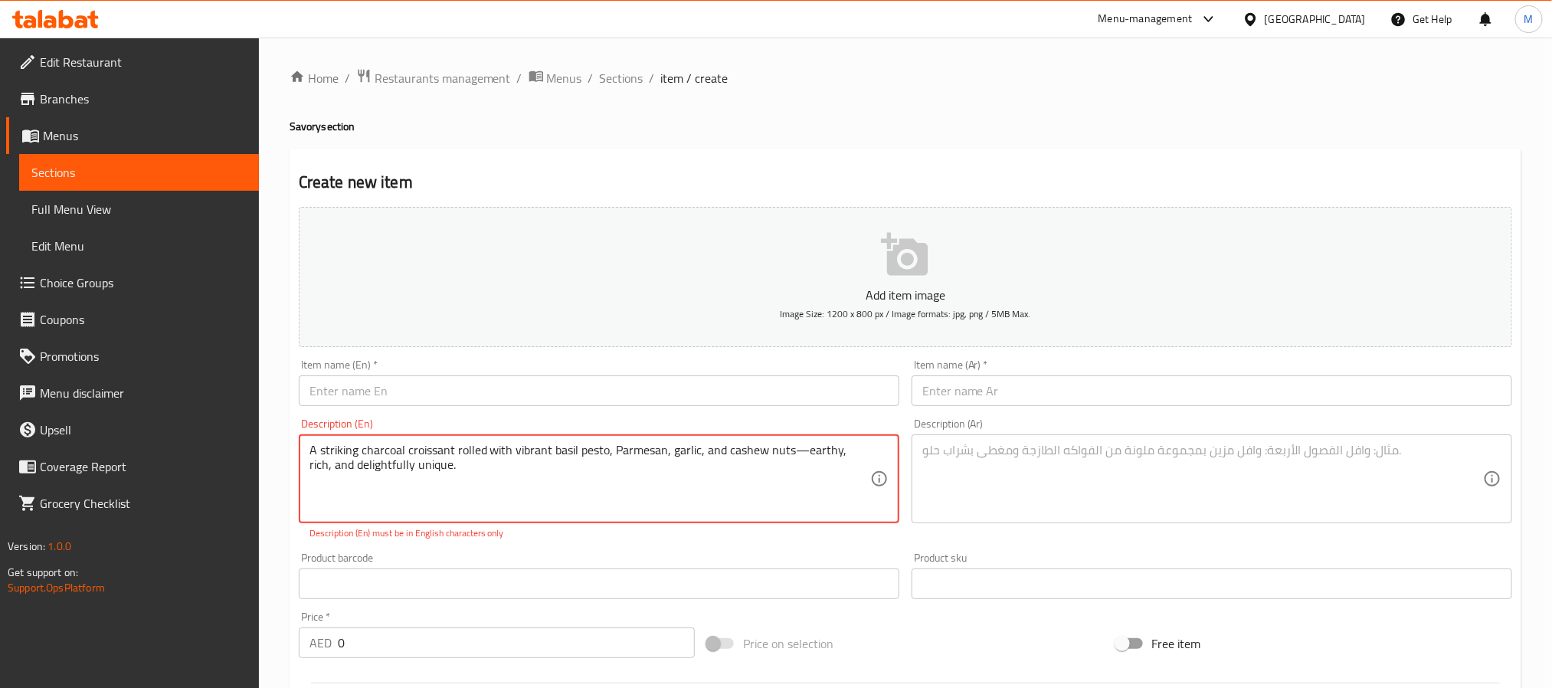
type textarea "A striking charcoal croissant rolled with vibrant basil pesto, Parmesan, garlic…"
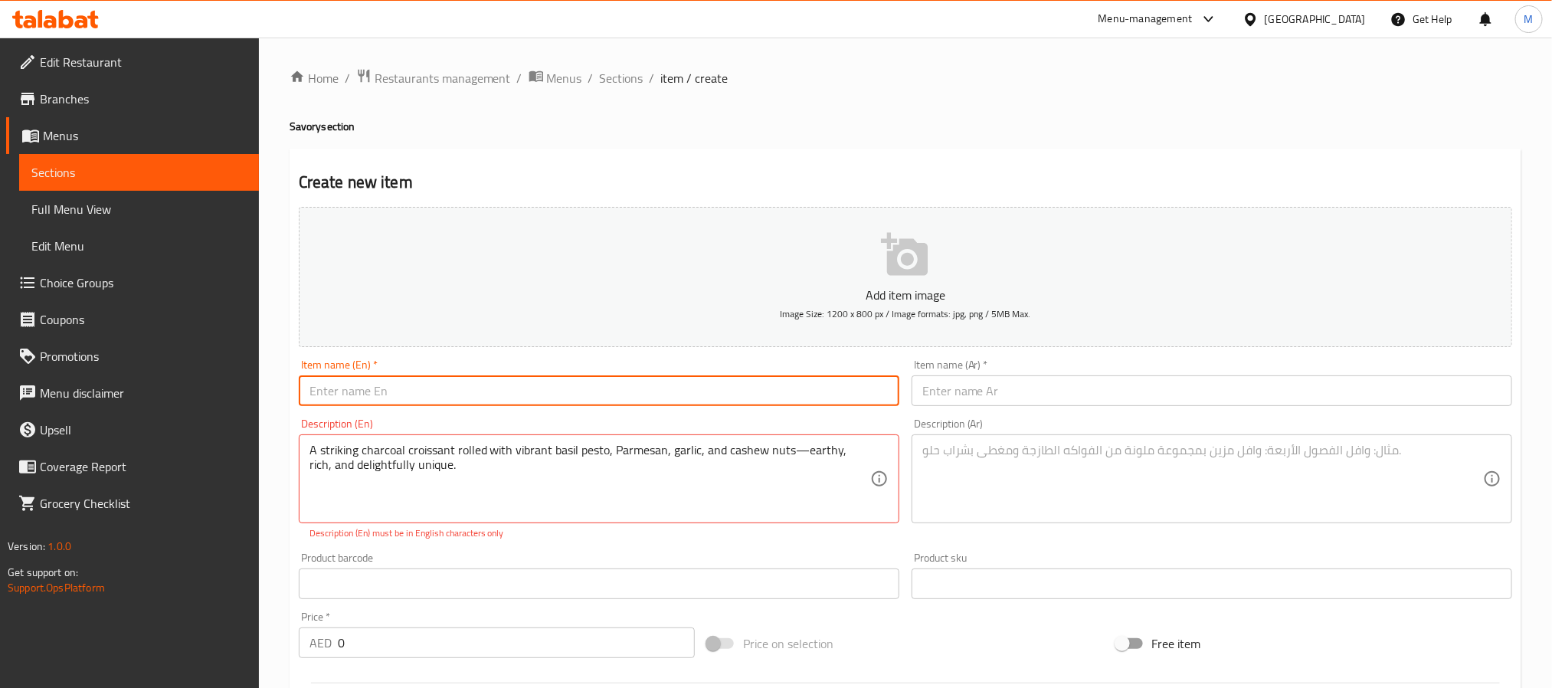
click at [440, 395] on input "text" at bounding box center [599, 390] width 601 height 31
paste input "Pesto Rolls Croissant"
type input "Pesto Rolls Croissant"
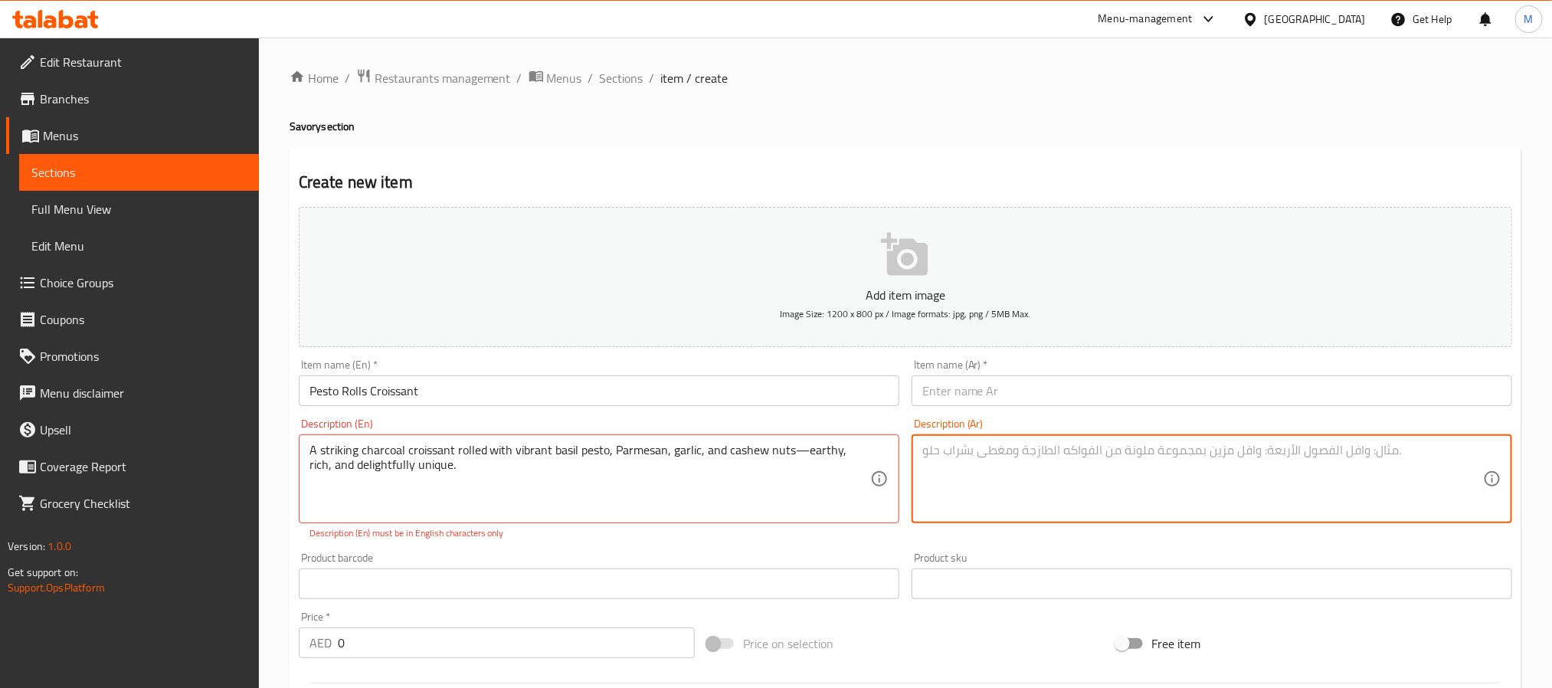
click at [1057, 478] on textarea at bounding box center [1202, 479] width 561 height 73
click at [1035, 405] on input "text" at bounding box center [1212, 390] width 601 height 31
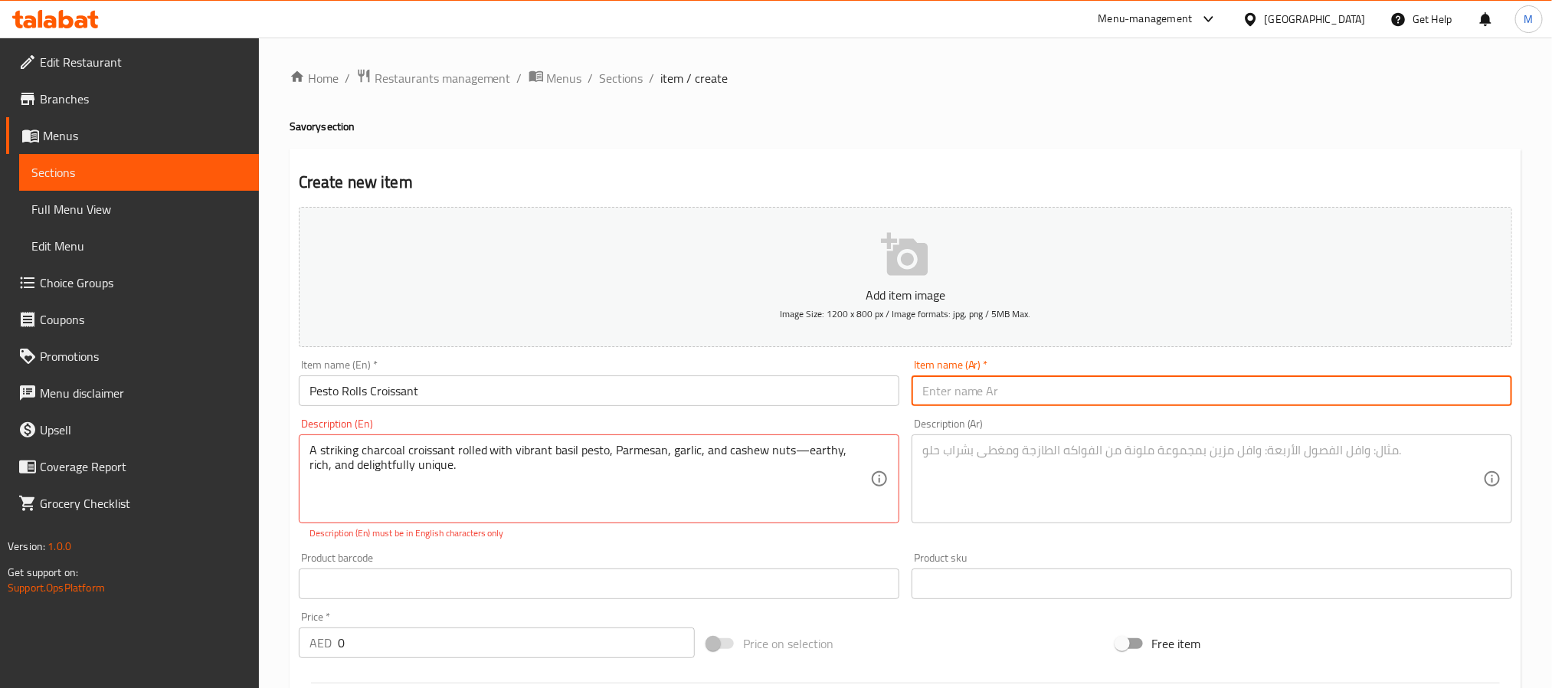
paste input "كرواسون رول البيستو"
type input "كرواسون رول البيستو"
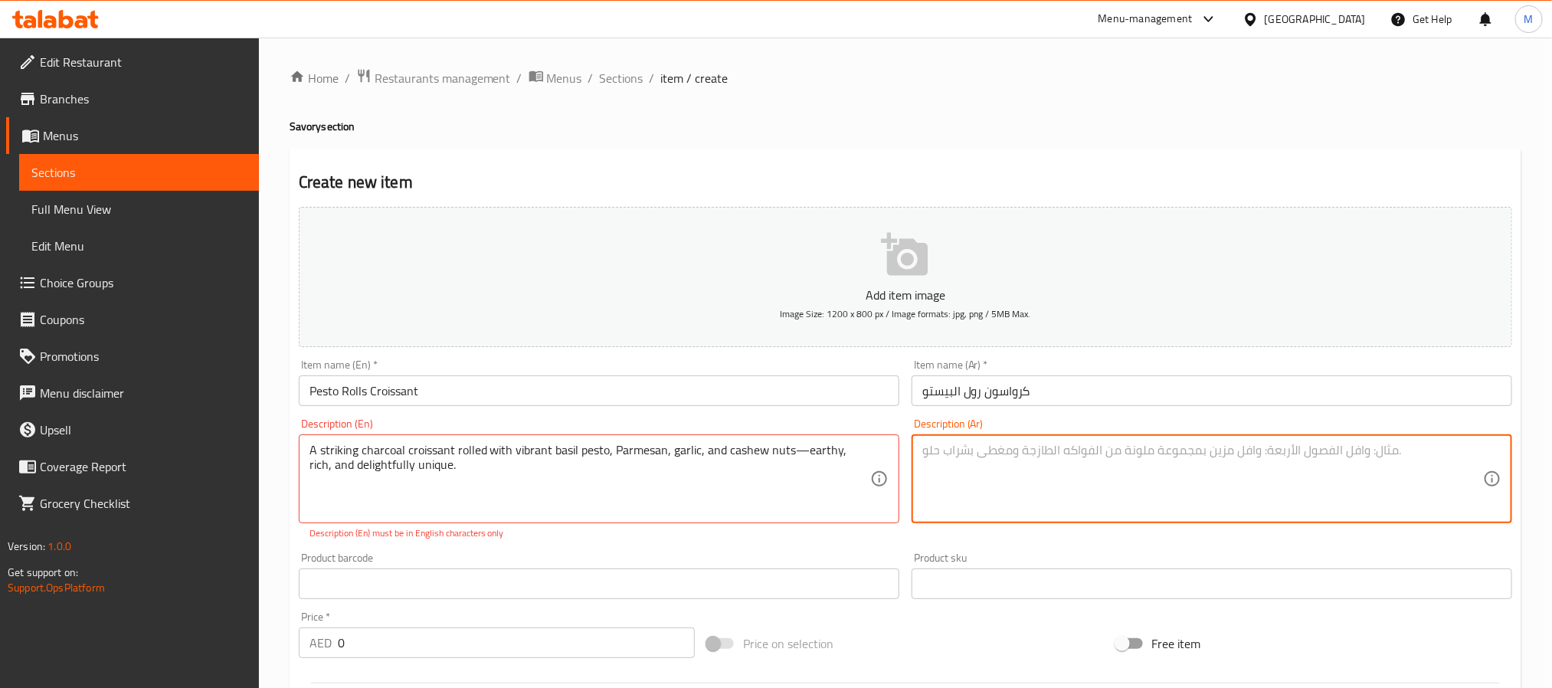
click at [980, 481] on textarea at bounding box center [1202, 479] width 561 height 73
click at [997, 490] on textarea at bounding box center [1202, 479] width 561 height 73
paste textarea "كرواسون بالفحم الملفوف مع بيستو الريحان النابض بالحياة، جبن البارميزان، الثوم، …"
click at [1010, 449] on textarea "كرواسون بالفحم الملفوف مع بيستو الريحان النابض بالحياة، جبن البارميزان، الثوم، …" at bounding box center [1202, 479] width 561 height 73
click at [1012, 455] on textarea "كرواسون بالفحم الملفوف مع بيستو الريحان النابض بالحياة، جبن البارميزان، الثوم، …" at bounding box center [1202, 479] width 561 height 73
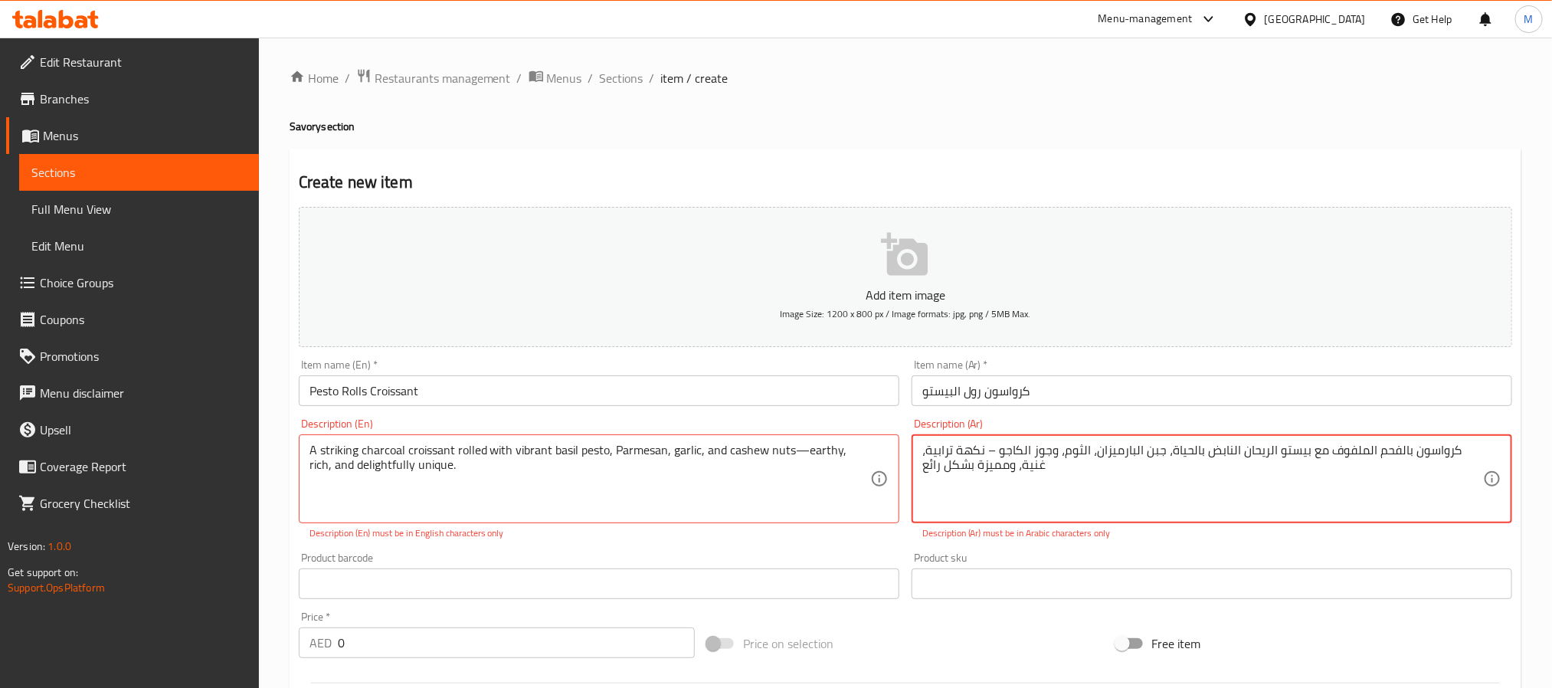
click at [1017, 455] on textarea "كرواسون بالفحم الملفوف مع بيستو الريحان النابض بالحياة، جبن البارميزان، الثوم، …" at bounding box center [1202, 479] width 561 height 73
type textarea "كرواسون بالفحم الملفوف مع بيستو الريحان النابض بالحياة، جبن البارميزان، الثوم، …"
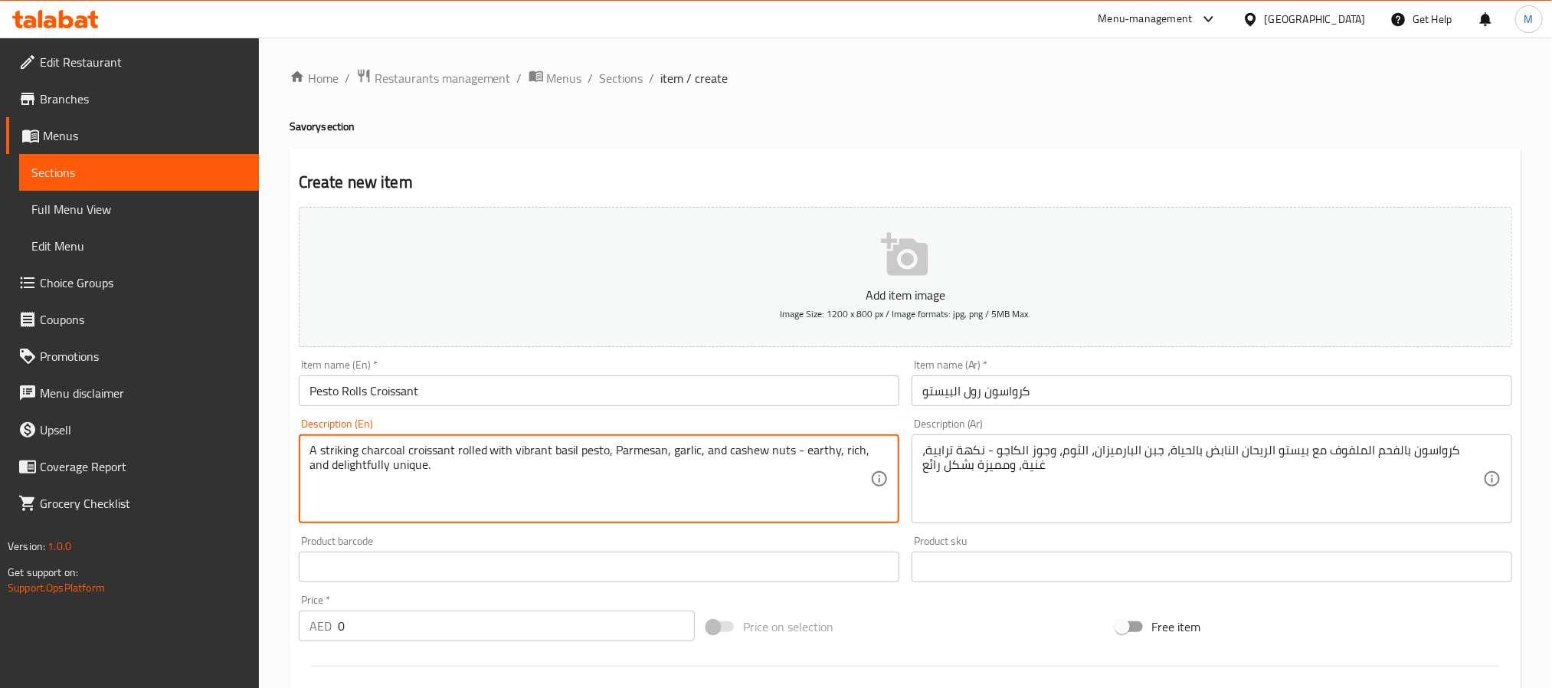
type textarea "A striking charcoal croissant rolled with vibrant basil pesto, Parmesan, garlic…"
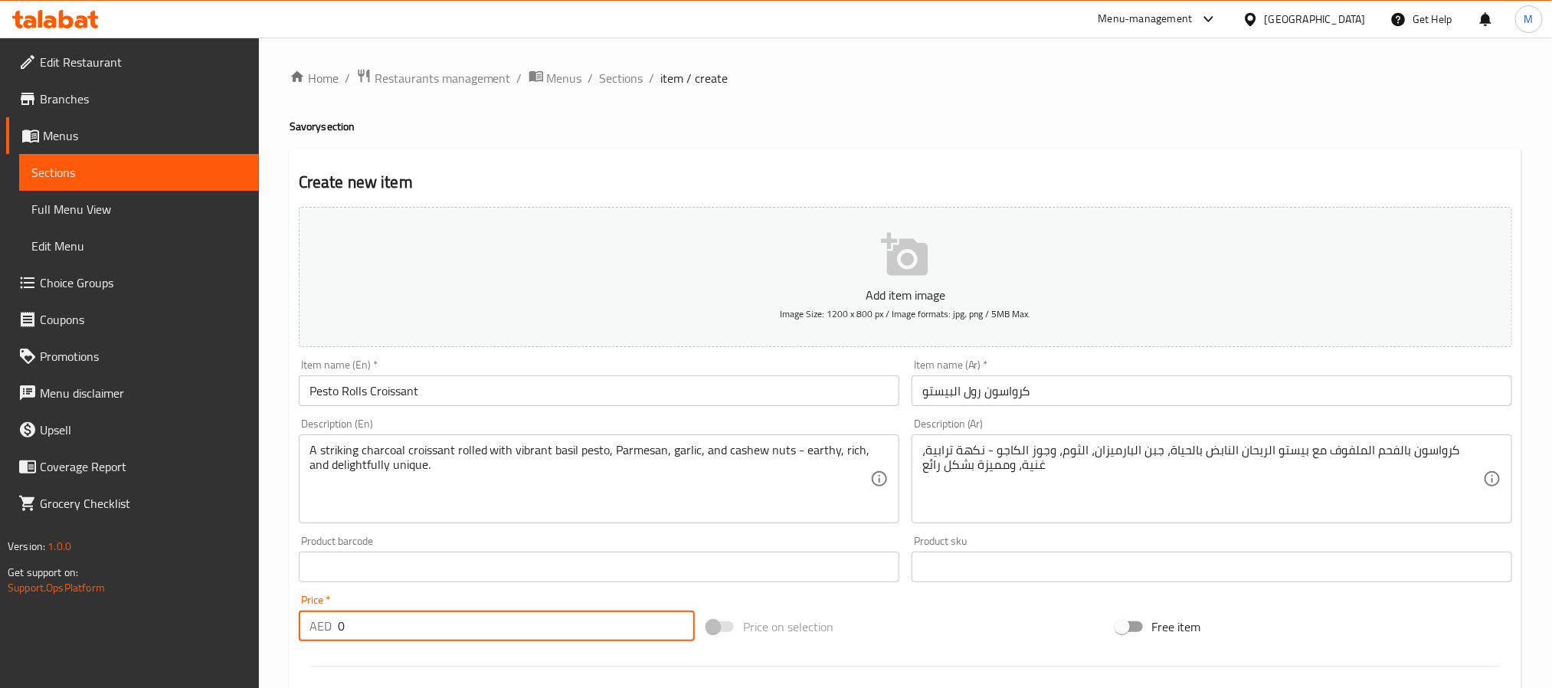
drag, startPoint x: 419, startPoint y: 626, endPoint x: -346, endPoint y: 605, distance: 765.5
click at [0, 605] on html "​ Menu-management United Arab Emirates Get Help M Edit Restaurant Branches Menu…" at bounding box center [776, 344] width 1552 height 688
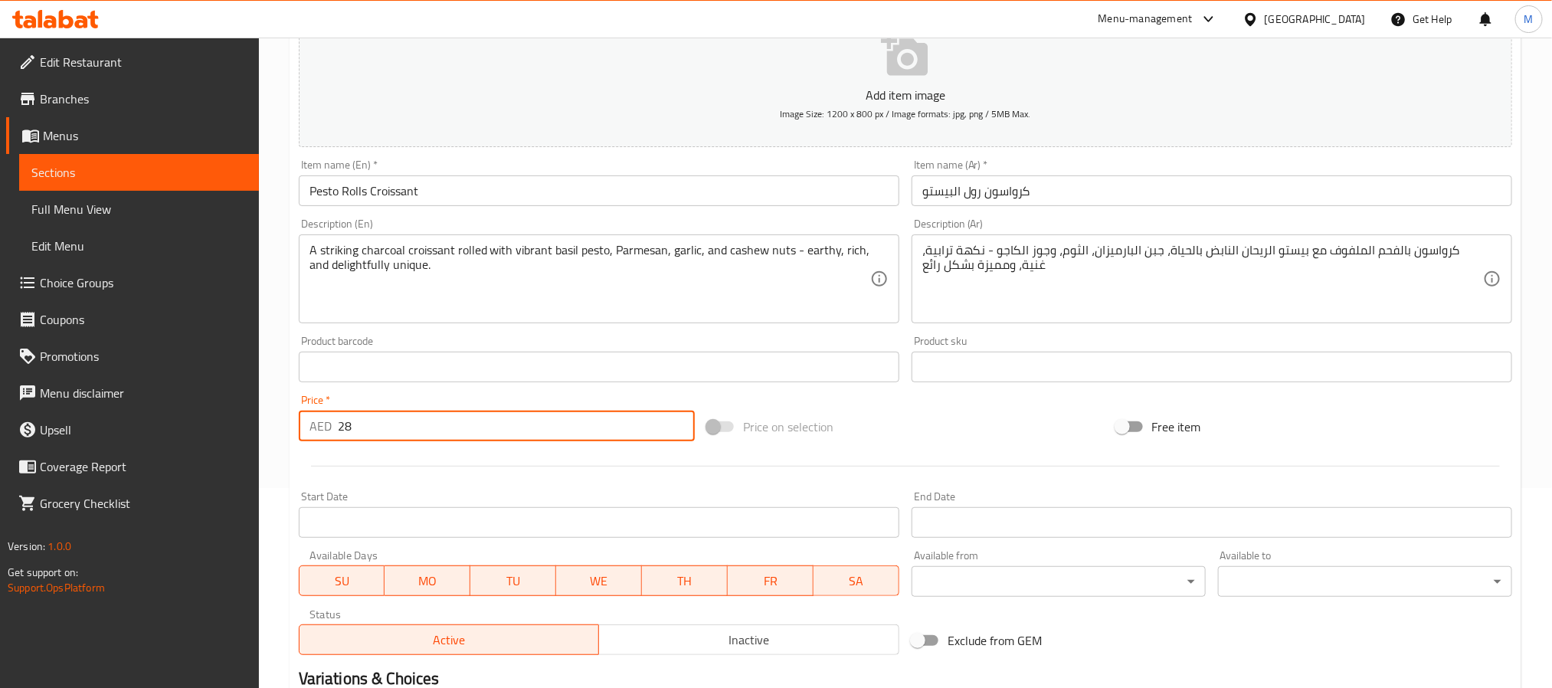
scroll to position [393, 0]
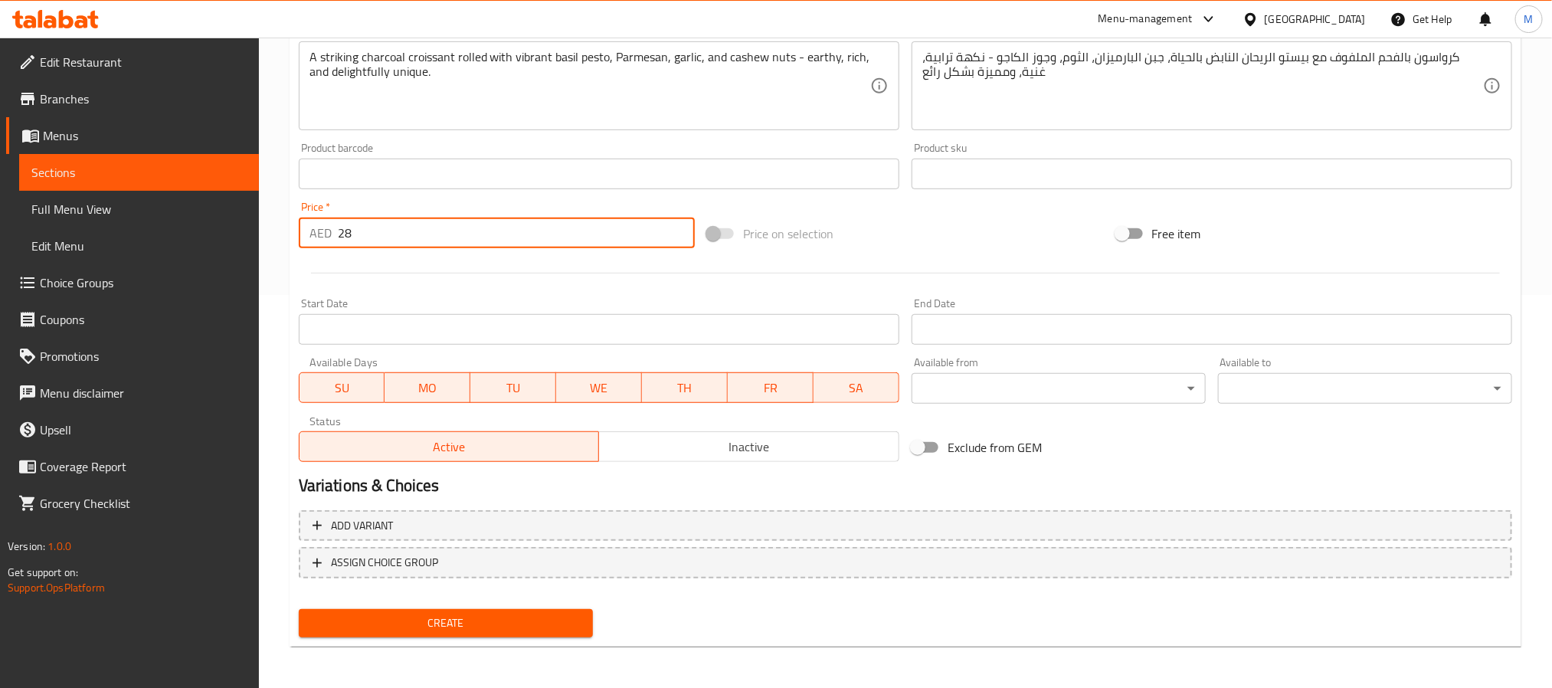
type input "28"
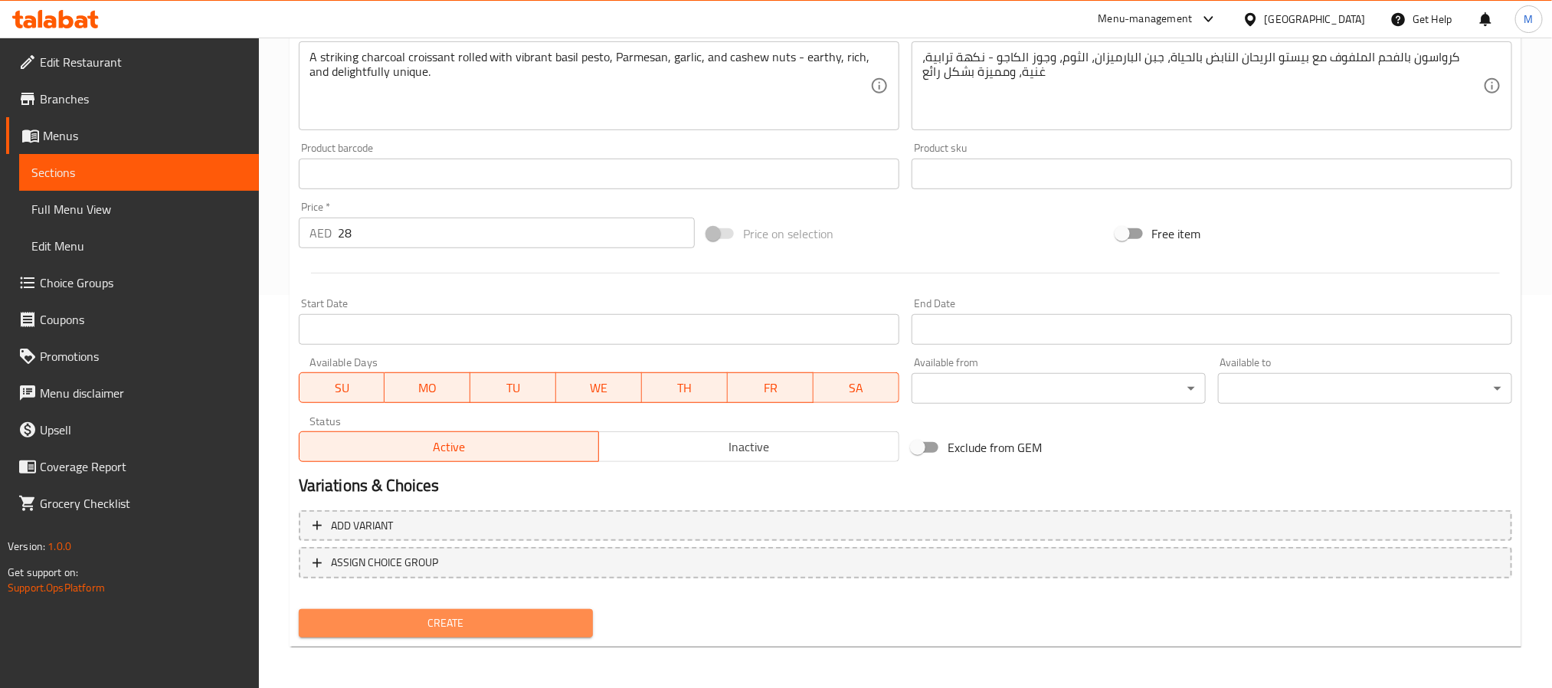
click at [442, 619] on span "Create" at bounding box center [446, 623] width 270 height 19
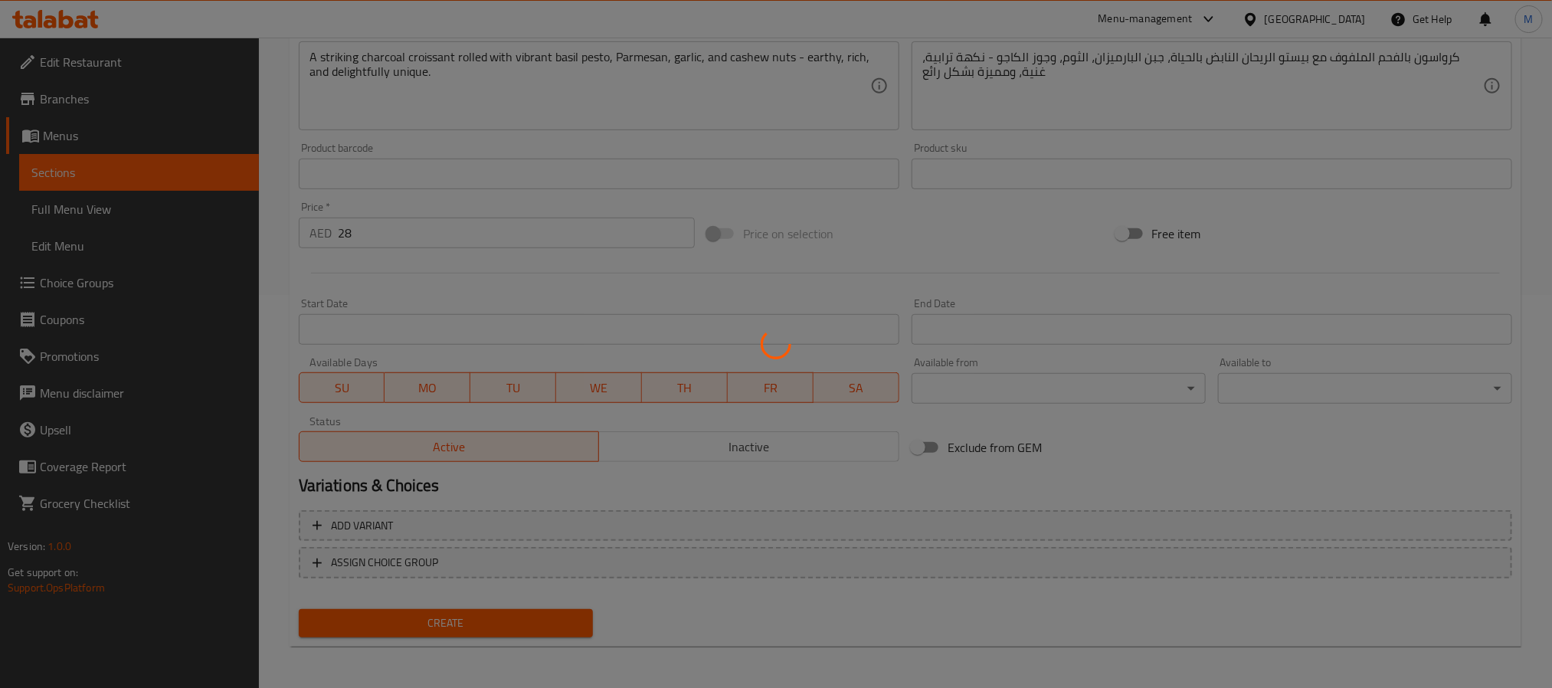
type input "0"
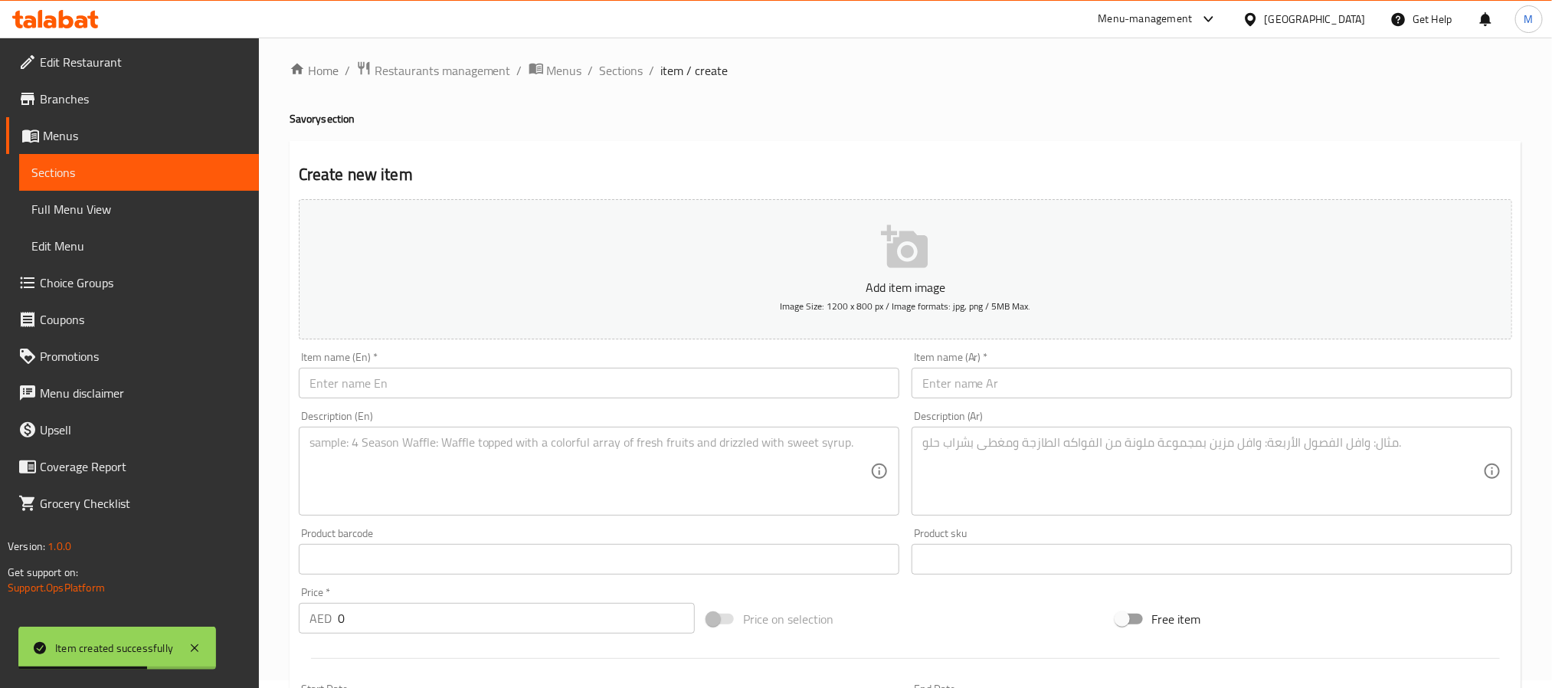
scroll to position [0, 0]
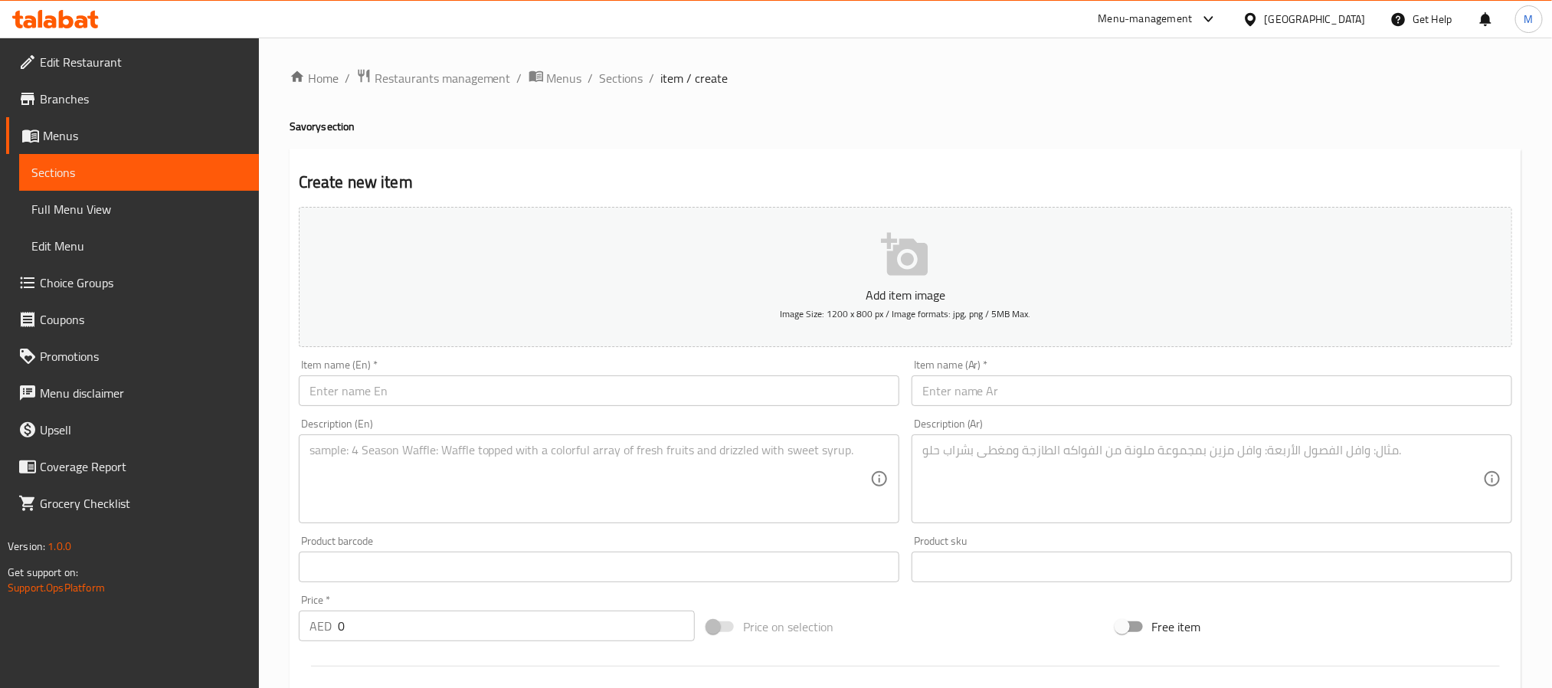
click at [1044, 380] on input "text" at bounding box center [1212, 390] width 601 height 31
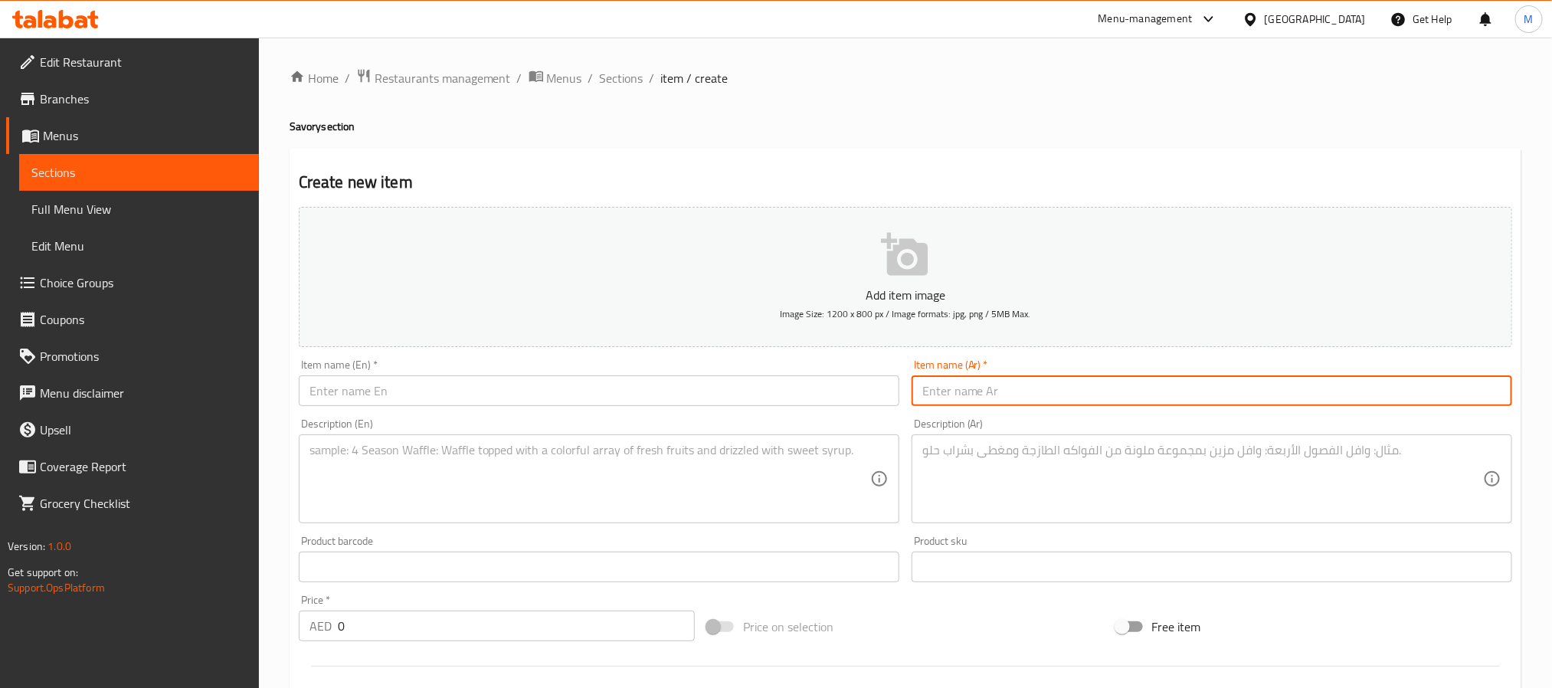
paste input "كرواسون خمير"
type input "كرواسون خمير"
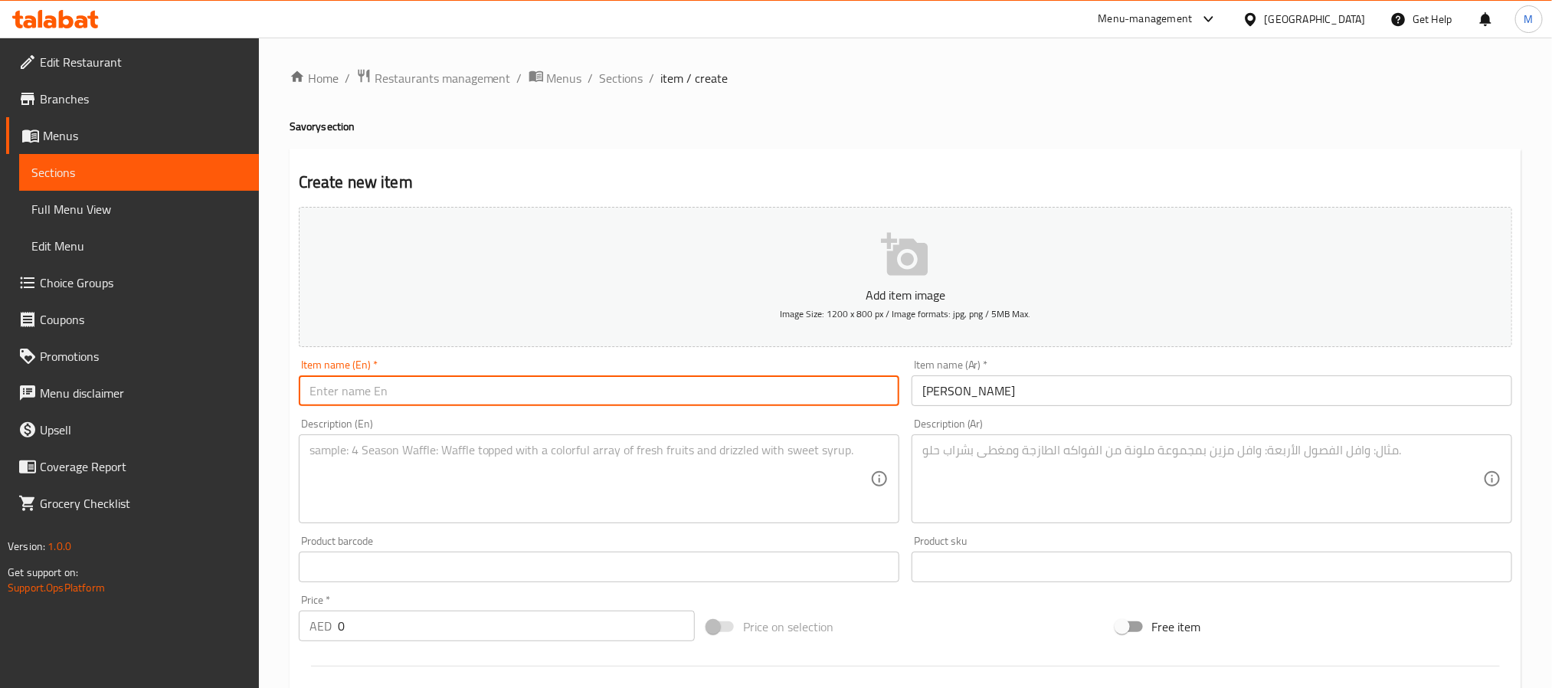
click at [687, 391] on input "text" at bounding box center [599, 390] width 601 height 31
paste input "Khameer Croissant"
type input "Khameer Croissant"
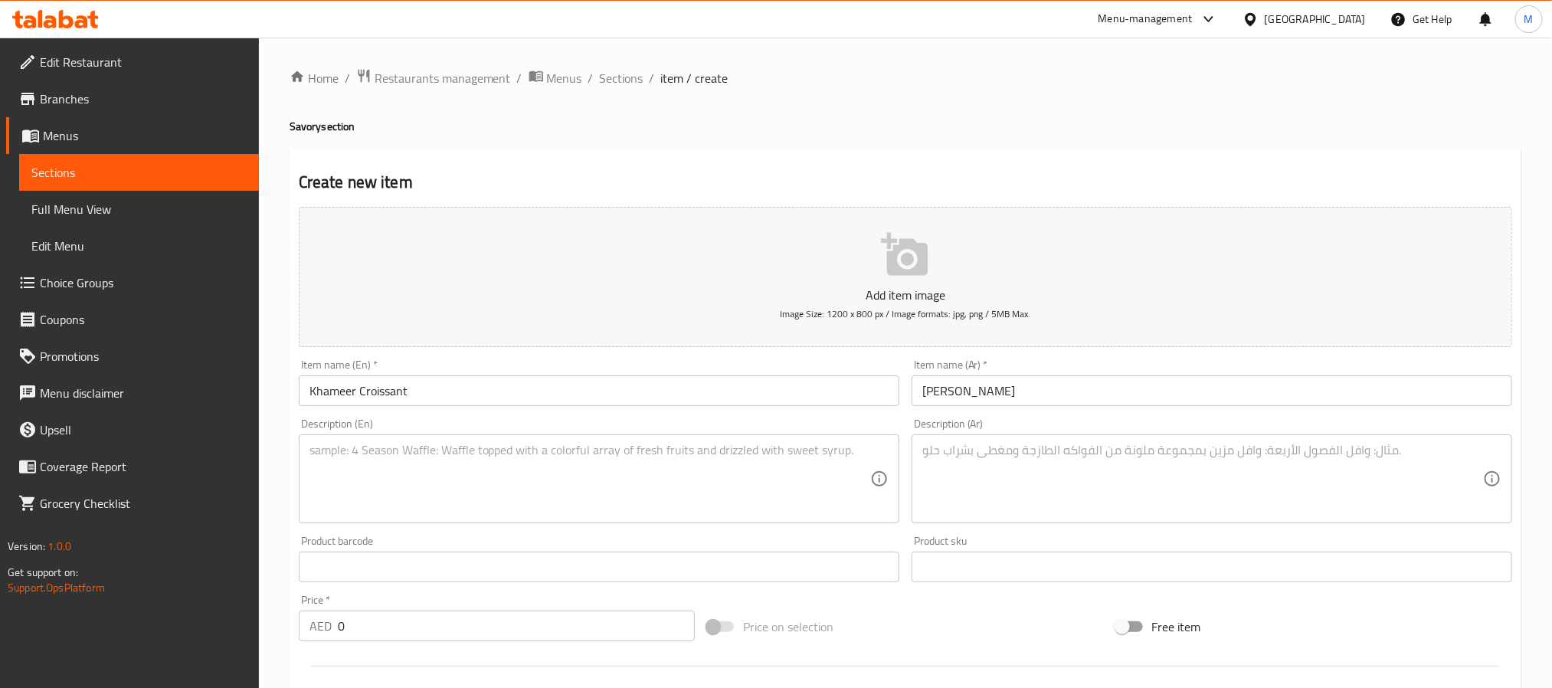
click at [1004, 495] on textarea at bounding box center [1202, 479] width 561 height 73
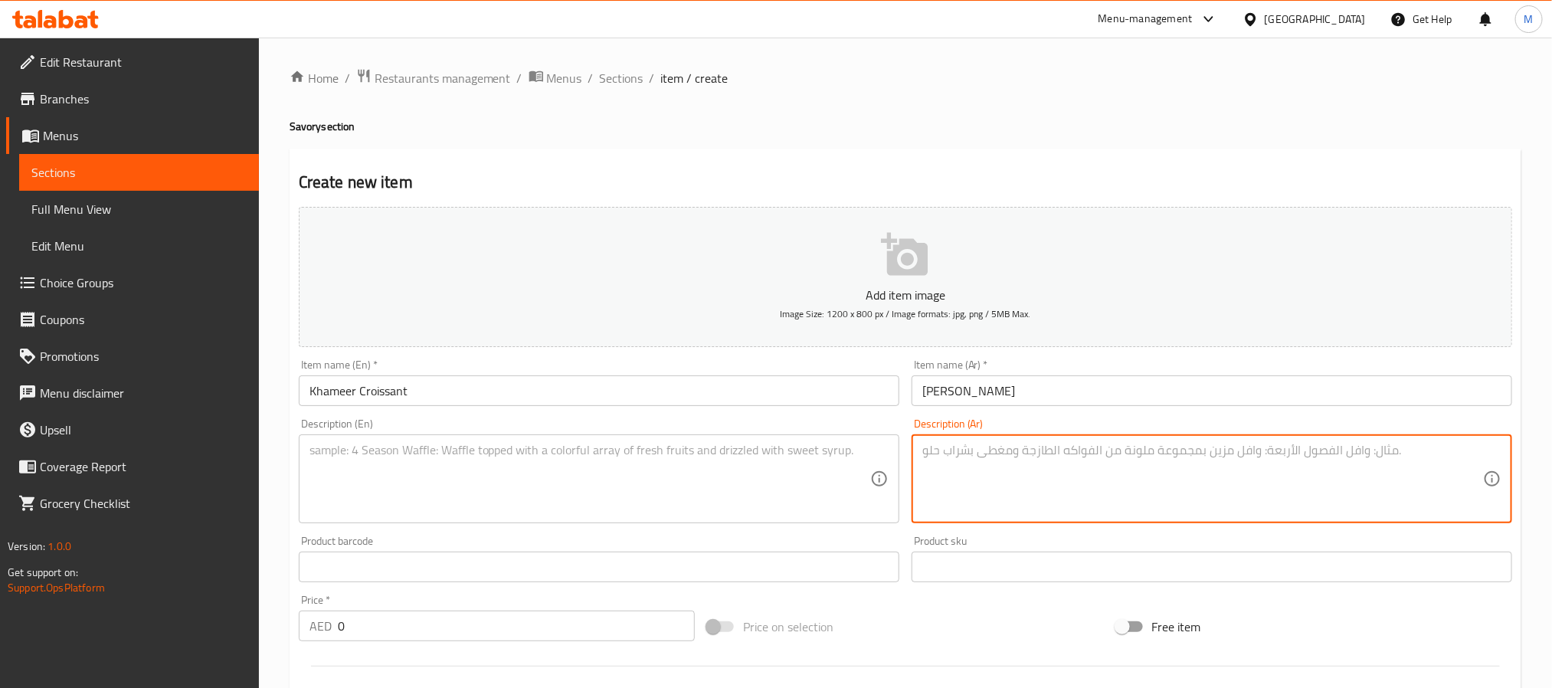
paste textarea "كرواسون ناعم وعطري مُ infused ببذور الشمر والكركم، مصنوع من دقيق عالي الجودة وز…"
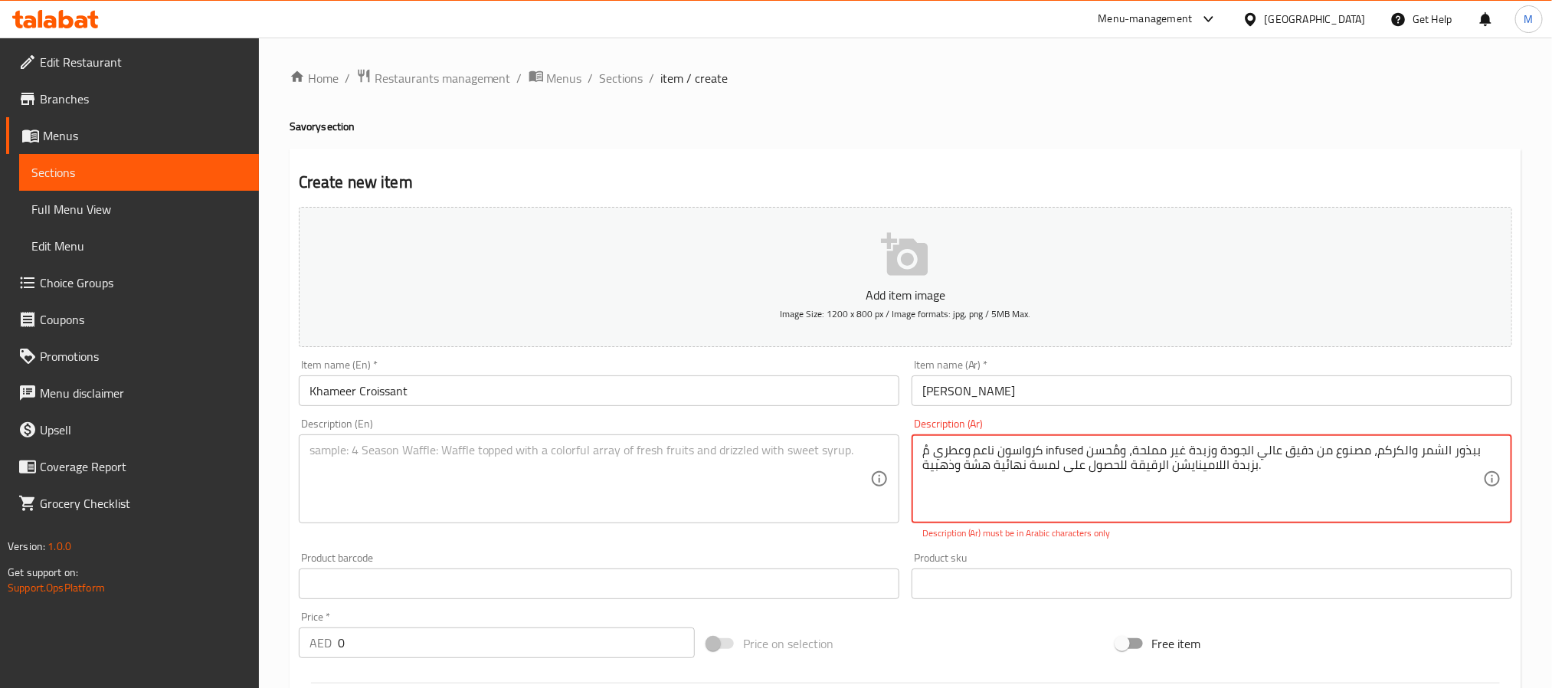
click at [1062, 443] on textarea "كرواسون ناعم وعطري مُ infused ببذور الشمر والكركم، مصنوع من دقيق عالي الجودة وز…" at bounding box center [1202, 479] width 561 height 73
click at [1064, 444] on textarea "كرواسون ناعم وعطري مُ infused ببذور الشمر والكركم، مصنوع من دقيق عالي الجودة وز…" at bounding box center [1202, 479] width 561 height 73
click at [1111, 448] on textarea "كرواسون ناعم وعطري مُ infused ببذور الشمر والكركم، مصنوع من دقيق عالي الجودة وز…" at bounding box center [1202, 479] width 561 height 73
drag, startPoint x: 1111, startPoint y: 448, endPoint x: 1013, endPoint y: 449, distance: 97.3
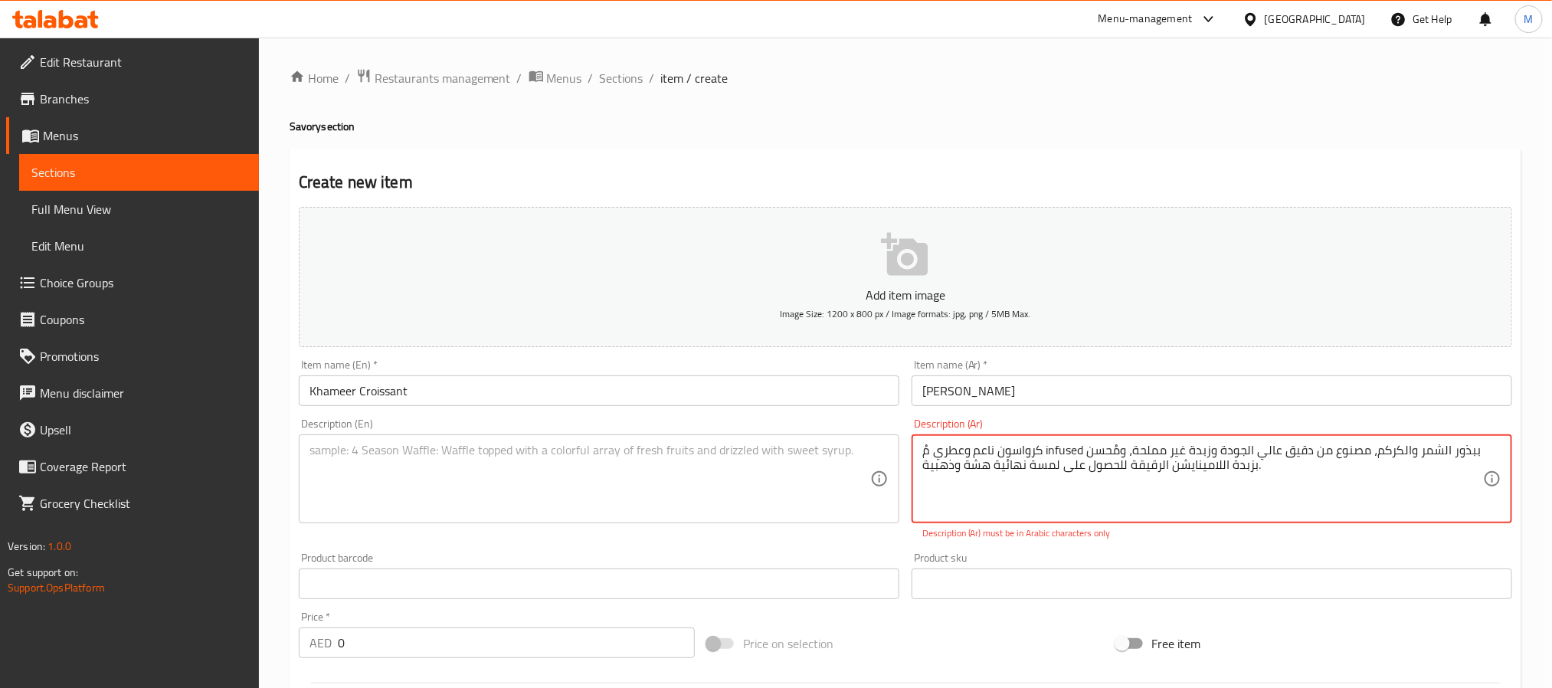
click at [1013, 449] on textarea "كرواسون ناعم وعطري مُ infused ببذور الشمر والكركم، مصنوع من دقيق عالي الجودة وز…" at bounding box center [1202, 479] width 561 height 73
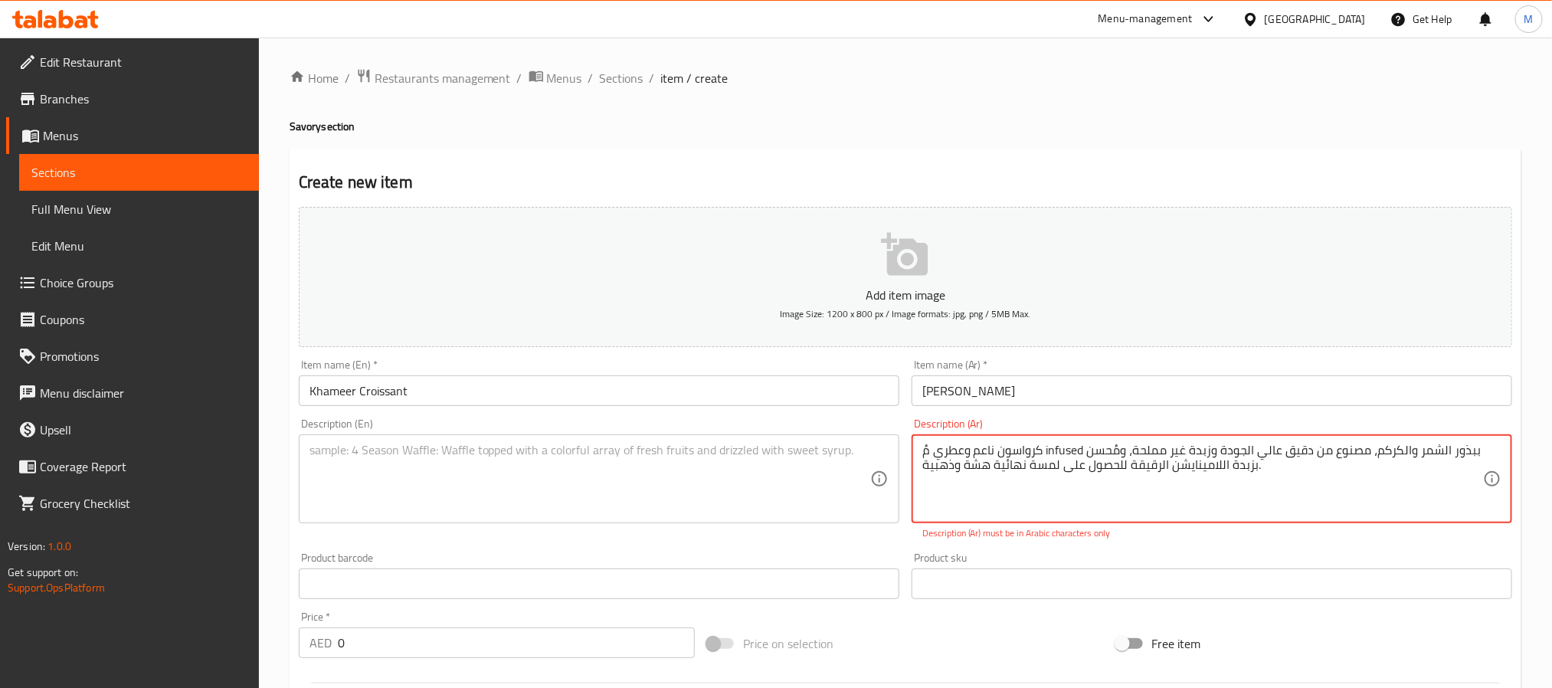
click at [1082, 451] on textarea "كرواسون ناعم وعطري مُ infused ببذور الشمر والكركم، مصنوع من دقيق عالي الجودة وز…" at bounding box center [1202, 479] width 561 height 73
click at [1069, 444] on textarea "كرواسون ناعم وعطري مُ infused ببذور الشمر والكركم، مصنوع من دقيق عالي الجودة وز…" at bounding box center [1202, 479] width 561 height 73
paste textarea "مُنقوعة"
click at [1360, 451] on textarea "كرواسون ناعم وعطري مُ مُنقوعة ببذور الشمر والكركم، مصنوع من دقيق عالي الجودة وز…" at bounding box center [1202, 479] width 561 height 73
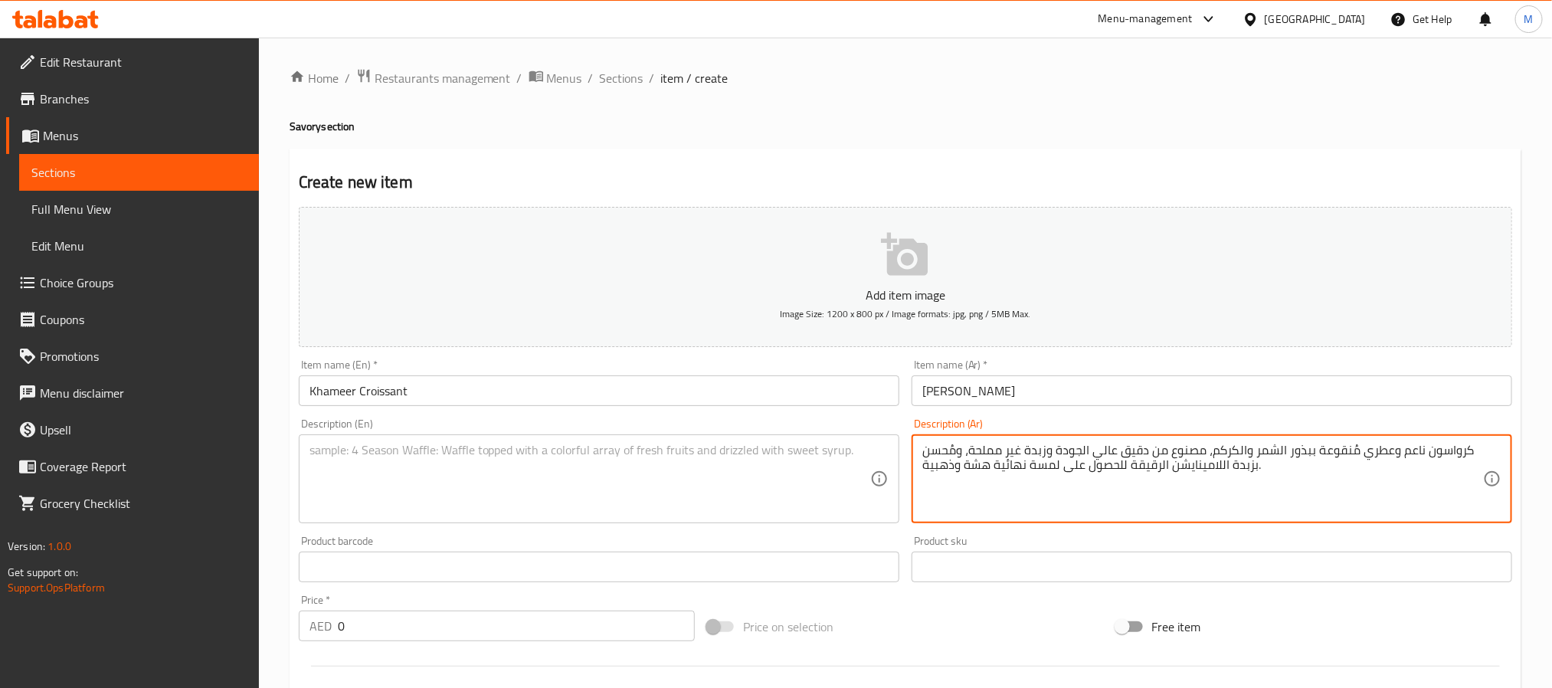
type textarea "كرواسون ناعم وعطري مُنقوعة ببذور الشمر والكركم، مصنوع من دقيق عالي الجودة وزبدة…"
click at [425, 437] on div "Description (En)" at bounding box center [599, 478] width 601 height 89
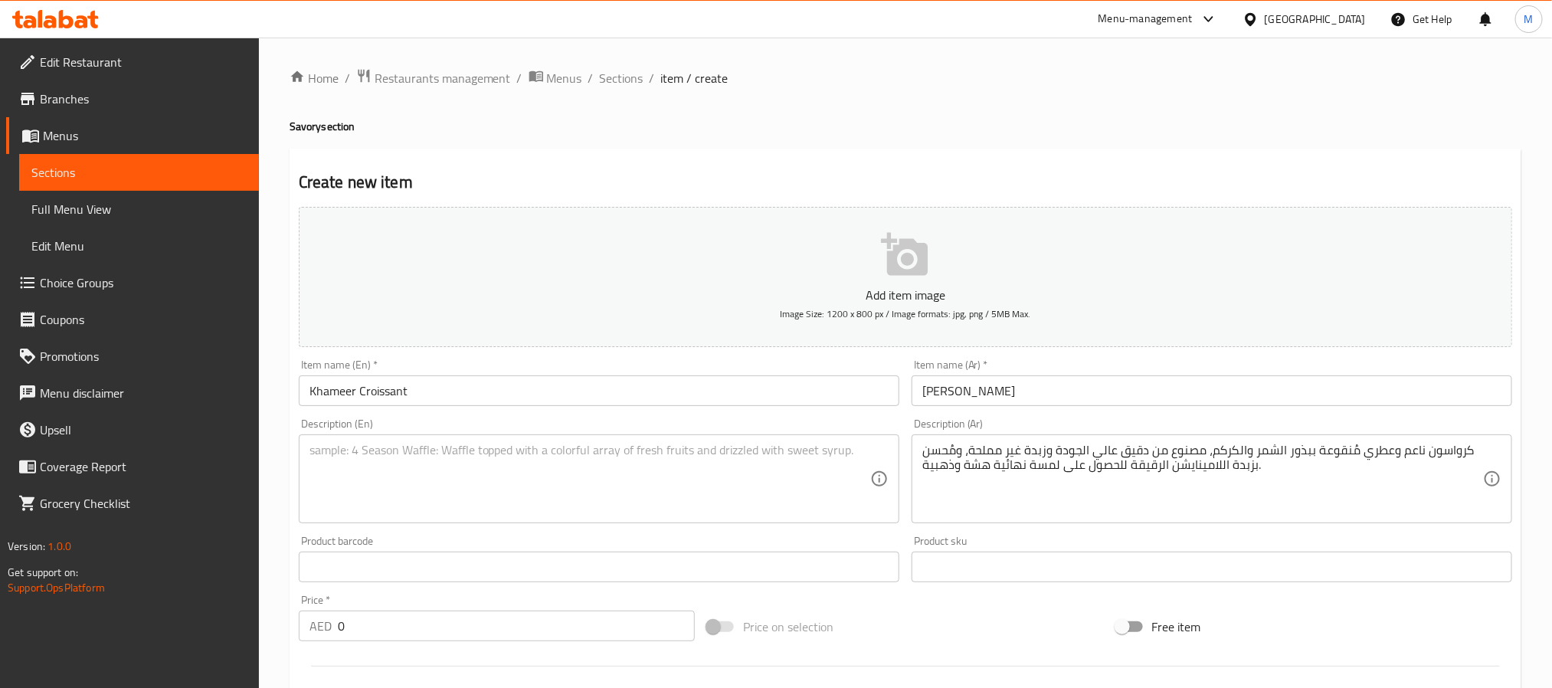
click at [435, 488] on textarea at bounding box center [589, 479] width 561 height 73
paste textarea "A soft, fragrant croissant infused with fennel seeds and turmeric, crafted from…"
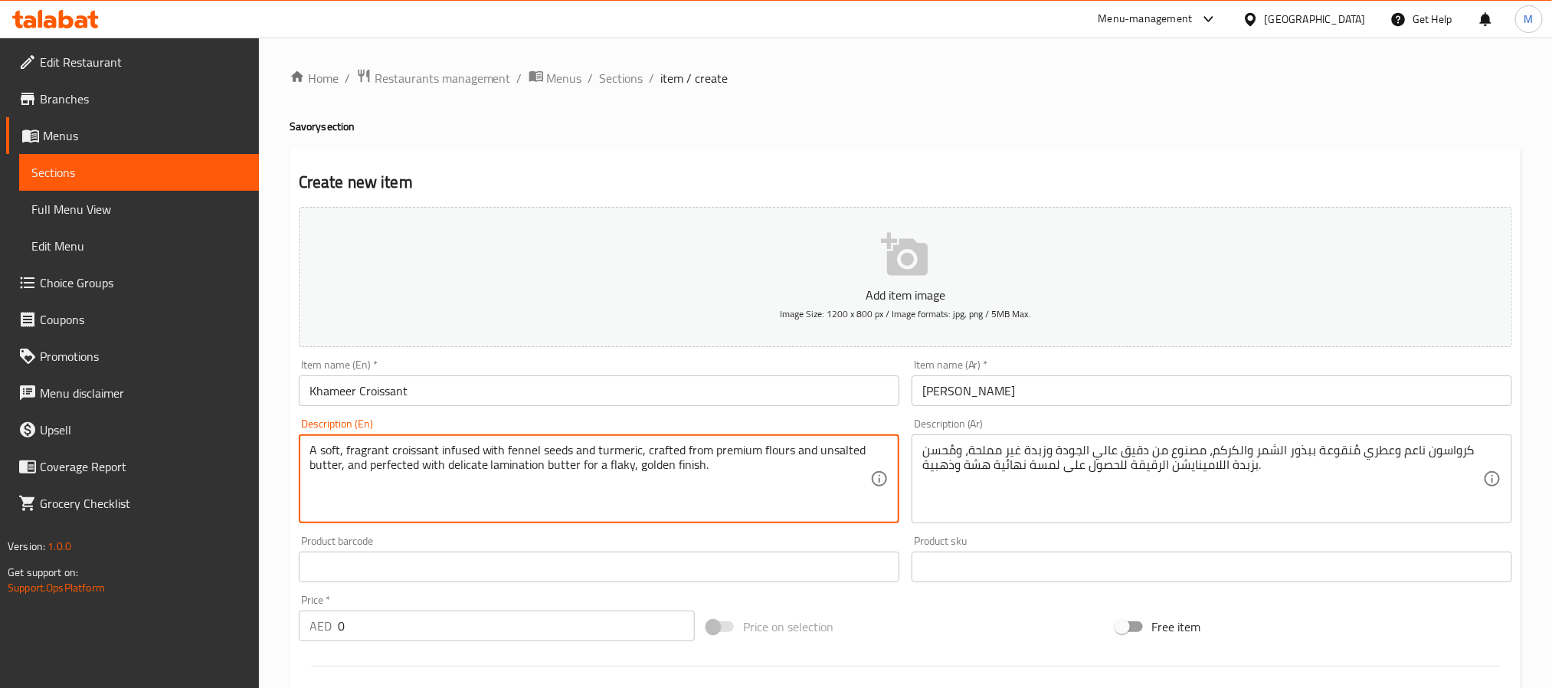
type textarea "A soft, fragrant croissant infused with fennel seeds and turmeric, crafted from…"
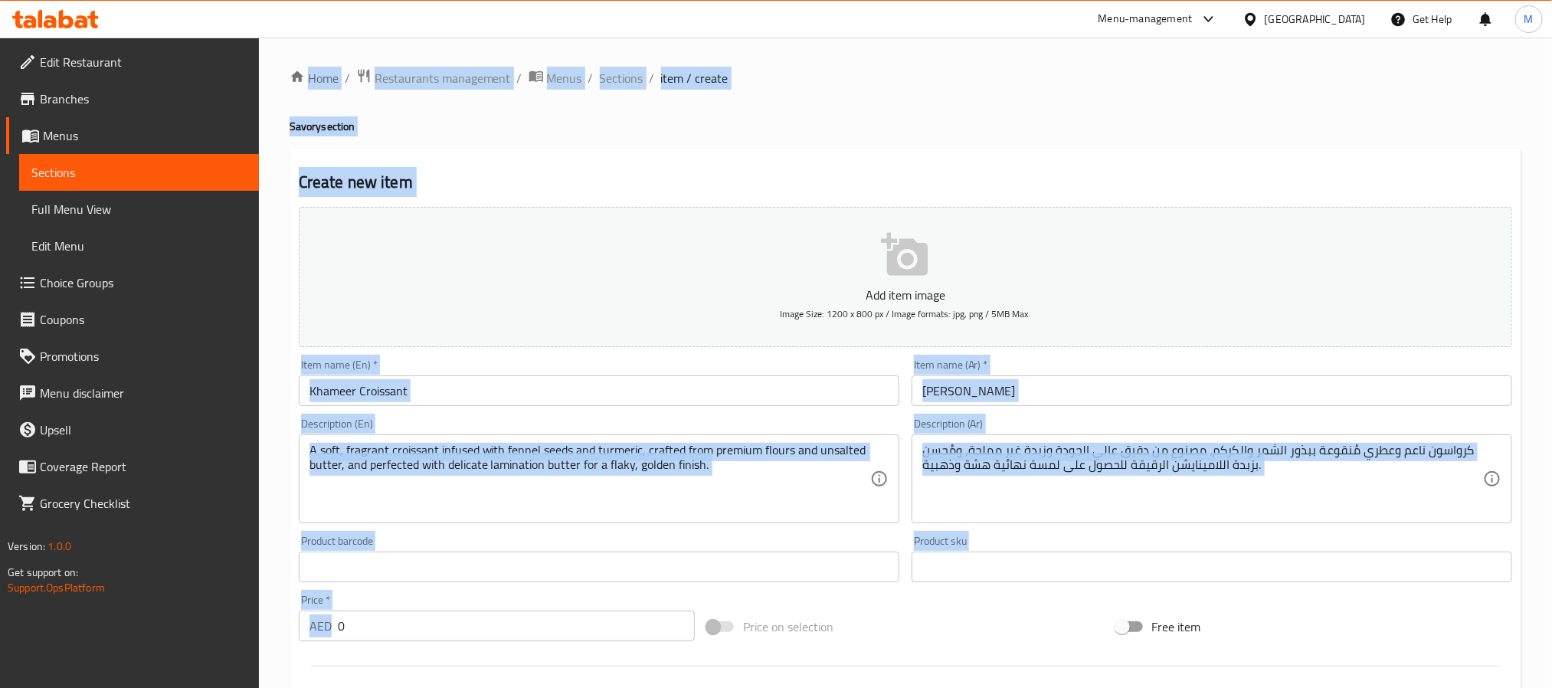
drag, startPoint x: 386, startPoint y: 644, endPoint x: 230, endPoint y: 601, distance: 162.3
click at [230, 601] on div "Edit Restaurant Branches Menus Sections Full Menu View Edit Menu Choice Groups …" at bounding box center [776, 560] width 1552 height 1045
click at [359, 611] on input "0" at bounding box center [516, 626] width 357 height 31
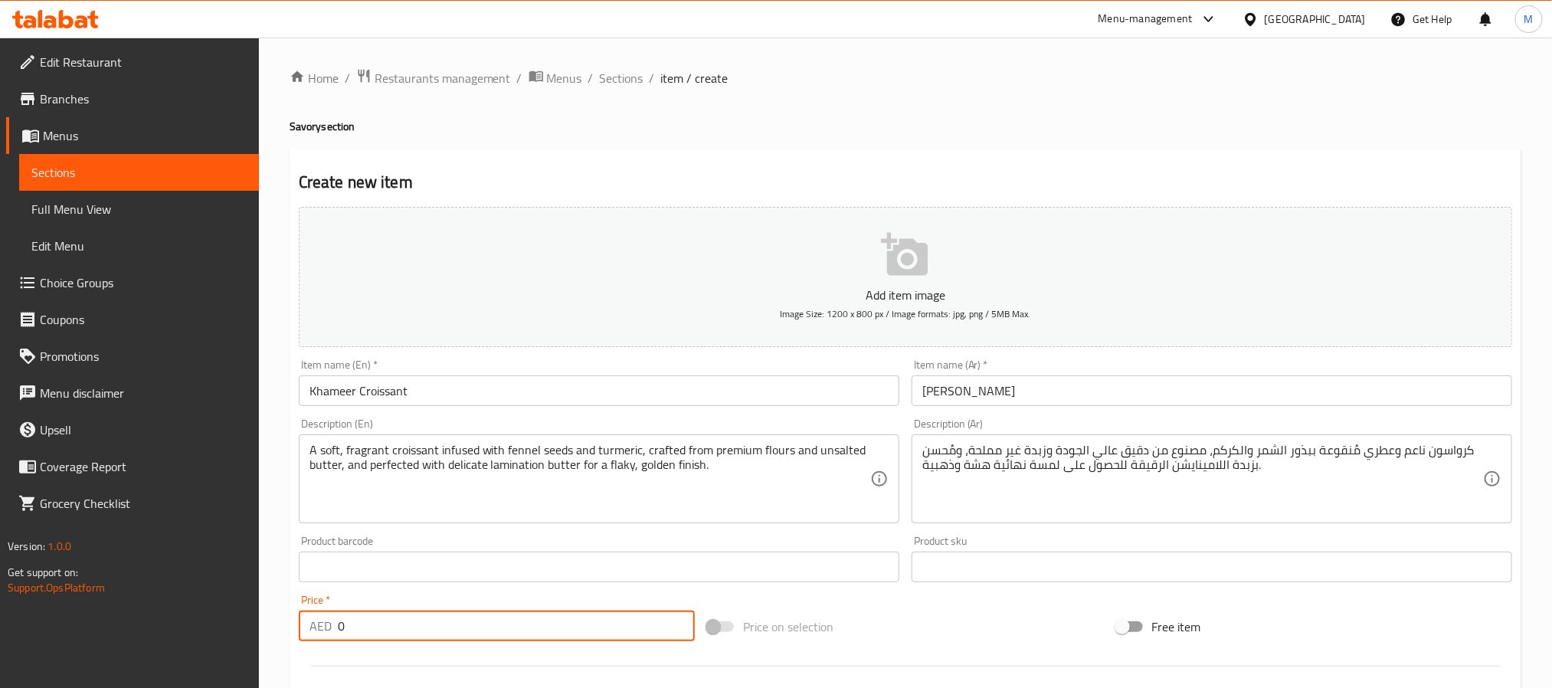
drag, startPoint x: 356, startPoint y: 618, endPoint x: 129, endPoint y: 597, distance: 227.7
click at [129, 598] on div "Edit Restaurant Branches Menus Sections Full Menu View Edit Menu Choice Groups …" at bounding box center [776, 560] width 1552 height 1045
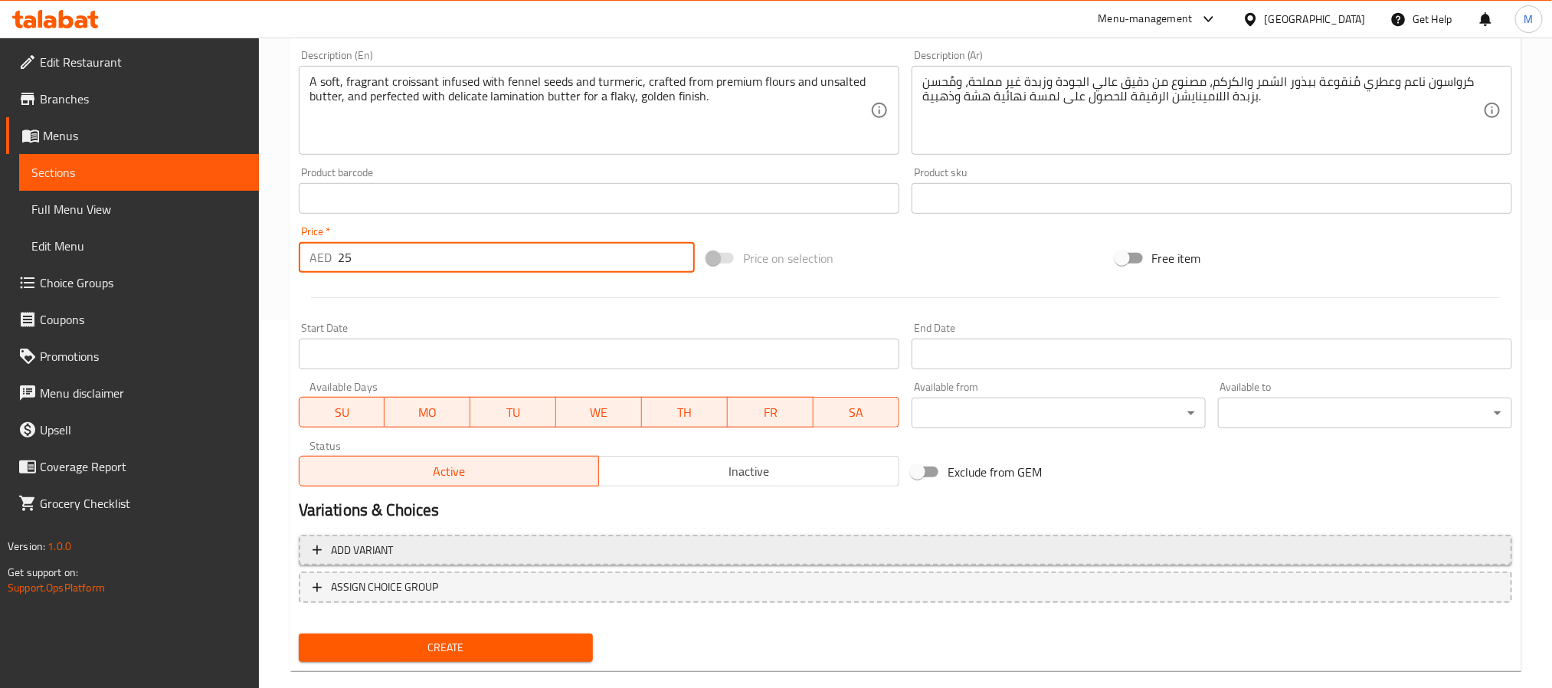
scroll to position [393, 0]
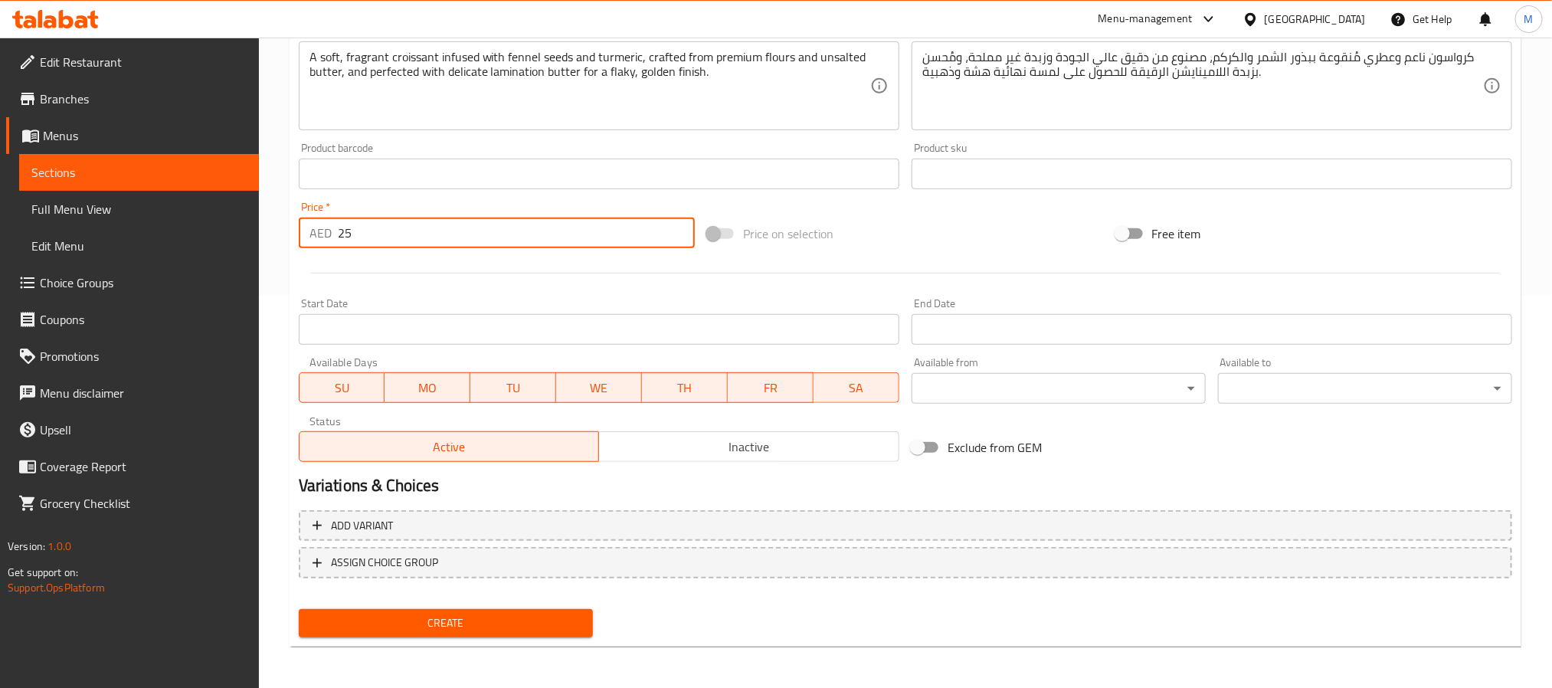
type input "25"
click at [446, 627] on span "Create" at bounding box center [446, 623] width 270 height 19
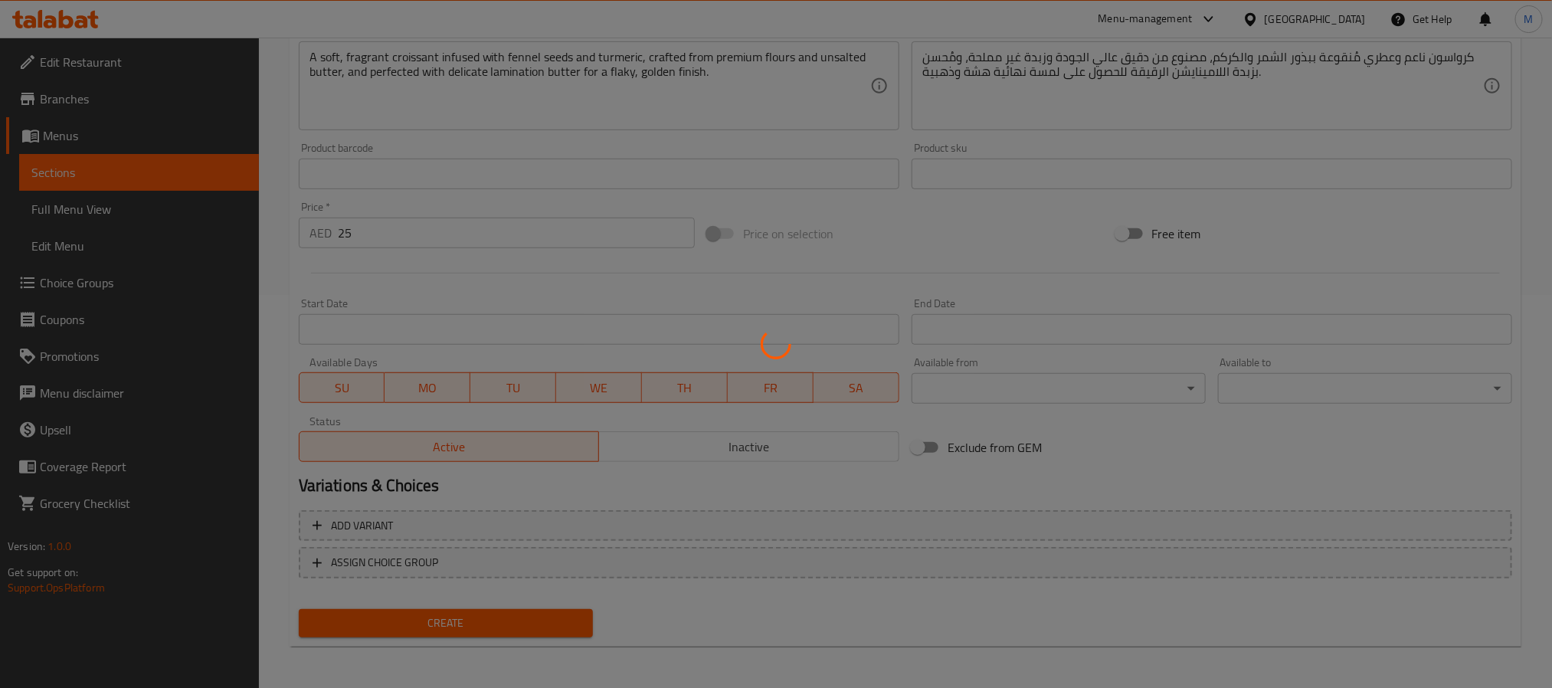
type input "0"
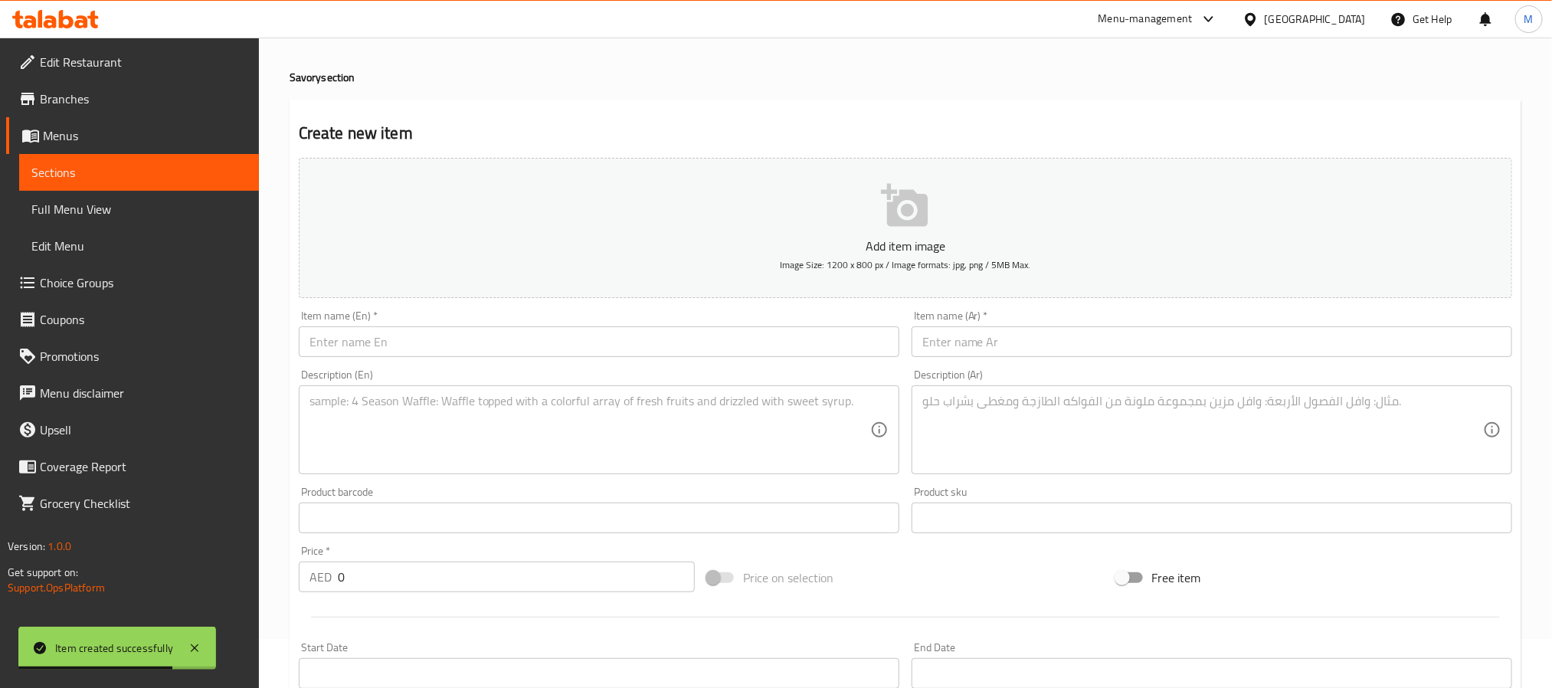
scroll to position [48, 0]
click at [490, 313] on div "Item name (En)   * Item name (En) *" at bounding box center [599, 334] width 601 height 47
click at [496, 368] on div "Description (En) Description (En)" at bounding box center [599, 422] width 613 height 117
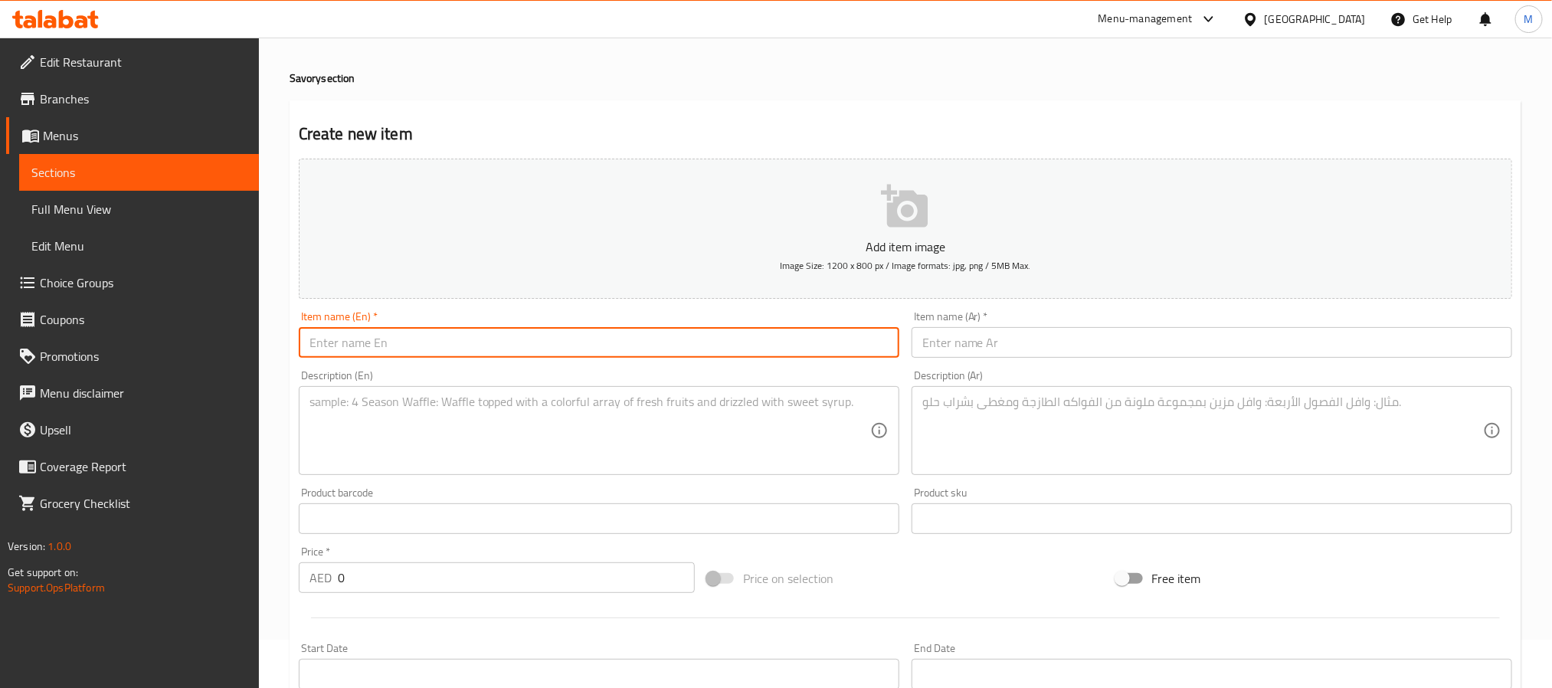
paste input "Egg & Cheese Croissant (Available until 1pm)"
click at [509, 347] on input "text" at bounding box center [599, 342] width 601 height 31
type input "Egg & Cheese Croissant (Available until 1pm)"
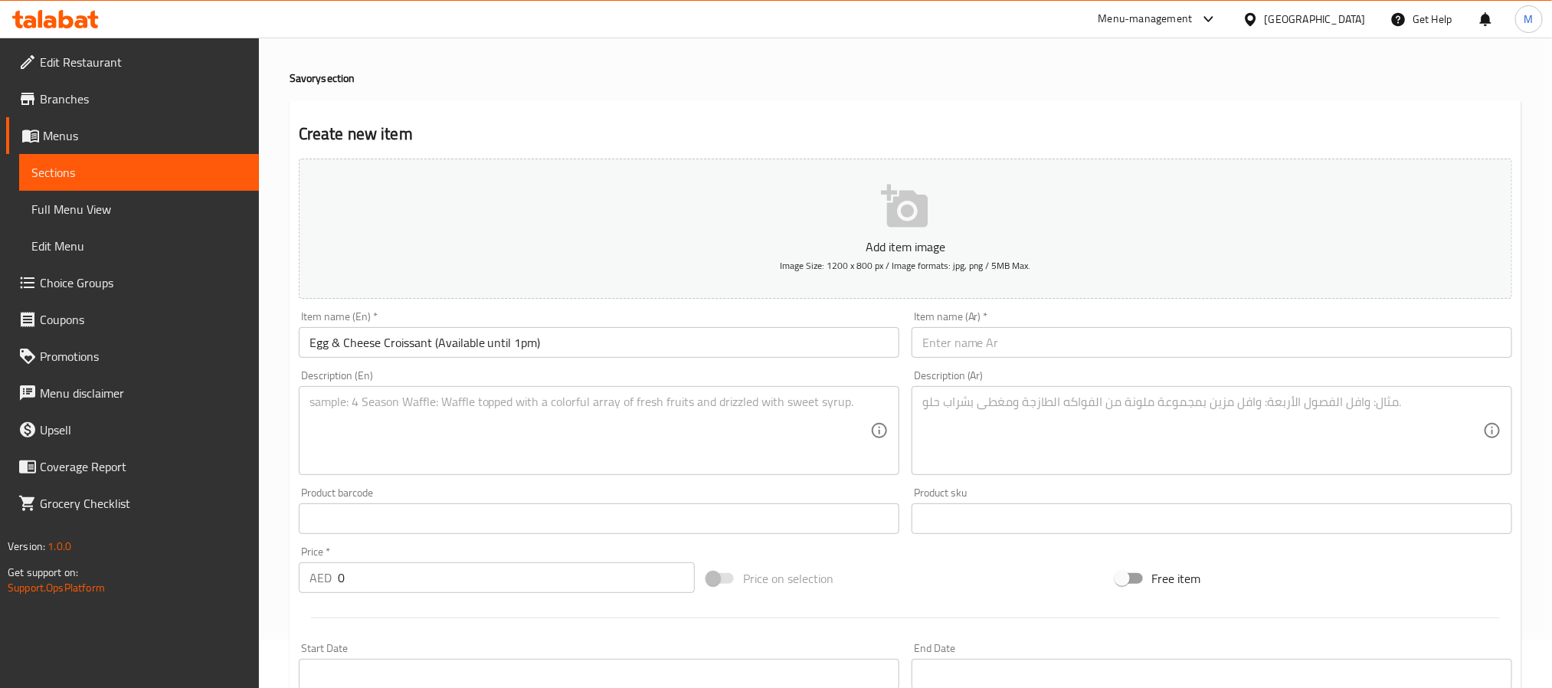
click at [964, 336] on input "text" at bounding box center [1212, 342] width 601 height 31
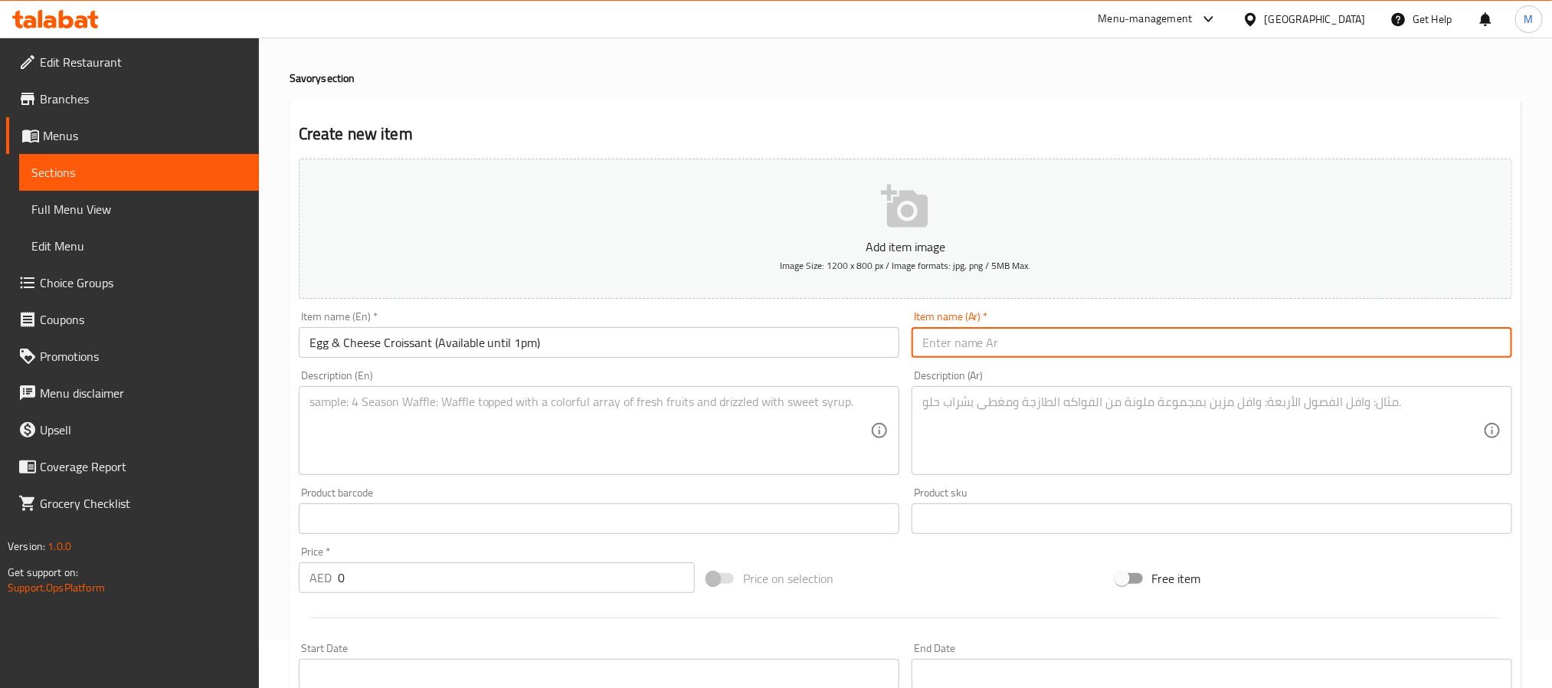
paste input "كرواسون بيض وجبن"
type input "كرواسون بيض وجبن"
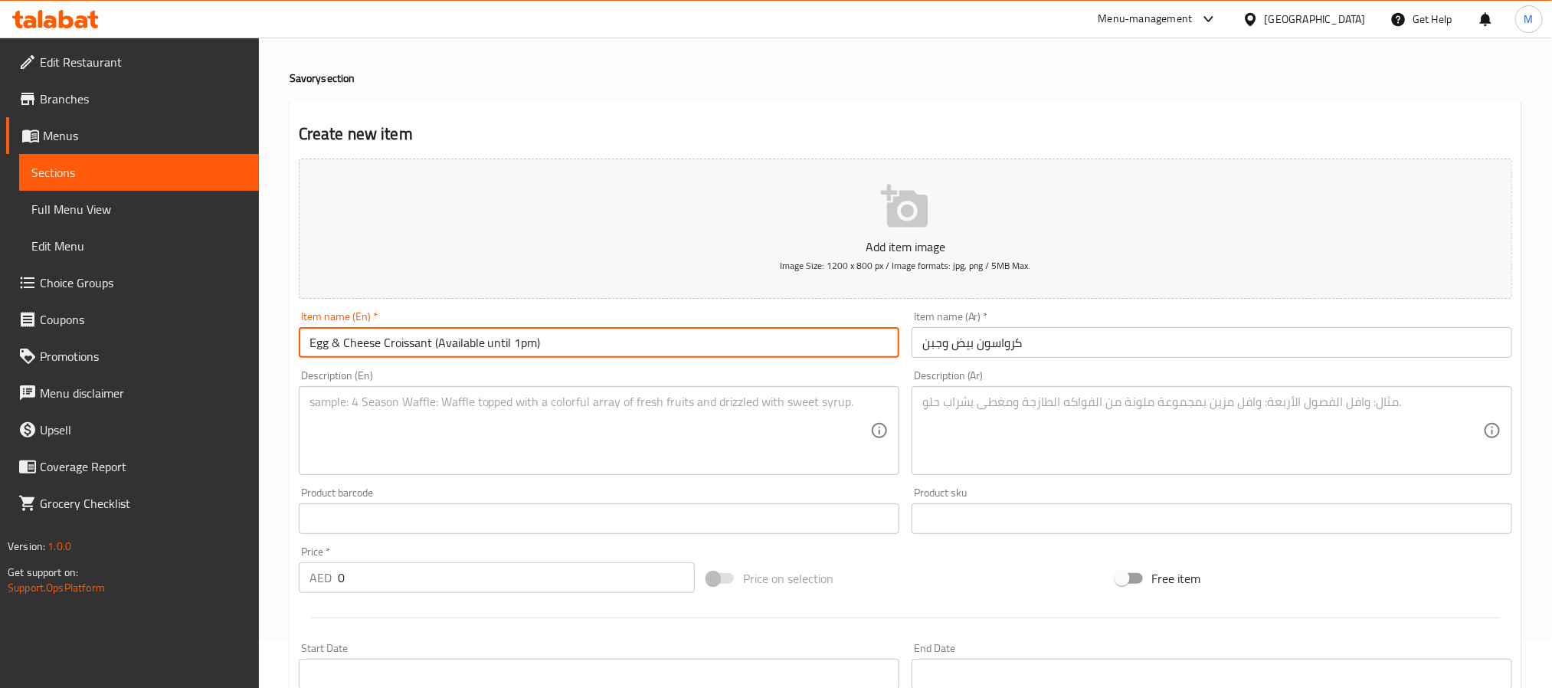
drag, startPoint x: 660, startPoint y: 342, endPoint x: 433, endPoint y: 361, distance: 227.5
click at [433, 361] on div "Item name (En)   * Egg & Cheese Croissant (Available until 1pm) Item name (En) *" at bounding box center [599, 334] width 613 height 59
type input "Egg & Cheese Croissant"
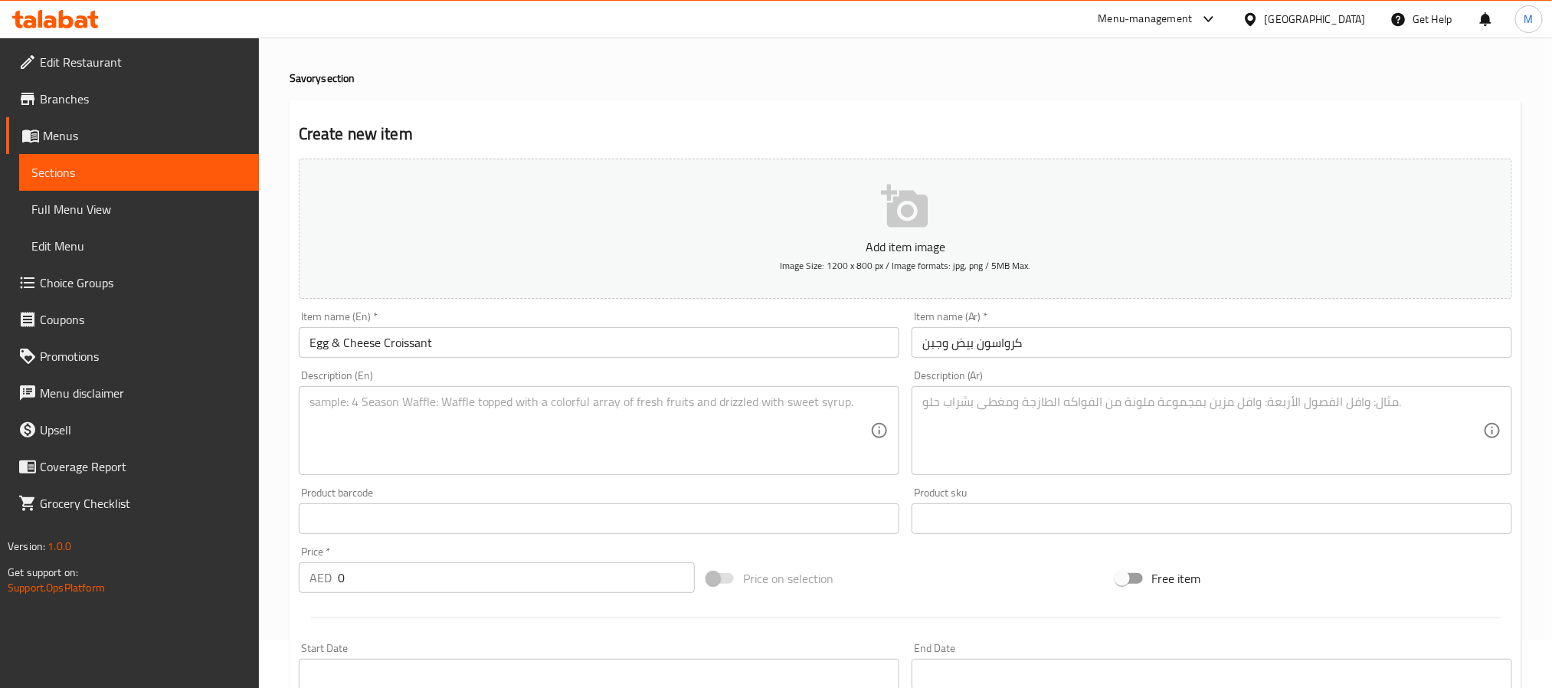
drag, startPoint x: 398, startPoint y: 476, endPoint x: 425, endPoint y: 474, distance: 26.9
click at [425, 476] on div "Description (En) Description (En)" at bounding box center [599, 422] width 613 height 117
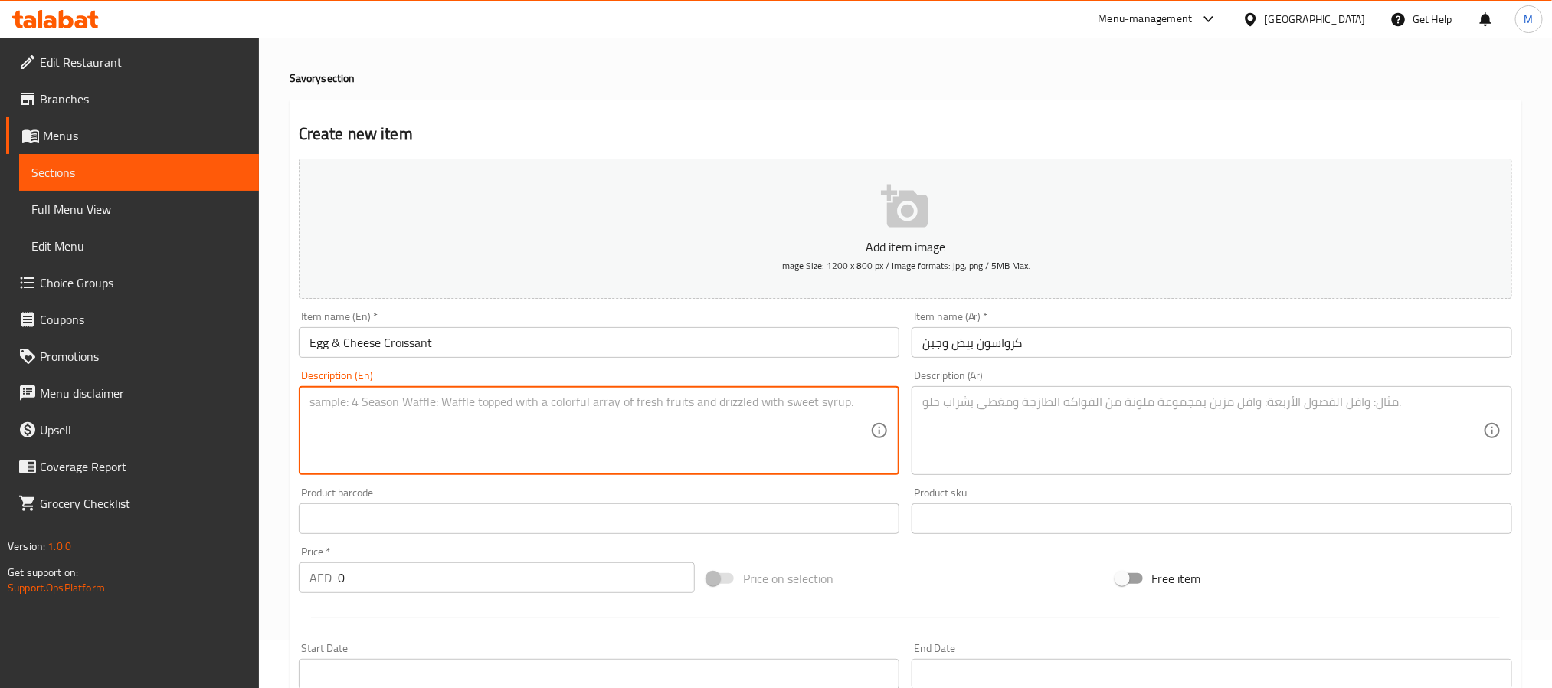
click at [437, 421] on textarea at bounding box center [589, 430] width 561 height 73
paste textarea "A buttery, flaky croissant filled with creamy eggs and melted cheese, infused w…"
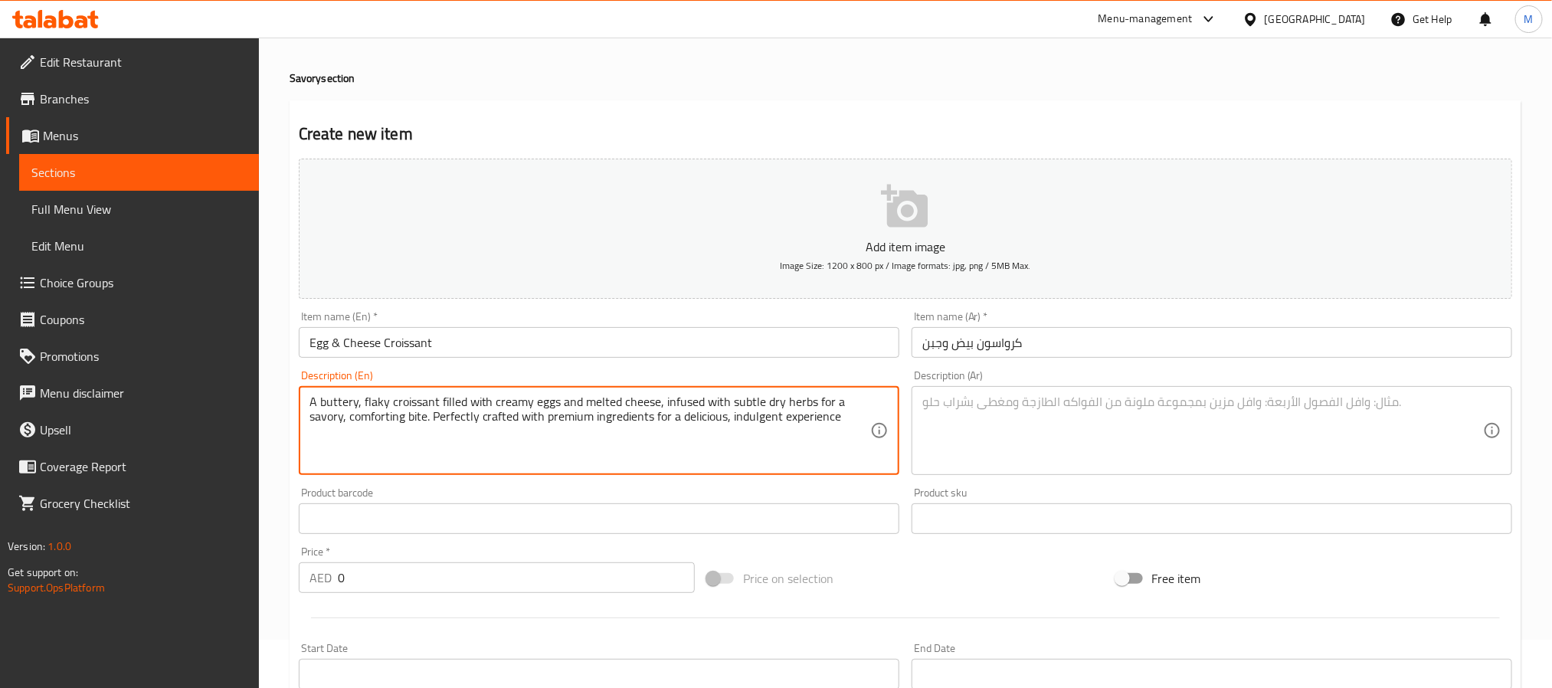
type textarea "A buttery, flaky croissant filled with creamy eggs and melted cheese, infused w…"
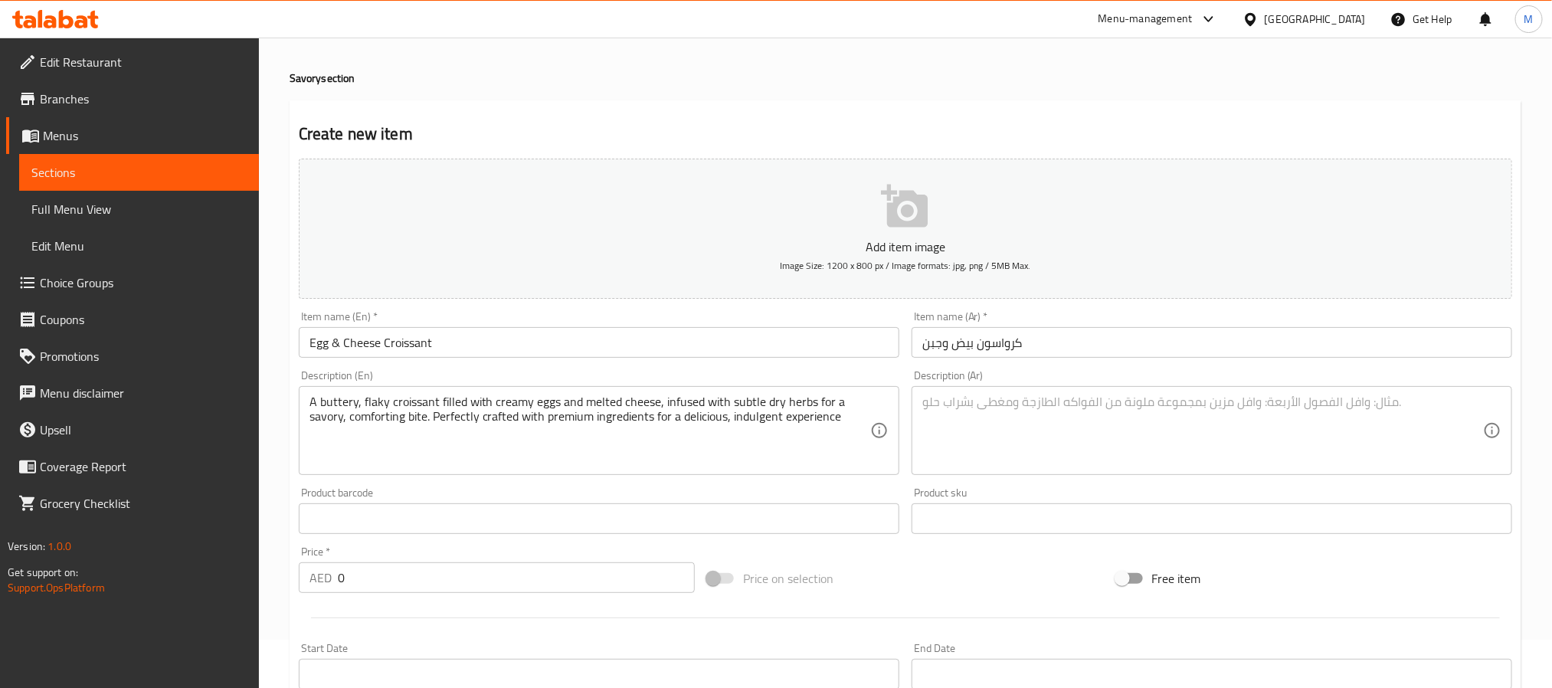
click at [1046, 444] on textarea at bounding box center [1202, 430] width 561 height 73
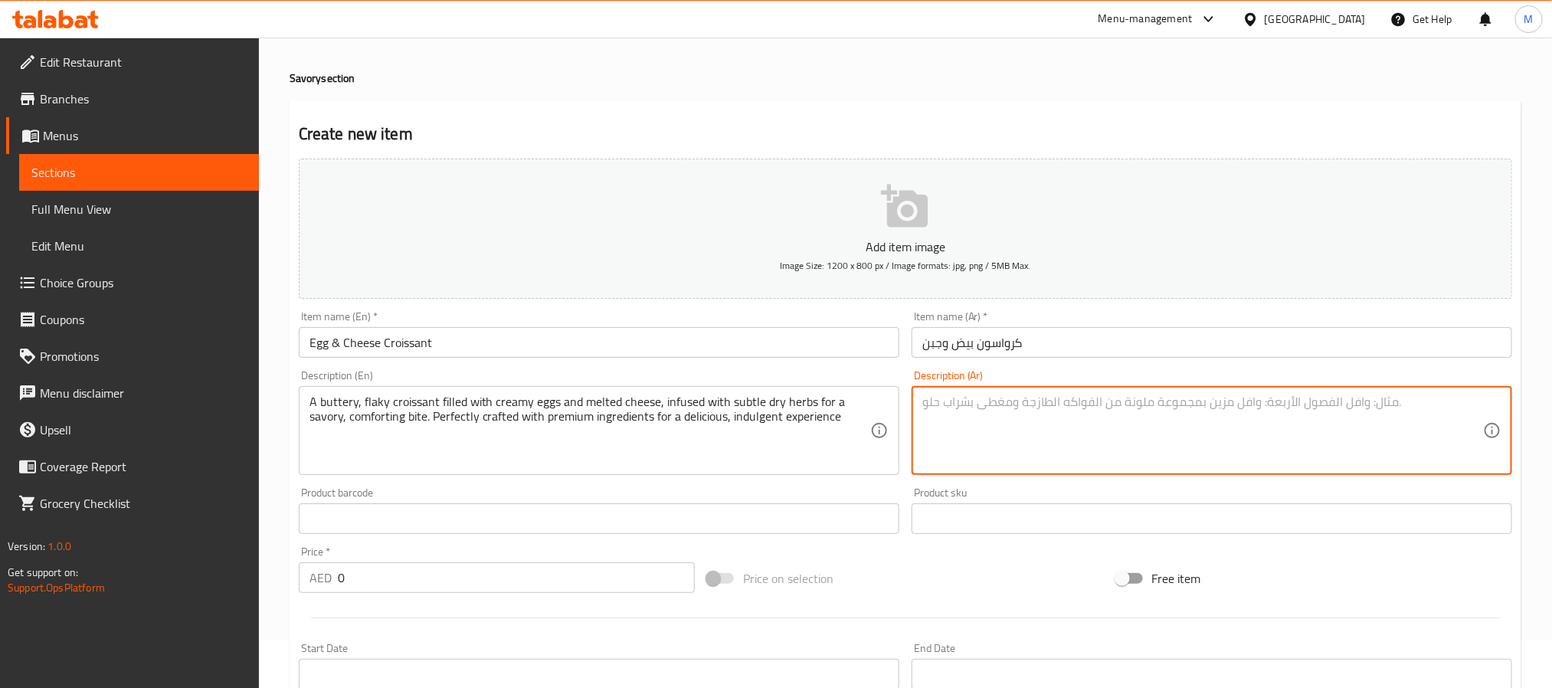
paste textarea "كرواسون زبدي ومقرمش محشو بالبيض الكريمي والجبن الذائب، مع لمسة من الأعشاب الجاف…"
type textarea "كرواسون زبدي ومقرمش محشو بالبيض الكريمي والجبن الذائب، مع لمسة من الأعشاب الجاف…"
click at [338, 581] on input "0" at bounding box center [516, 577] width 357 height 31
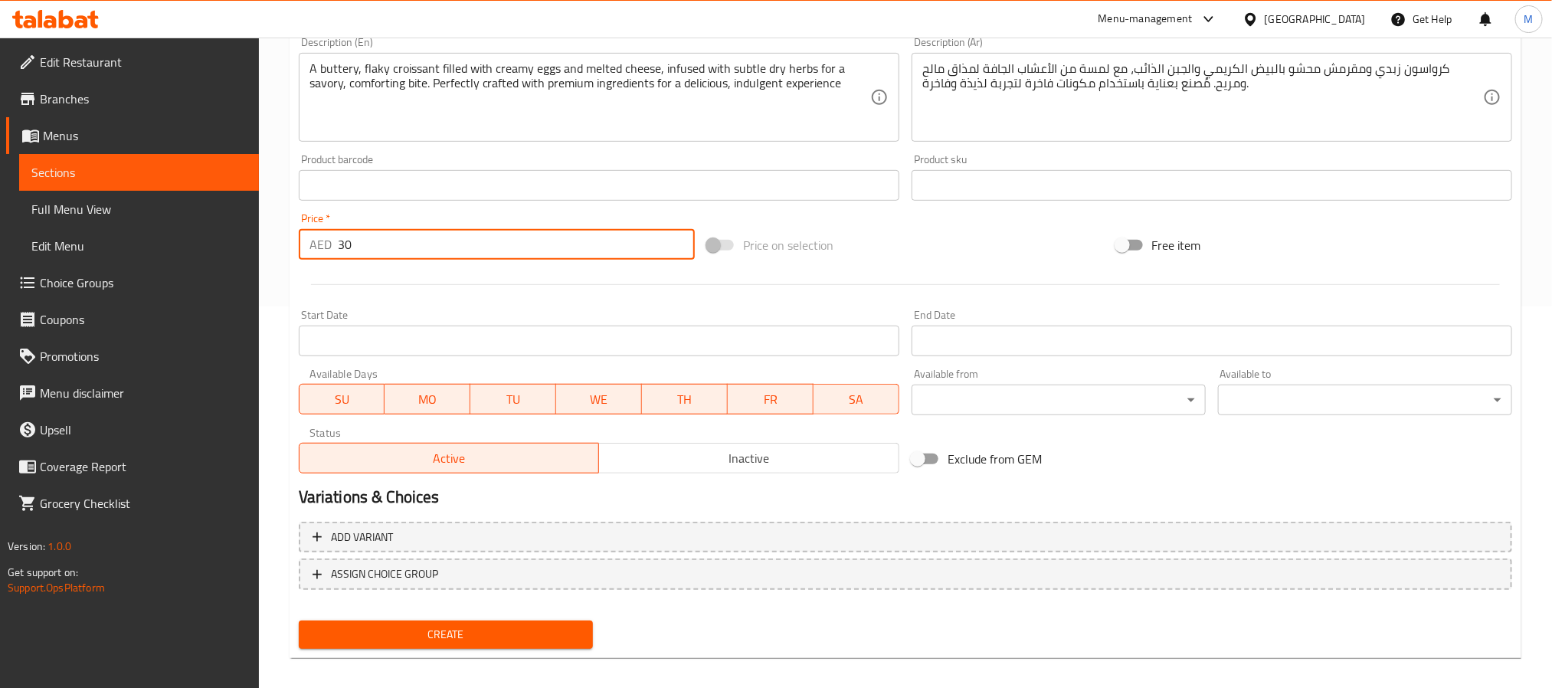
scroll to position [393, 0]
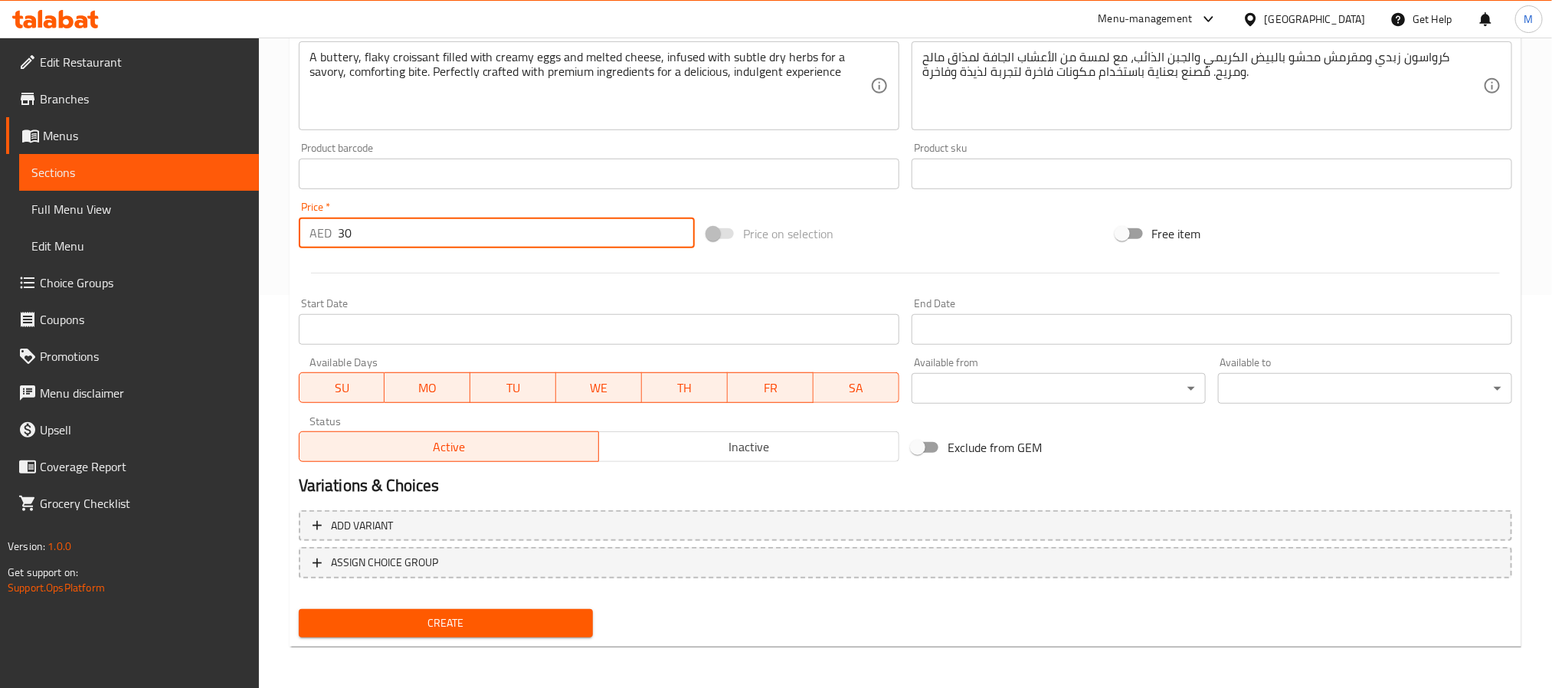
type input "30"
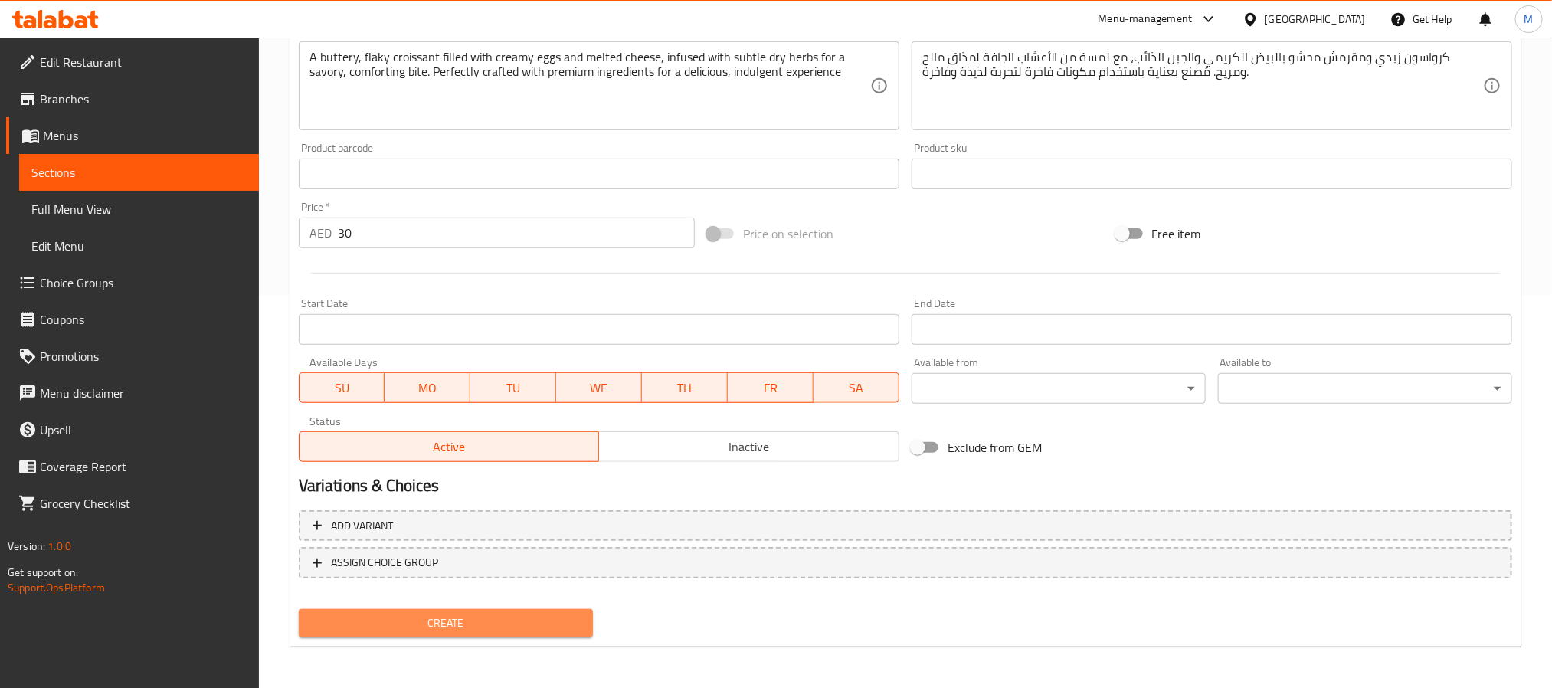
click at [450, 634] on button "Create" at bounding box center [446, 623] width 294 height 28
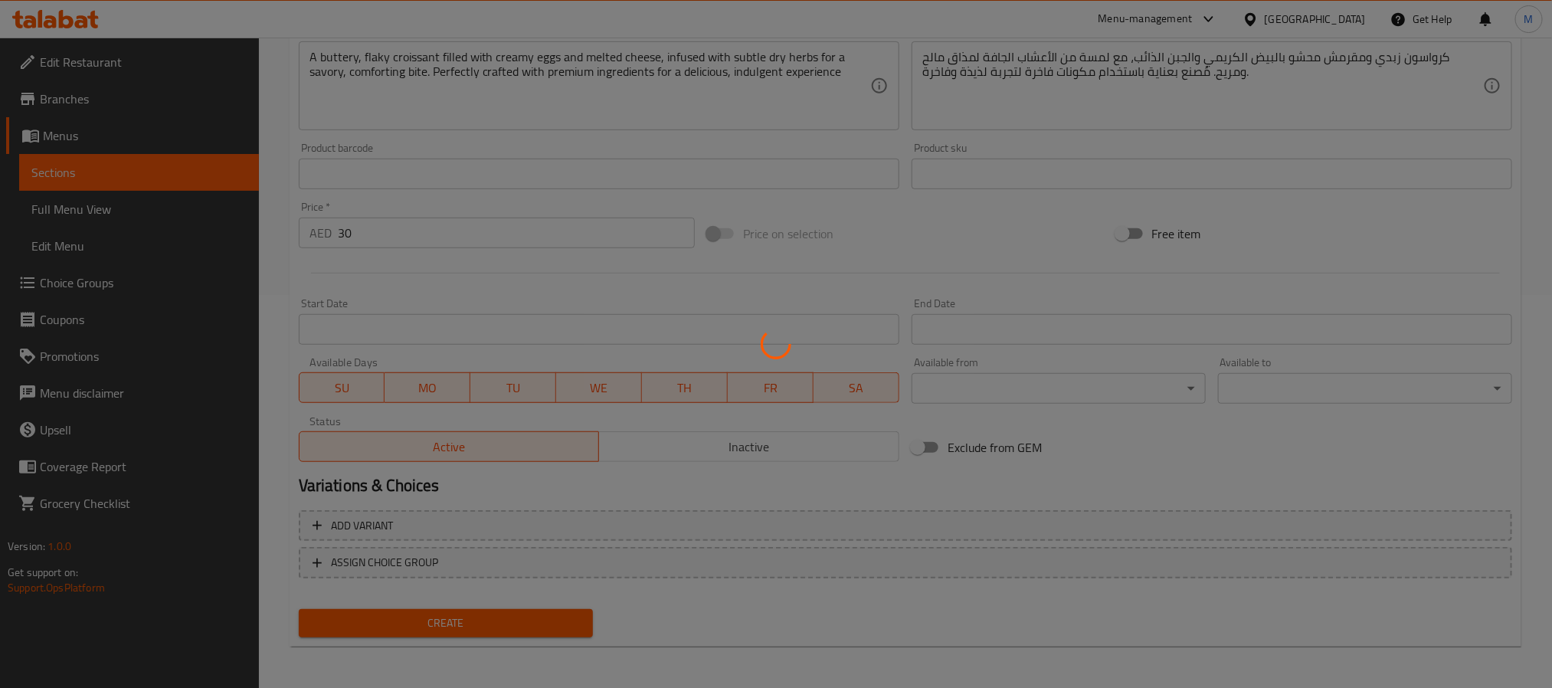
type input "0"
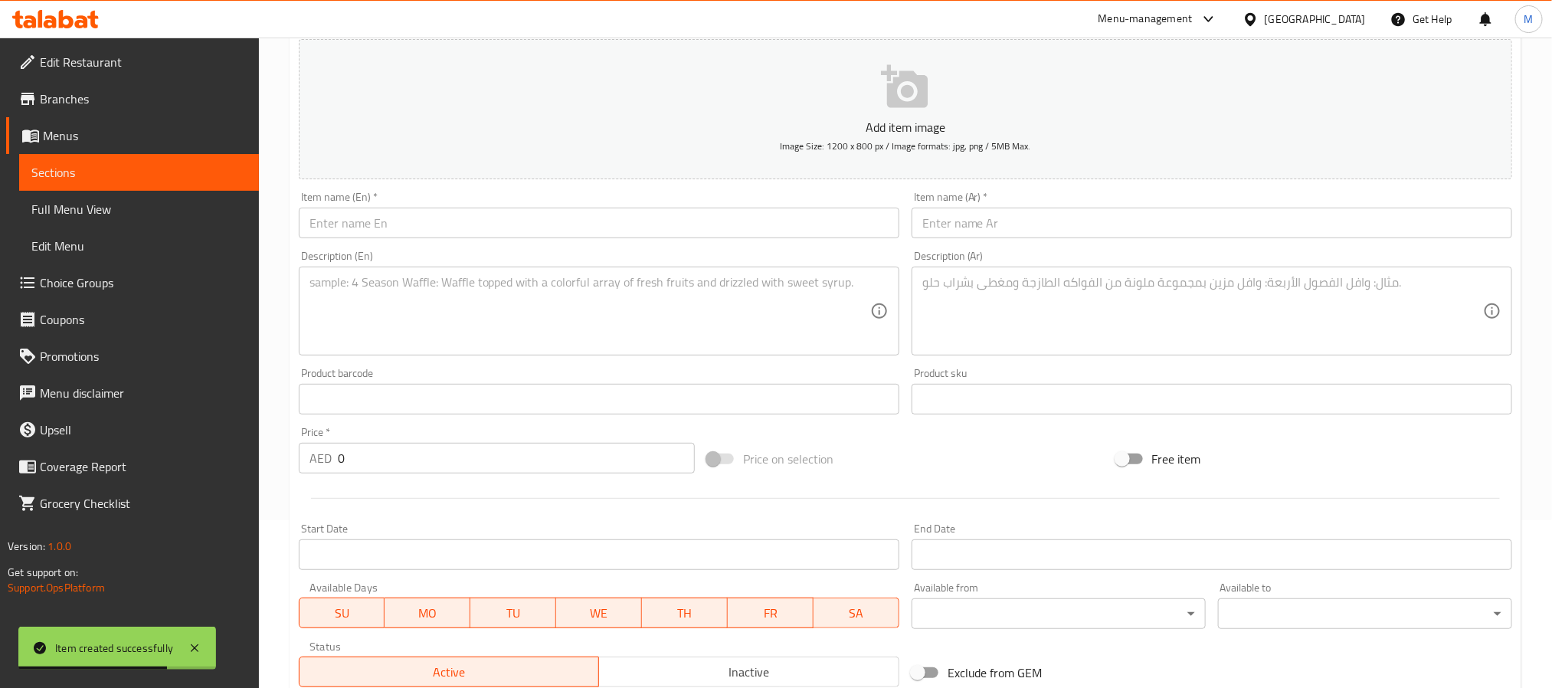
scroll to position [163, 0]
click at [1005, 237] on input "text" at bounding box center [1212, 227] width 601 height 31
paste input "لفائف الأعشاب"
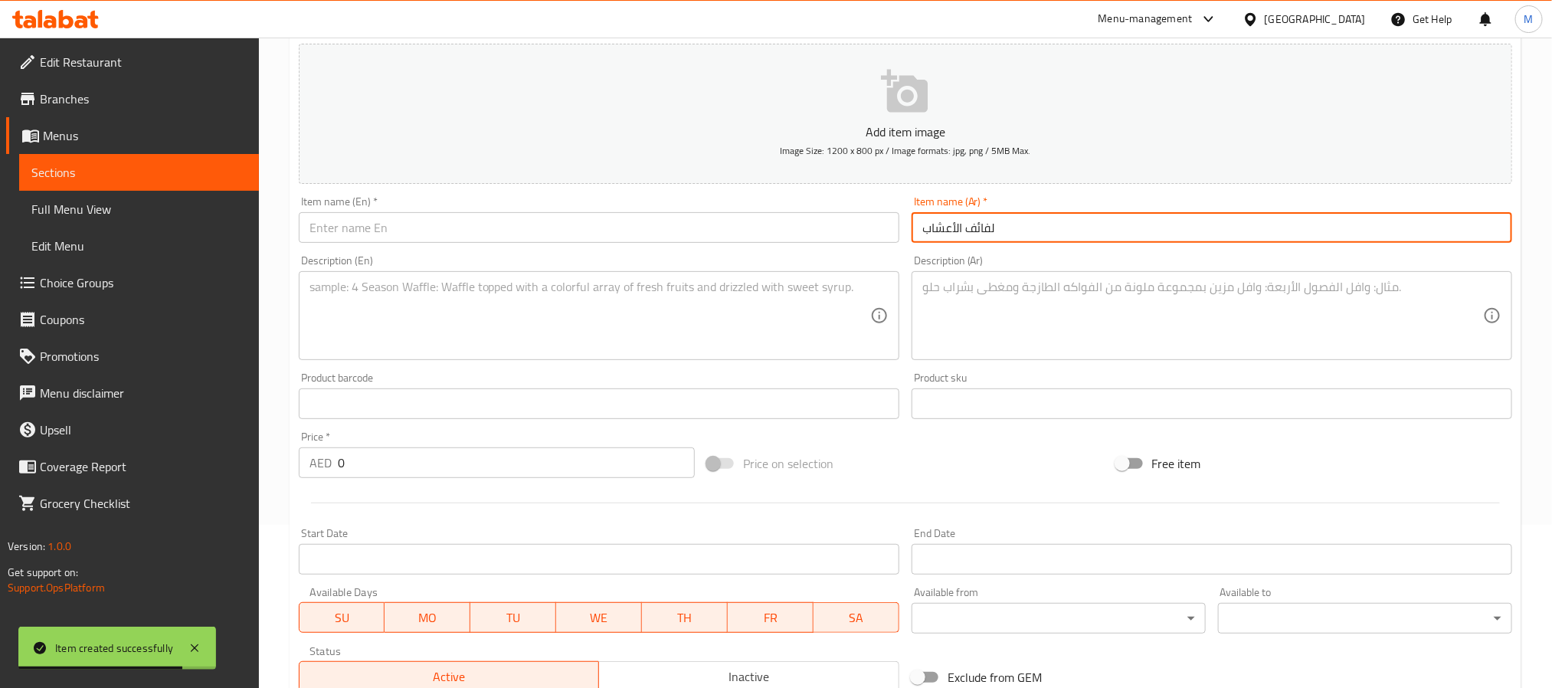
type input "لفائف الأعشاب"
click at [964, 311] on textarea at bounding box center [1202, 316] width 561 height 73
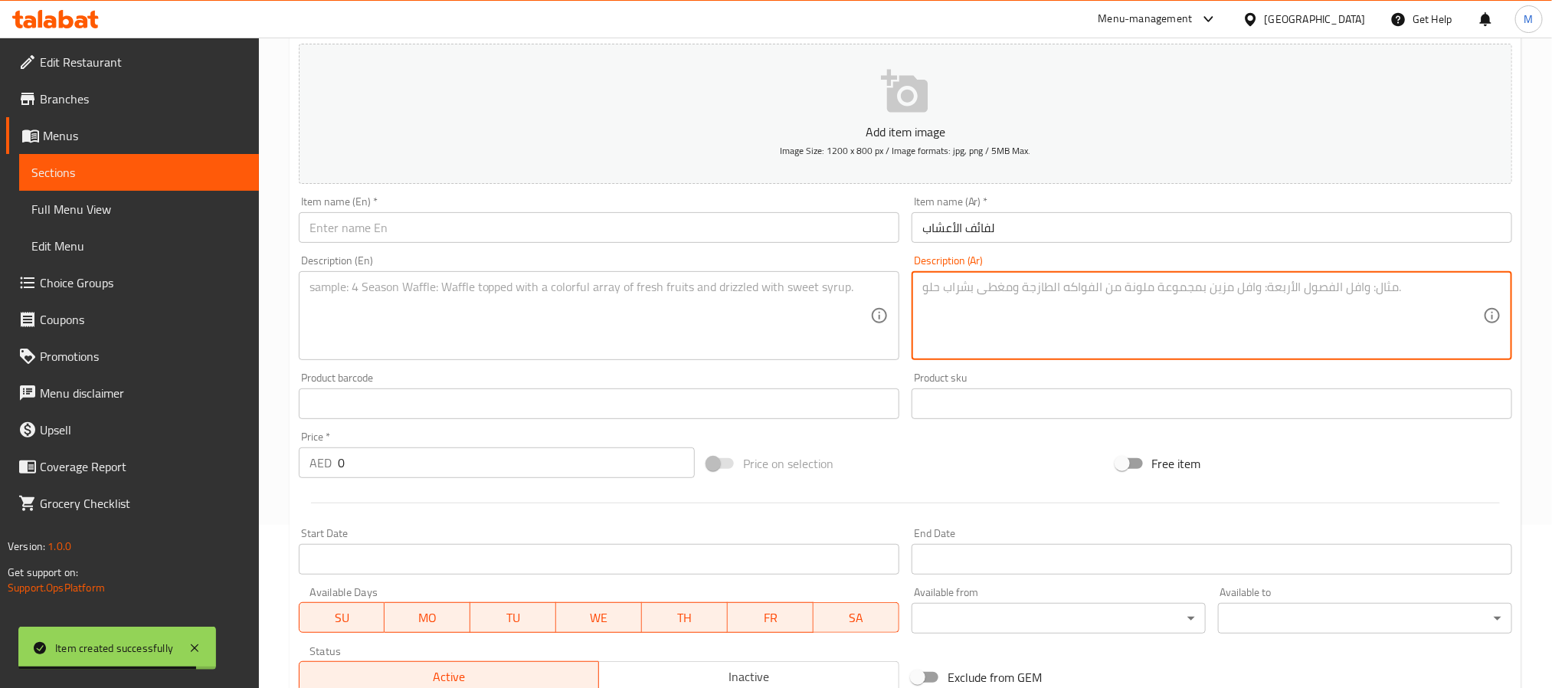
paste textarea "لفائف ناعمة وعطرية مصنوعة من البصل الأخضر الطازج، الزبدة، ولمسة من اللبنة، ومزي…"
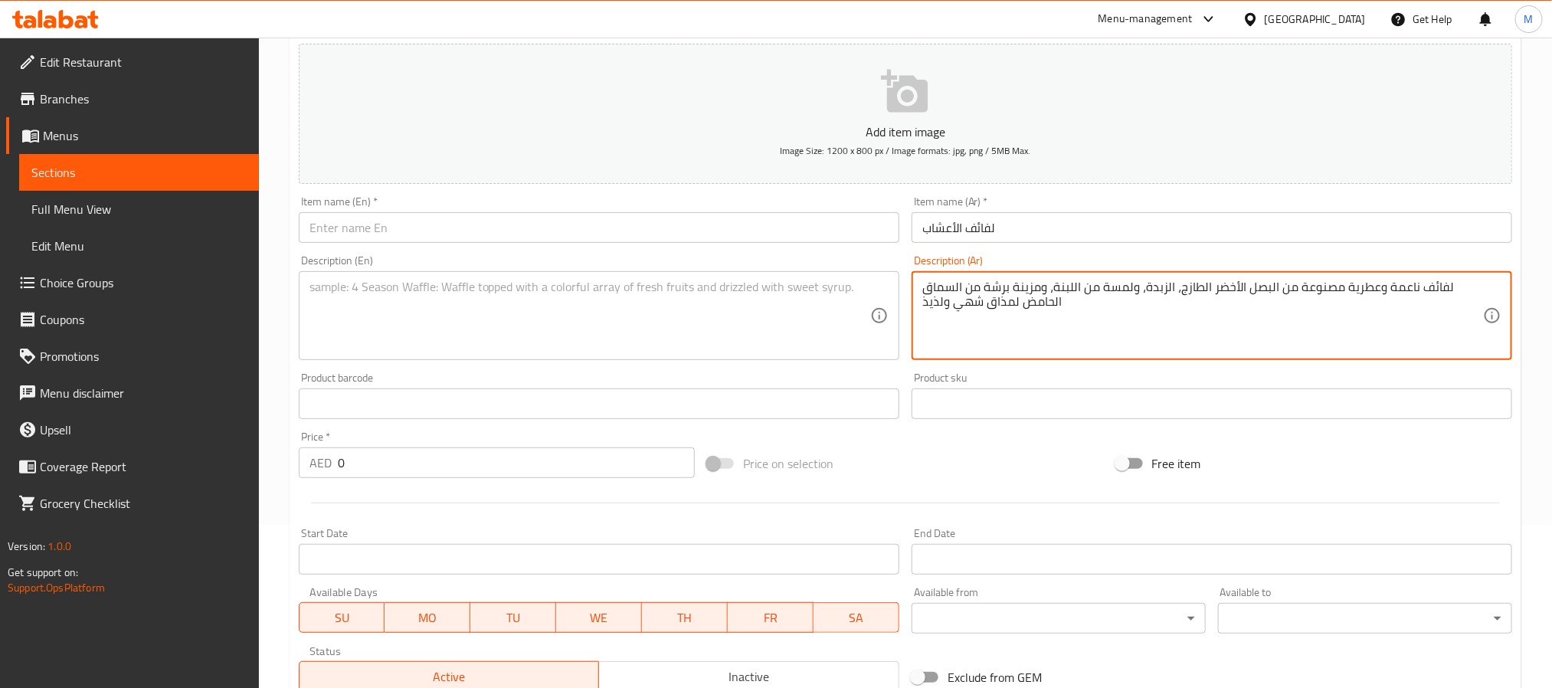
type textarea "لفائف ناعمة وعطرية مصنوعة من البصل الأخضر الطازج، الزبدة، ولمسة من اللبنة، ومزي…"
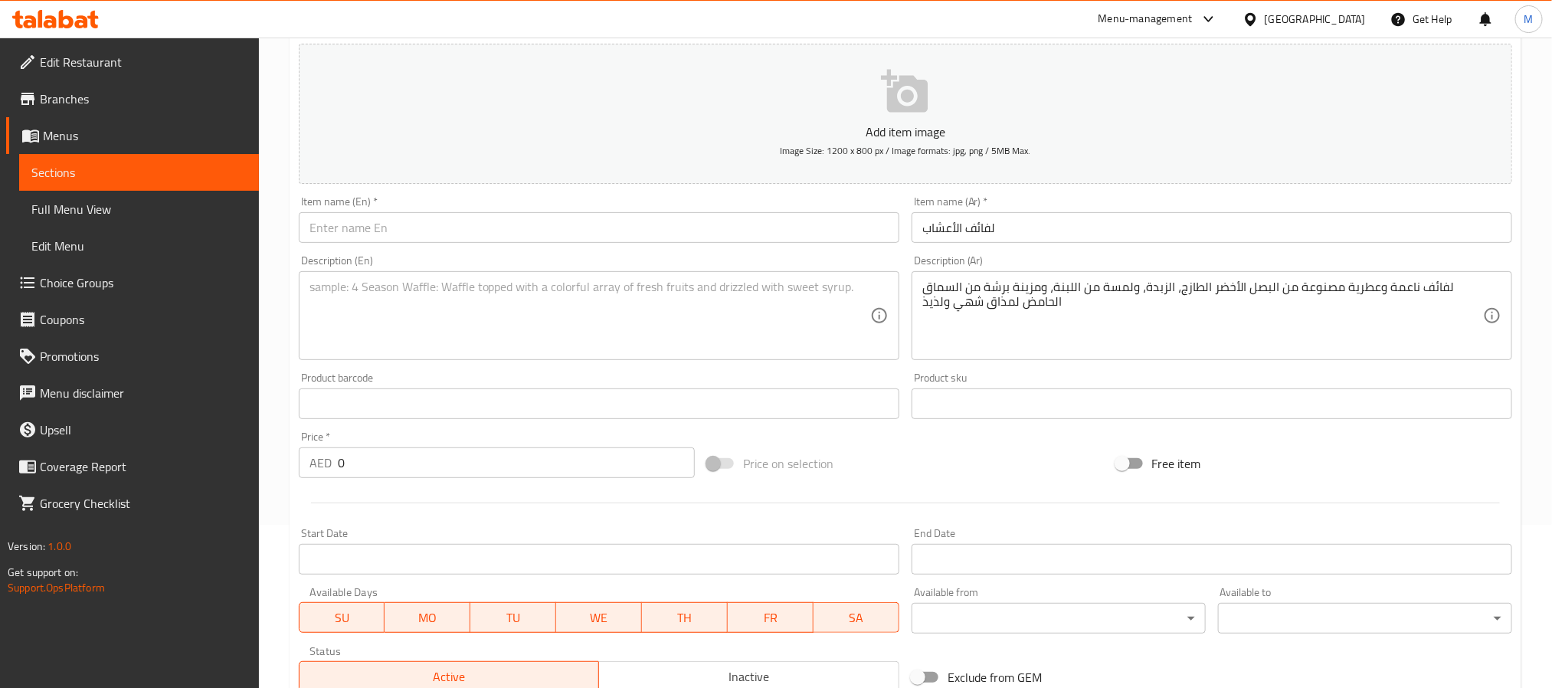
click at [451, 309] on textarea at bounding box center [589, 316] width 561 height 73
paste textarea "Soft, aromatic rolls made with fresh spring onions, butter, and a touch of labn…"
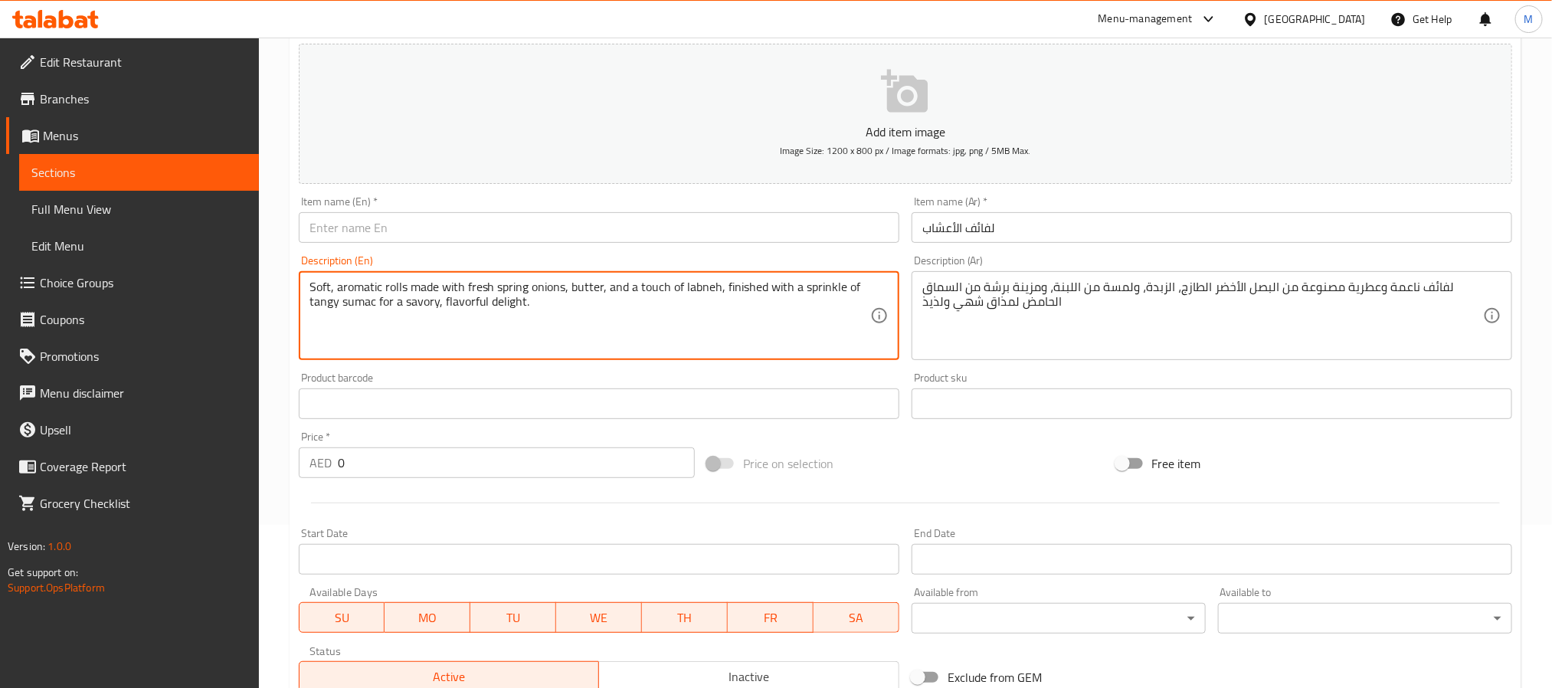
type textarea "Soft, aromatic rolls made with fresh spring onions, butter, and a touch of labn…"
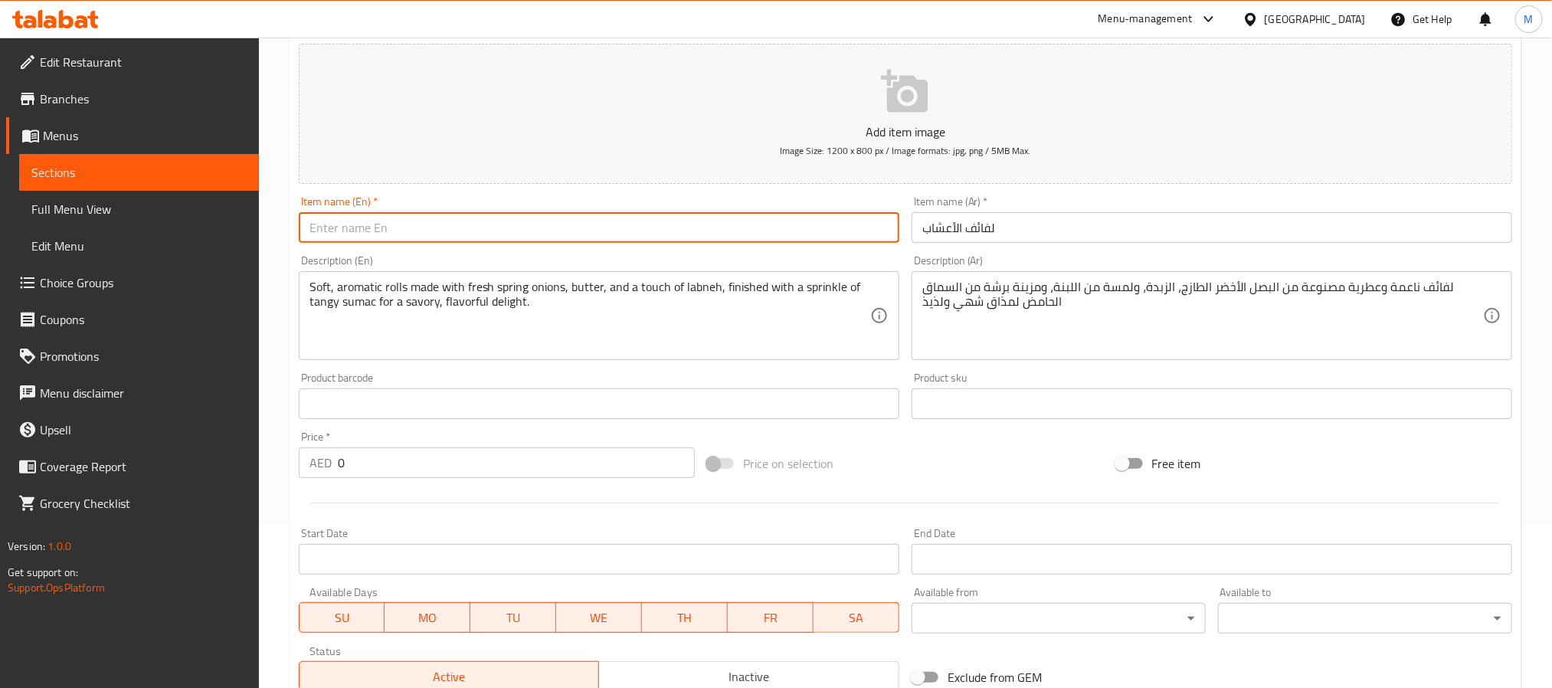
click at [359, 223] on input "text" at bounding box center [599, 227] width 601 height 31
paste input "Herb Roll"
type input "Herb Roll"
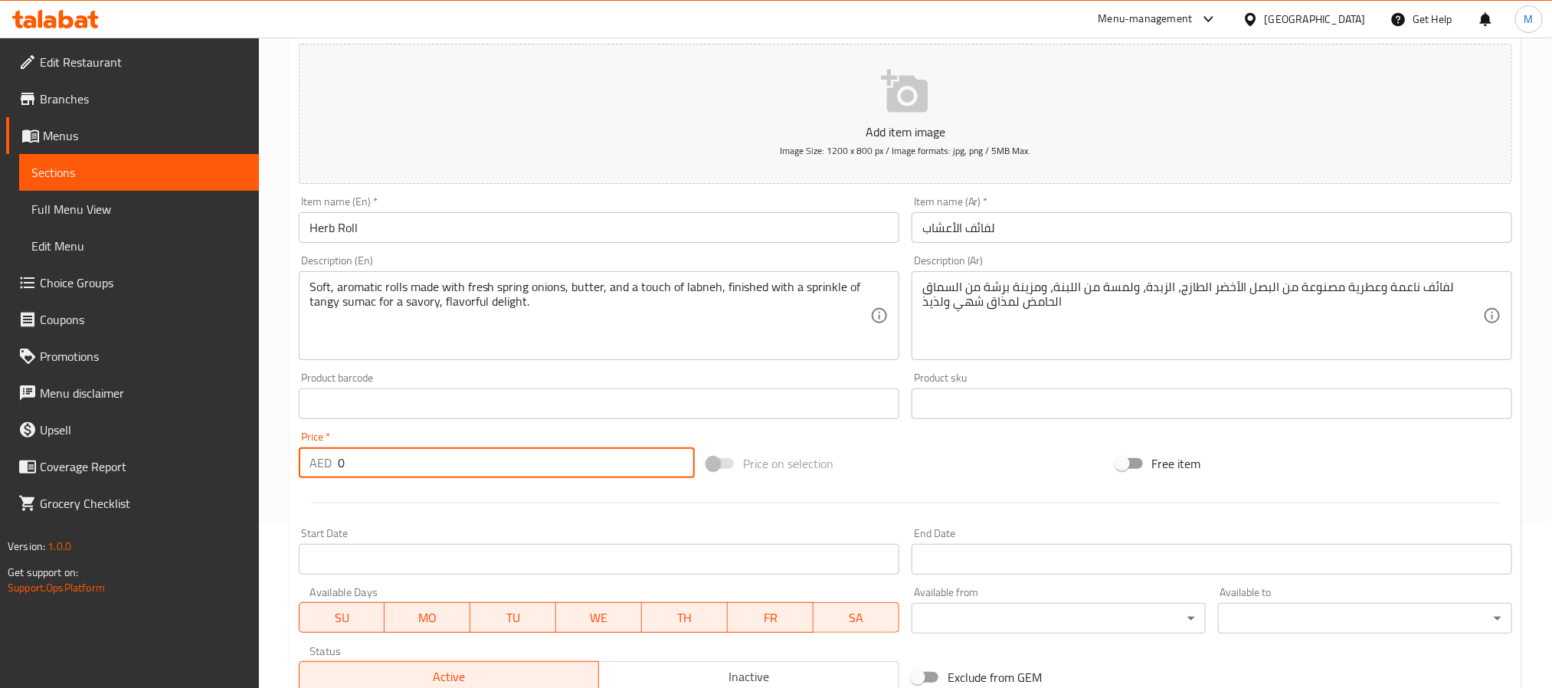
drag, startPoint x: 380, startPoint y: 464, endPoint x: 278, endPoint y: 481, distance: 103.3
click at [178, 460] on div "Edit Restaurant Branches Menus Sections Full Menu View Edit Menu Choice Groups …" at bounding box center [776, 396] width 1552 height 1045
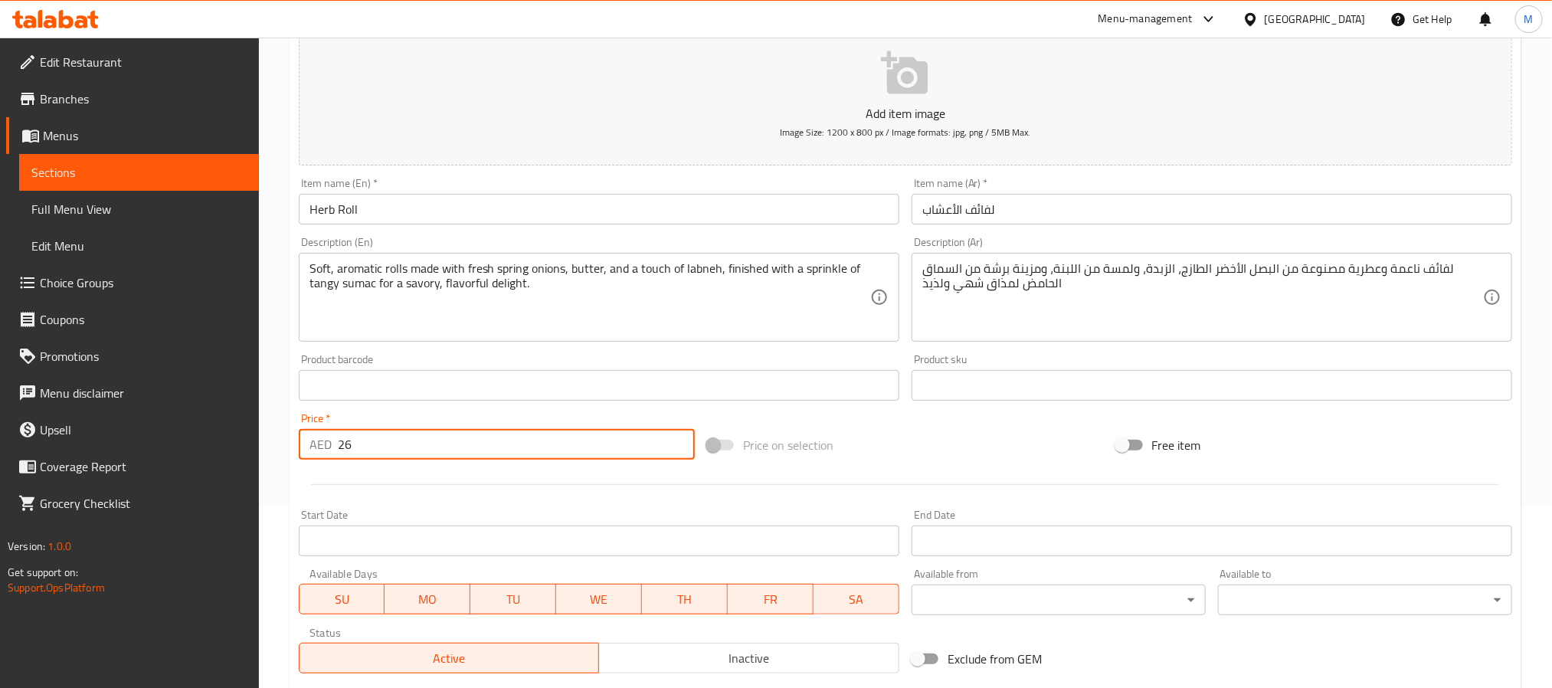
scroll to position [393, 0]
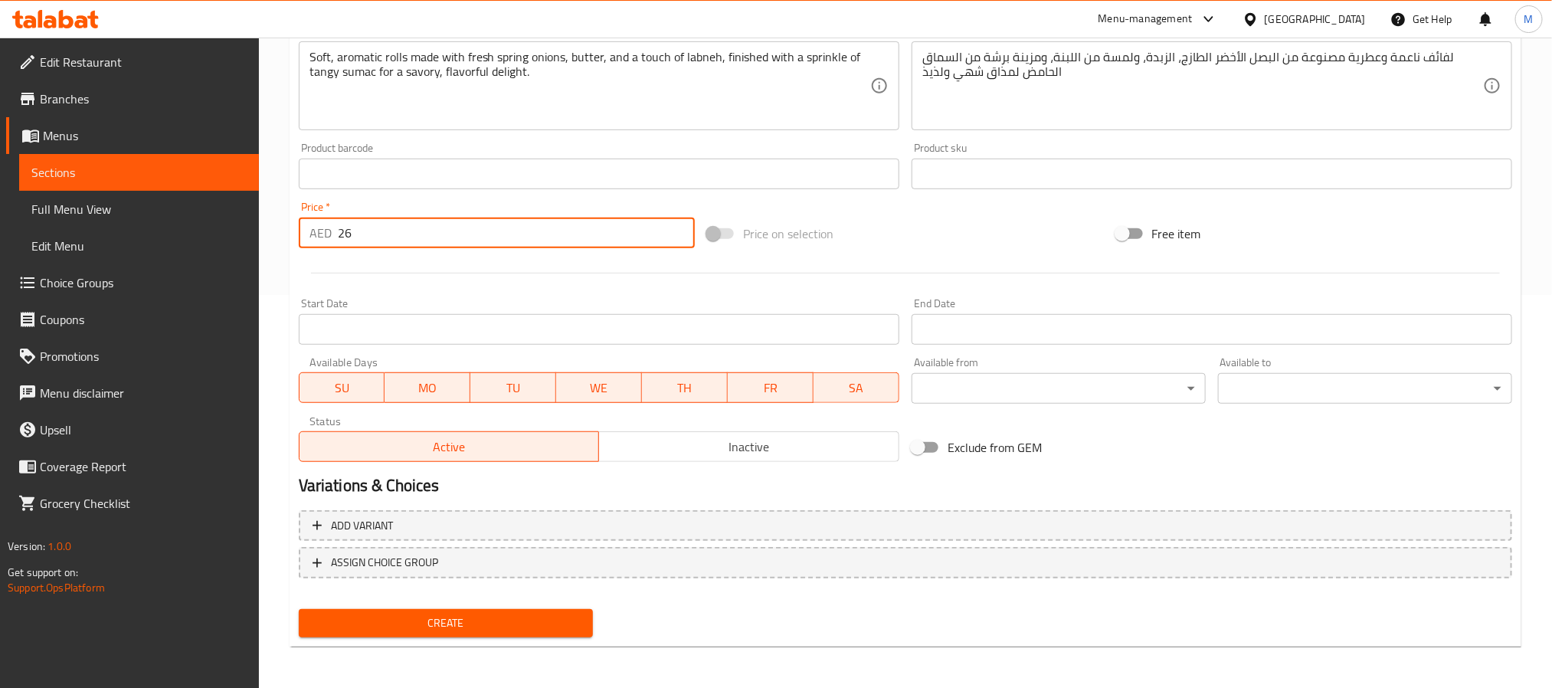
type input "26"
click at [479, 617] on span "Create" at bounding box center [446, 623] width 270 height 19
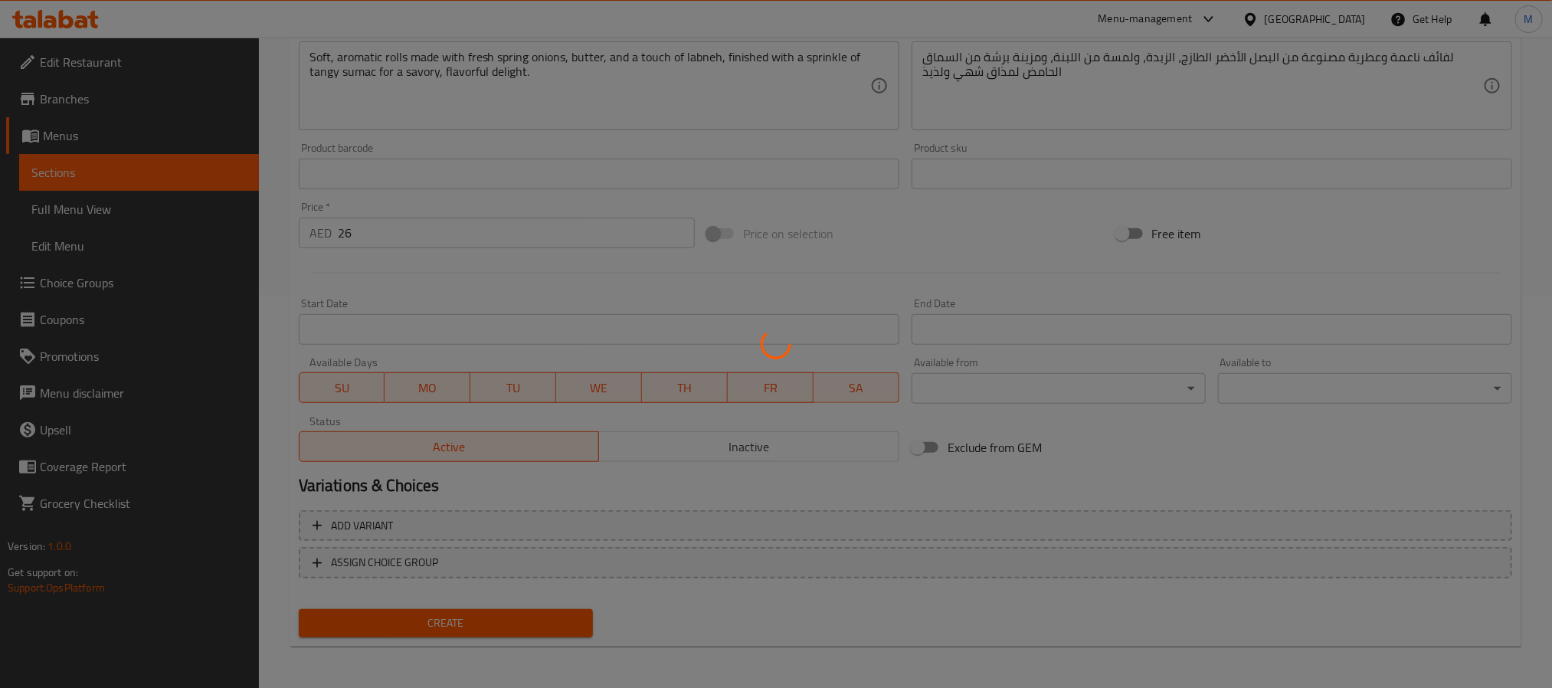
type input "0"
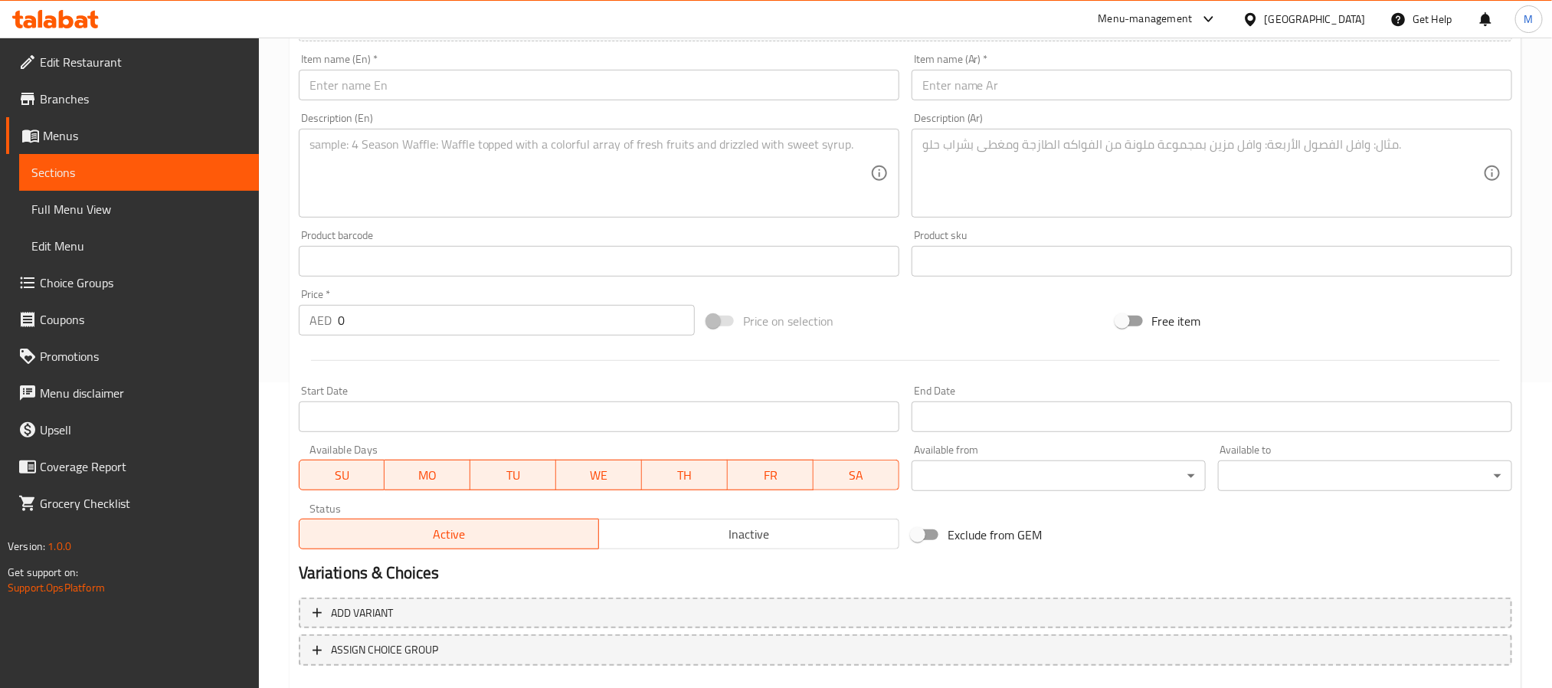
scroll to position [163, 0]
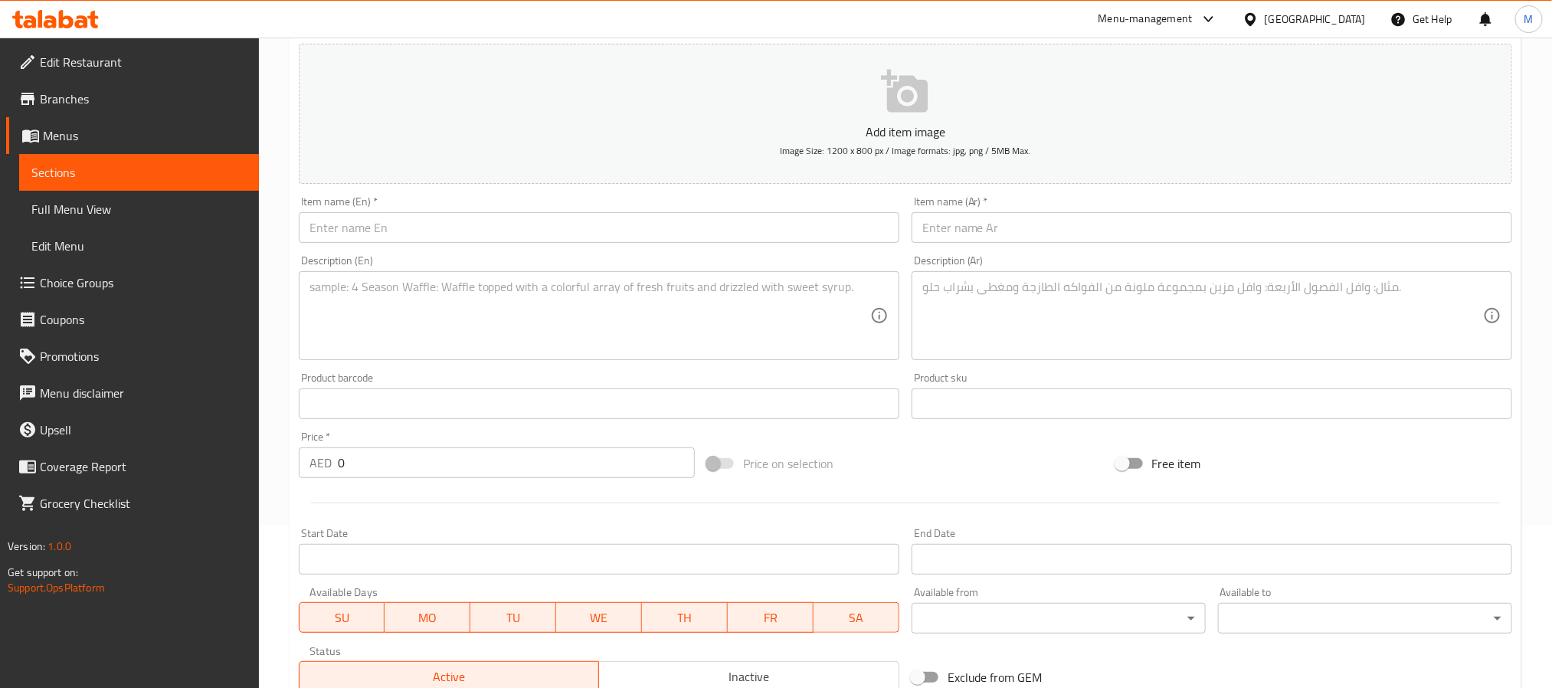
click at [386, 250] on div "Description (En) Description (En)" at bounding box center [599, 307] width 613 height 117
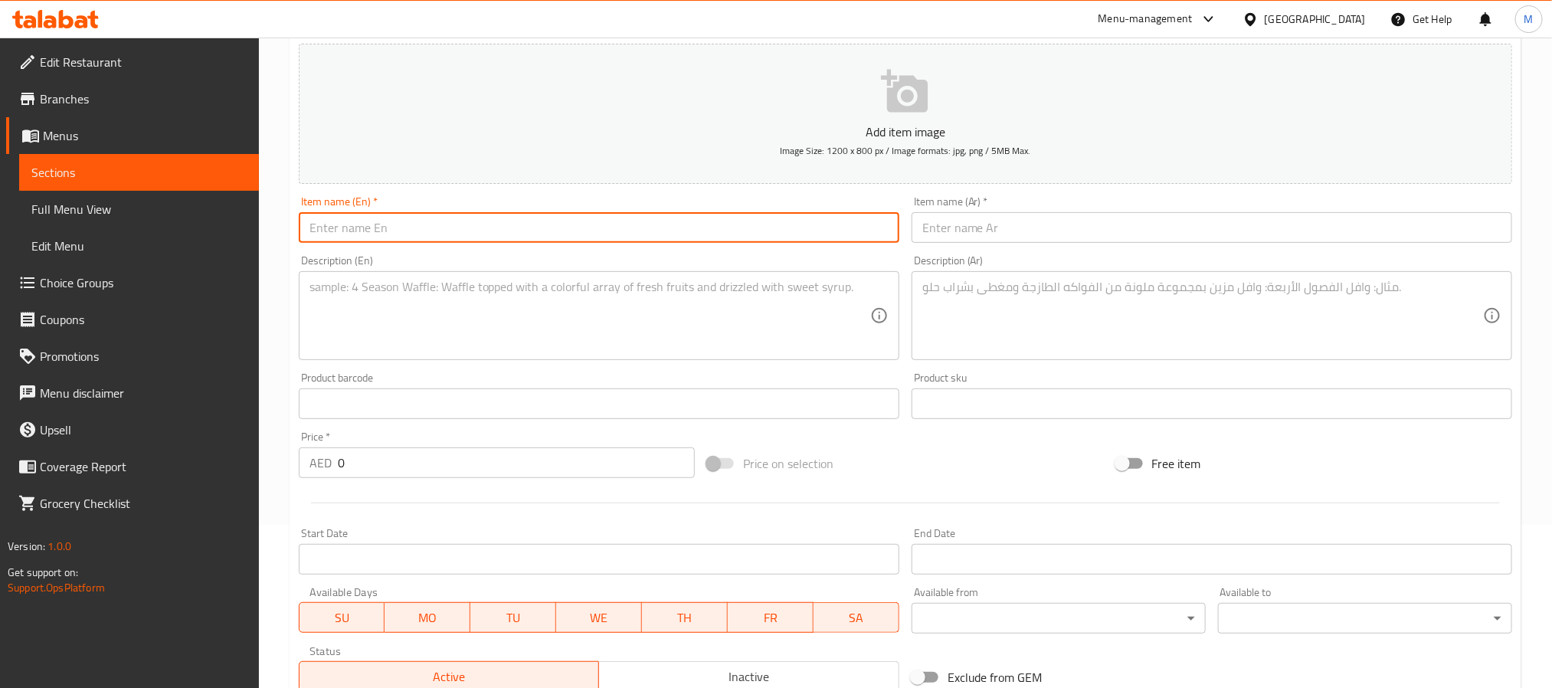
paste input "Zatar Croissant"
click at [400, 212] on input "text" at bounding box center [599, 227] width 601 height 31
type input "Zatar Croissant"
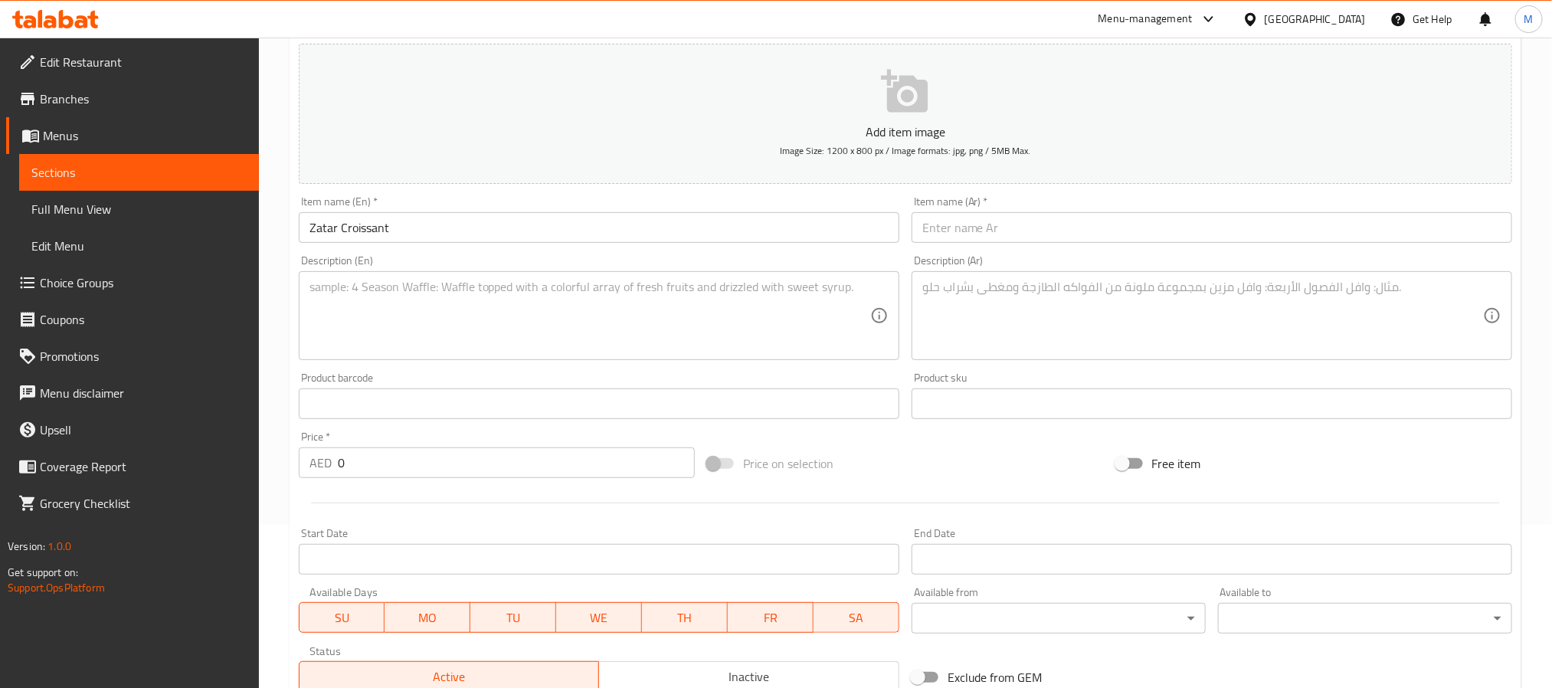
click at [496, 302] on textarea at bounding box center [589, 316] width 561 height 73
paste textarea "A unique charcoal croissant filled with aromatic za'atar, rich butter, creamy l…"
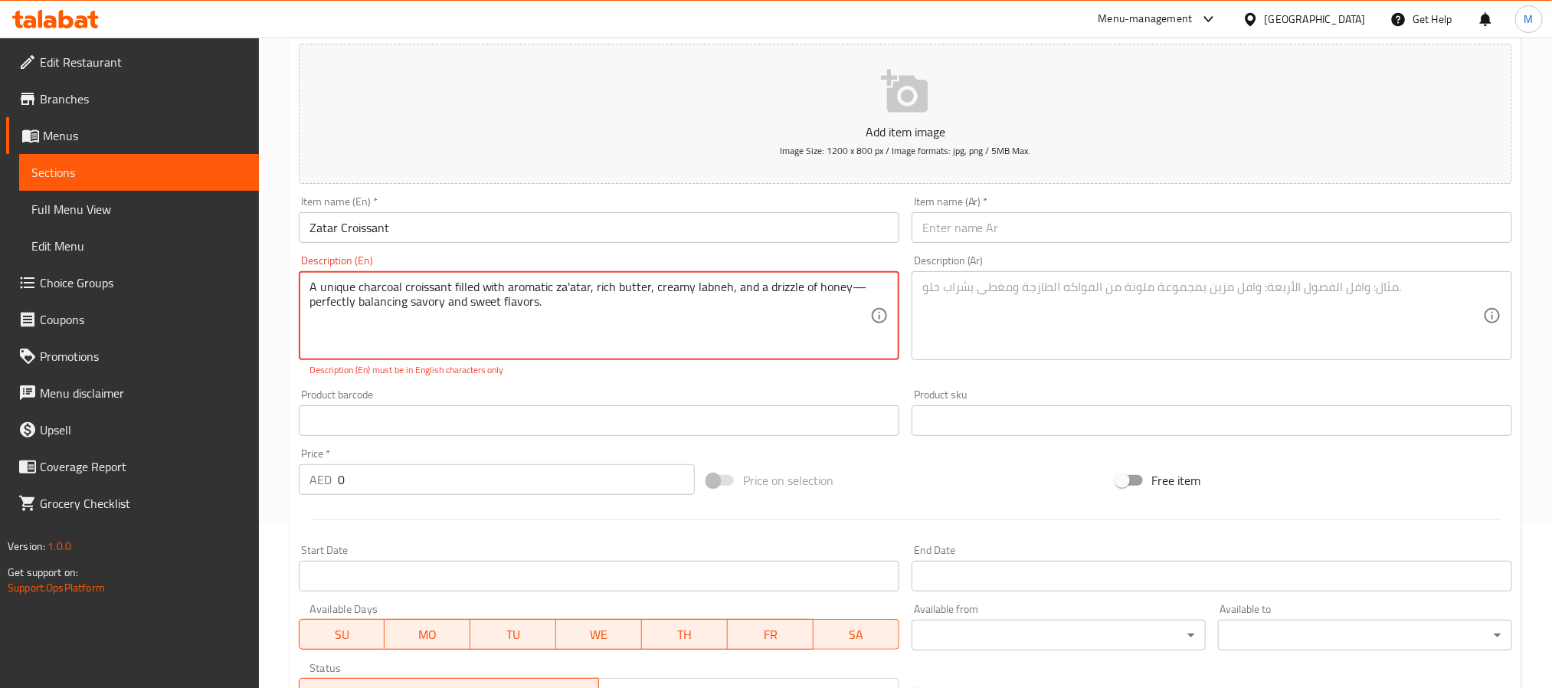
click at [543, 333] on textarea "A unique charcoal croissant filled with aromatic za'atar, rich butter, creamy l…" at bounding box center [589, 316] width 561 height 73
paste textarea
click at [857, 287] on textarea "A unique charcoal croissant filled with aromatic za'atar, rich butter, creamy l…" at bounding box center [589, 316] width 561 height 73
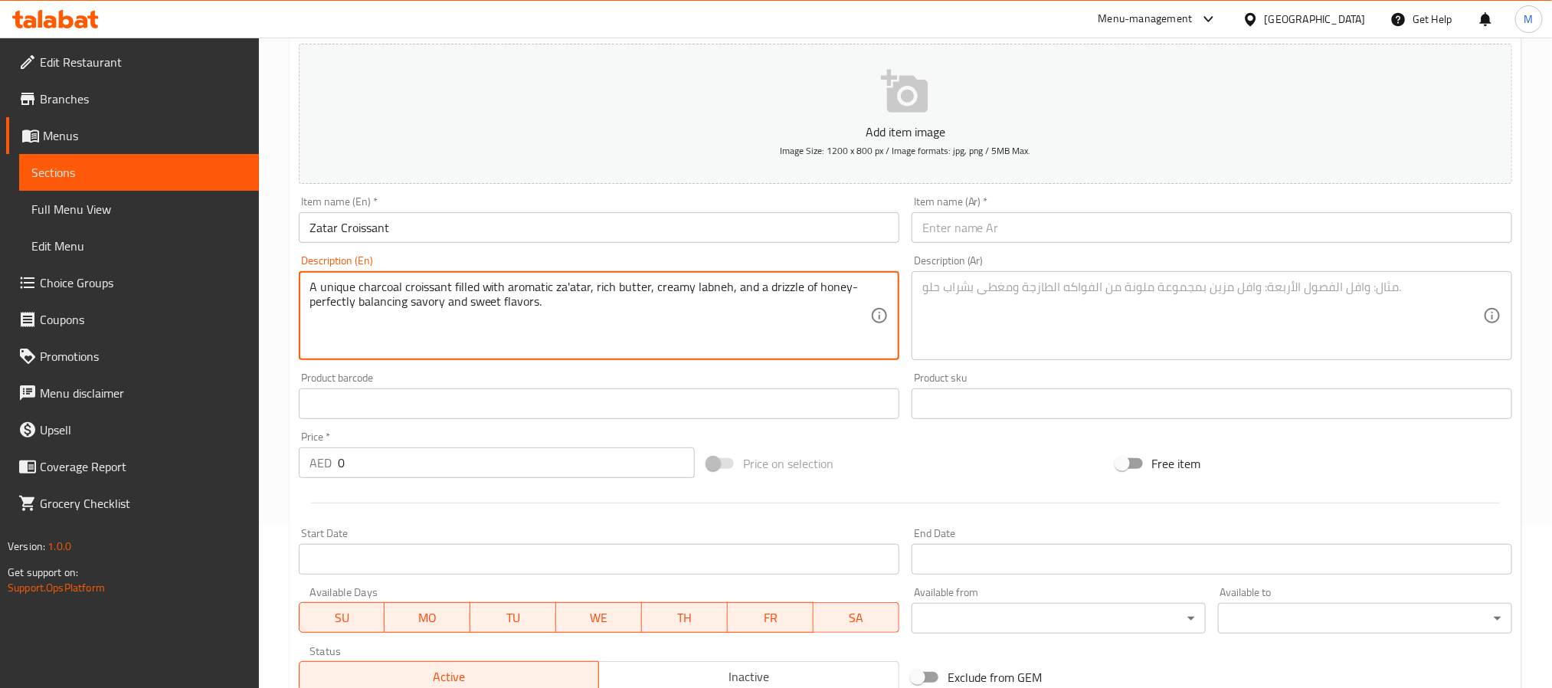
click at [846, 286] on textarea "A unique charcoal croissant filled with aromatic za'atar, rich butter, creamy l…" at bounding box center [589, 316] width 561 height 73
click at [840, 290] on textarea "A unique charcoal croissant filled with aromatic za'atar, rich butter, creamy l…" at bounding box center [589, 316] width 561 height 73
click at [842, 287] on textarea "A unique charcoal croissant filled with aromatic za'atar, rich butter, creamy l…" at bounding box center [589, 316] width 561 height 73
type textarea "A unique charcoal croissant filled with aromatic za'atar, rich butter, creamy l…"
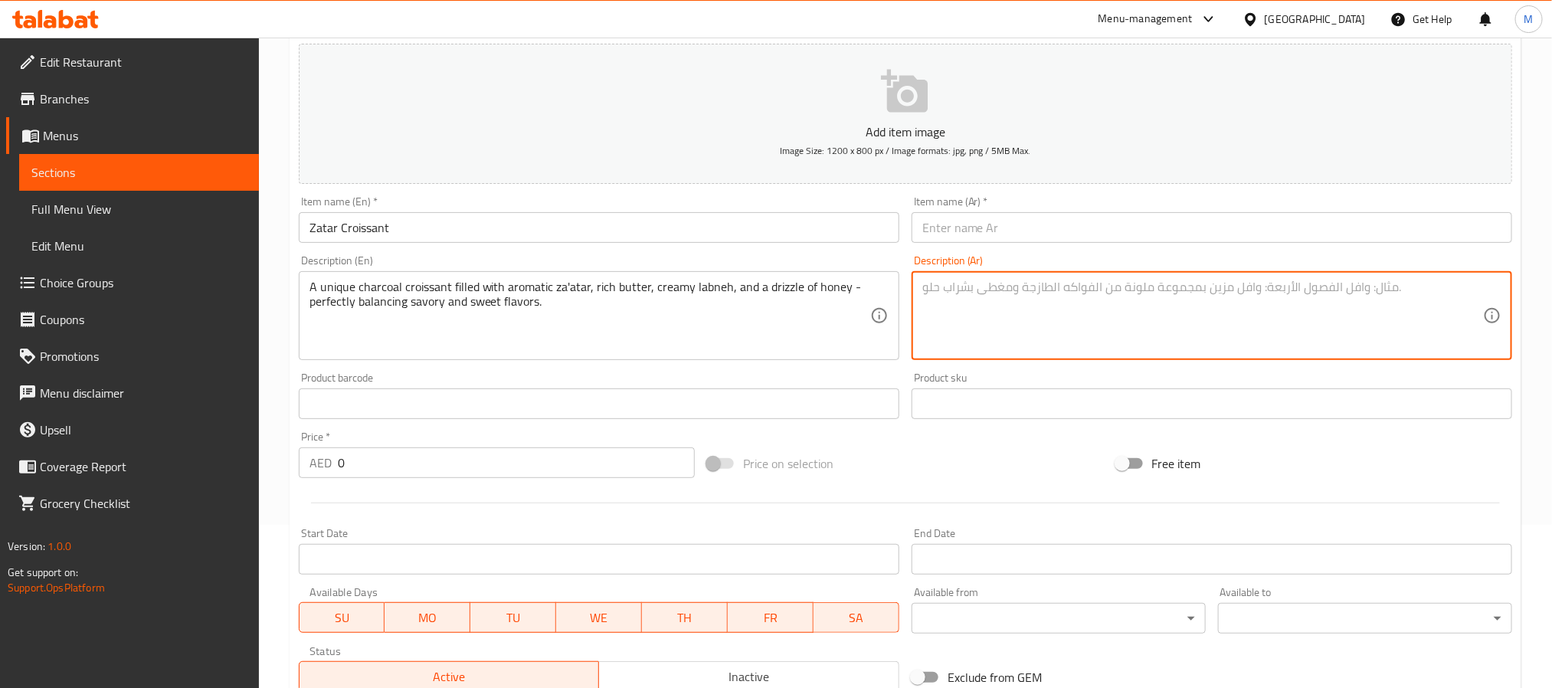
click at [1060, 286] on textarea at bounding box center [1202, 316] width 561 height 73
paste textarea "كرواسون فحم مميز محشو بالزعتر العطري، الزبدة الغنية، اللبنة الكريمية، ورشة من ا…"
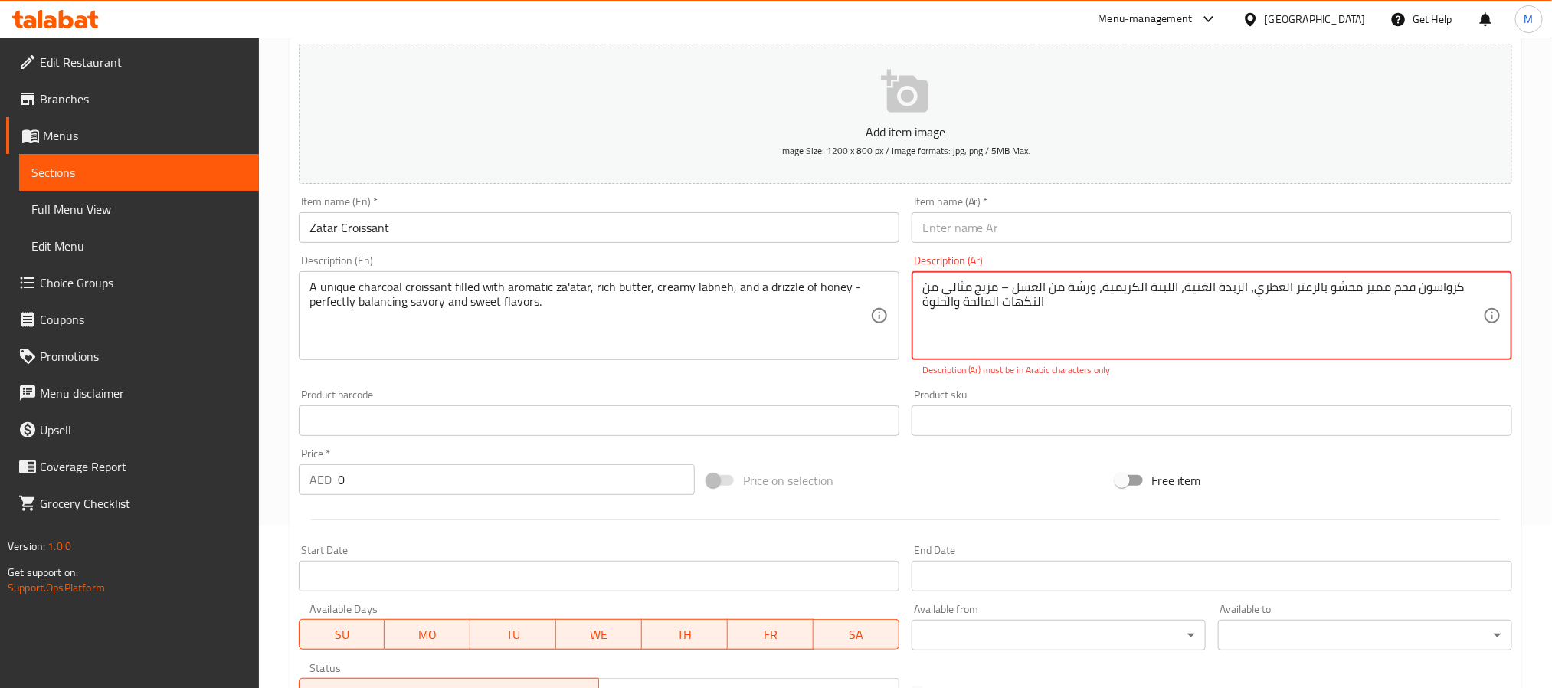
click at [1002, 283] on textarea "كرواسون فحم مميز محشو بالزعتر العطري، الزبدة الغنية، اللبنة الكريمية، ورشة من ا…" at bounding box center [1202, 316] width 561 height 73
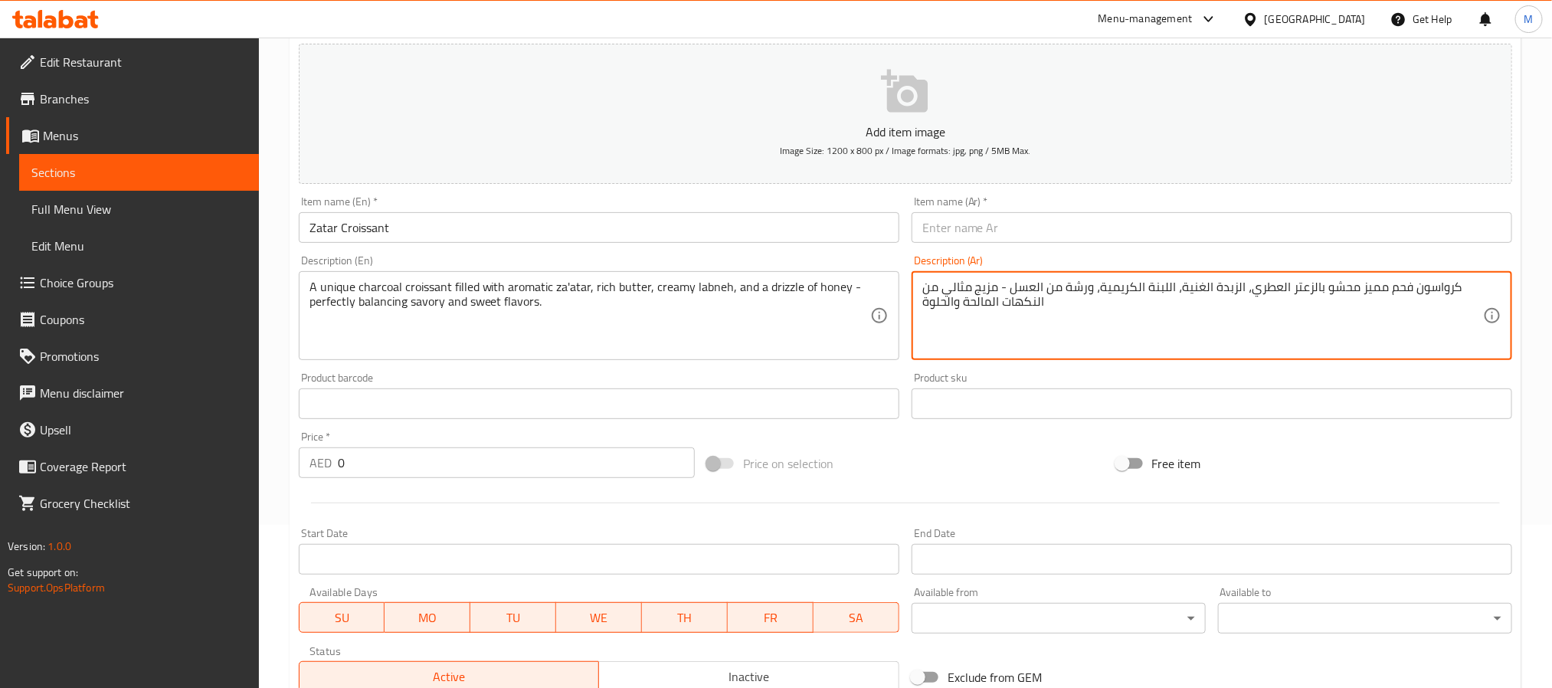
type textarea "كرواسون فحم مميز محشو بالزعتر العطري، الزبدة الغنية، اللبنة الكريمية، ورشة من ا…"
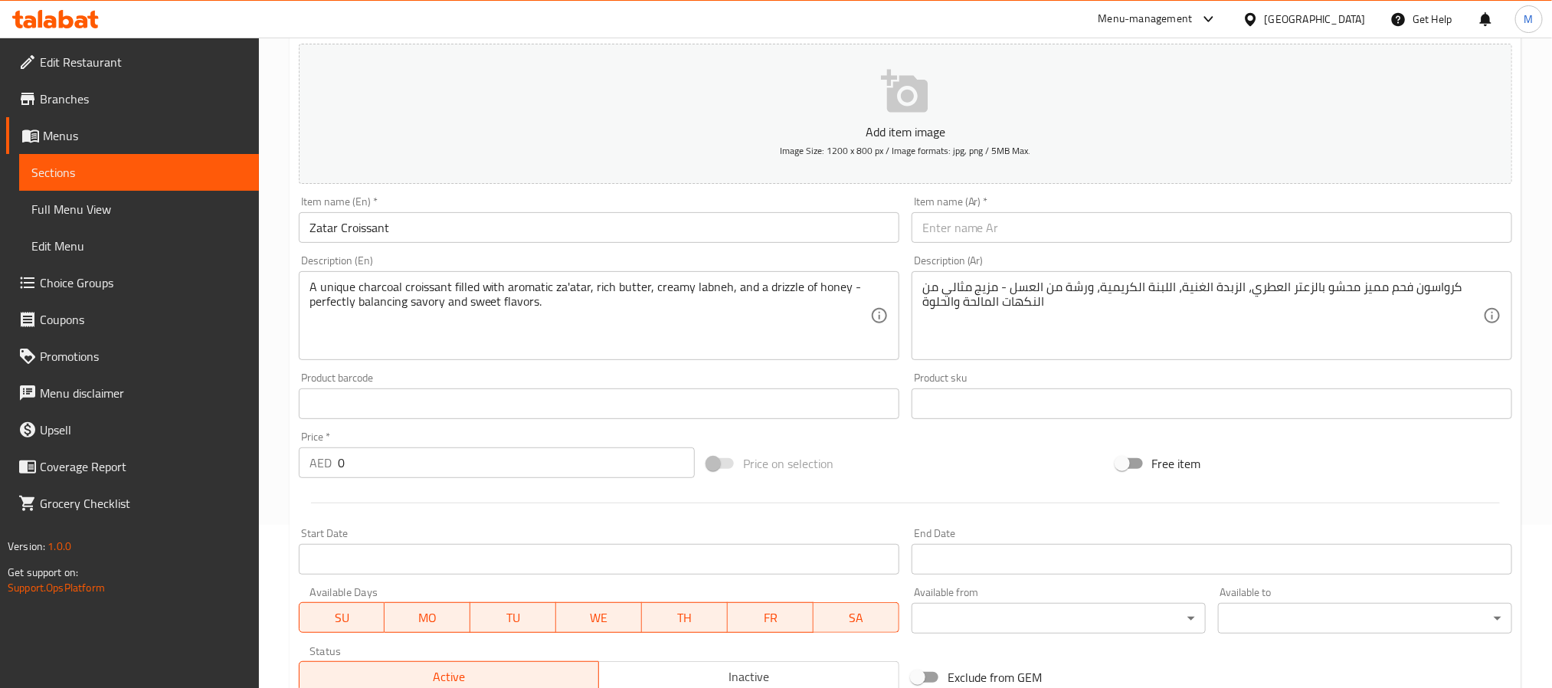
click at [995, 254] on div "Description (Ar) كرواسون فحم مميز محشو بالزعتر العطري، الزبدة الغنية، اللبنة ال…" at bounding box center [1211, 307] width 613 height 117
paste input "كرواسون زعتر"
click at [1012, 231] on input "text" at bounding box center [1212, 227] width 601 height 31
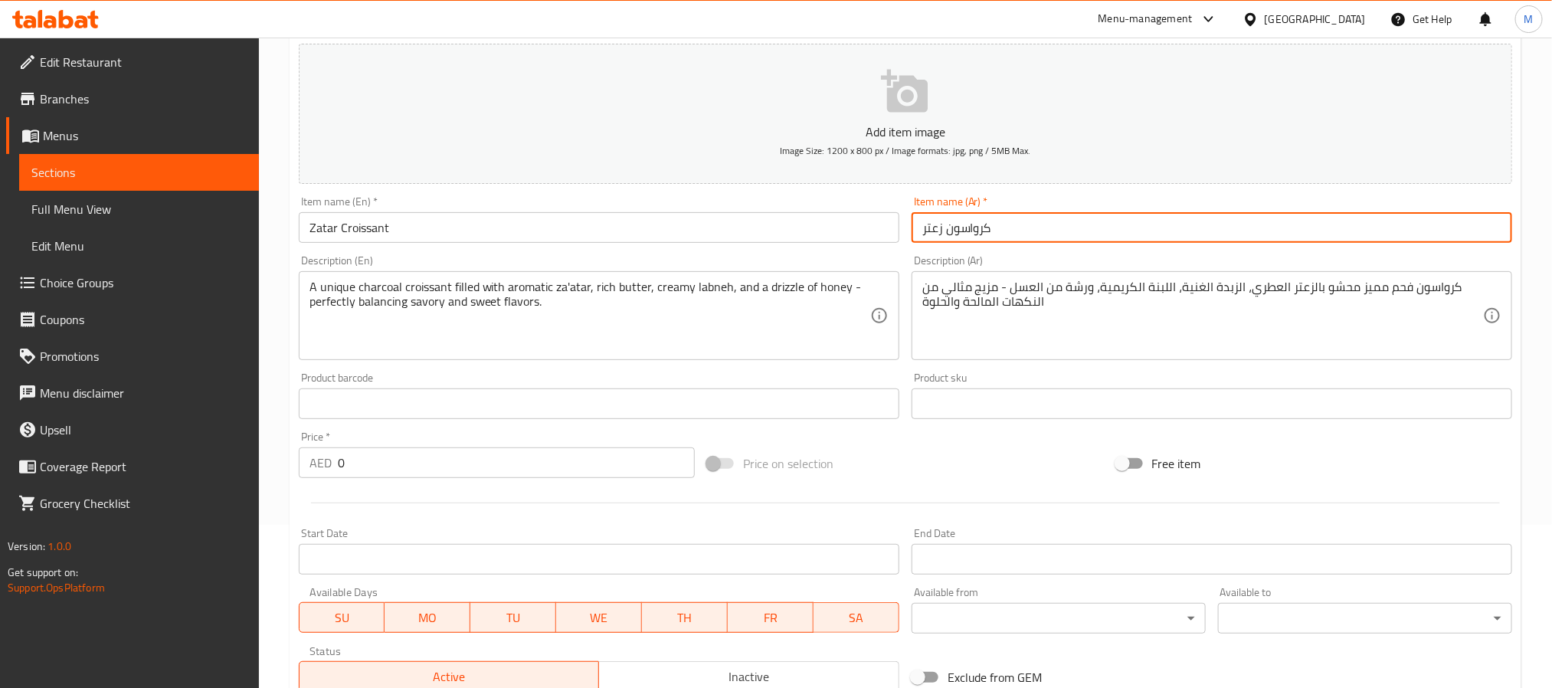
type input "كرواسون زعتر"
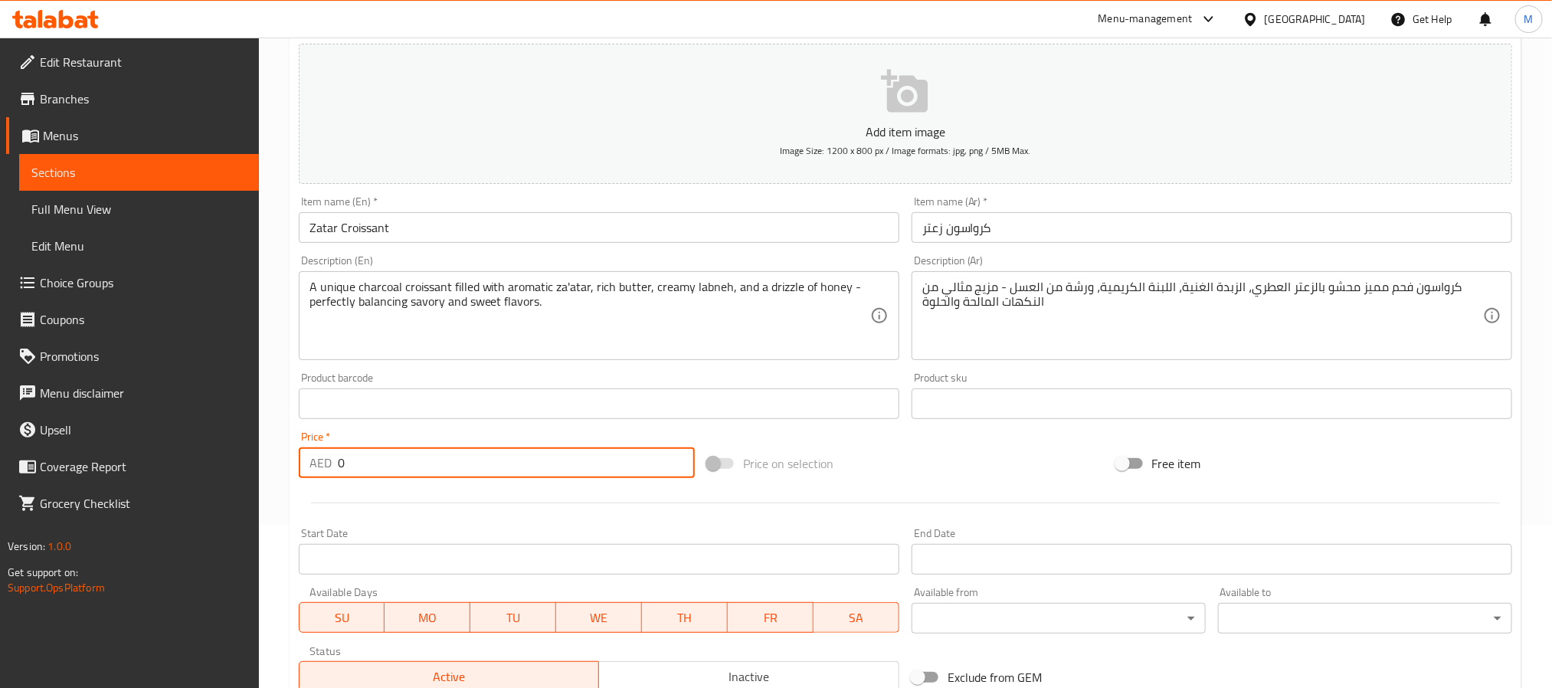
drag, startPoint x: 395, startPoint y: 471, endPoint x: -50, endPoint y: 472, distance: 445.1
click at [0, 472] on html "​ Menu-management United Arab Emirates Get Help M Edit Restaurant Branches Menu…" at bounding box center [776, 181] width 1552 height 688
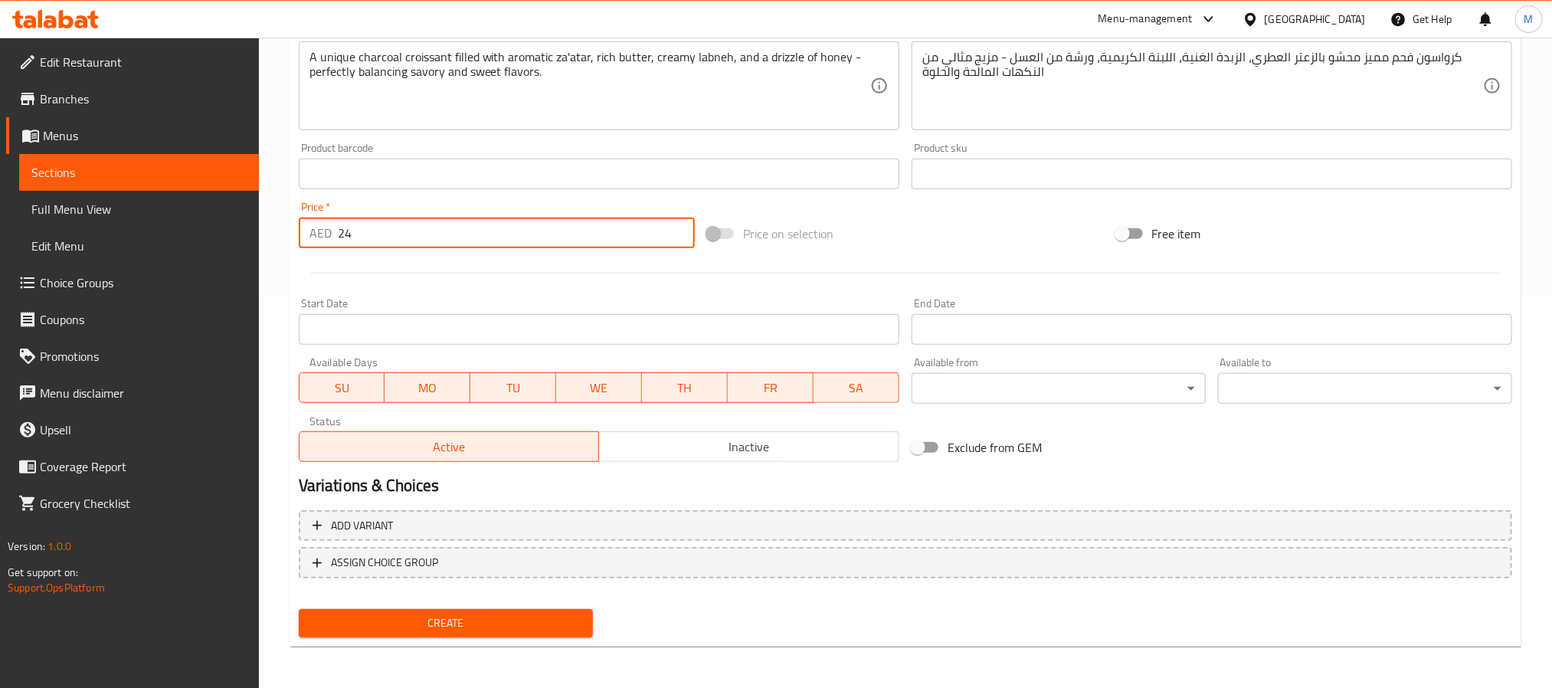
type input "24"
click at [470, 614] on span "Create" at bounding box center [446, 623] width 270 height 19
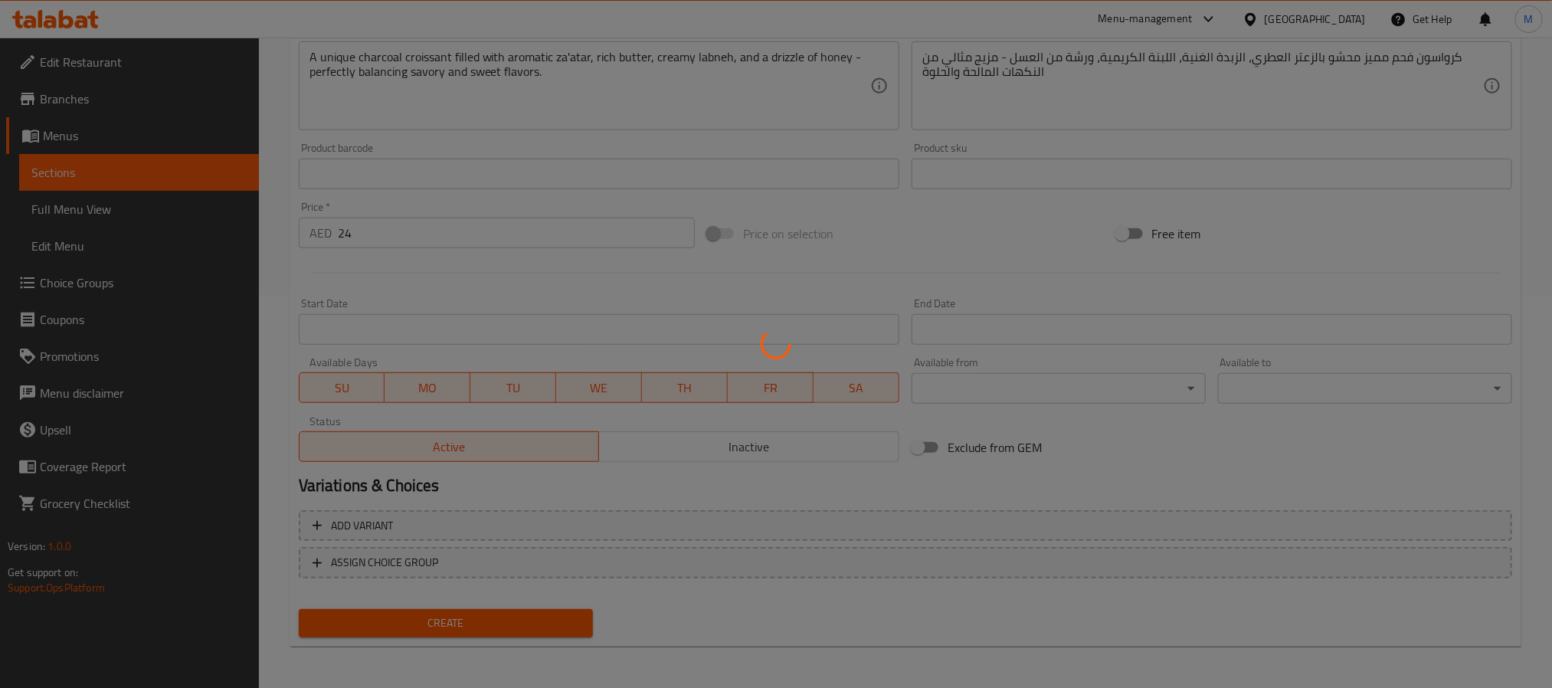
type input "0"
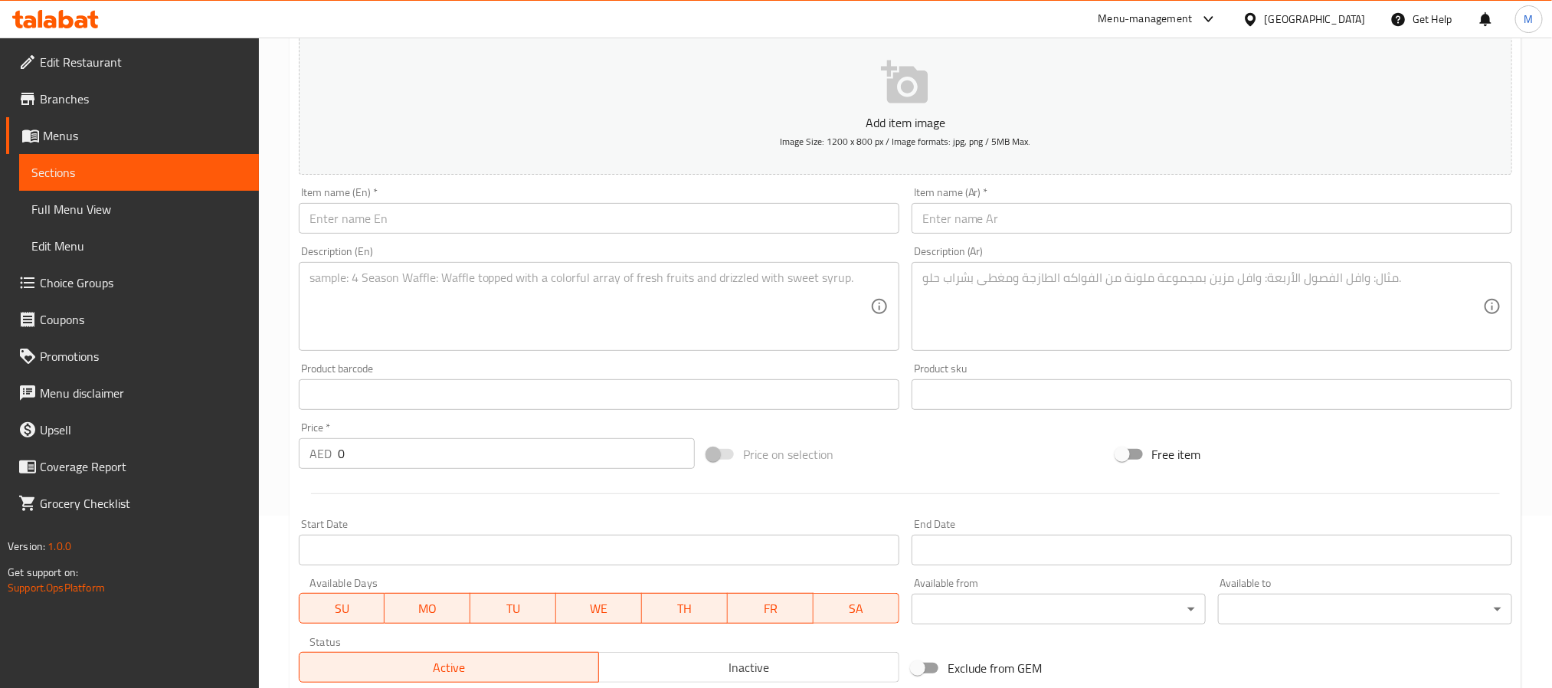
scroll to position [163, 0]
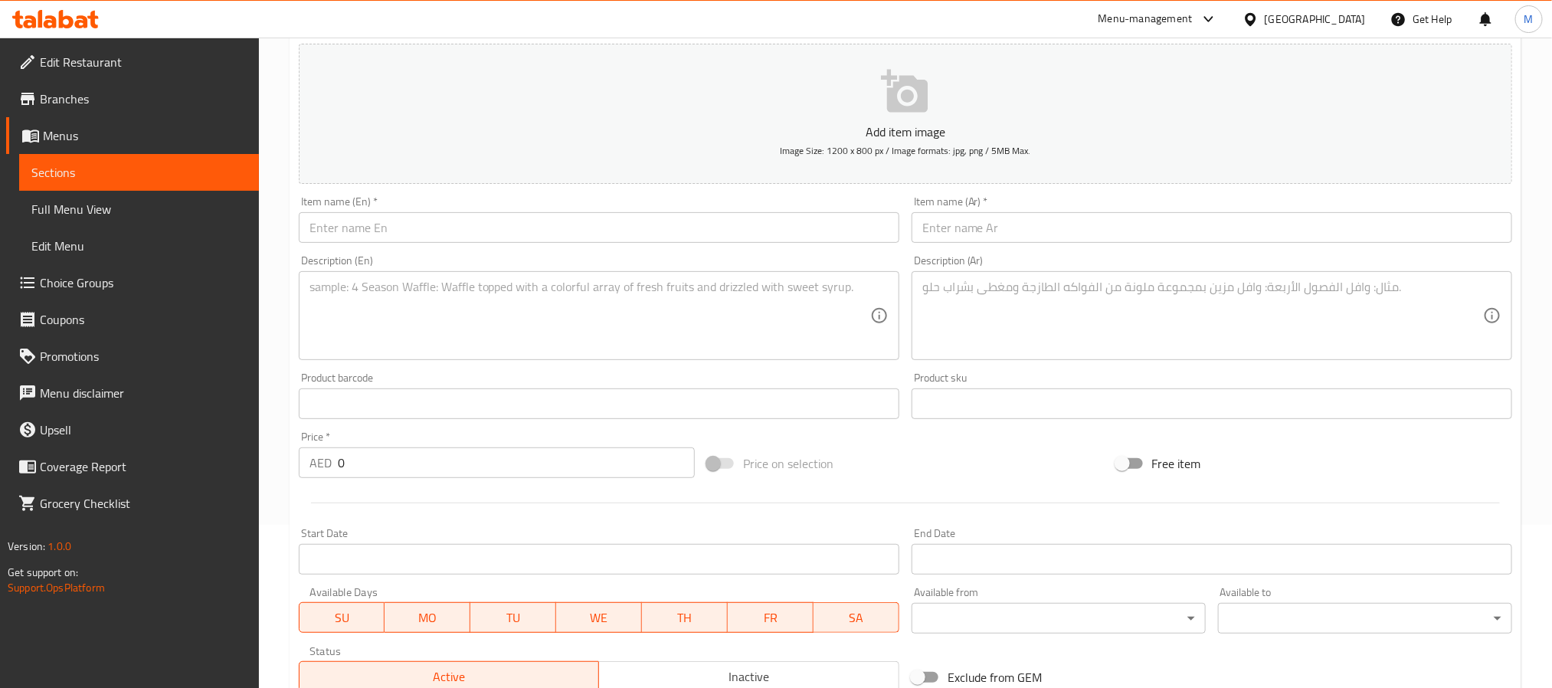
click at [472, 218] on input "text" at bounding box center [599, 227] width 601 height 31
paste input "Mushroom Danish"
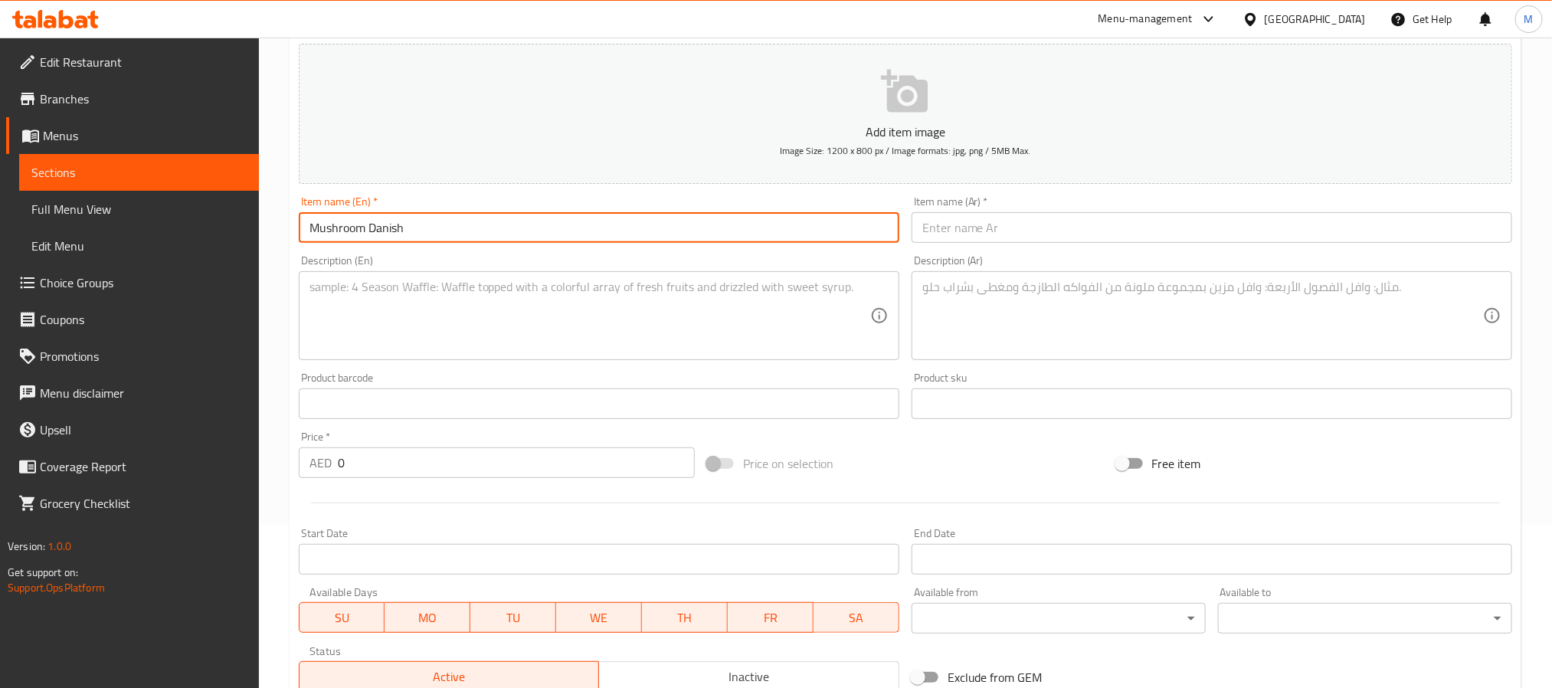
type input "Mushroom Danish"
click at [984, 231] on input "text" at bounding box center [1212, 227] width 601 height 31
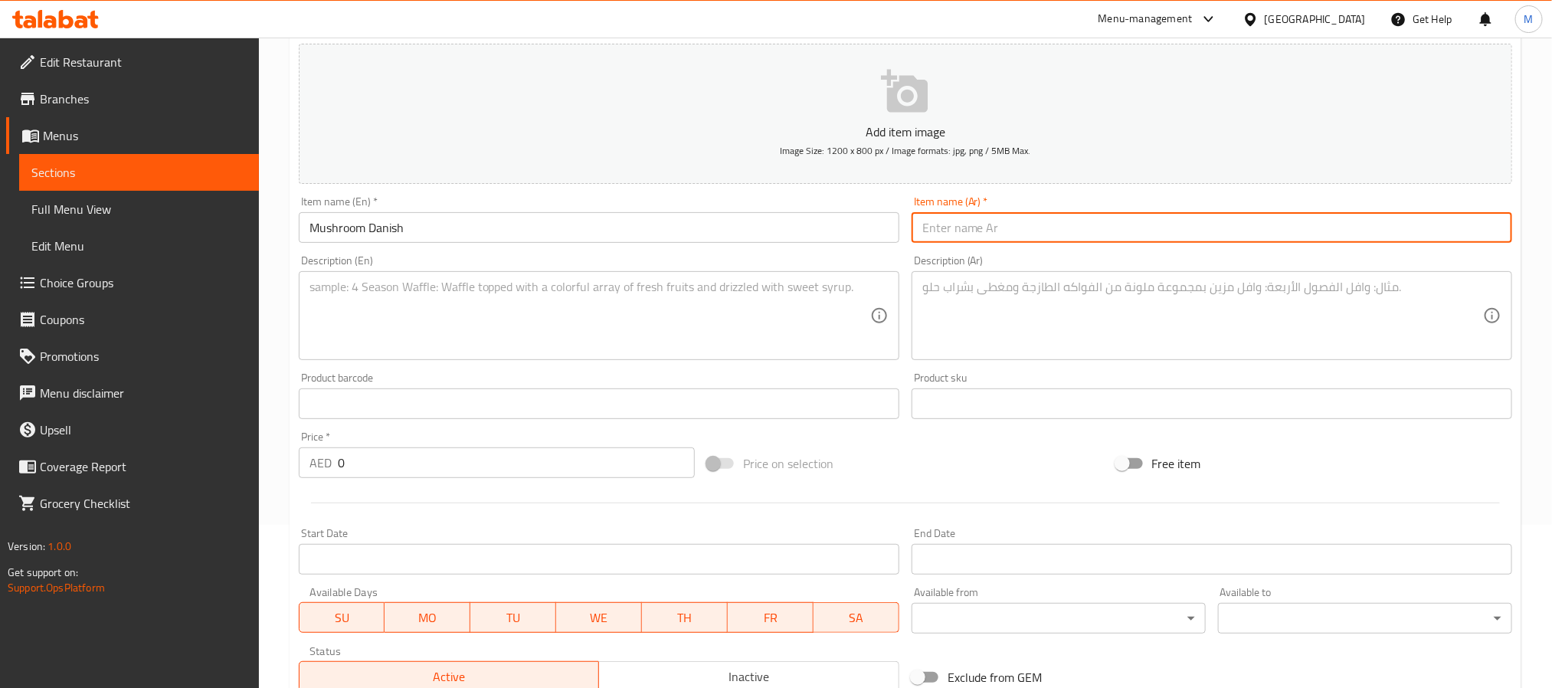
type input "ي"
click at [380, 214] on input "Mushroom Danish" at bounding box center [599, 227] width 601 height 31
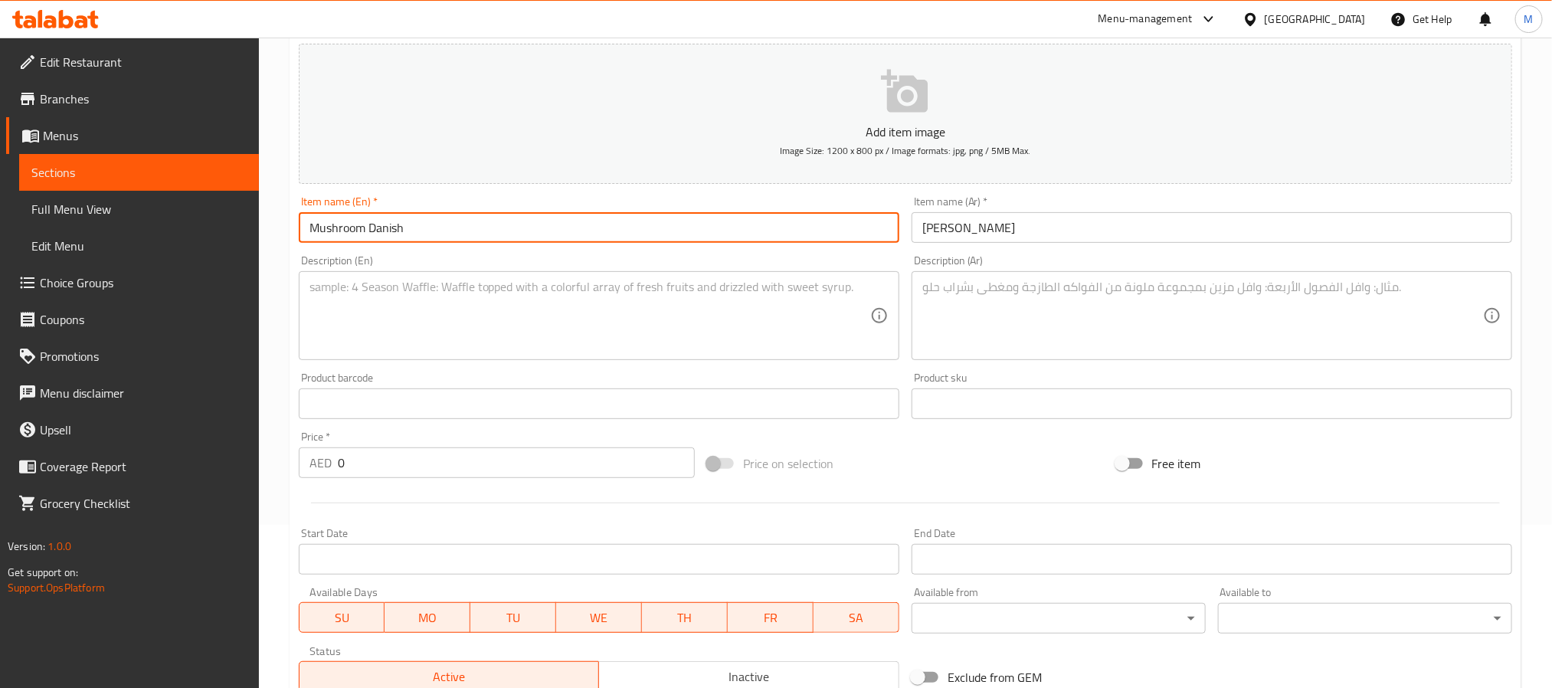
click at [379, 228] on input "Mushroom Danish" at bounding box center [599, 227] width 601 height 31
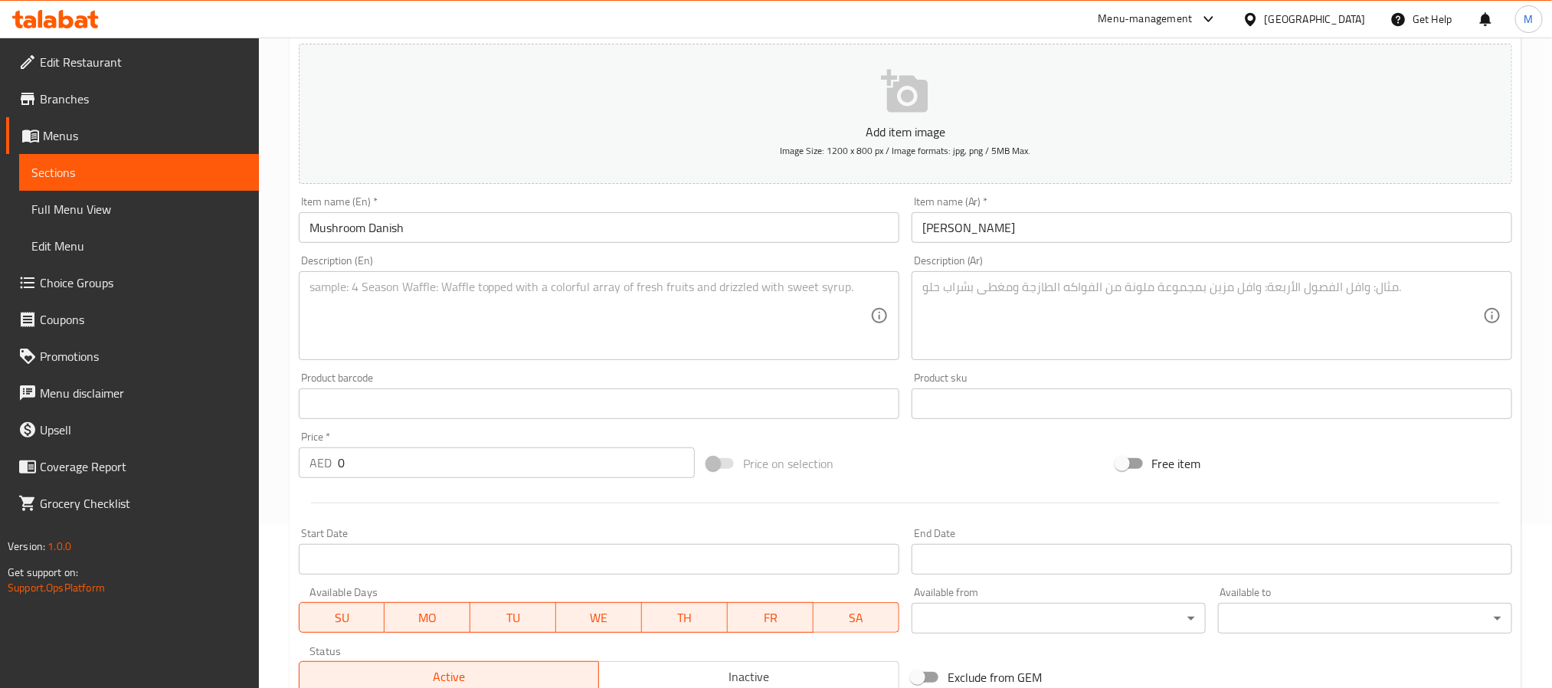
click at [979, 230] on input "دنش مشروم" at bounding box center [1212, 227] width 601 height 31
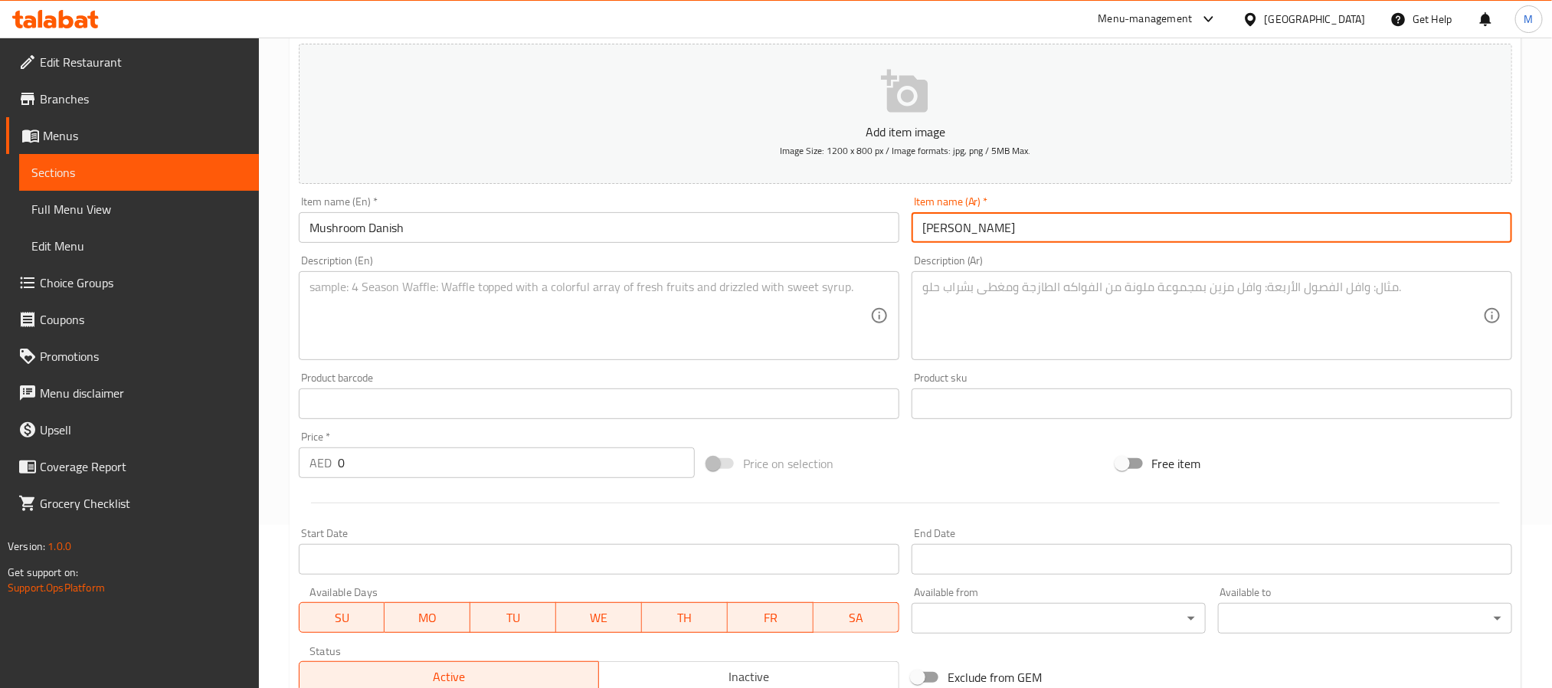
click at [979, 230] on input "دنش مشروم" at bounding box center [1212, 227] width 601 height 31
paste input "انش"
type input "دانش مشروم"
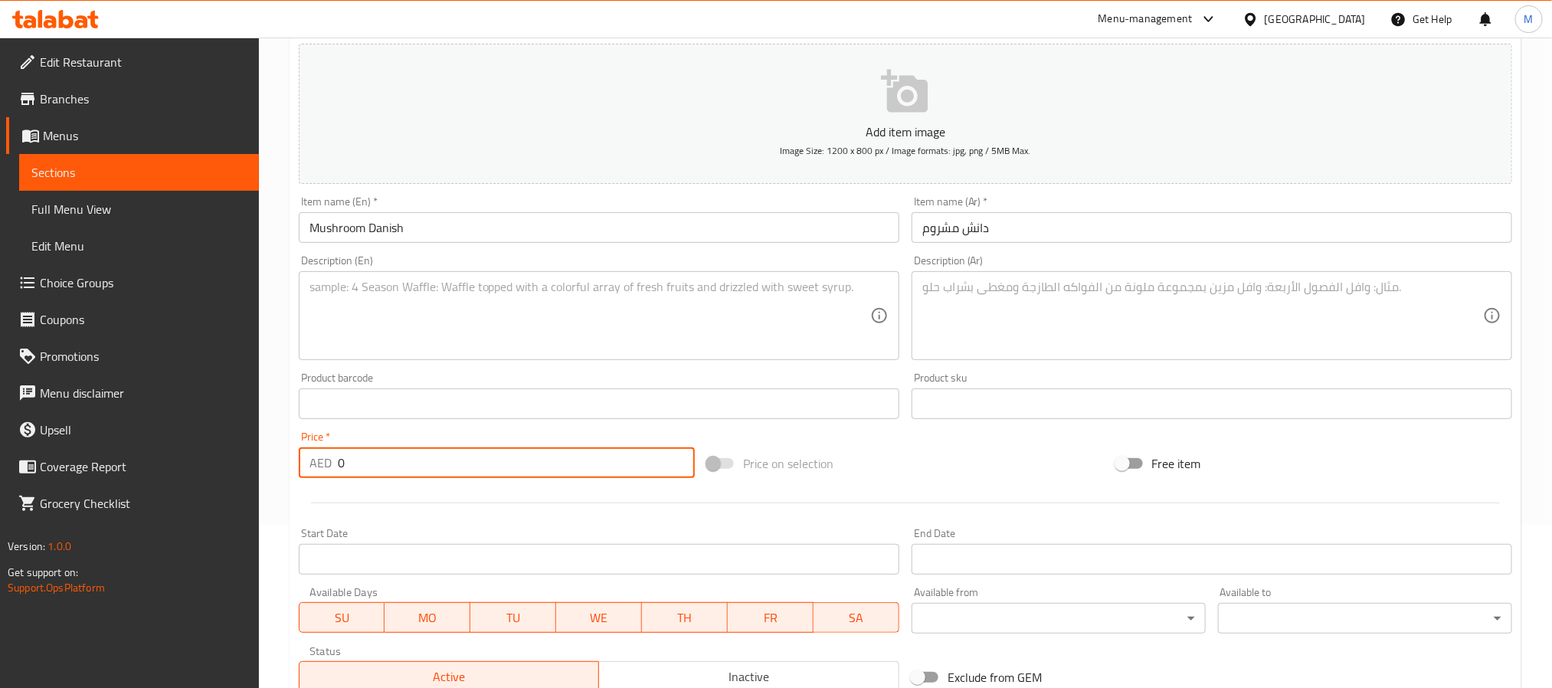
drag, startPoint x: 400, startPoint y: 467, endPoint x: 164, endPoint y: 478, distance: 236.2
click at [164, 478] on div "Edit Restaurant Branches Menus Sections Full Menu View Edit Menu Choice Groups …" at bounding box center [776, 396] width 1552 height 1045
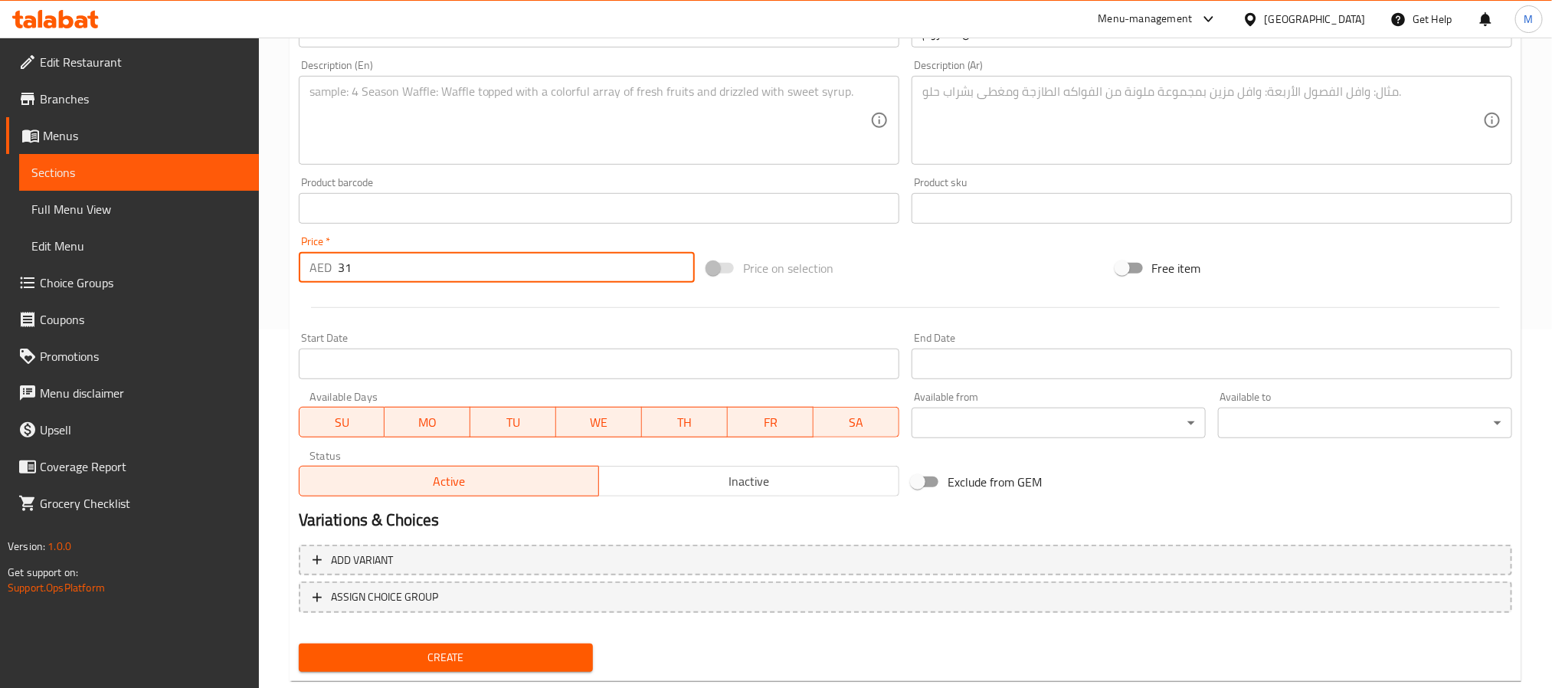
scroll to position [393, 0]
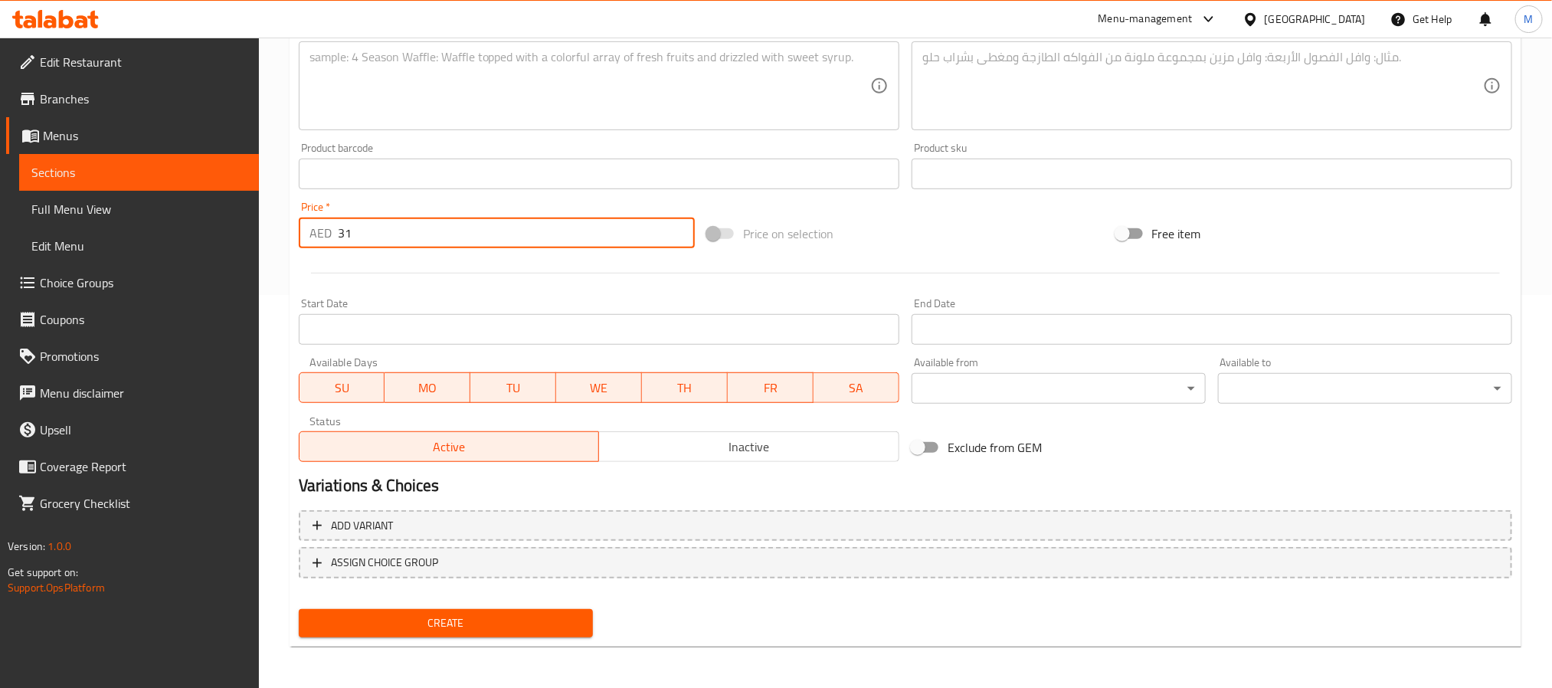
type input "31"
click at [440, 627] on span "Create" at bounding box center [446, 623] width 270 height 19
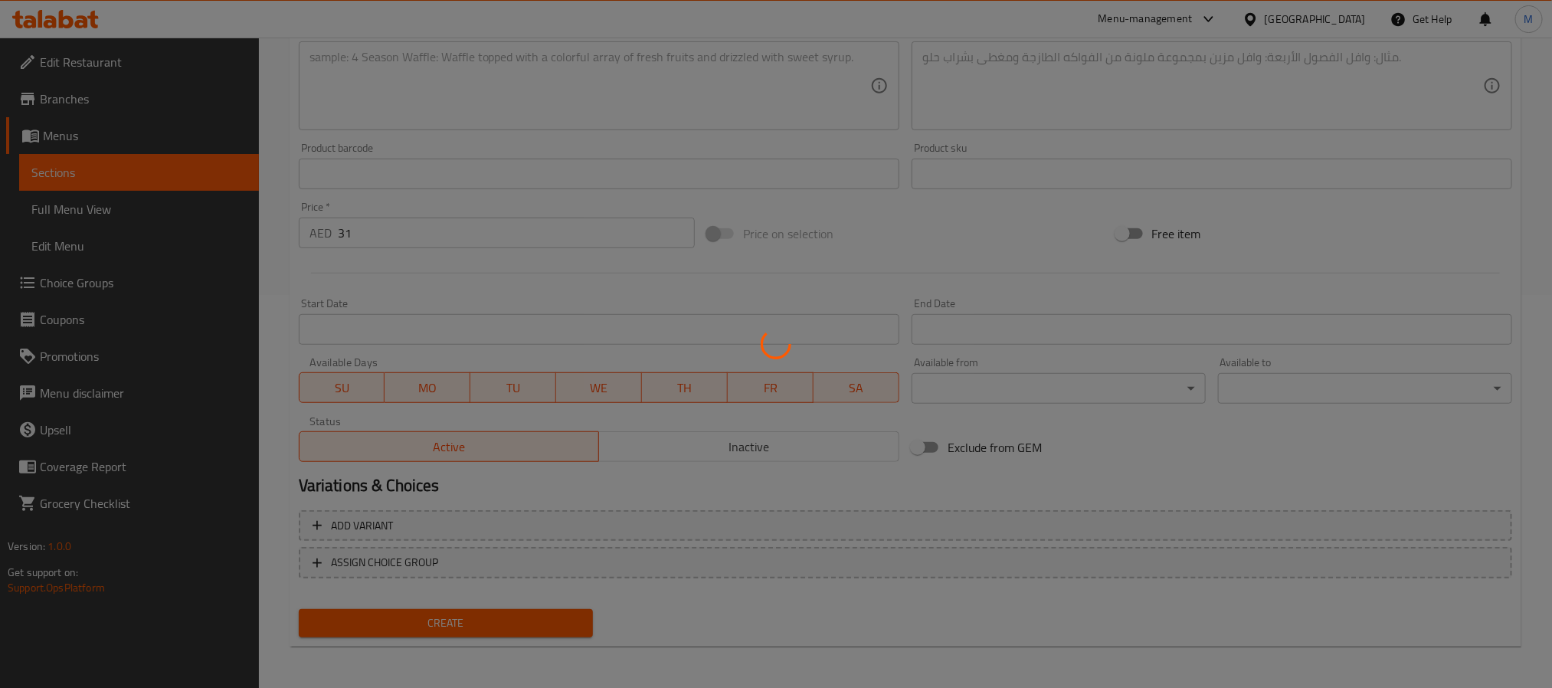
type input "0"
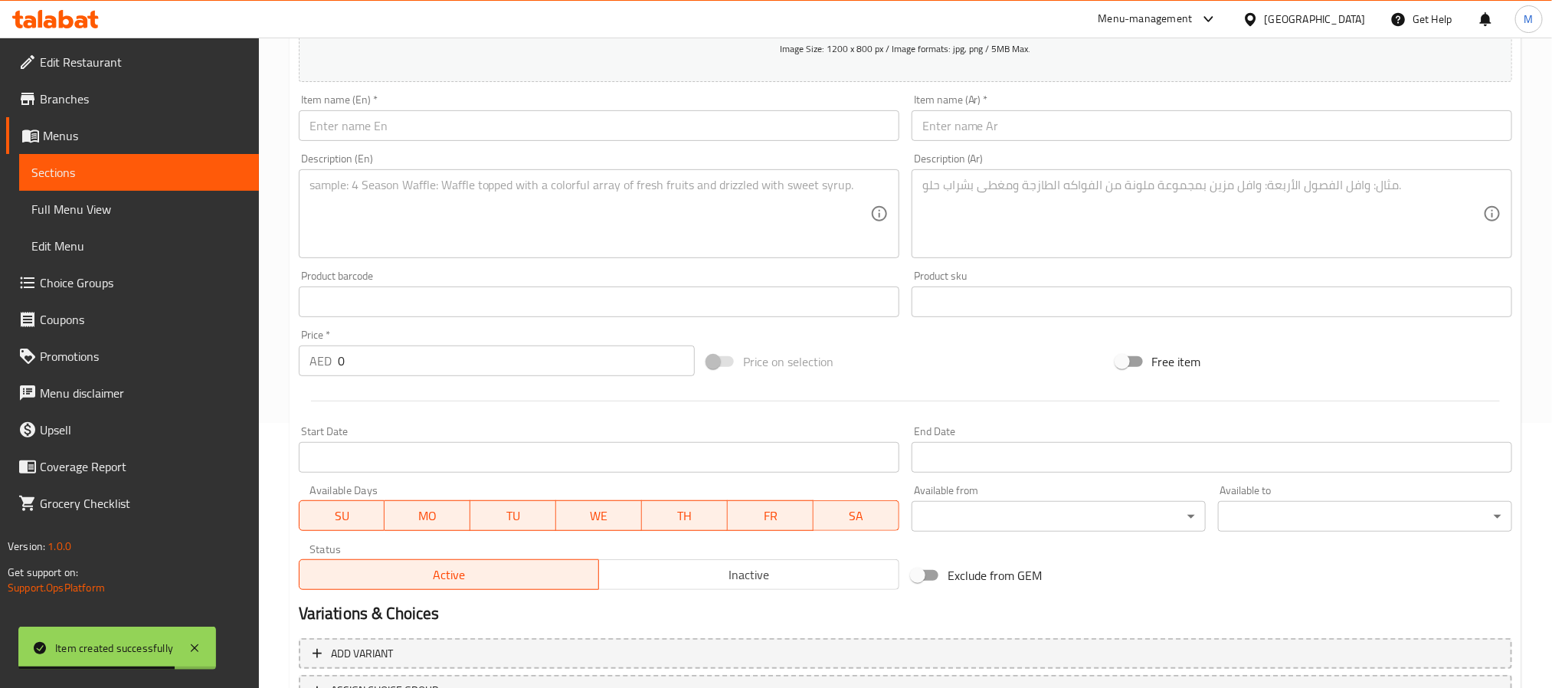
scroll to position [163, 0]
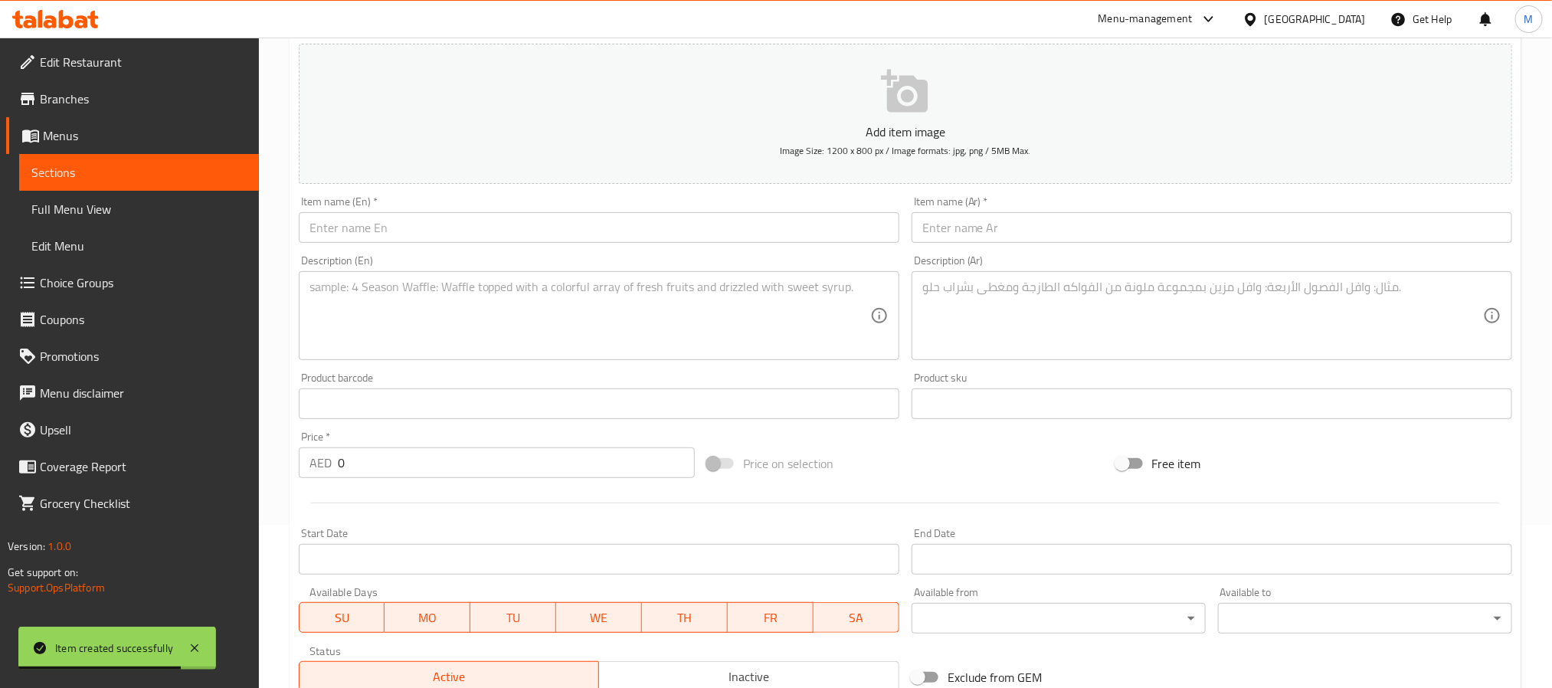
click at [807, 221] on input "text" at bounding box center [599, 227] width 601 height 31
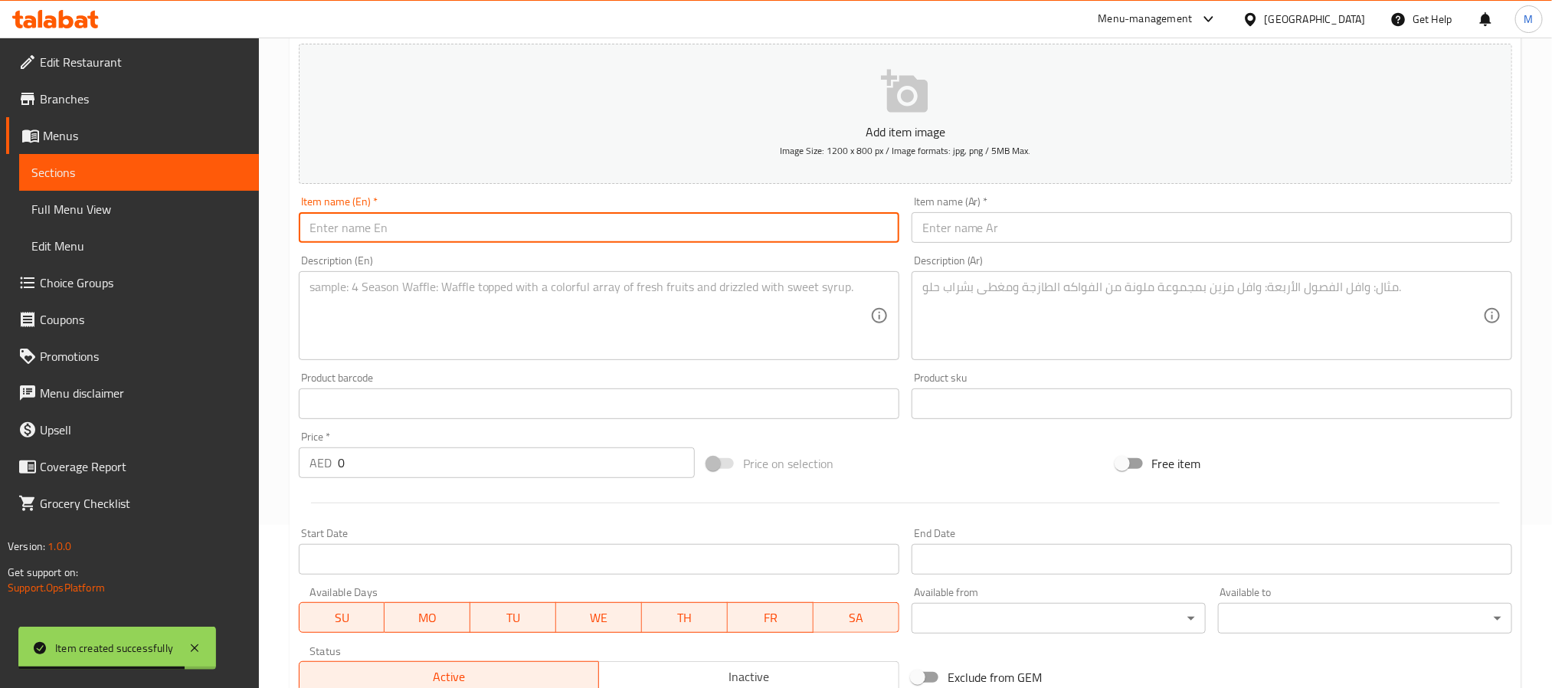
paste input "Spinach Feta Danish"
type input "Spinach Feta Danish"
click at [959, 221] on input "text" at bounding box center [1212, 227] width 601 height 31
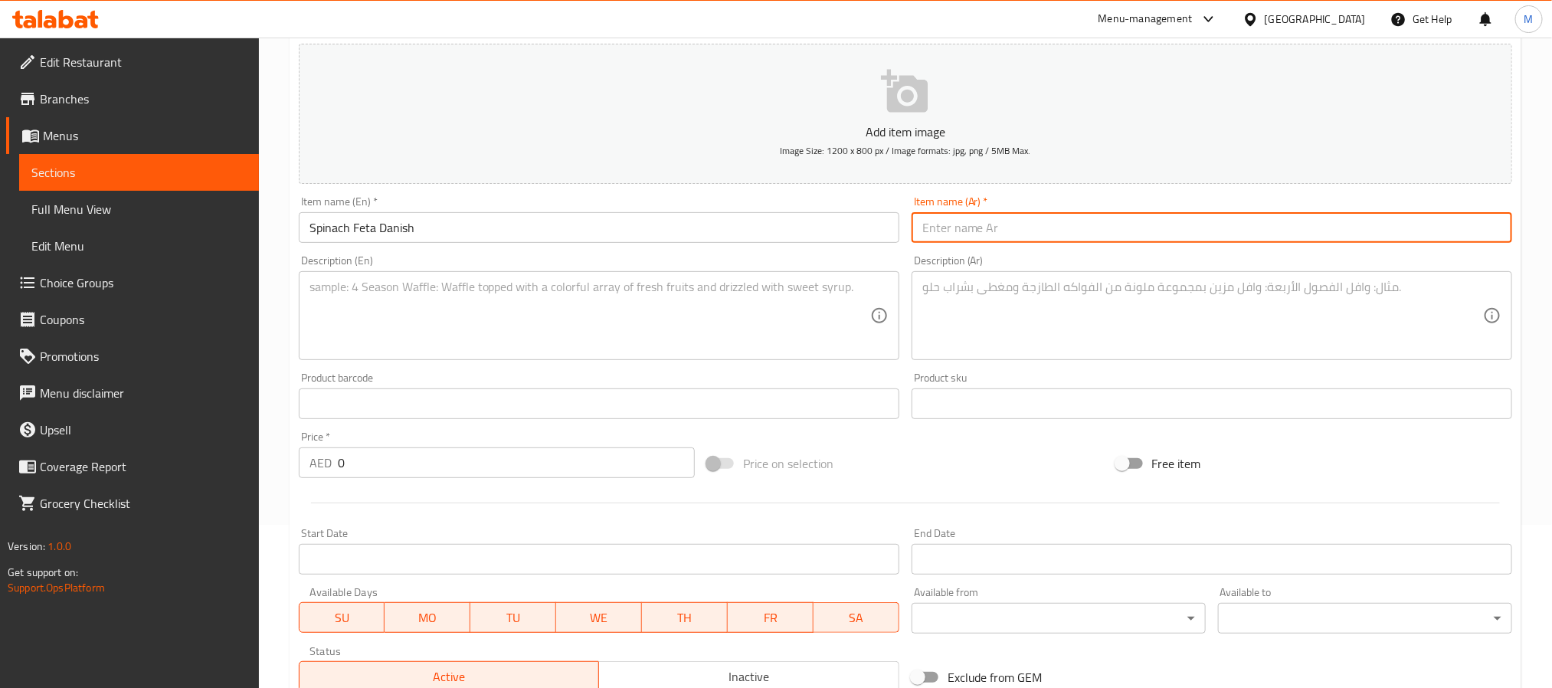
paste input "سبانخ فيتا دانمركية"
click at [951, 226] on input "سبانخ فيتا دانمركية" at bounding box center [1212, 227] width 601 height 31
type input "دانش سبانخ فيتا"
drag, startPoint x: 364, startPoint y: 463, endPoint x: 198, endPoint y: 473, distance: 166.6
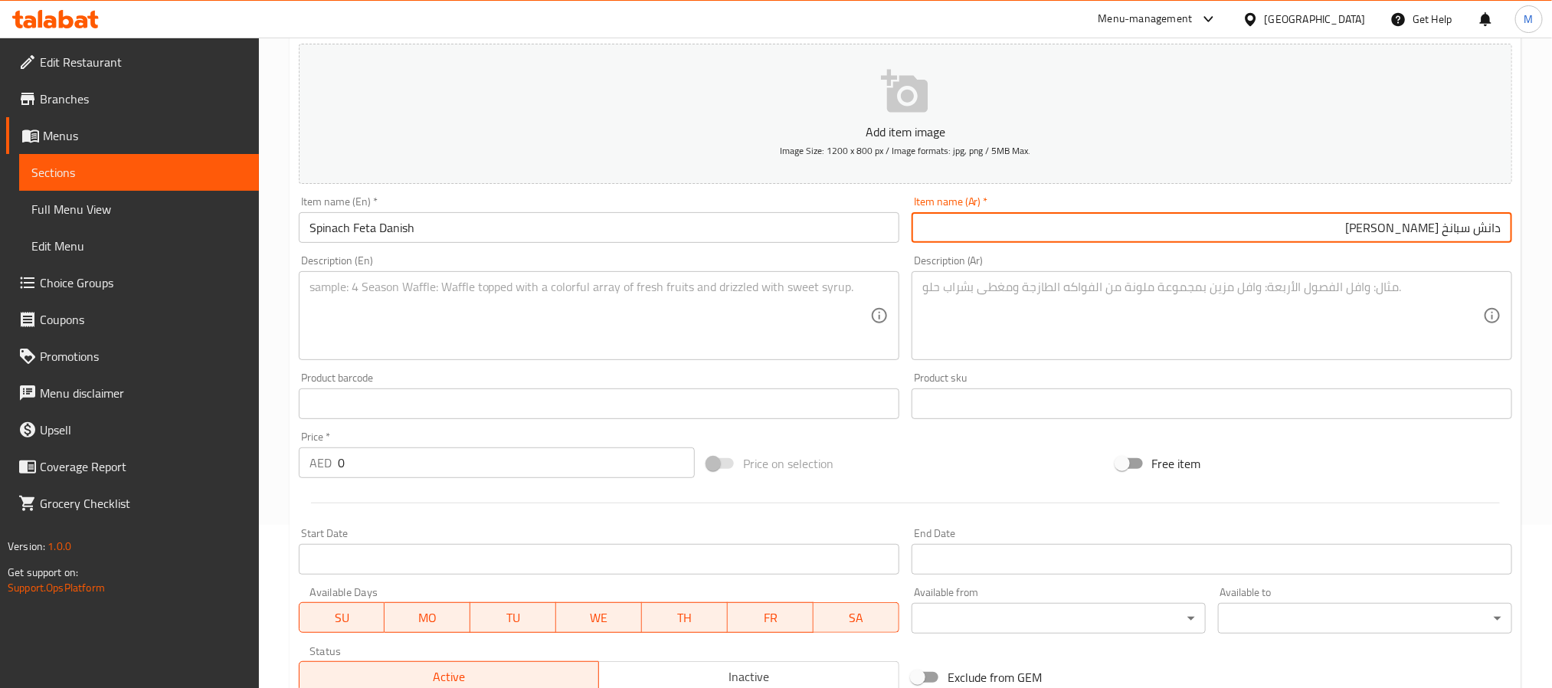
click at [182, 473] on div "Edit Restaurant Branches Menus Sections Full Menu View Edit Menu Choice Groups …" at bounding box center [776, 396] width 1552 height 1045
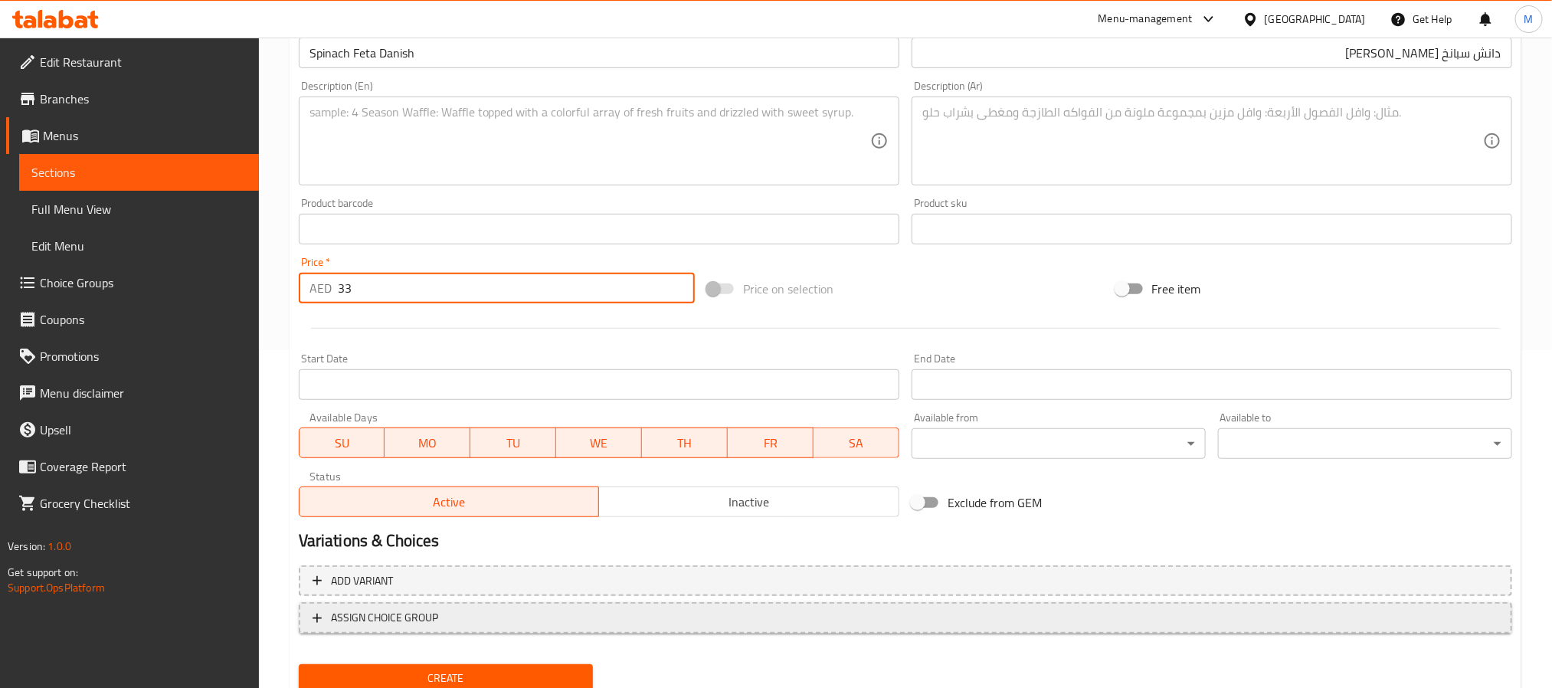
scroll to position [393, 0]
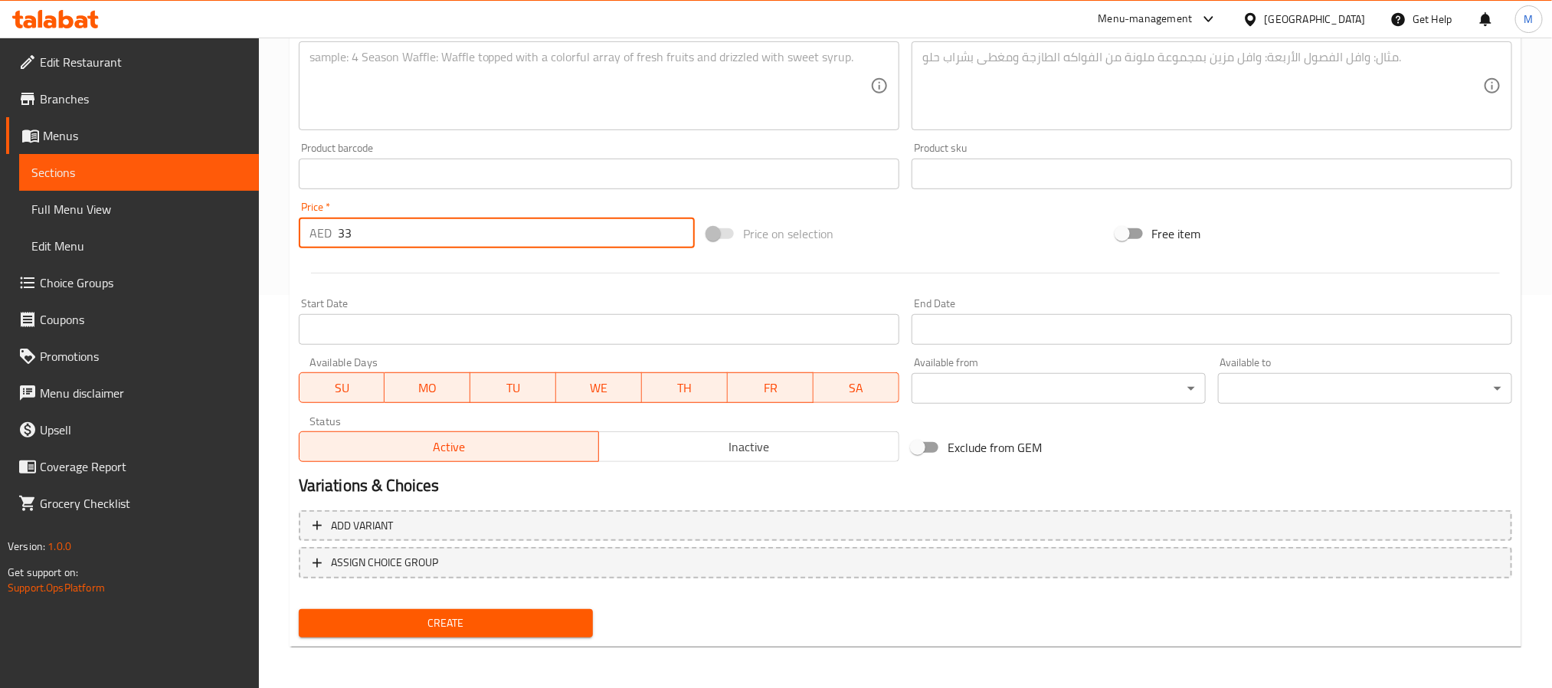
type input "33"
click at [471, 610] on button "Create" at bounding box center [446, 623] width 294 height 28
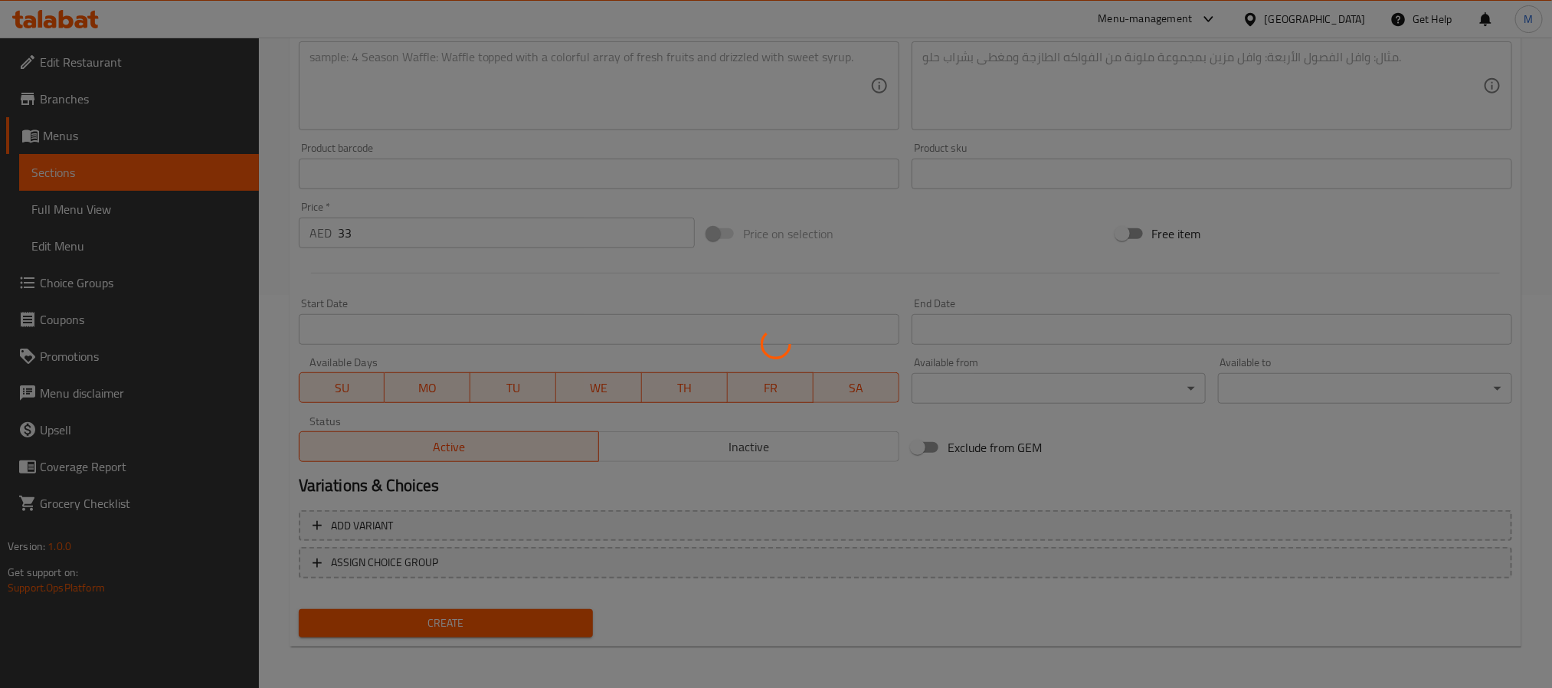
type input "0"
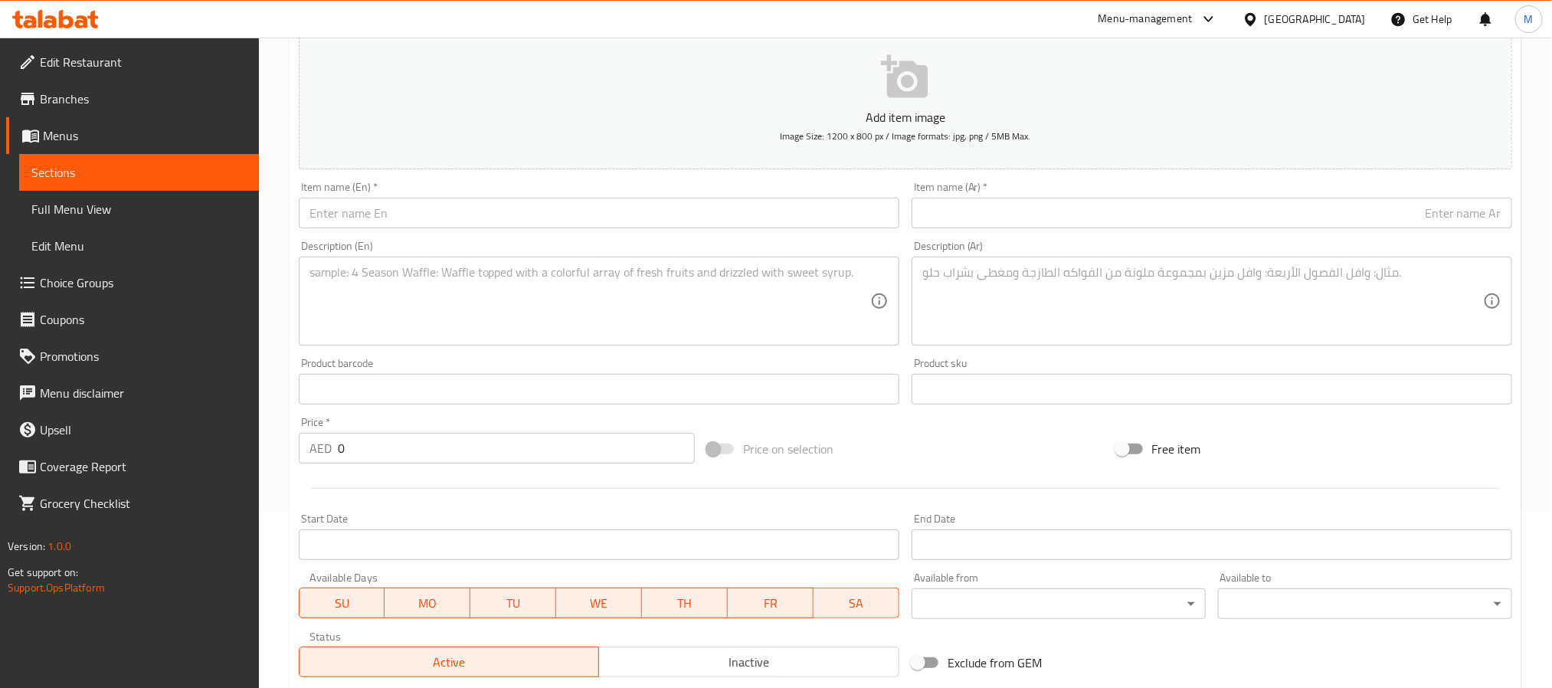
scroll to position [163, 0]
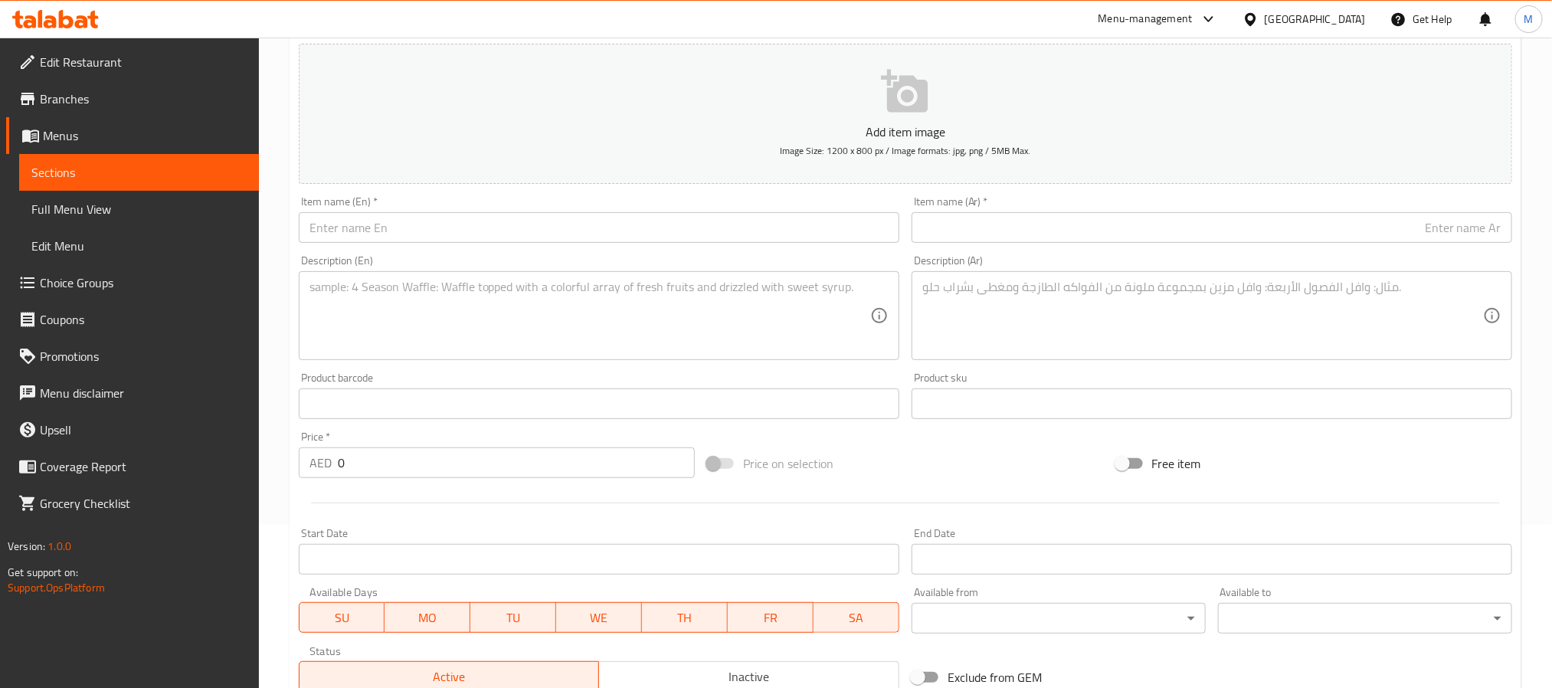
click at [1010, 221] on input "text" at bounding box center [1212, 227] width 601 height 31
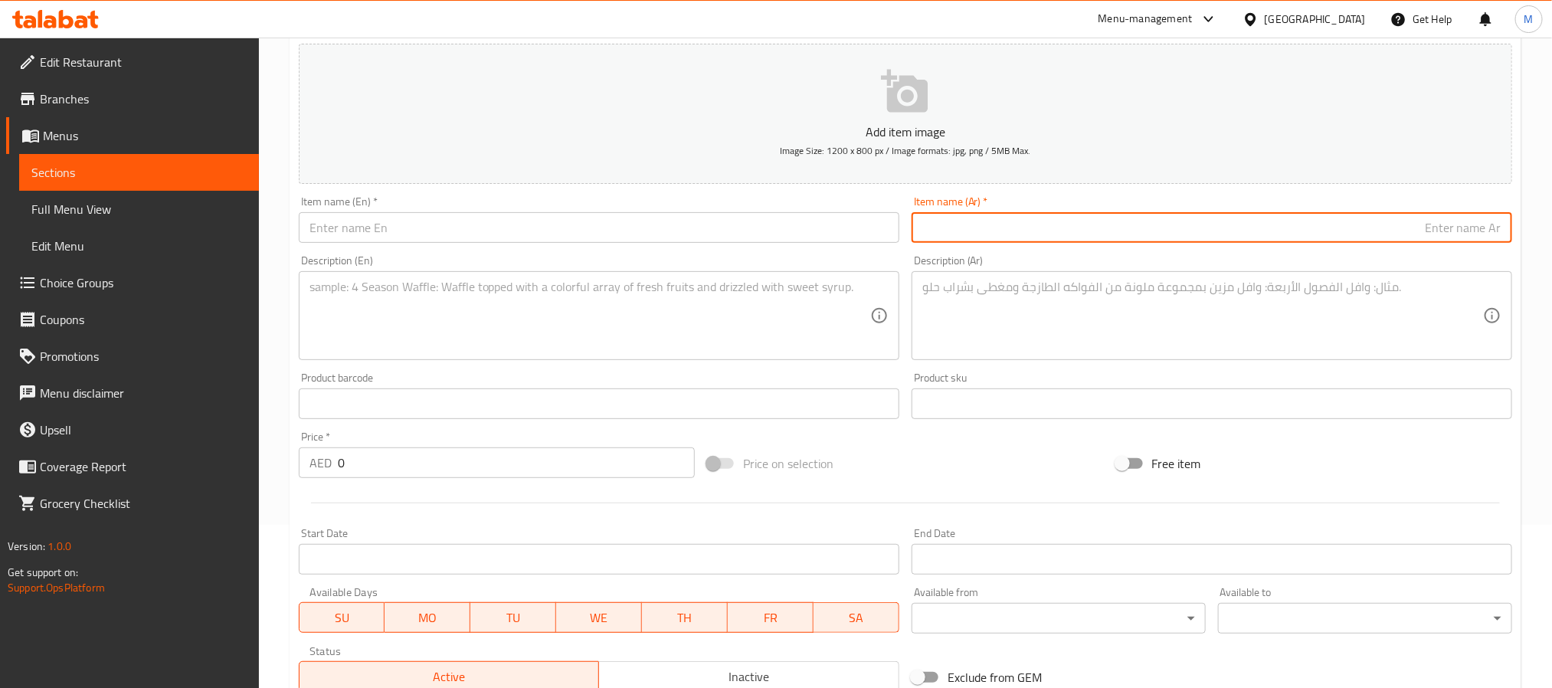
paste input "بان أو شوكولا"
type input "بان أو شوكولا"
click at [982, 313] on textarea at bounding box center [1202, 316] width 561 height 73
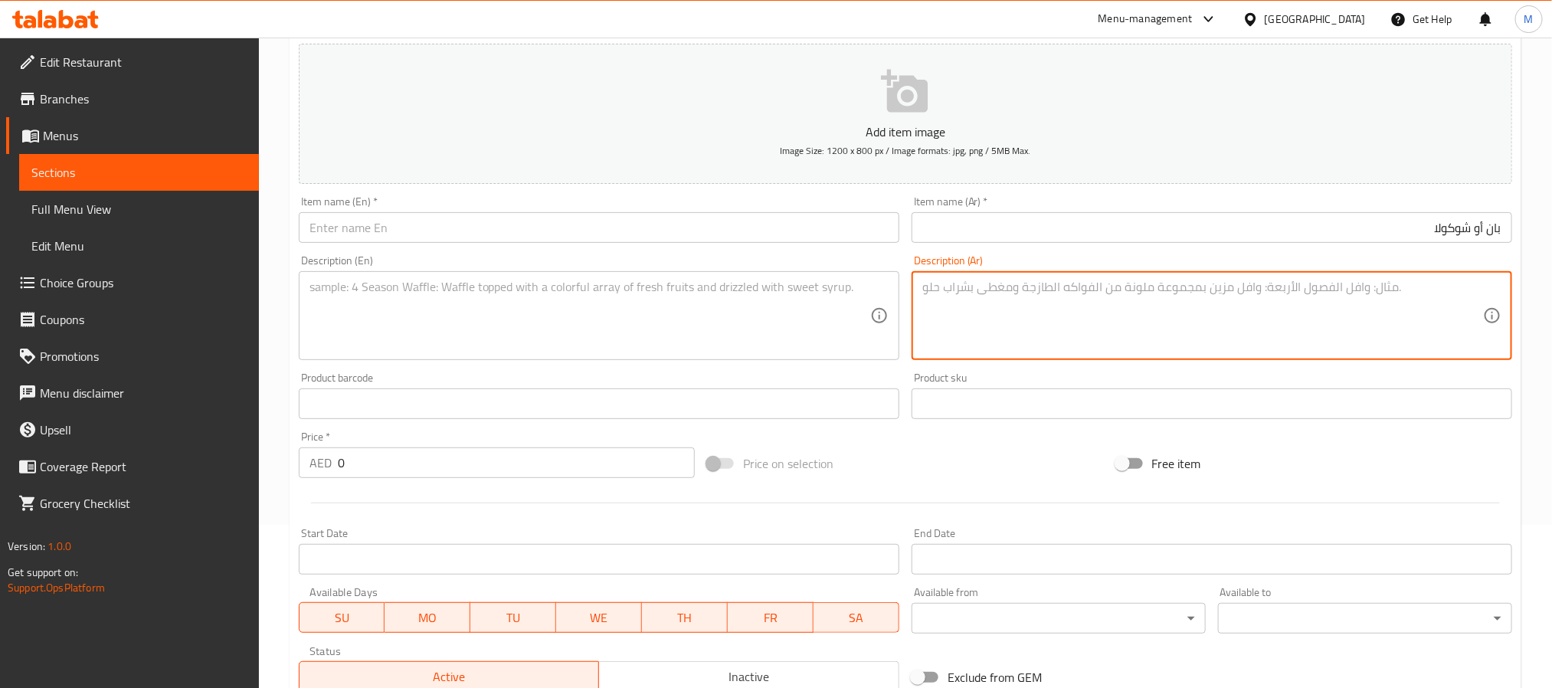
paste textarea "عجينة كرواسون هشة وزبدية ملفوفة حول شوكولاتة داكنة 54% غنية – متعة فاخرة لعشاق …"
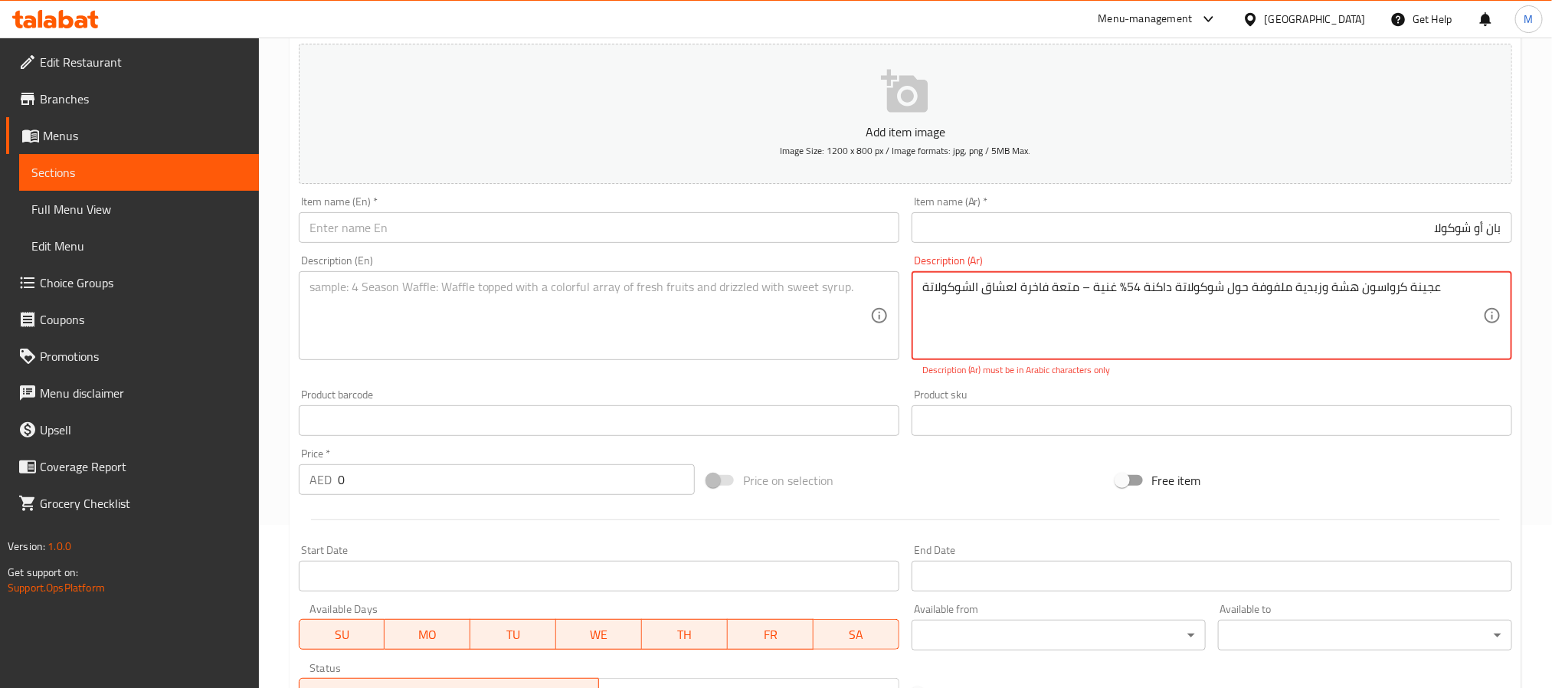
type textarea "عجينة كرواسون هشة وزبدية ملفوفة حول شوكولاتة داكنة 54% غنية – متعة فاخرة لعشاق …"
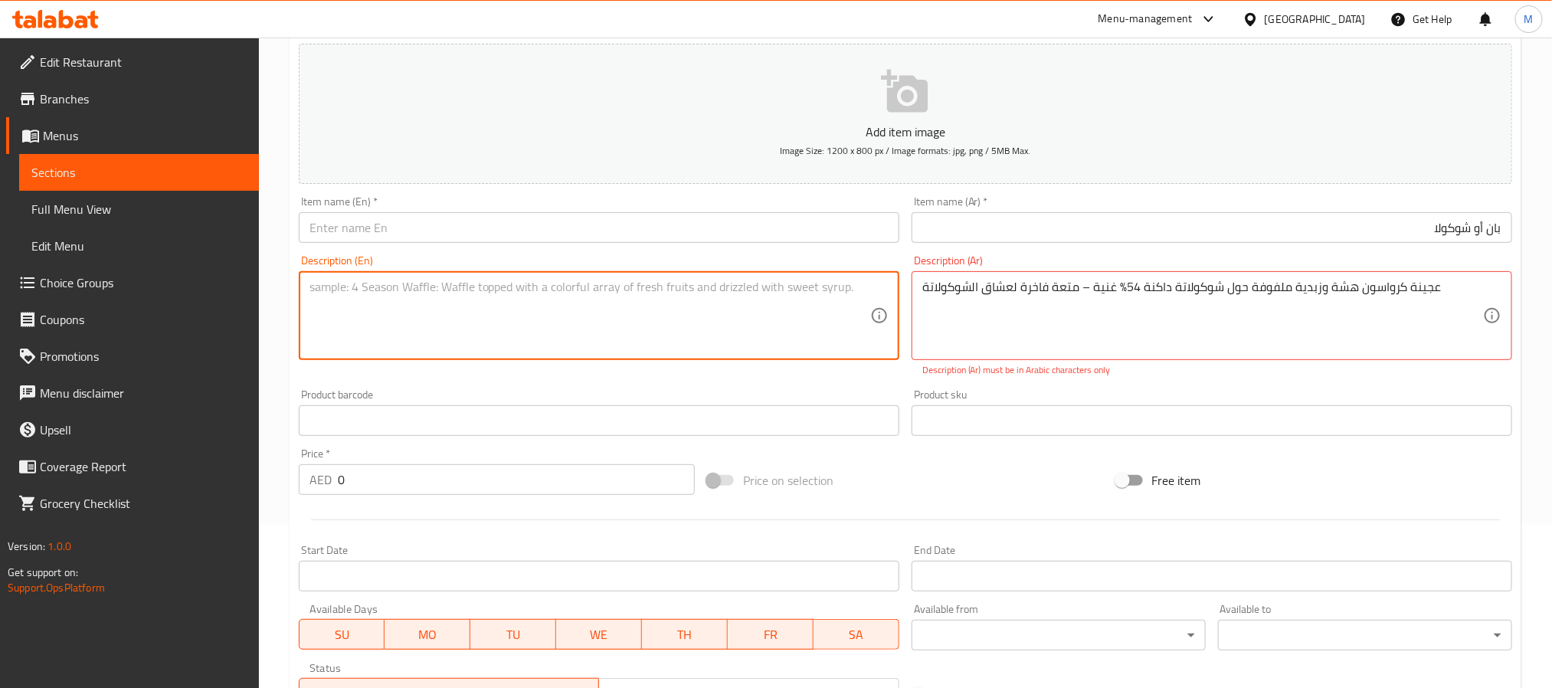
click at [431, 333] on textarea at bounding box center [589, 316] width 561 height 73
paste textarea "Flaky, buttery croissant dough wrapped around rich, 54% dark chocolate—an indul…"
type textarea "Flaky, buttery croissant dough wrapped around rich, 54% dark chocolate—an indul…"
click at [453, 214] on input "text" at bounding box center [599, 227] width 601 height 31
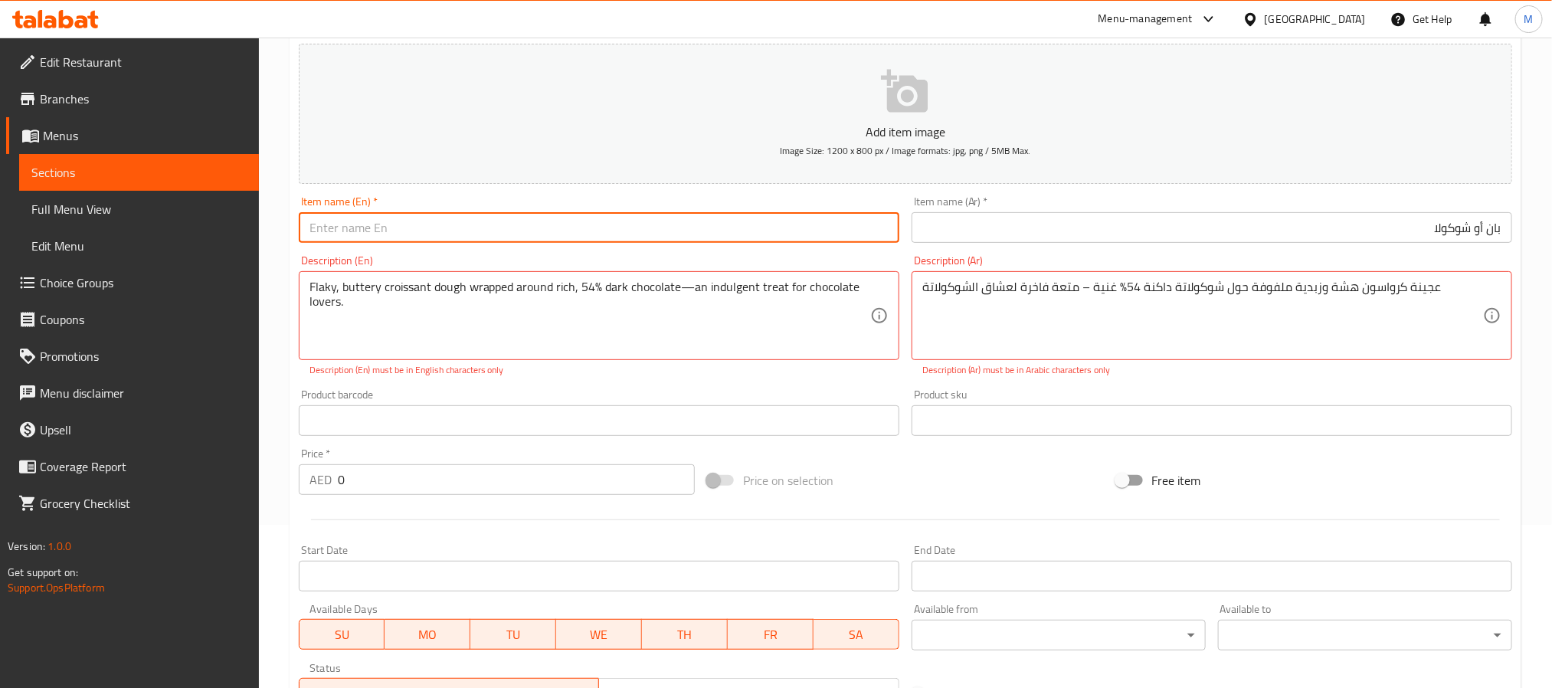
paste input "Pain Au Chocolate"
type input "Pain Au Chocolate"
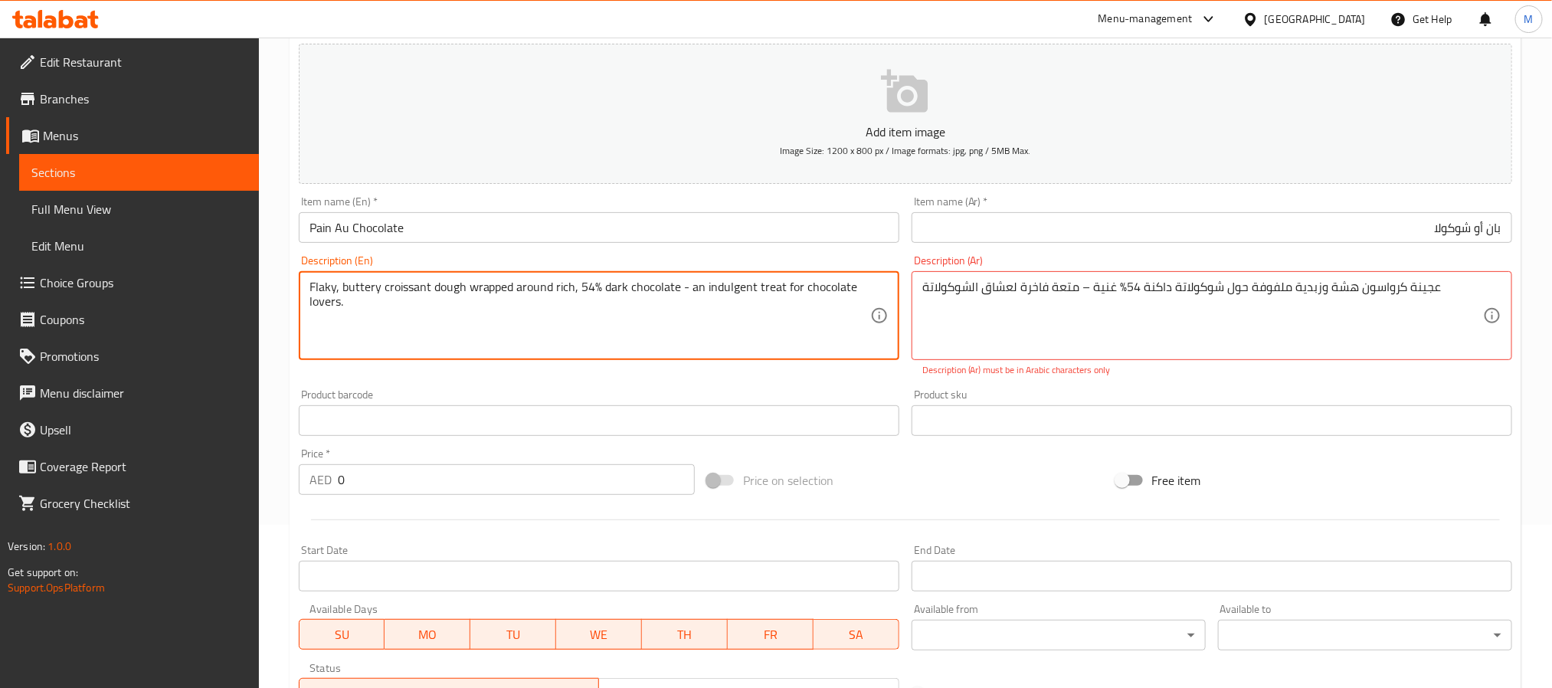
type textarea "Flaky, buttery croissant dough wrapped around rich, 54% dark chocolate - an ind…"
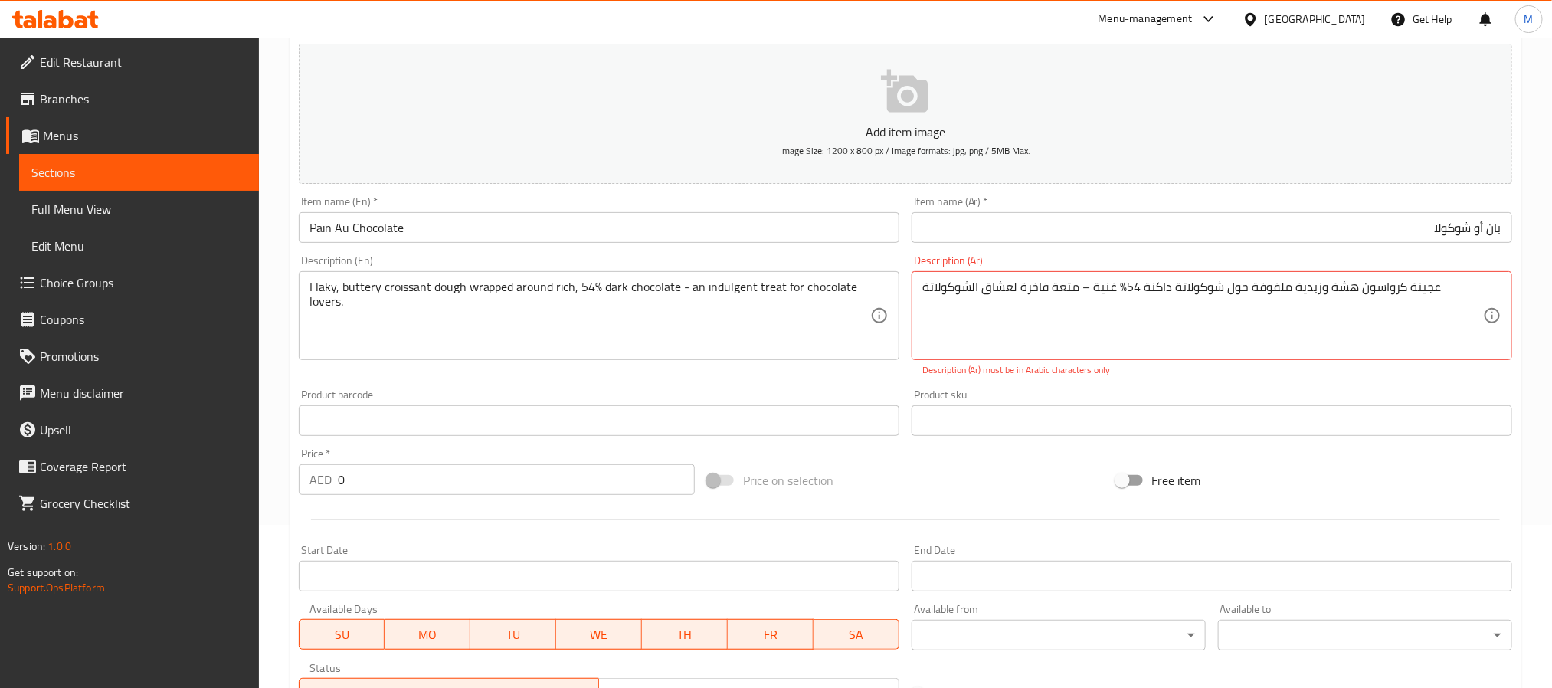
click at [451, 467] on input "0" at bounding box center [516, 479] width 357 height 31
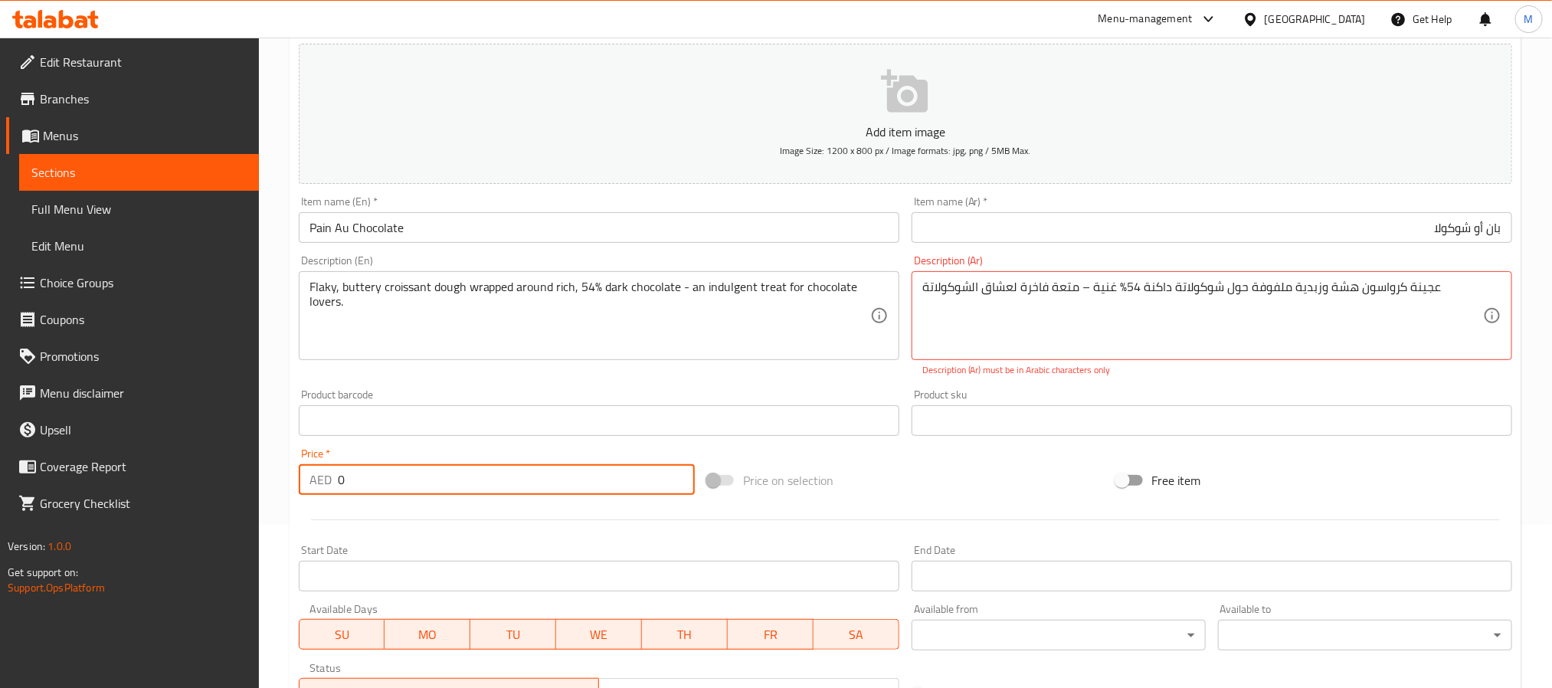
paste input "25"
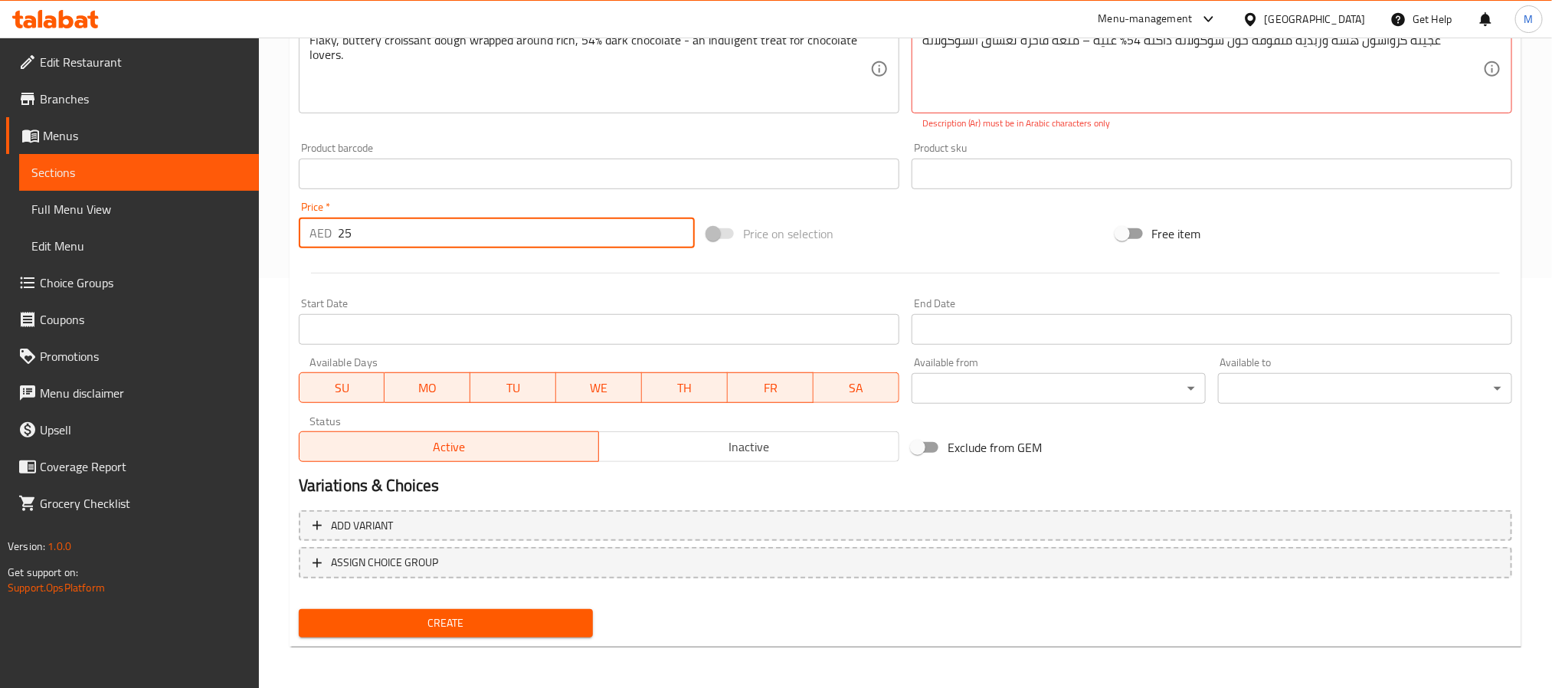
type input "25"
click at [437, 617] on span "Create" at bounding box center [446, 623] width 270 height 19
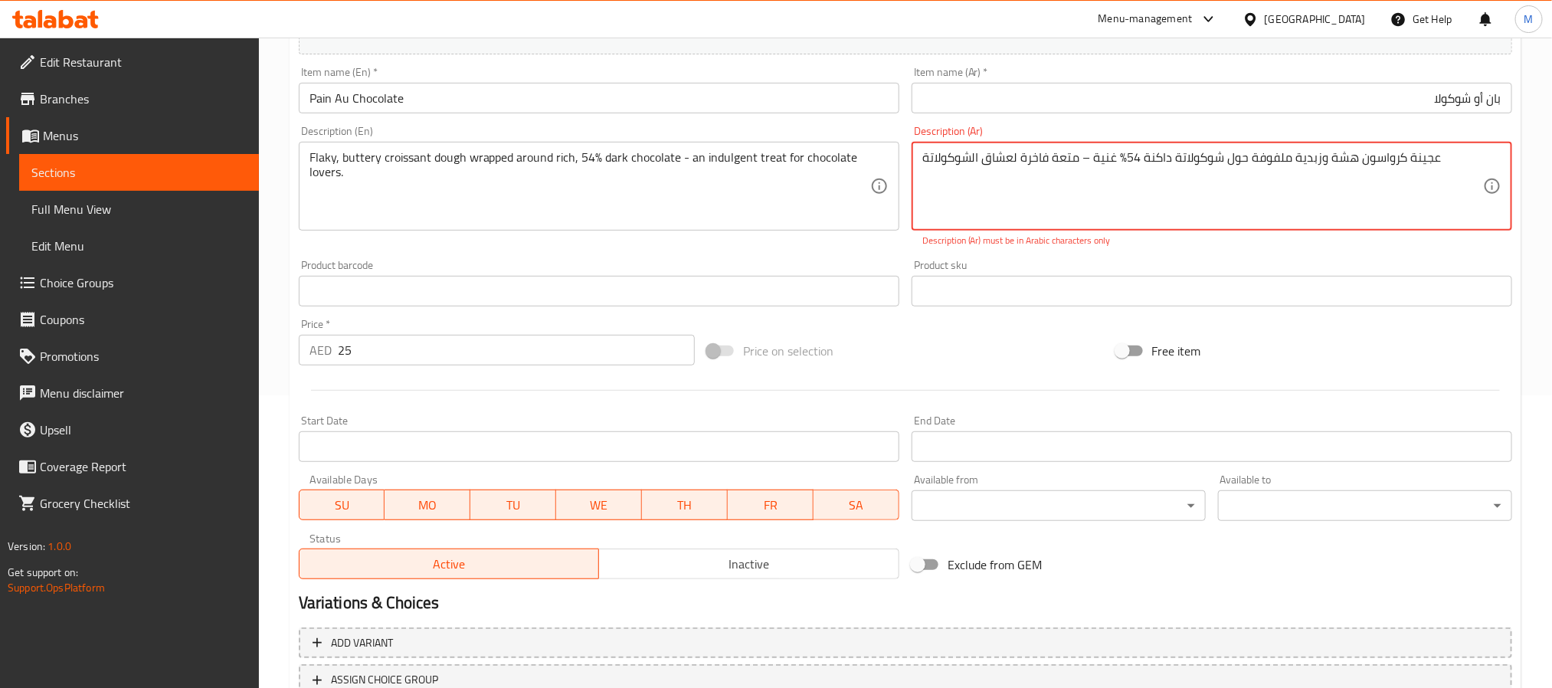
scroll to position [180, 0]
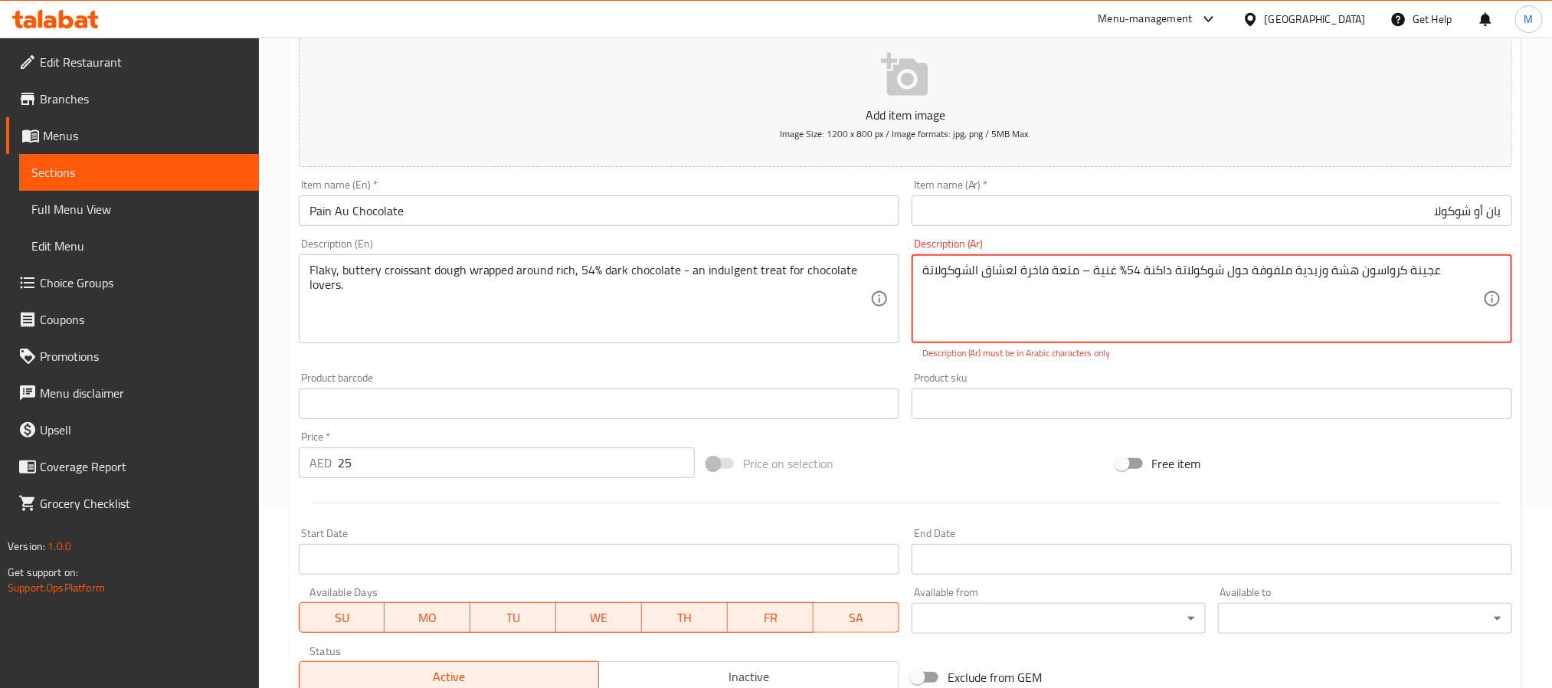
click at [1085, 272] on textarea "عجينة كرواسون هشة وزبدية ملفوفة حول شوكولاتة داكنة 54% غنية – متعة فاخرة لعشاق …" at bounding box center [1202, 299] width 561 height 73
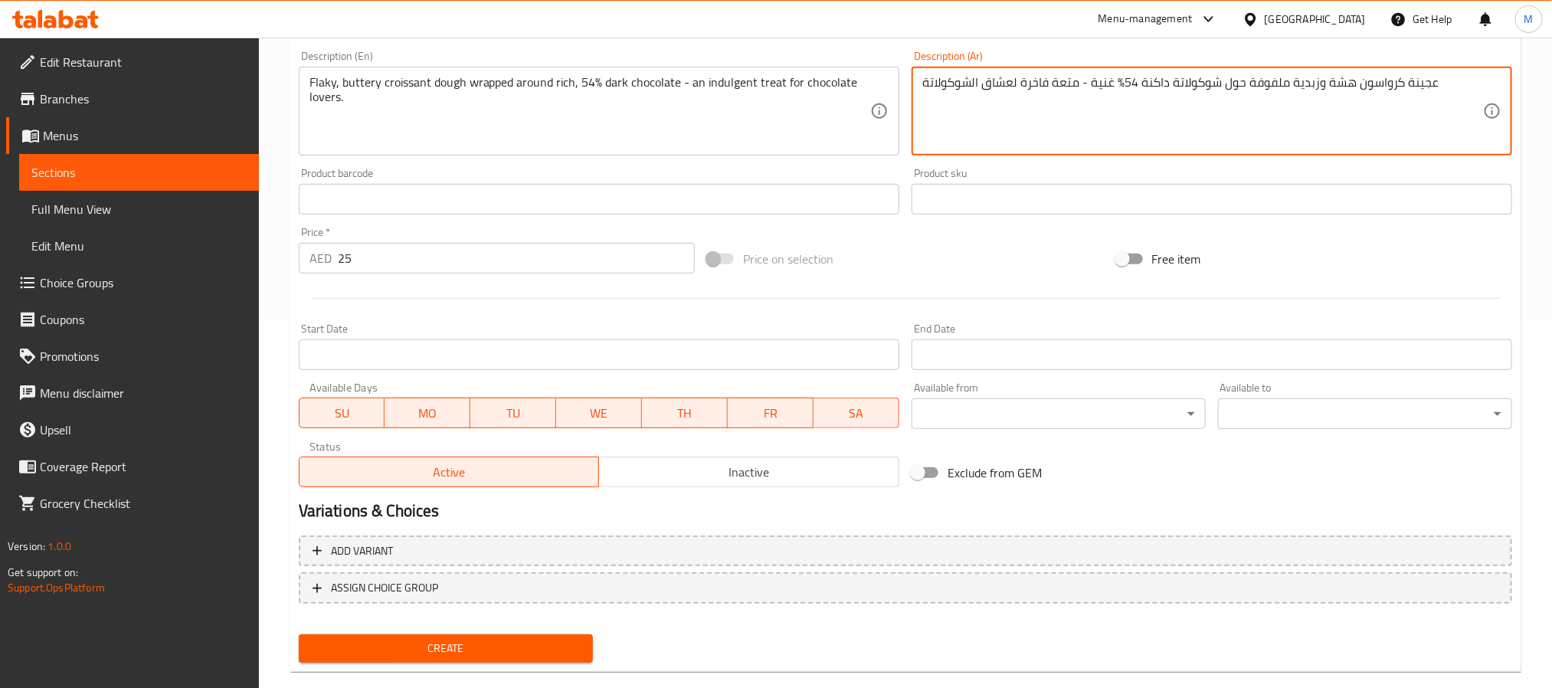
scroll to position [393, 0]
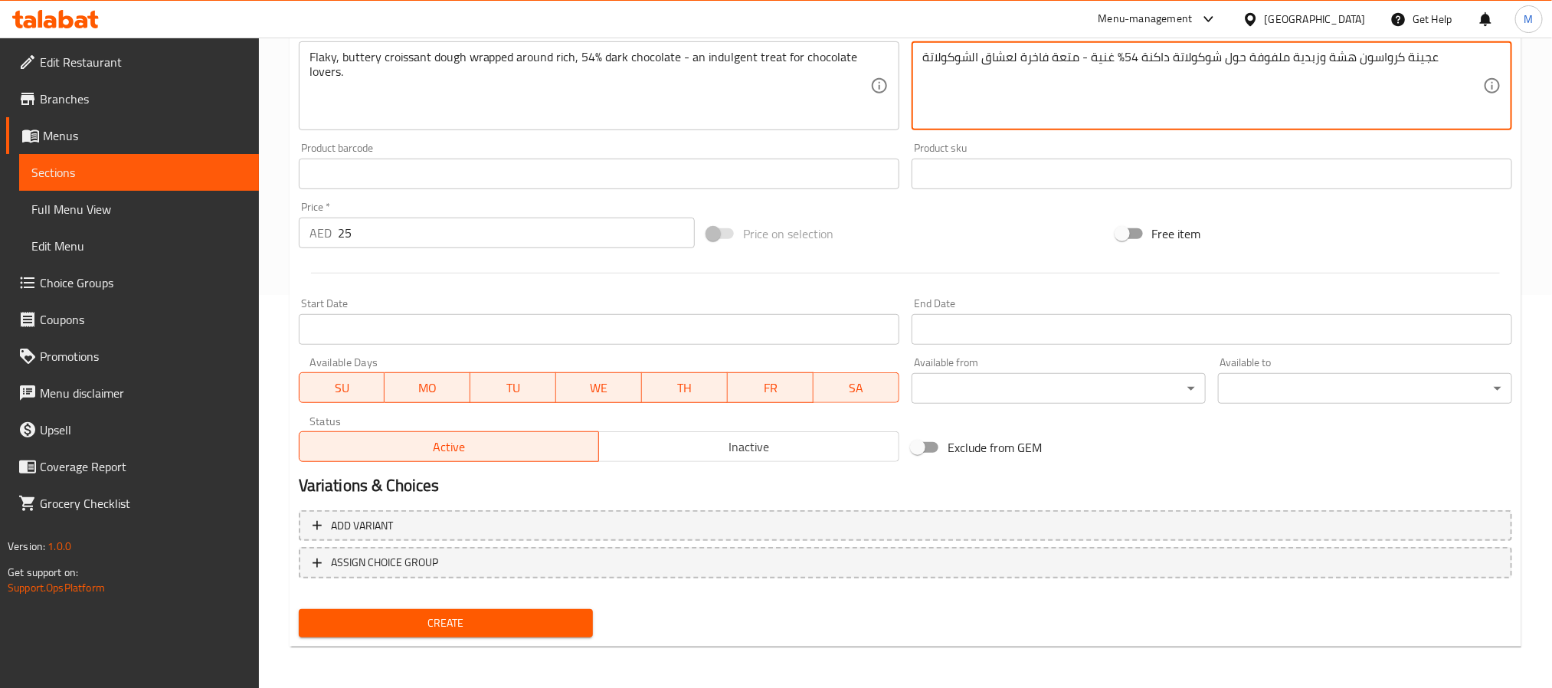
type textarea "عجينة كرواسون هشة وزبدية ملفوفة حول شوكولاتة داكنة 54% غنية - متعة فاخرة لعشاق …"
click at [441, 630] on span "Create" at bounding box center [446, 623] width 270 height 19
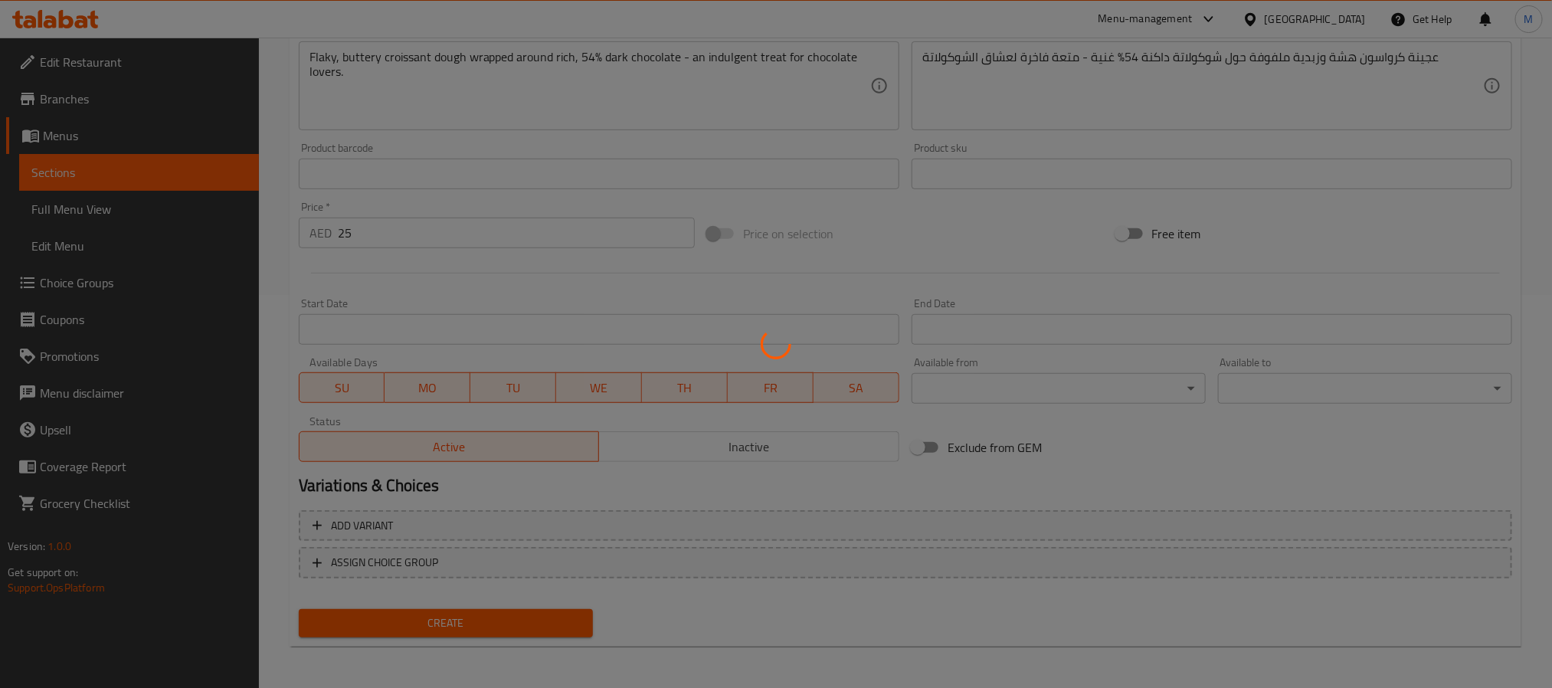
type input "0"
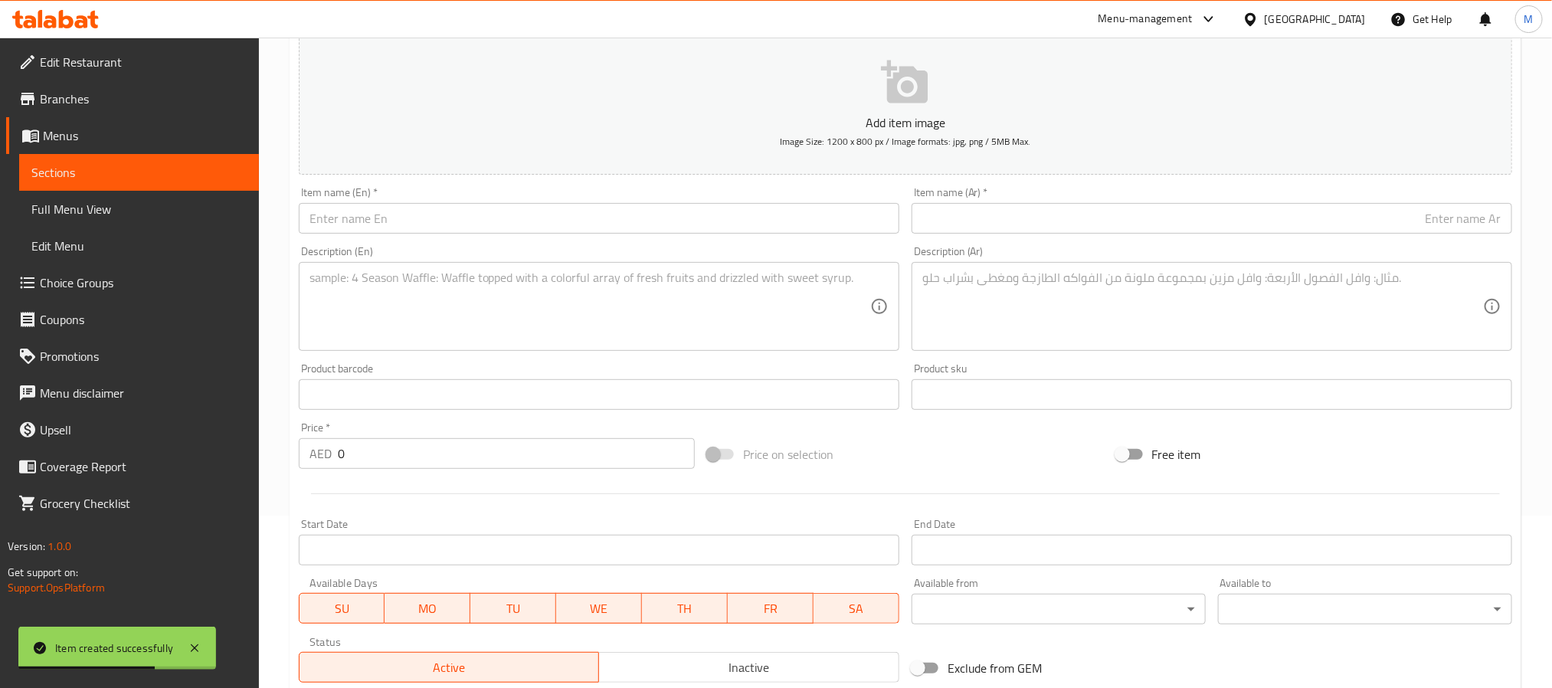
scroll to position [163, 0]
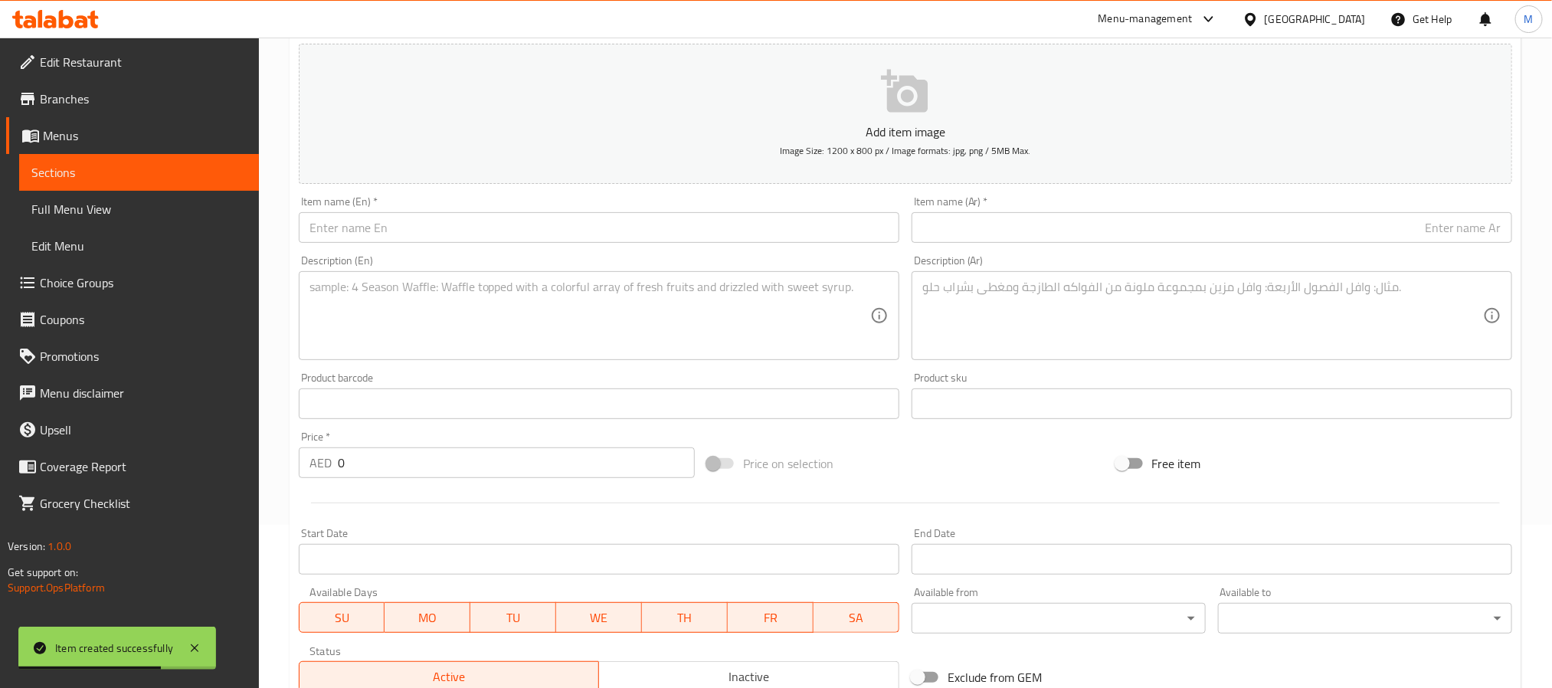
drag, startPoint x: 506, startPoint y: 336, endPoint x: 510, endPoint y: 306, distance: 30.2
click at [506, 336] on textarea at bounding box center [589, 316] width 561 height 73
paste textarea "A soft, golden brioche bun swirled with warm cinnamon sugar, filled with molten…"
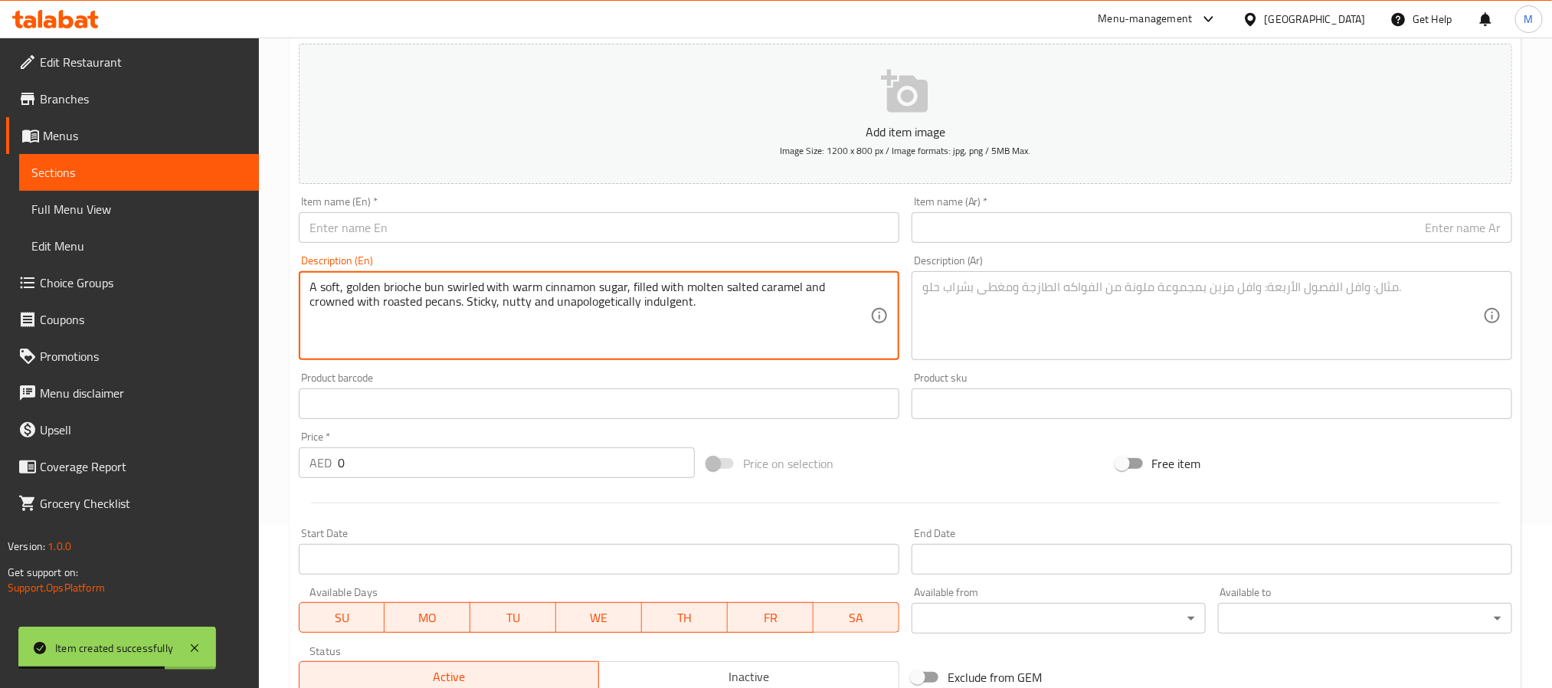
type textarea "A soft, golden brioche bun swirled with warm cinnamon sugar, filled with molten…"
click at [499, 217] on input "text" at bounding box center [599, 227] width 601 height 31
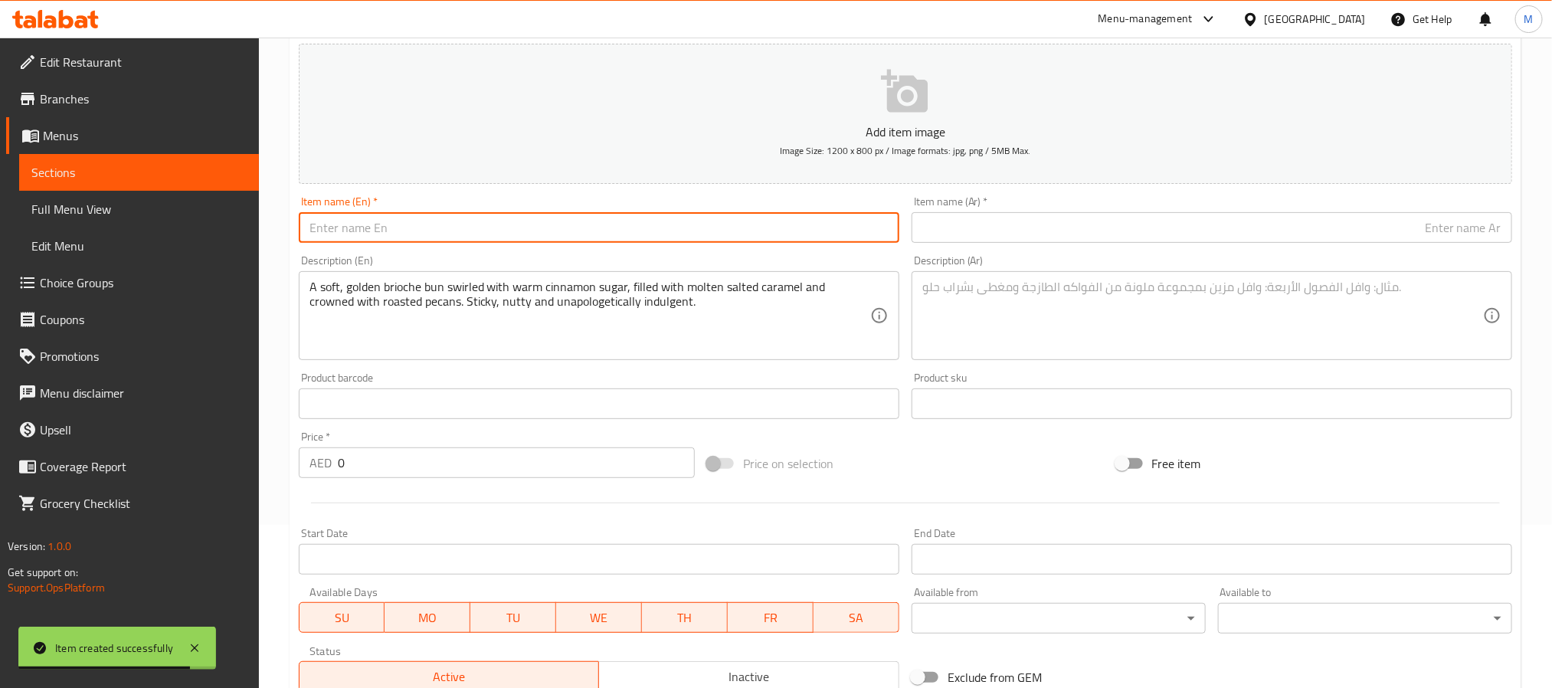
paste input "Sticky Pecan Twist"
type input "Sticky Pecan Twist"
click at [915, 306] on div "Description (Ar)" at bounding box center [1212, 315] width 601 height 89
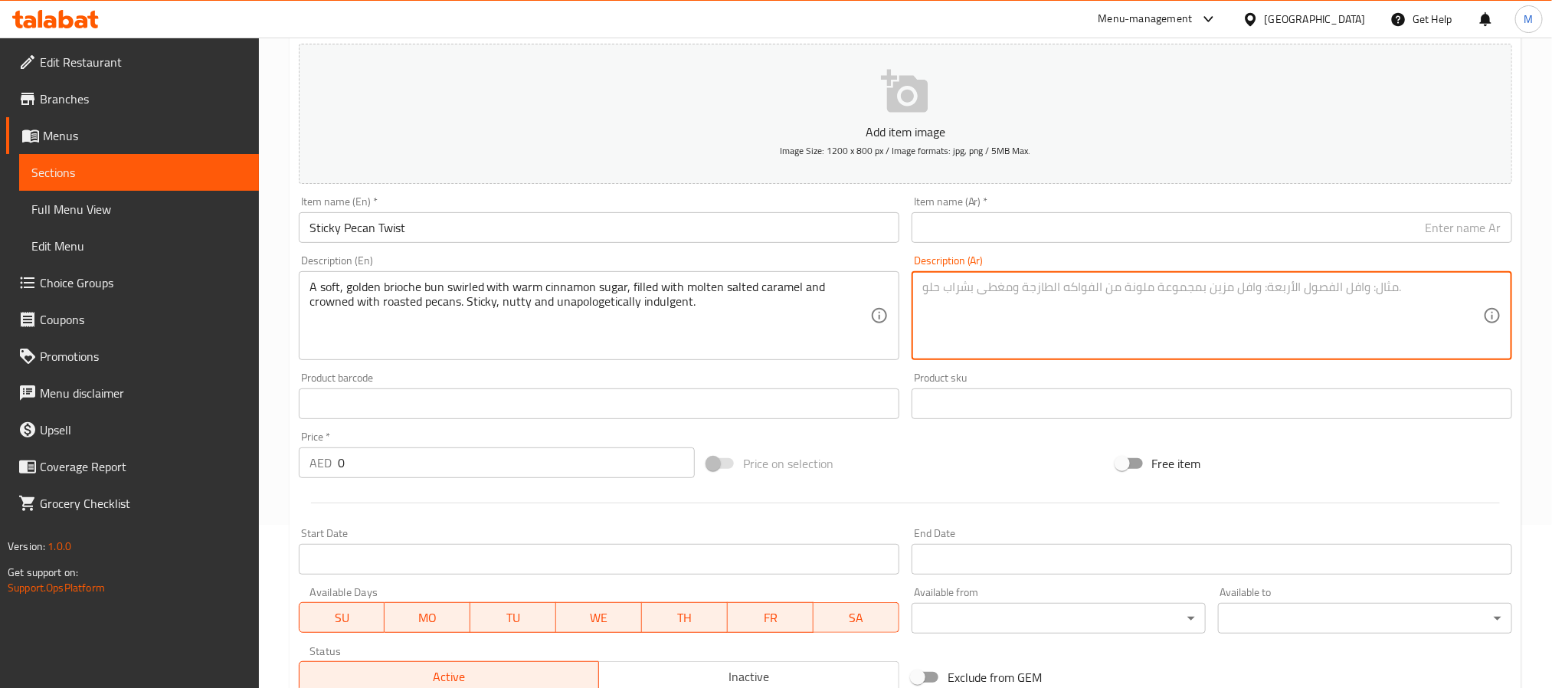
paste textarea "كعكة بريوش ذهبية طرية، مغطاة بسكر القرفة الدافئ، محشوة بالكراميل المملح الذائب،…"
type textarea "كعكة بريوش ذهبية طرية، مغطاة بسكر القرفة الدافئ، محشوة بالكراميل المملح الذائب،…"
click at [1028, 226] on input "text" at bounding box center [1212, 227] width 601 height 31
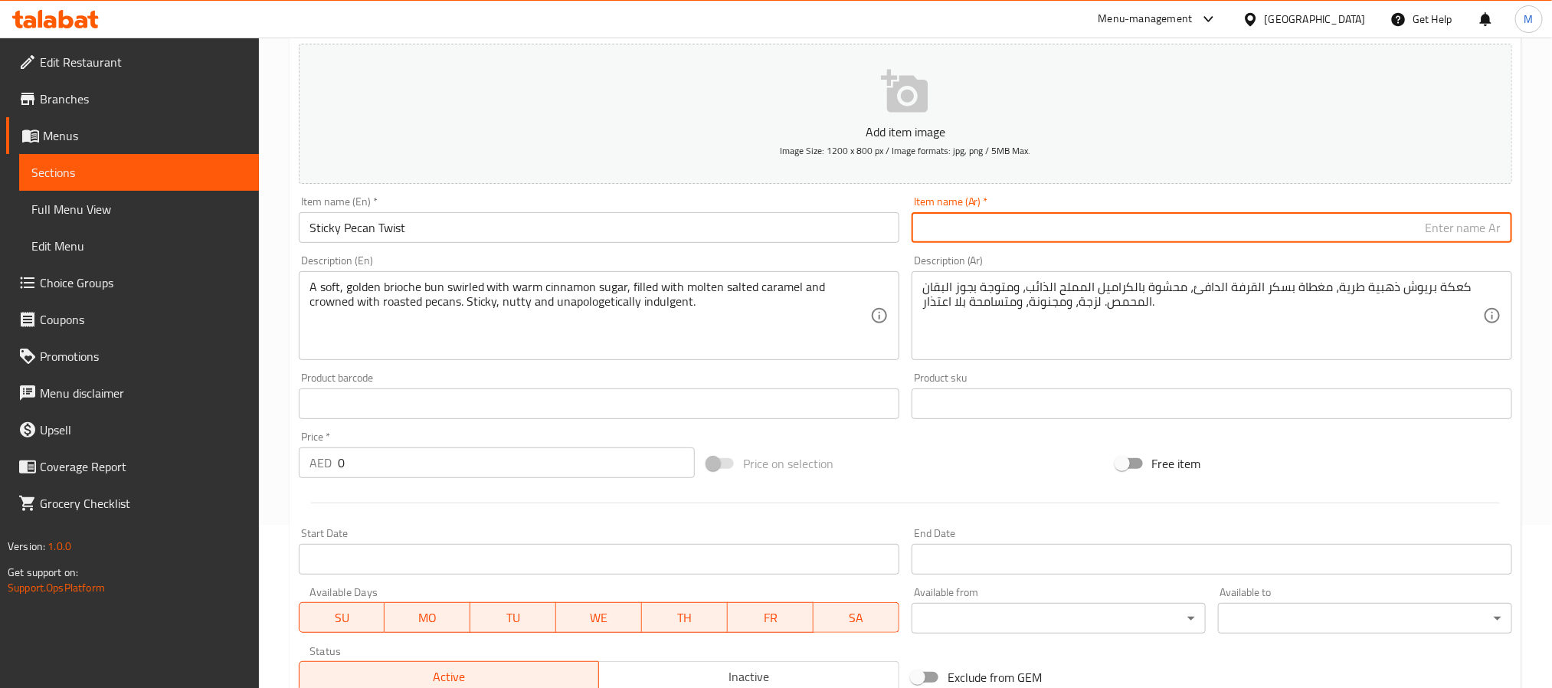
paste input "لف البقان اللزج"
type input "لف البقان اللزج"
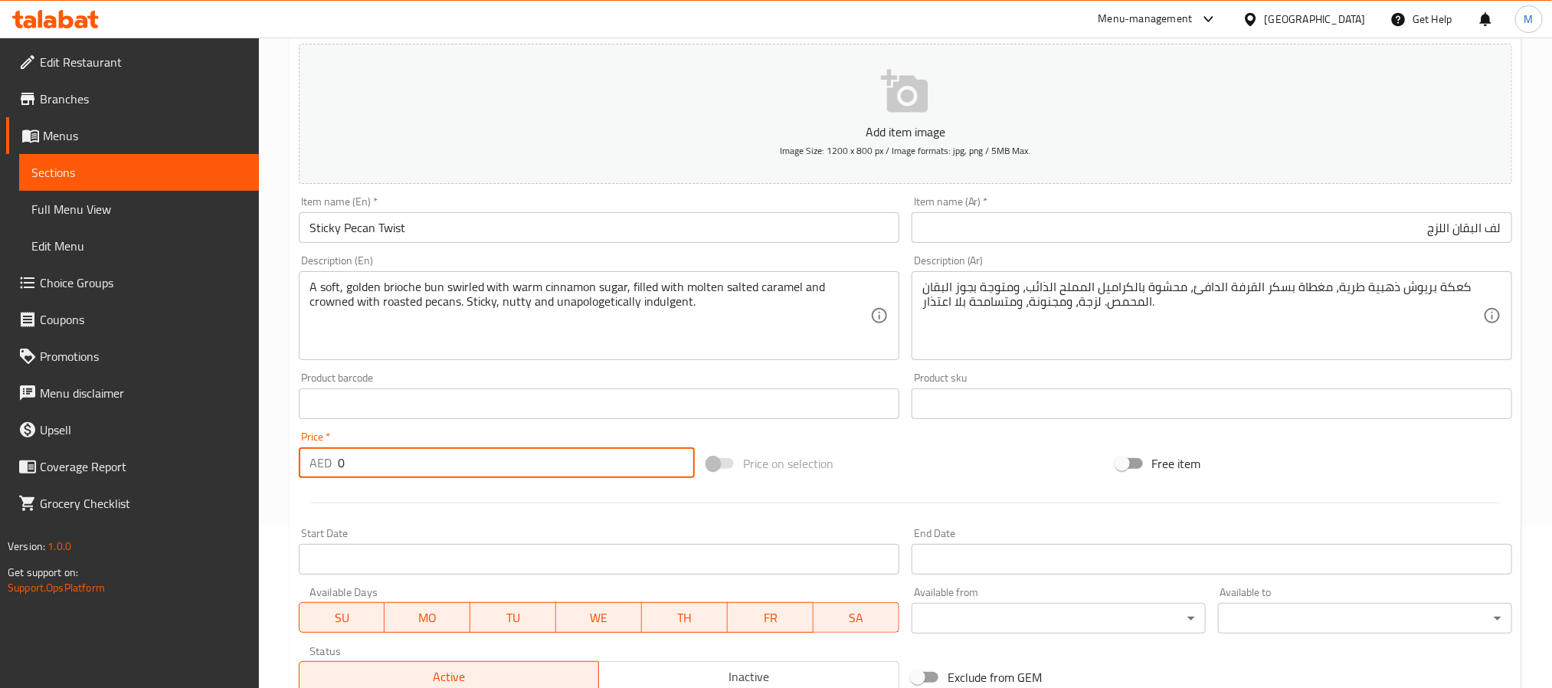
drag, startPoint x: 457, startPoint y: 448, endPoint x: 97, endPoint y: 453, distance: 360.1
click at [97, 455] on div "Edit Restaurant Branches Menus Sections Full Menu View Edit Menu Choice Groups …" at bounding box center [776, 396] width 1552 height 1045
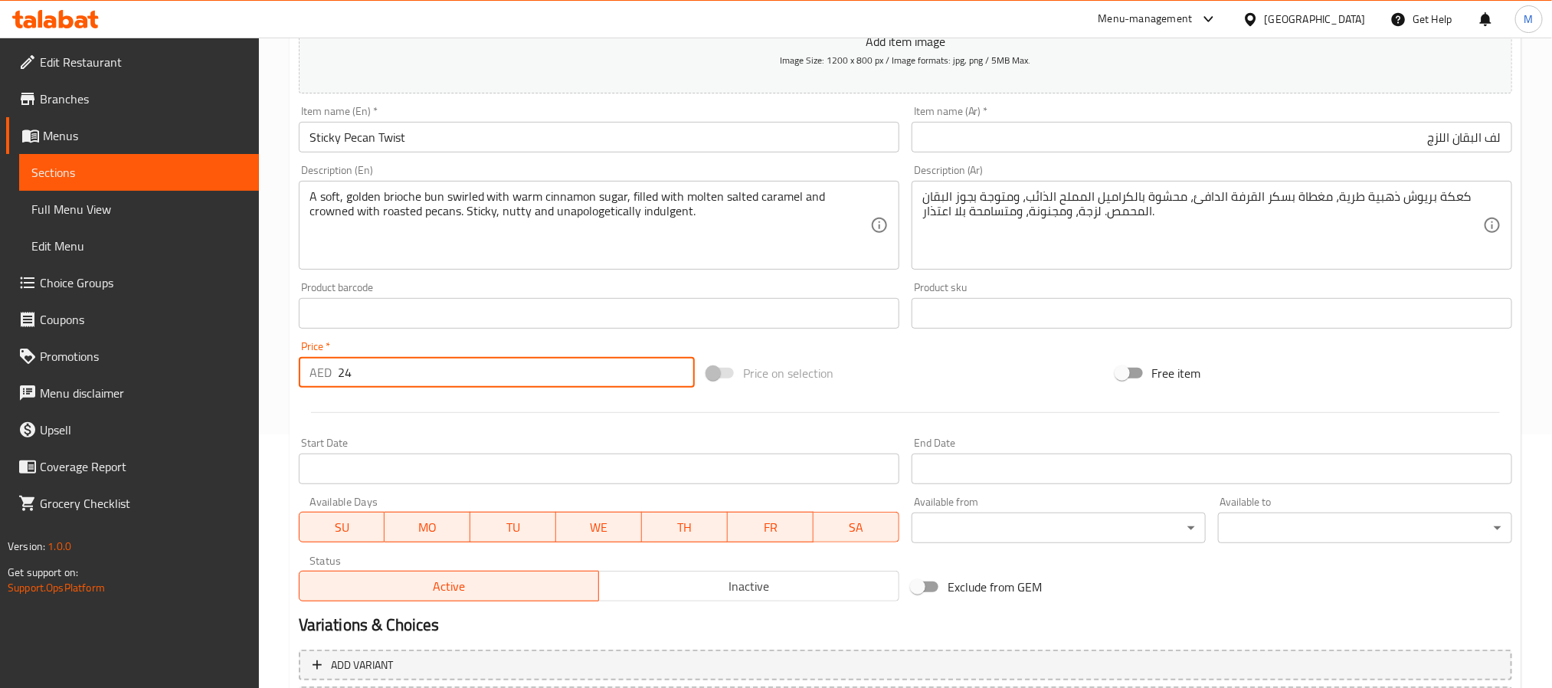
scroll to position [393, 0]
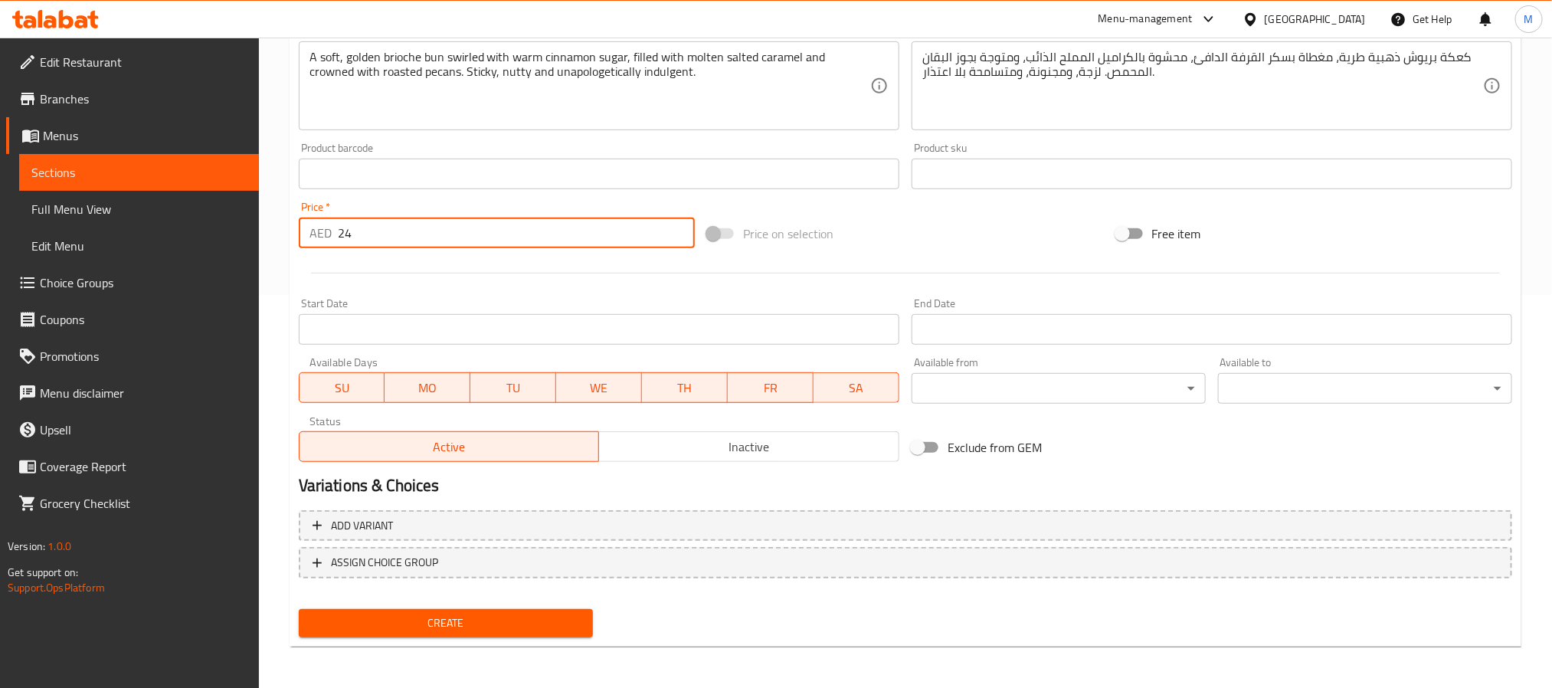
type input "24"
click at [506, 632] on button "Create" at bounding box center [446, 623] width 294 height 28
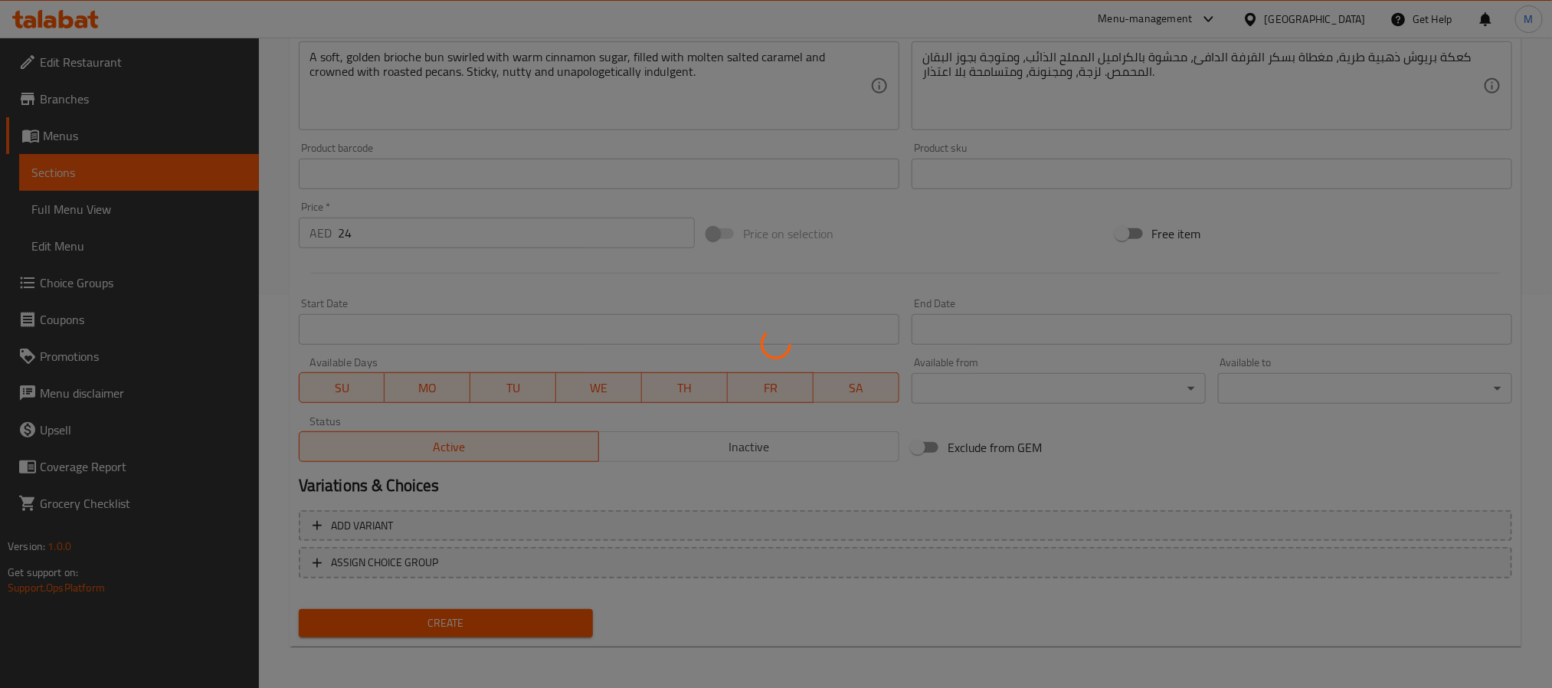
type input "0"
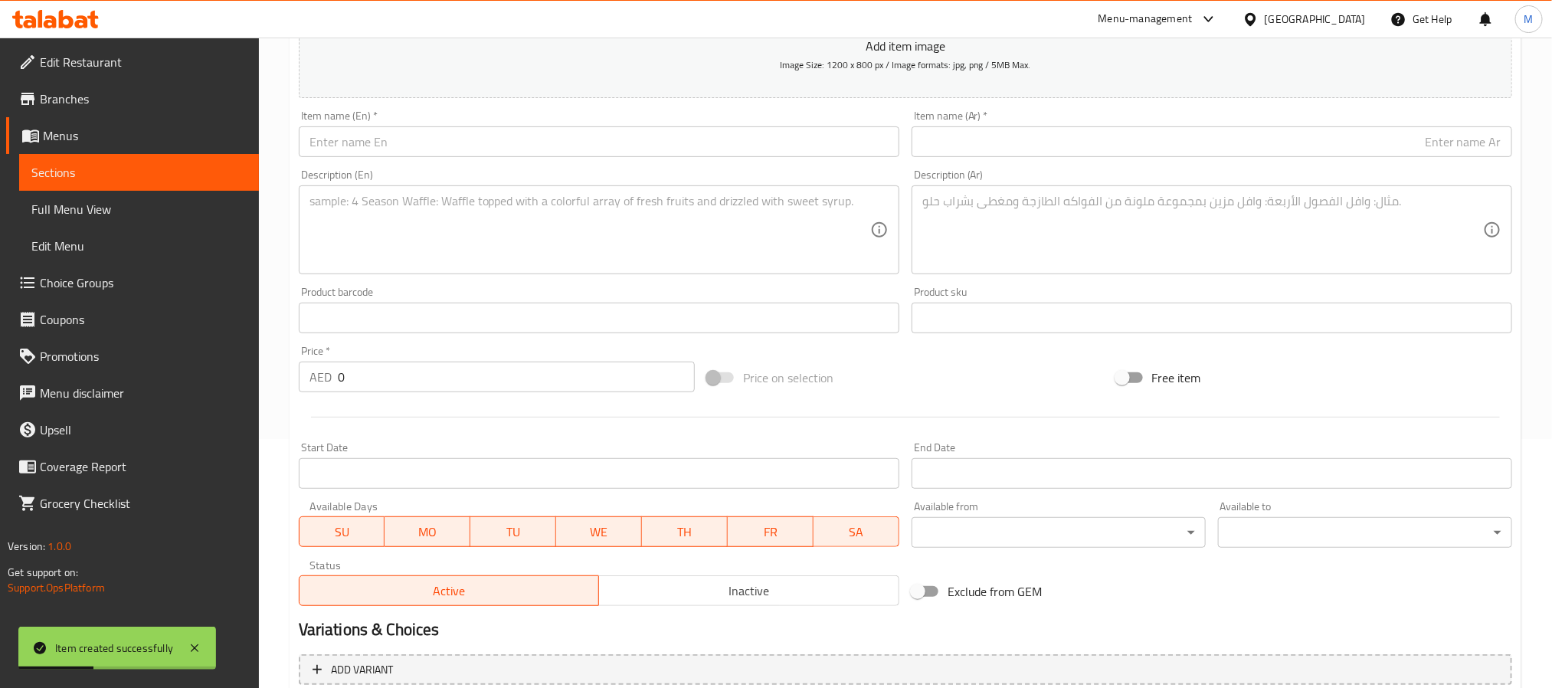
scroll to position [0, 0]
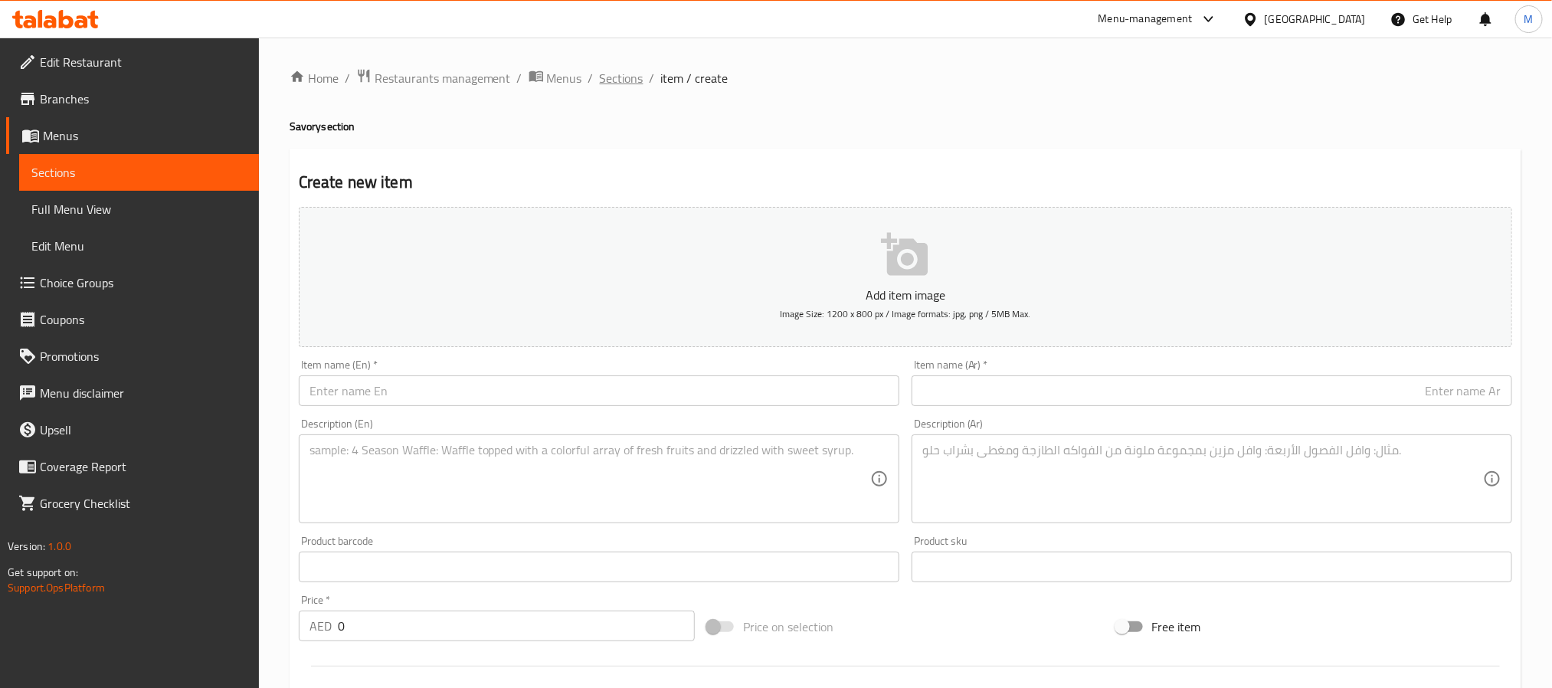
click at [614, 77] on span "Sections" at bounding box center [622, 78] width 44 height 18
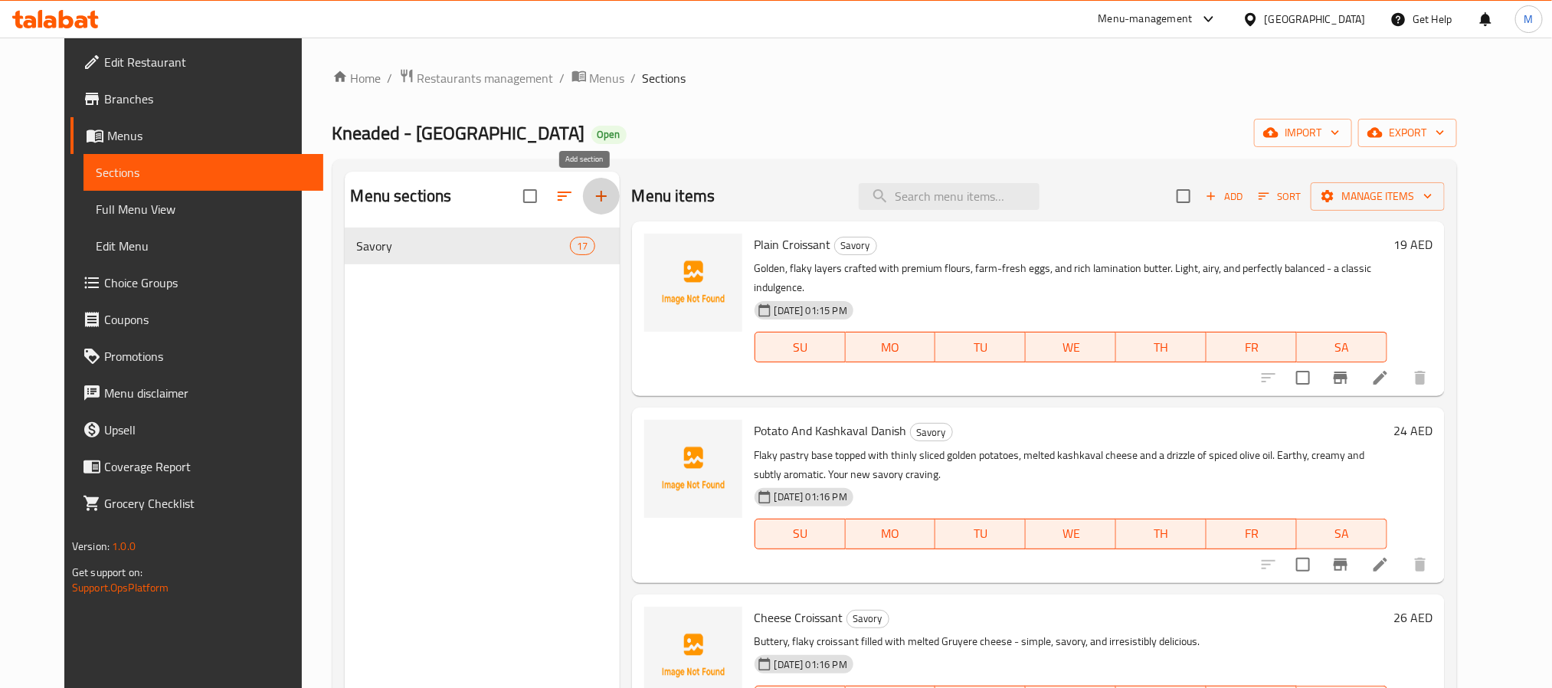
click at [597, 198] on button "button" at bounding box center [601, 196] width 37 height 37
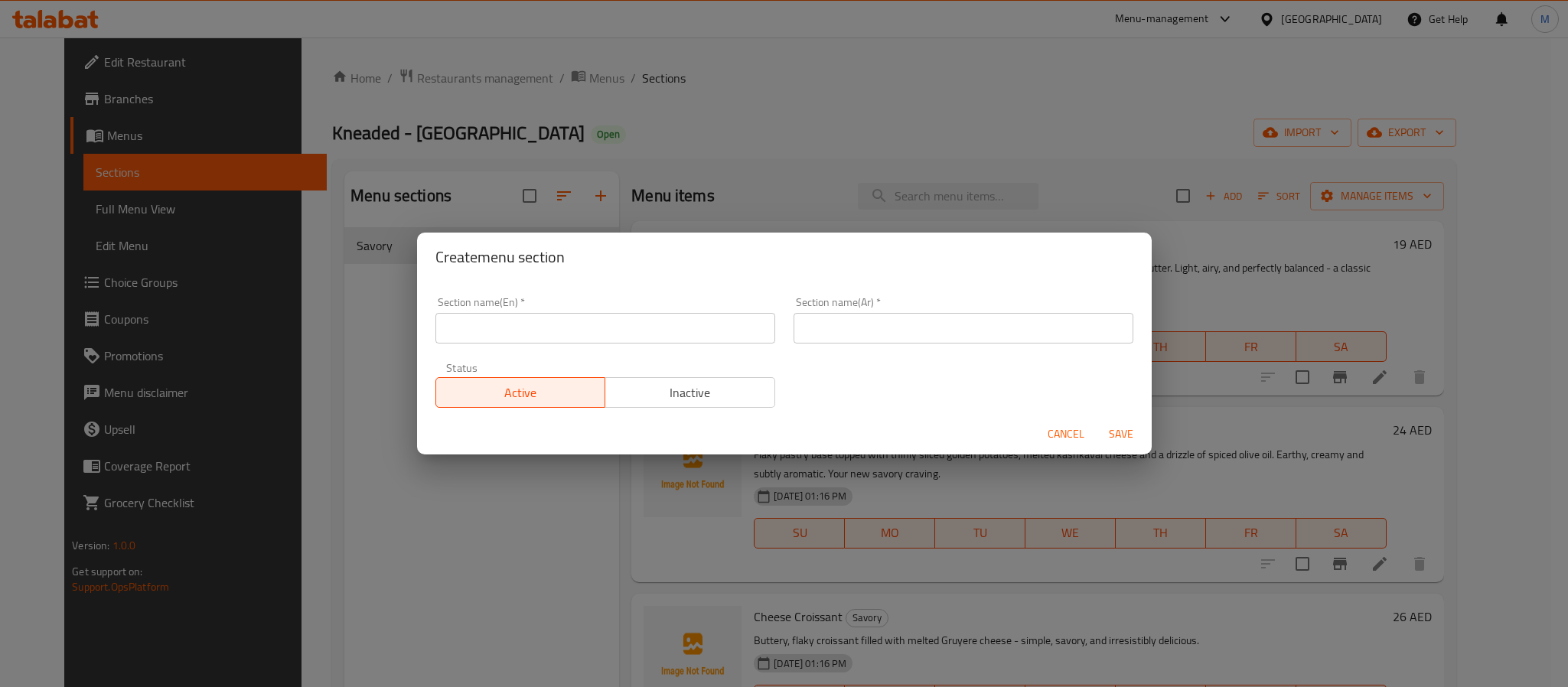
click at [517, 322] on input "text" at bounding box center [605, 328] width 340 height 31
type input "س"
type input "s"
type input "Sweet"
type input "حلويات"
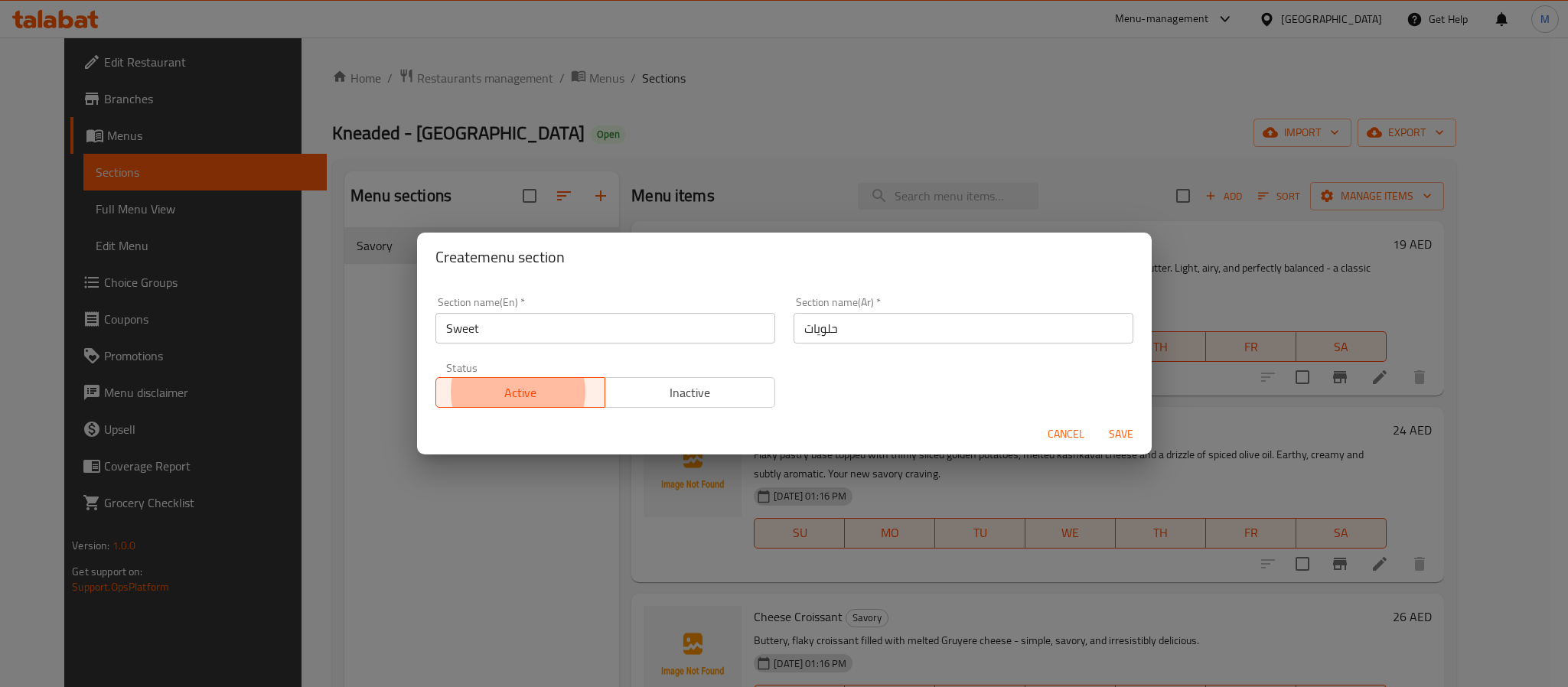
type button "0"
type button "1"
click at [482, 326] on input "Sweet" at bounding box center [605, 328] width 340 height 31
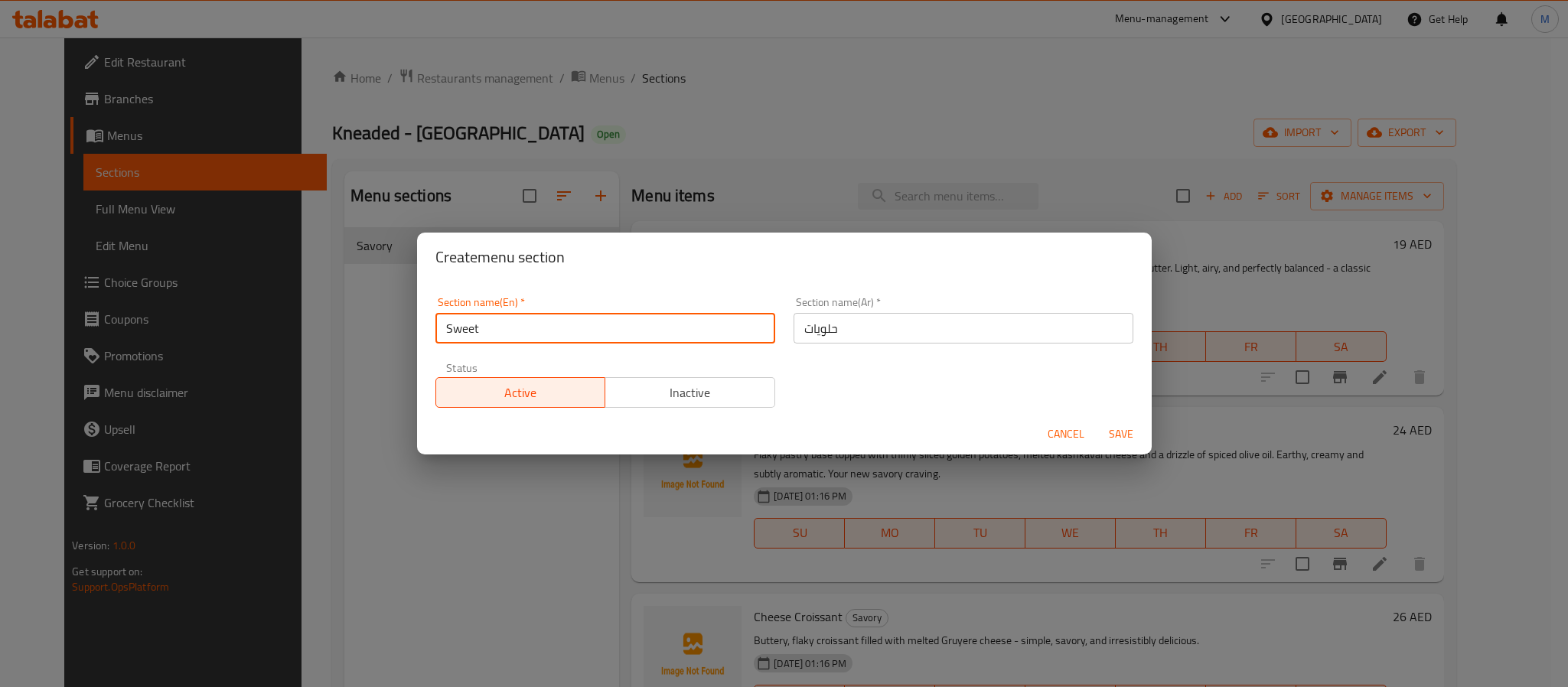
click at [885, 336] on input "حلويات" at bounding box center [963, 328] width 340 height 31
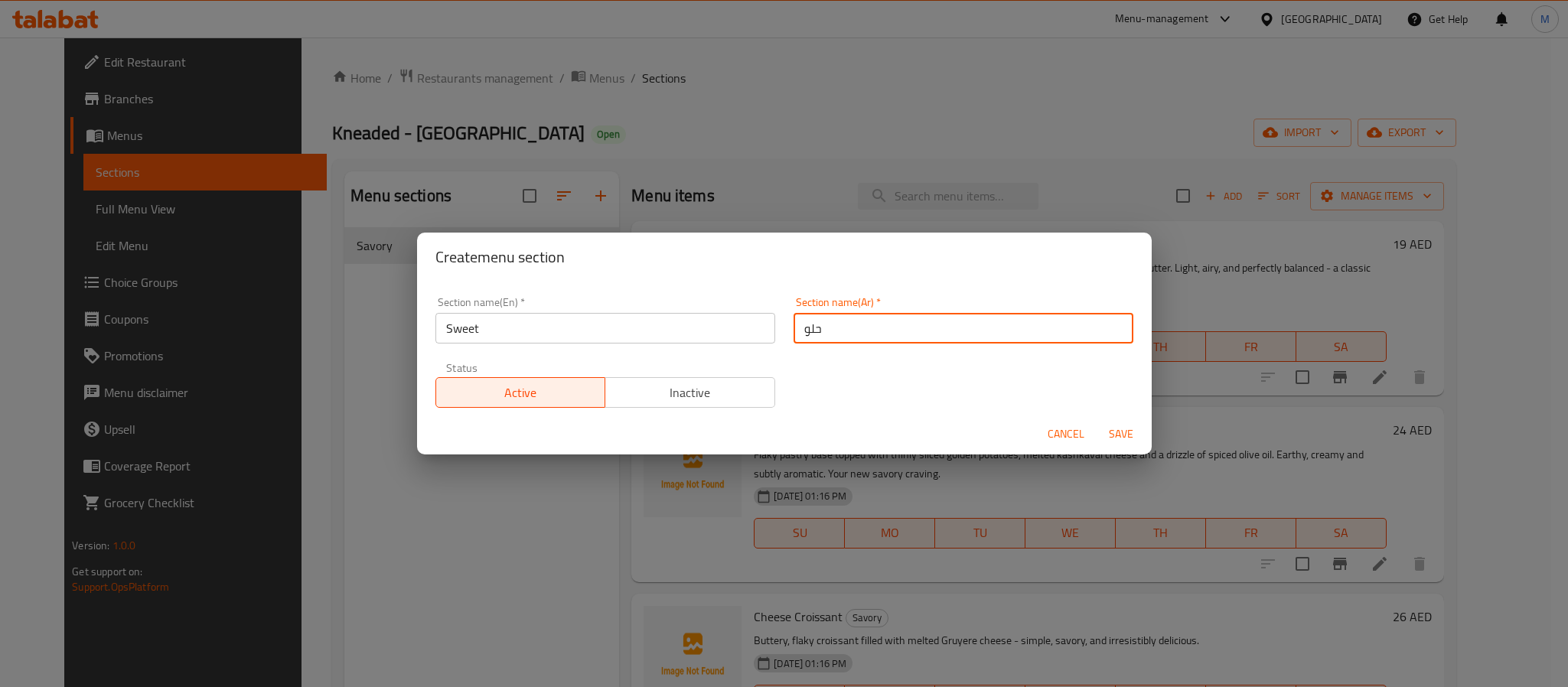
type input "حلو"
click at [1097, 420] on button "Save" at bounding box center [1121, 434] width 49 height 28
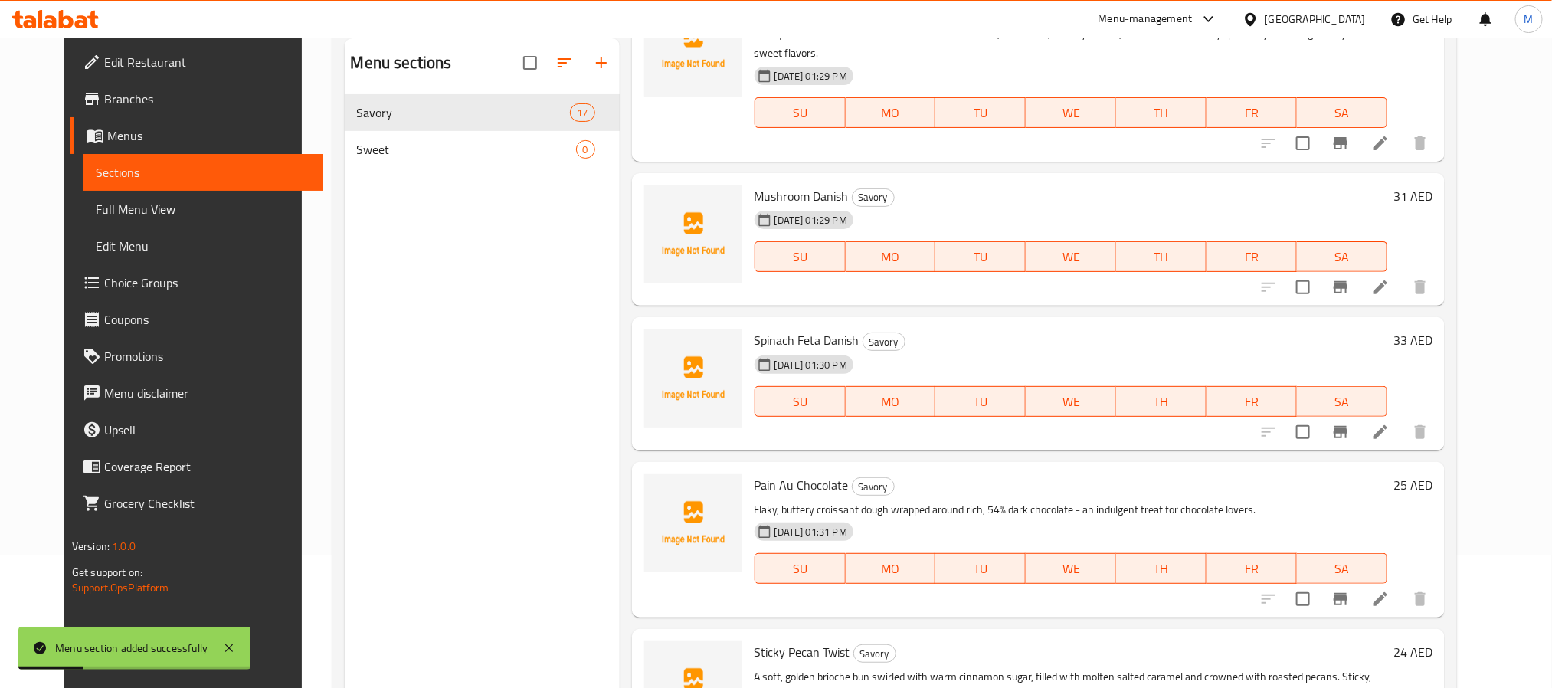
scroll to position [214, 0]
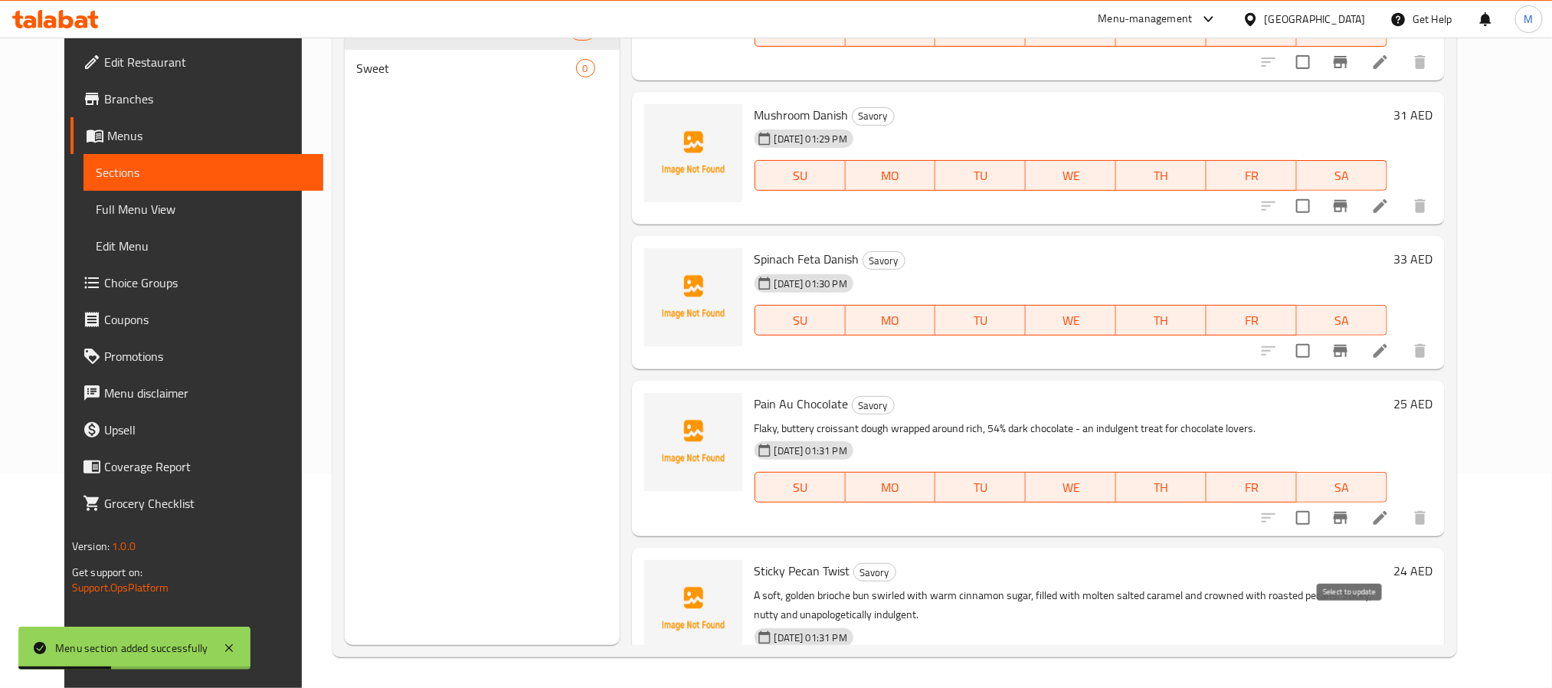
checkbox input "true"
drag, startPoint x: 1344, startPoint y: 444, endPoint x: 1244, endPoint y: 414, distance: 104.7
click at [1319, 502] on input "checkbox" at bounding box center [1303, 518] width 32 height 32
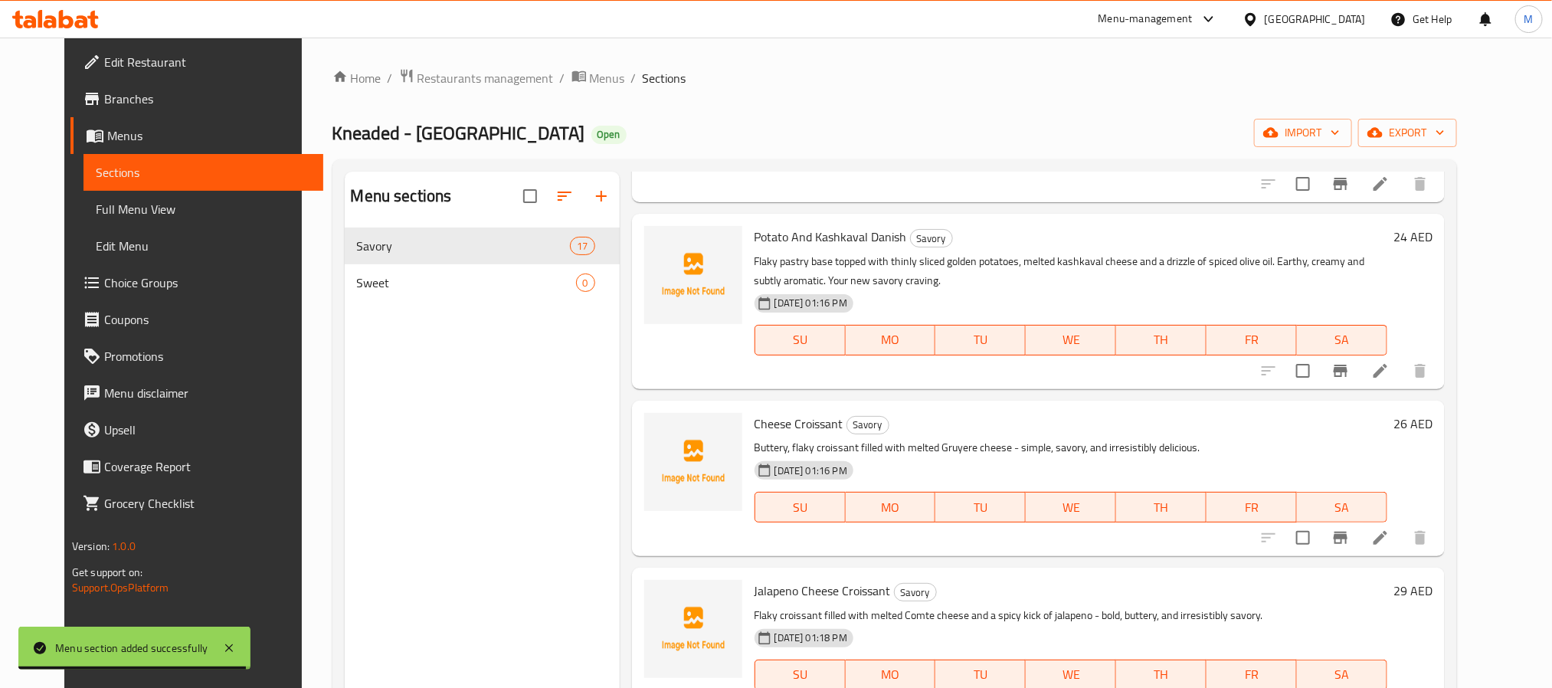
scroll to position [0, 0]
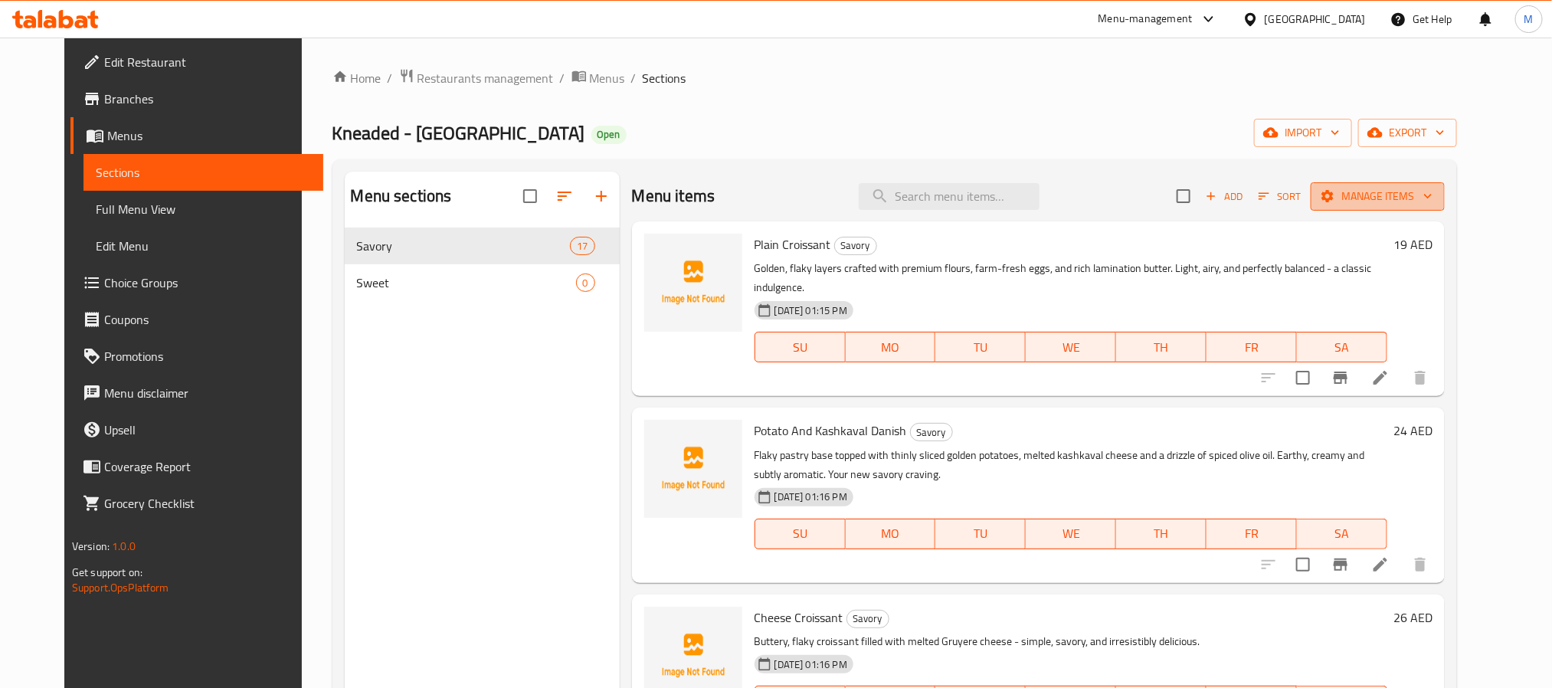
click at [1432, 188] on span "Manage items" at bounding box center [1378, 196] width 110 height 19
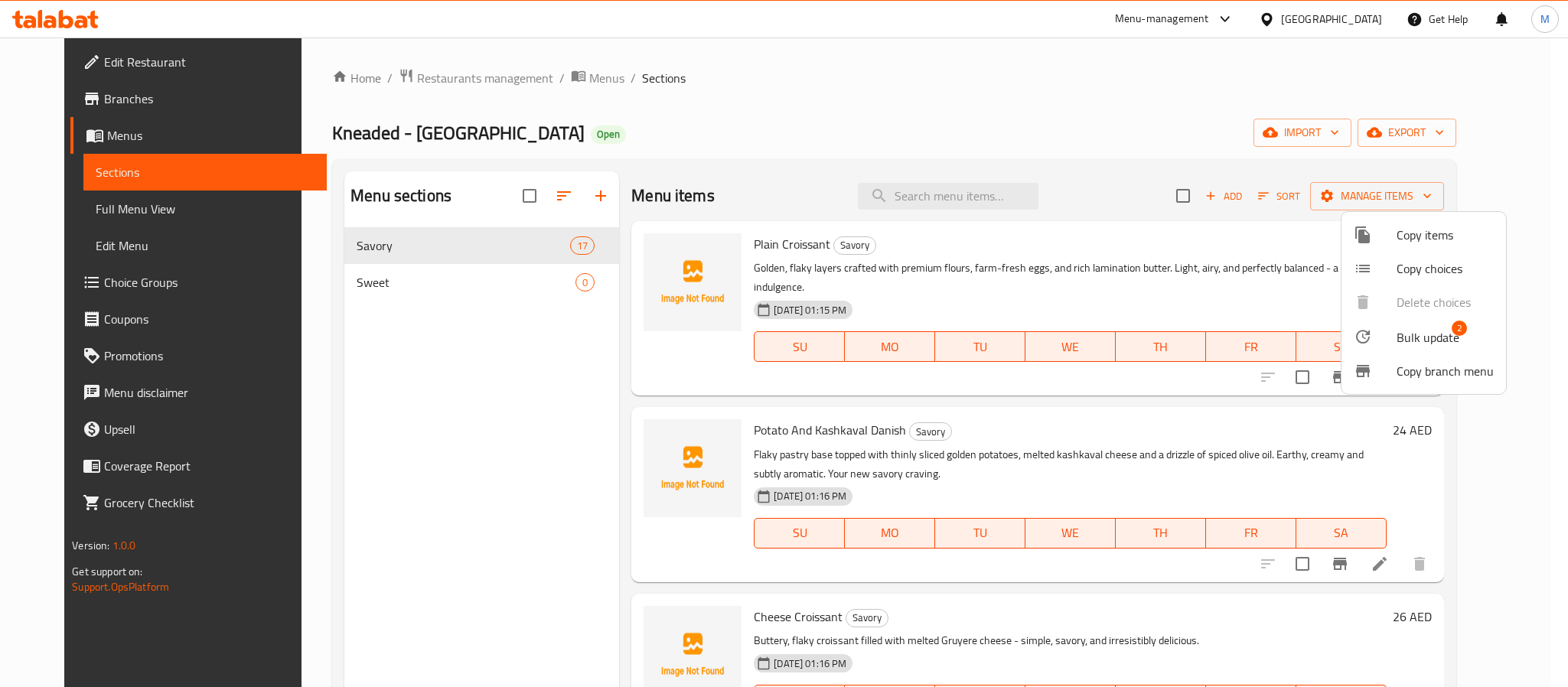
click at [1456, 332] on span "2" at bounding box center [1458, 328] width 15 height 15
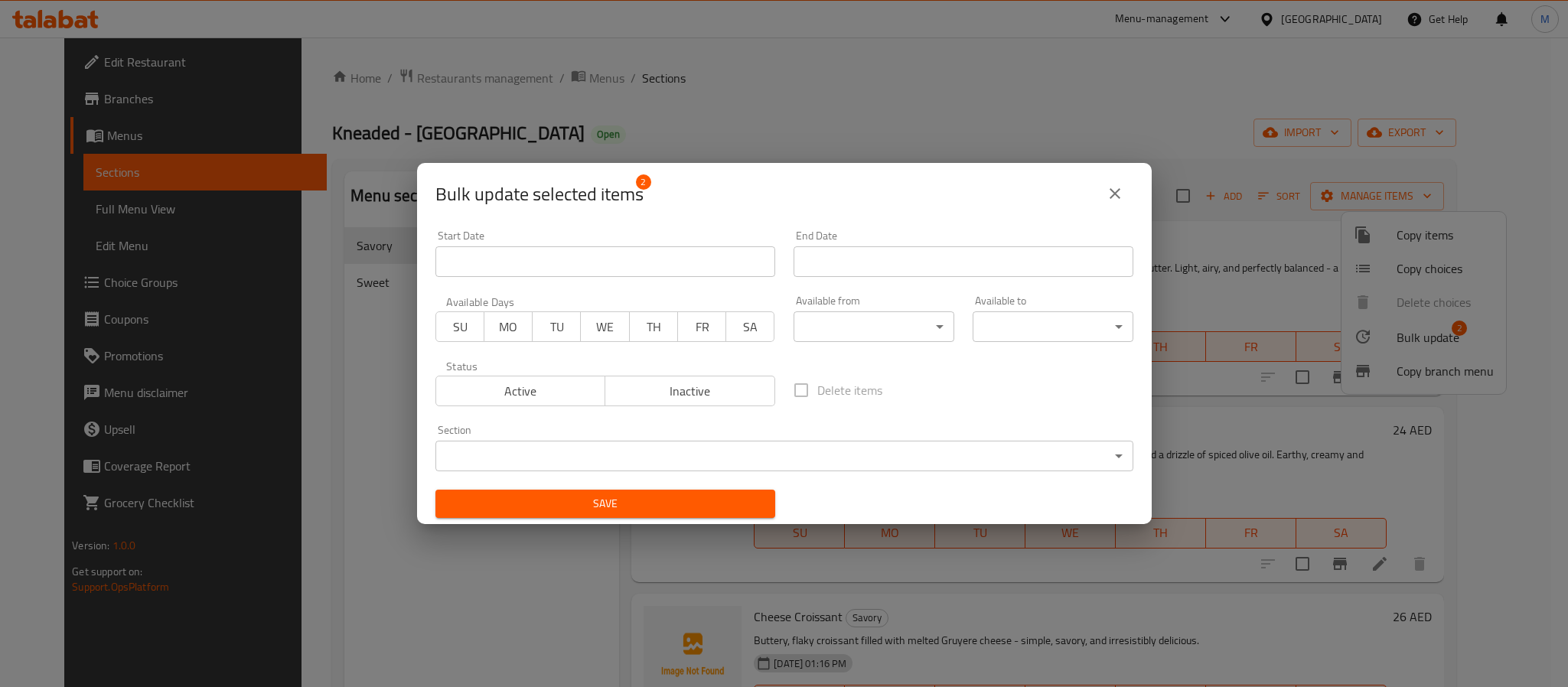
click at [696, 383] on span "Inactive" at bounding box center [690, 391] width 158 height 22
click at [603, 455] on body "​ Menu-management United Arab Emirates Get Help M Edit Restaurant Branches Menu…" at bounding box center [784, 362] width 1568 height 649
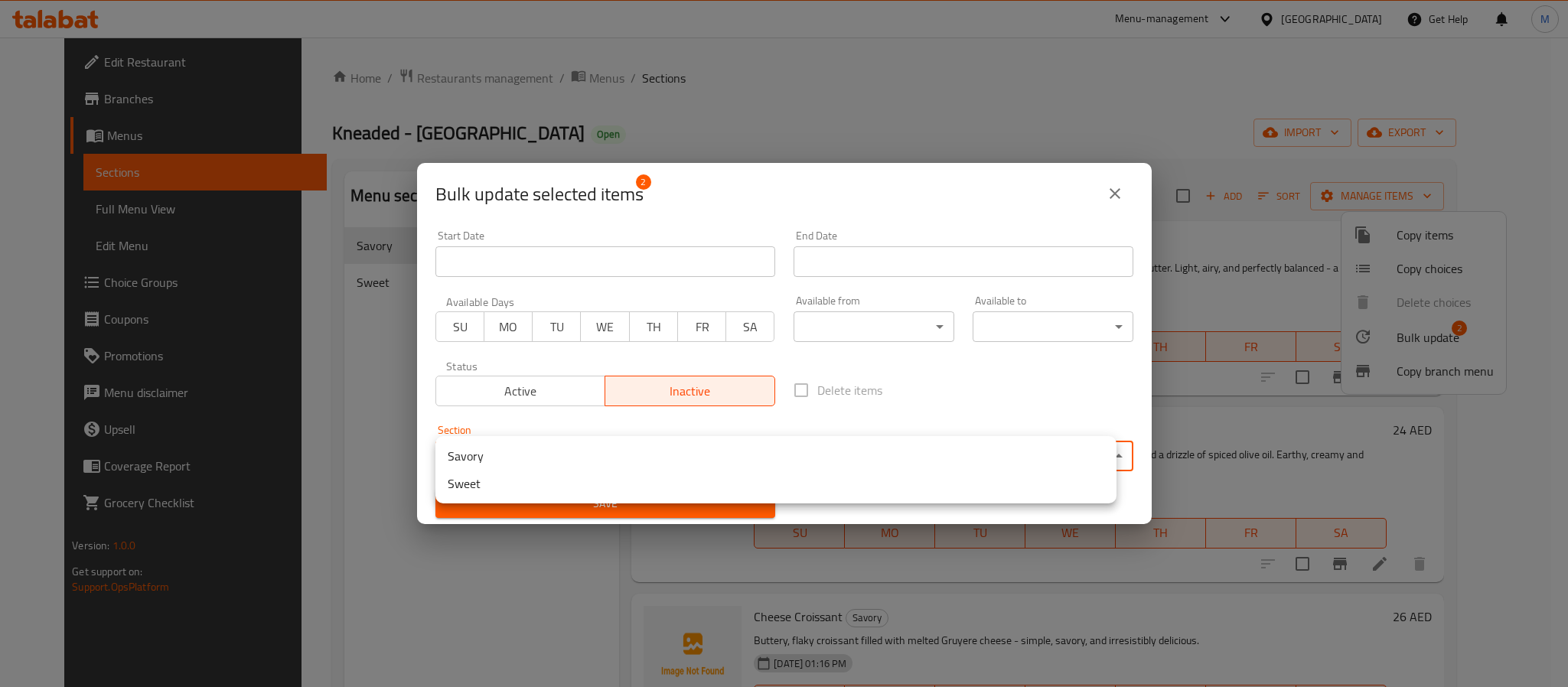
click at [567, 485] on li "Sweet" at bounding box center [776, 483] width 681 height 28
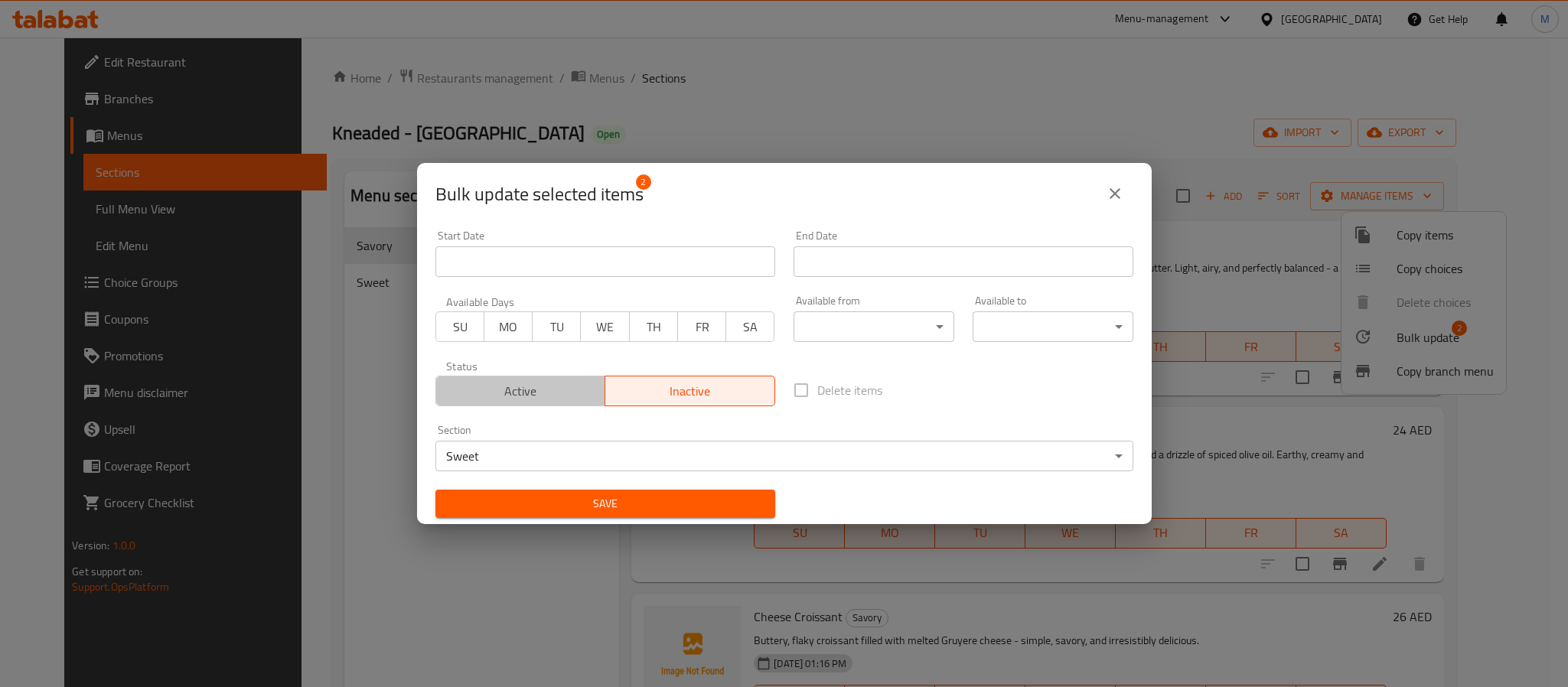
click at [544, 392] on span "Active" at bounding box center [521, 391] width 158 height 22
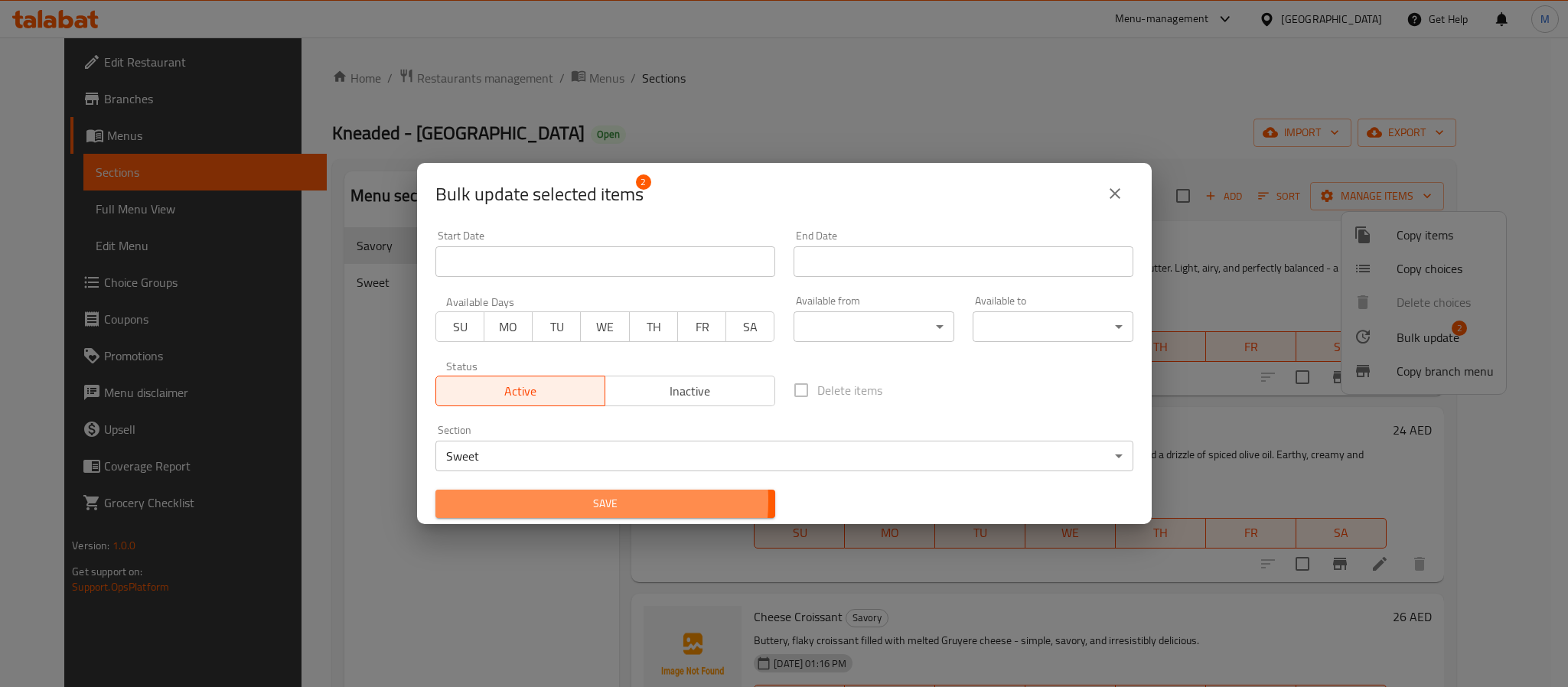
click at [563, 500] on span "Save" at bounding box center [605, 503] width 316 height 19
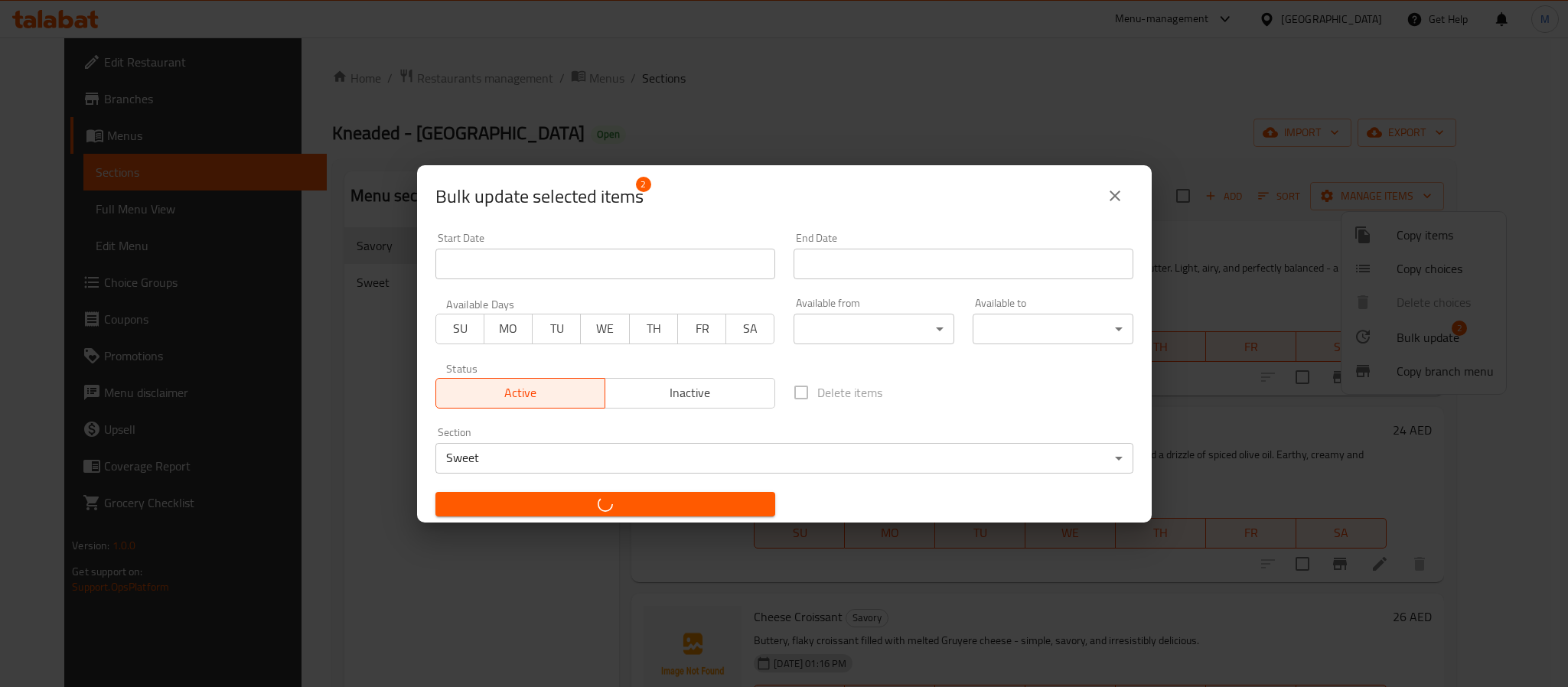
checkbox input "false"
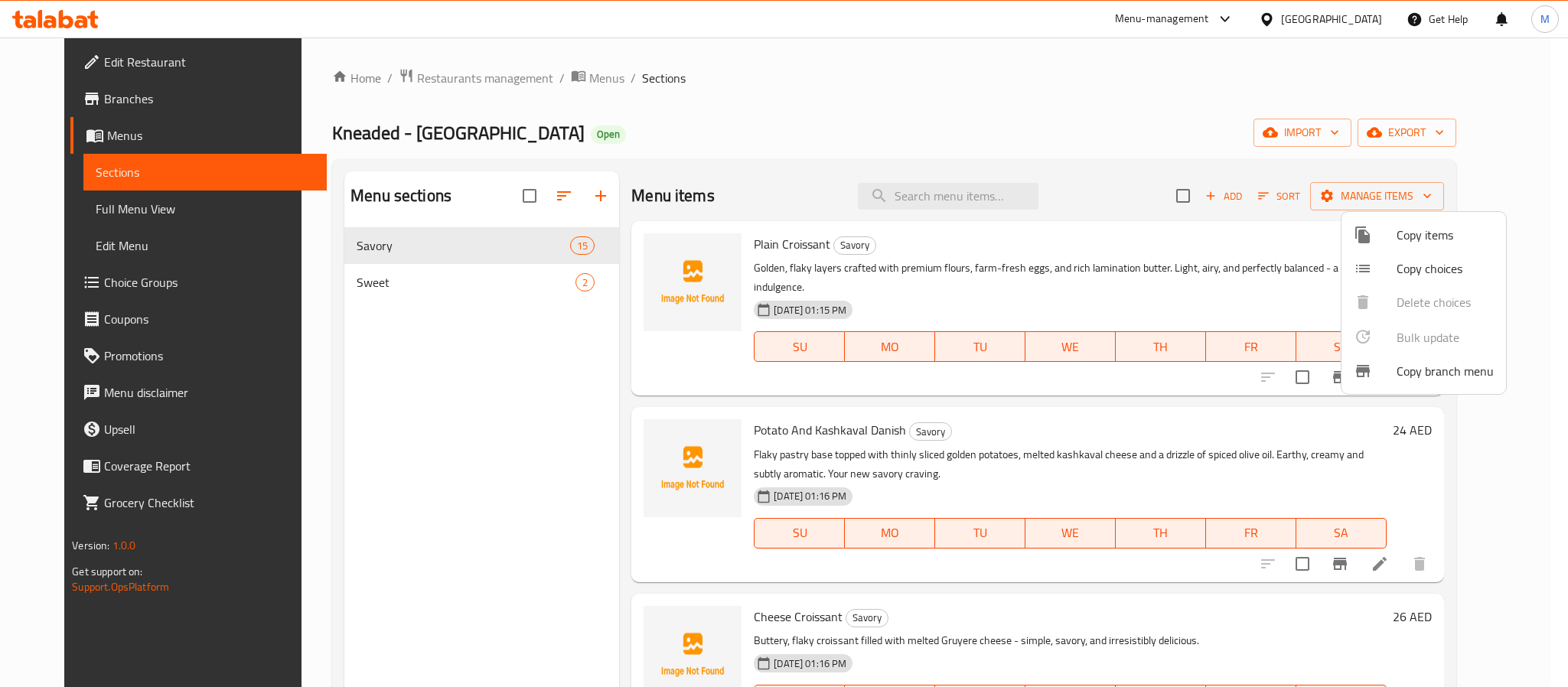
click at [502, 294] on div at bounding box center [784, 344] width 1568 height 687
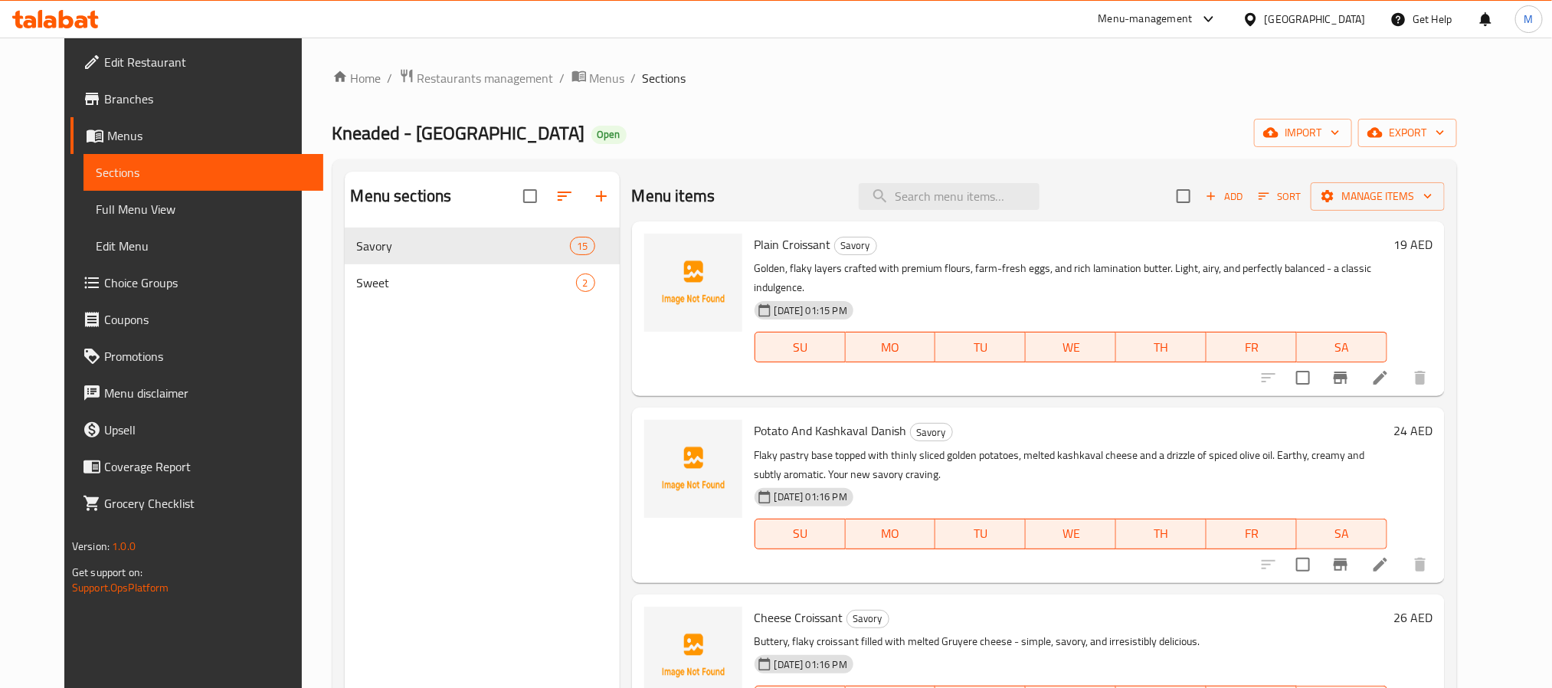
click at [492, 288] on span "Sweet" at bounding box center [466, 282] width 219 height 18
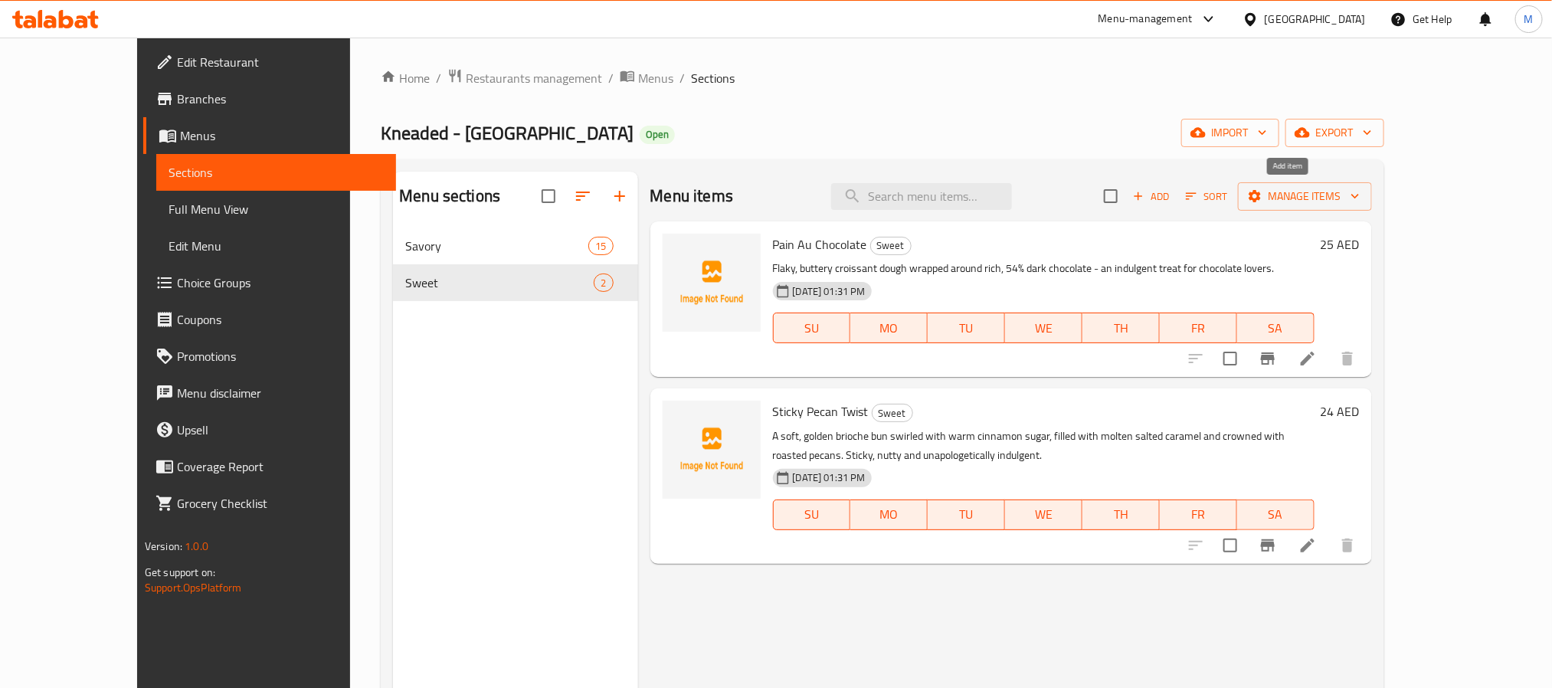
click at [1172, 200] on span "Add" at bounding box center [1151, 197] width 41 height 18
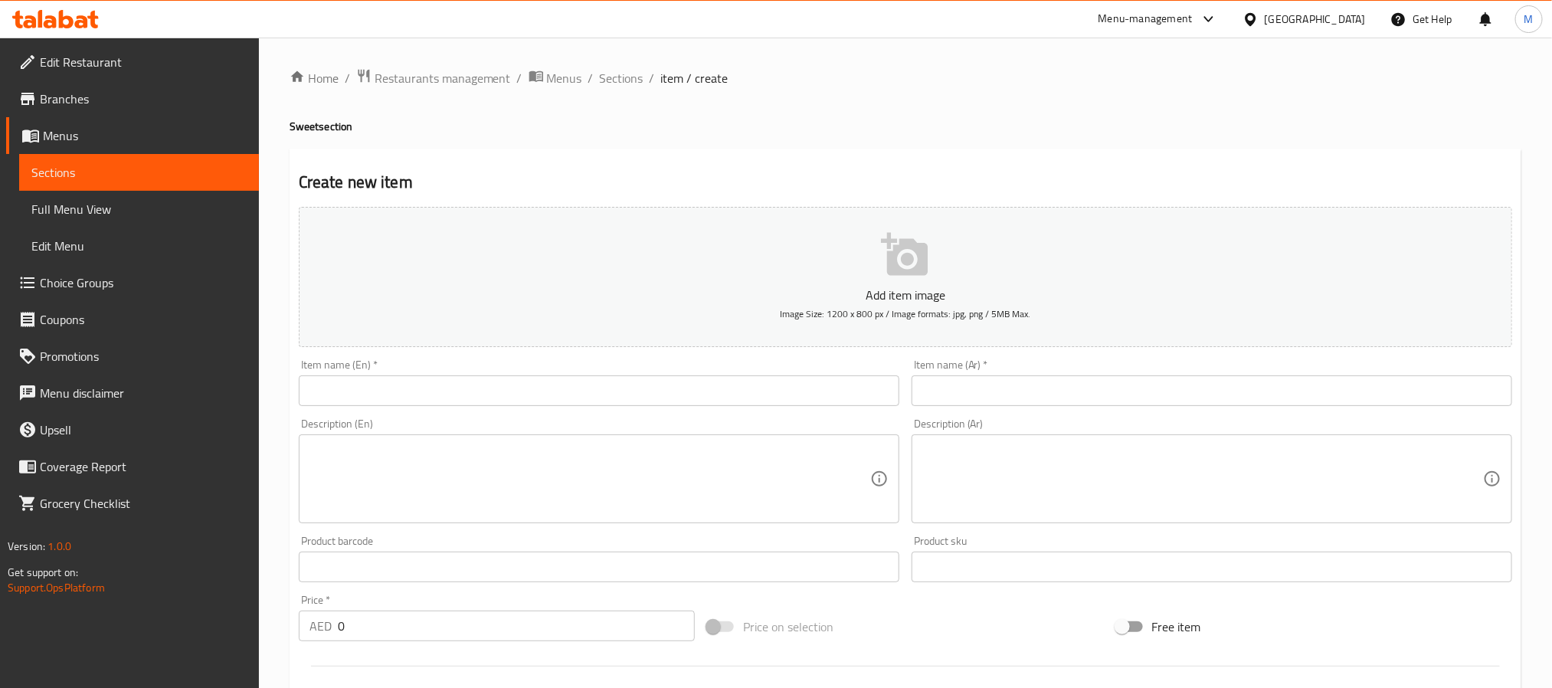
click at [408, 375] on input "text" at bounding box center [599, 390] width 601 height 31
drag, startPoint x: 425, startPoint y: 396, endPoint x: 395, endPoint y: 402, distance: 30.5
click at [425, 396] on input "text" at bounding box center [599, 390] width 601 height 31
paste input "Kneaded Crookie"
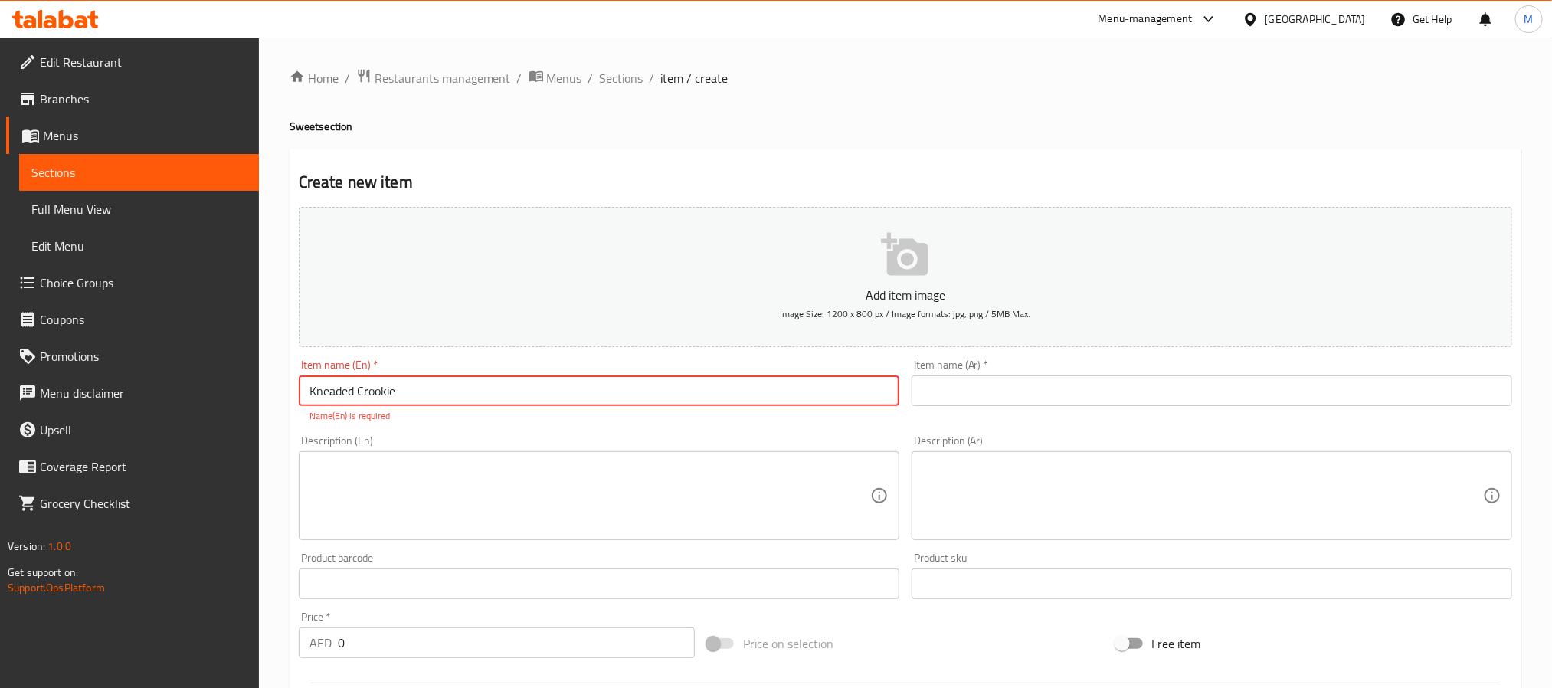
type input "Kneaded Crookie"
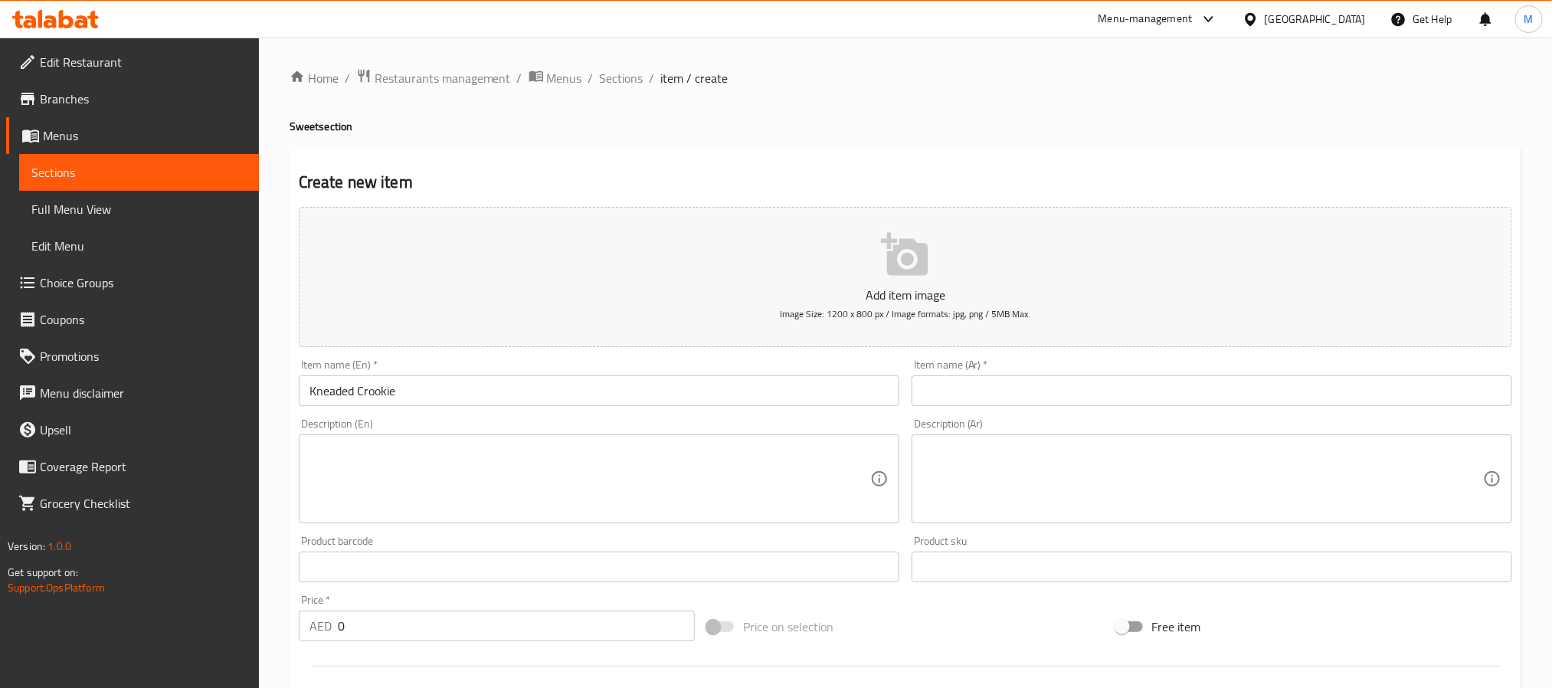
click at [781, 464] on textarea at bounding box center [589, 479] width 561 height 73
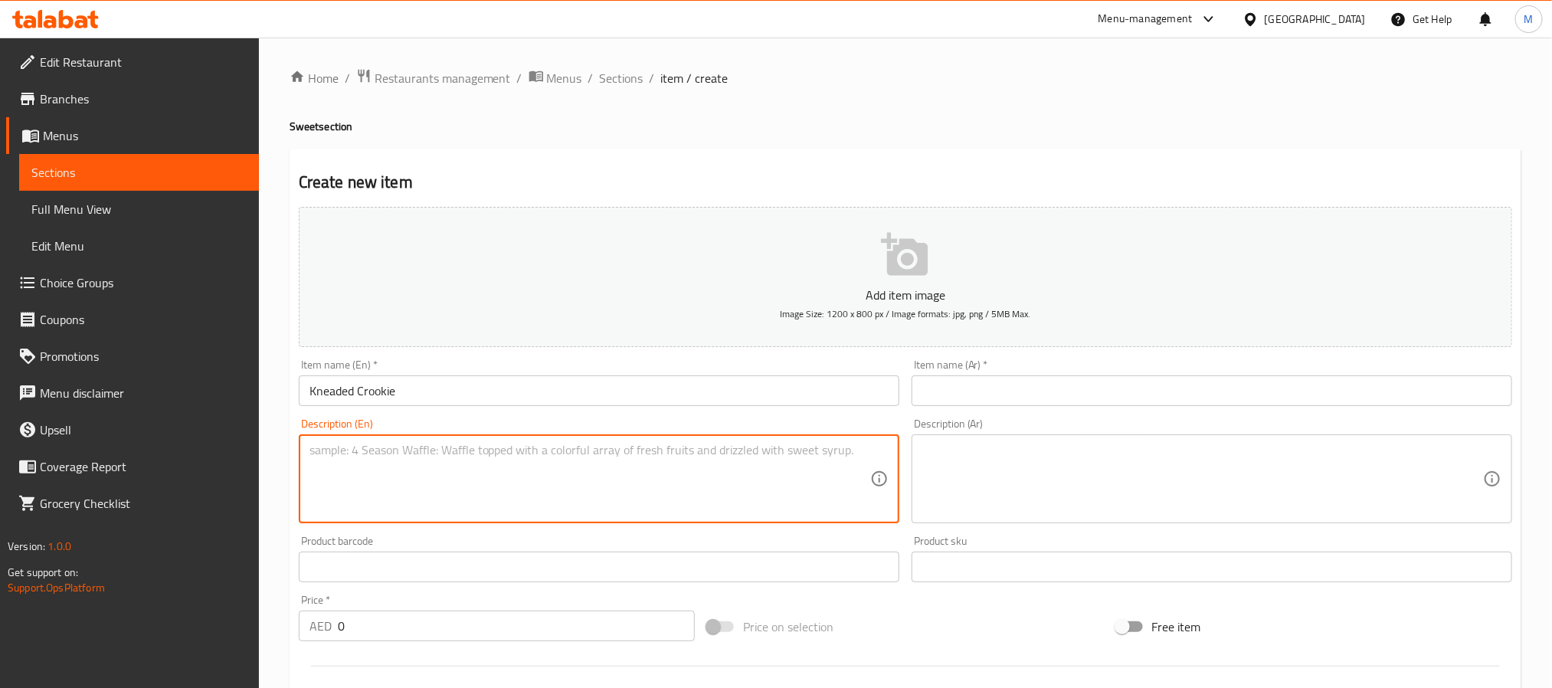
paste textarea "Buttery croissant layers meet a gooey chocolate chip cookie crowned over this c…"
type textarea "Buttery croissant layers meet a gooey chocolate chip cookie crowned over this c…"
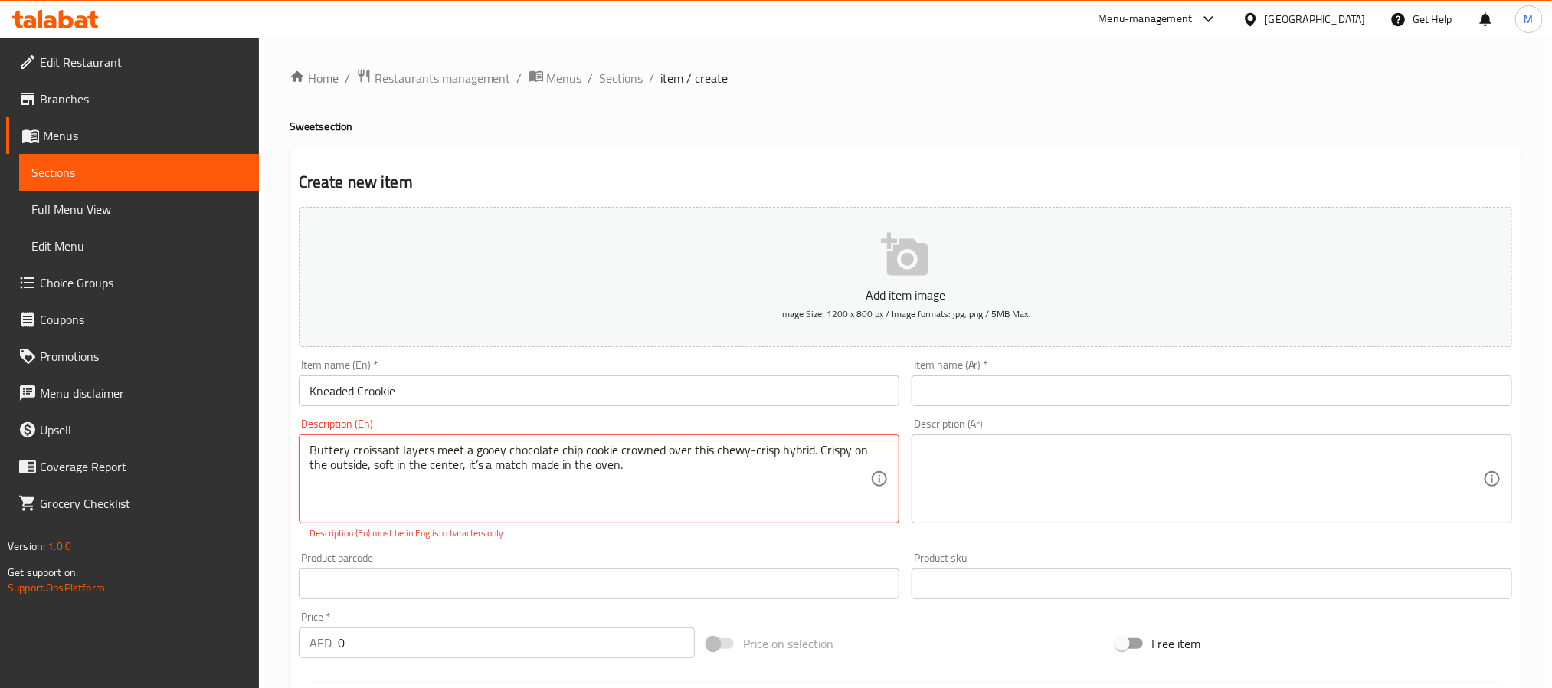
click at [1014, 453] on textarea at bounding box center [1202, 479] width 561 height 73
paste textarea "طبقات كرواسون زبدية تلتقي بكعكة رقائق الشوكولاتة اللزجة، تُتوّج هذا المزيج الهش…"
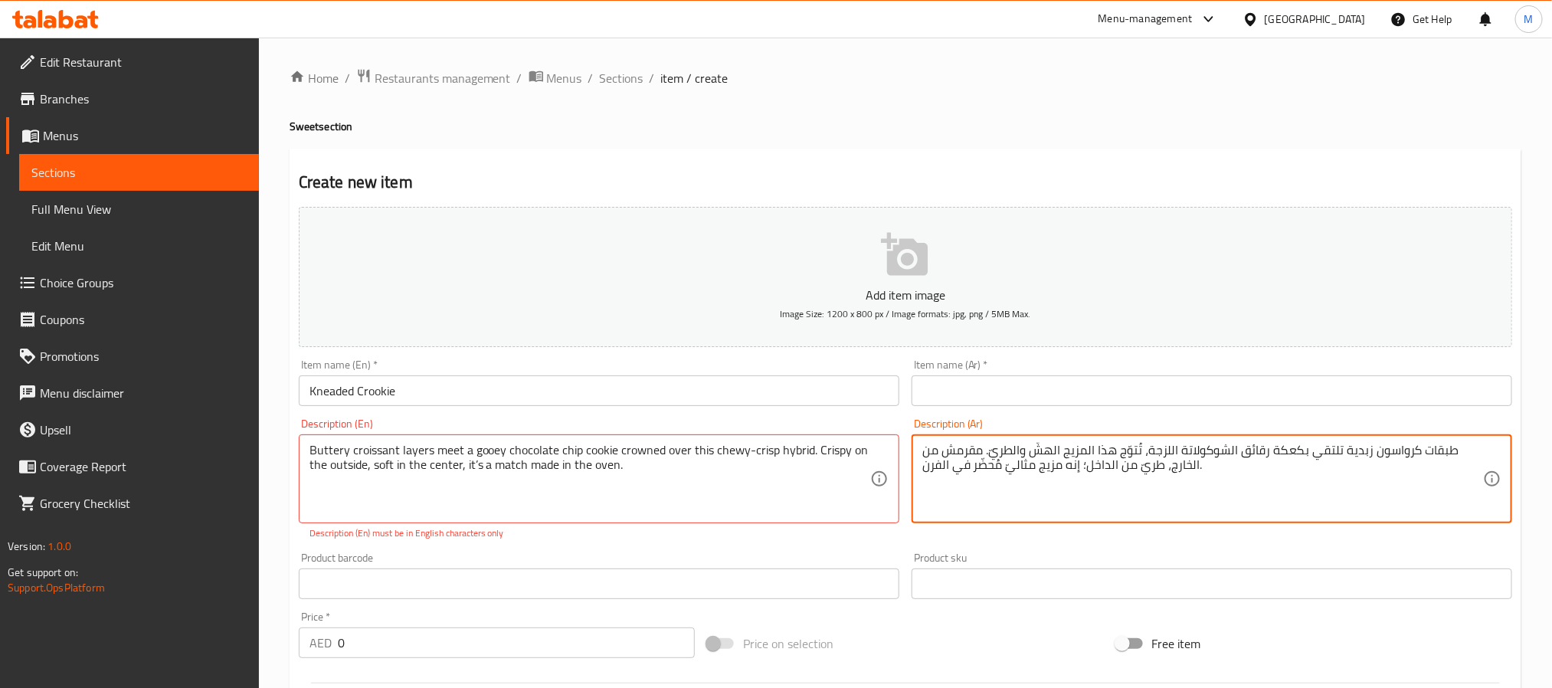
type textarea "طبقات كرواسون زبدية تلتقي بكعكة رقائق الشوكولاتة اللزجة، تُتوّج هذا المزيج الهش…"
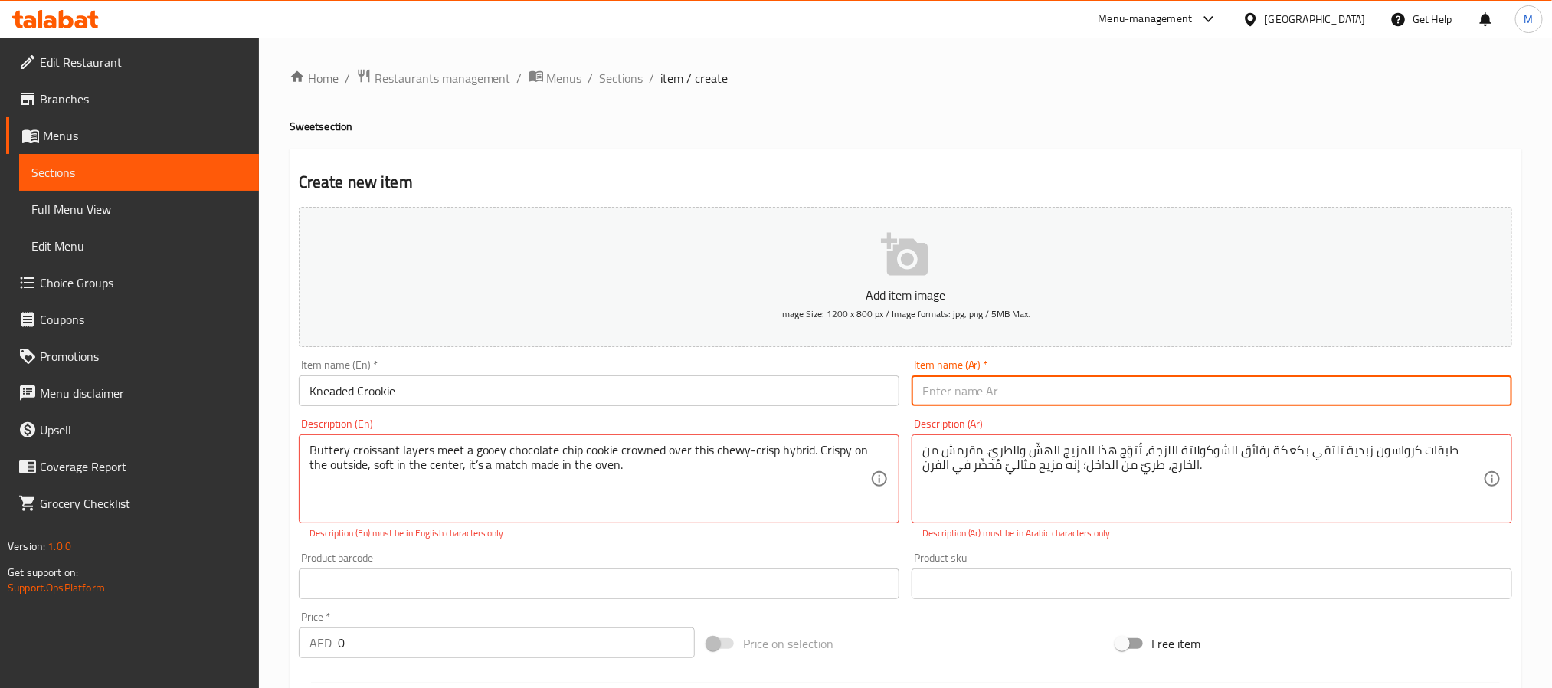
paste input "كروكي معجن"
click at [966, 398] on input "text" at bounding box center [1212, 390] width 601 height 31
click at [379, 393] on input "Kneaded Crookie" at bounding box center [599, 390] width 601 height 31
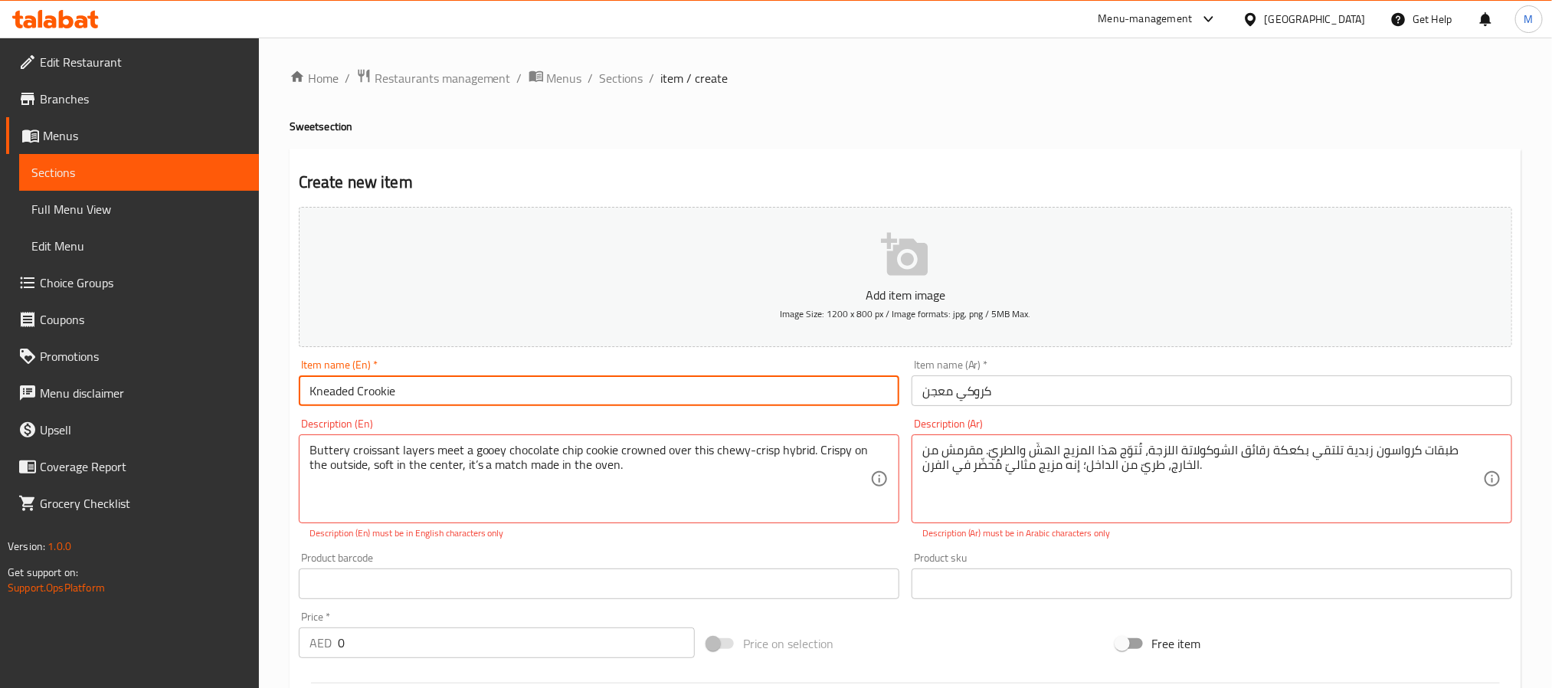
click at [379, 393] on input "Kneaded Crookie" at bounding box center [599, 390] width 601 height 31
click at [342, 389] on input "Kneaded Crookie" at bounding box center [599, 390] width 601 height 31
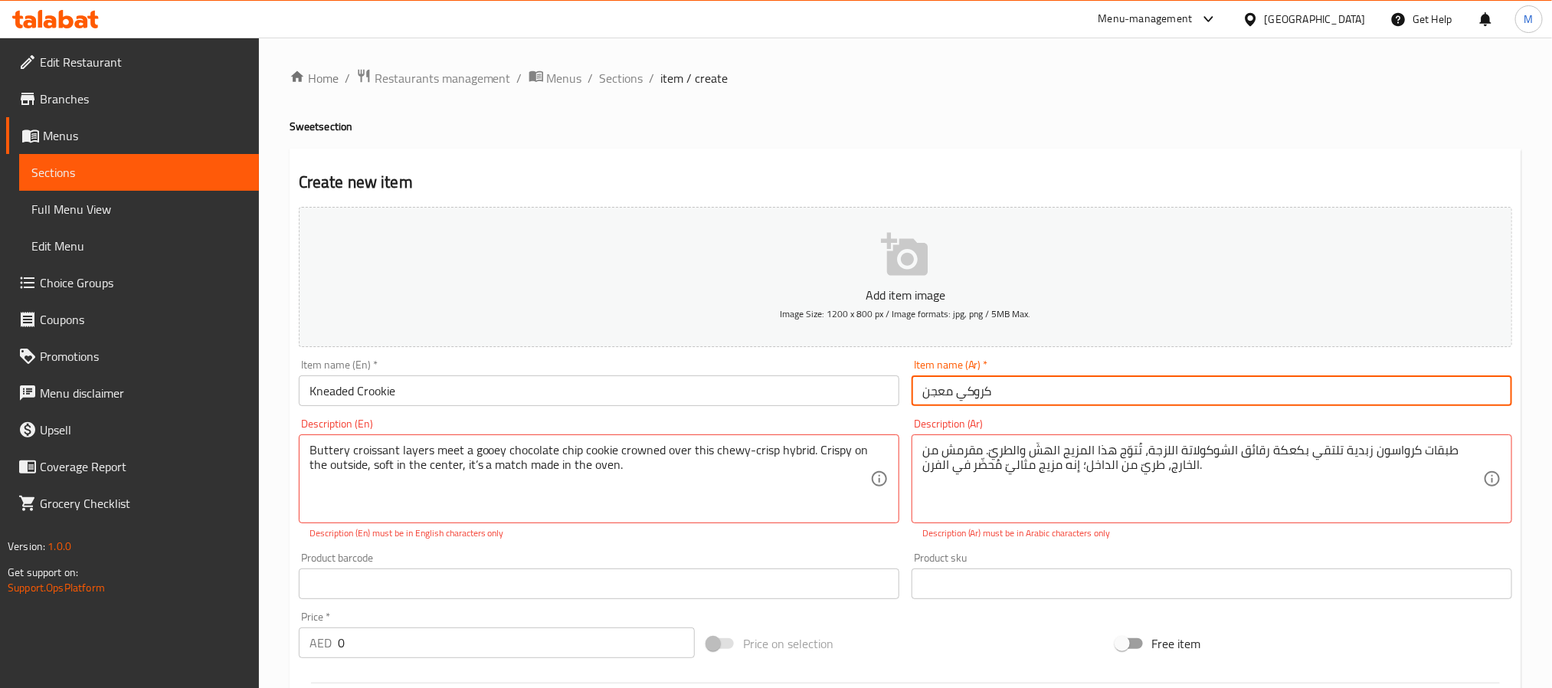
click at [948, 398] on input "كروكي معجن" at bounding box center [1212, 390] width 601 height 31
type input "كروكي كنيدد"
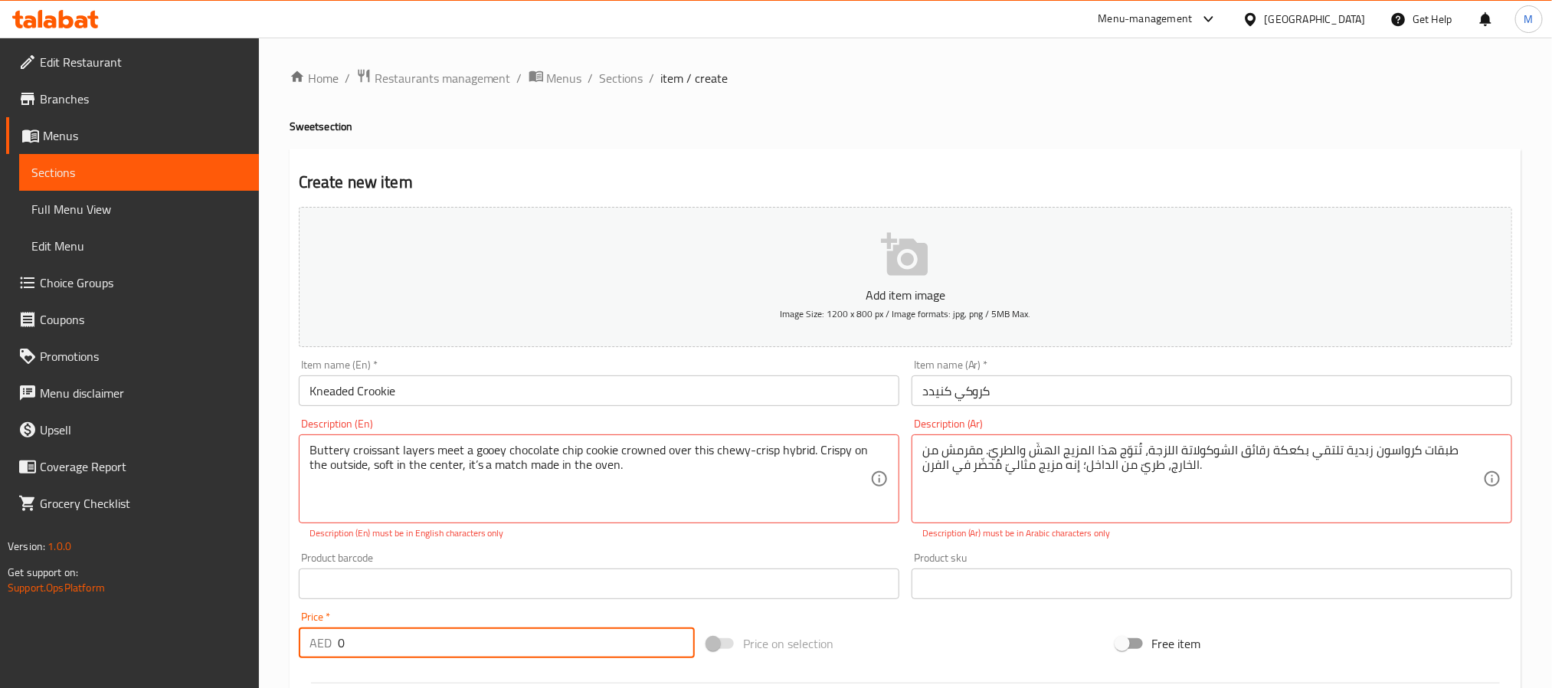
drag, startPoint x: 380, startPoint y: 648, endPoint x: 138, endPoint y: 637, distance: 242.3
click at [138, 637] on div "Edit Restaurant Branches Menus Sections Full Menu View Edit Menu Choice Groups …" at bounding box center [776, 569] width 1552 height 1062
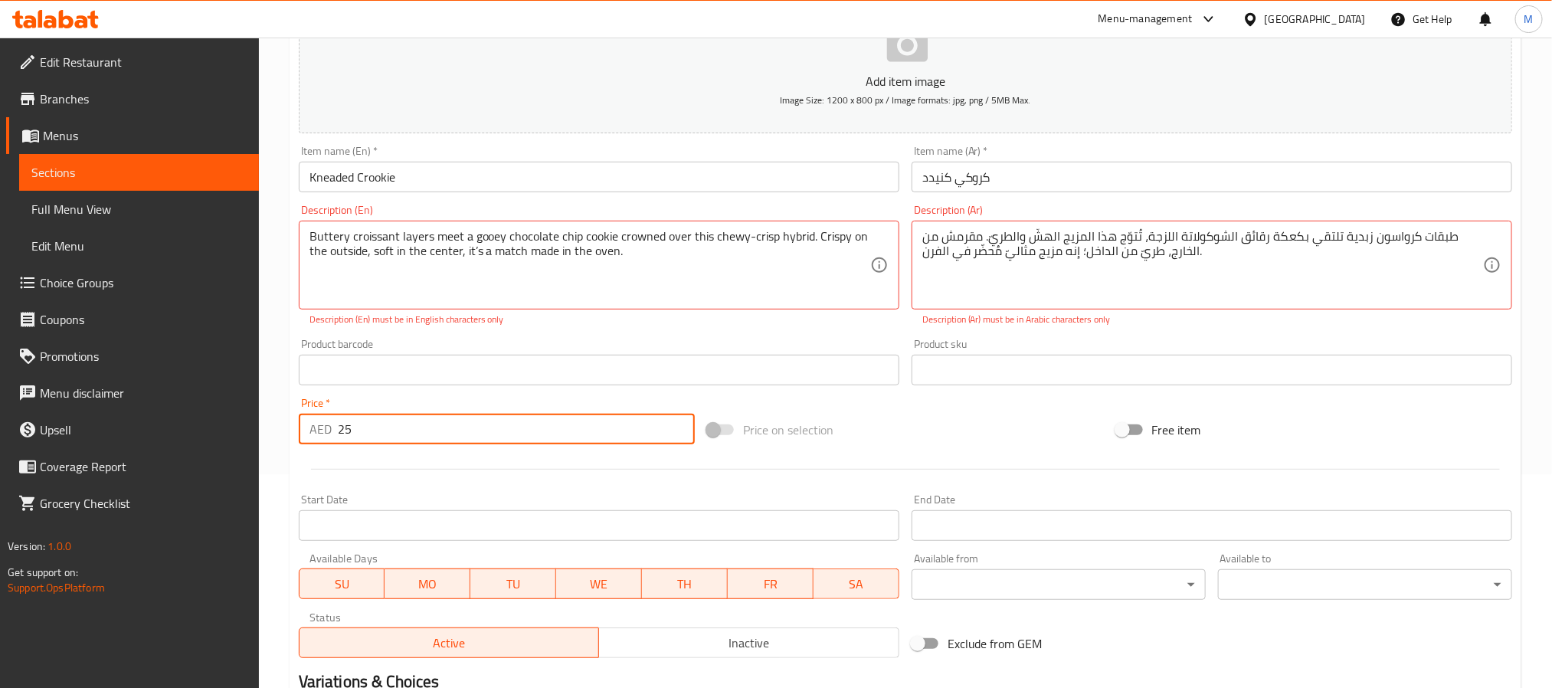
scroll to position [410, 0]
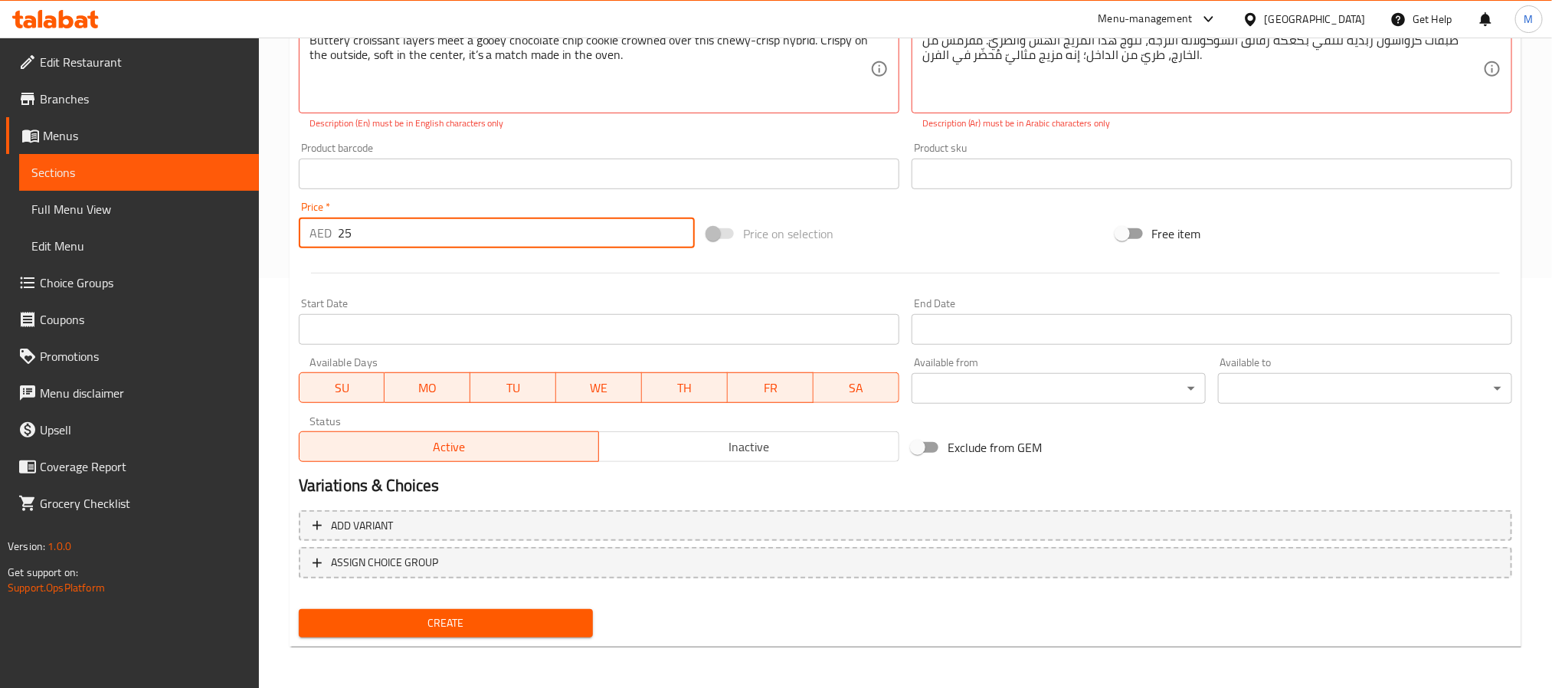
type input "25"
click at [464, 633] on button "Create" at bounding box center [446, 623] width 294 height 28
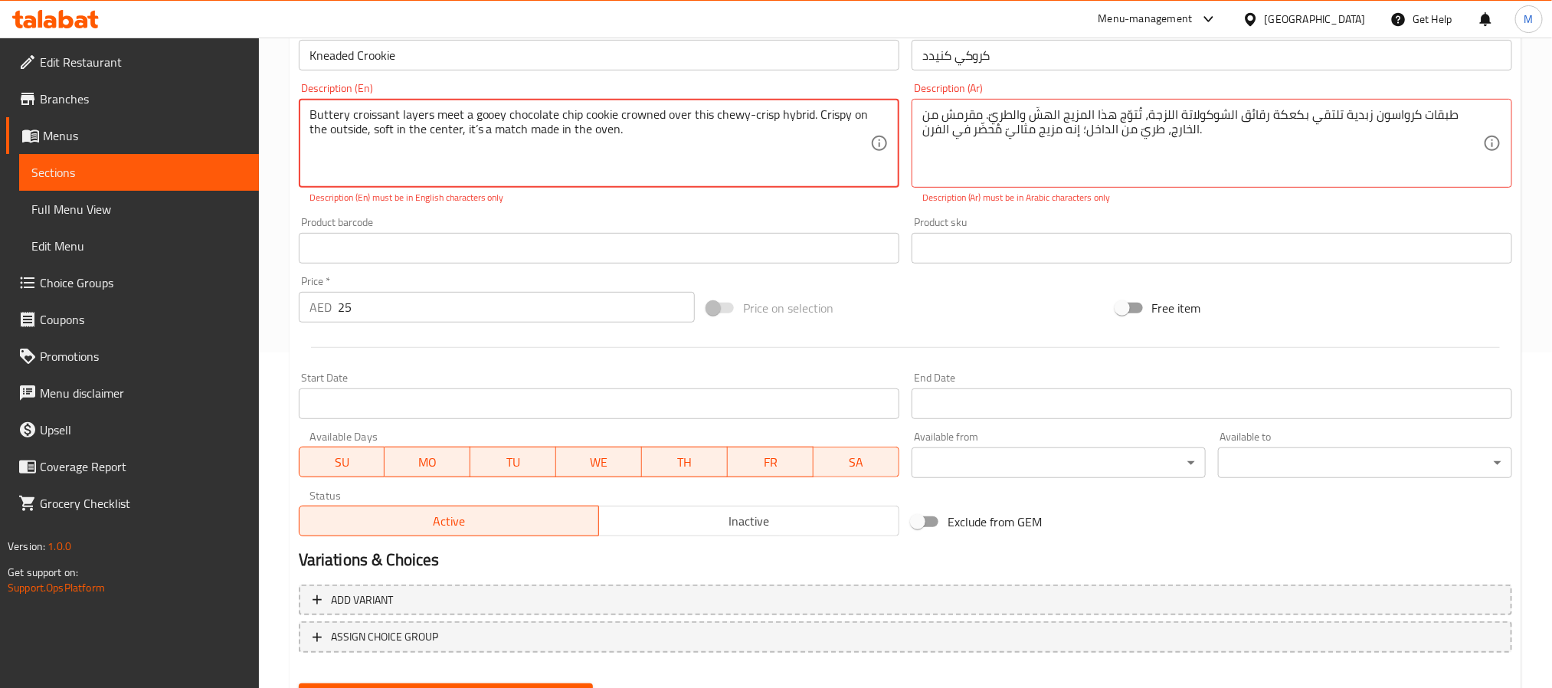
scroll to position [295, 0]
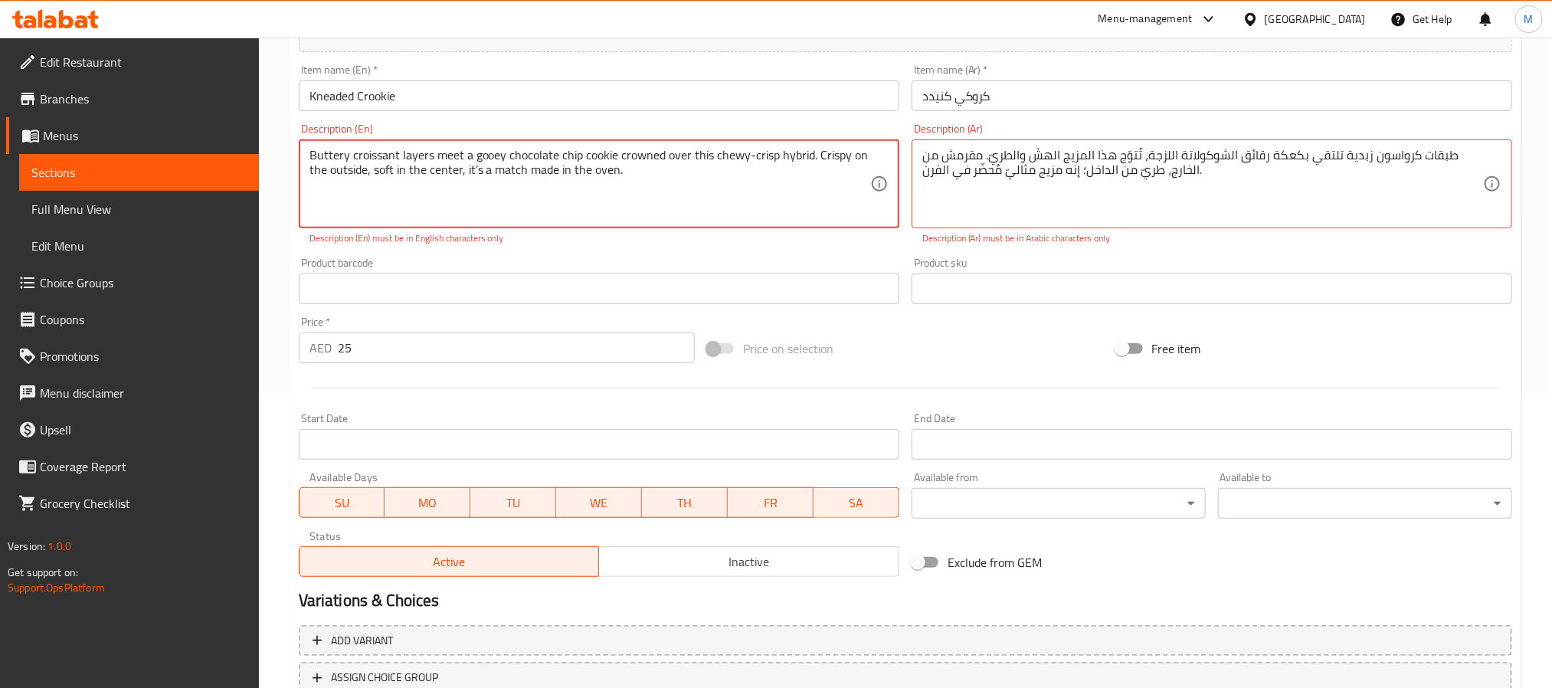
click at [750, 155] on textarea "Buttery croissant layers meet a gooey chocolate chip cookie crowned over this c…" at bounding box center [589, 184] width 561 height 73
type textarea "Buttery croissant layers meet a gooey chocolate chip cookie crowned over this c…"
click at [1368, 166] on textarea "طبقات كرواسون زبدية تلتقي بكعكة رقائق الشوكولاتة اللزجة، تُتوّج هذا المزيج الهش…" at bounding box center [1202, 184] width 561 height 73
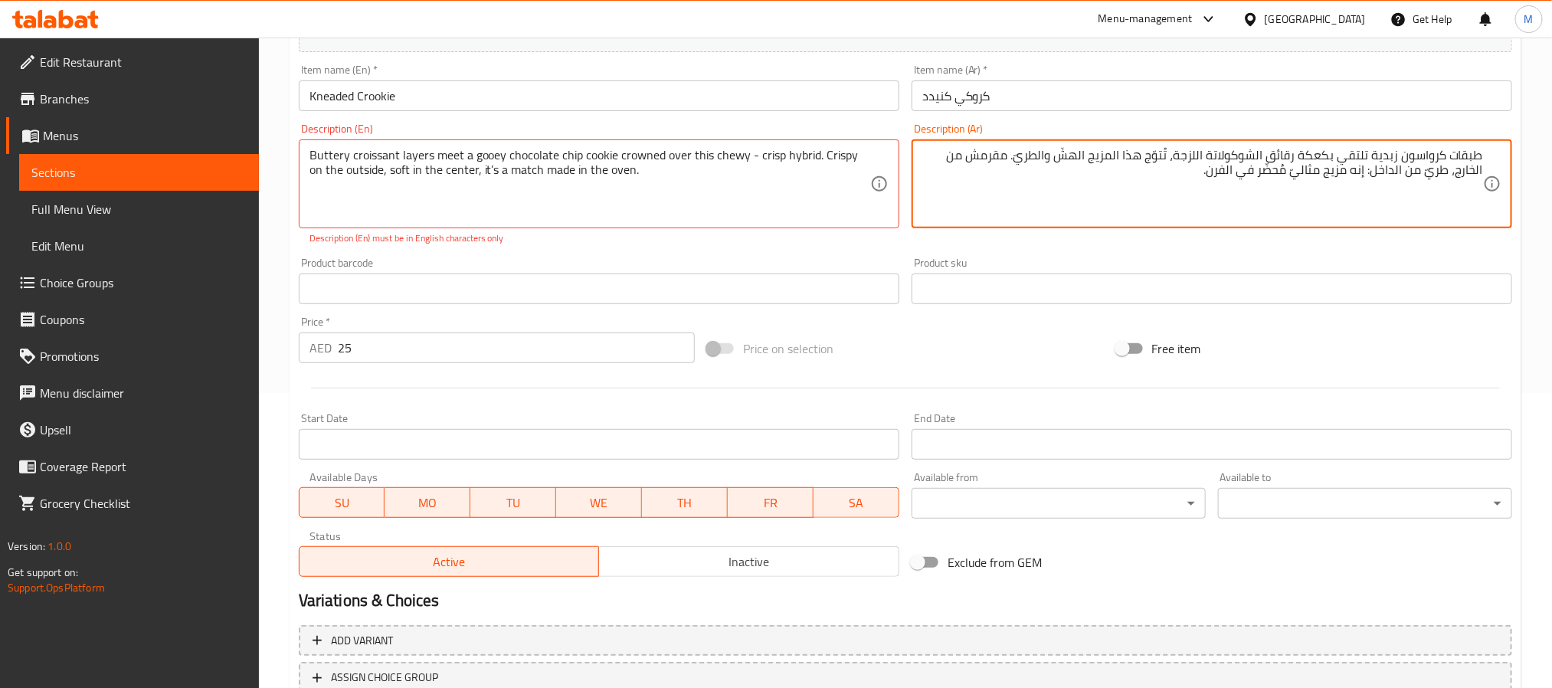
type textarea "طبقات كرواسون زبدية تلتقي بكعكة رقائق الشوكولاتة اللزجة، تُتوّج هذا المزيج الهش…"
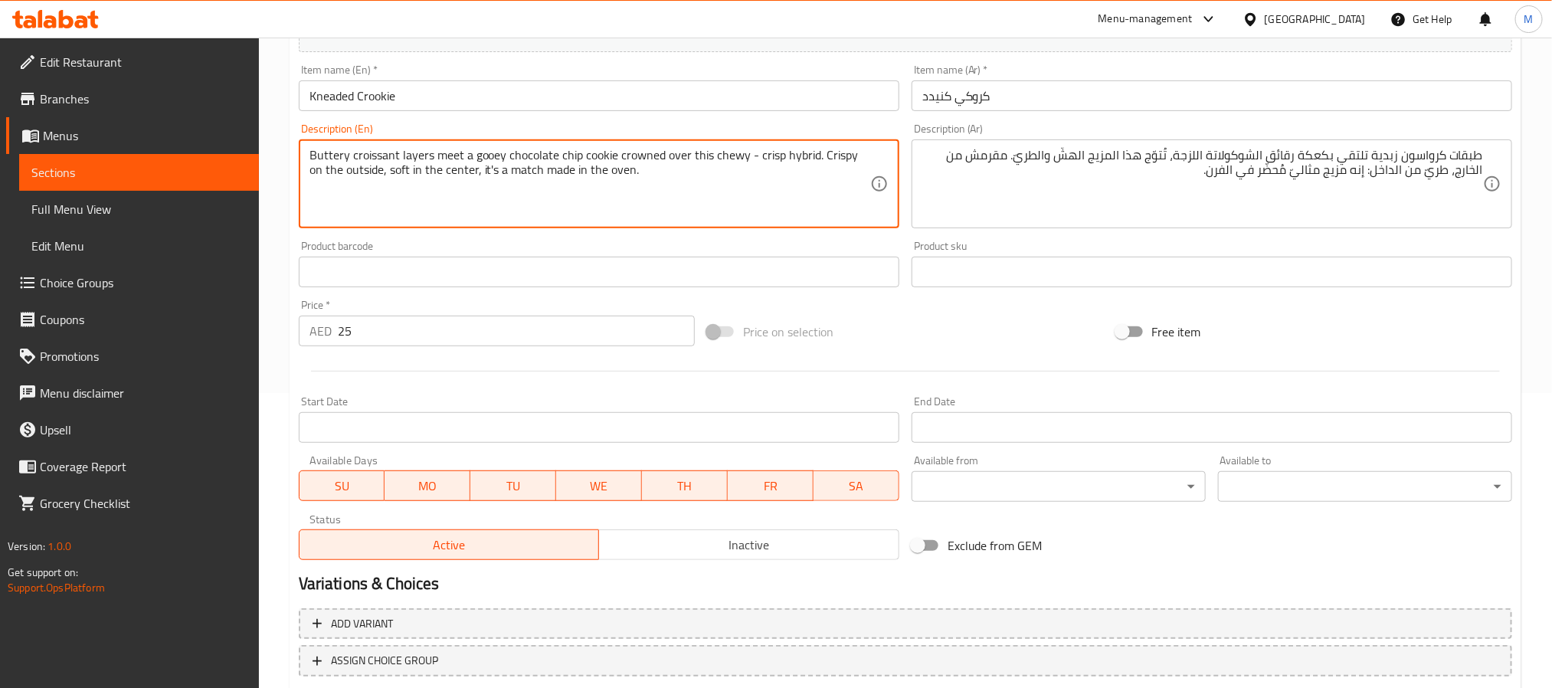
type textarea "Buttery croissant layers meet a gooey chocolate chip cookie crowned over this c…"
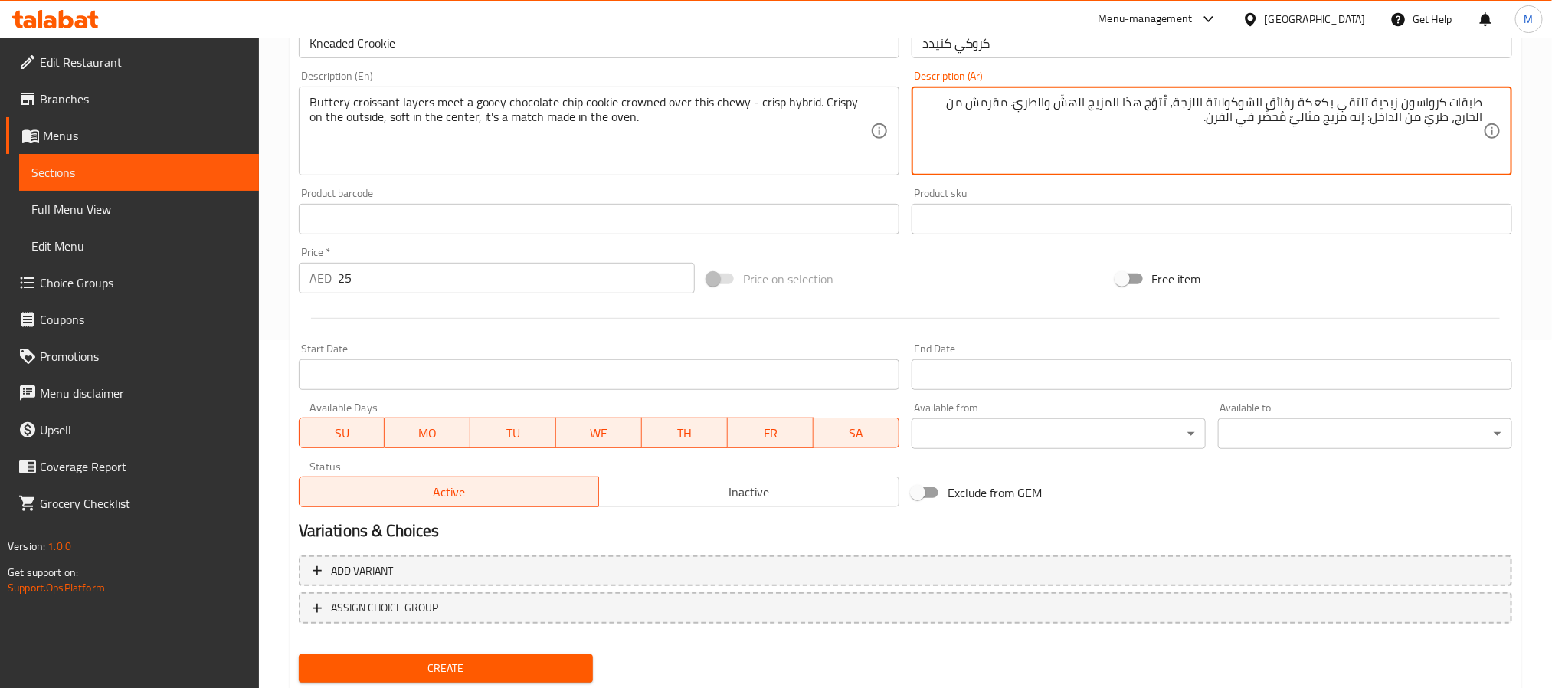
scroll to position [393, 0]
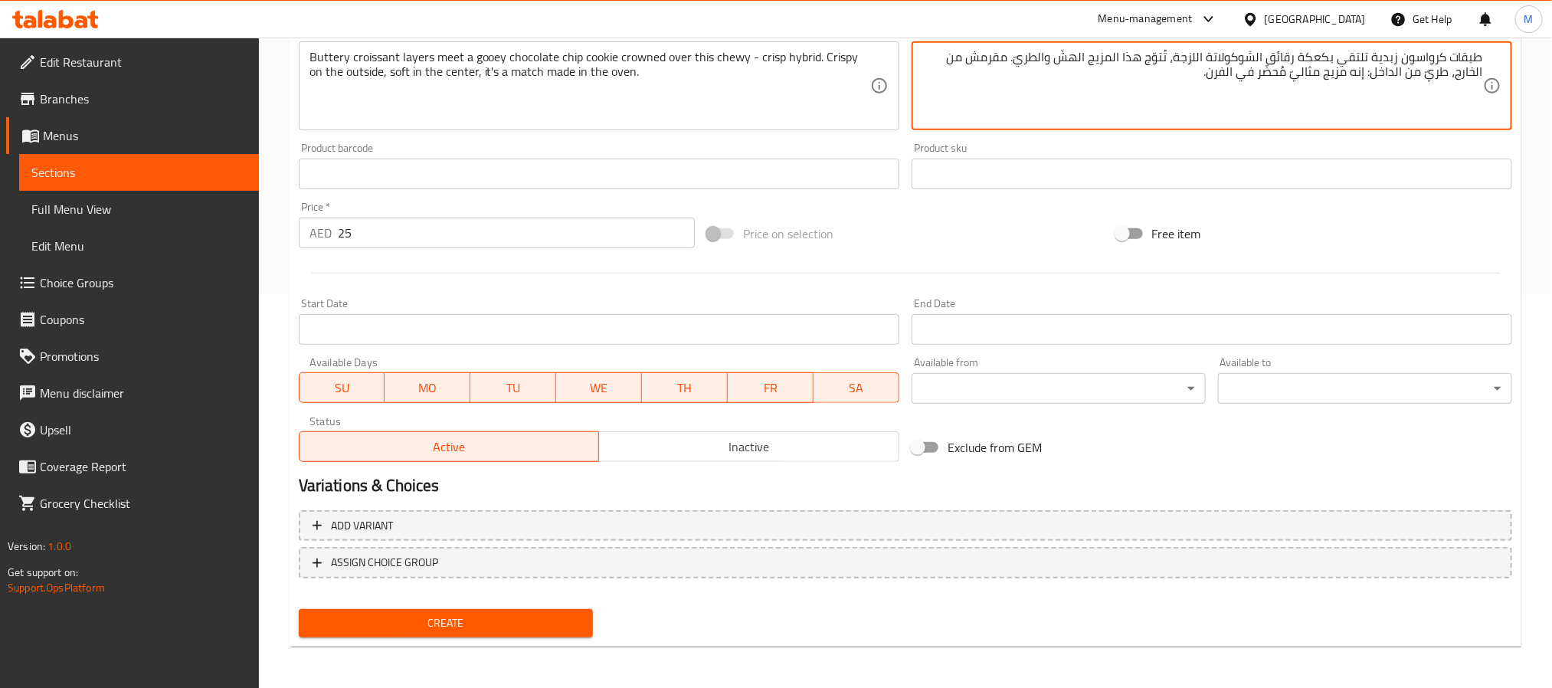
click at [423, 637] on div "Create" at bounding box center [446, 623] width 306 height 41
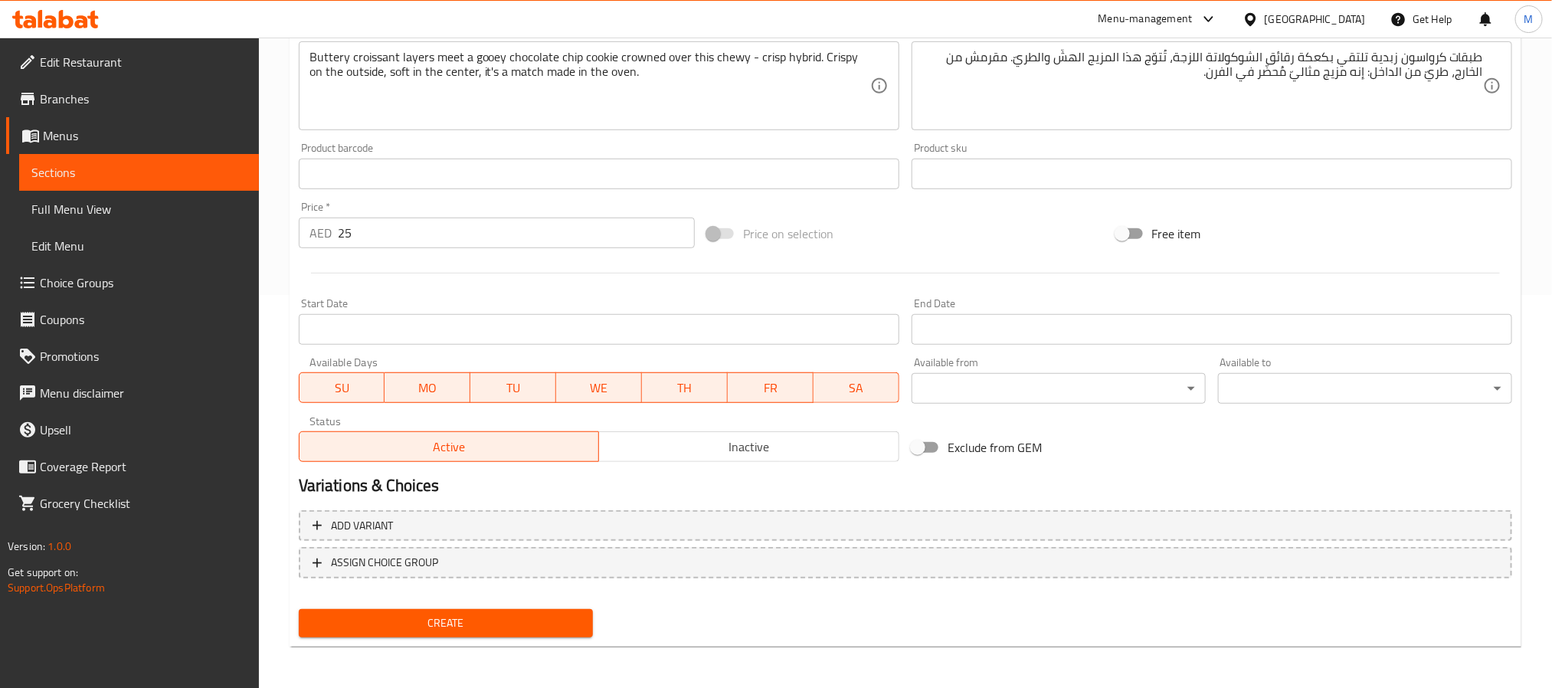
click at [437, 630] on span "Create" at bounding box center [446, 623] width 270 height 19
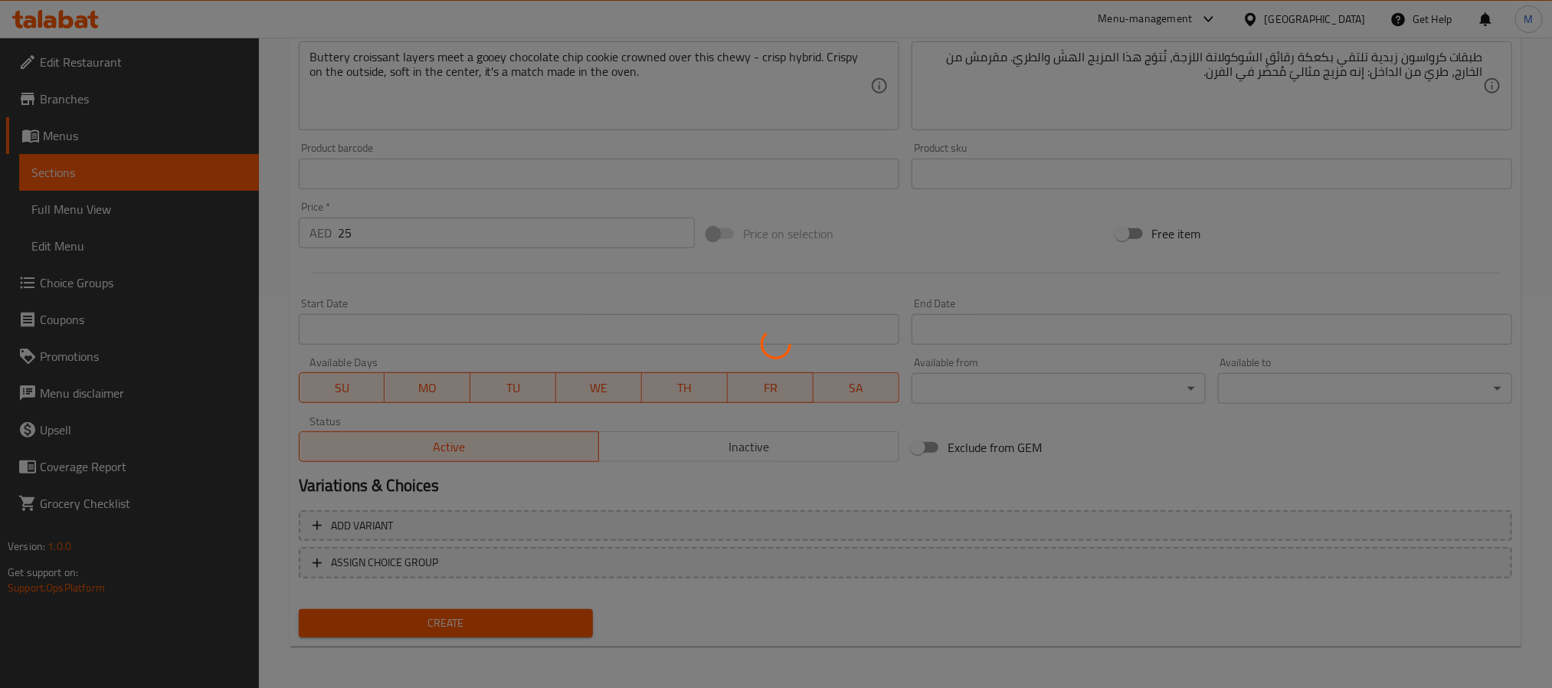
type input "0"
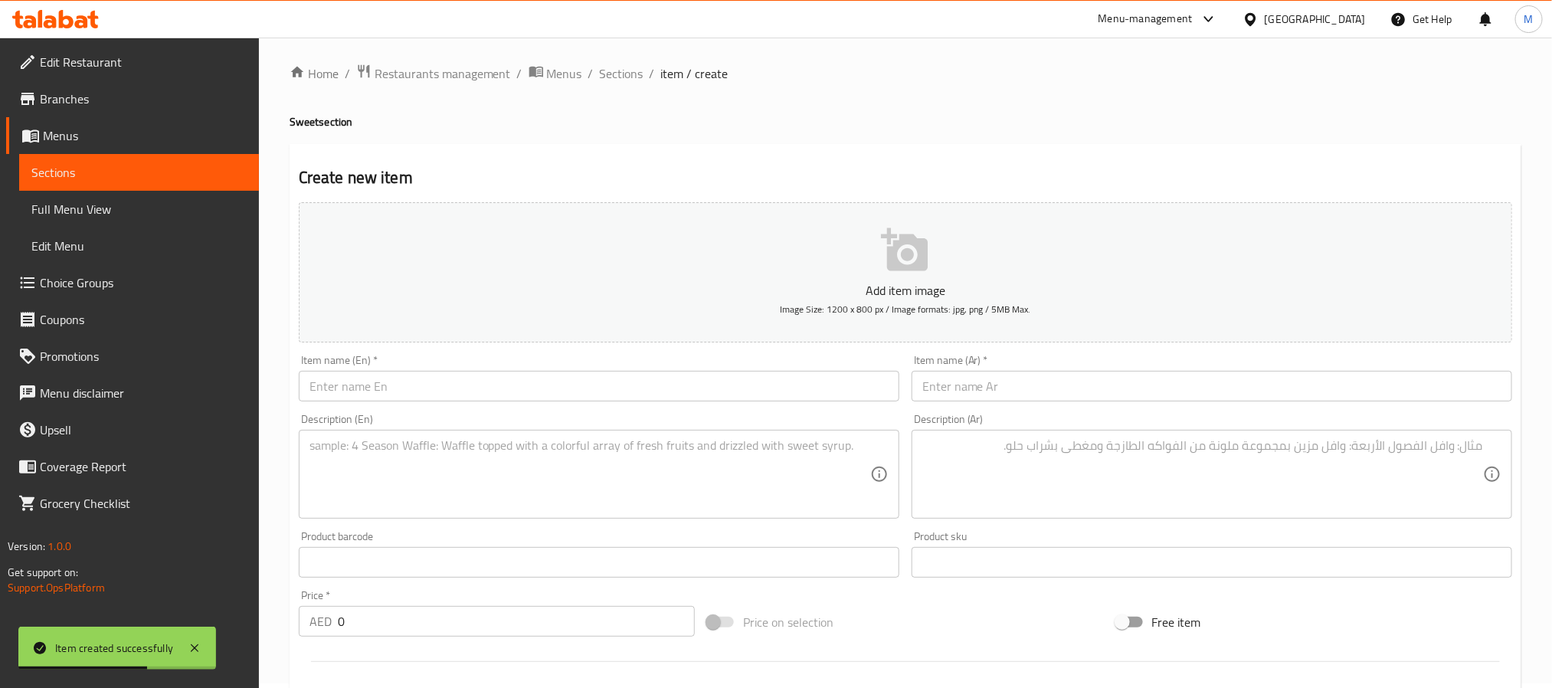
scroll to position [0, 0]
click at [1042, 366] on div "Item name (Ar)   * Item name (Ar) *" at bounding box center [1212, 382] width 601 height 47
paste input "بان سويس بالشوكولاتة"
click at [1058, 391] on input "بان سويس بالشوكولاتة" at bounding box center [1212, 390] width 601 height 31
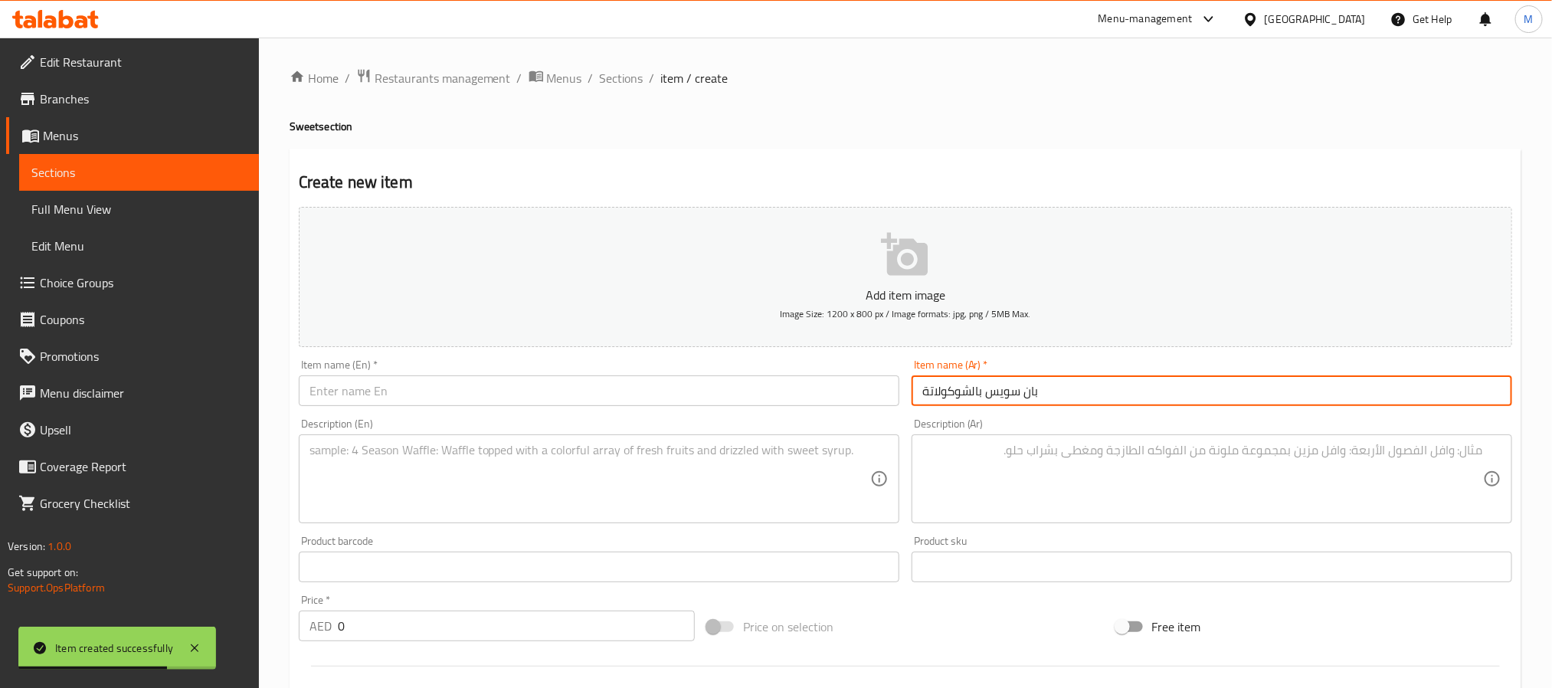
type input "بان سويس بالشوكولاتة"
click at [975, 469] on textarea at bounding box center [1202, 479] width 561 height 73
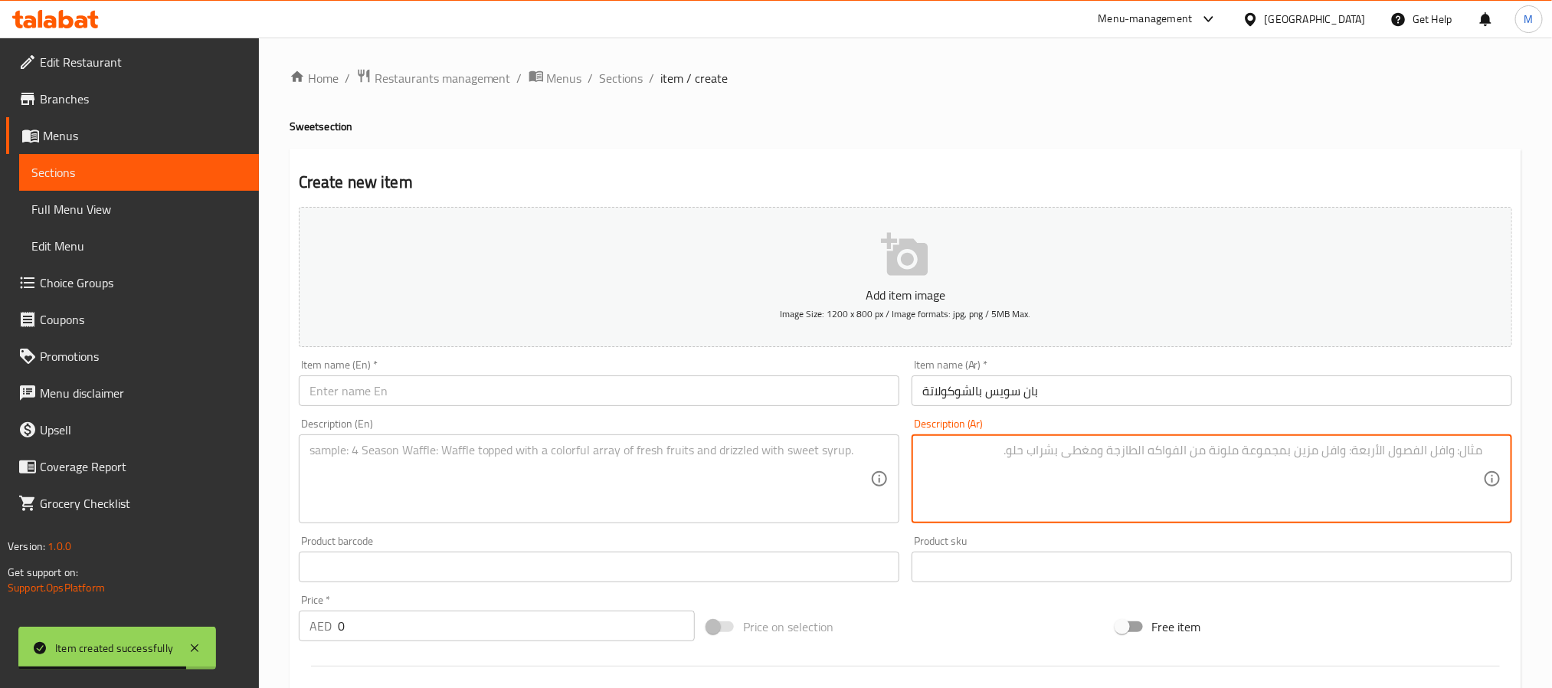
paste textarea "خبز بان سويس ناعم محشو بكريمة معجنات ناعمة وشوكولاتة داكنة 54% غنية – لذيذ ومثا…"
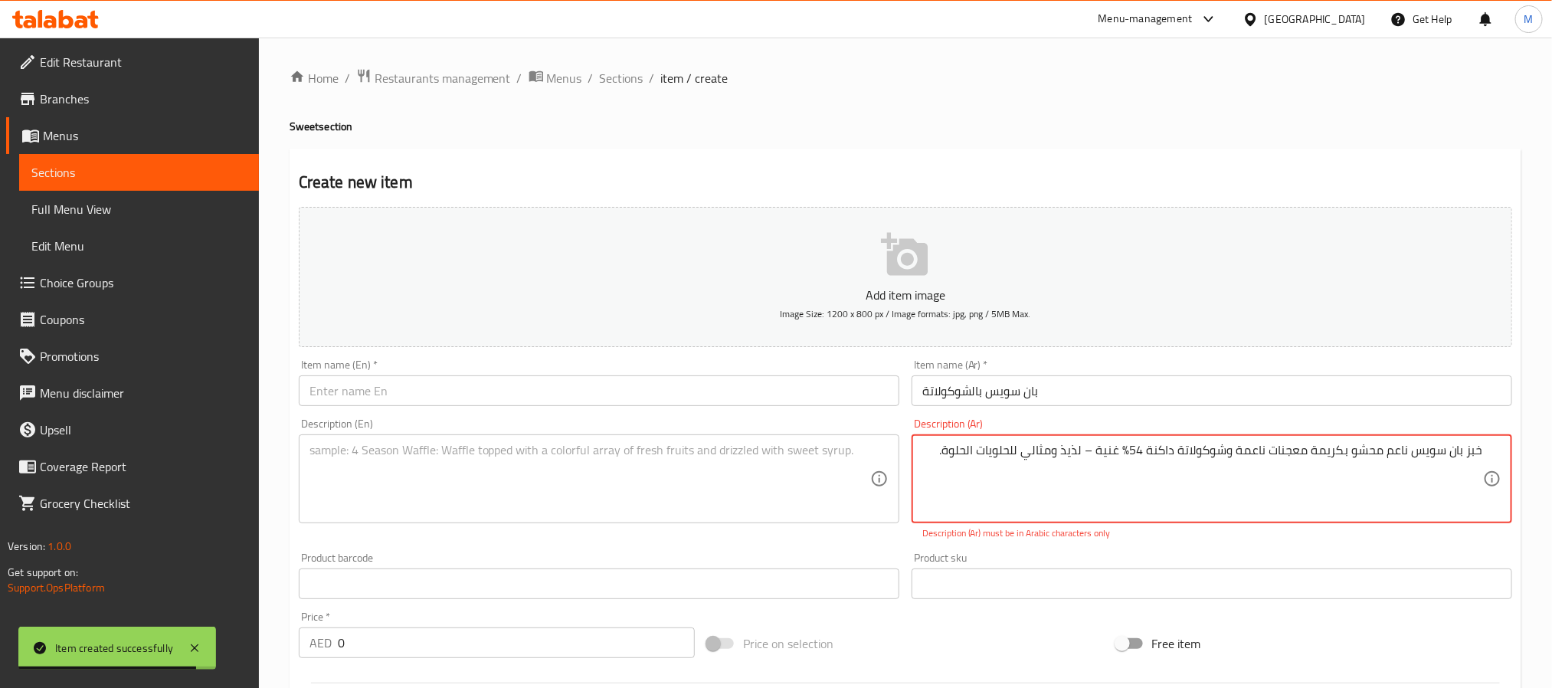
type textarea "خبز بان سويس ناعم محشو بكريمة معجنات ناعمة وشوكولاتة داكنة 54% غنية – لذيذ ومثا…"
drag, startPoint x: 462, startPoint y: 375, endPoint x: 464, endPoint y: 382, distance: 8.0
click at [462, 375] on div "Item name (En)   * Item name (En) *" at bounding box center [599, 382] width 601 height 47
click at [467, 386] on input "text" at bounding box center [599, 390] width 601 height 31
paste input "Pain Suisse au Chocolate"
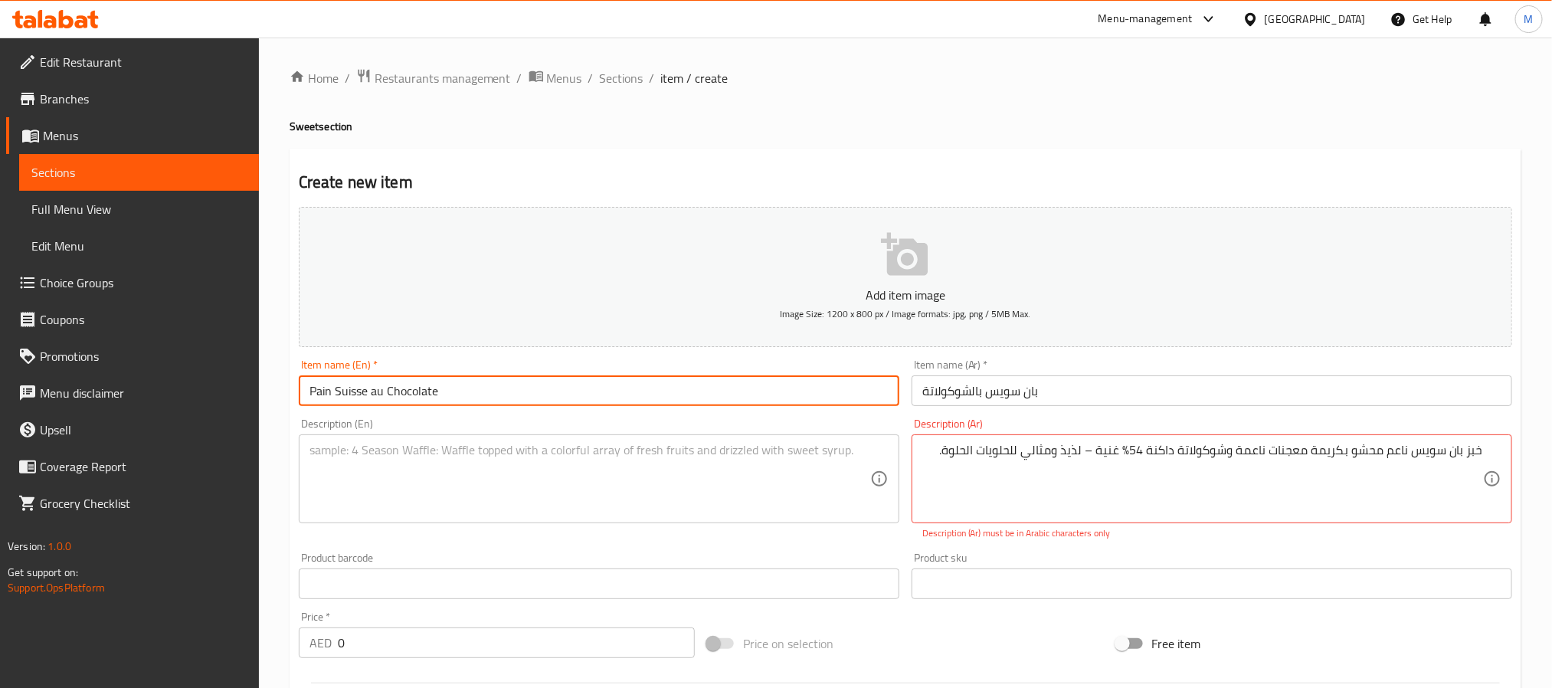
type input "Pain Suisse au Chocolate"
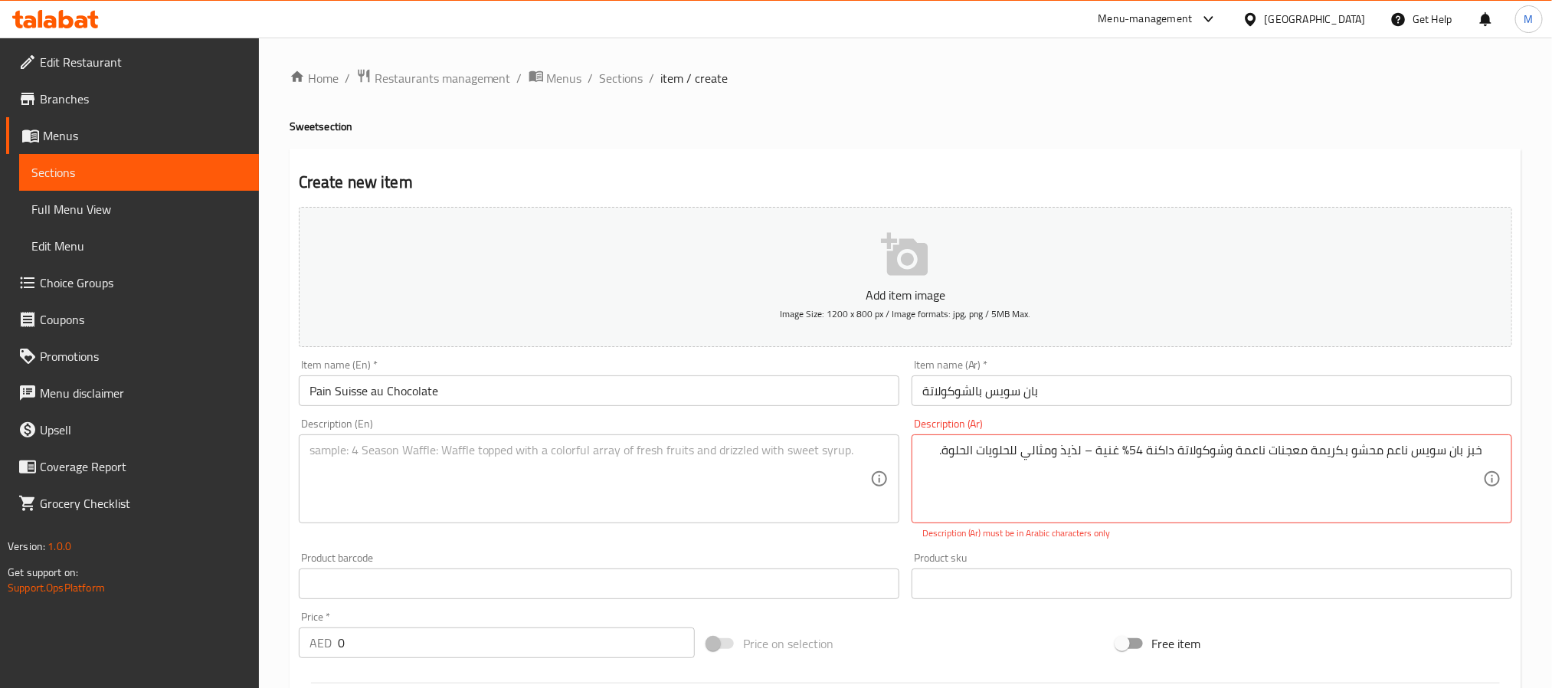
click at [412, 458] on textarea at bounding box center [589, 479] width 561 height 73
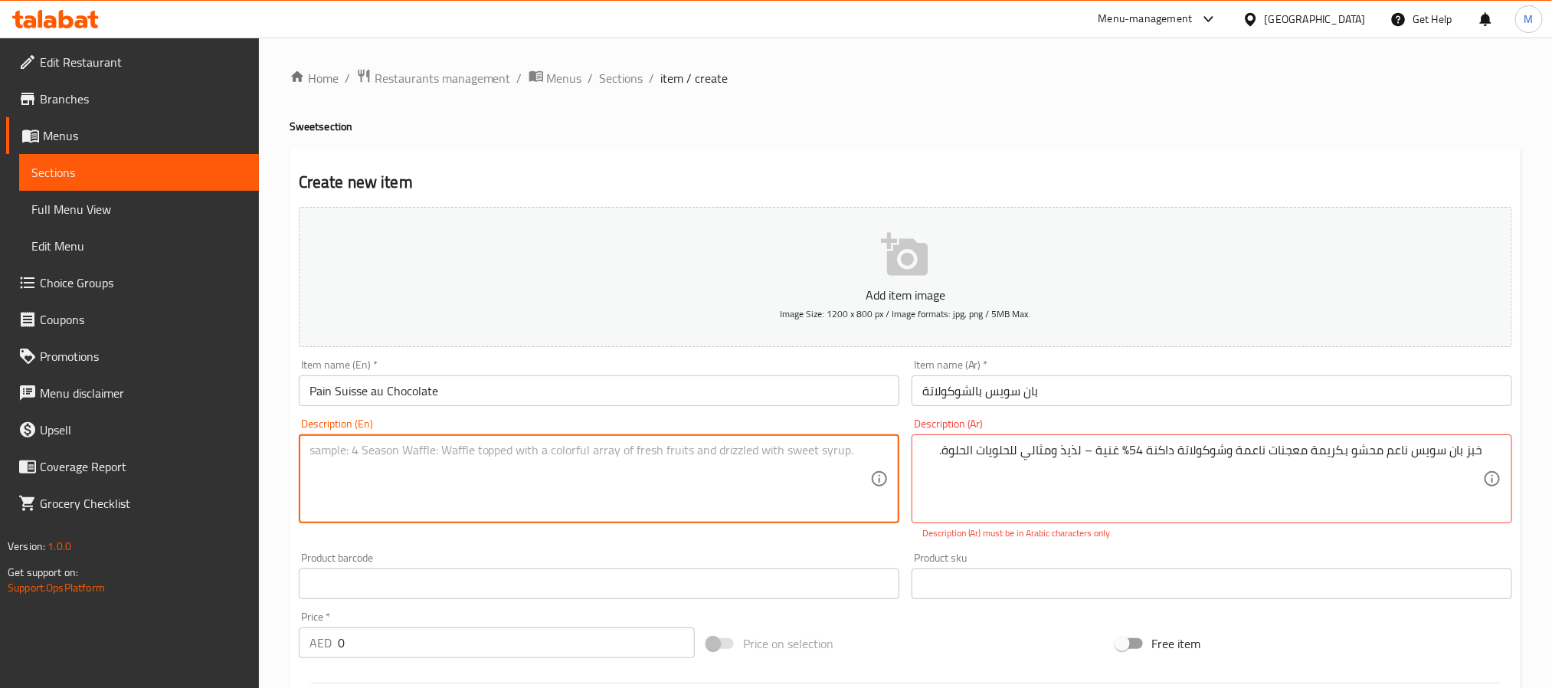
paste textarea "Soft Pain Suisse bread filled with smooth pastry cream and rich 54% dark chocol…"
click at [745, 448] on textarea "Soft Pain Suisse bread filled with smooth pastry cream and rich 54% dark chocol…" at bounding box center [589, 479] width 561 height 73
type textarea "Soft Pain Suisse bread filled with smooth pastry cream and rich 54% dark chocol…"
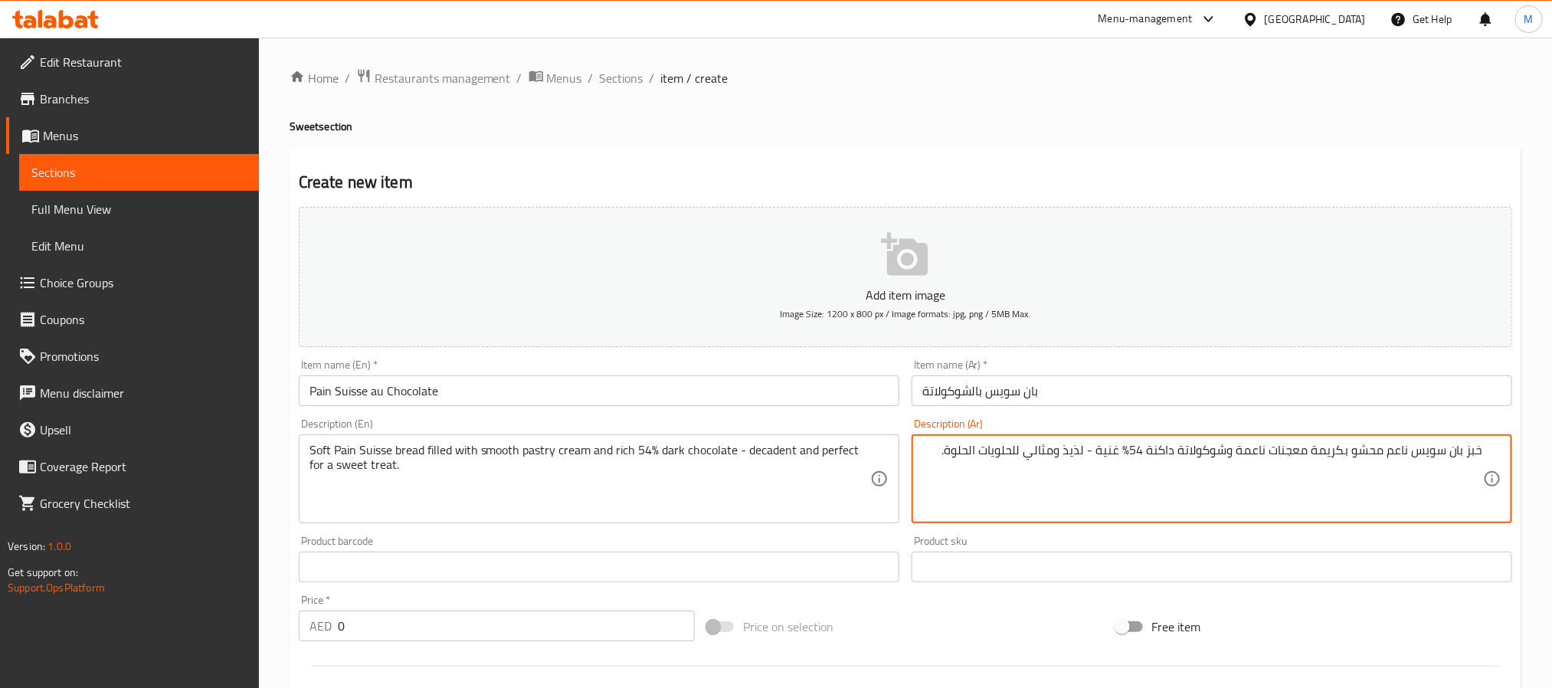
type textarea "خبز بان سويس ناعم محشو بكريمة معجنات ناعمة وشوكولاتة داكنة 54% غنية - لذيذ ومثا…"
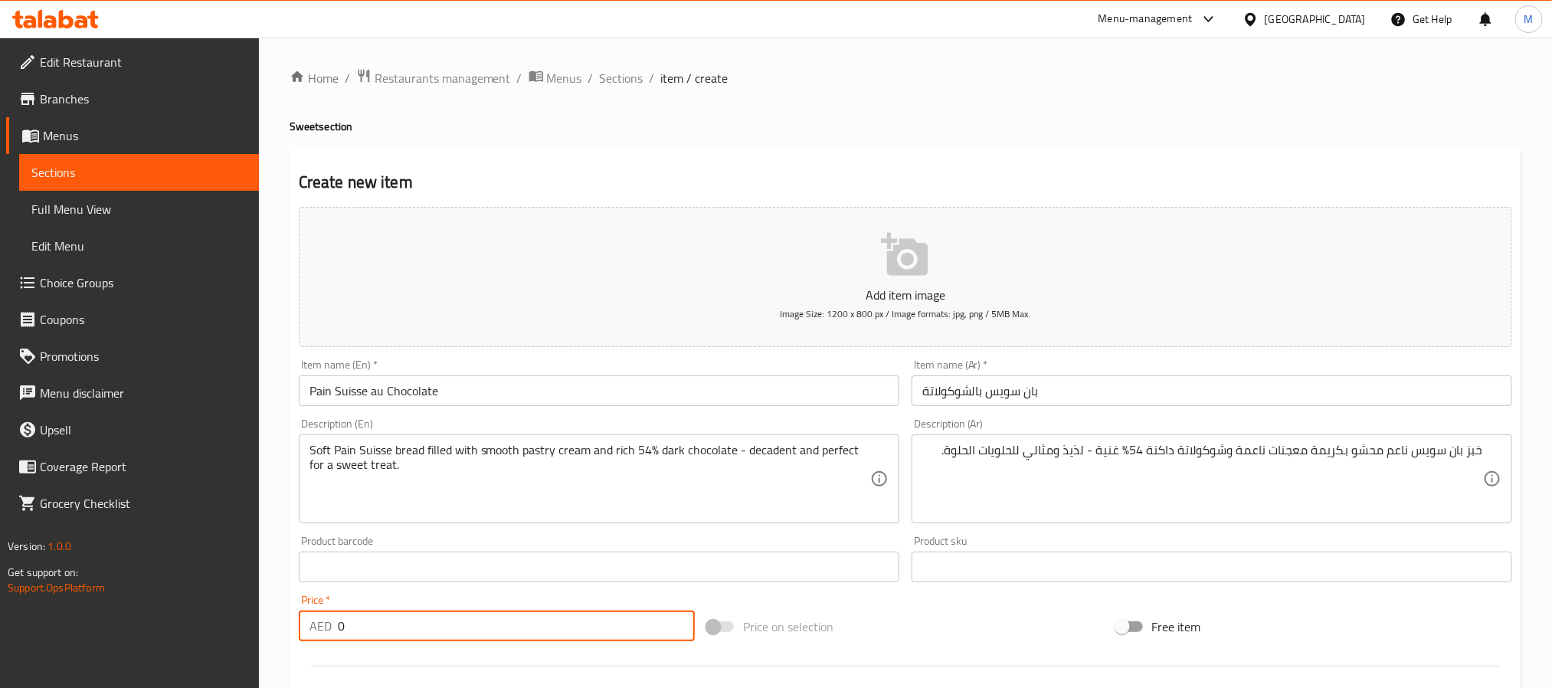
drag, startPoint x: 409, startPoint y: 641, endPoint x: -31, endPoint y: 597, distance: 442.6
click at [0, 597] on html "​ Menu-management United Arab Emirates Get Help M Edit Restaurant Branches Menu…" at bounding box center [776, 344] width 1552 height 688
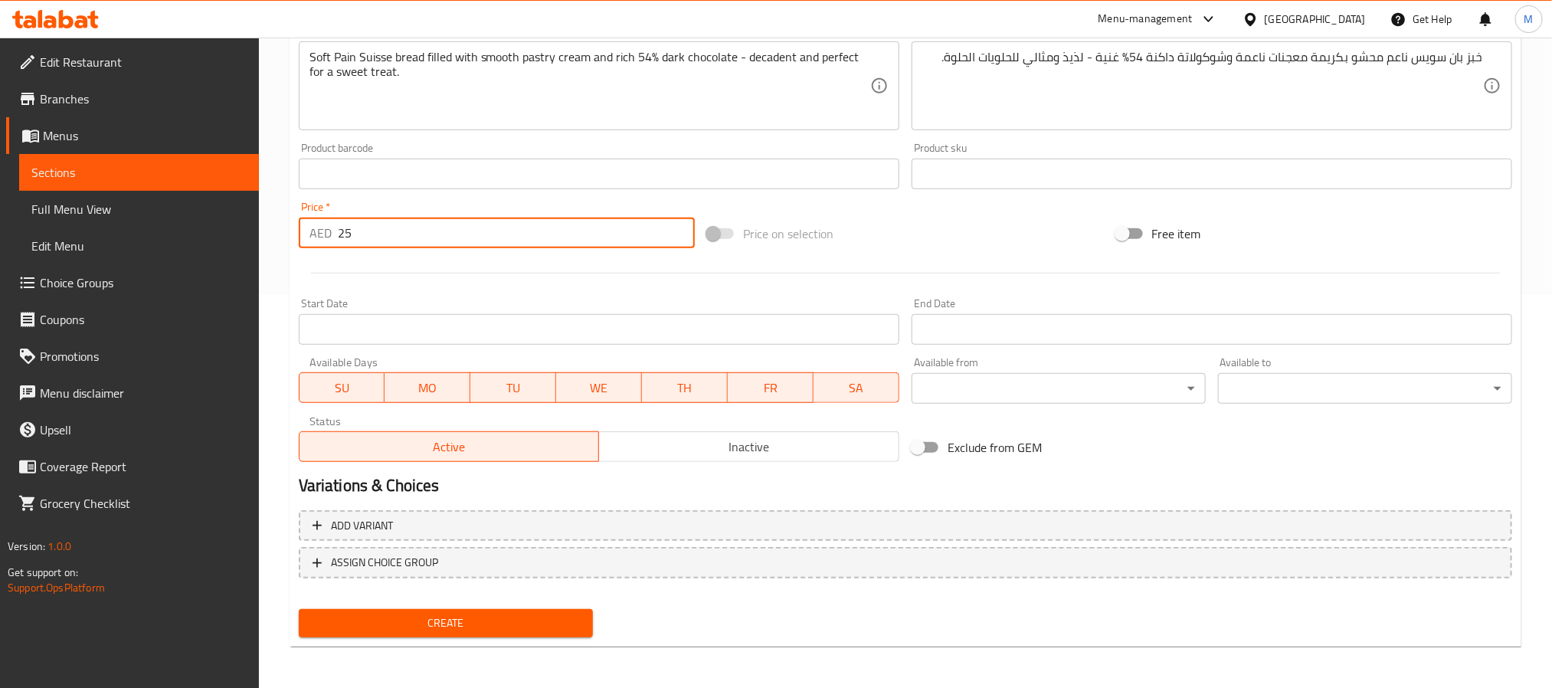
type input "25"
click at [478, 625] on span "Create" at bounding box center [446, 623] width 270 height 19
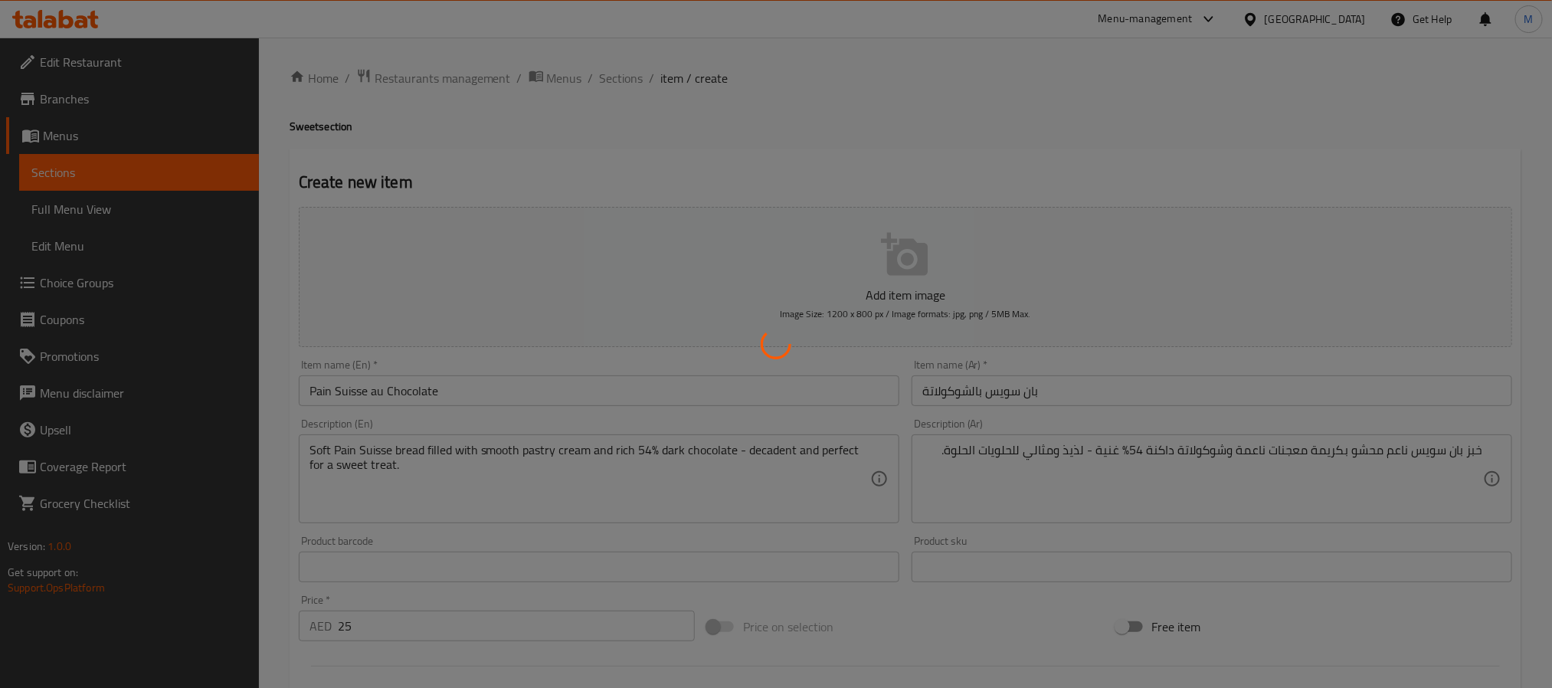
type input "0"
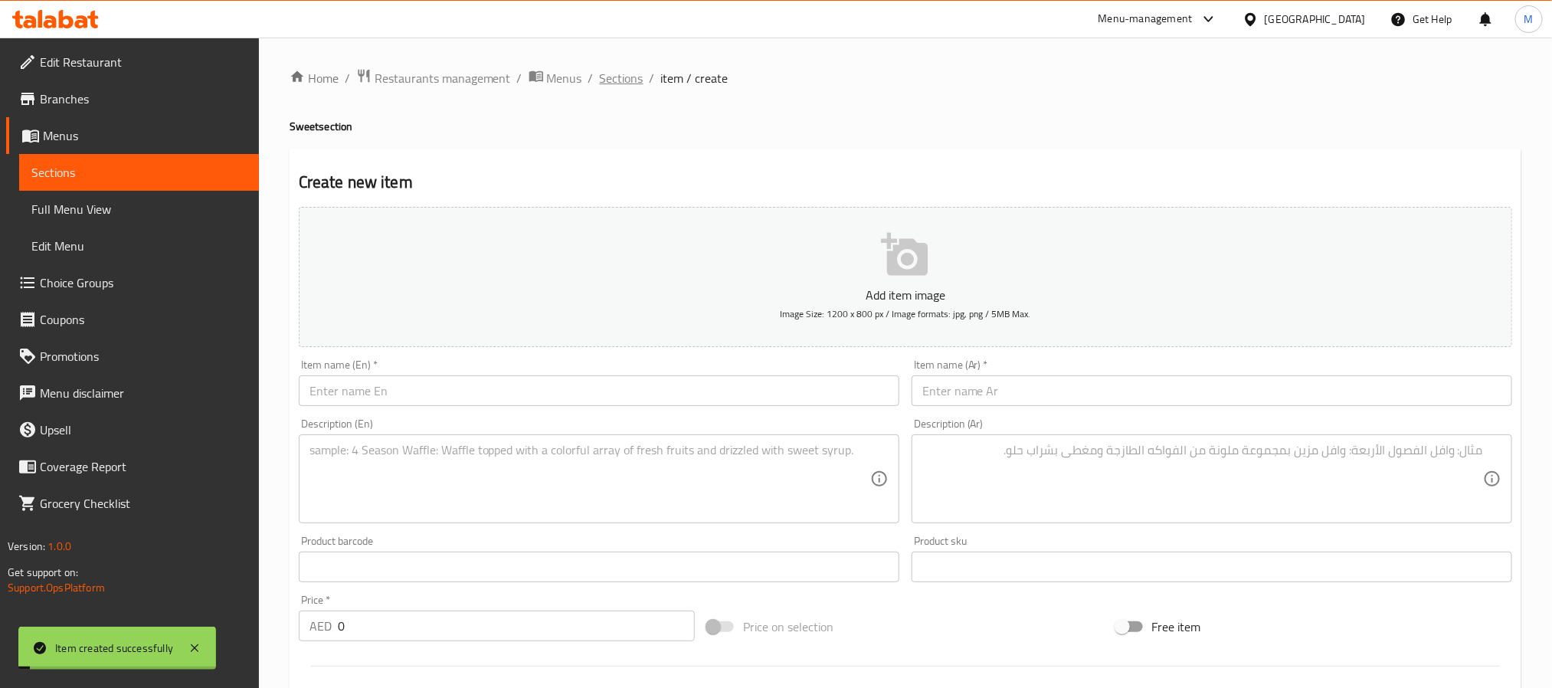
click at [619, 76] on span "Sections" at bounding box center [622, 78] width 44 height 18
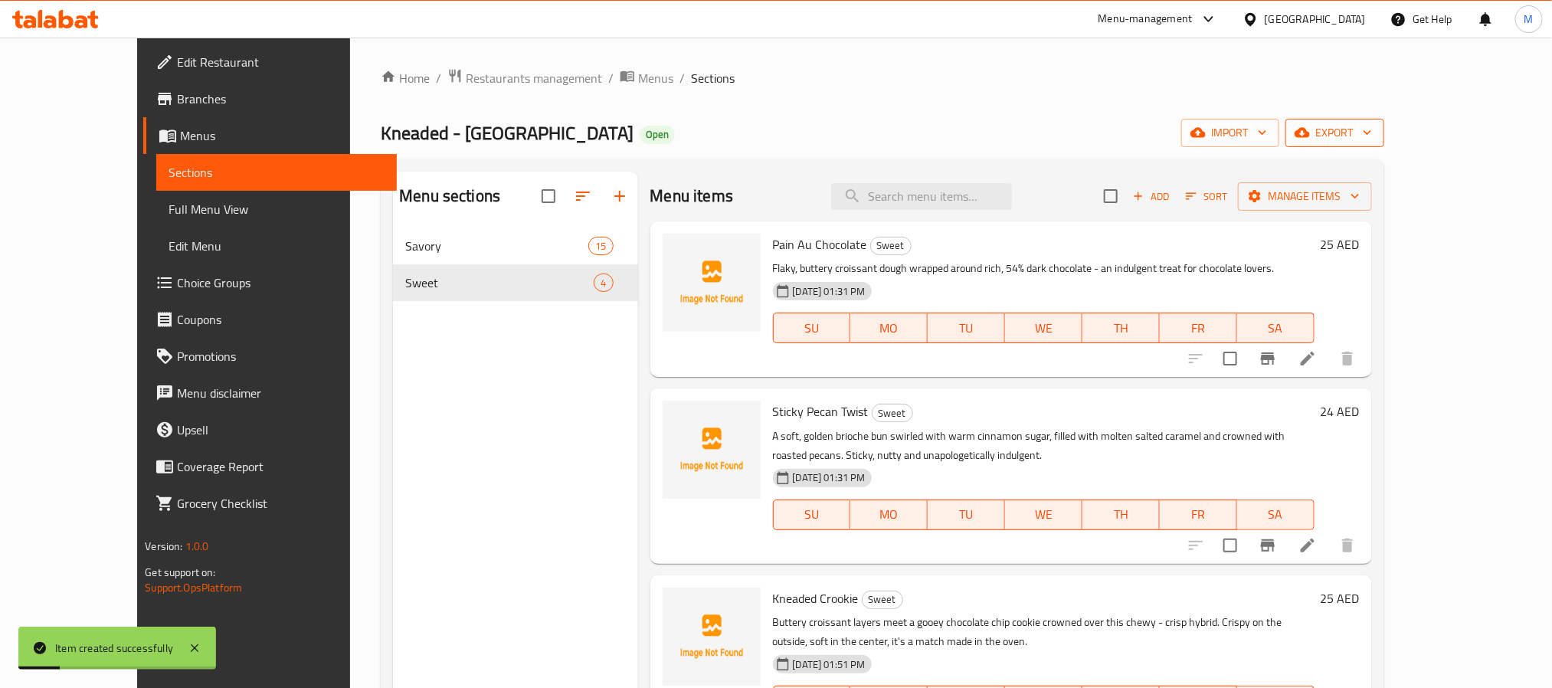
click at [1372, 127] on span "export" at bounding box center [1335, 132] width 74 height 19
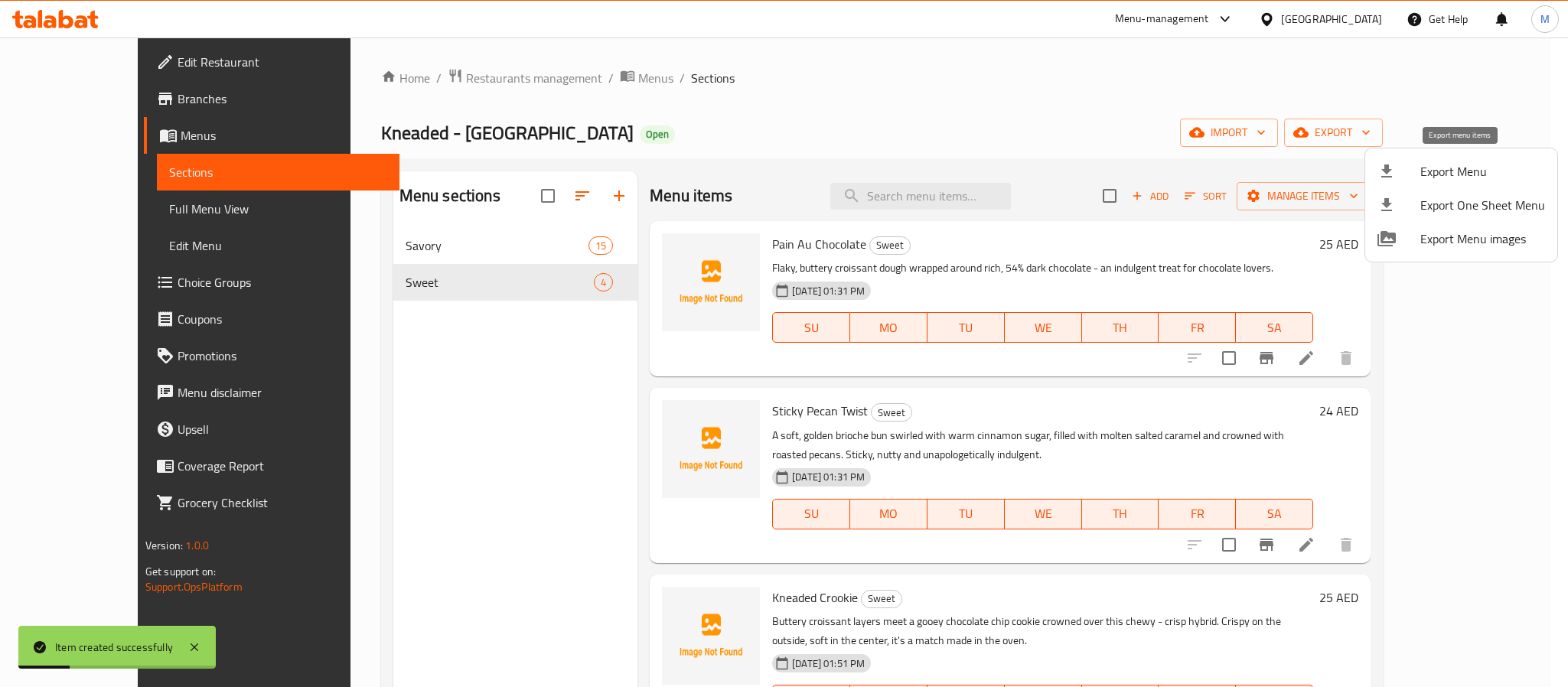
click at [1463, 171] on span "Export Menu" at bounding box center [1482, 171] width 125 height 18
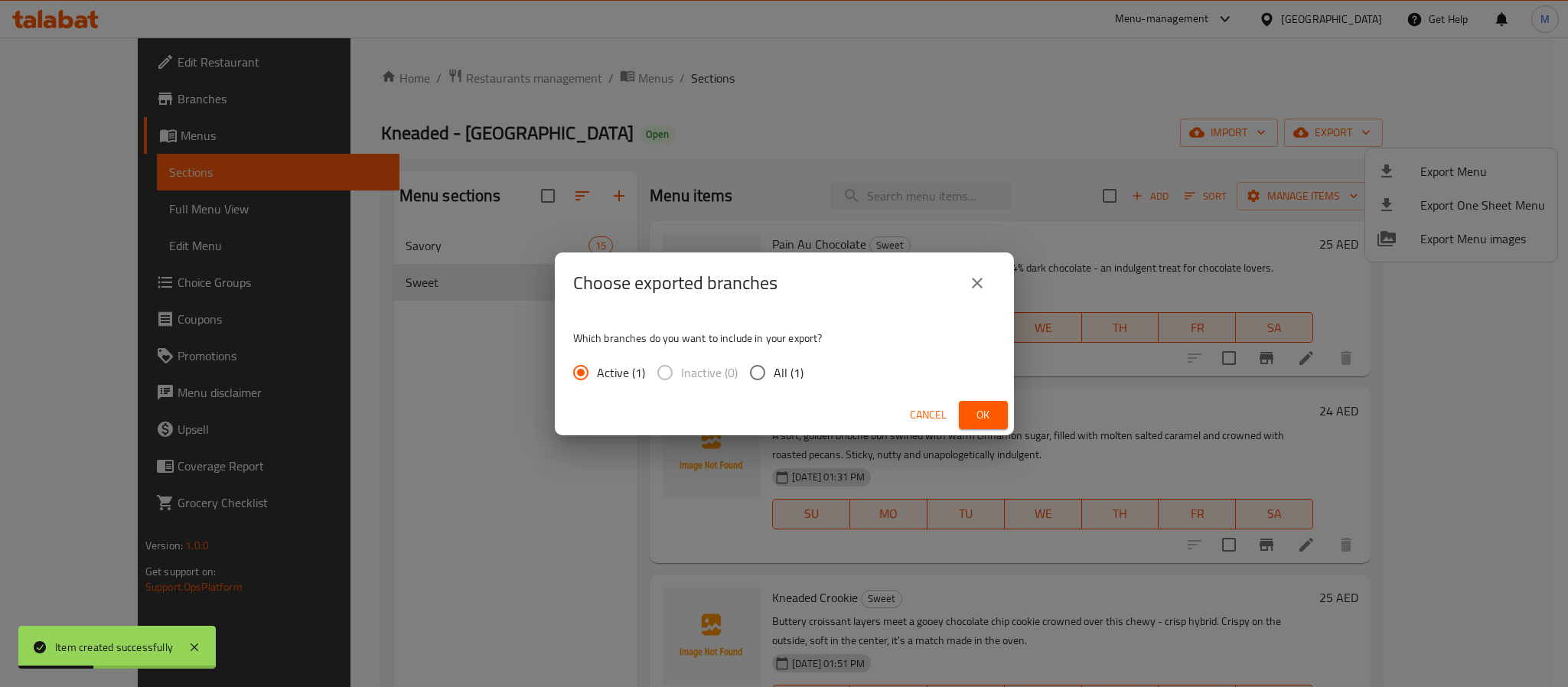
click at [773, 377] on span "All (1)" at bounding box center [788, 372] width 30 height 18
click at [772, 377] on input "All (1)" at bounding box center [757, 372] width 32 height 32
radio input "true"
click at [976, 417] on span "Ok" at bounding box center [983, 414] width 25 height 19
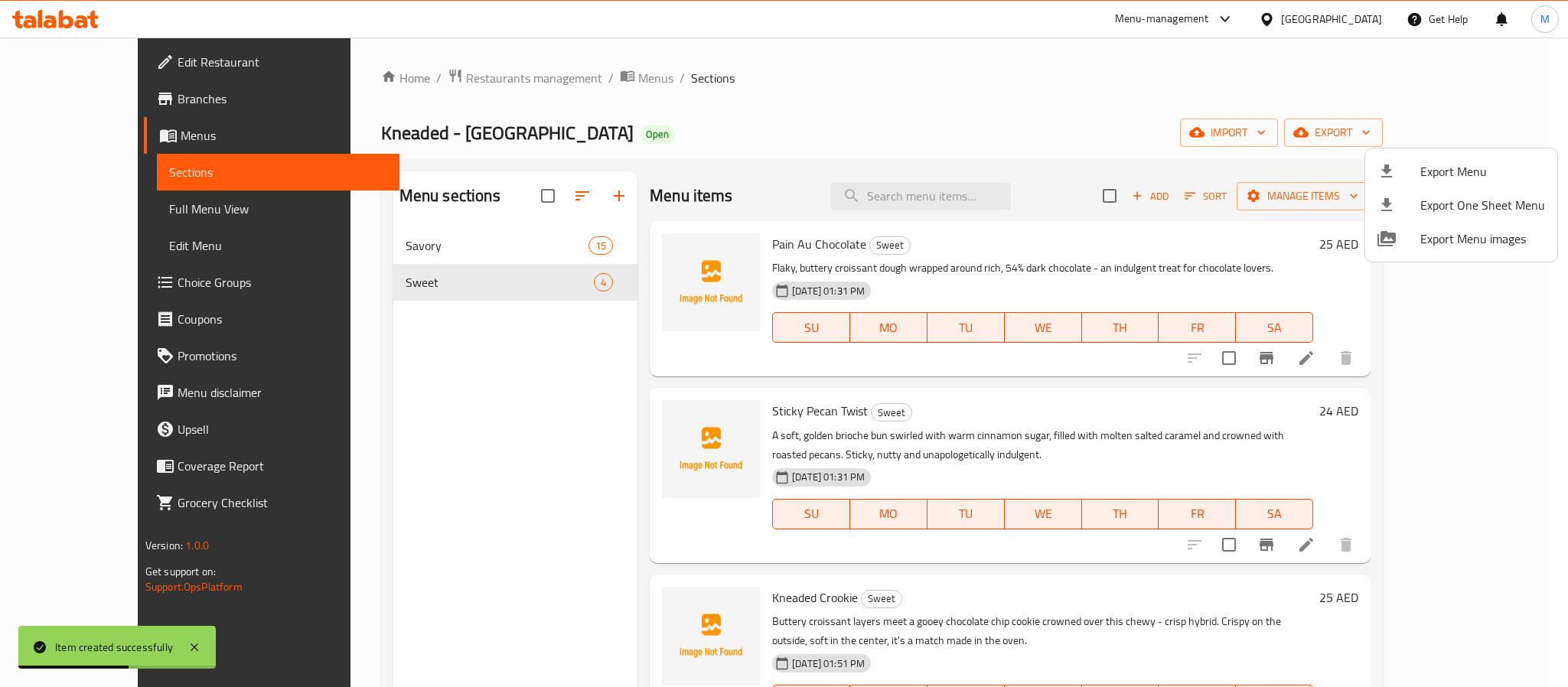
click at [126, 180] on div at bounding box center [784, 344] width 1568 height 687
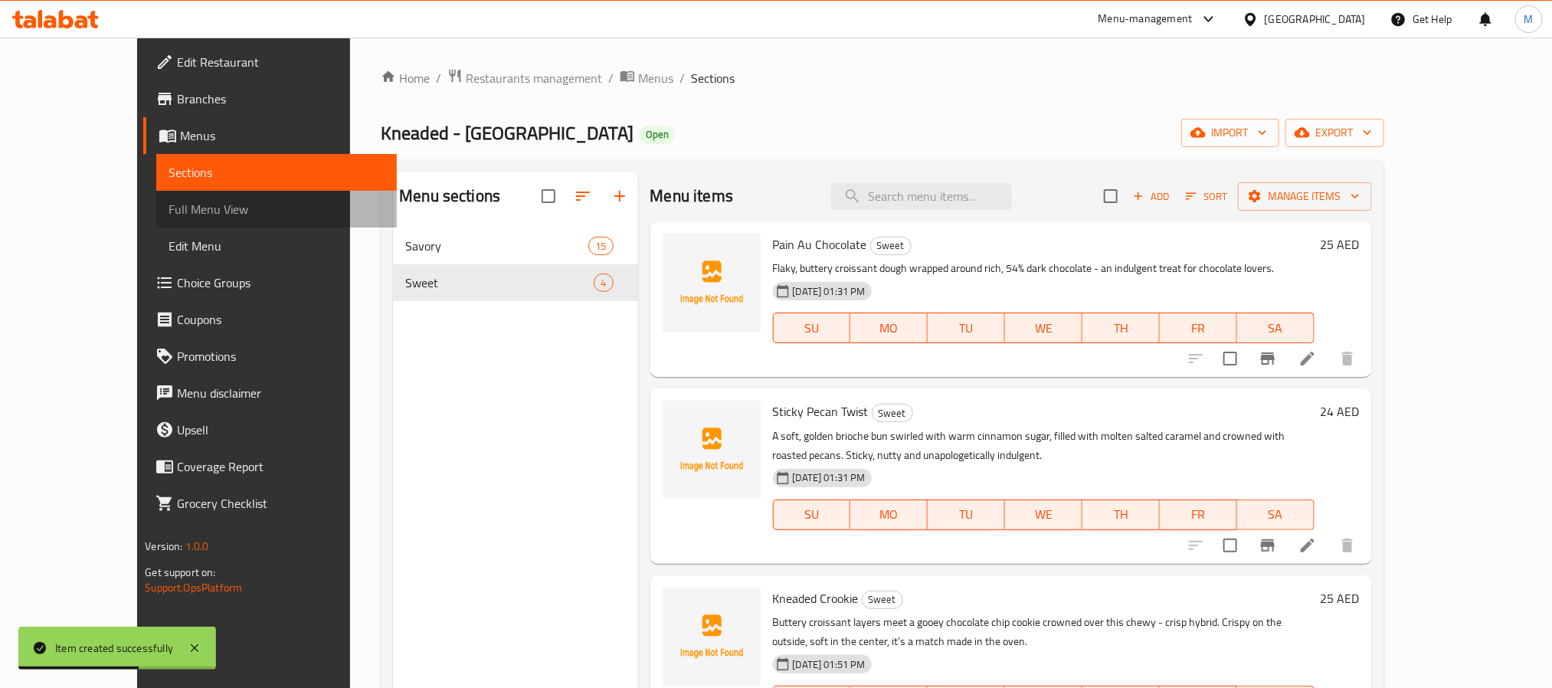
click at [169, 214] on span "Full Menu View" at bounding box center [276, 209] width 215 height 18
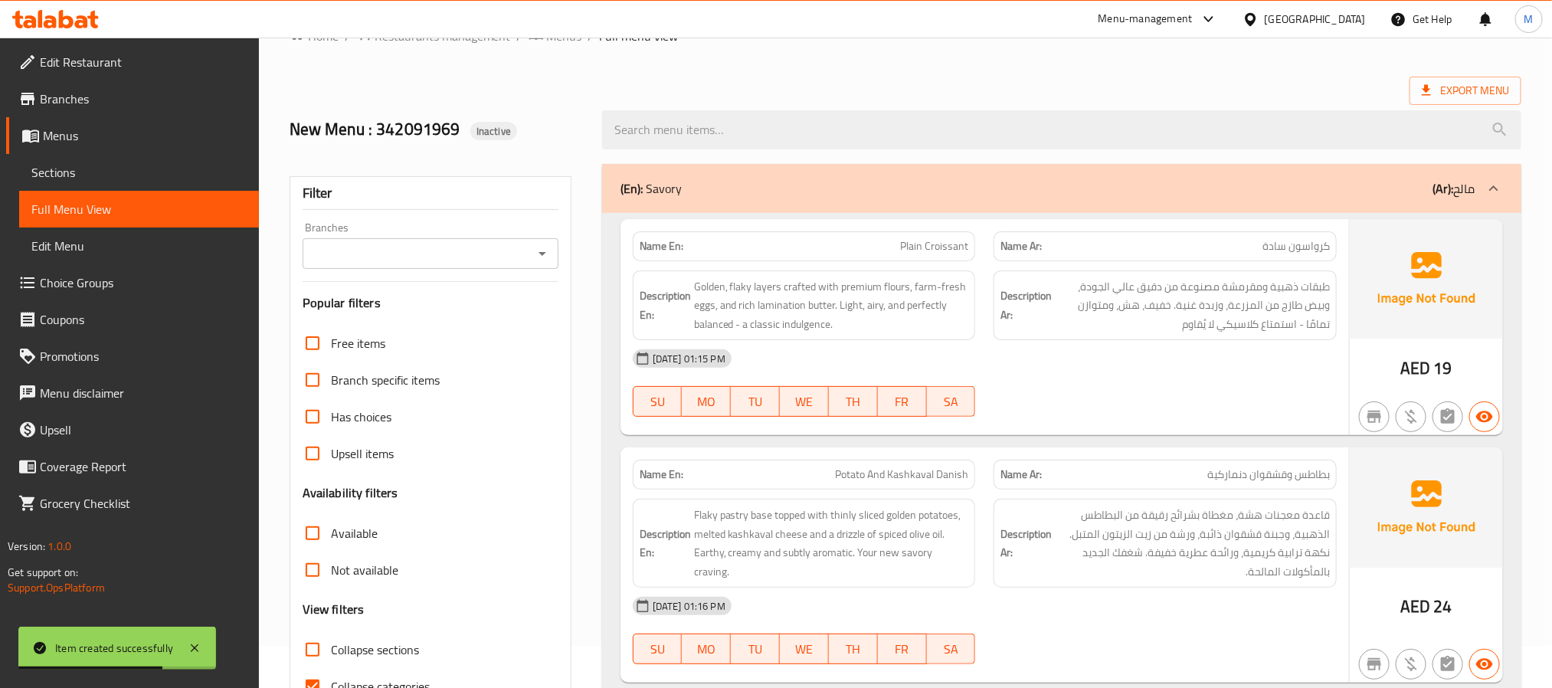
scroll to position [115, 0]
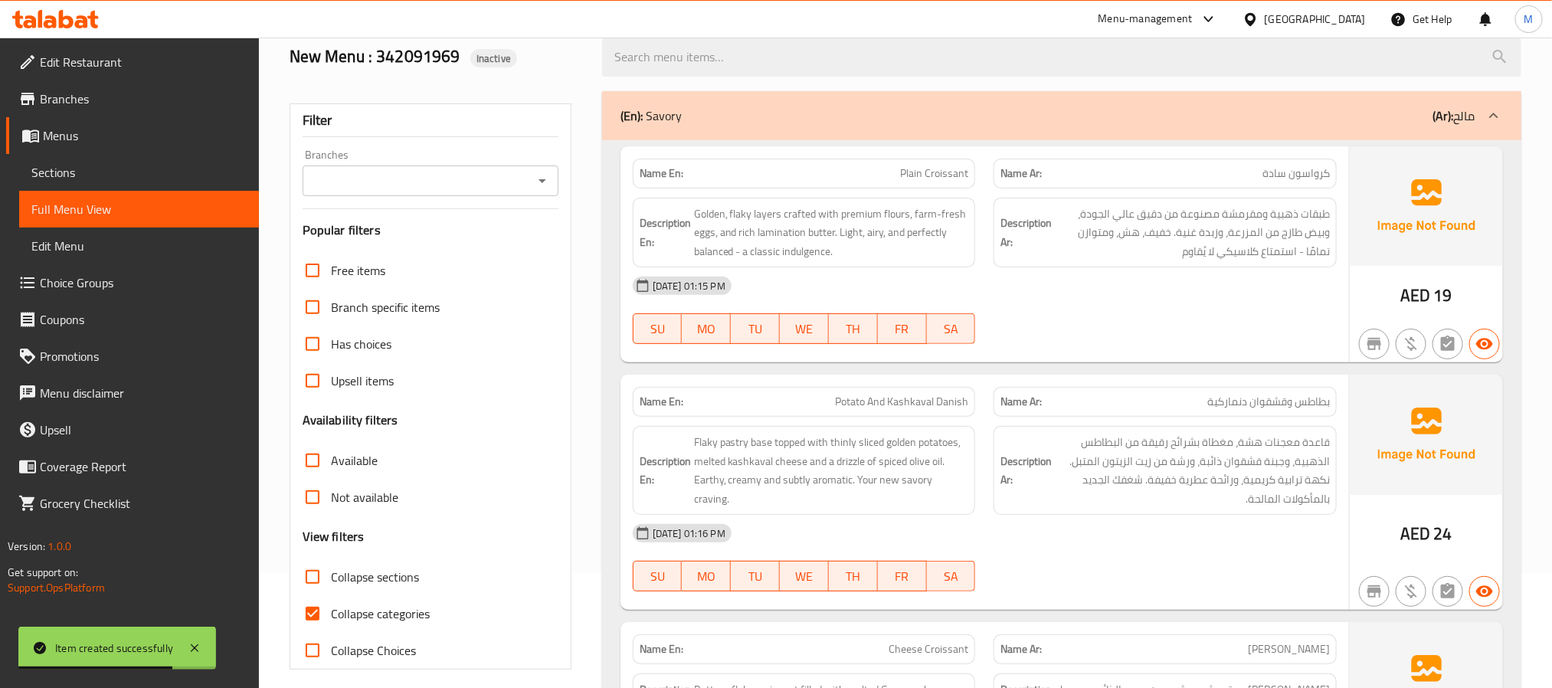
click at [309, 614] on input "Collapse categories" at bounding box center [312, 613] width 37 height 37
checkbox input "false"
click at [541, 175] on icon "Open" at bounding box center [542, 181] width 18 height 18
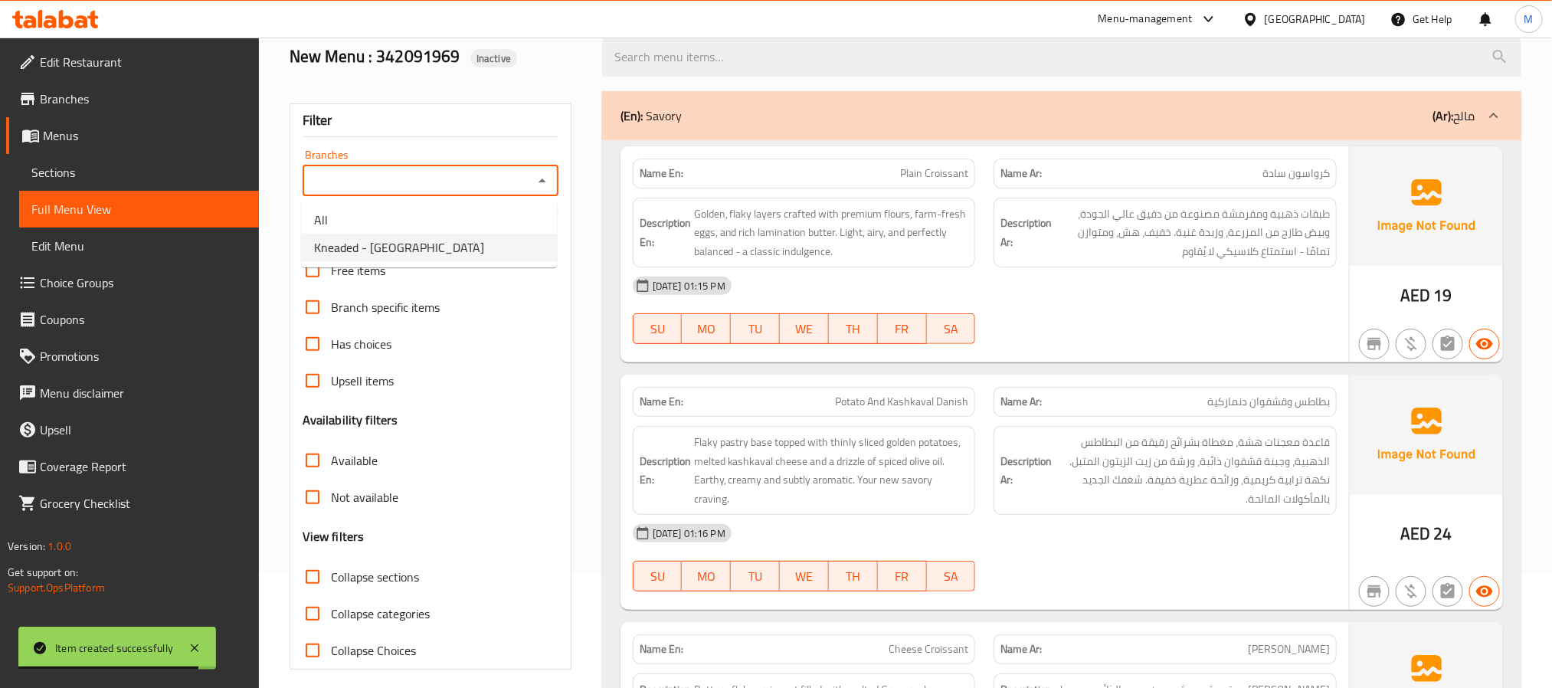
click at [419, 250] on li "Kneaded - [GEOGRAPHIC_DATA]" at bounding box center [429, 248] width 255 height 28
type input "Kneaded - [GEOGRAPHIC_DATA]"
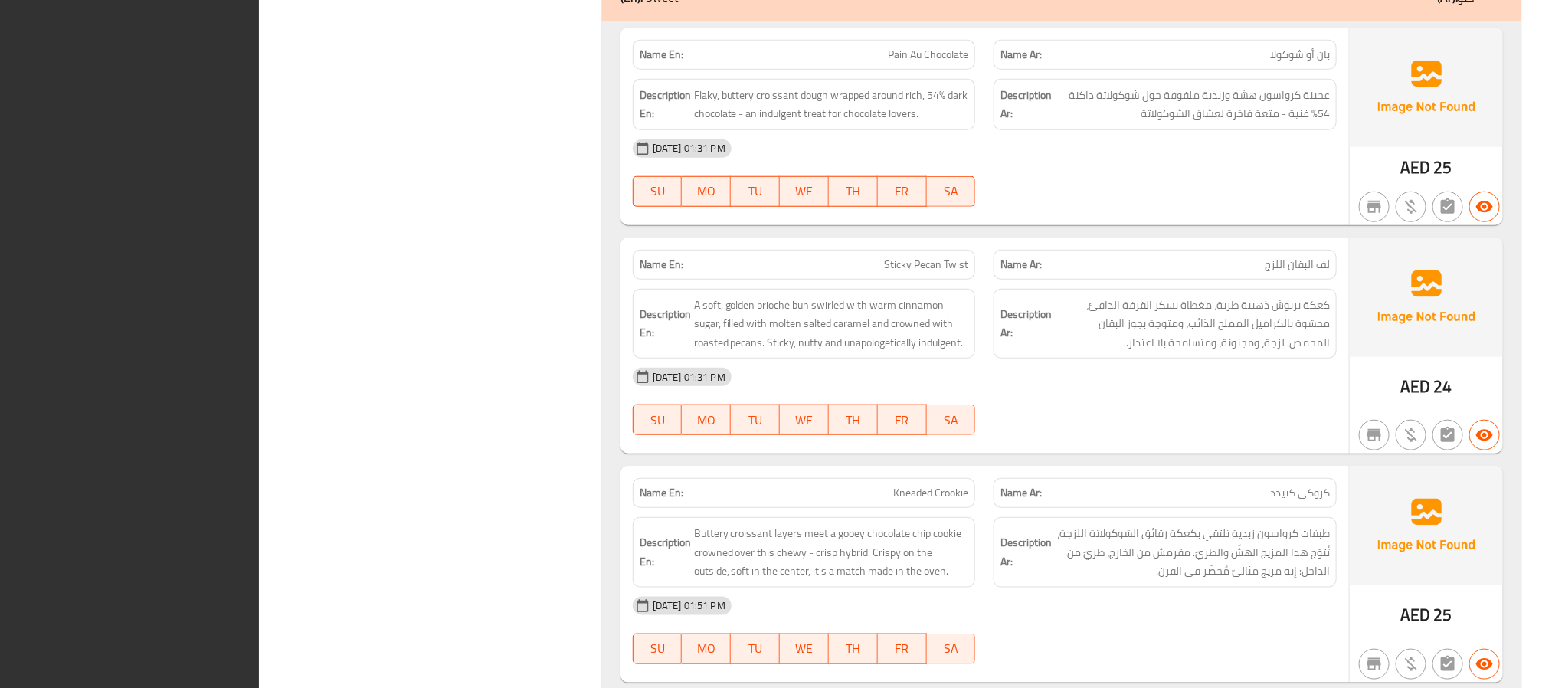
scroll to position [4004, 0]
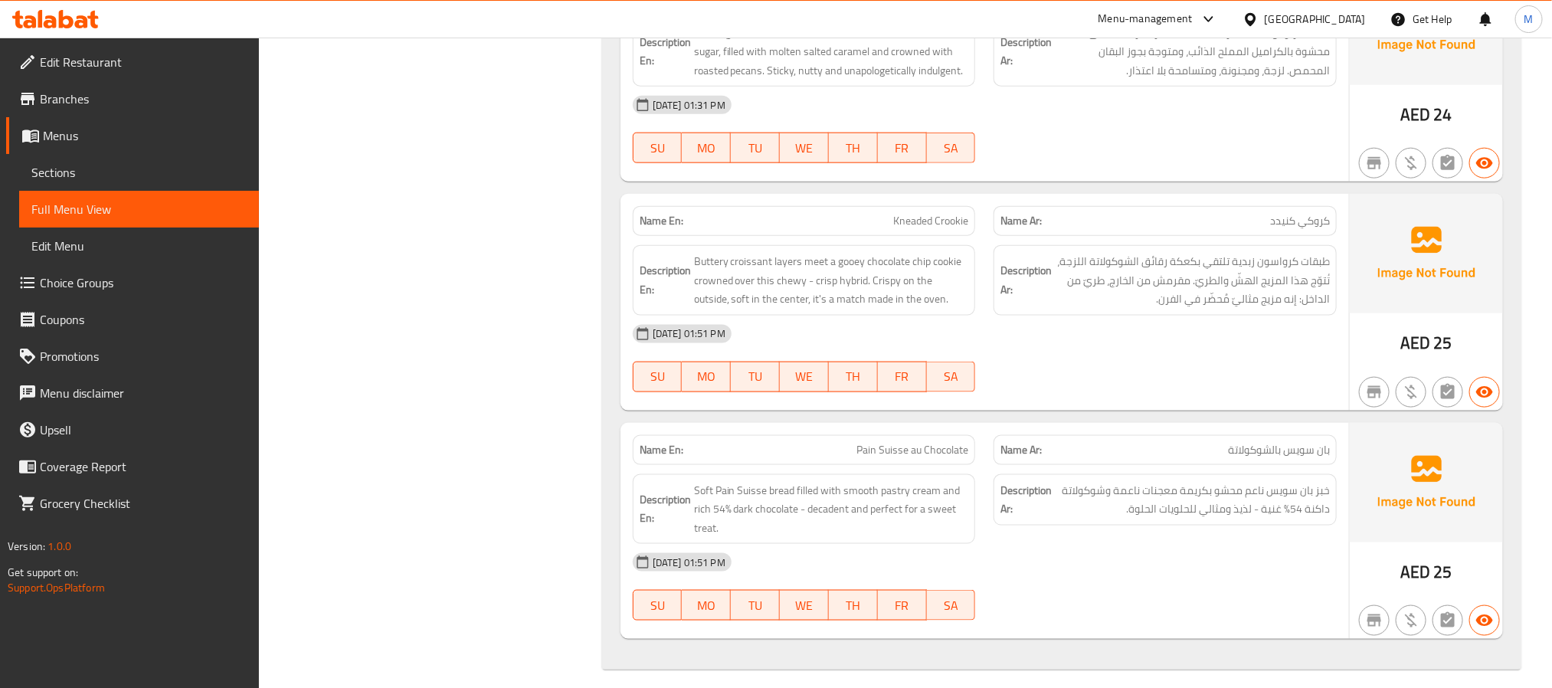
click at [83, 138] on span "Menus" at bounding box center [145, 135] width 204 height 18
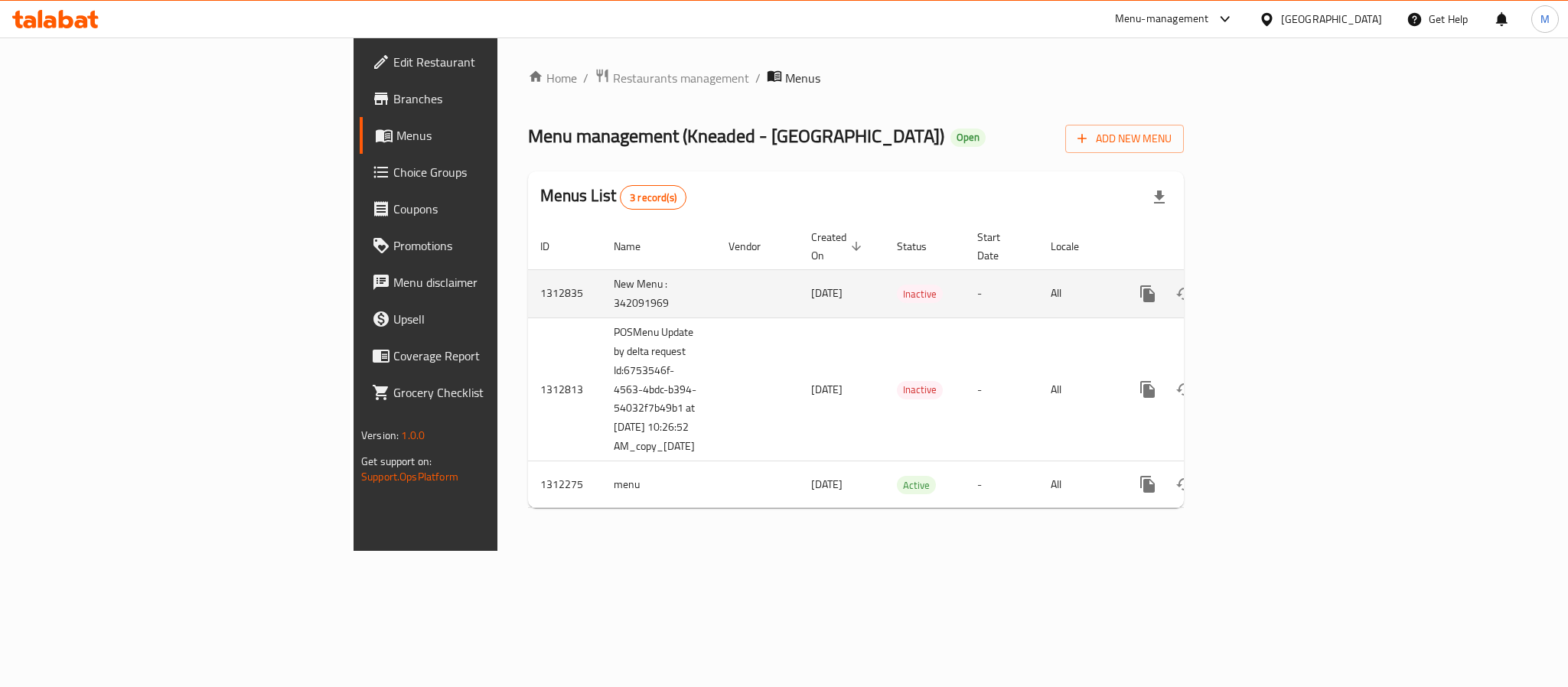
click at [528, 276] on td "1312835" at bounding box center [565, 294] width 74 height 48
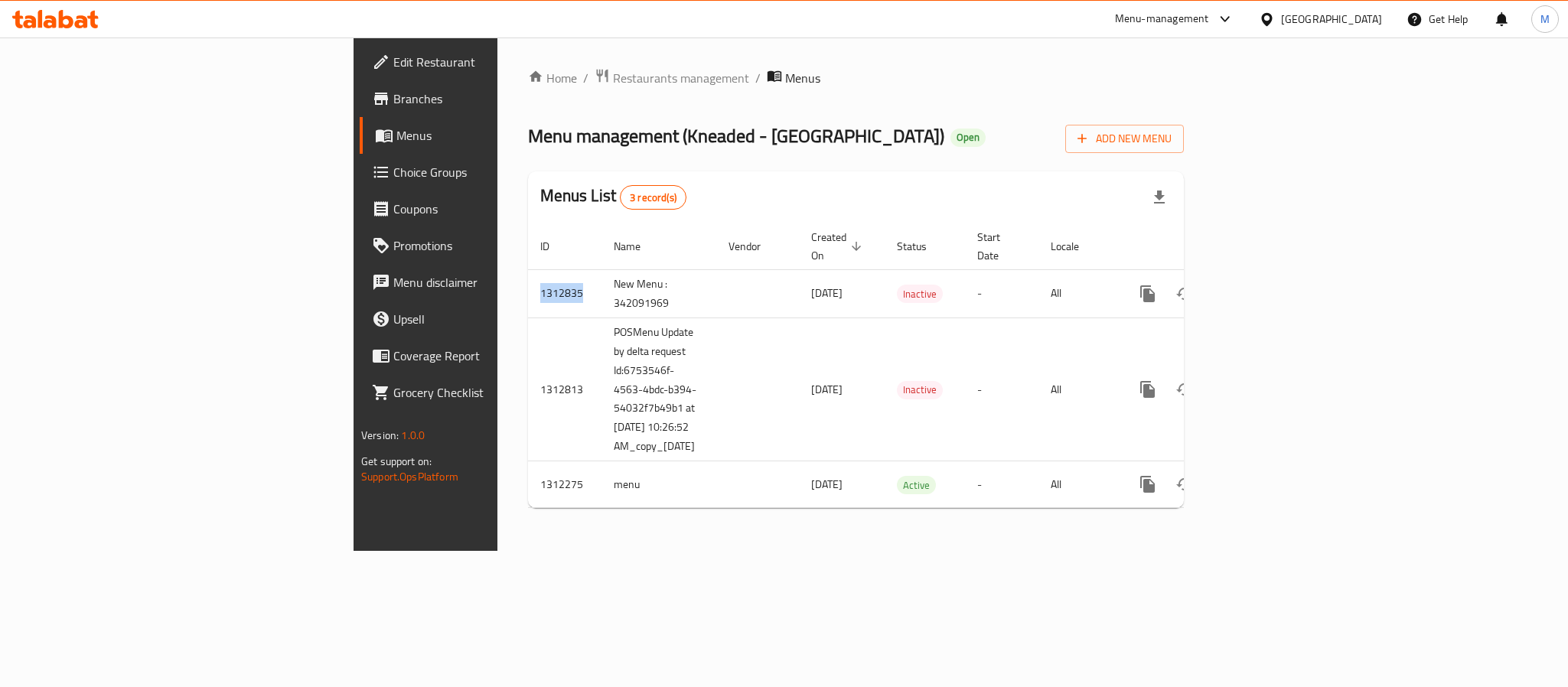
copy td "1312835"
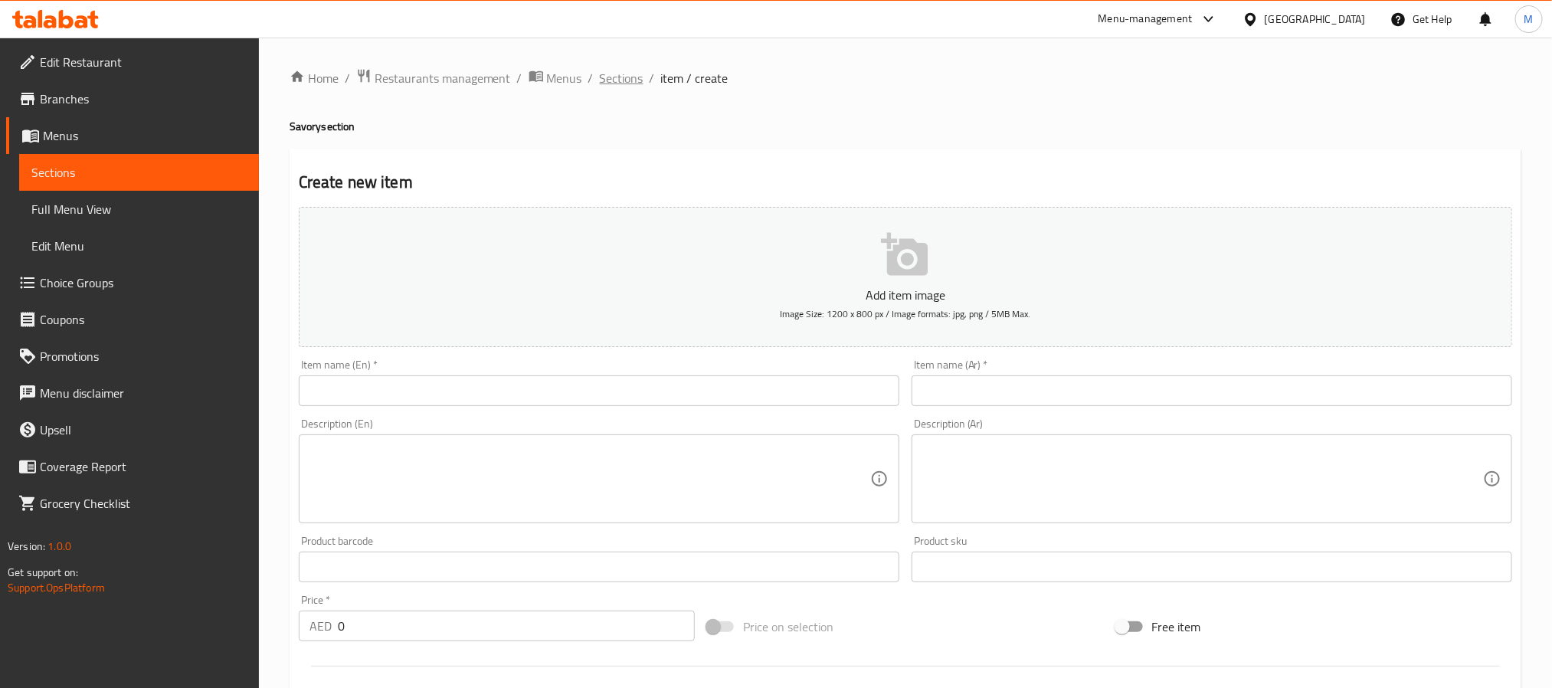
click at [624, 71] on span "Sections" at bounding box center [622, 78] width 44 height 18
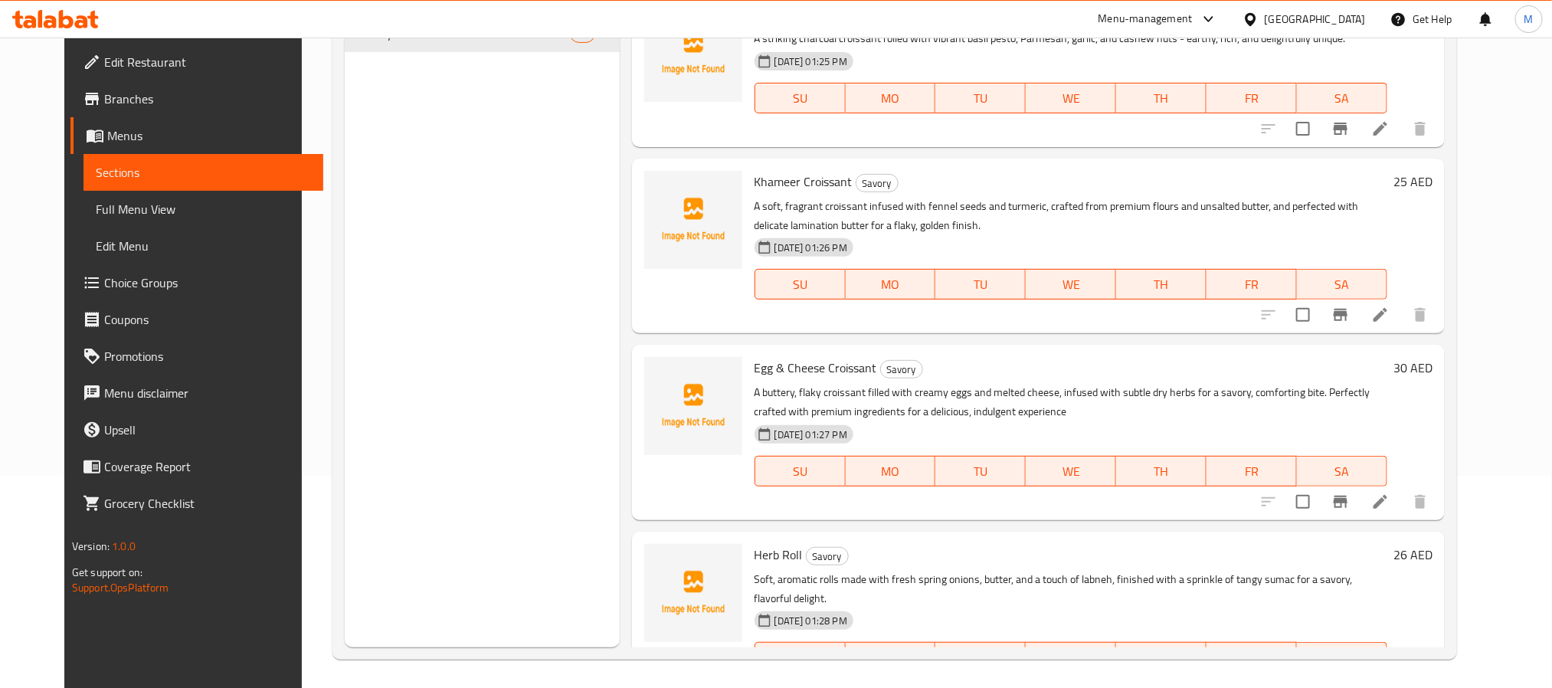
scroll to position [214, 0]
